Goal: Transaction & Acquisition: Purchase product/service

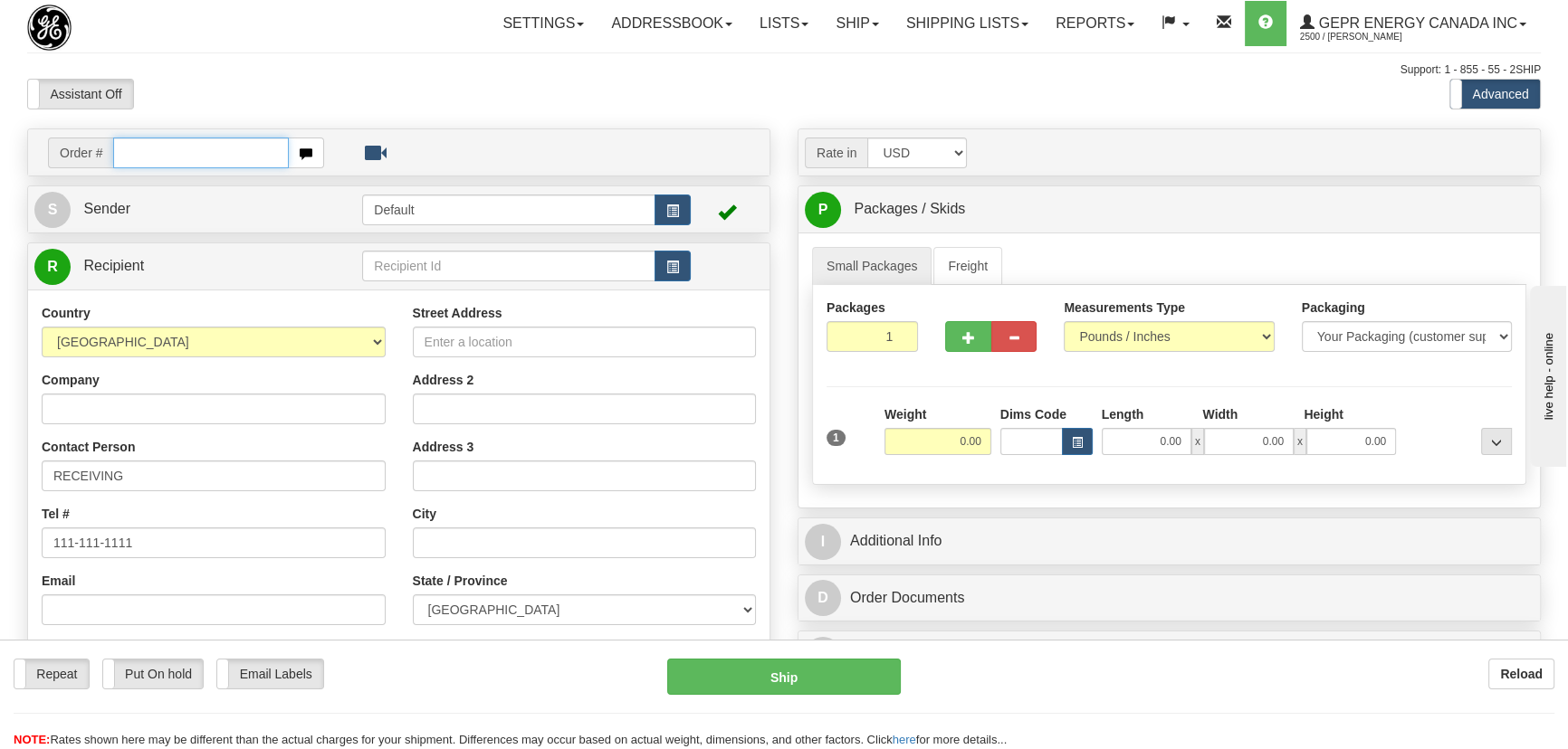
paste input "0086689677"
click at [135, 147] on input "0086689677" at bounding box center [200, 153] width 175 height 31
click at [135, 149] on input "0086689677" at bounding box center [200, 153] width 175 height 31
click at [136, 153] on input "0086689677" at bounding box center [200, 153] width 175 height 31
type input "86689677"
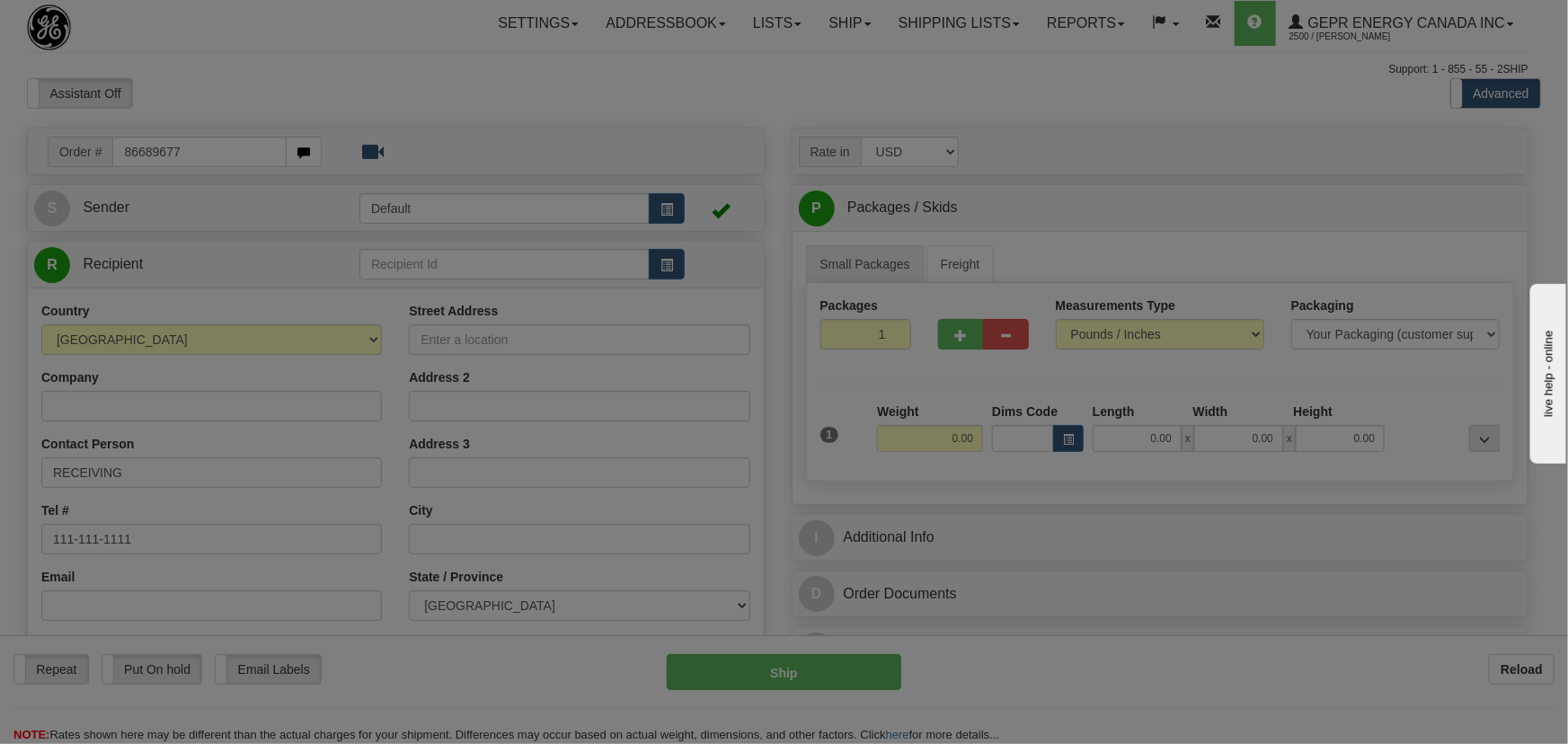
click at [414, 68] on body "Training Course Close Toggle navigation Settings Shipping Preferences New Recip…" at bounding box center [784, 372] width 1568 height 744
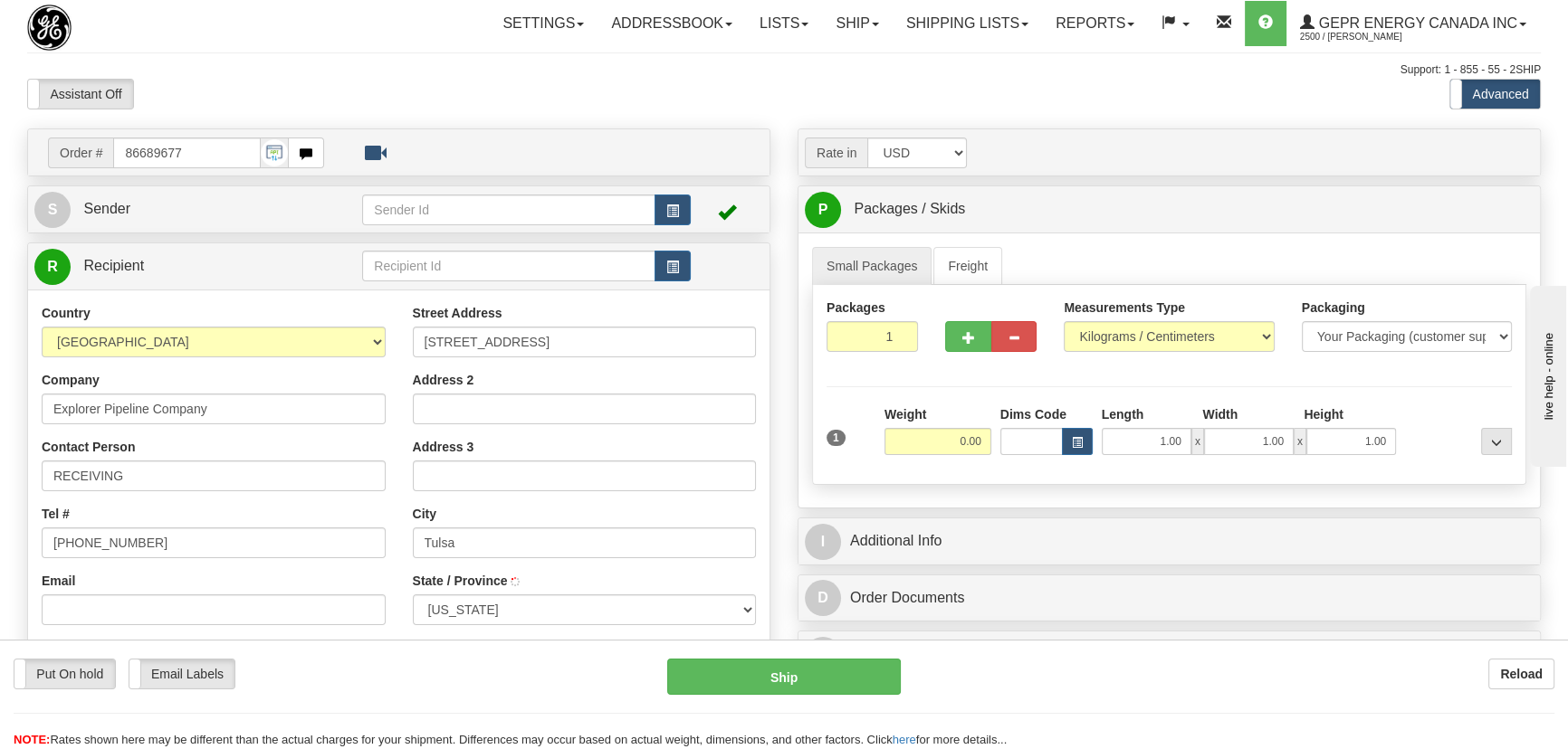
type input "TULSA"
drag, startPoint x: 870, startPoint y: 344, endPoint x: 951, endPoint y: 409, distance: 103.9
click at [934, 393] on div "Packages 1 1 Measurements Type" at bounding box center [1169, 385] width 715 height 200
type input "5"
click at [948, 399] on div "Packages 5 1 Measurements Type" at bounding box center [1169, 385] width 715 height 200
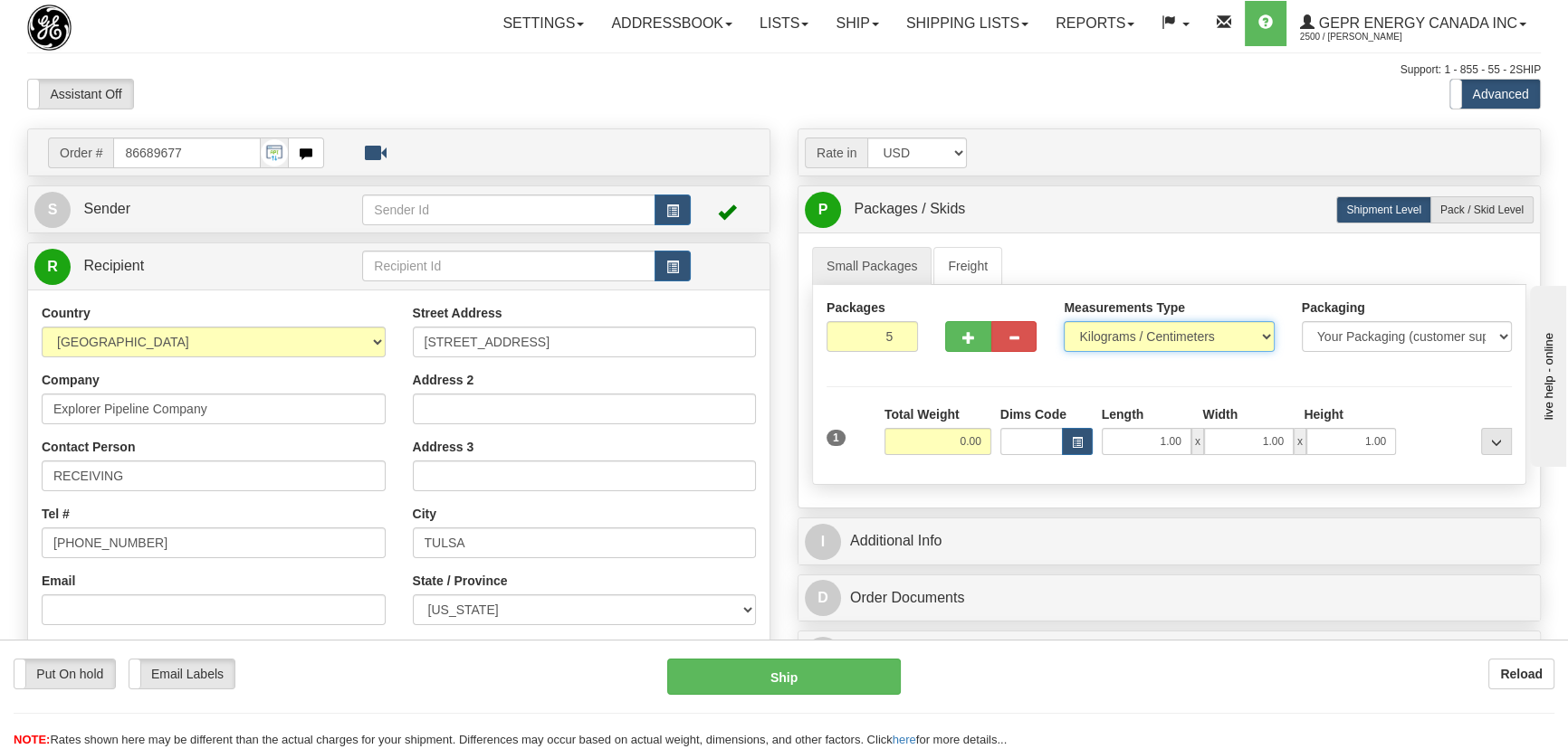
click at [1214, 335] on select "Pounds / Inches Kilograms / Centimeters" at bounding box center [1169, 336] width 210 height 31
select select "0"
click at [1064, 321] on select "Pounds / Inches Kilograms / Centimeters" at bounding box center [1169, 336] width 210 height 31
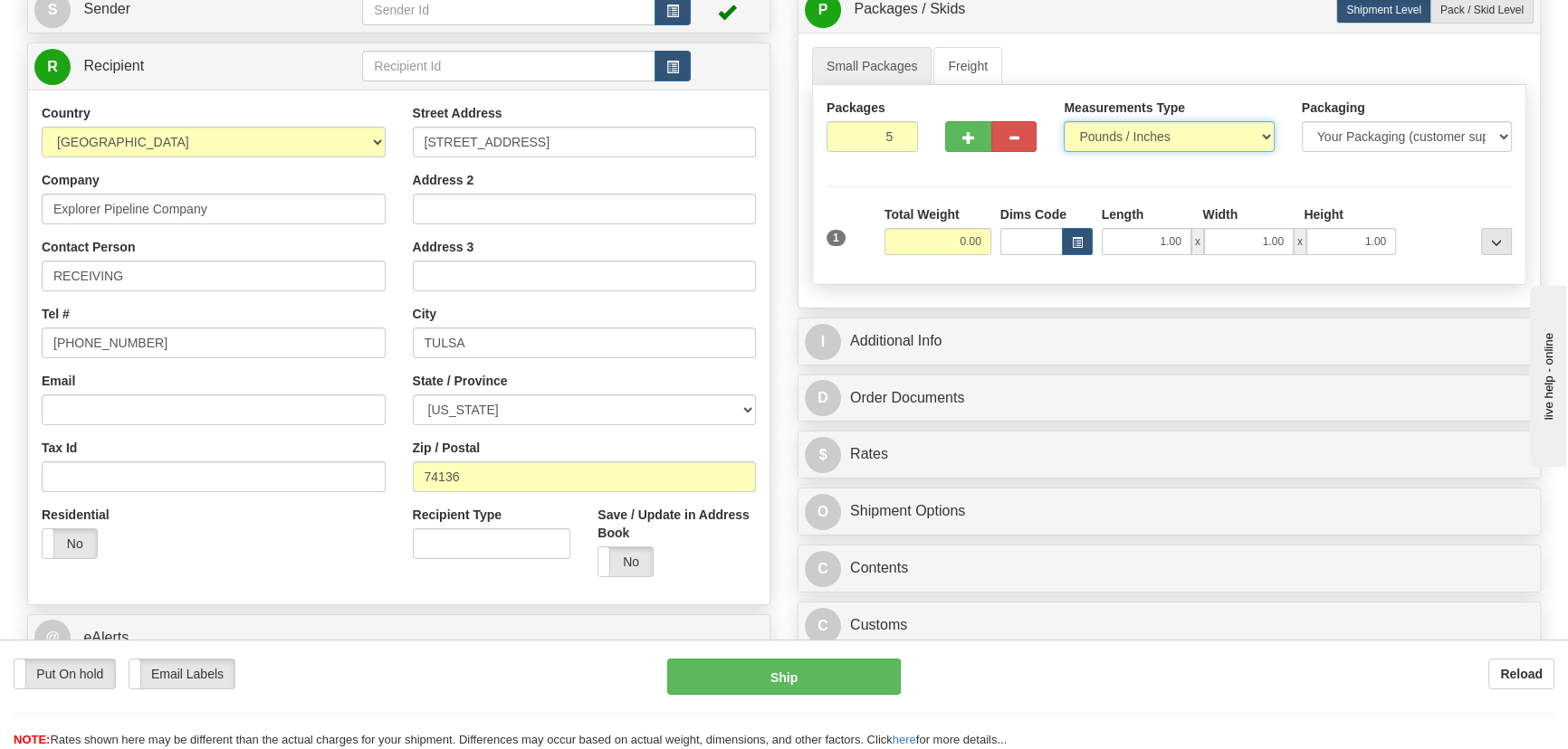
scroll to position [163, 0]
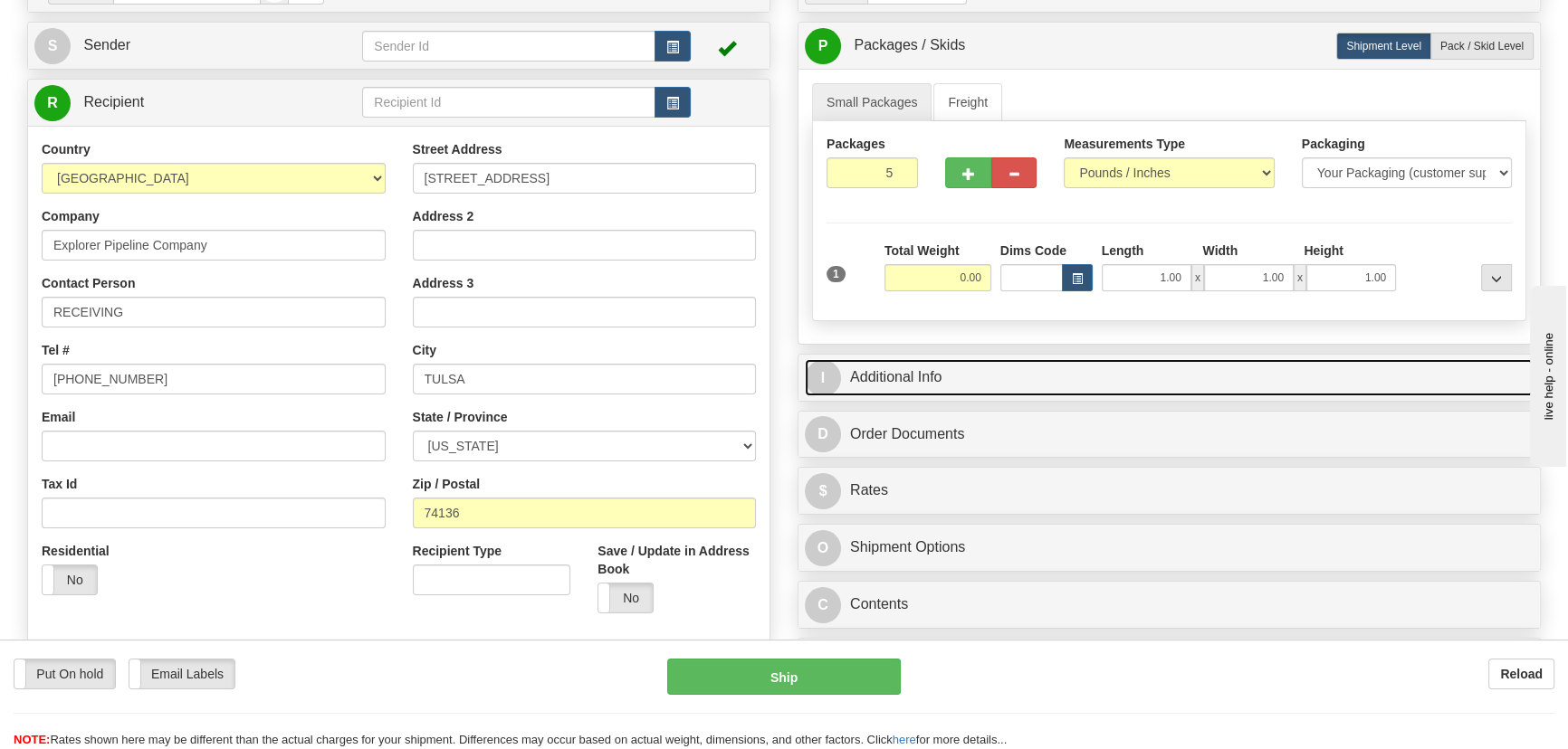
click at [1236, 370] on link "I Additional Info" at bounding box center [1169, 377] width 728 height 37
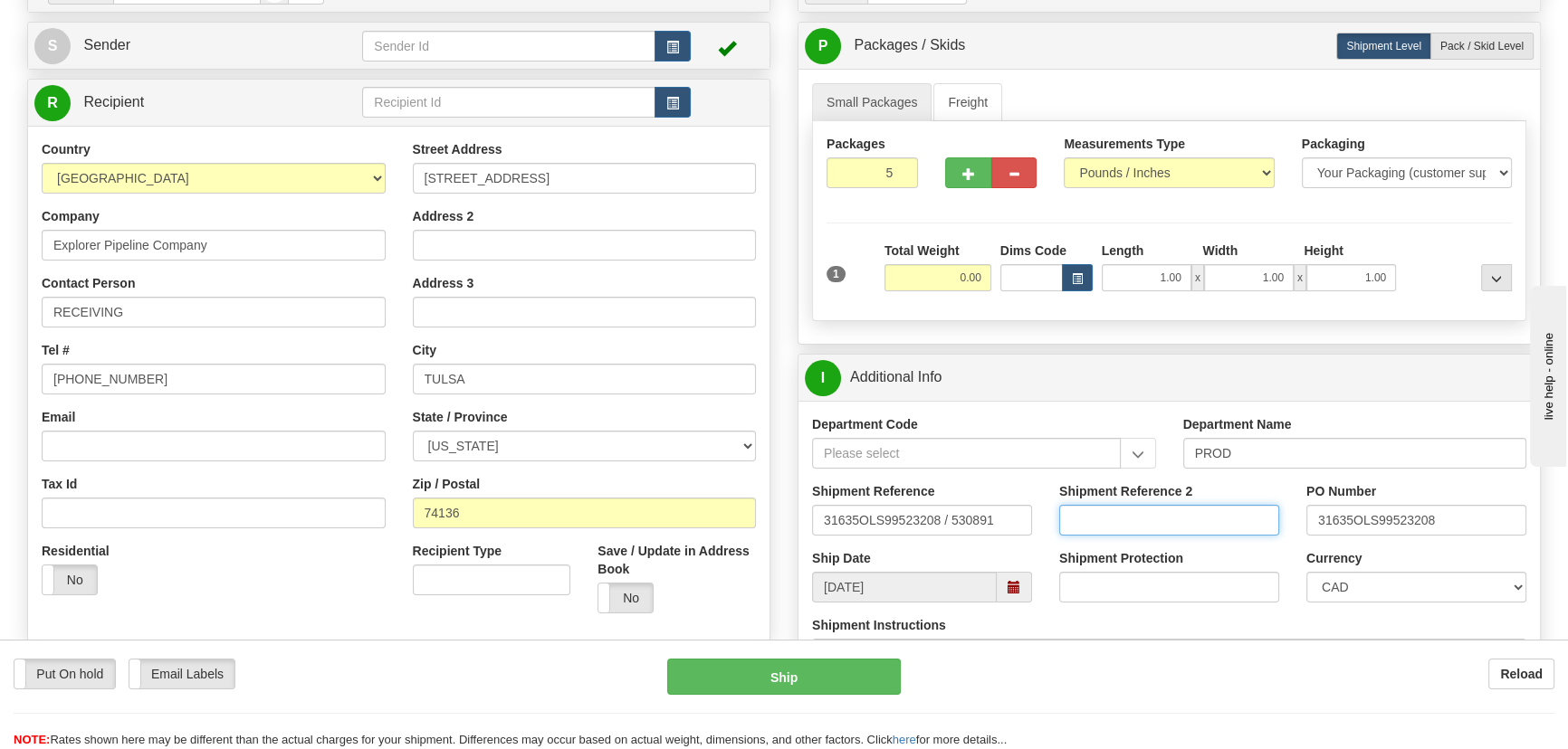
click at [1105, 518] on input "Shipment Reference 2" at bounding box center [1170, 520] width 220 height 31
type input "5399005139"
click at [1391, 591] on select "CAD USD EUR ZAR [PERSON_NAME] ARN AUD AUS AWG BBD BFR BGN BHD BMD BND BRC BRL C…" at bounding box center [1416, 587] width 220 height 31
select select "1"
click at [1306, 572] on select "CAD USD EUR ZAR [PERSON_NAME] ARN AUD AUS AWG BBD BFR BGN BHD BMD BND BRC BRL C…" at bounding box center [1416, 587] width 220 height 31
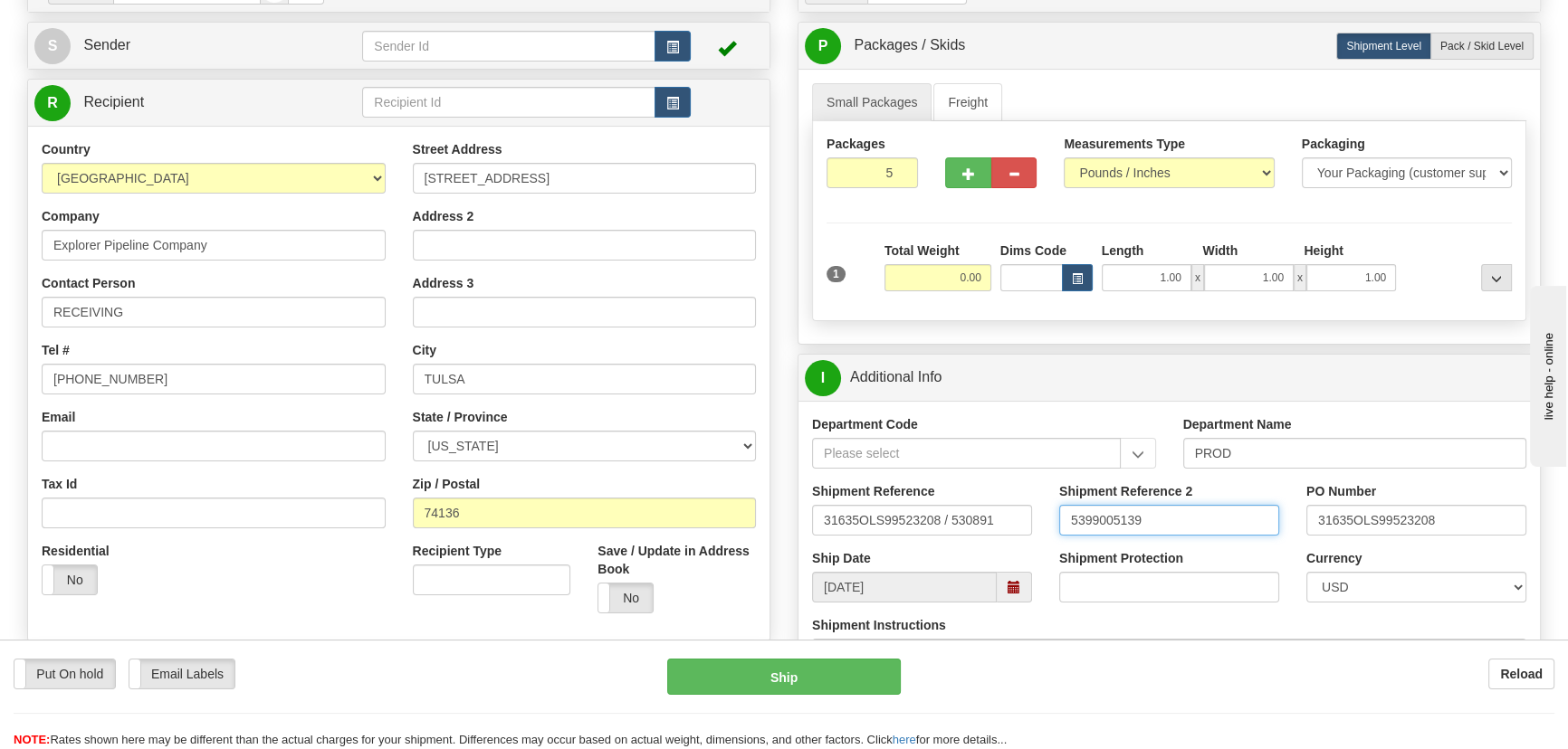
drag, startPoint x: 1159, startPoint y: 518, endPoint x: 981, endPoint y: 504, distance: 178.5
click at [984, 505] on div "Shipment Reference 31635OLS99523208 / 530891 Shipment Reference 2 5399005139 PO…" at bounding box center [1170, 516] width 741 height 67
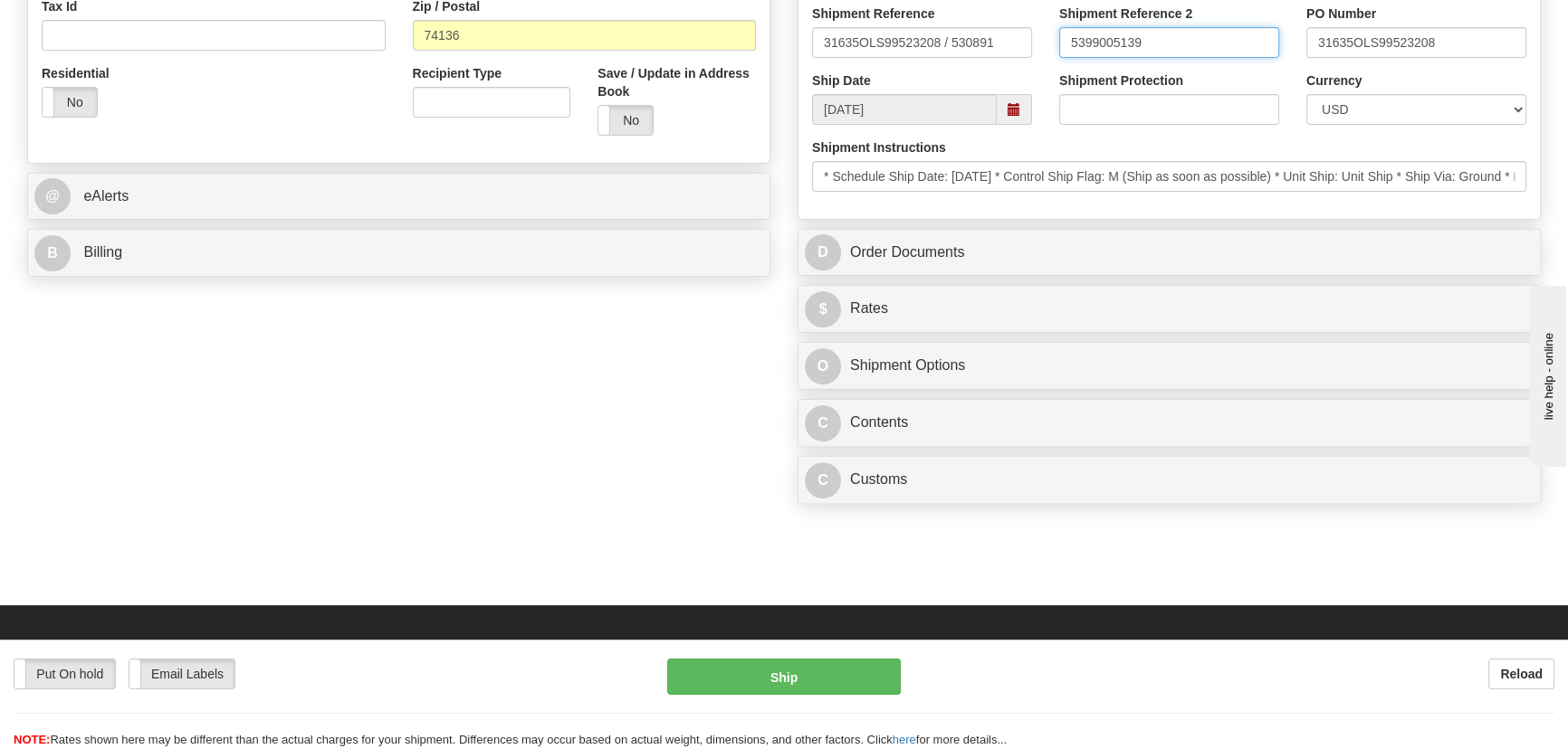
scroll to position [658, 0]
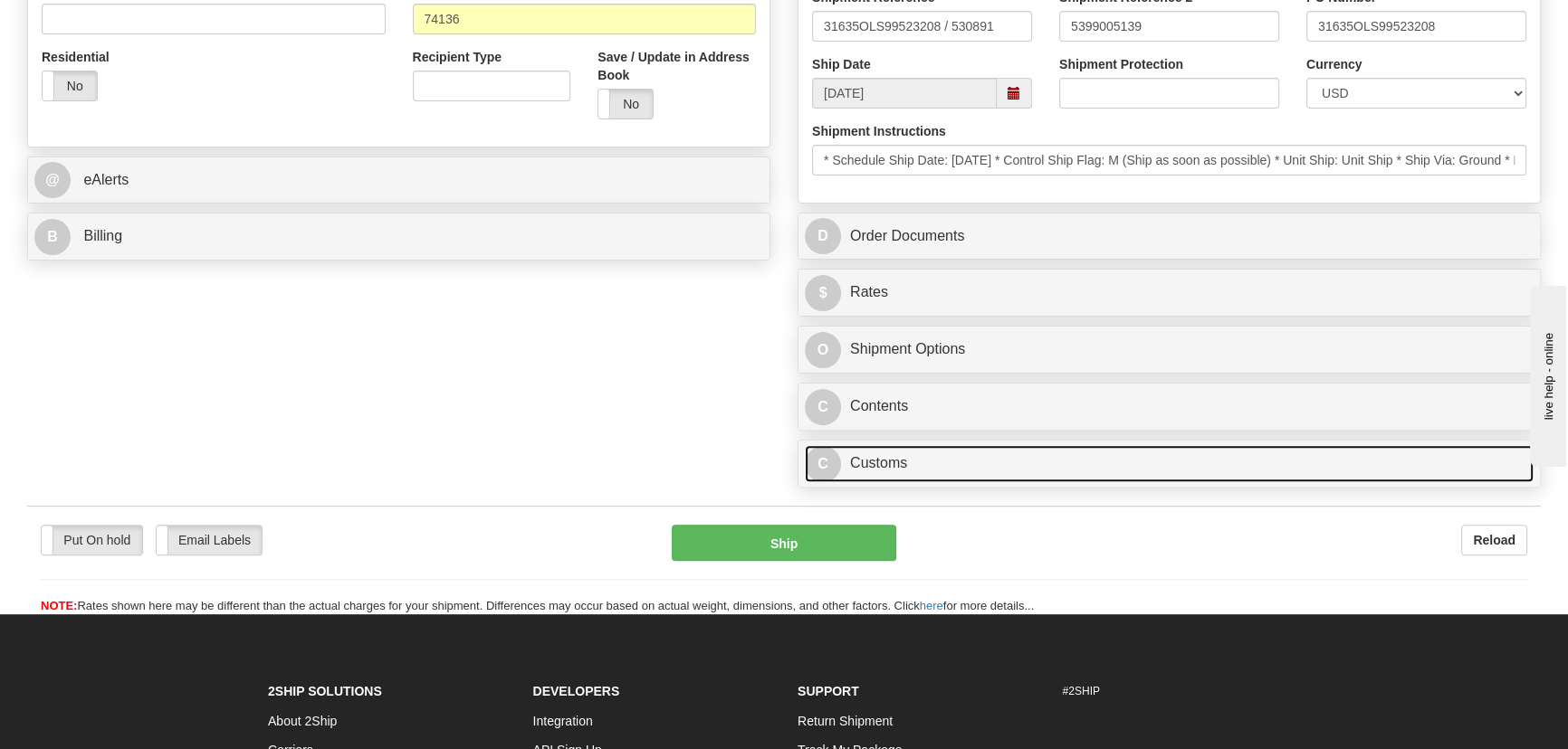
click at [1064, 466] on link "C Customs" at bounding box center [1169, 463] width 728 height 37
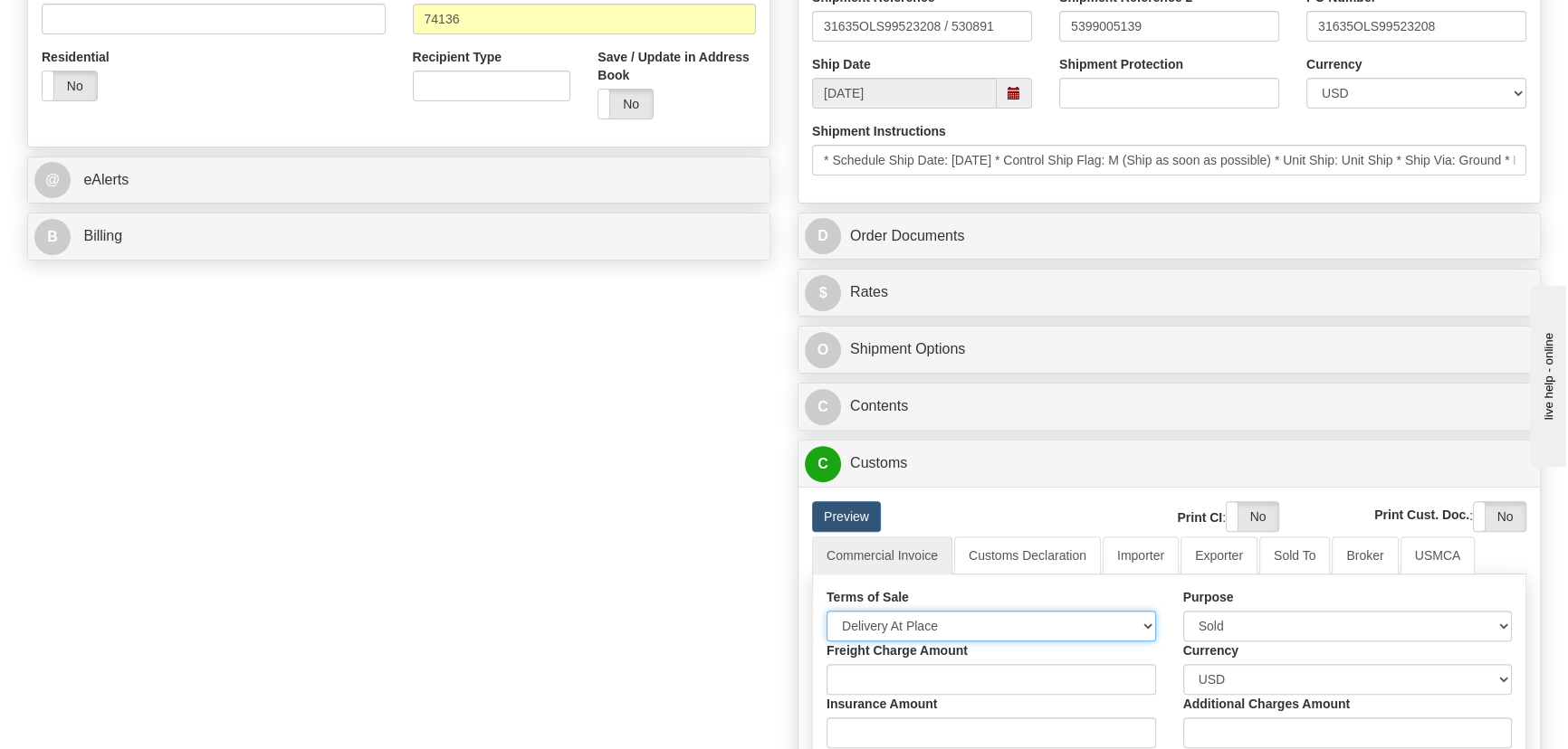
click at [952, 617] on select "Free Carrier Free On Board Ex Works Delivered Duty Unpaid Delivered Duty Paid C…" at bounding box center [991, 626] width 330 height 31
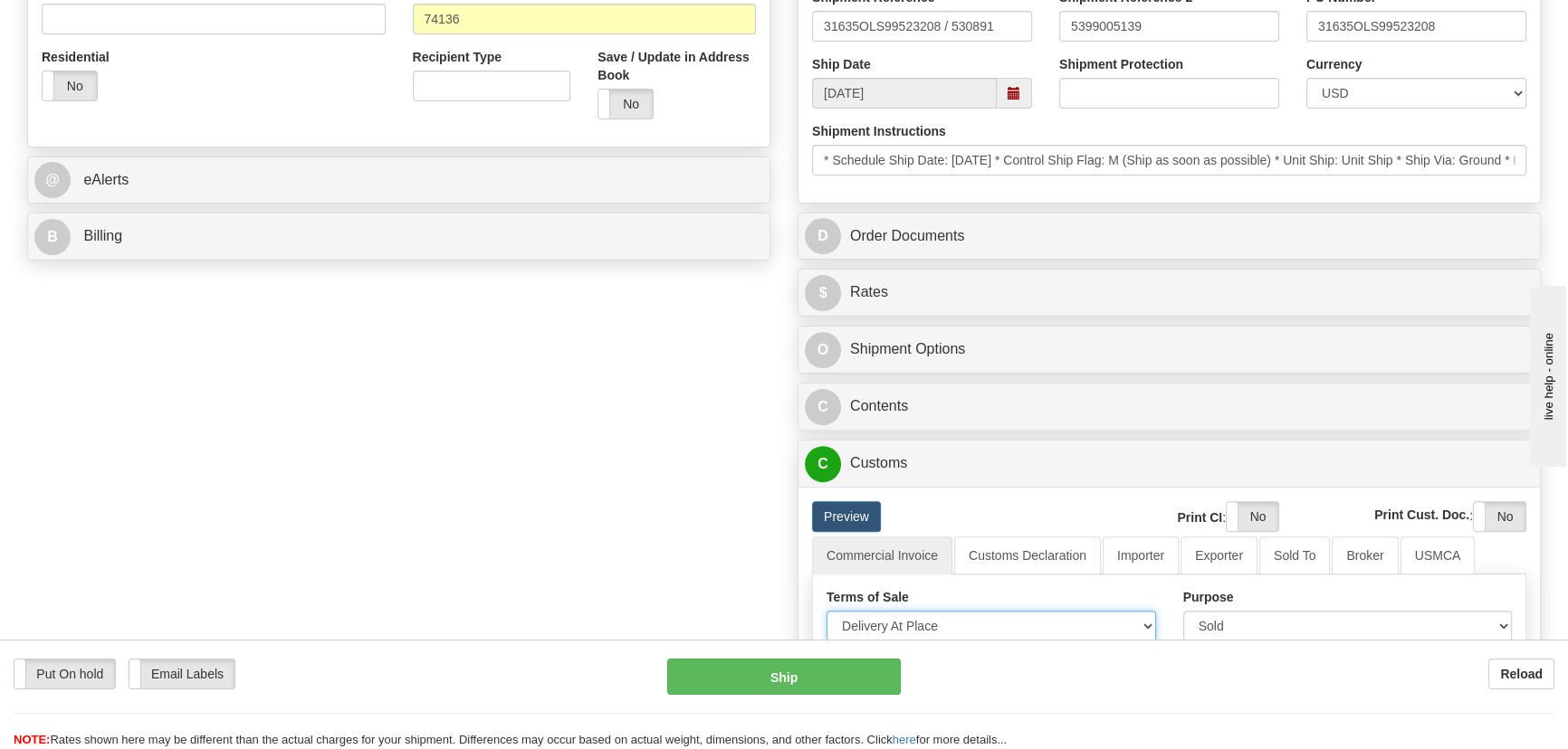
select select "7"
click at [827, 611] on select "Free Carrier Free On Board Ex Works Delivered Duty Unpaid Delivered Duty Paid C…" at bounding box center [991, 626] width 330 height 31
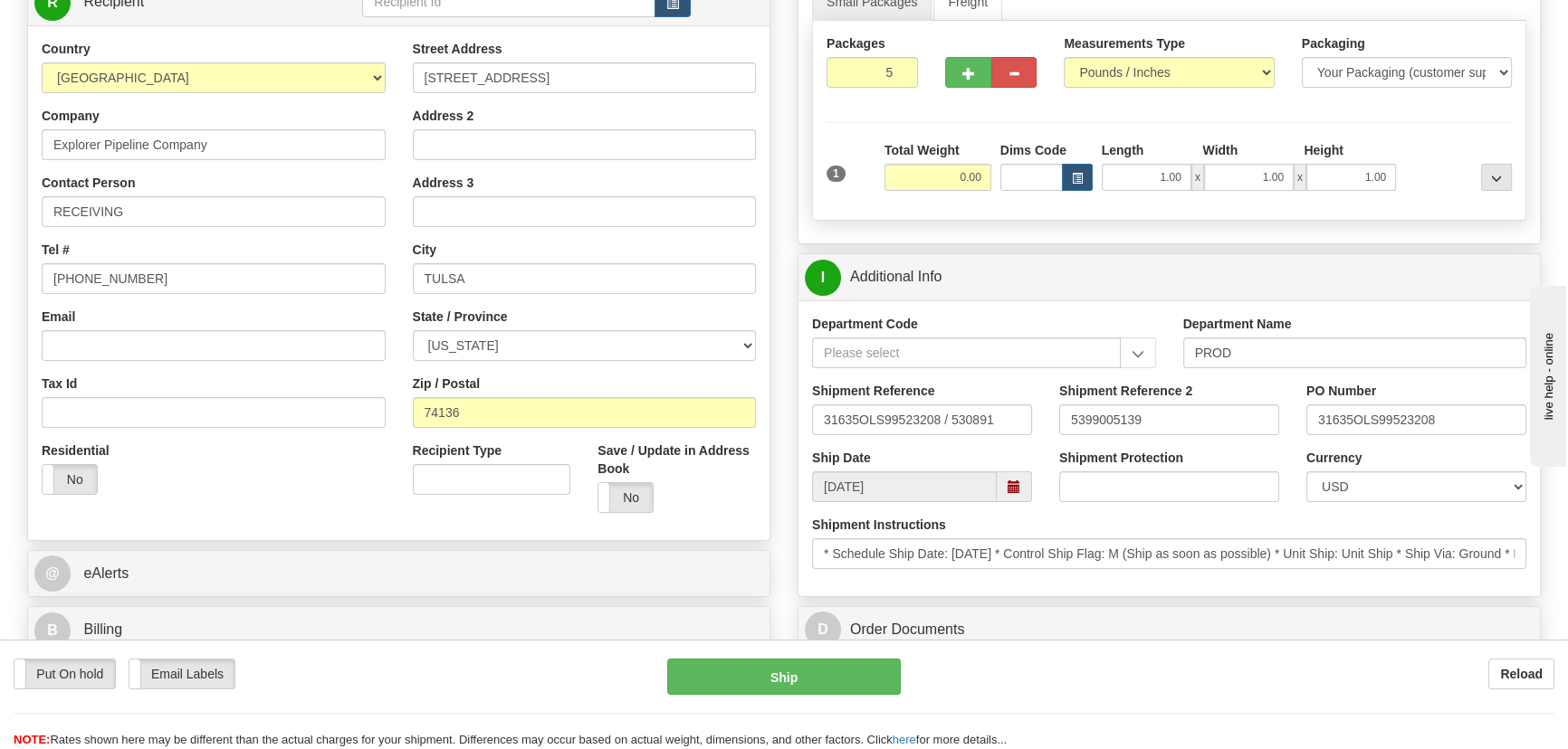
scroll to position [163, 0]
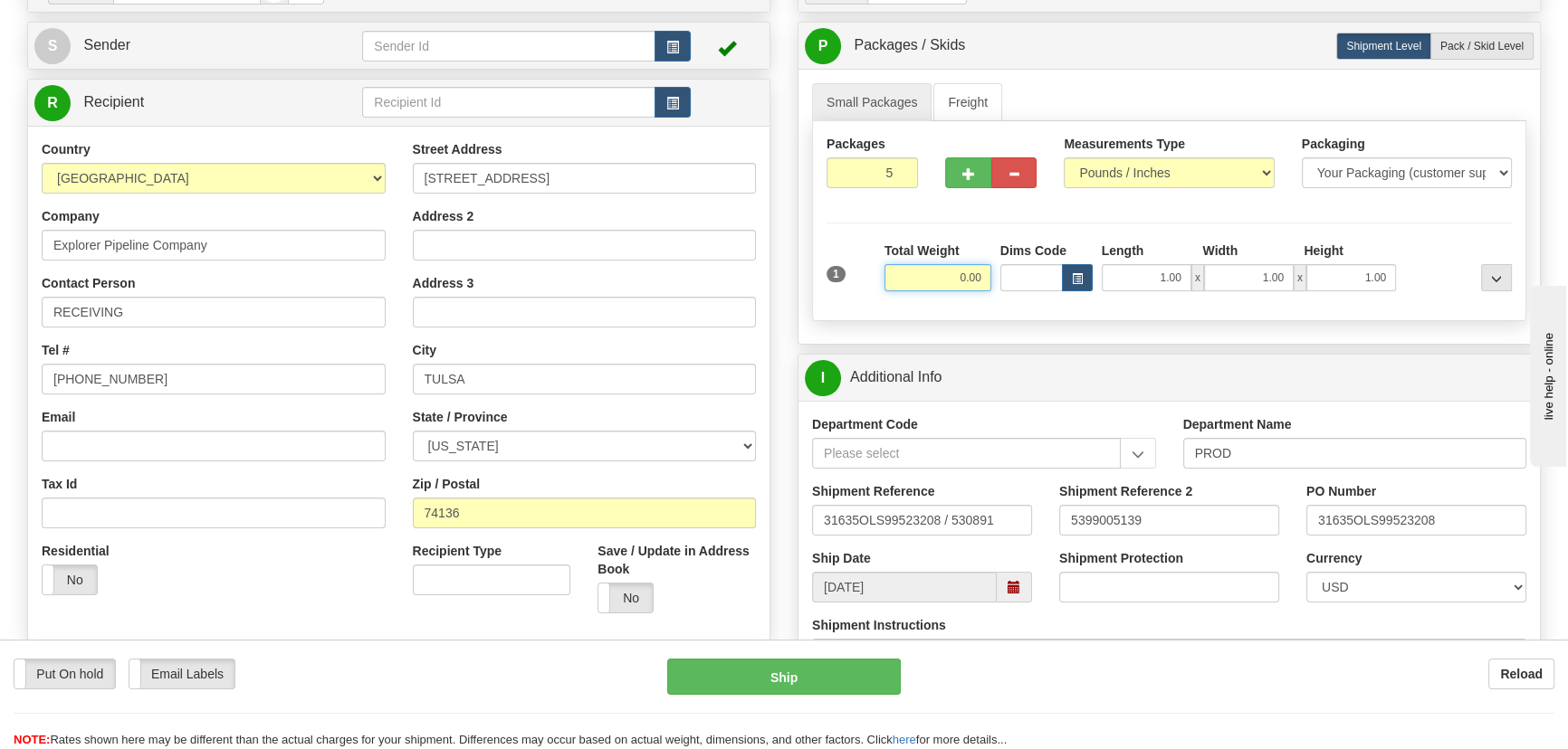
drag, startPoint x: 941, startPoint y: 278, endPoint x: 989, endPoint y: 291, distance: 49.7
click at [989, 291] on div "Total Weight 0.00" at bounding box center [938, 273] width 116 height 63
type input "105.00"
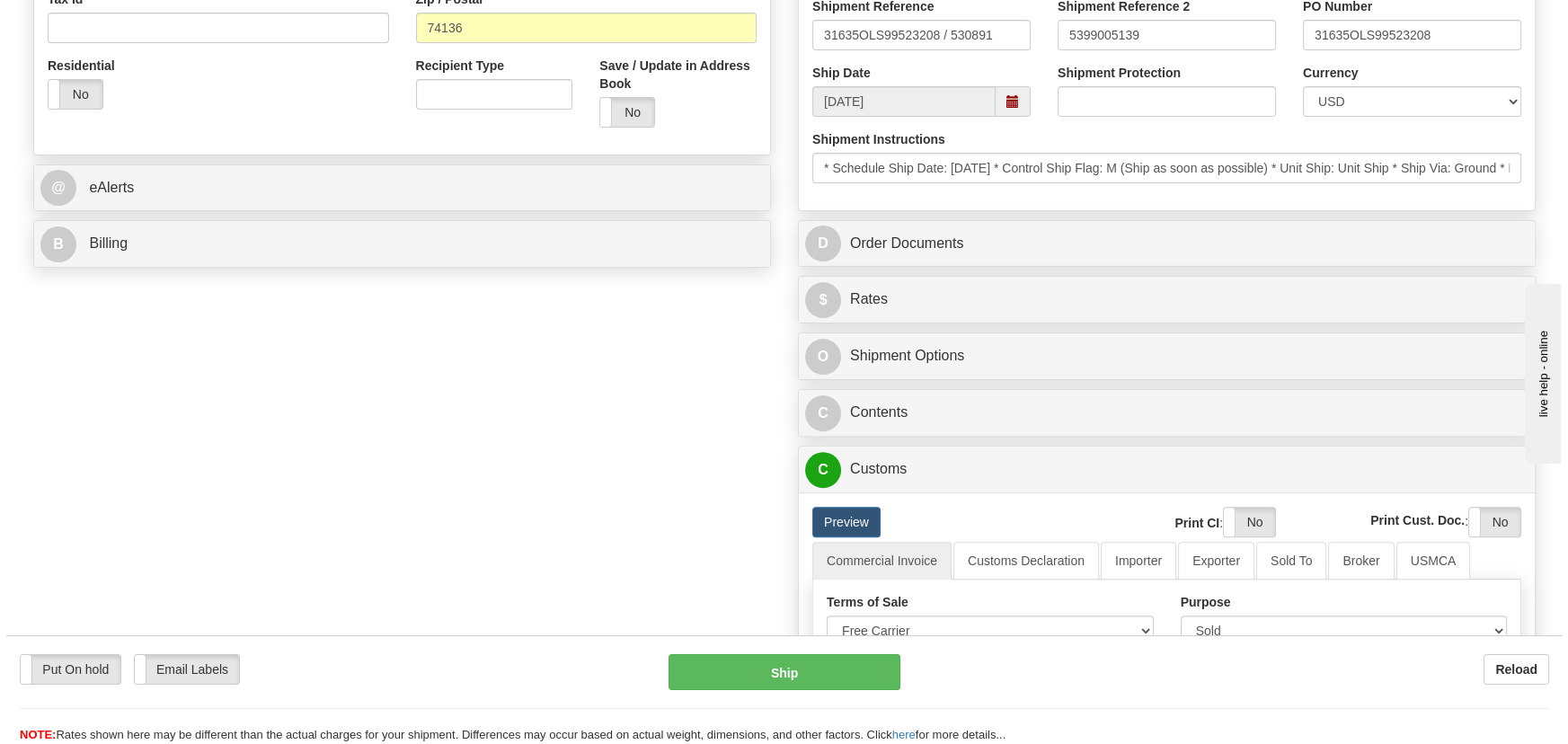
scroll to position [735, 0]
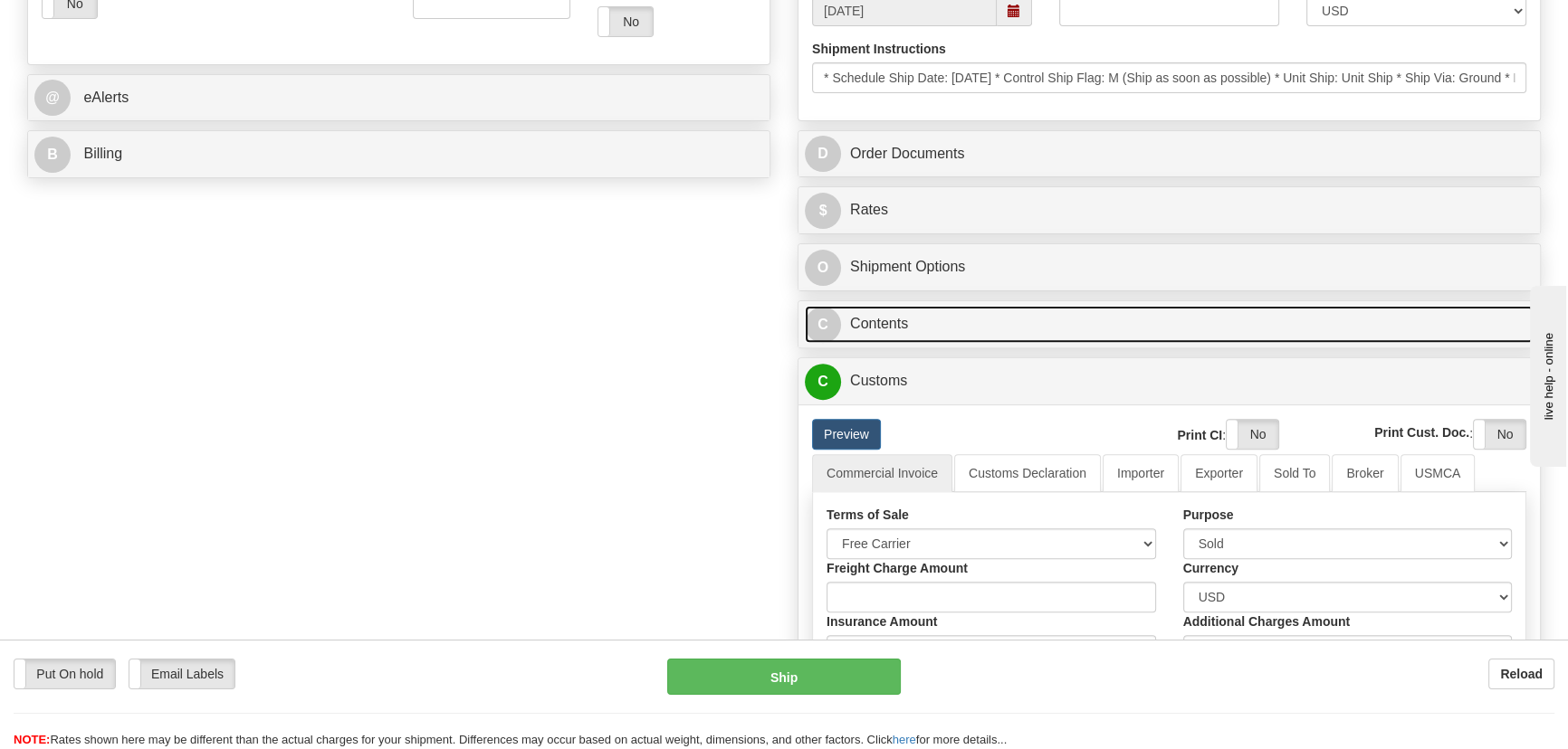
click at [1168, 326] on link "C Contents" at bounding box center [1169, 324] width 728 height 37
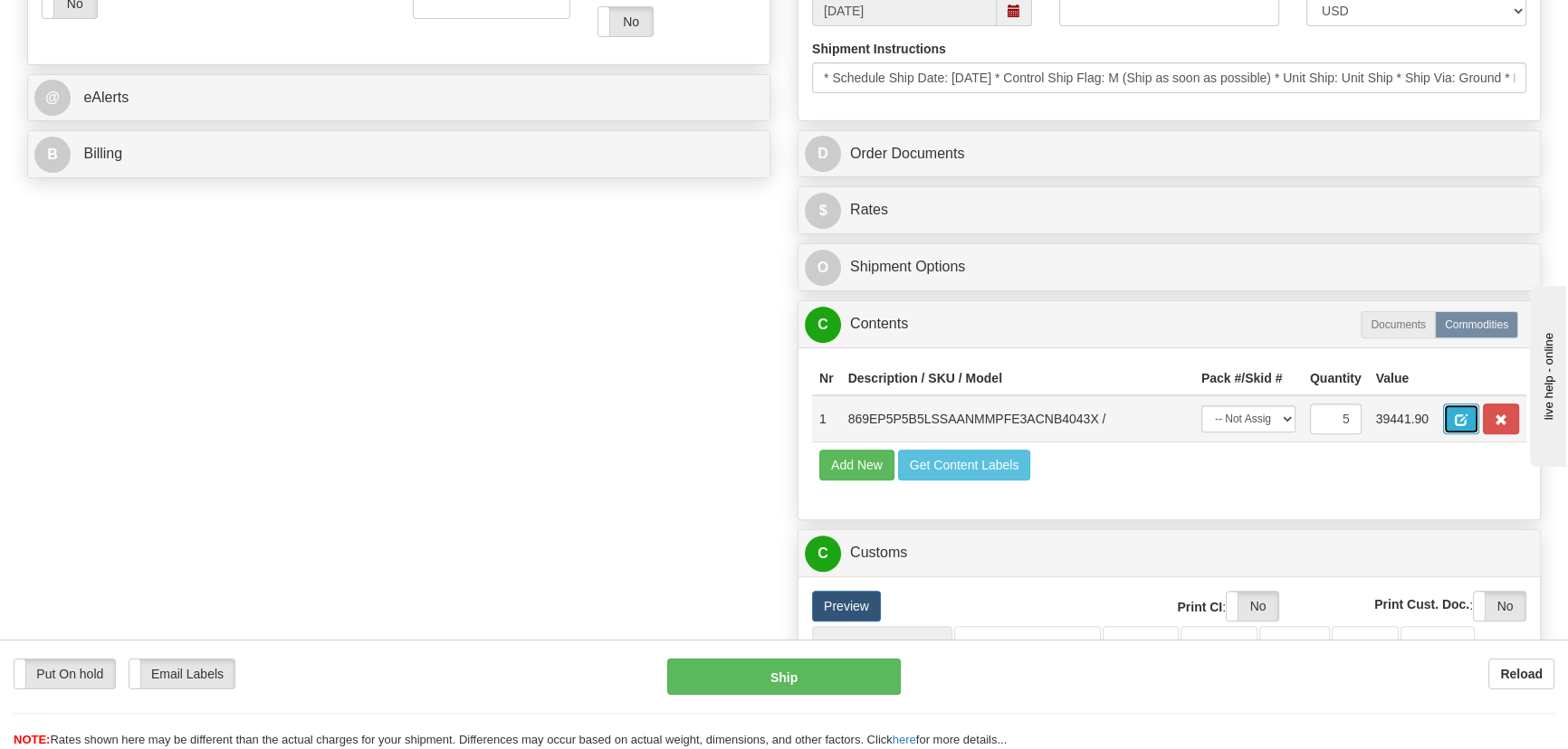
click at [1456, 424] on span "button" at bounding box center [1461, 420] width 13 height 12
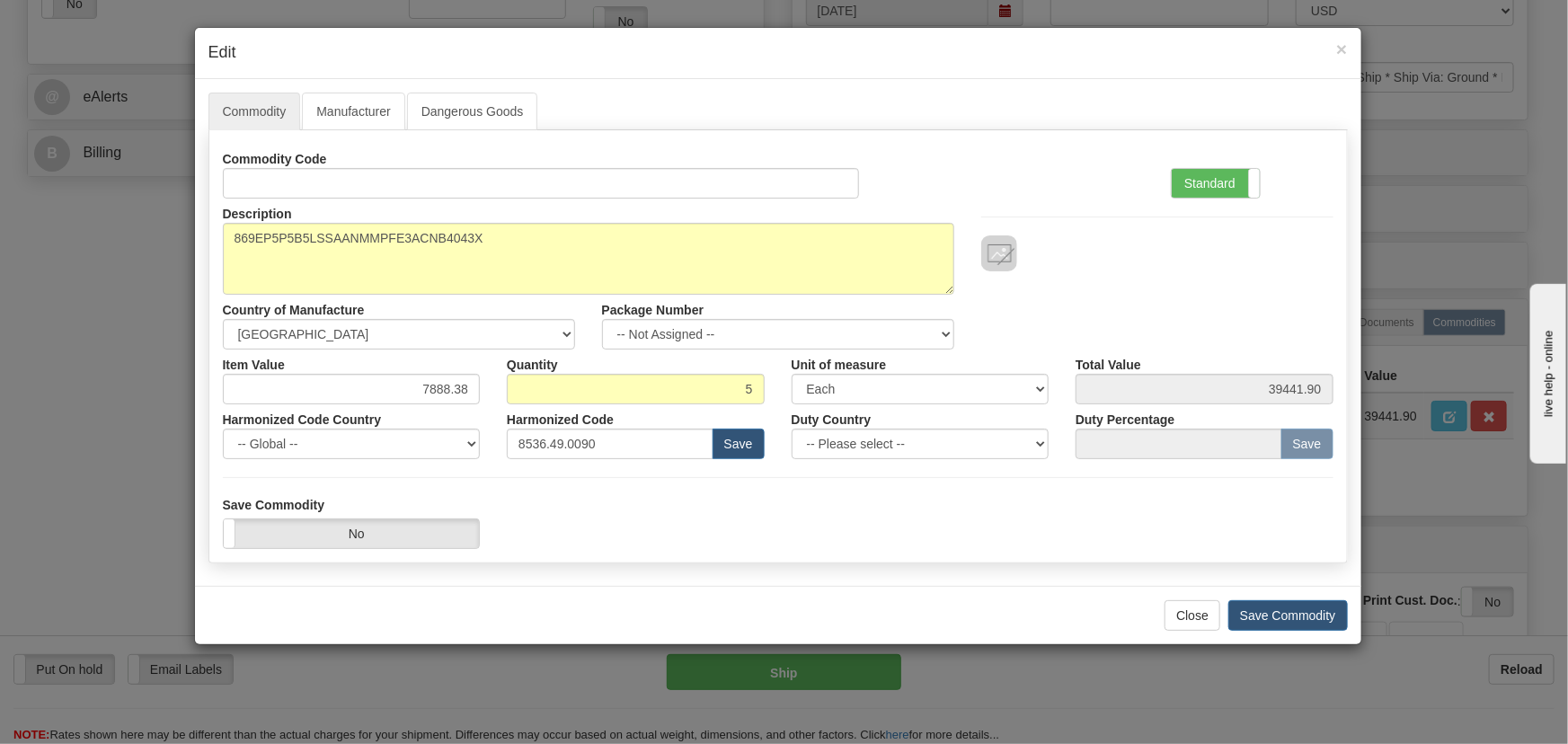
drag, startPoint x: 1220, startPoint y: 191, endPoint x: 956, endPoint y: 243, distance: 269.1
click at [1219, 191] on label "Standard" at bounding box center [1216, 183] width 89 height 29
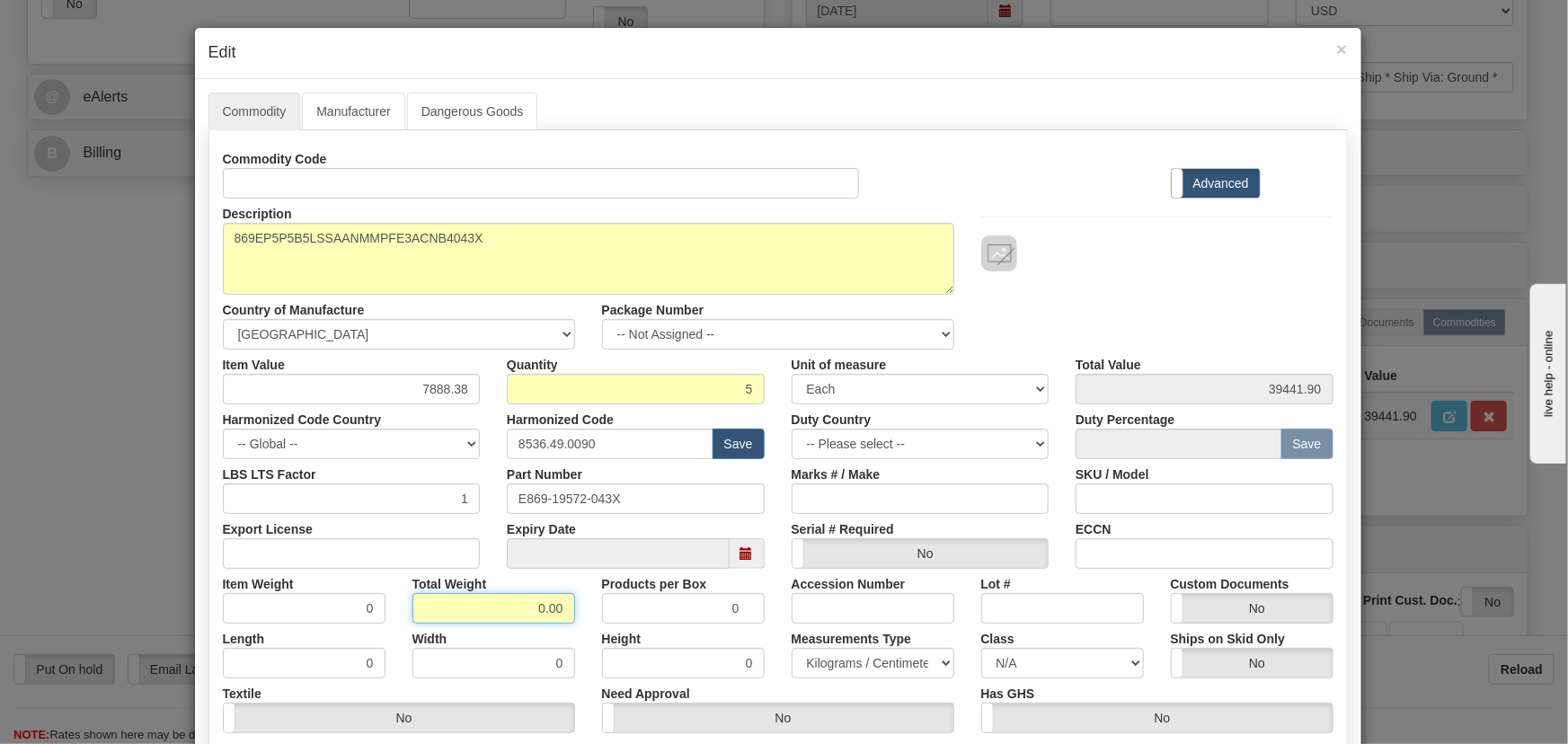
drag, startPoint x: 509, startPoint y: 609, endPoint x: 594, endPoint y: 631, distance: 87.8
click at [594, 631] on div "Commodity Code Standard Advanced Description 869EP5P5B5LSSAANMMPFE3ACNB4043X Co…" at bounding box center [778, 465] width 1111 height 645
type input "5"
type input "1.0000"
drag, startPoint x: 409, startPoint y: 390, endPoint x: 540, endPoint y: 422, distance: 134.9
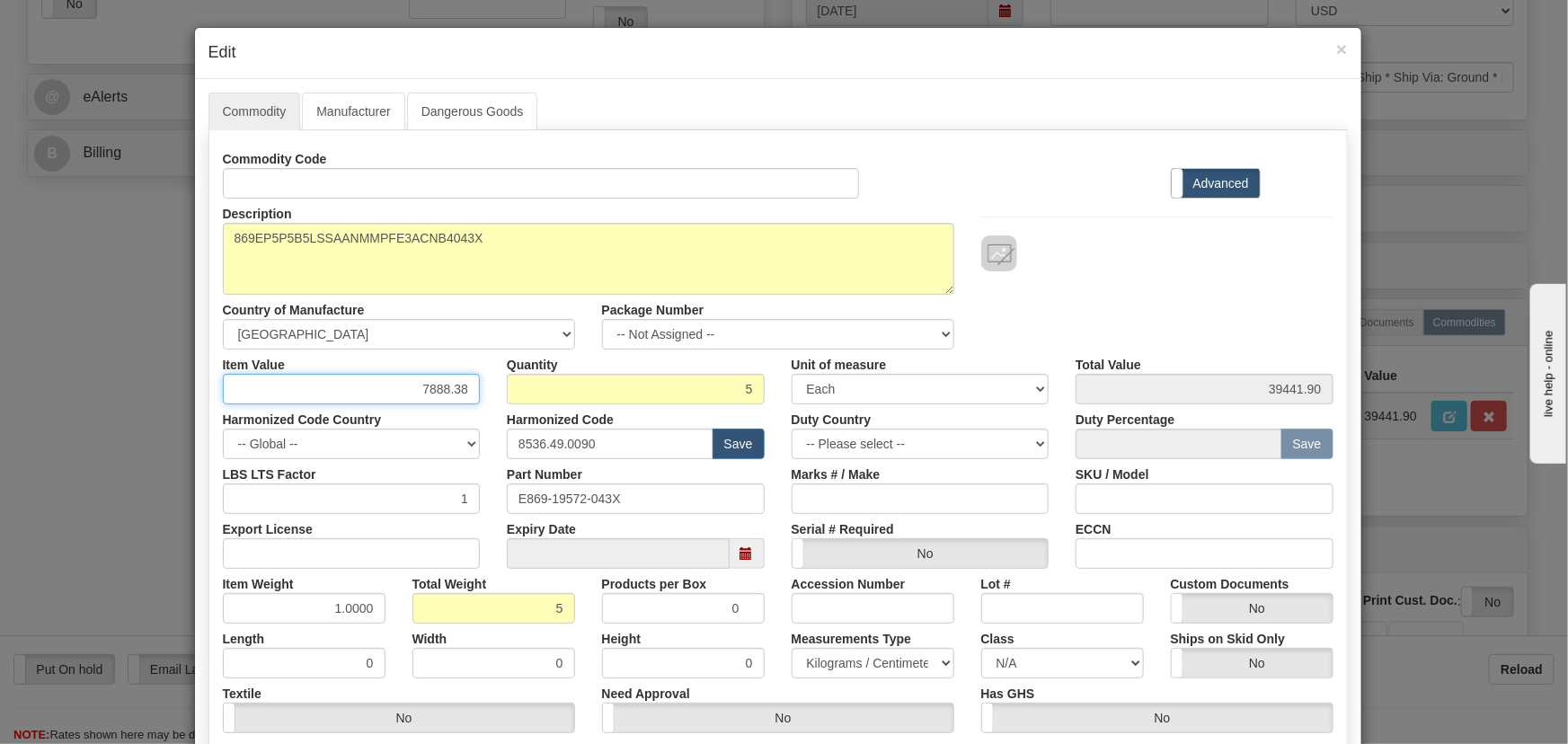
click at [540, 422] on div "Commodity Code Standard Advanced Description 869EP5P5B5LSSAANMMPFE3ACNB4043X Co…" at bounding box center [778, 465] width 1111 height 645
paste input "4.226,8"
type input "4226.88"
type input "21134.40"
click at [1081, 201] on div at bounding box center [1158, 235] width 380 height 73
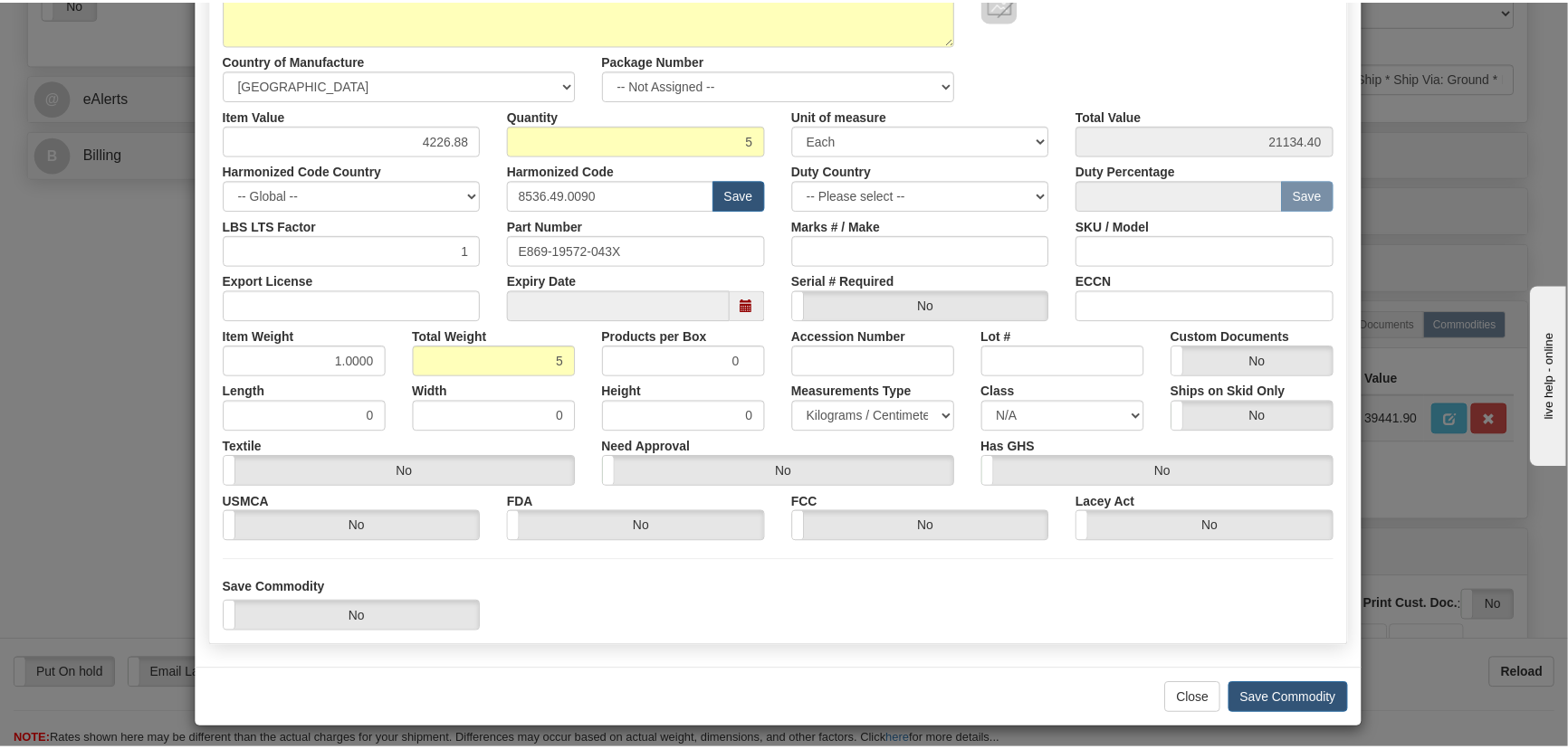
scroll to position [257, 0]
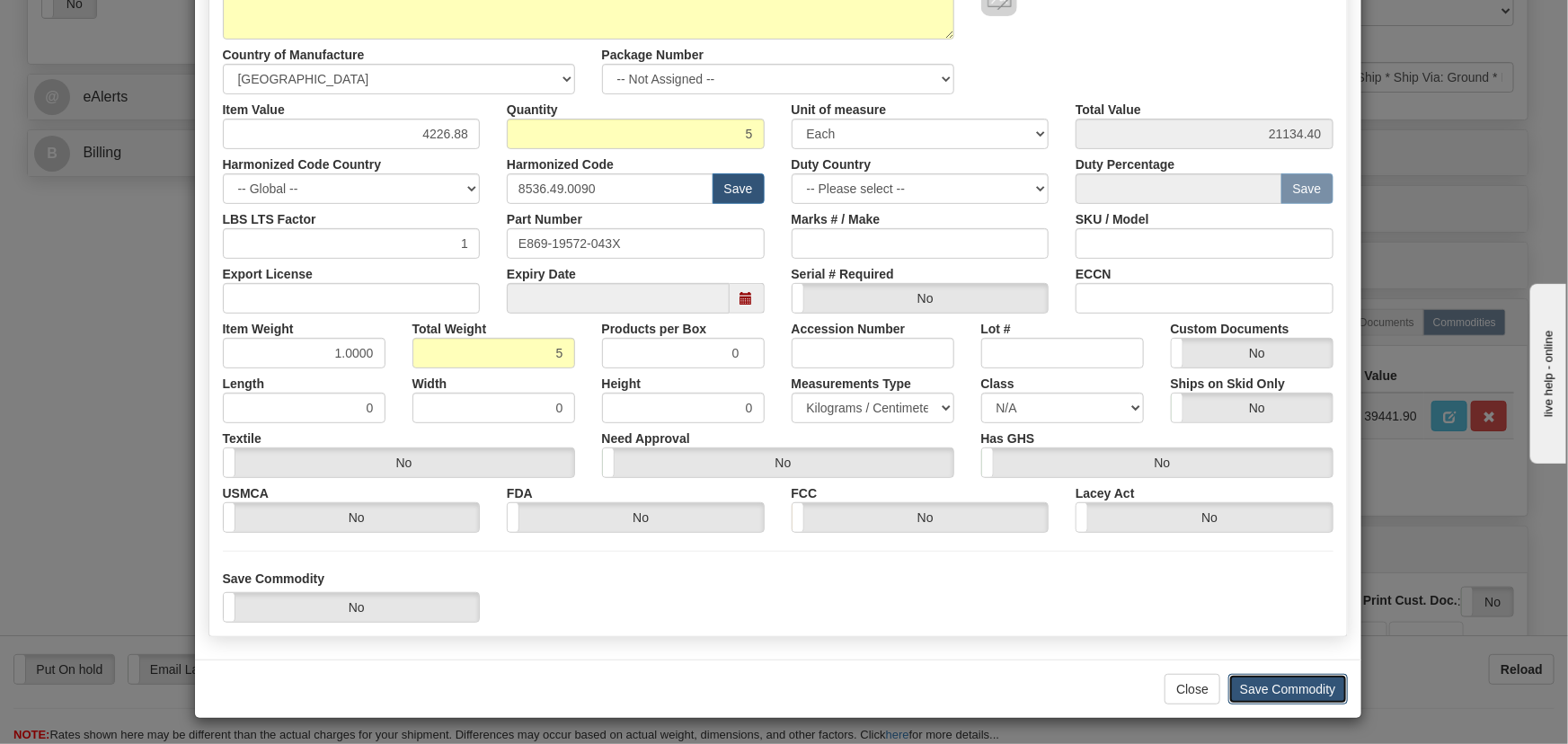
click at [1247, 683] on button "Save Commodity" at bounding box center [1289, 689] width 120 height 31
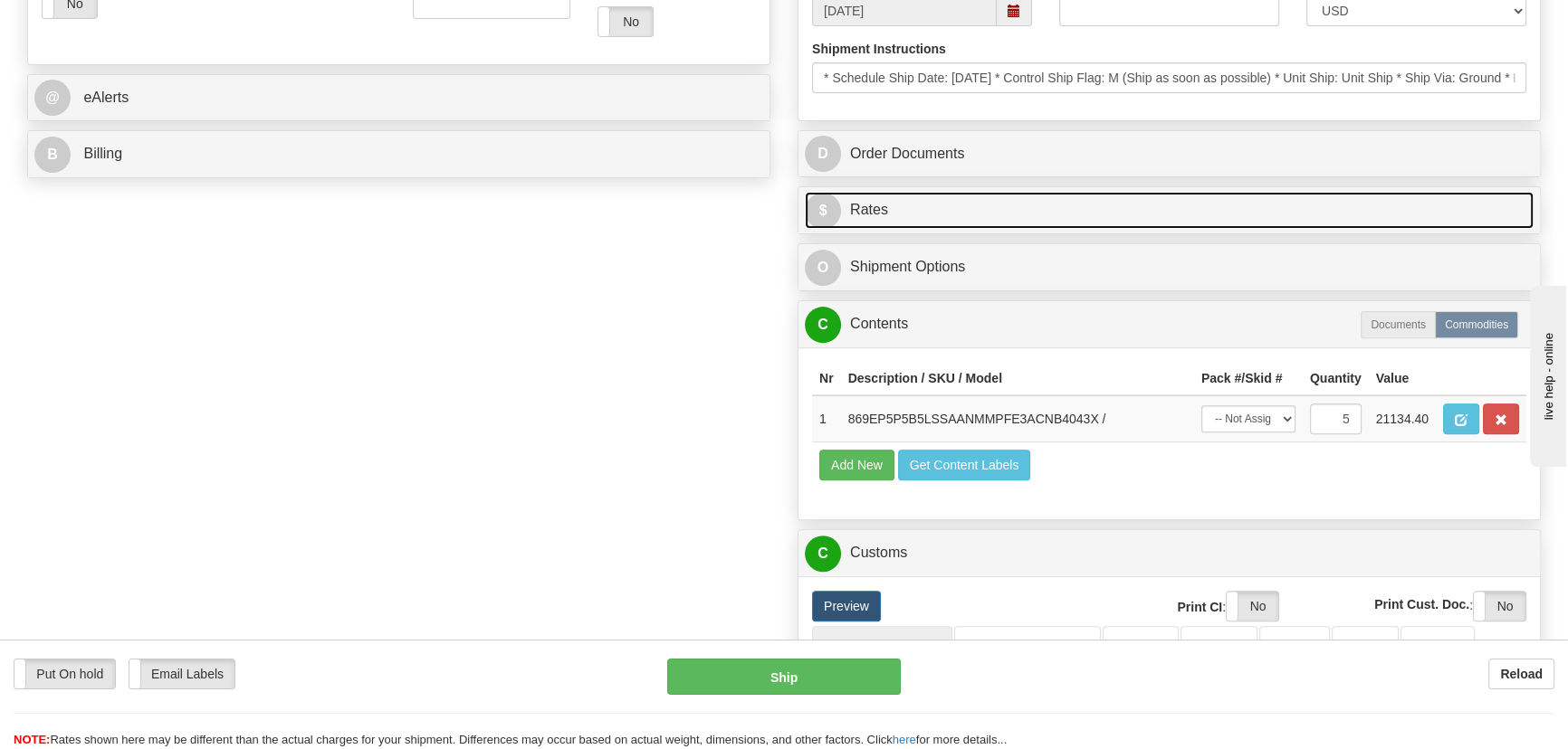
click at [1219, 212] on link "$ Rates" at bounding box center [1169, 210] width 728 height 37
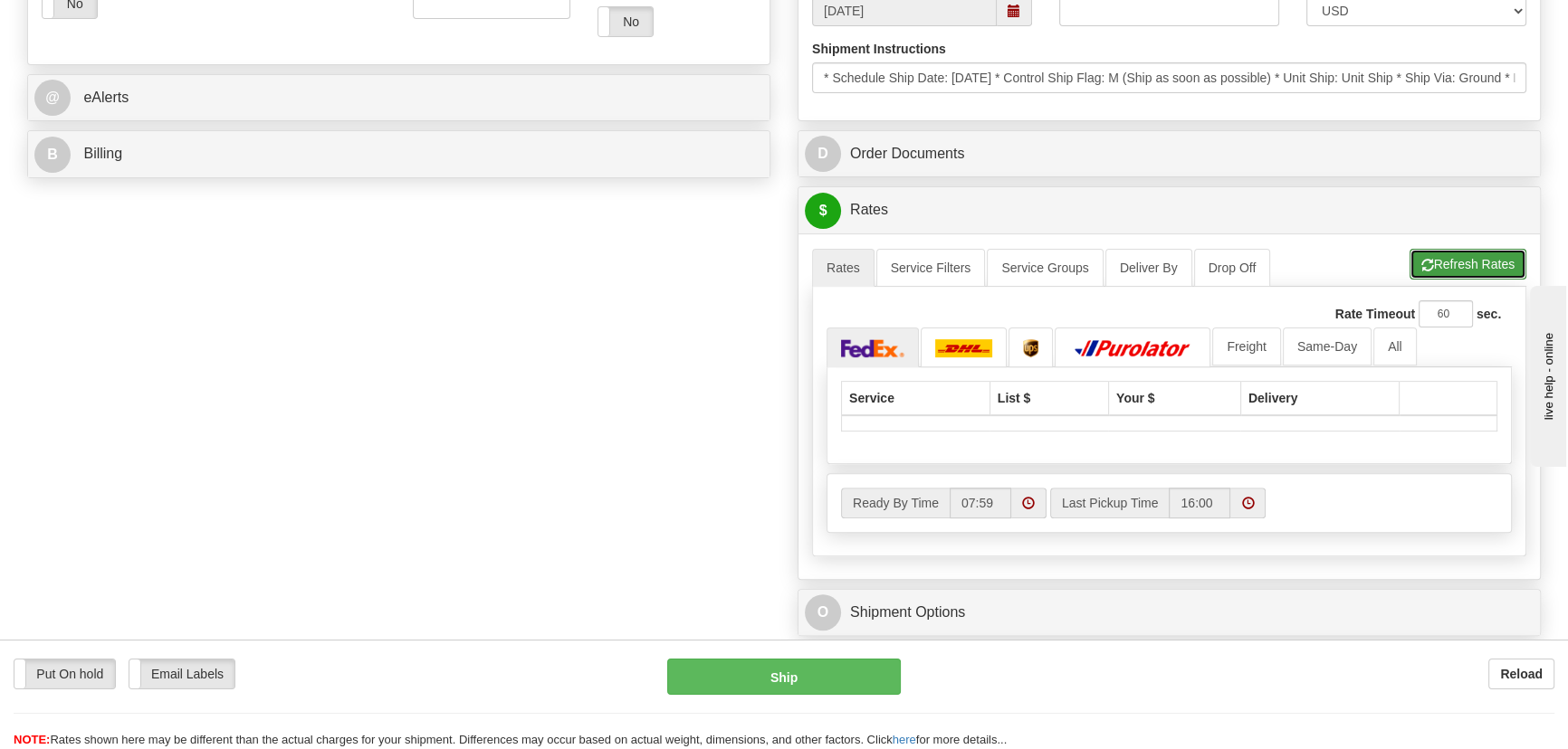
click at [1492, 263] on button "Refresh Rates" at bounding box center [1468, 264] width 117 height 31
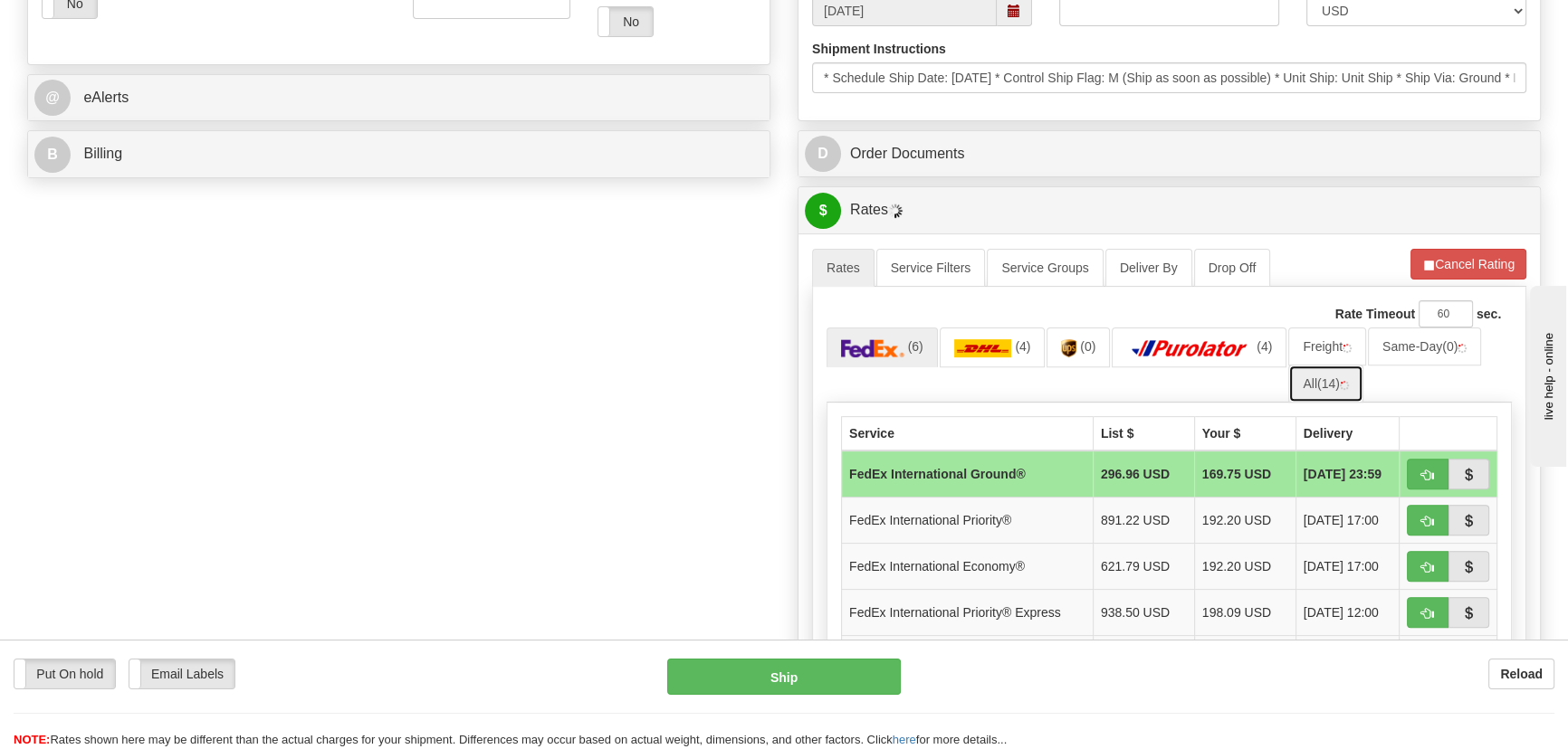
click at [1320, 380] on span "(14)" at bounding box center [1328, 383] width 23 height 15
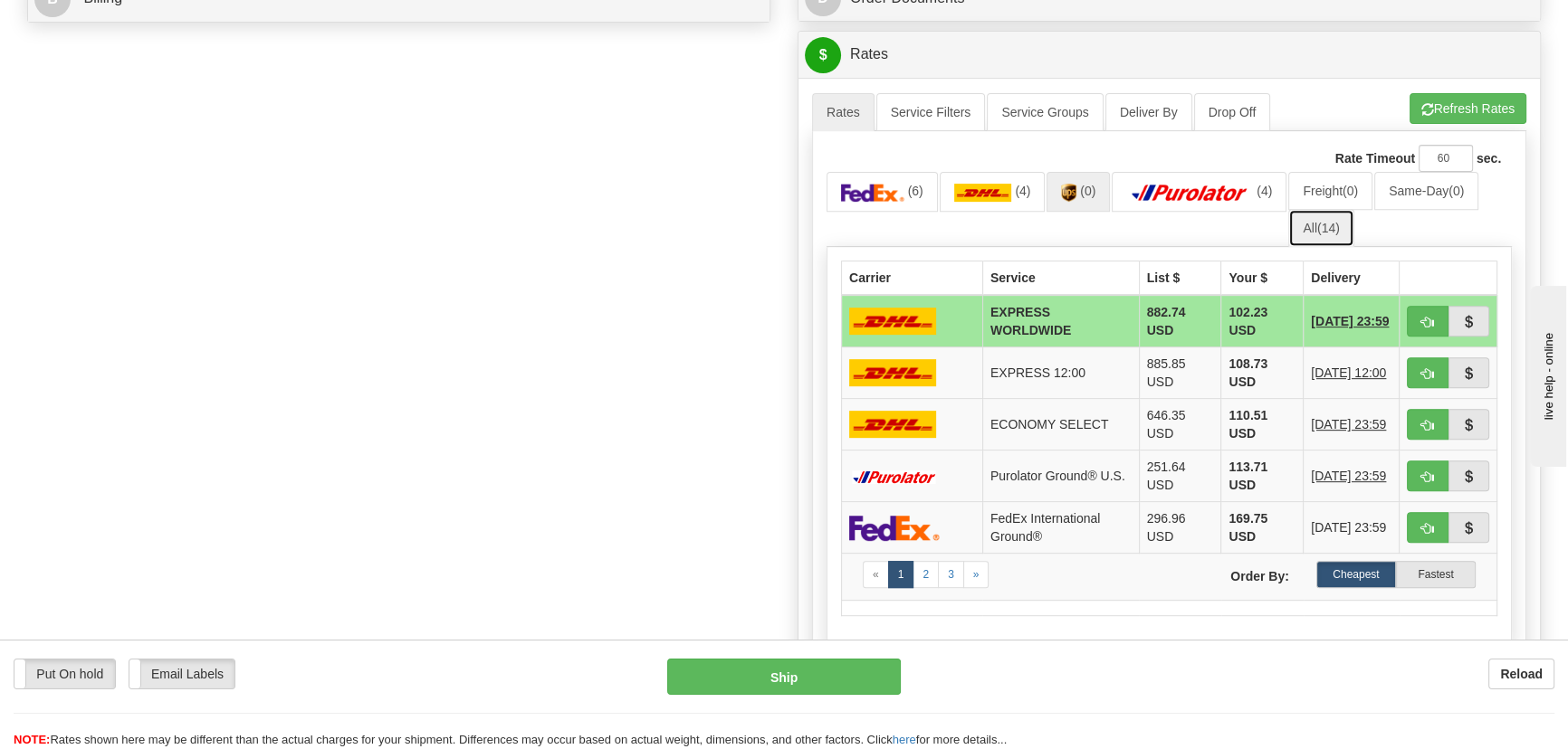
scroll to position [906, 0]
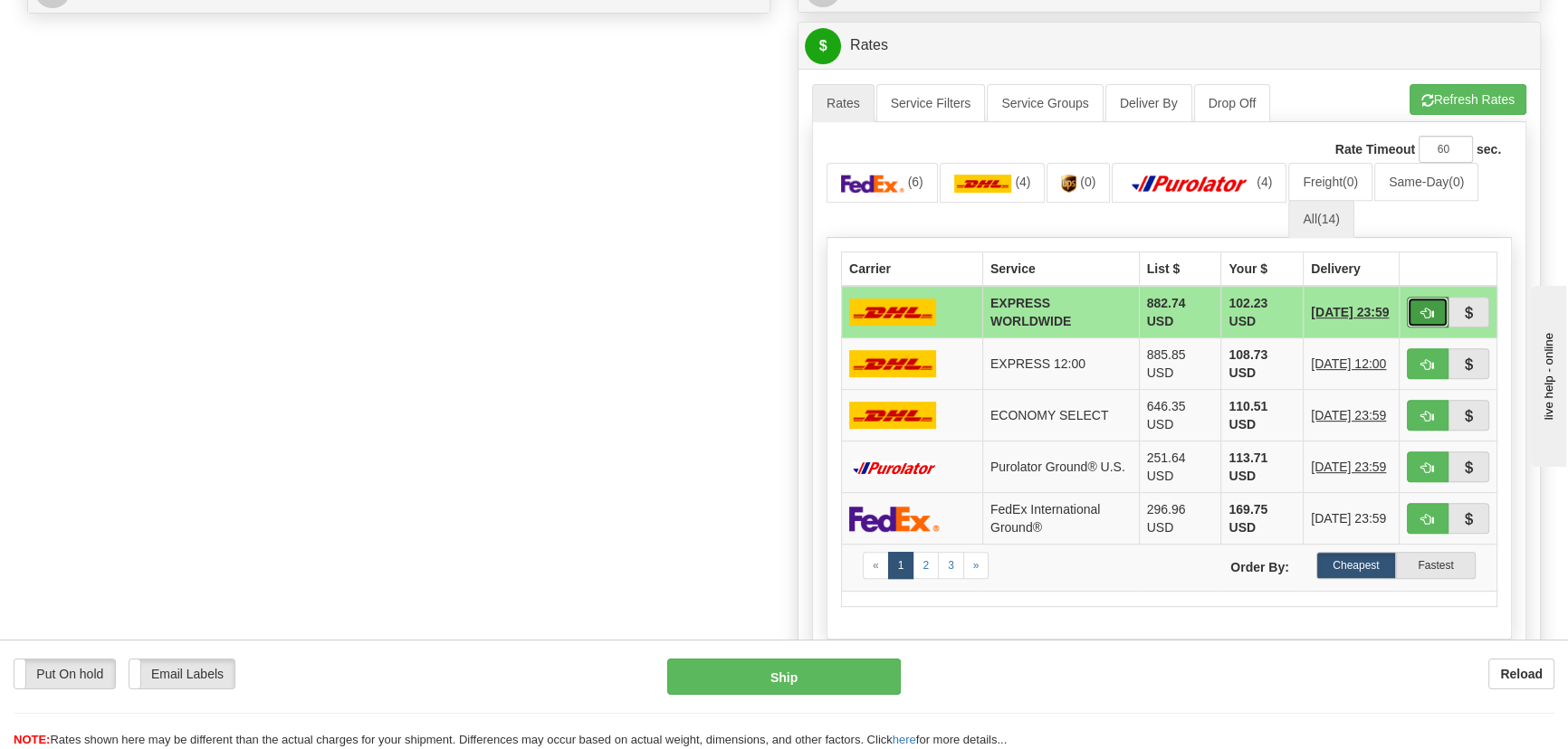
click at [1425, 308] on span "button" at bounding box center [1427, 314] width 13 height 12
type input "P"
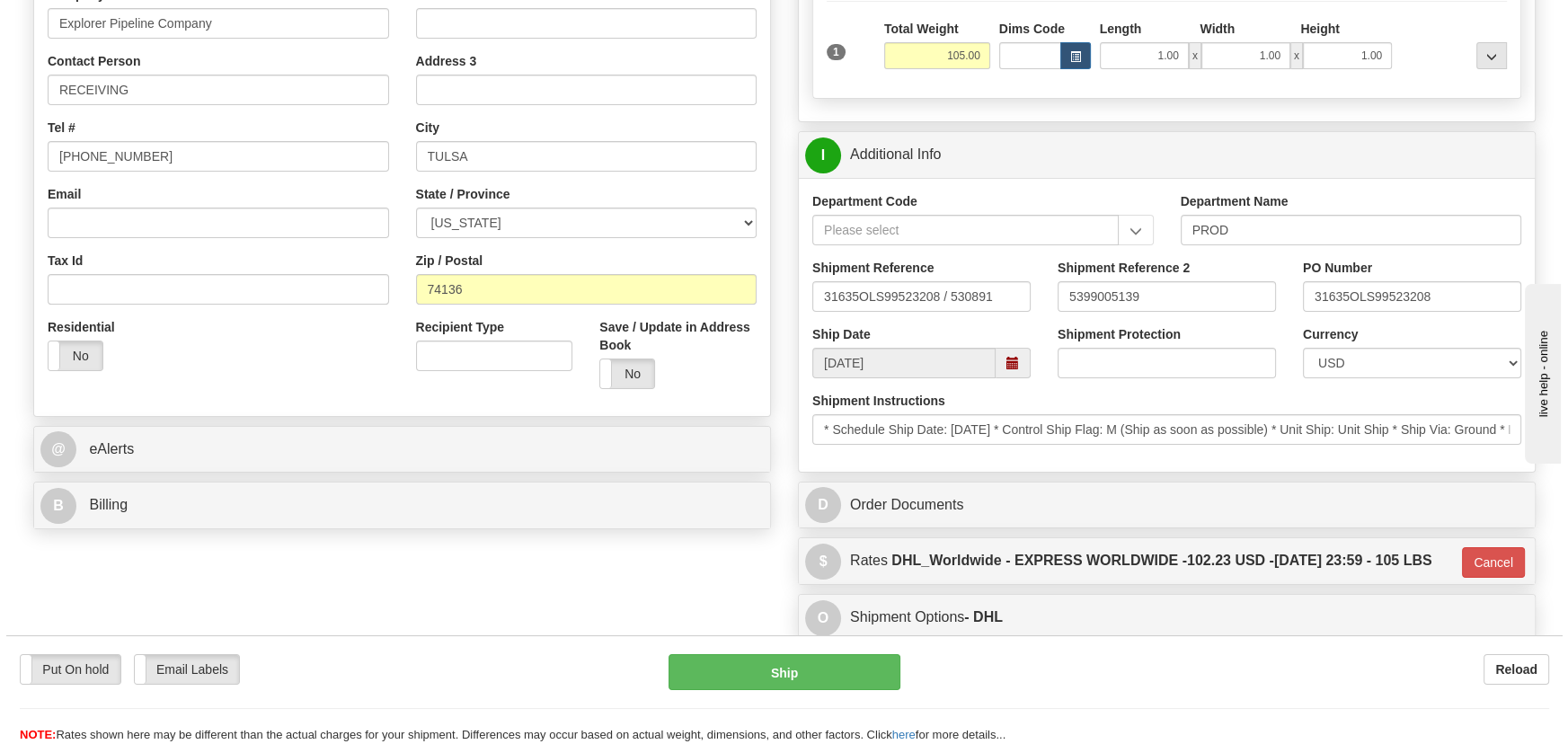
scroll to position [162, 0]
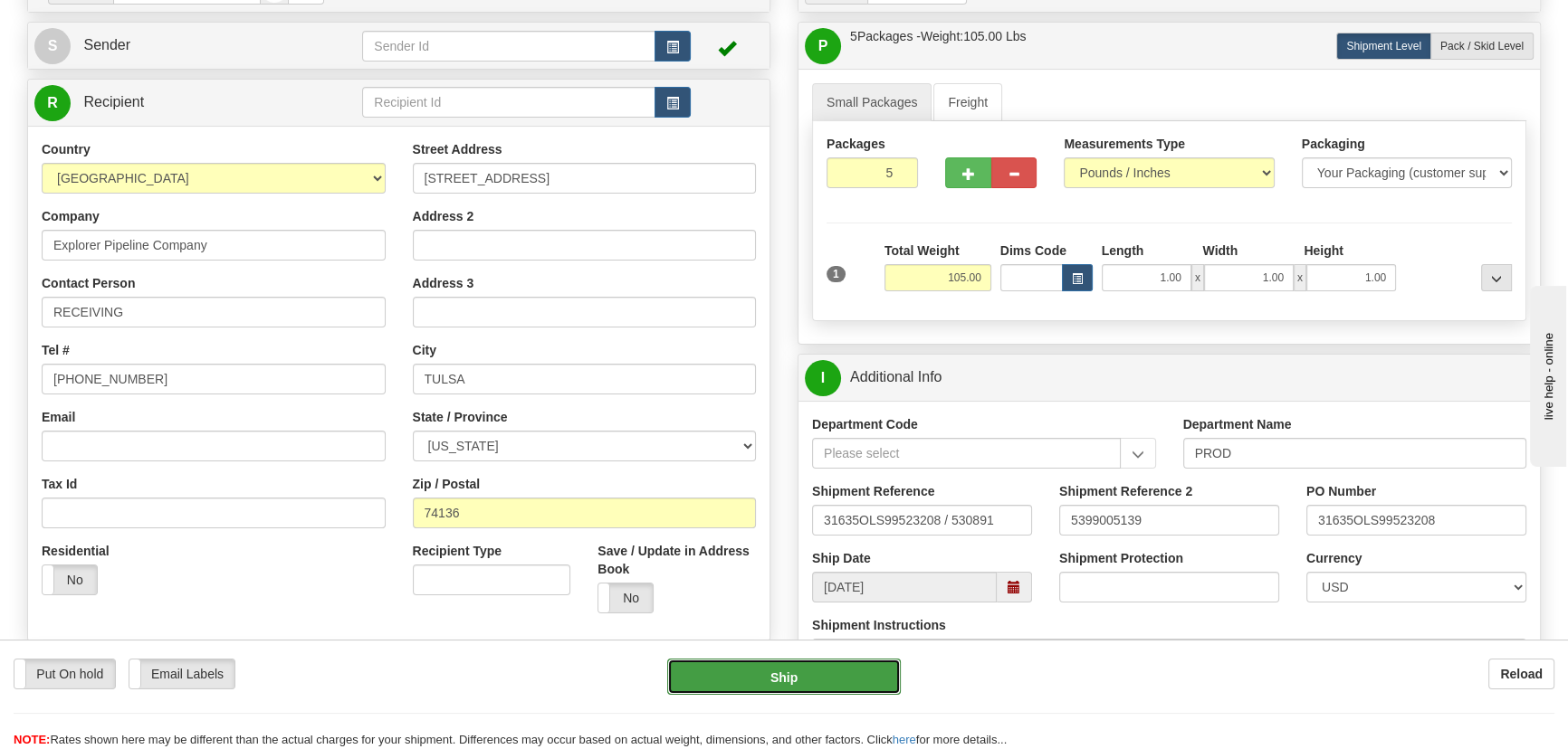
click at [841, 676] on button "Ship" at bounding box center [784, 677] width 235 height 37
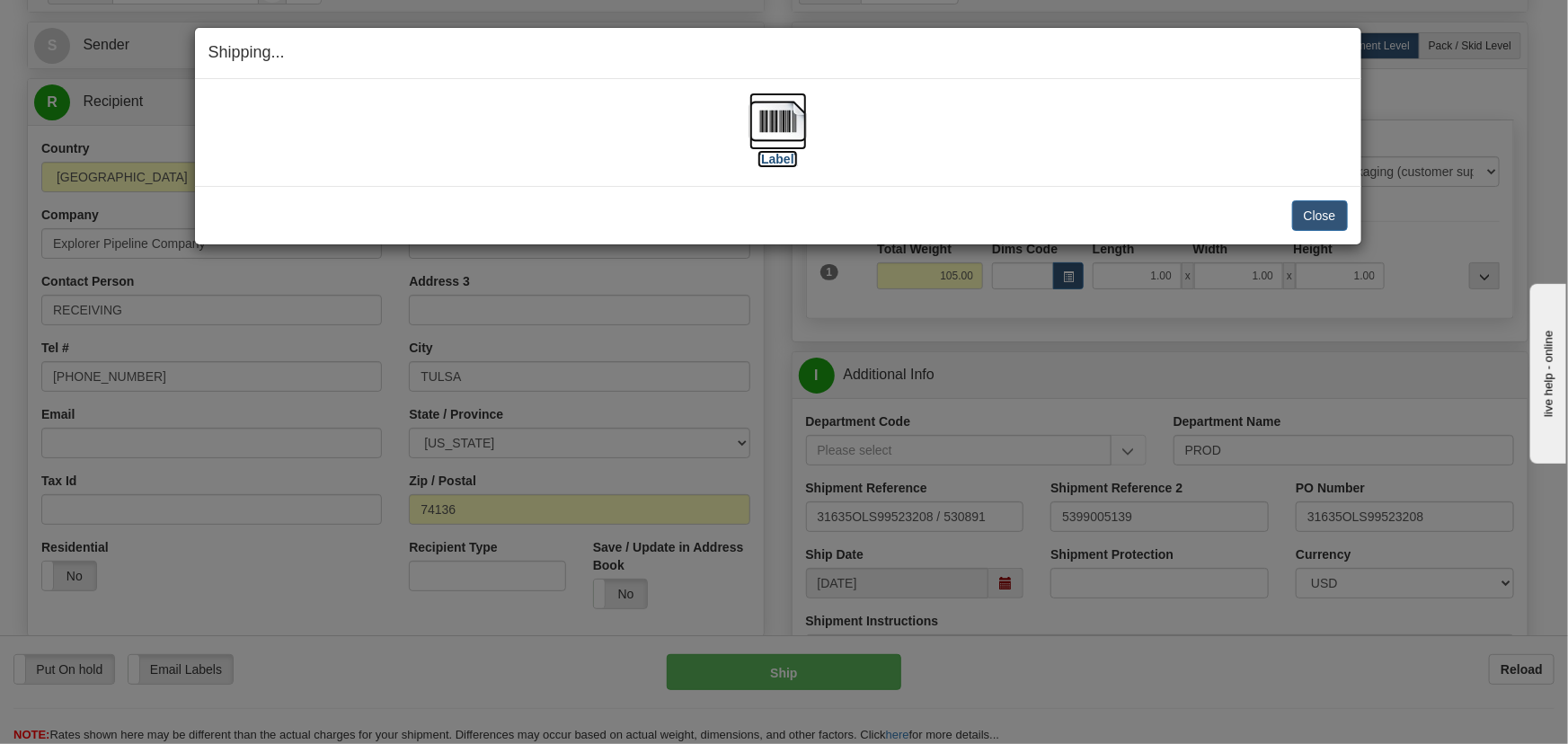
click at [790, 130] on img at bounding box center [778, 121] width 57 height 57
click at [1321, 213] on button "Close" at bounding box center [1320, 216] width 56 height 31
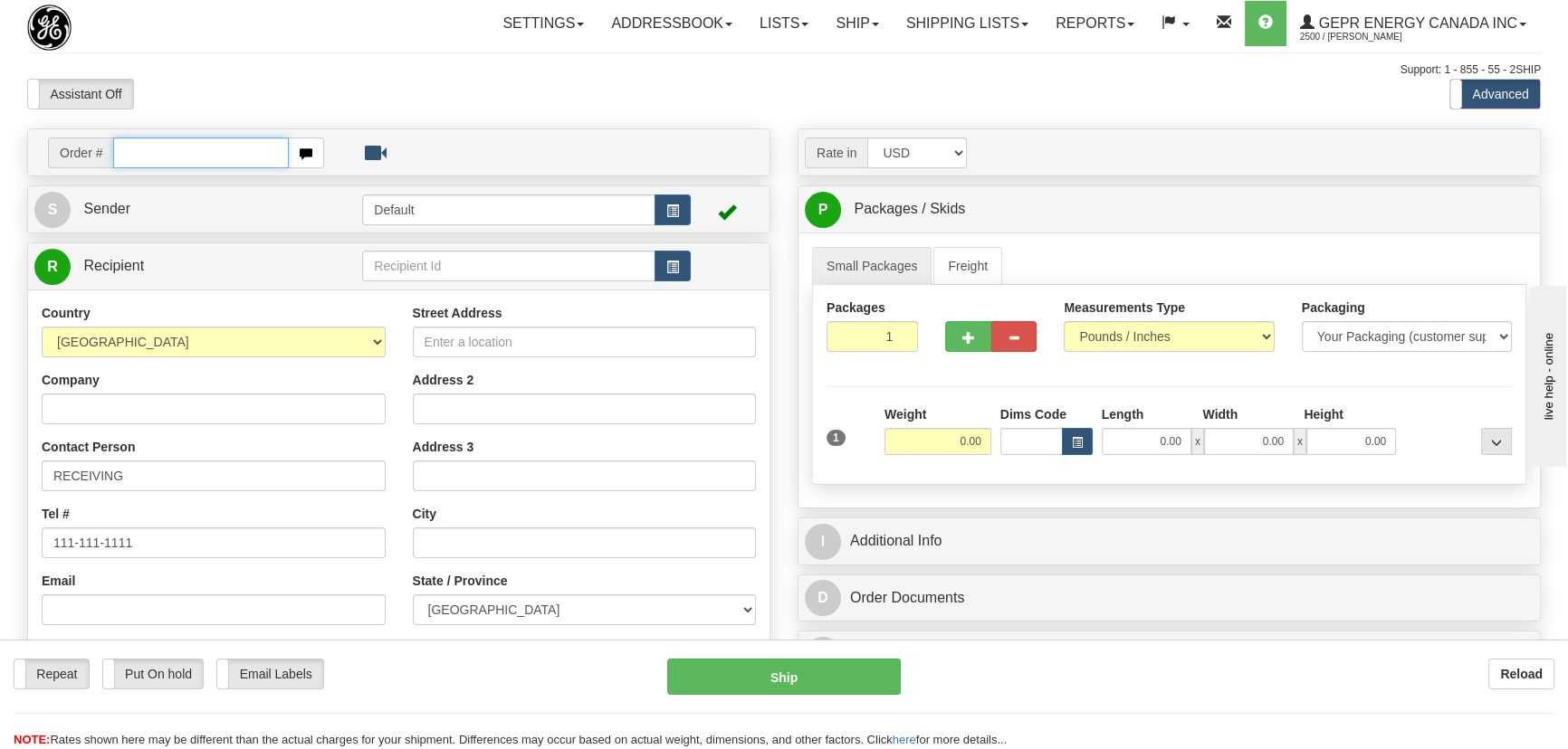
paste input "0086689673"
click at [136, 152] on input "0086689673" at bounding box center [200, 153] width 175 height 31
type input "86689673"
click at [512, 79] on body "Training Course Close Toggle navigation Settings Shipping Preferences New Recip…" at bounding box center [790, 374] width 1580 height 749
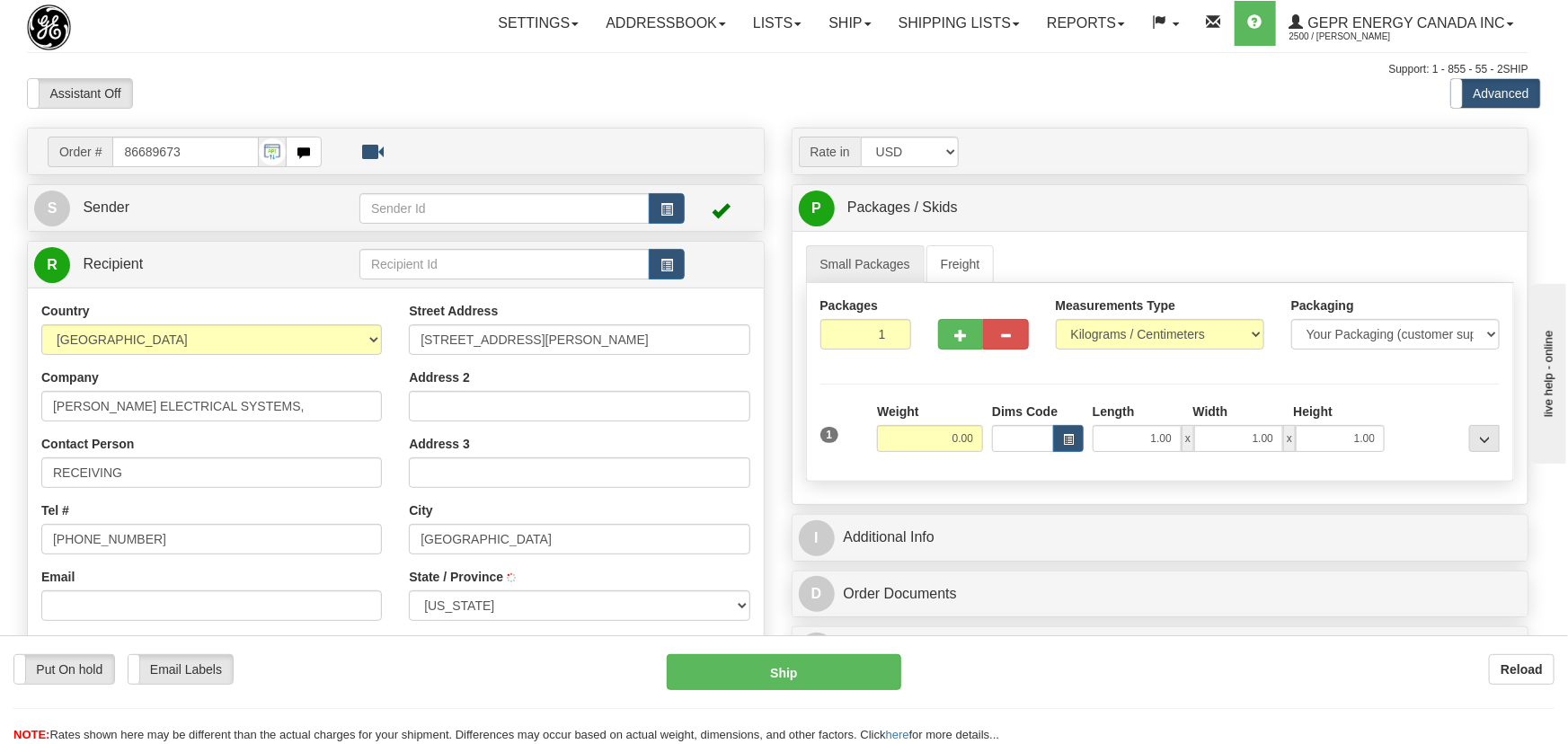
type input "HOUSTON"
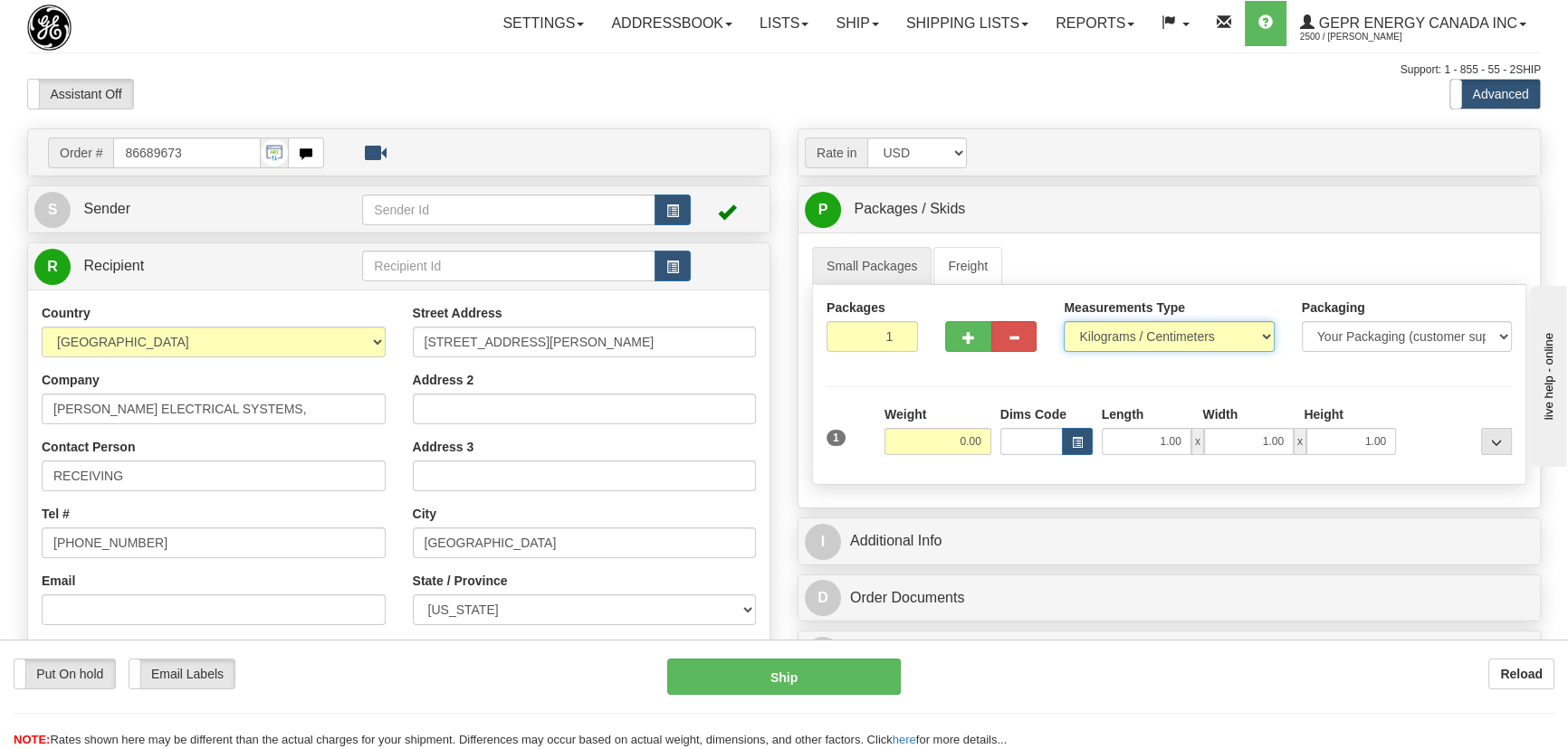
click at [1200, 337] on select "Pounds / Inches Kilograms / Centimeters" at bounding box center [1169, 336] width 210 height 31
select select "0"
click at [1064, 321] on select "Pounds / Inches Kilograms / Centimeters" at bounding box center [1169, 336] width 210 height 31
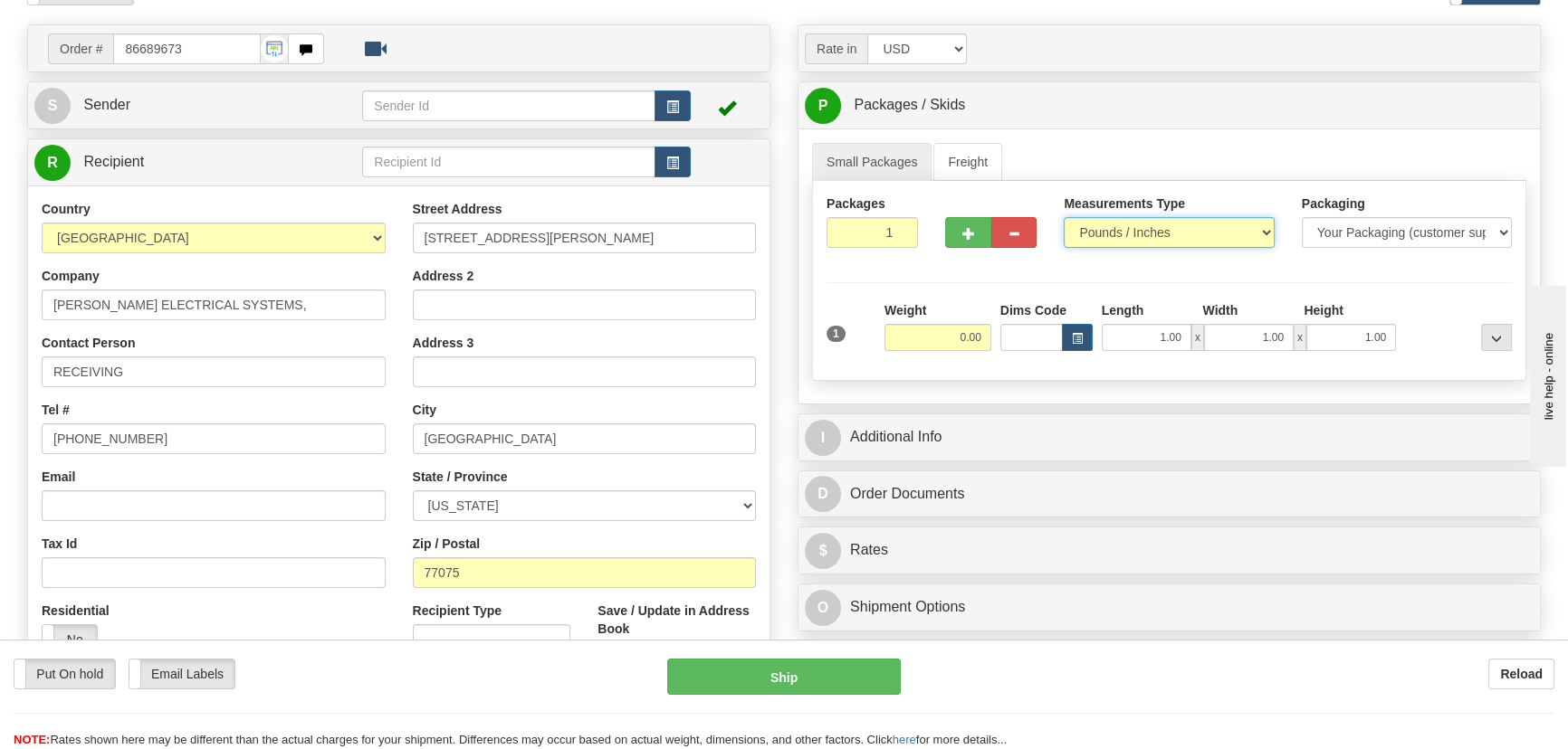
scroll to position [246, 0]
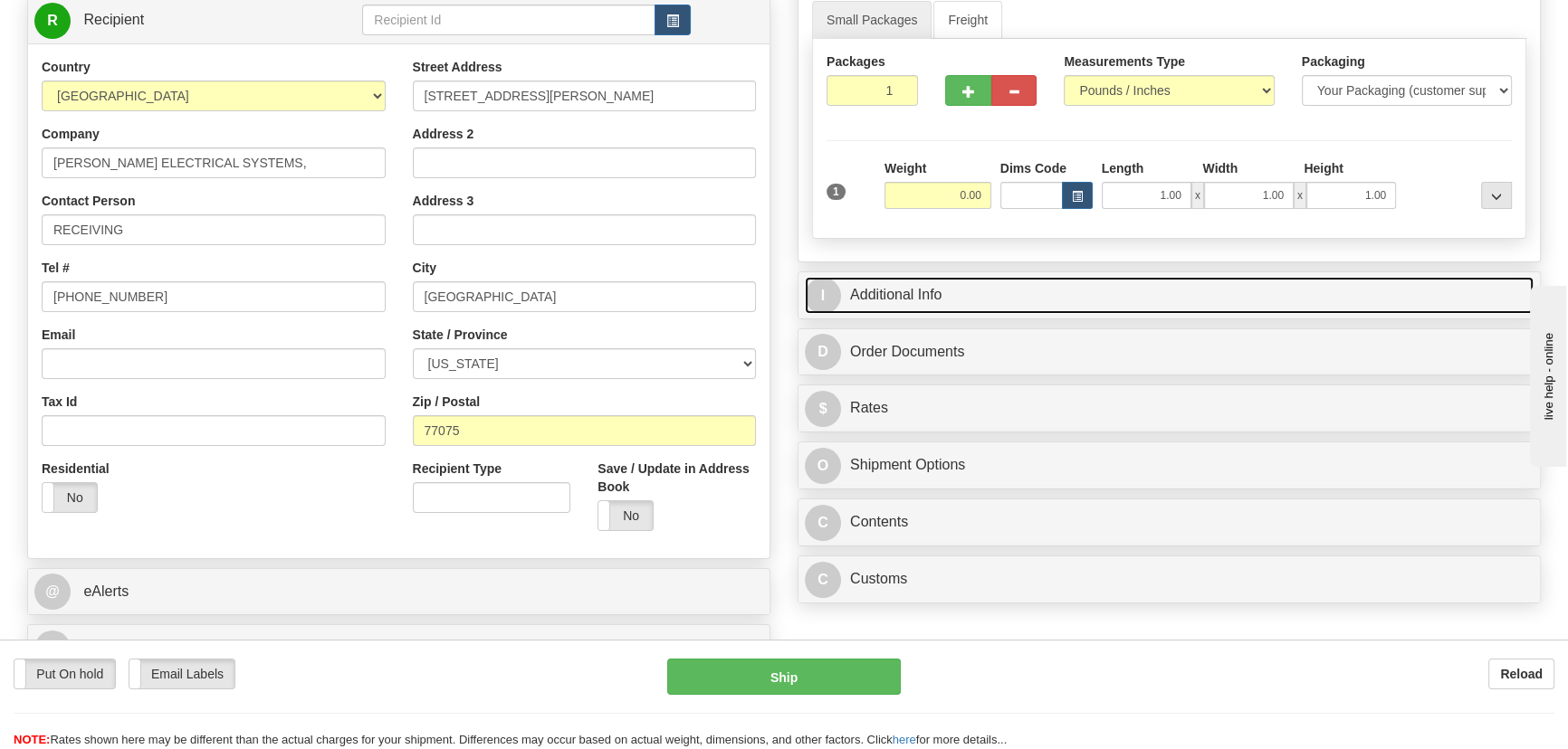
click at [1264, 308] on link "I Additional Info" at bounding box center [1169, 295] width 728 height 37
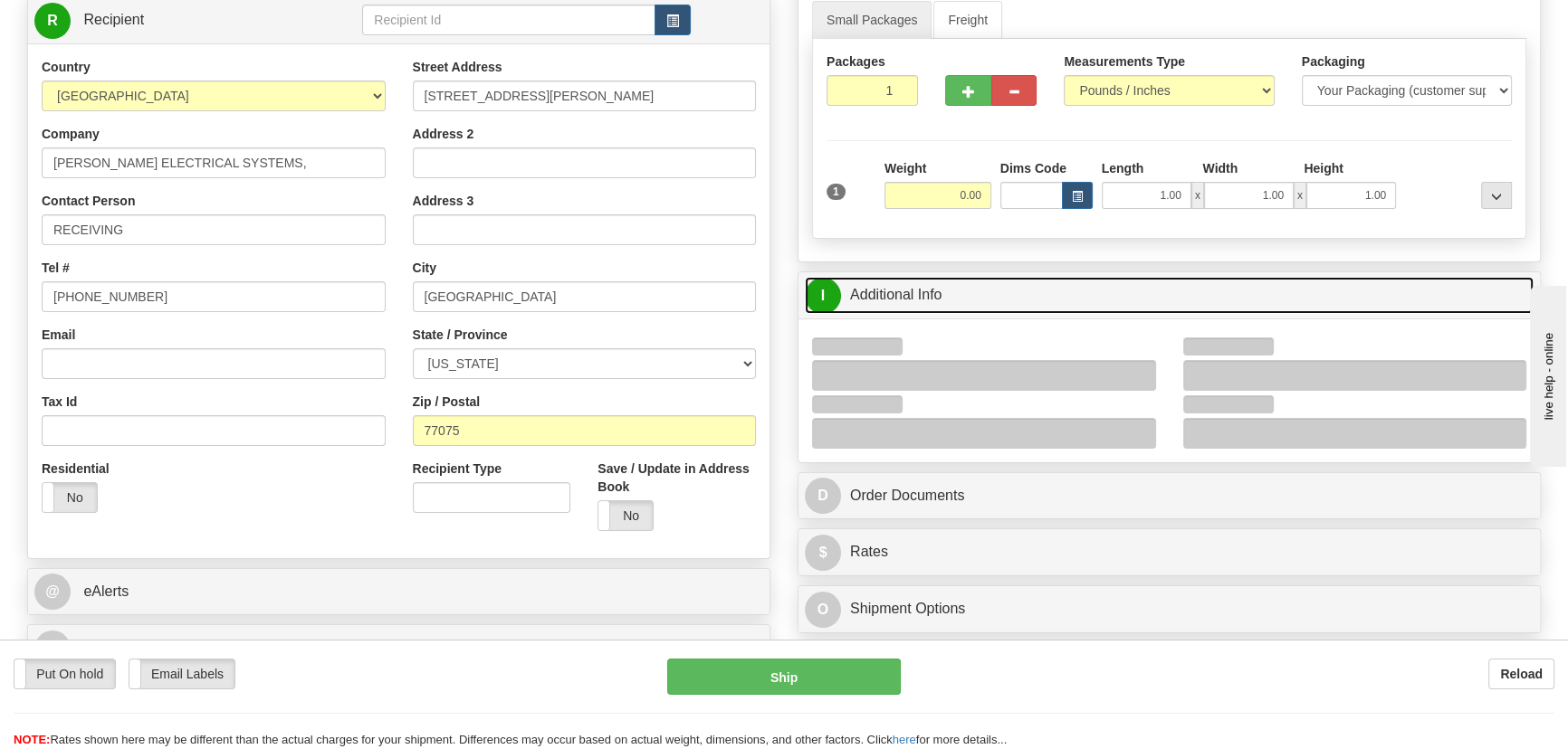
scroll to position [411, 0]
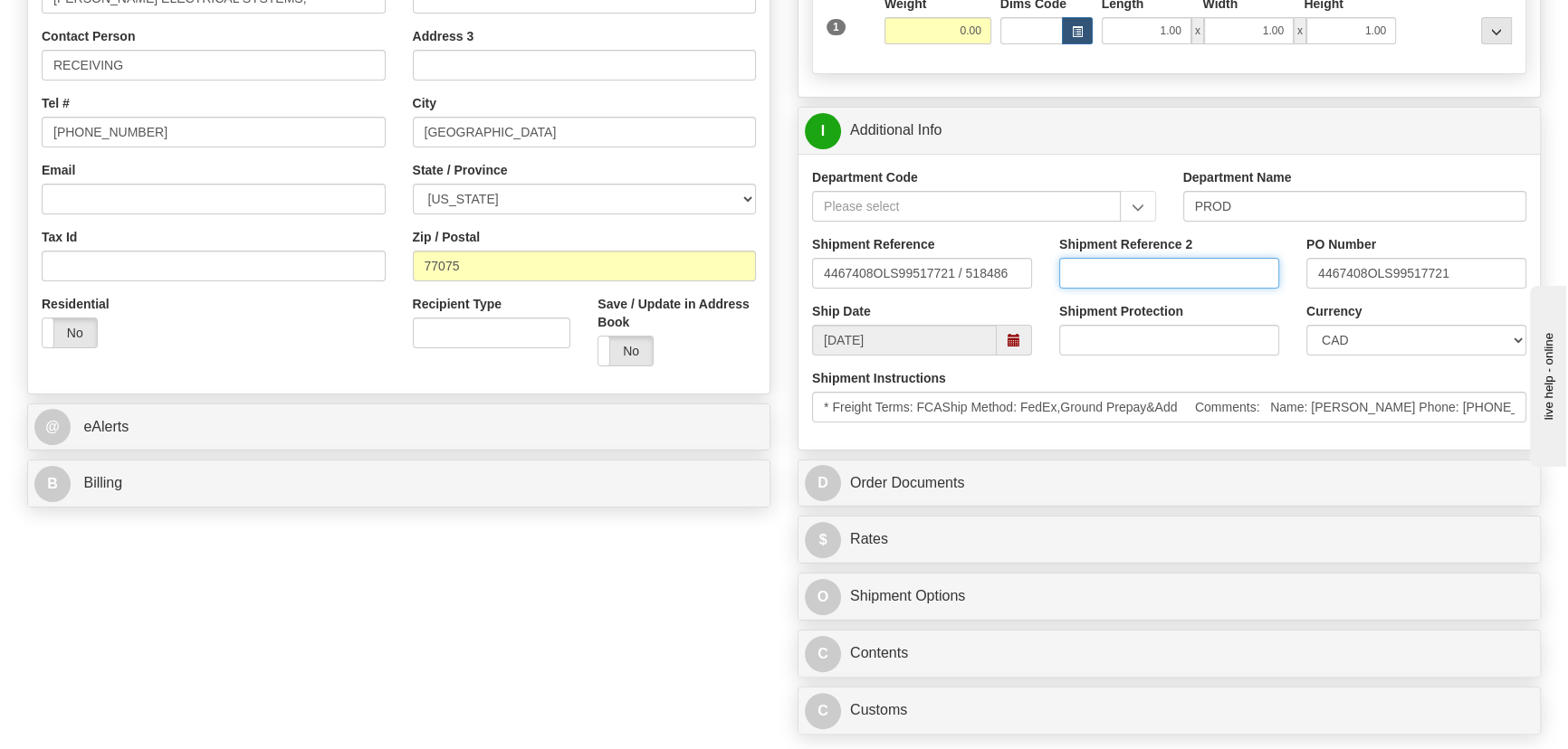
click at [1101, 277] on input "Shipment Reference 2" at bounding box center [1170, 272] width 220 height 31
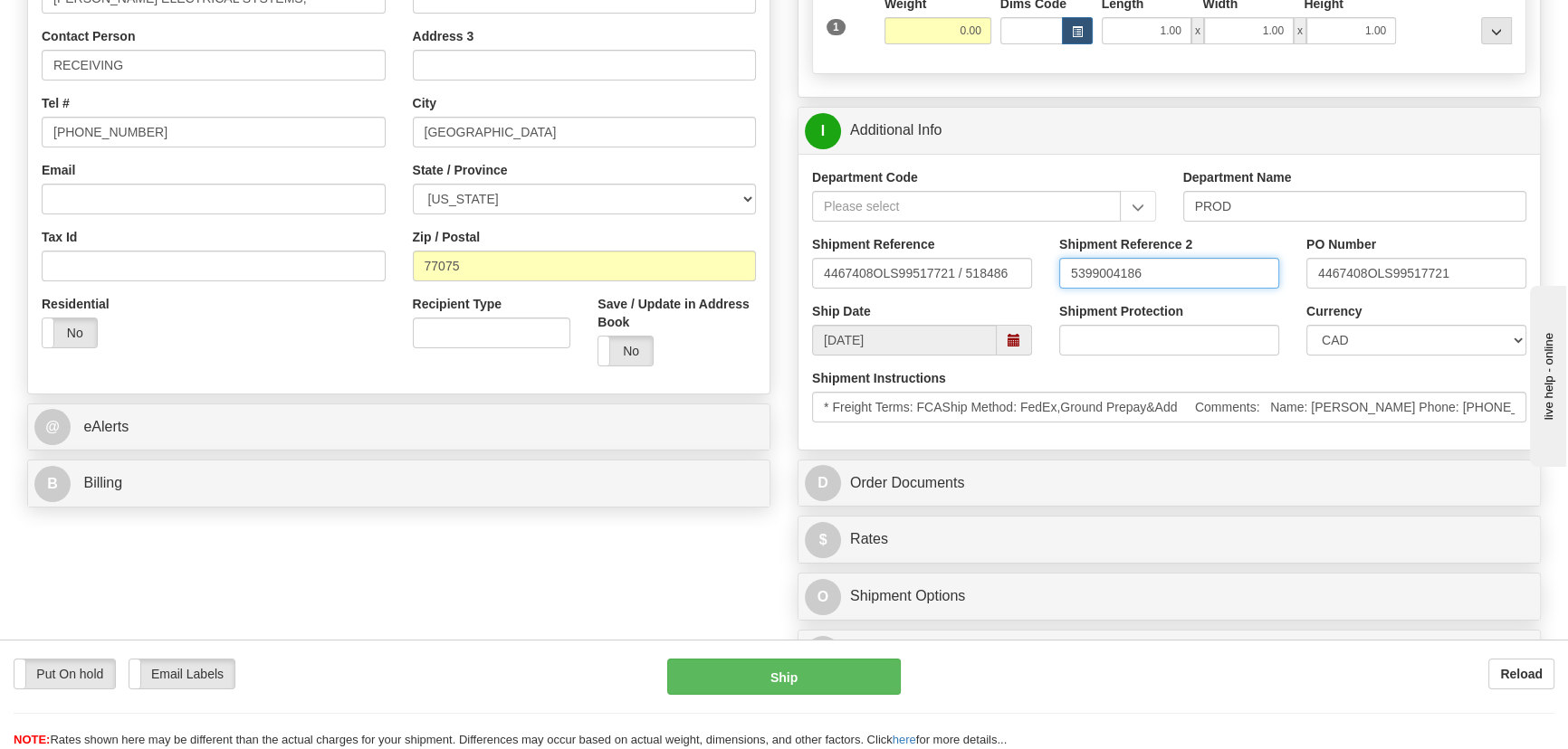
type input "5399004186"
click at [1382, 344] on select "CAD USD EUR ZAR [PERSON_NAME] ARN AUD AUS AWG BBD BFR BGN BHD BMD BND BRC BRL C…" at bounding box center [1416, 340] width 220 height 31
select select "1"
click at [1306, 325] on select "CAD USD EUR ZAR [PERSON_NAME] ARN AUD AUS AWG BBD BFR BGN BHD BMD BND BRC BRL C…" at bounding box center [1416, 340] width 220 height 31
drag, startPoint x: 1162, startPoint y: 271, endPoint x: 1034, endPoint y: 267, distance: 128.1
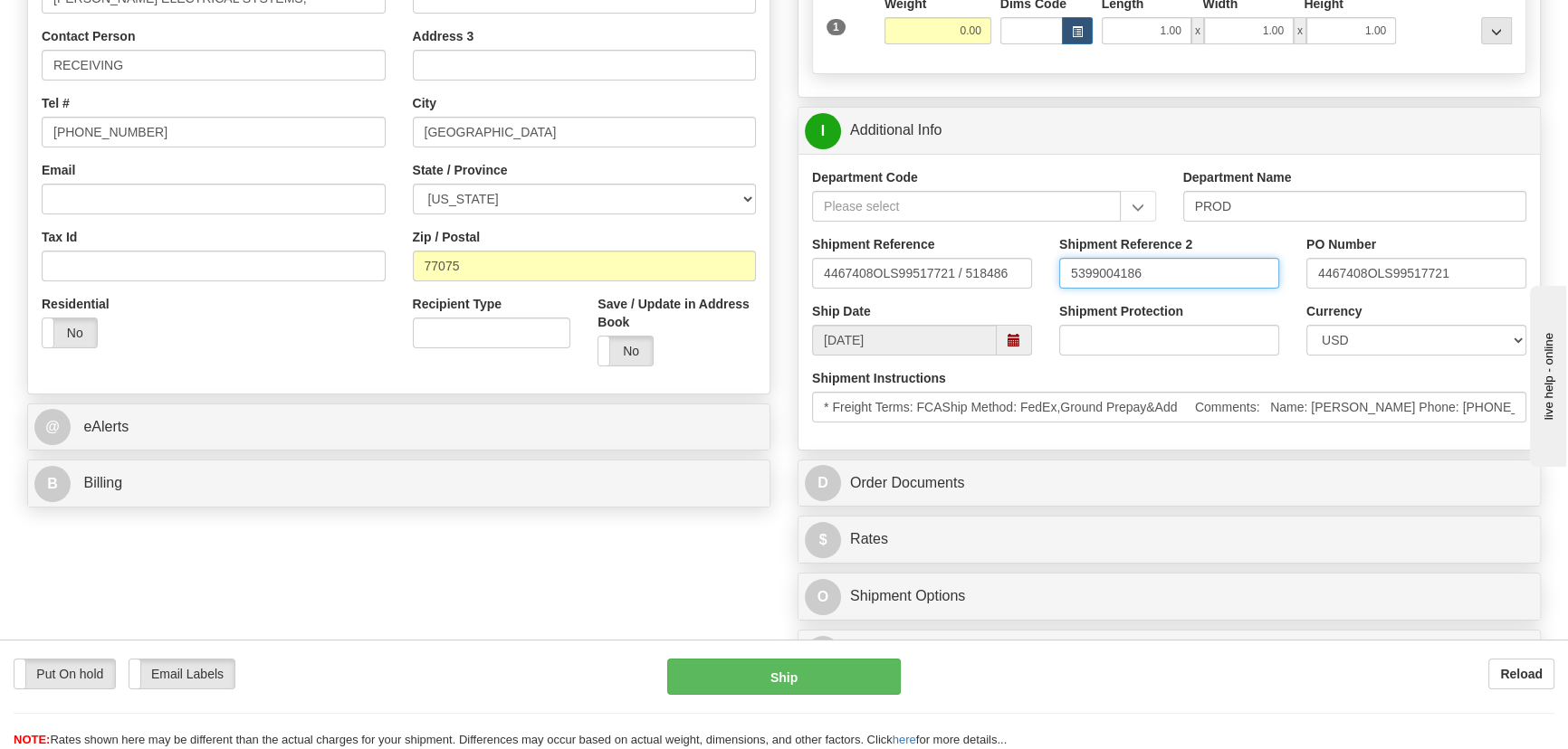
click at [1034, 267] on div "Shipment Reference 4467408OLS99517721 / 518486 Shipment Reference 2 5399004186 …" at bounding box center [1170, 269] width 741 height 67
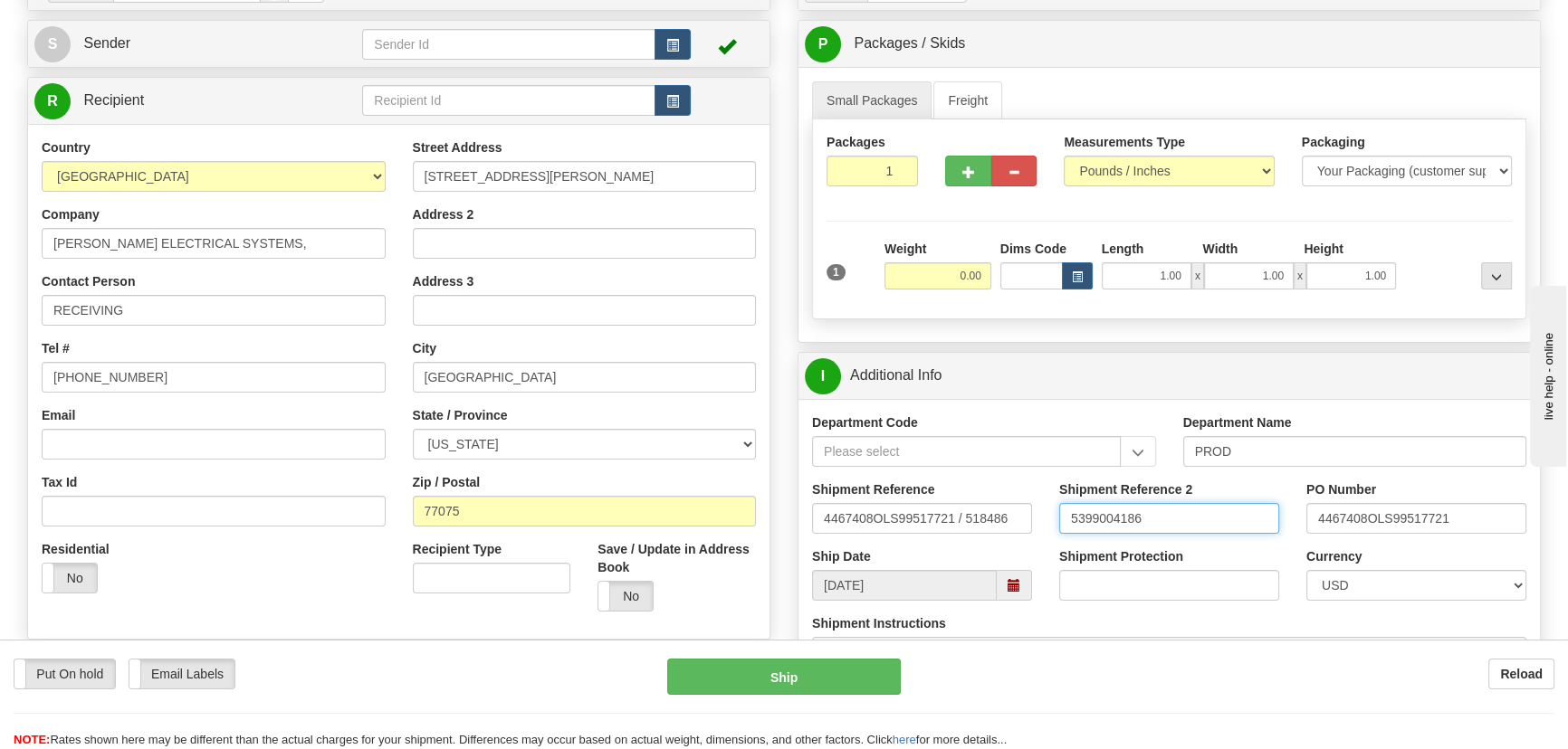
scroll to position [163, 0]
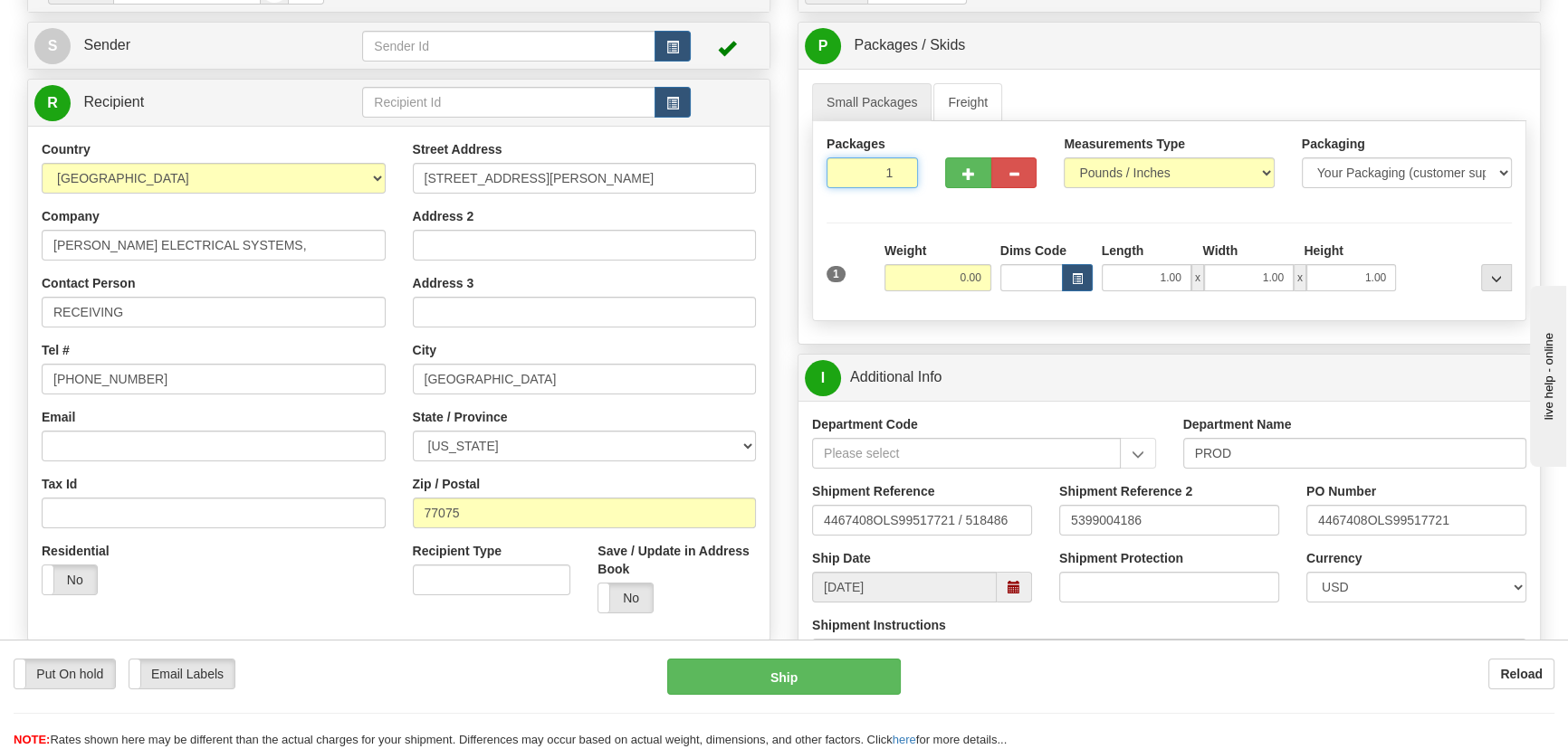
drag, startPoint x: 896, startPoint y: 180, endPoint x: 938, endPoint y: 195, distance: 44.6
click at [938, 193] on div "Packages 1 1" at bounding box center [1169, 169] width 713 height 69
type input "12"
click at [987, 225] on div "Packages 12 1 Measurements Type" at bounding box center [1169, 221] width 715 height 200
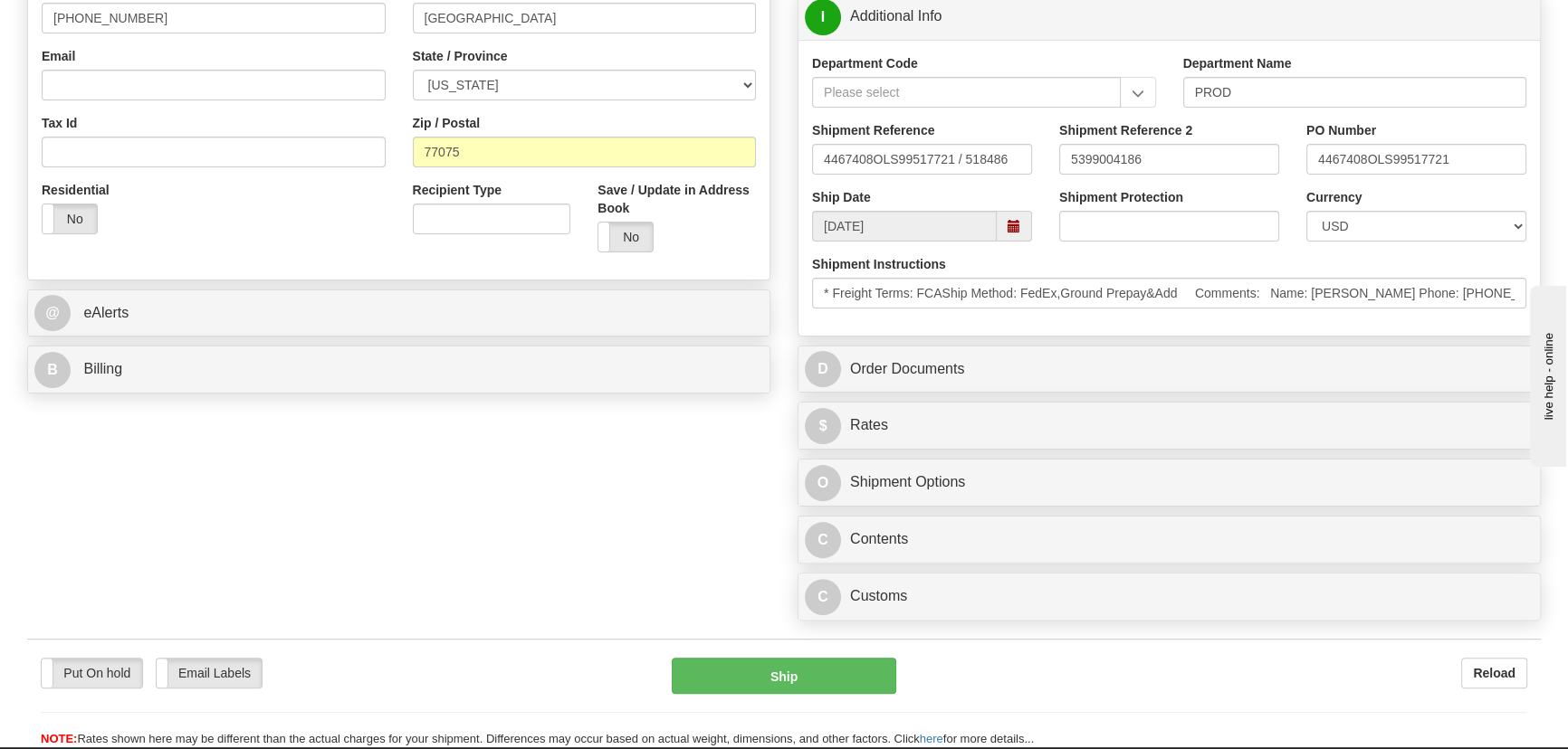
scroll to position [658, 0]
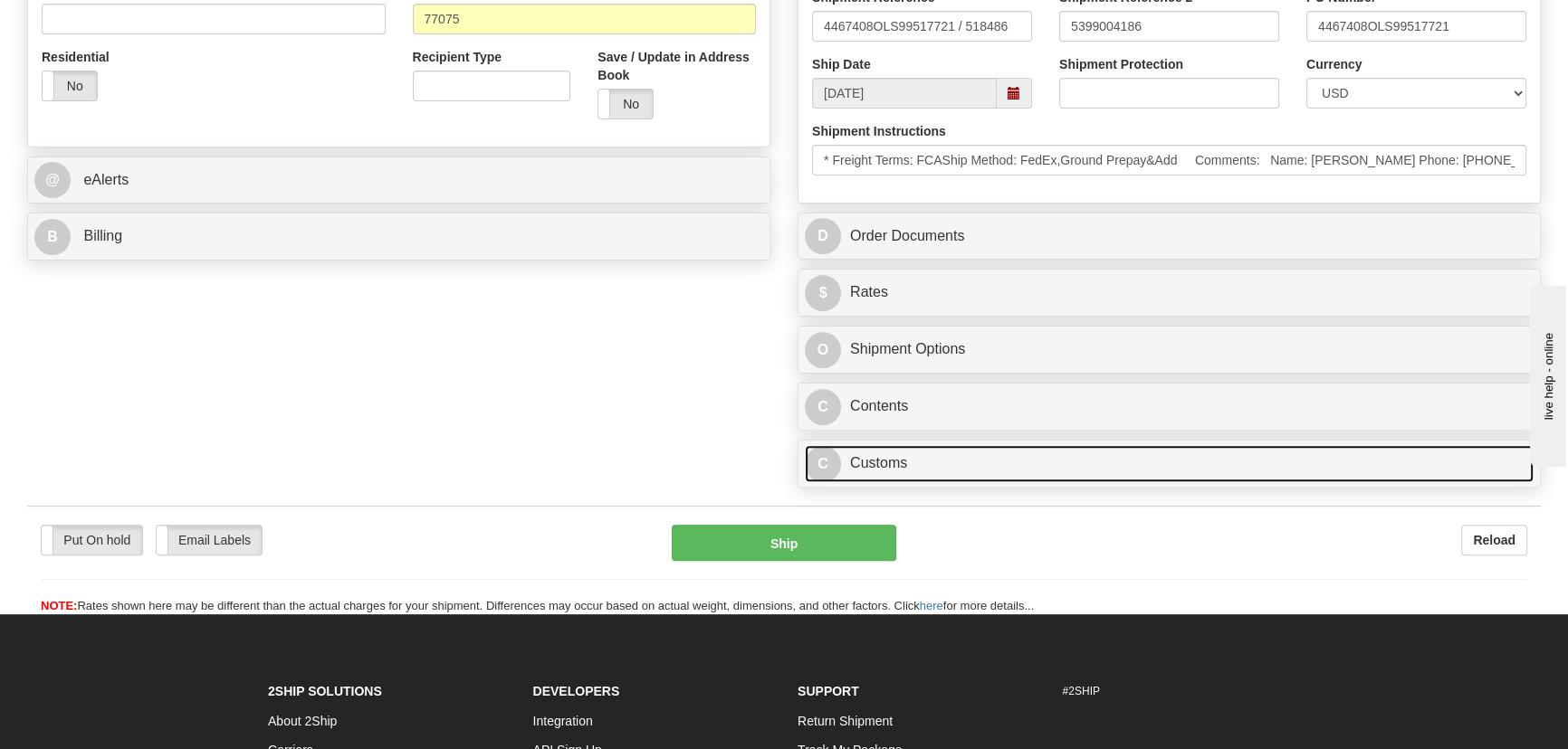
click at [1126, 465] on link "C Customs" at bounding box center [1169, 463] width 728 height 37
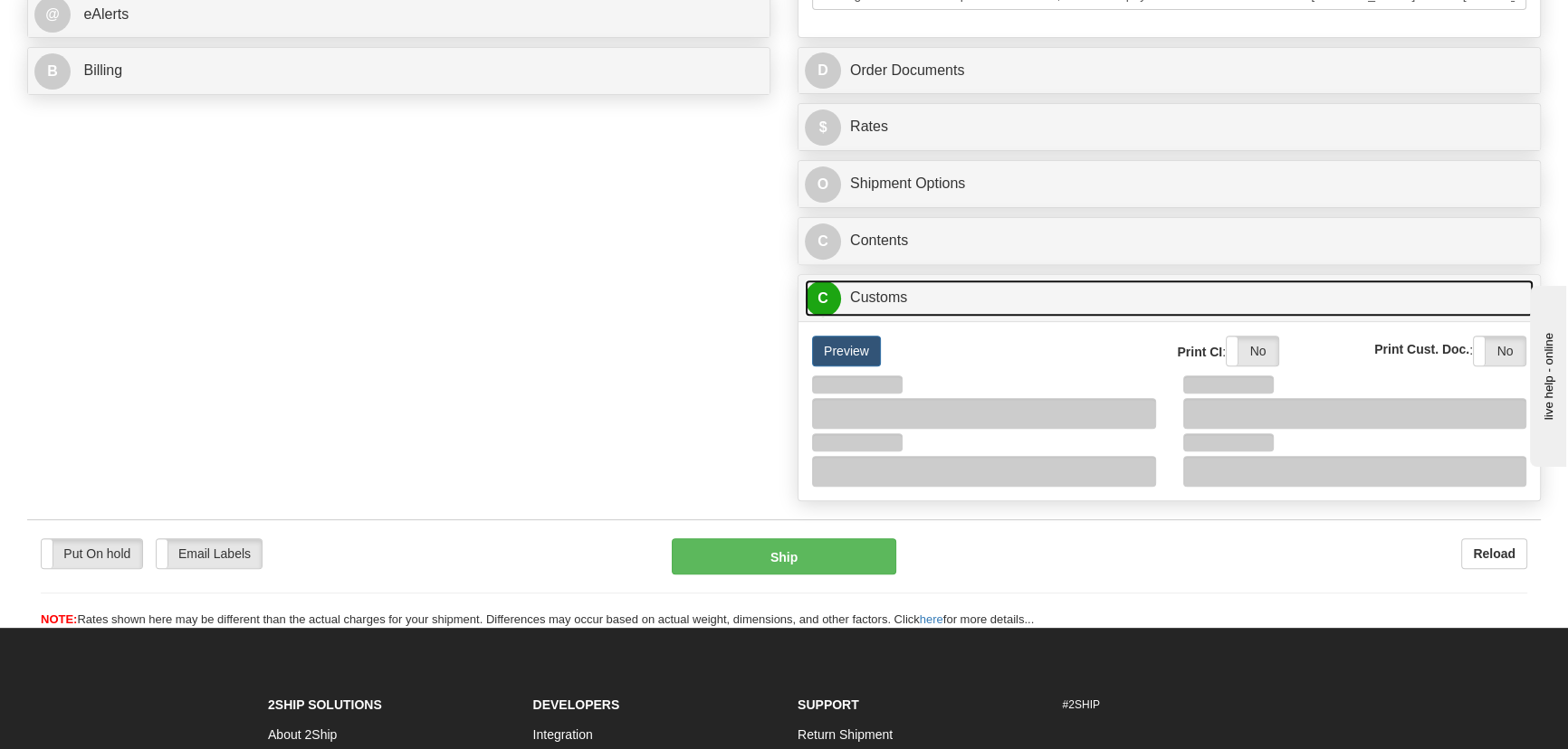
scroll to position [906, 0]
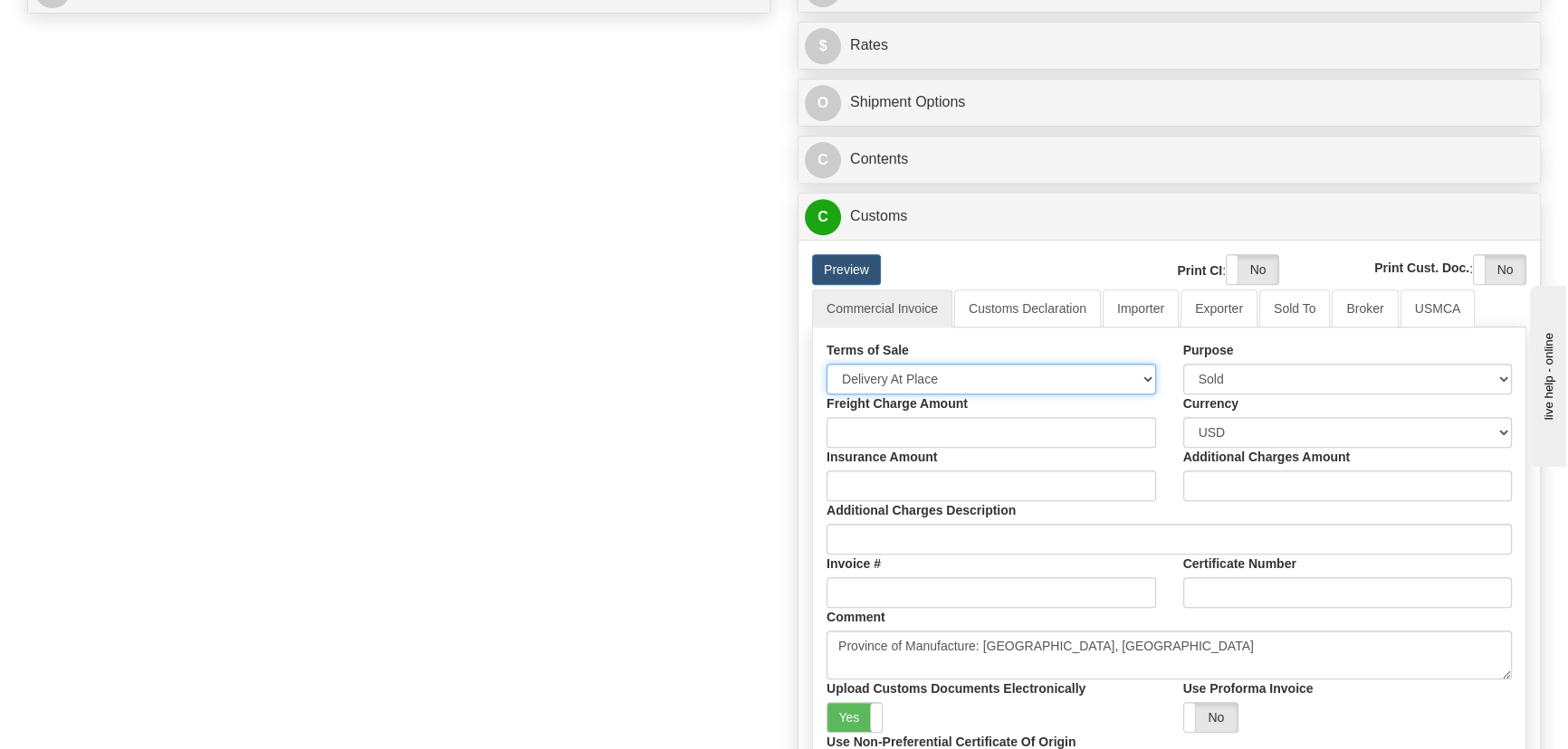
click at [942, 384] on select "Free Carrier Free On Board Ex Works Delivered Duty Unpaid Delivered Duty Paid C…" at bounding box center [991, 378] width 330 height 31
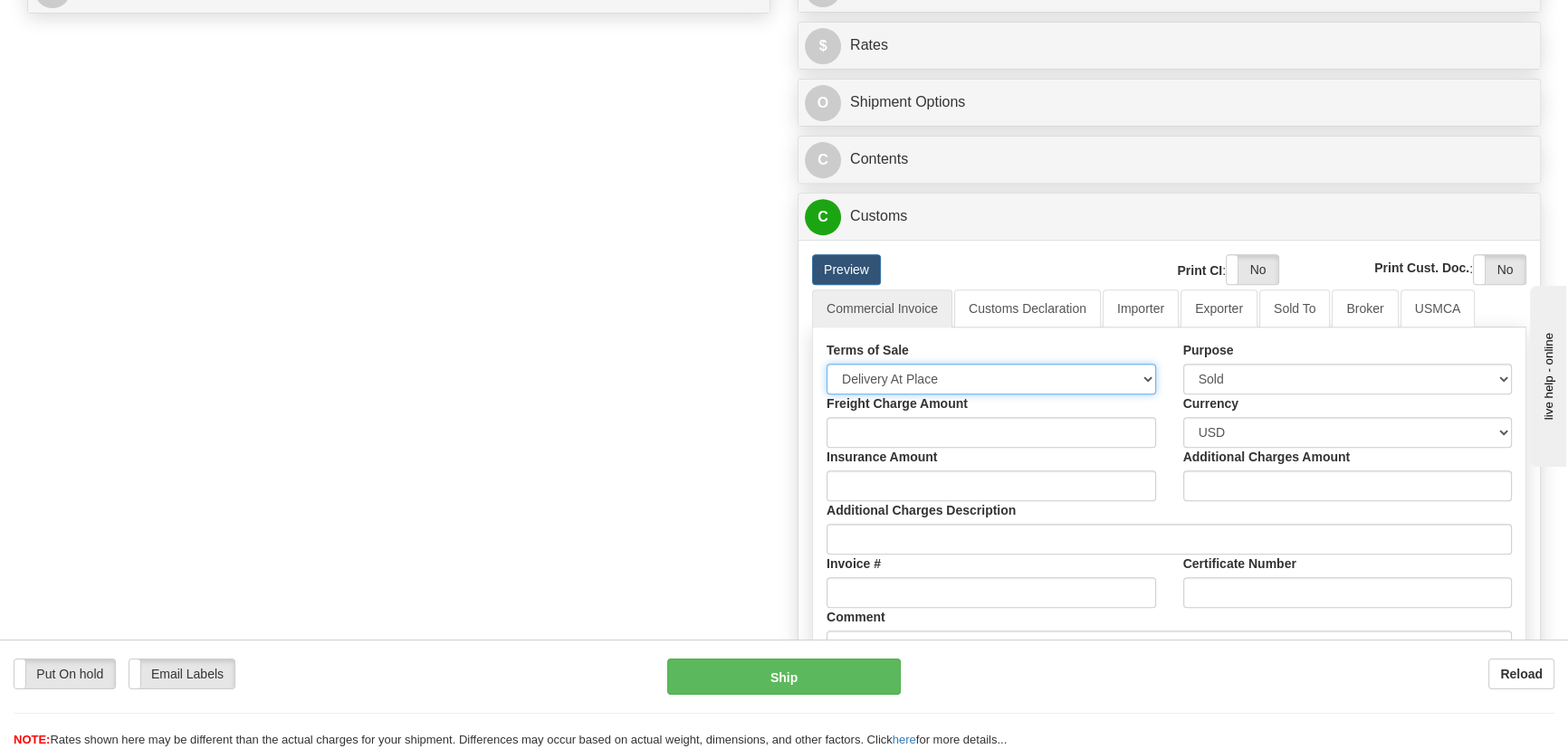
select select "7"
click at [827, 364] on select "Free Carrier Free On Board Ex Works Delivered Duty Unpaid Delivered Duty Paid C…" at bounding box center [991, 378] width 330 height 31
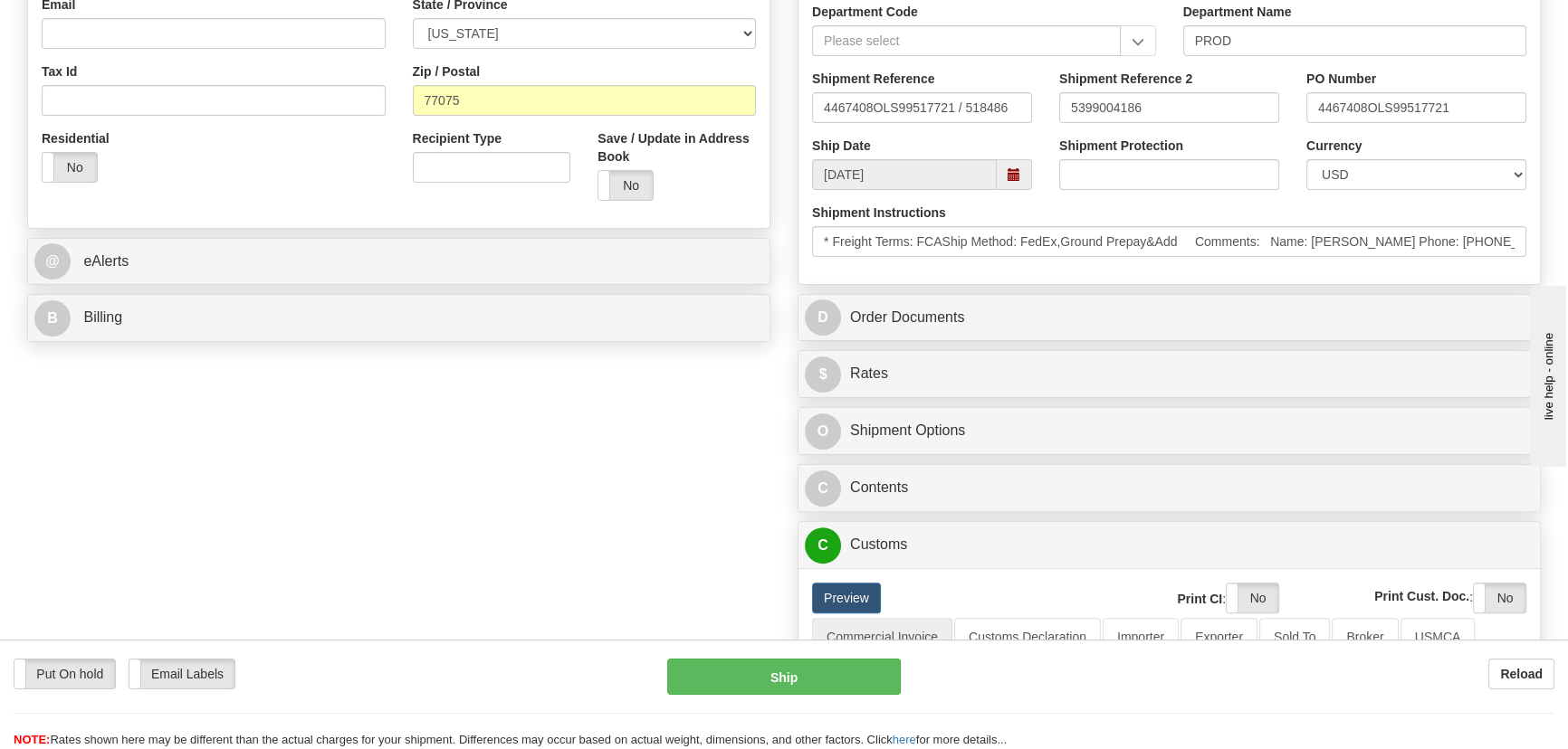
scroll to position [576, 0]
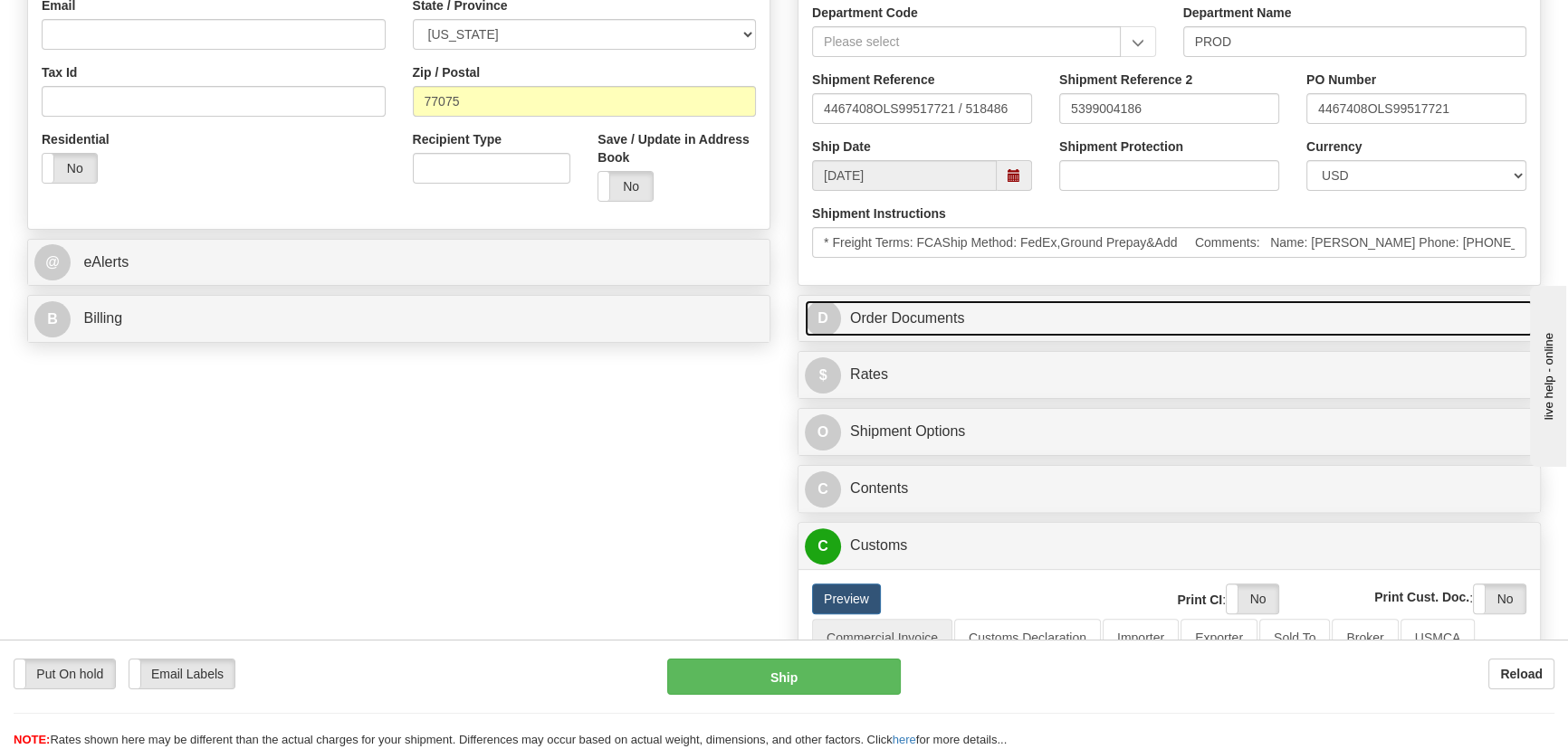
click at [1207, 310] on link "D Order Documents" at bounding box center [1169, 318] width 728 height 37
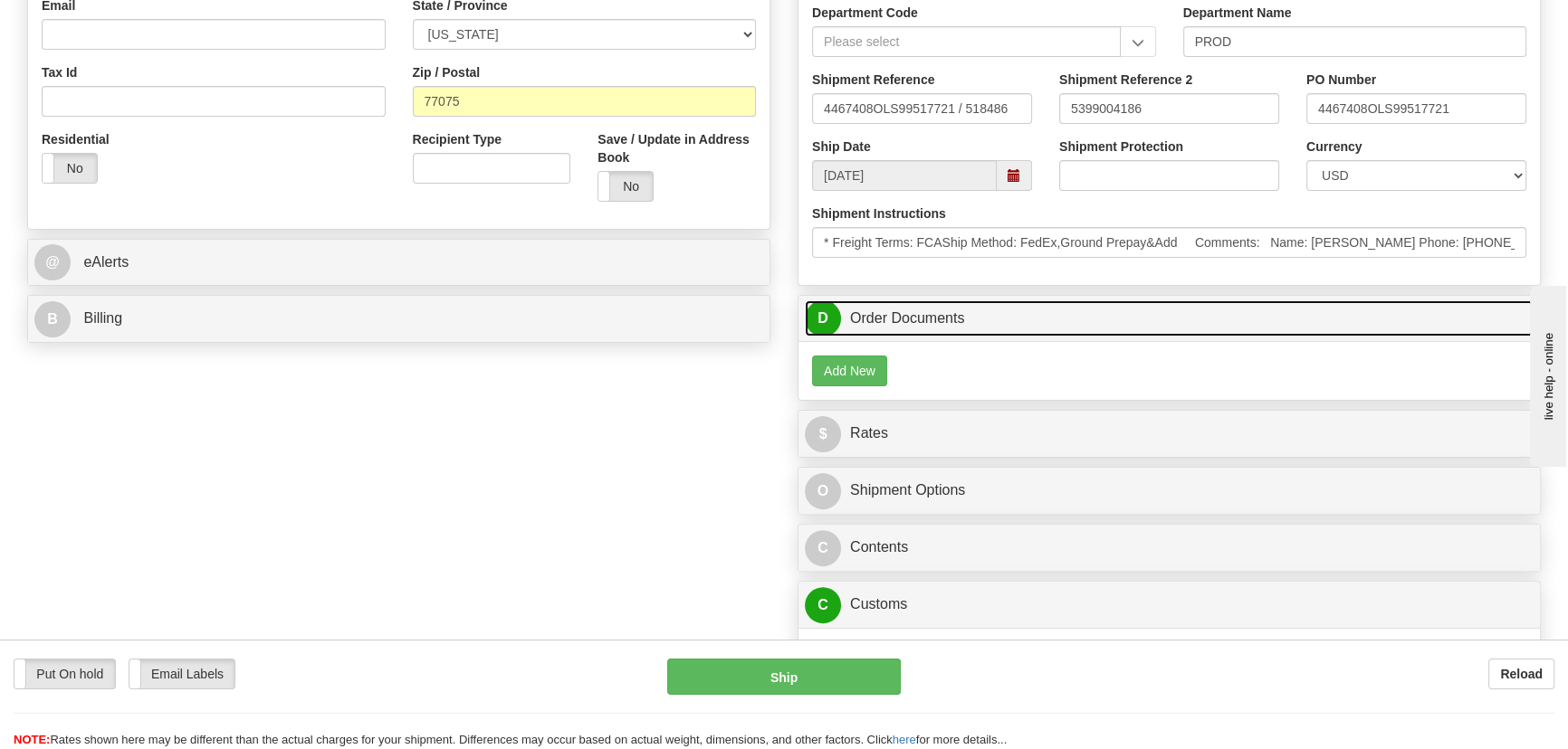
click at [1227, 317] on link "D Order Documents" at bounding box center [1169, 318] width 728 height 37
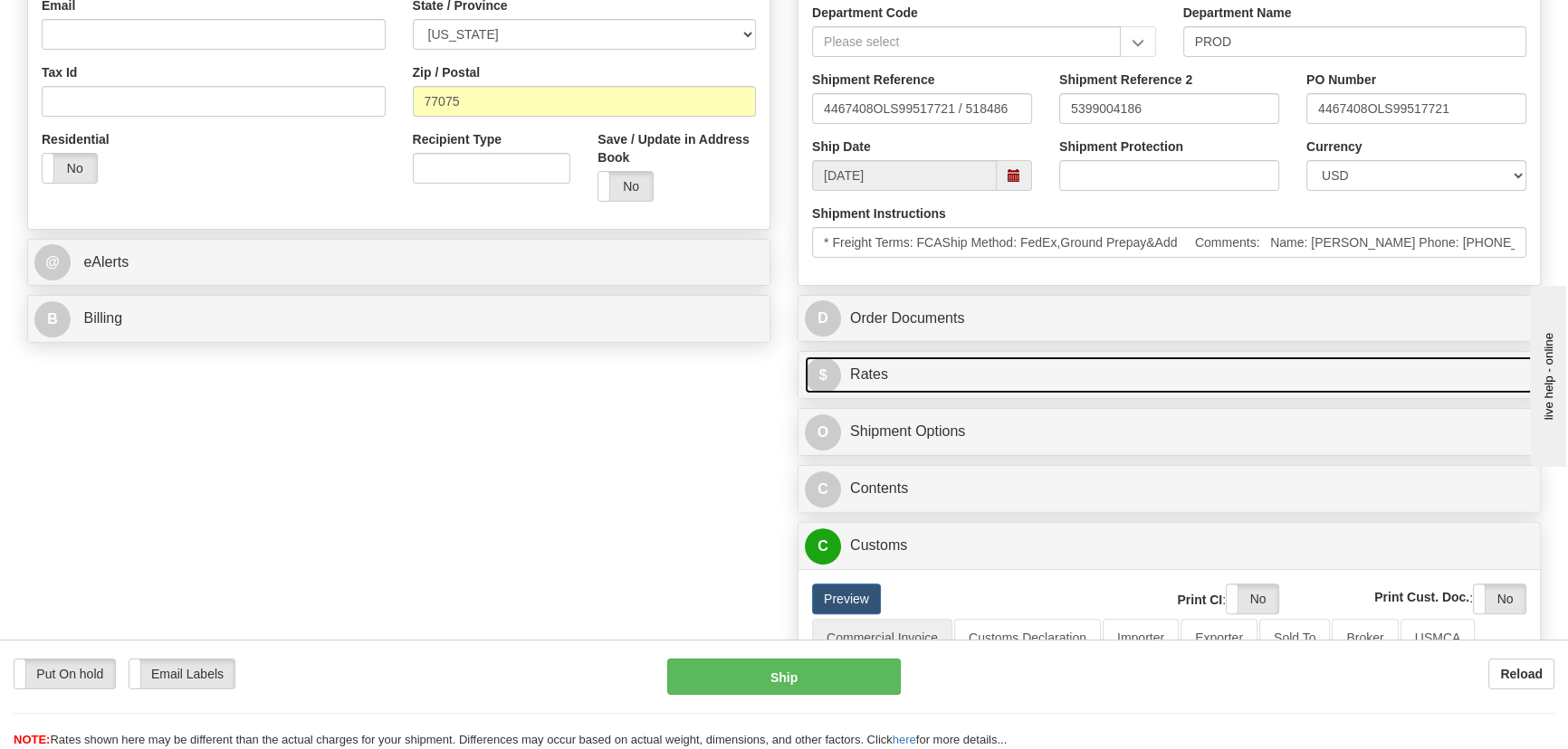
click at [1274, 370] on link "$ Rates" at bounding box center [1169, 374] width 728 height 37
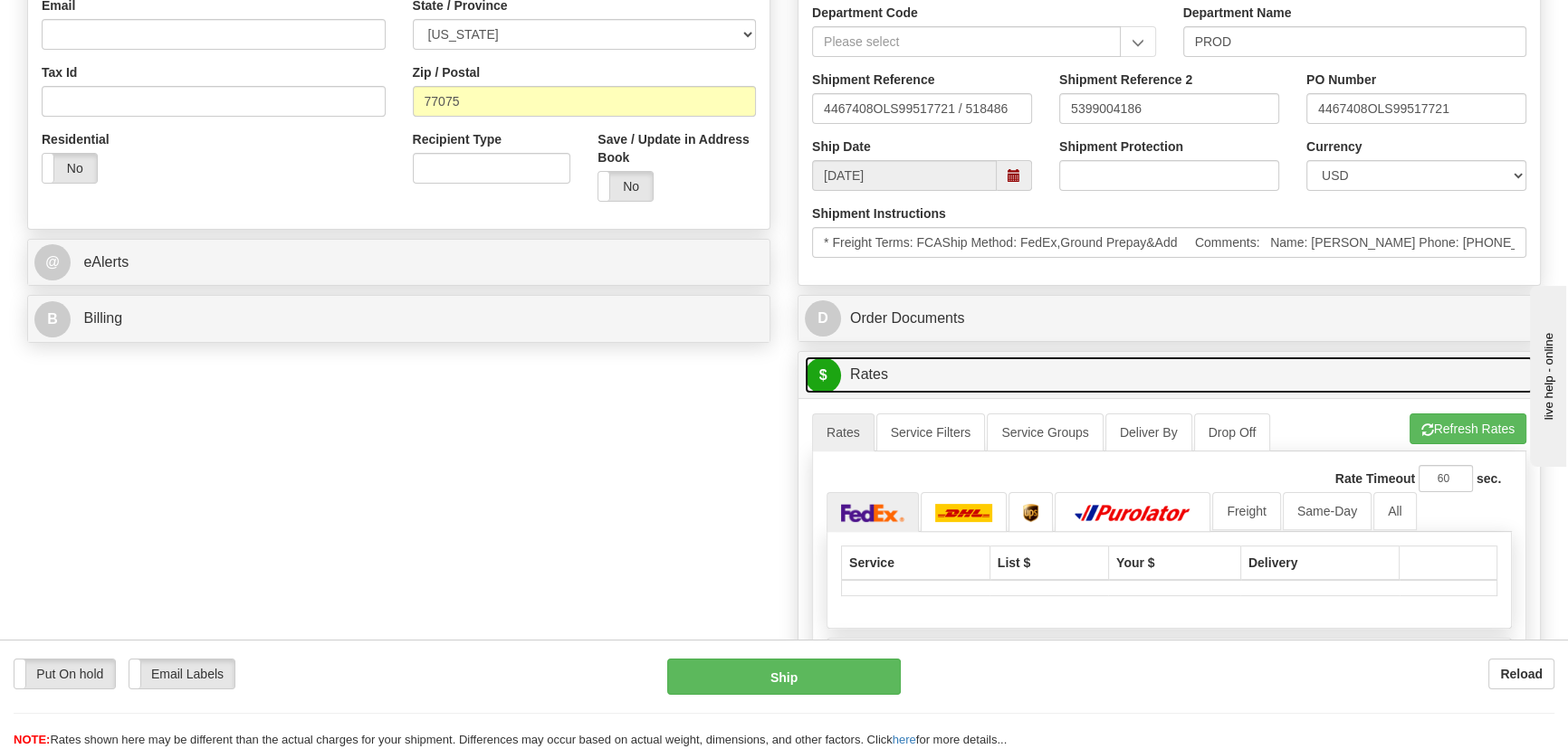
click at [1274, 370] on link "$ Rates" at bounding box center [1169, 374] width 728 height 37
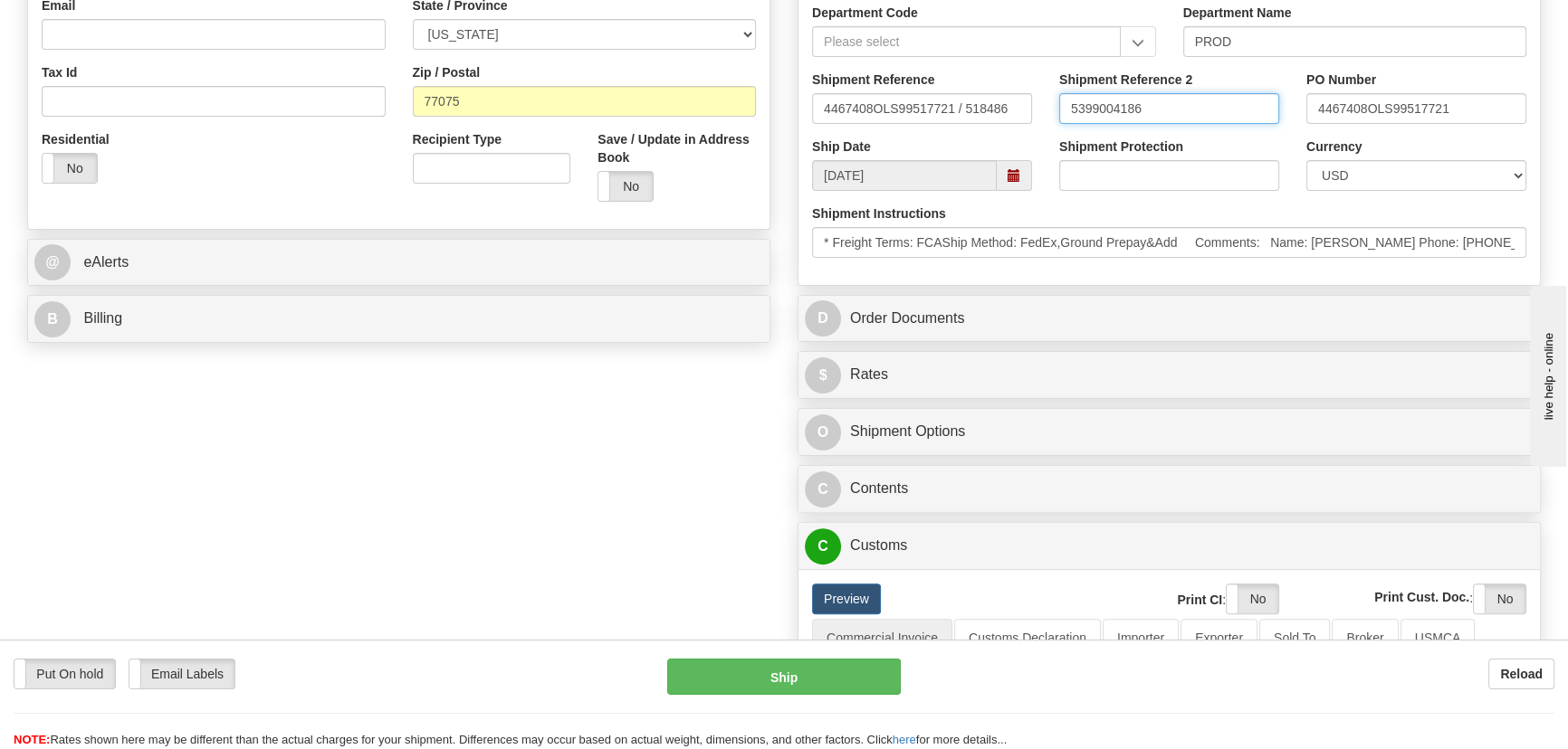
drag, startPoint x: 1205, startPoint y: 99, endPoint x: 1010, endPoint y: 105, distance: 195.1
click at [1010, 105] on div "Shipment Reference 4467408OLS99517721 / 518486 Shipment Reference 2 5399004186 …" at bounding box center [1170, 104] width 741 height 67
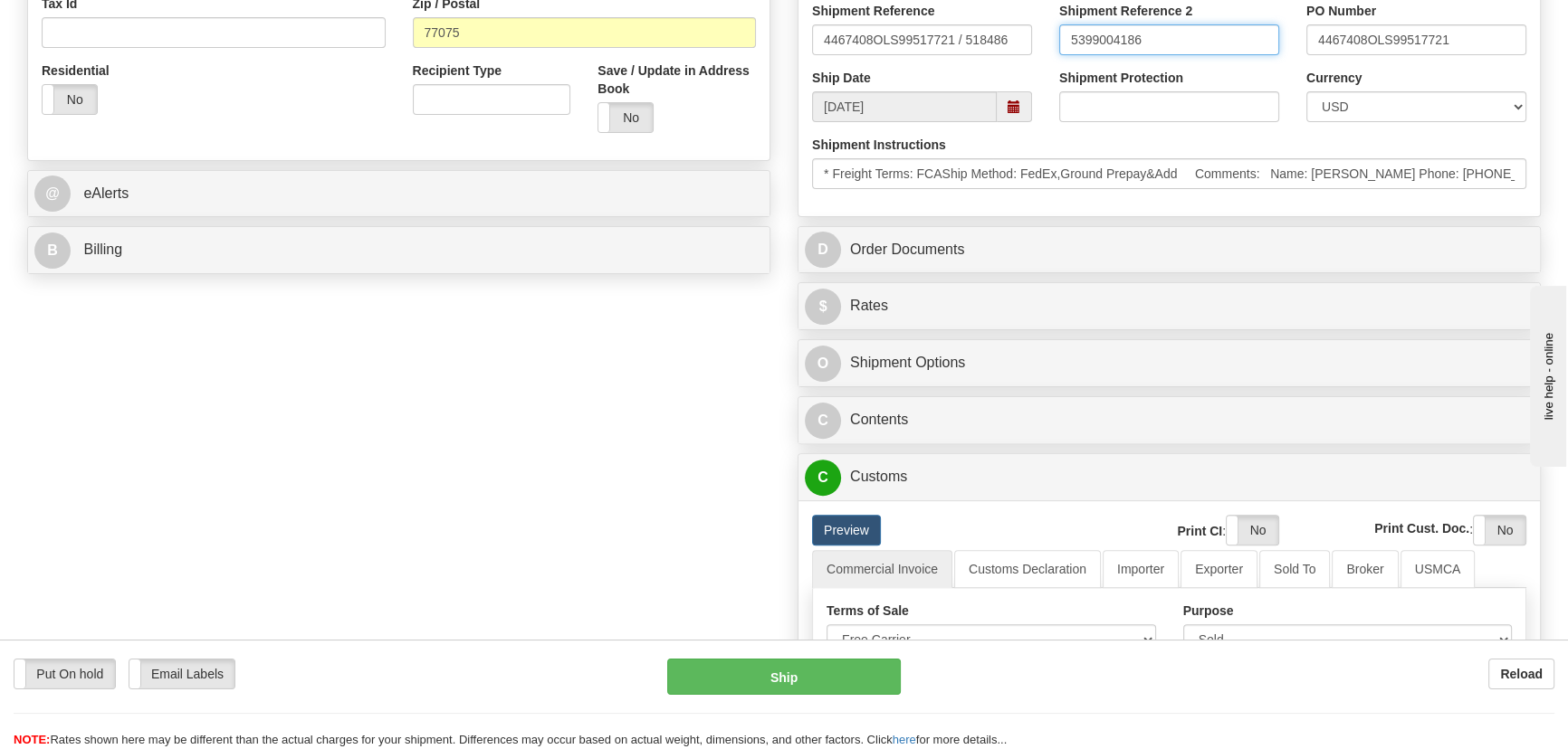
scroll to position [740, 0]
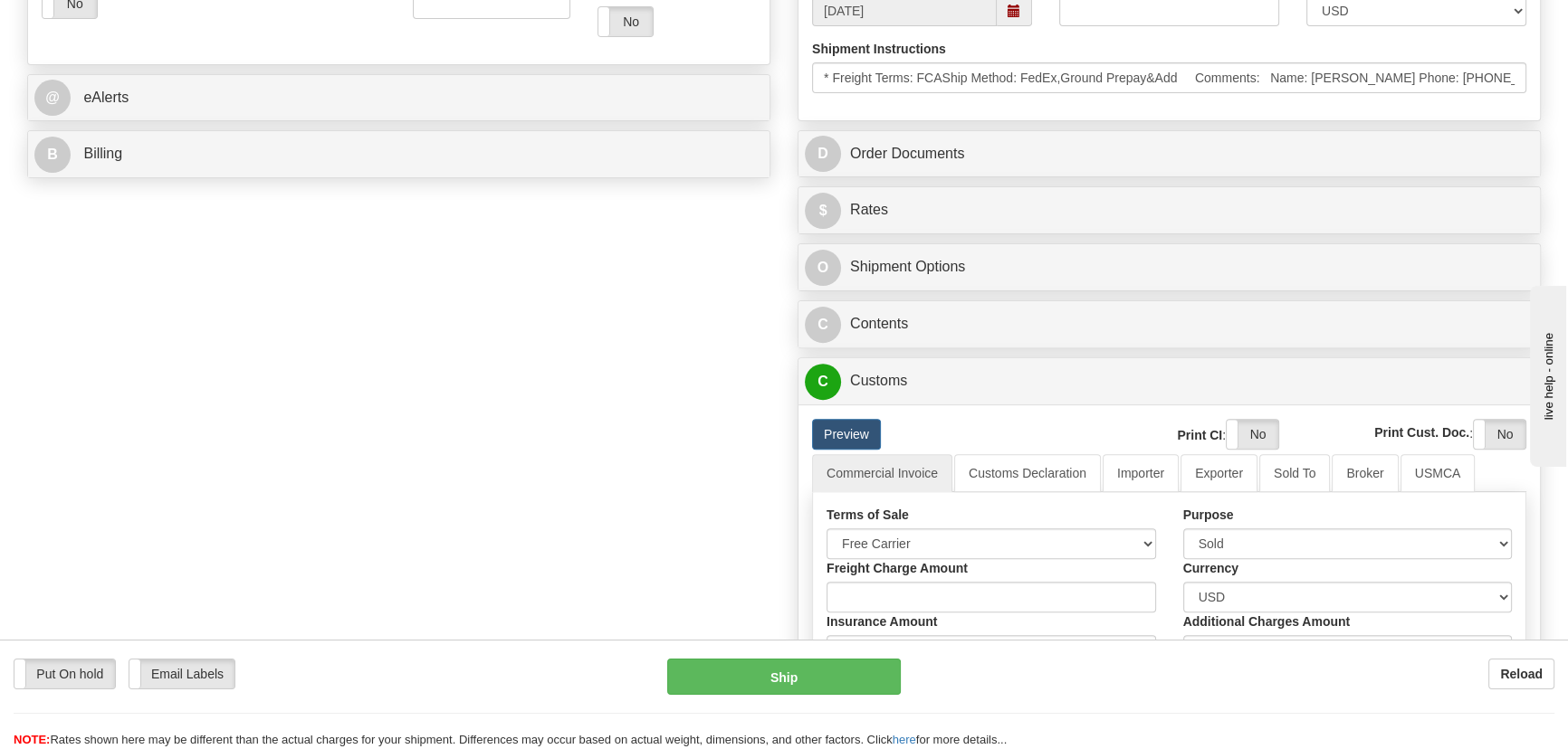
click at [1201, 300] on div "C Contents Documents Commodities Nr Description / SKU / Model Pack #/Skid # Qua…" at bounding box center [1170, 324] width 743 height 48
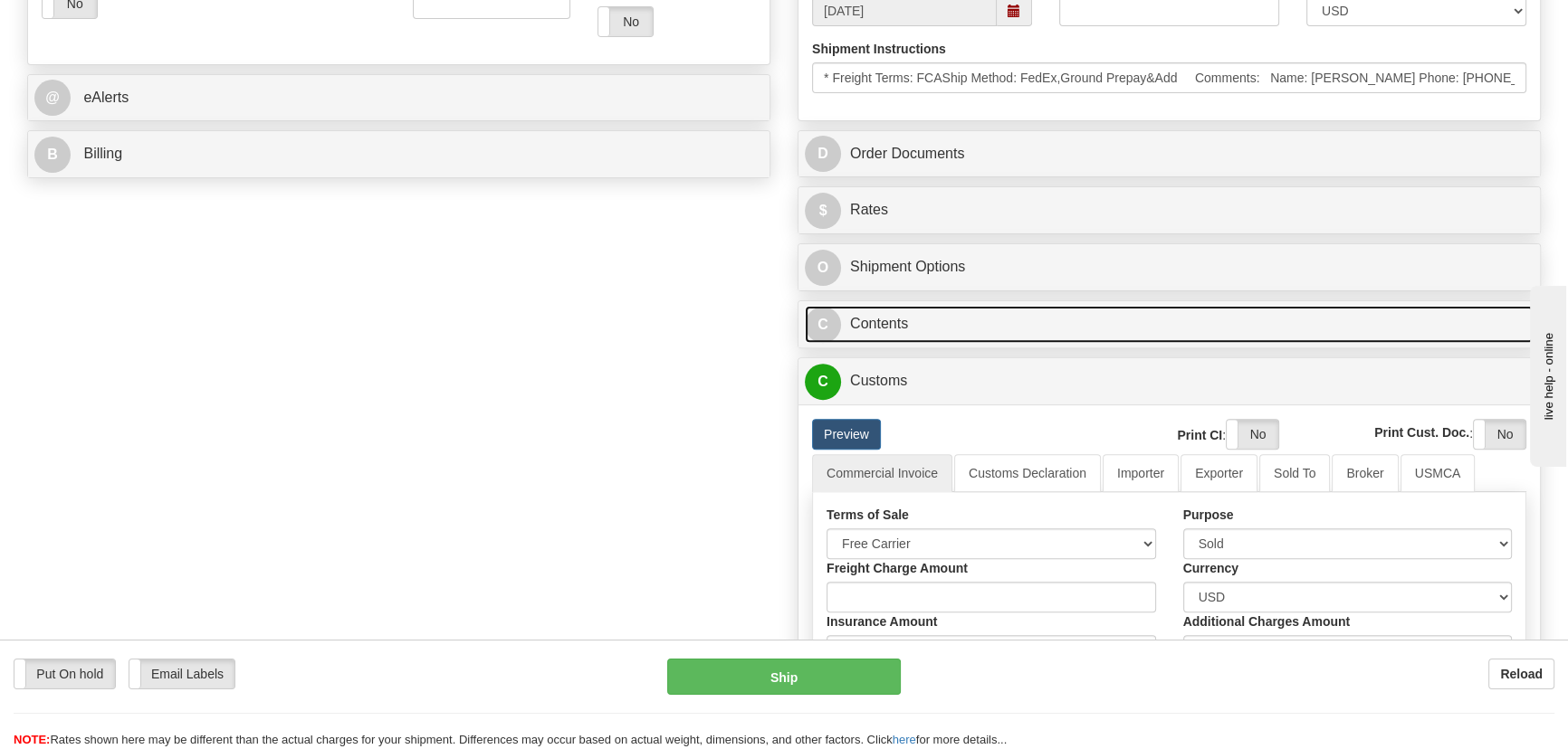
click at [1205, 321] on link "C Contents" at bounding box center [1169, 324] width 728 height 37
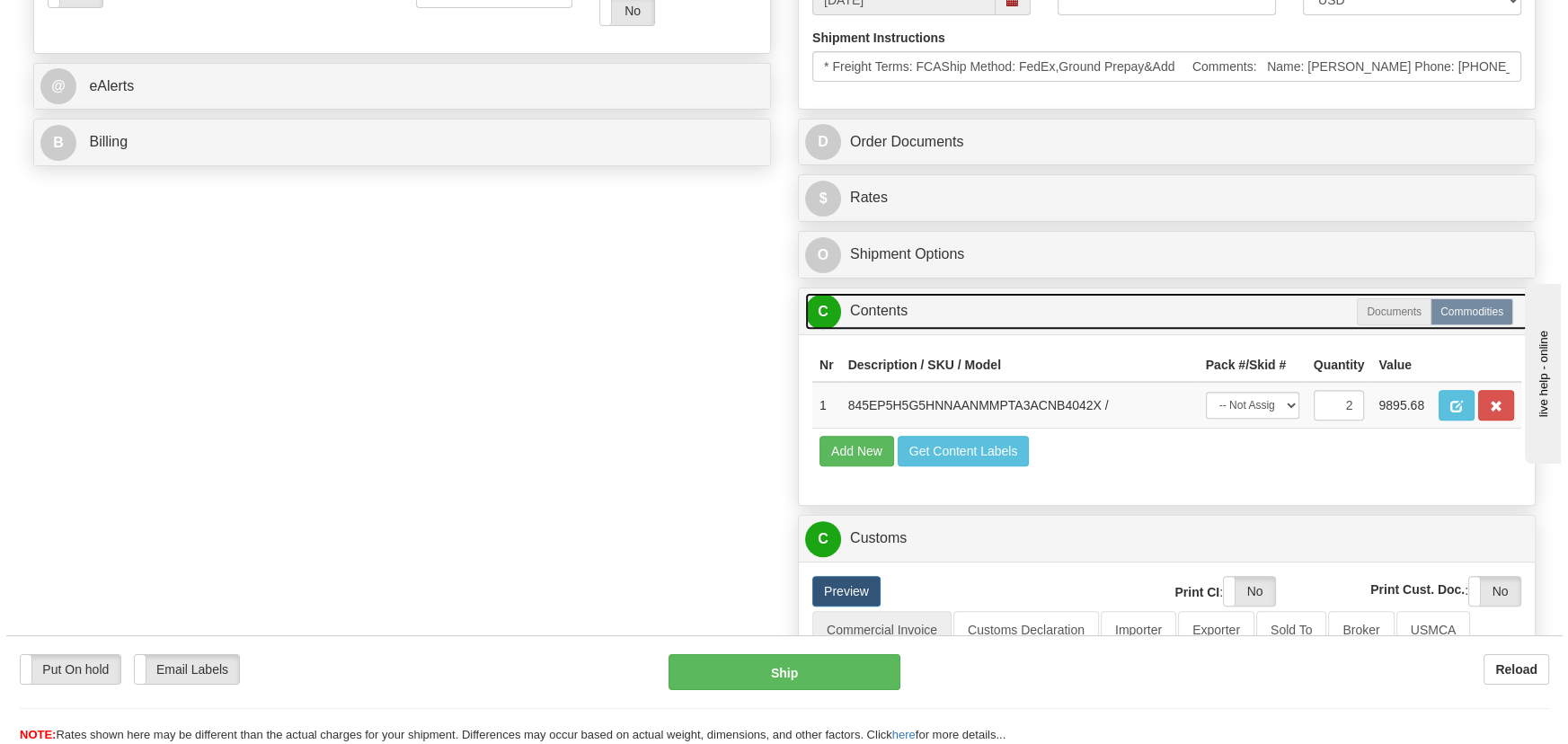
scroll to position [817, 0]
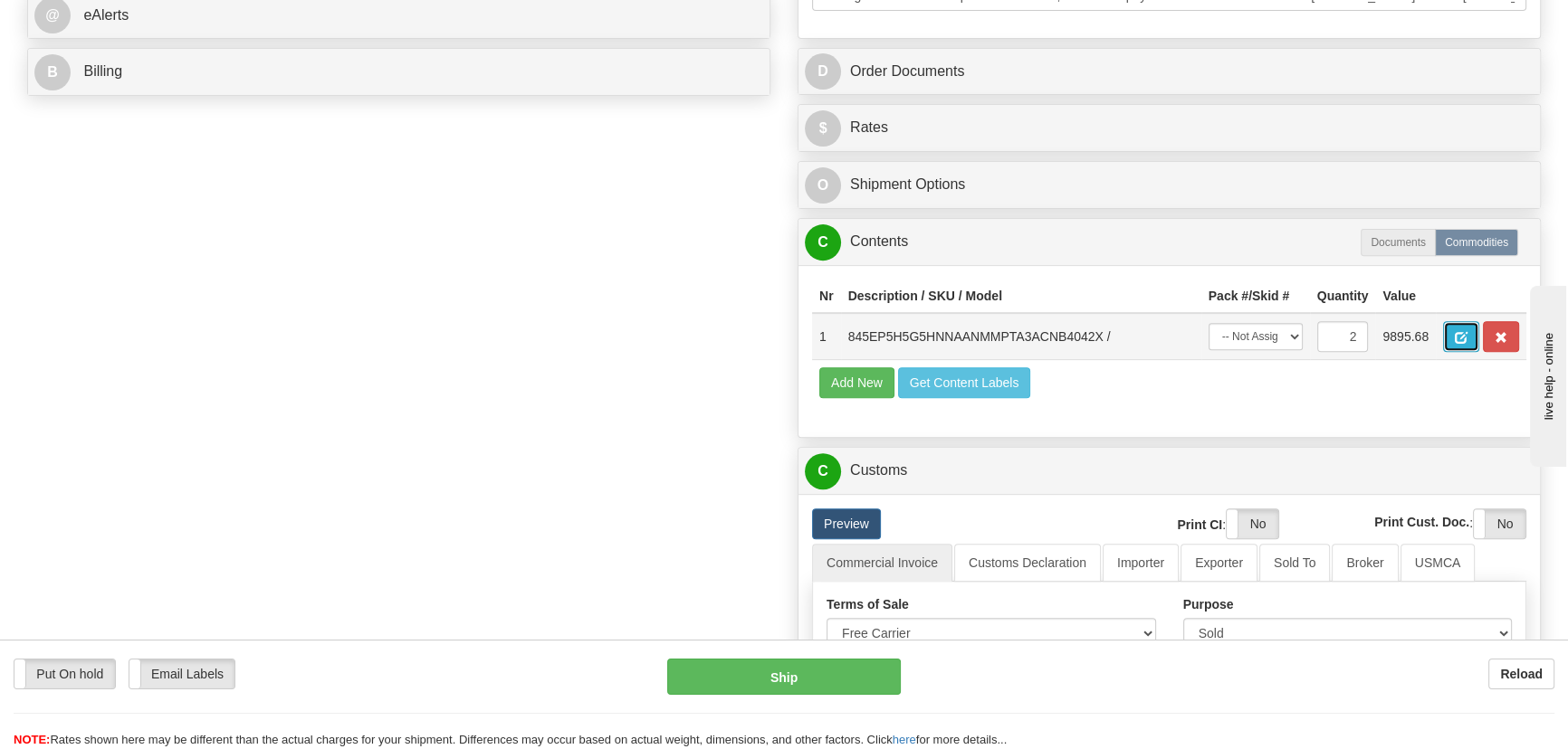
click at [1465, 335] on span "button" at bounding box center [1461, 338] width 13 height 12
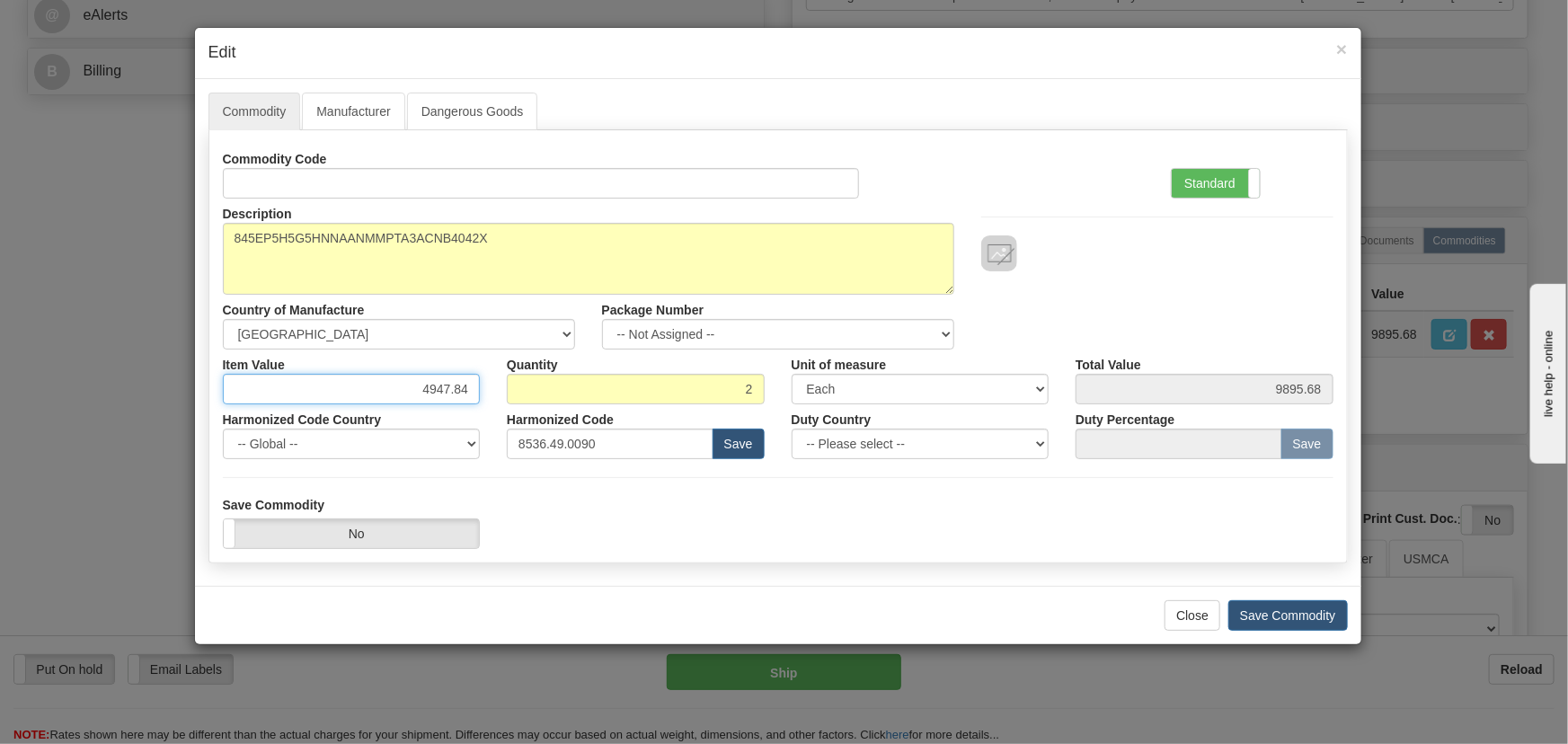
drag, startPoint x: 421, startPoint y: 391, endPoint x: 569, endPoint y: 388, distance: 148.0
click at [551, 394] on div "Item Value 4947.84 Quantity 2 Unit of measure 3 Thousand Square Inches Adjustme…" at bounding box center [778, 377] width 1138 height 55
paste input "5.012,35"
type input "5012.35"
type input "10024.70"
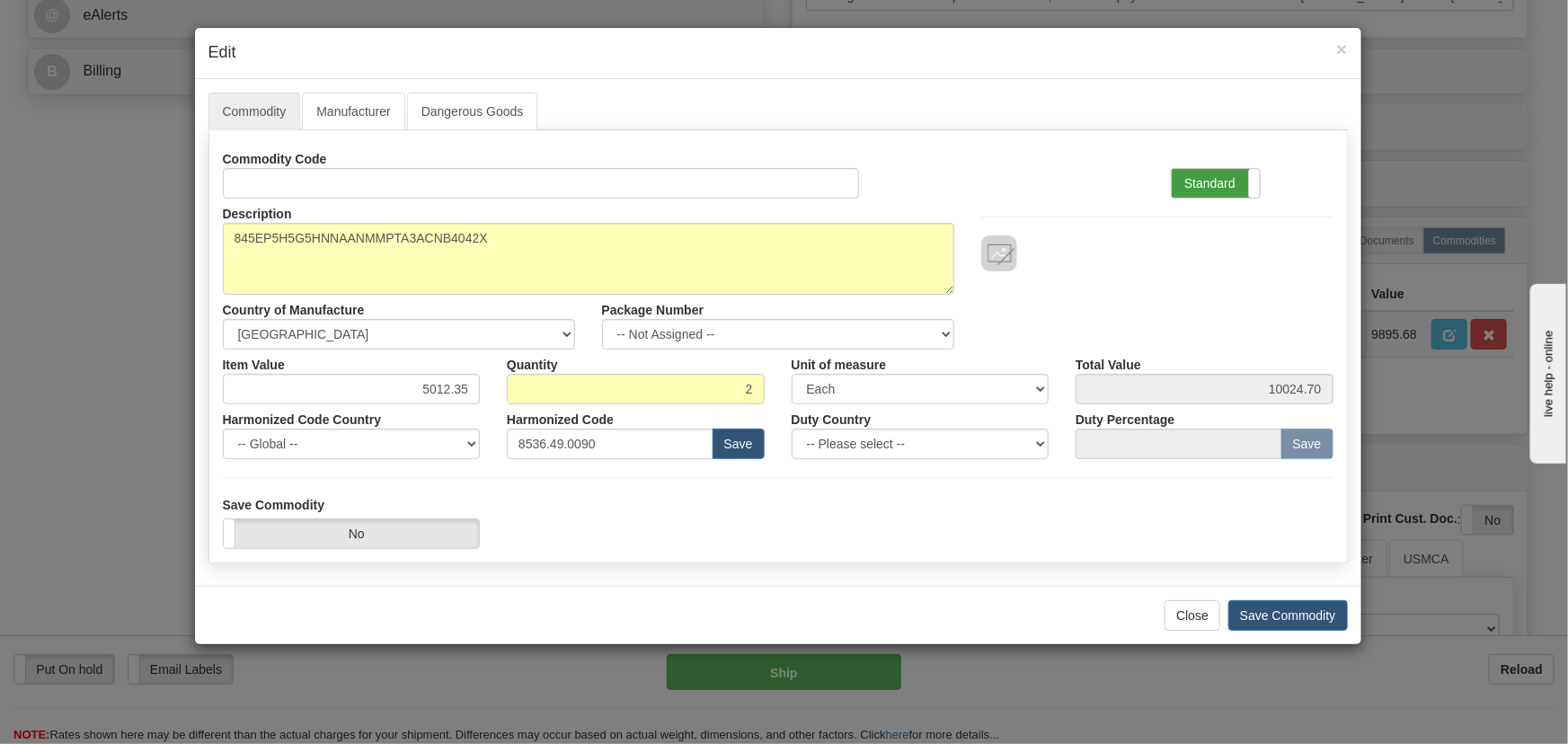
click at [1207, 180] on label "Standard" at bounding box center [1216, 183] width 89 height 29
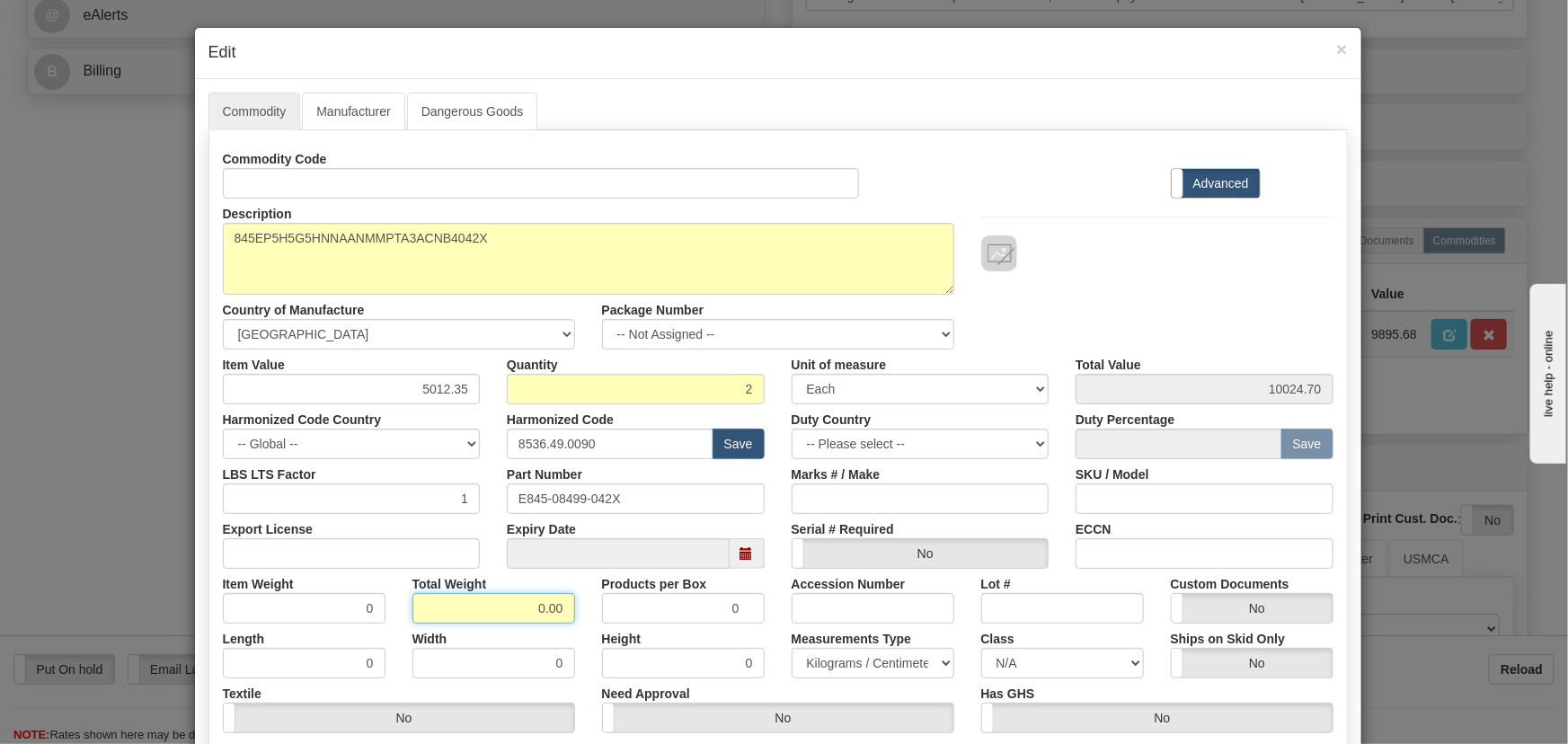
drag, startPoint x: 567, startPoint y: 616, endPoint x: 588, endPoint y: 620, distance: 21.4
click at [588, 620] on div "Item Weight 0 Total Weight 0.00 Products per Box 0 Accession Number Lot # Custo…" at bounding box center [778, 596] width 1138 height 55
type input "2"
type input "1.0000"
click at [580, 620] on div "Total Weight 2" at bounding box center [494, 596] width 190 height 55
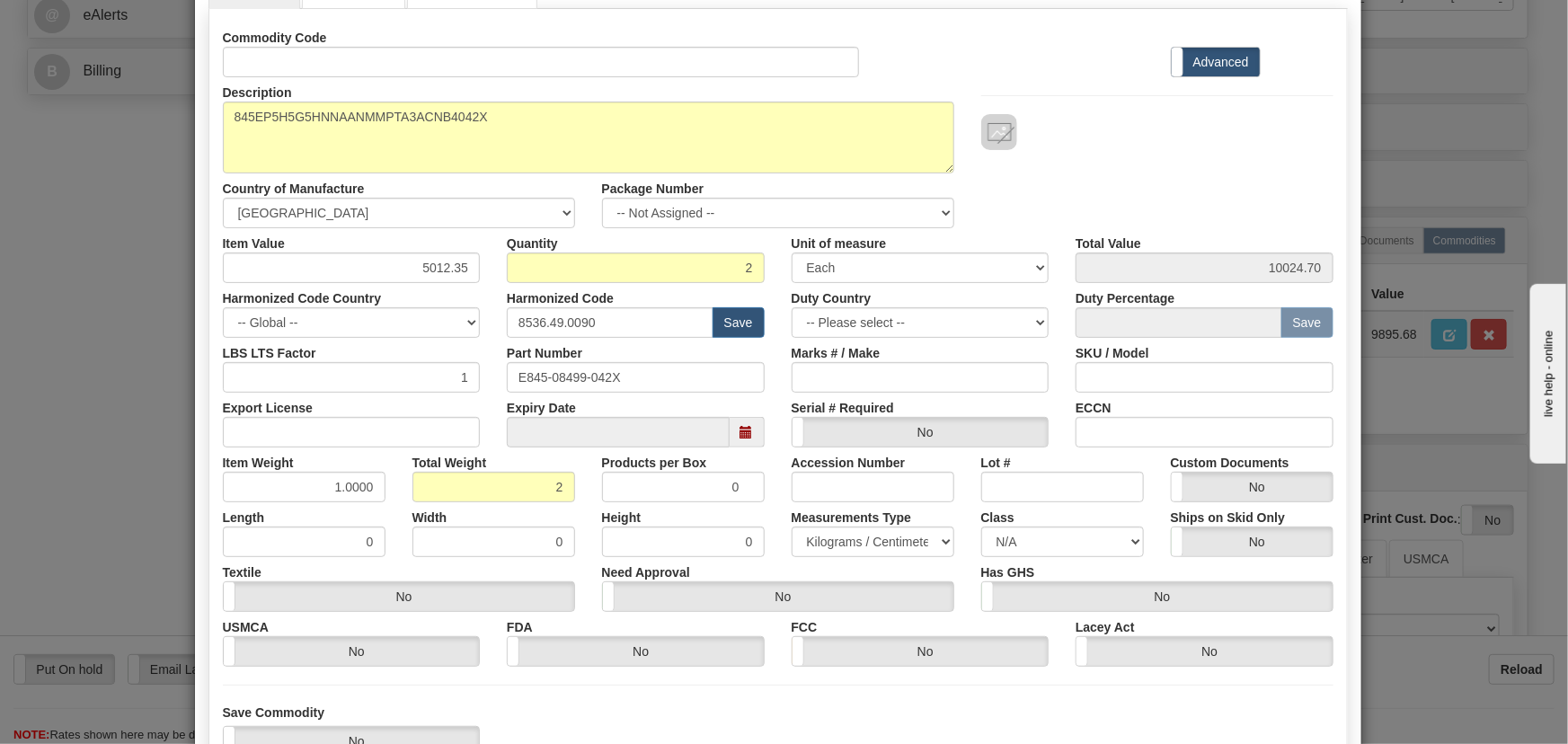
scroll to position [255, 0]
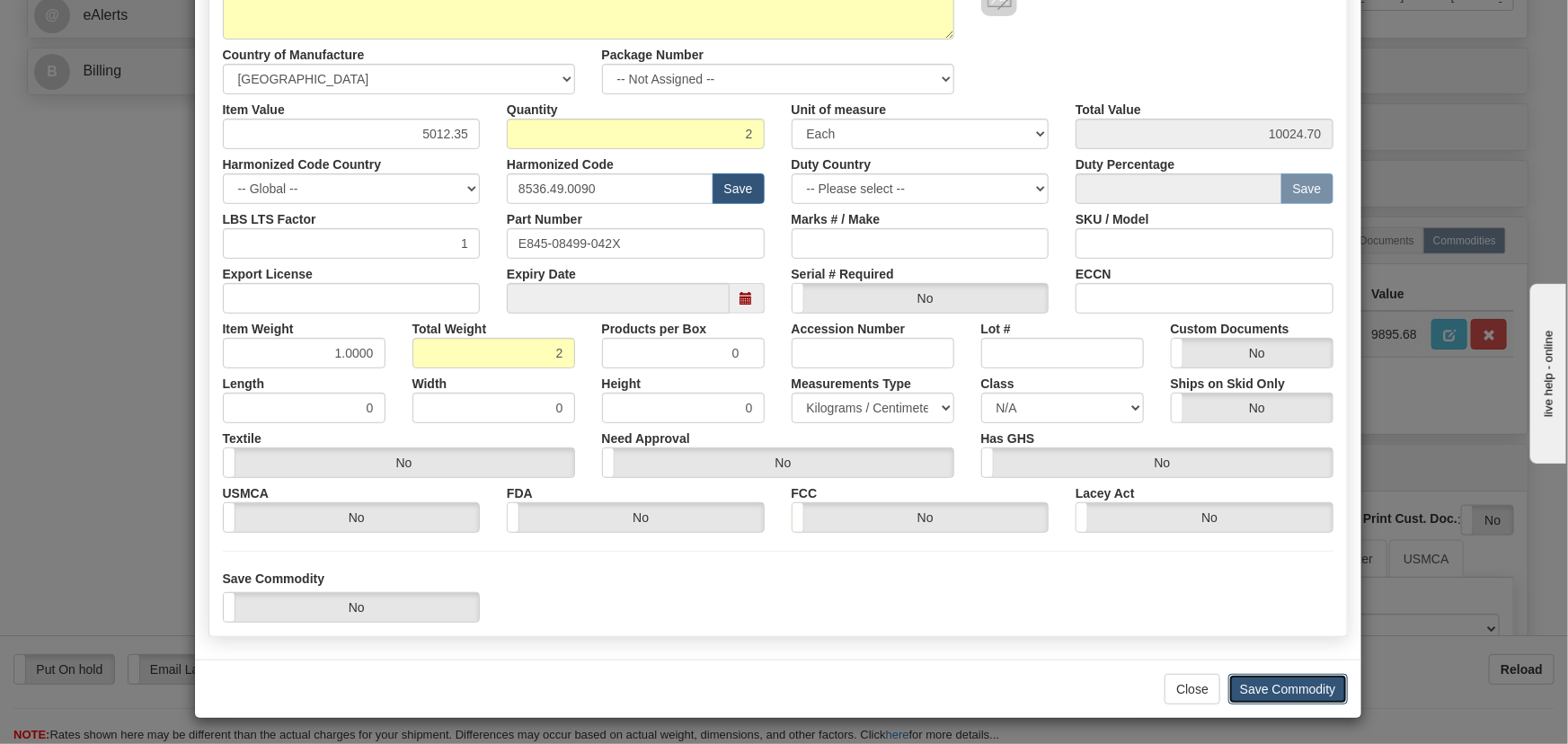
click at [1311, 677] on button "Save Commodity" at bounding box center [1289, 689] width 120 height 31
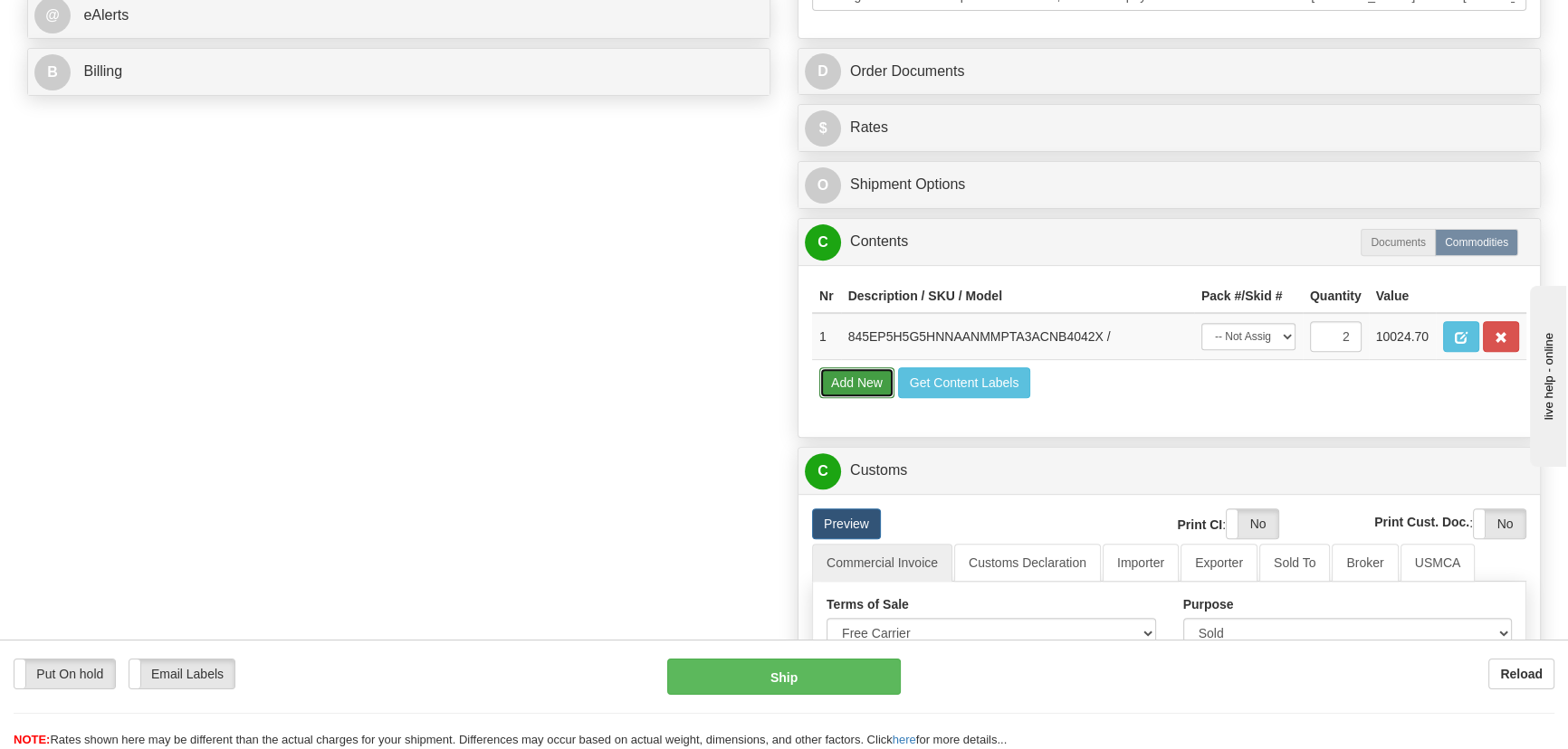
click at [868, 383] on button "Add New" at bounding box center [857, 382] width 75 height 31
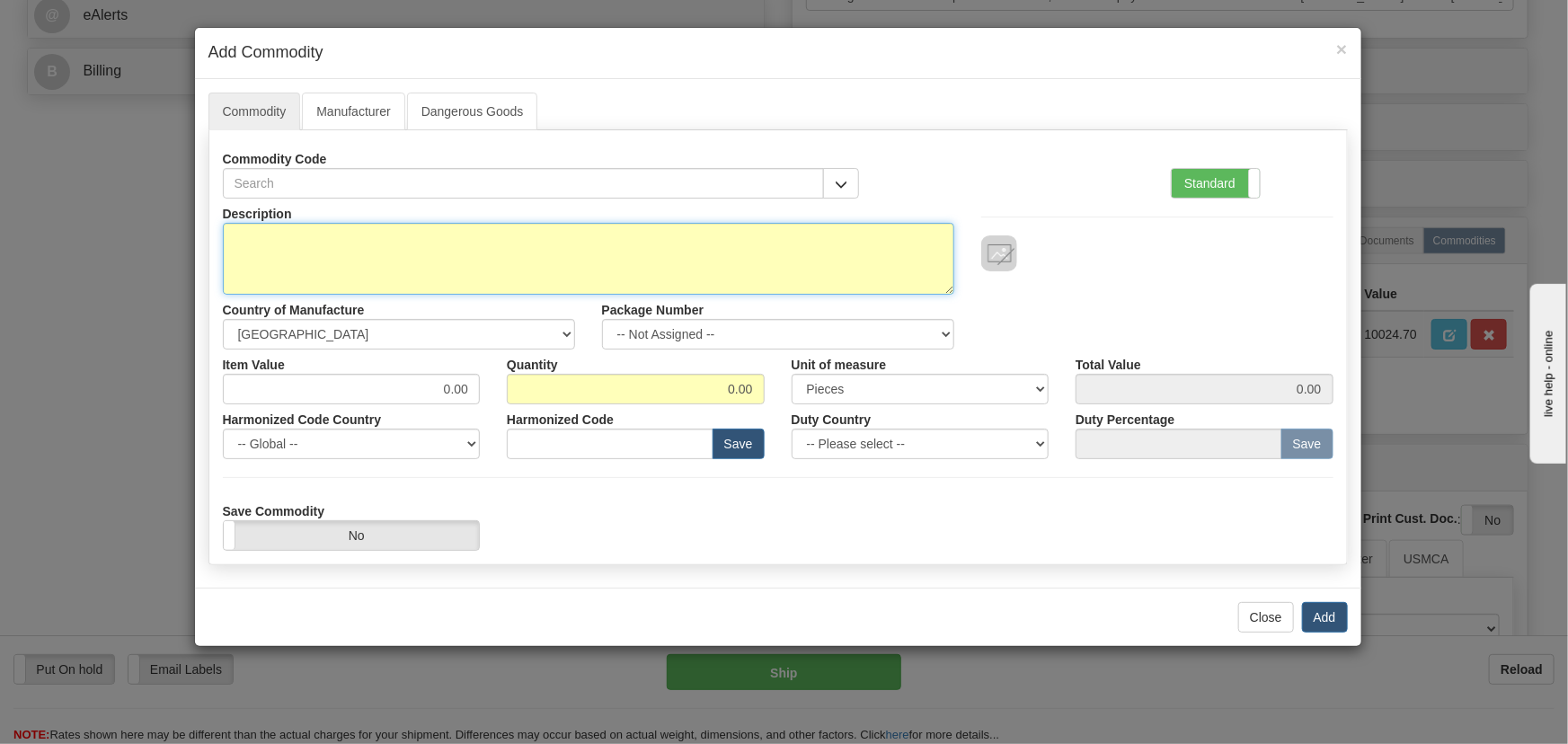
click at [593, 241] on textarea "Description" at bounding box center [589, 259] width 732 height 72
paste textarea "850EP5NNG5HNNAANMMPHA3ACNB4042X"
type textarea "850EP5NNG5HNNAANMMPHA3ACNB4042X"
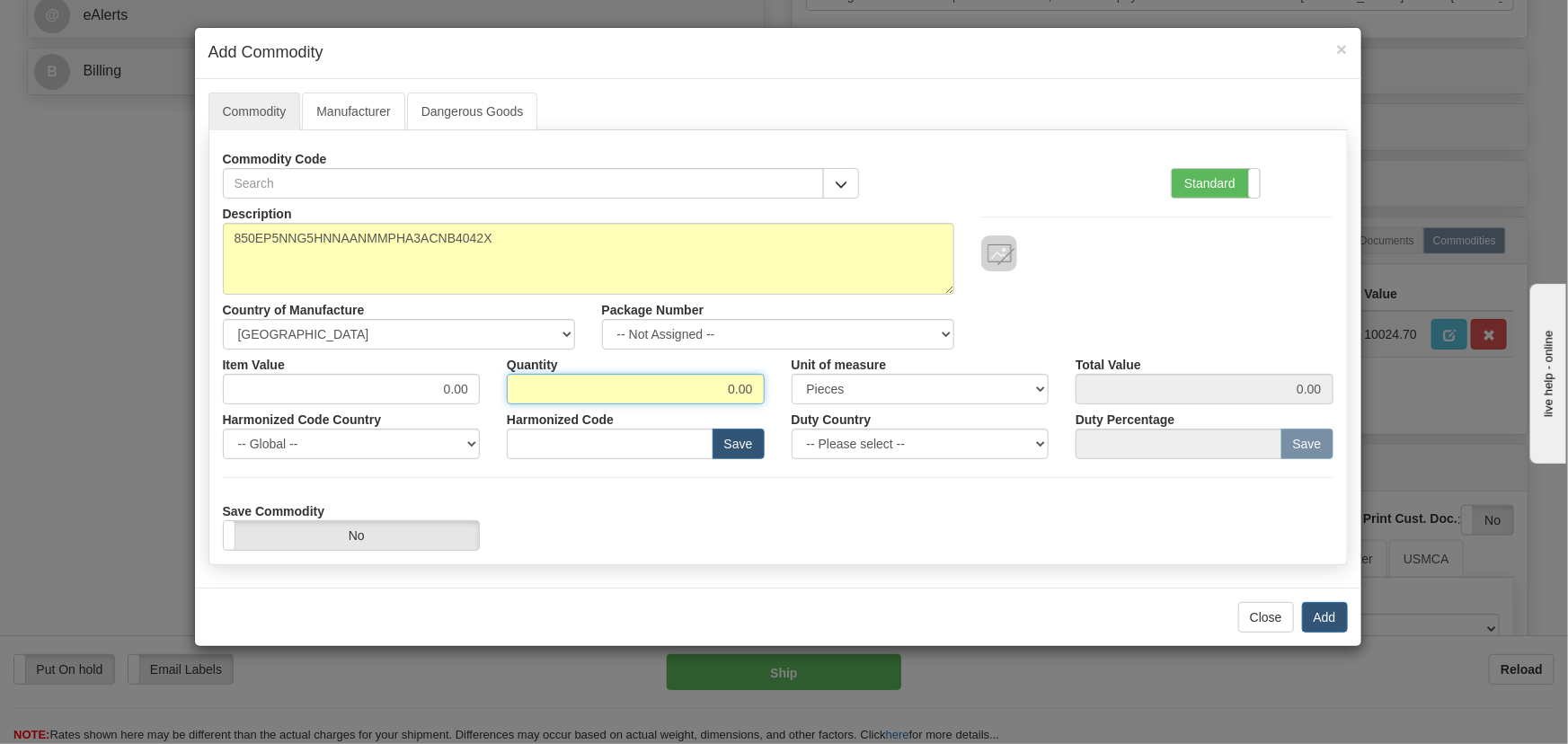
drag, startPoint x: 713, startPoint y: 388, endPoint x: 814, endPoint y: 398, distance: 101.5
click at [814, 398] on div "Item Value 0.00 Quantity 0.00 Unit of measure 3 Thousand Square Inches Adjustme…" at bounding box center [778, 377] width 1138 height 55
type input "10"
click at [1216, 182] on label "Standard" at bounding box center [1216, 183] width 89 height 29
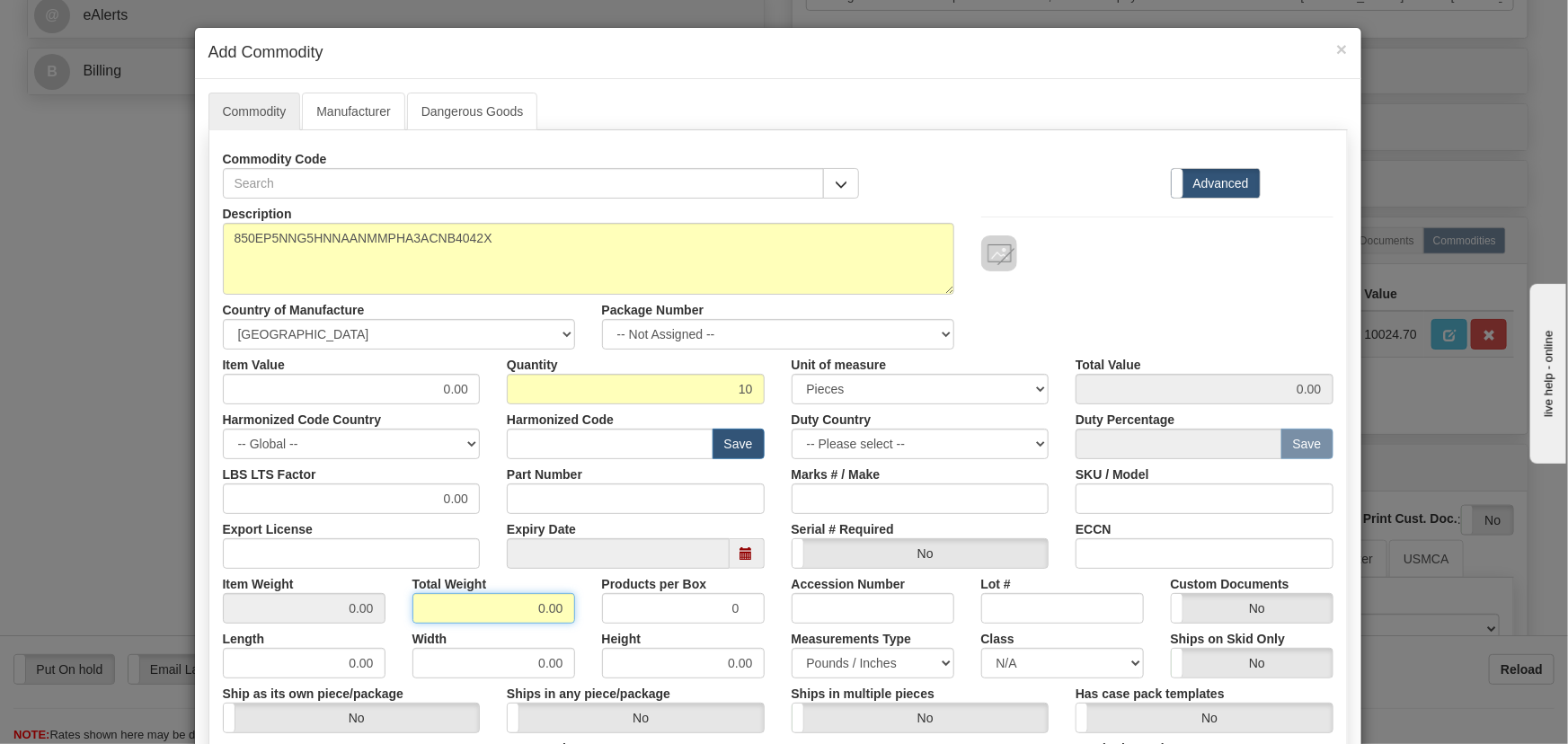
drag, startPoint x: 518, startPoint y: 611, endPoint x: 584, endPoint y: 627, distance: 67.9
click at [584, 627] on div "Description 850EP5NNG5HNNAANMMPHA3ACNB4042X Country of Manufacture -- Unknown -…" at bounding box center [778, 594] width 1111 height 791
type input "0"
type input "10"
type input "1.0000"
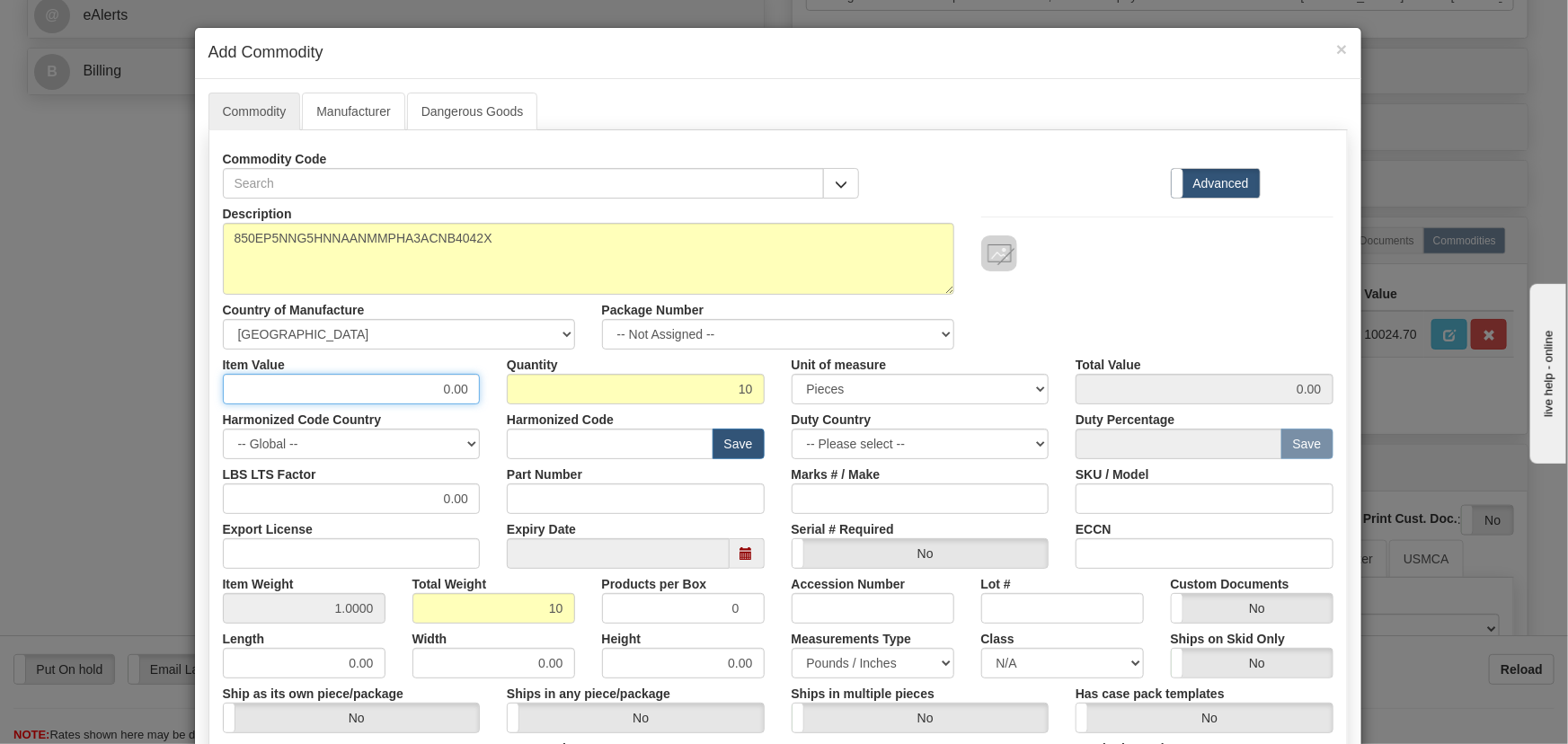
drag, startPoint x: 411, startPoint y: 387, endPoint x: 485, endPoint y: 421, distance: 81.4
click at [485, 421] on div "Description 850EP5NNG5HNNAANMMPHA3ACNB4042X Country of Manufacture -- Unknown -…" at bounding box center [778, 594] width 1111 height 791
paste input "3.536,1"
type input "3536.10"
type input "35361.00"
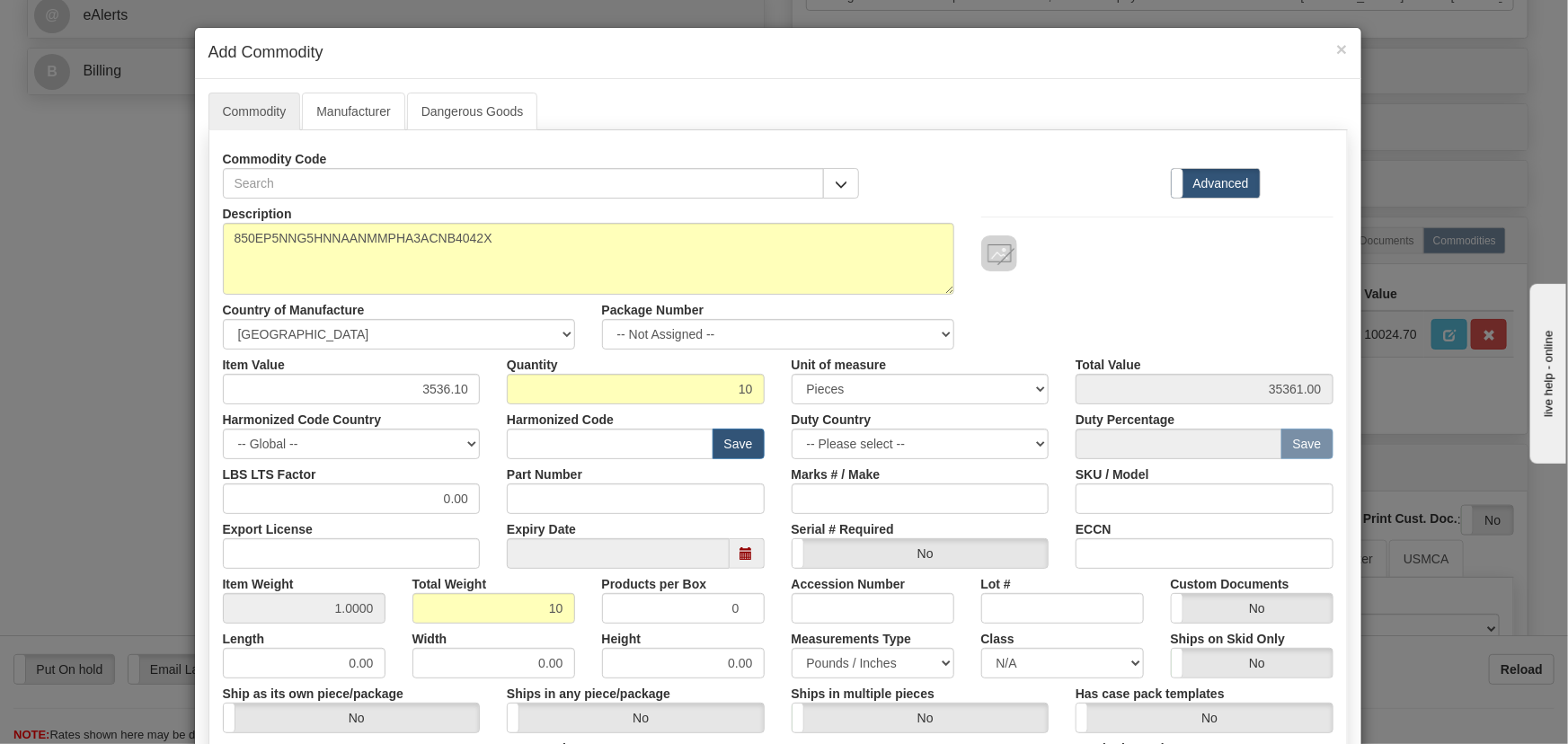
click at [1133, 205] on div at bounding box center [1158, 235] width 380 height 73
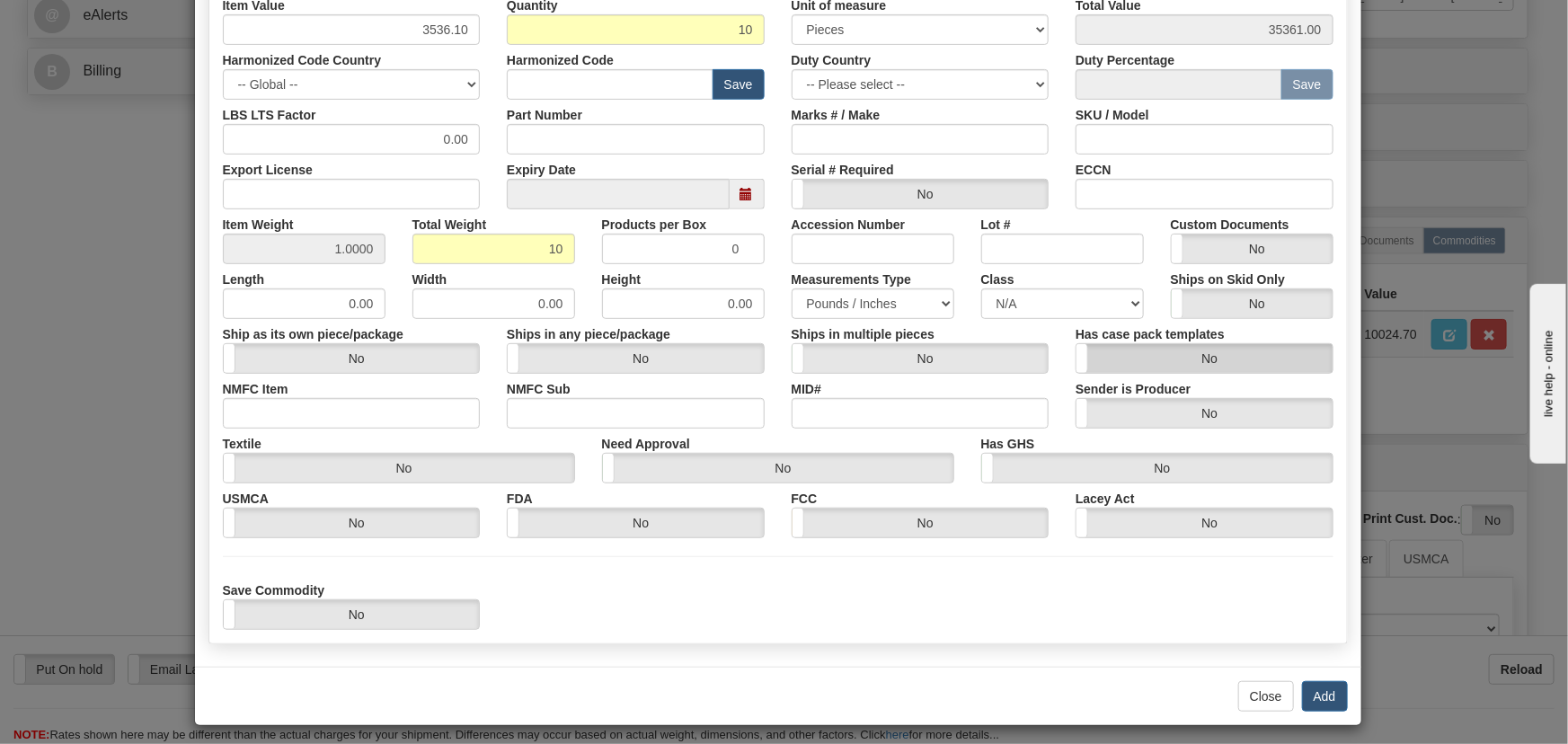
scroll to position [367, 0]
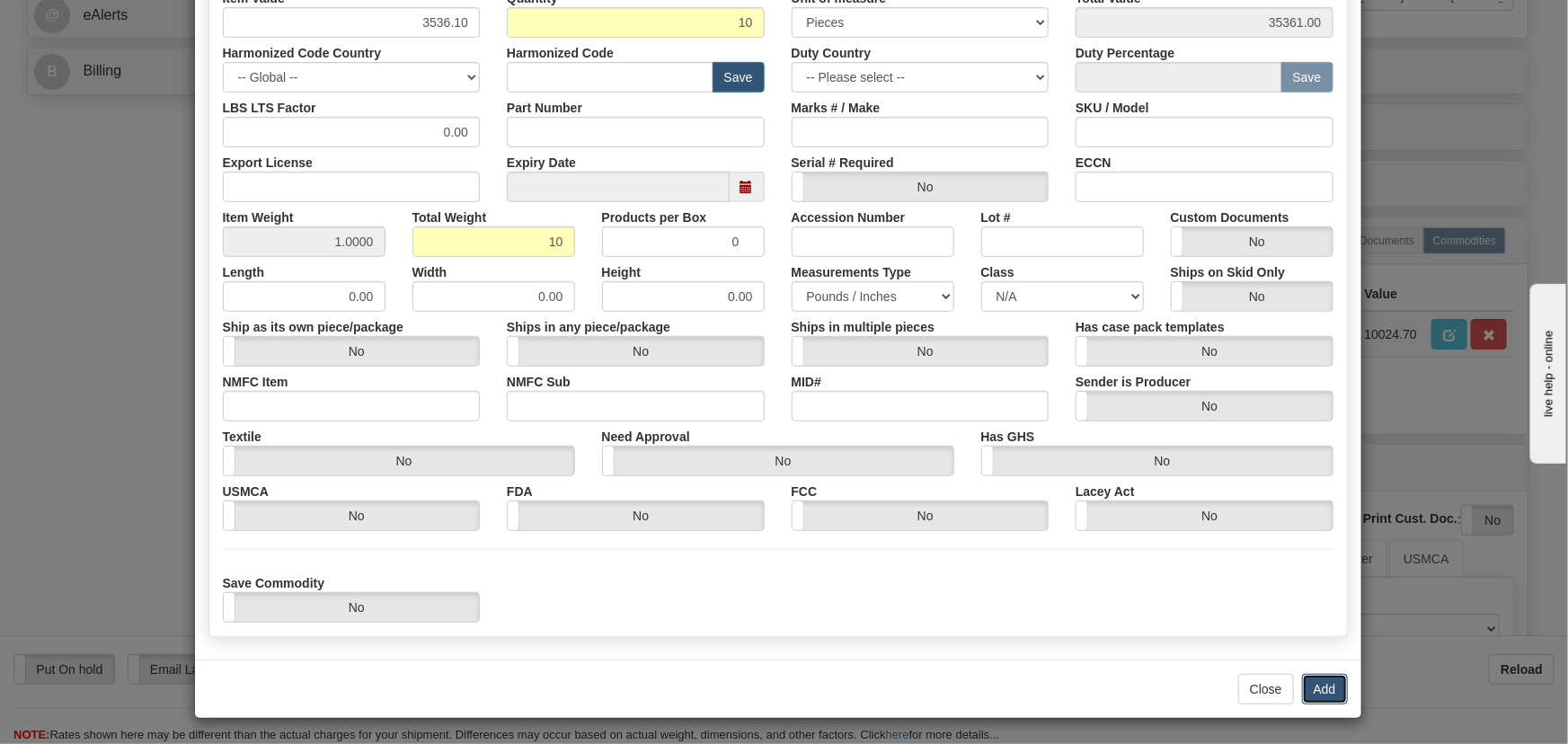
click at [1331, 686] on button "Add" at bounding box center [1325, 689] width 46 height 31
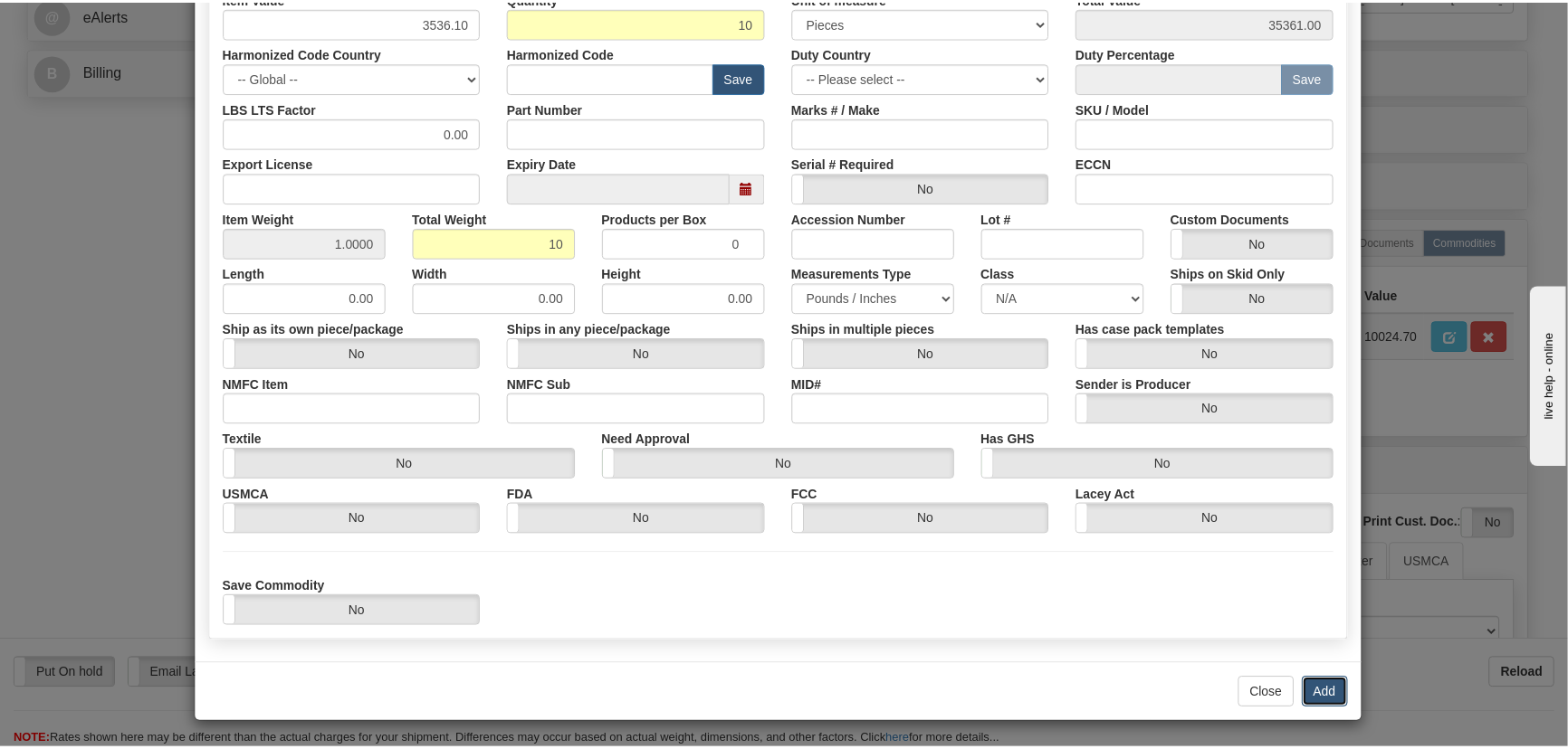
scroll to position [0, 0]
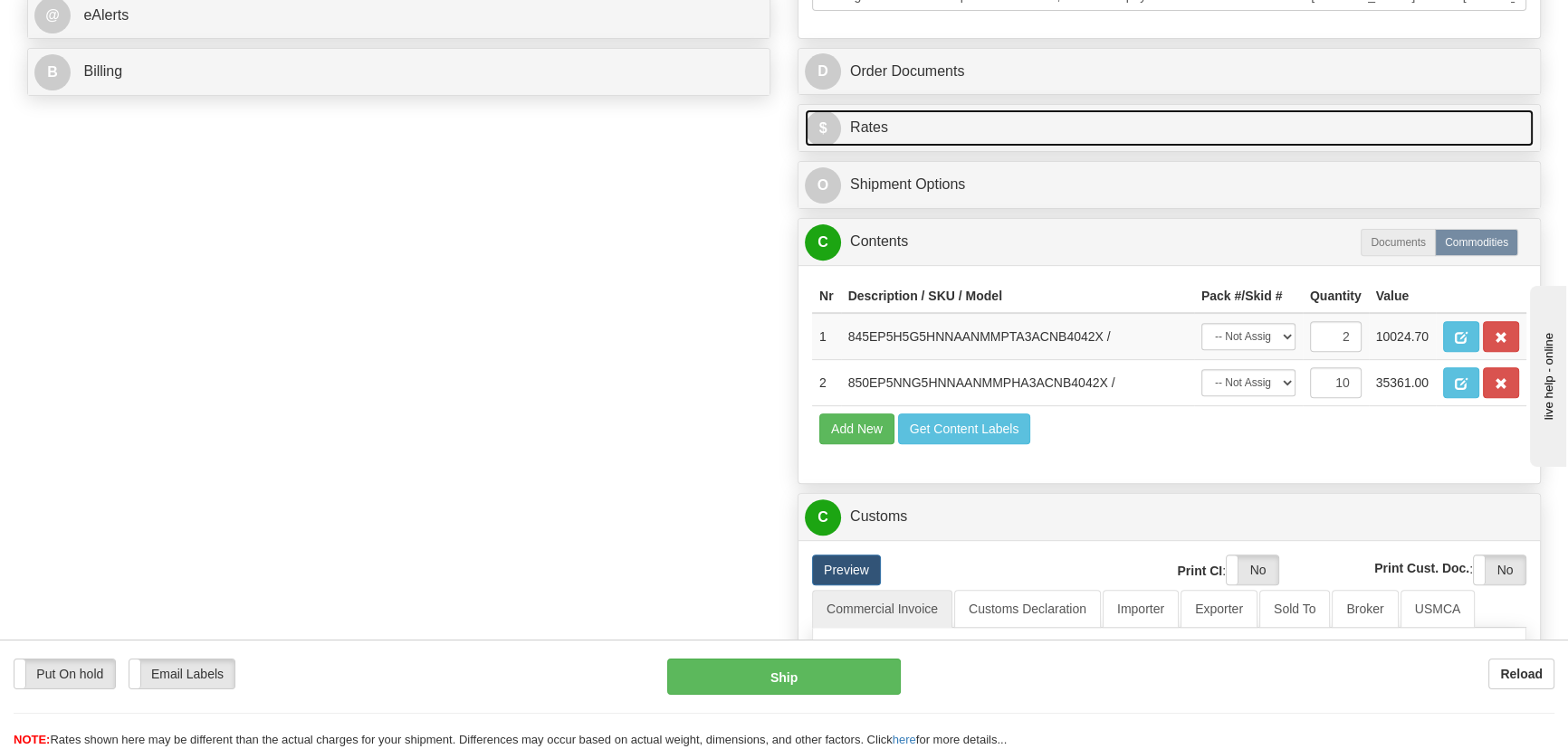
click at [1148, 127] on link "$ Rates" at bounding box center [1169, 128] width 728 height 37
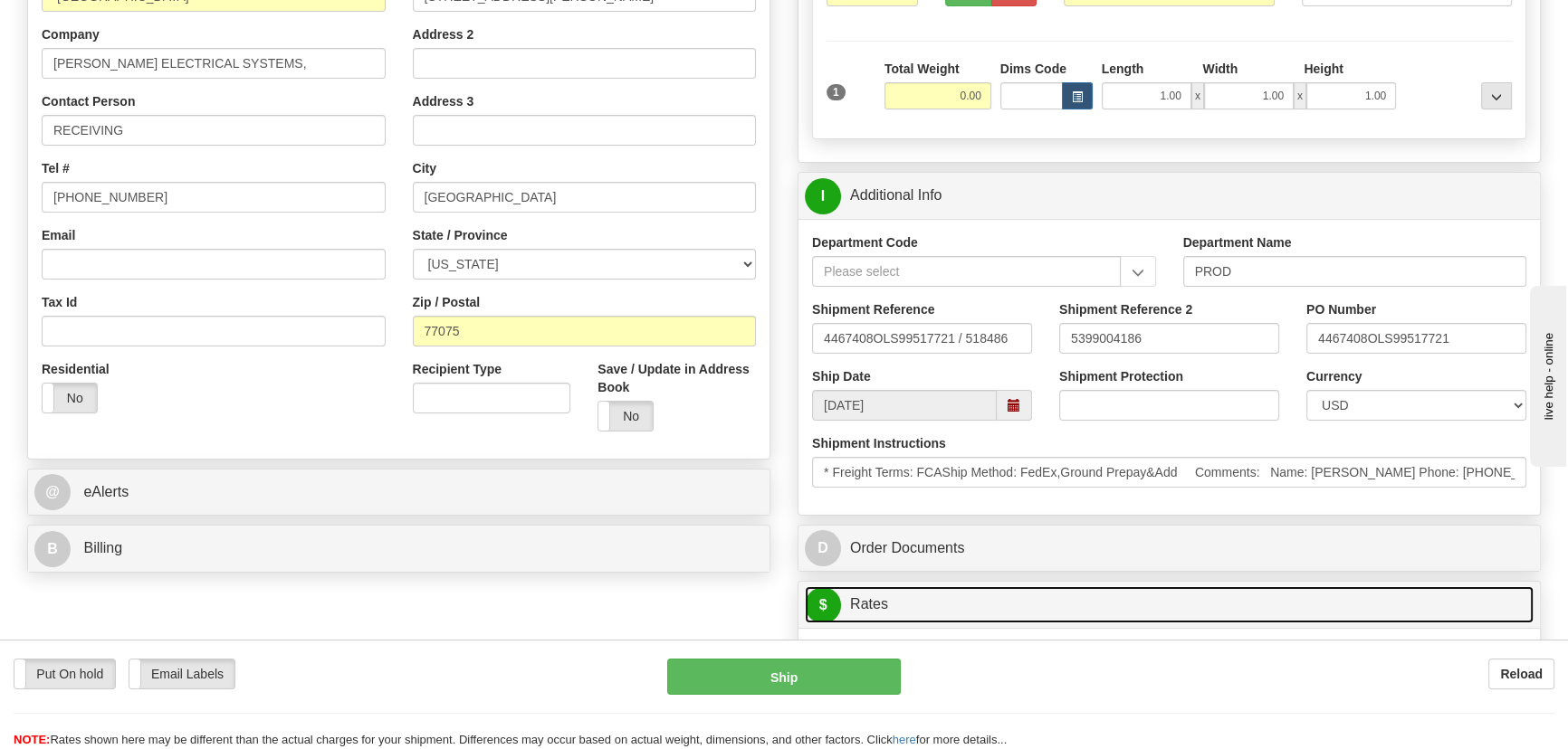
scroll to position [329, 0]
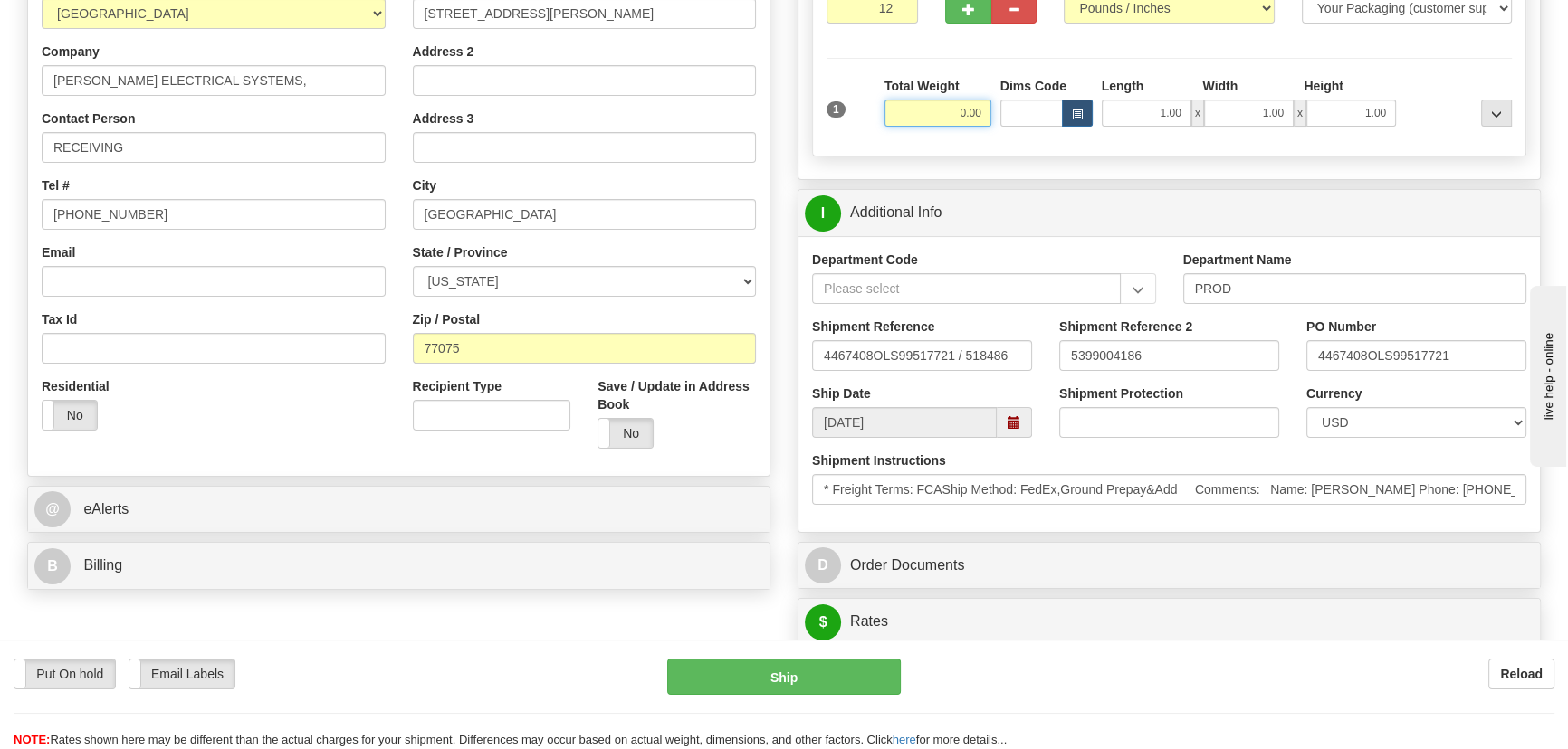
drag, startPoint x: 980, startPoint y: 118, endPoint x: 1006, endPoint y: 123, distance: 26.5
click at [1016, 121] on div "1 Total Weight 0.00 Dims Code x" at bounding box center [1170, 109] width 695 height 64
type input "252.00"
click at [1418, 125] on div at bounding box center [1458, 102] width 116 height 50
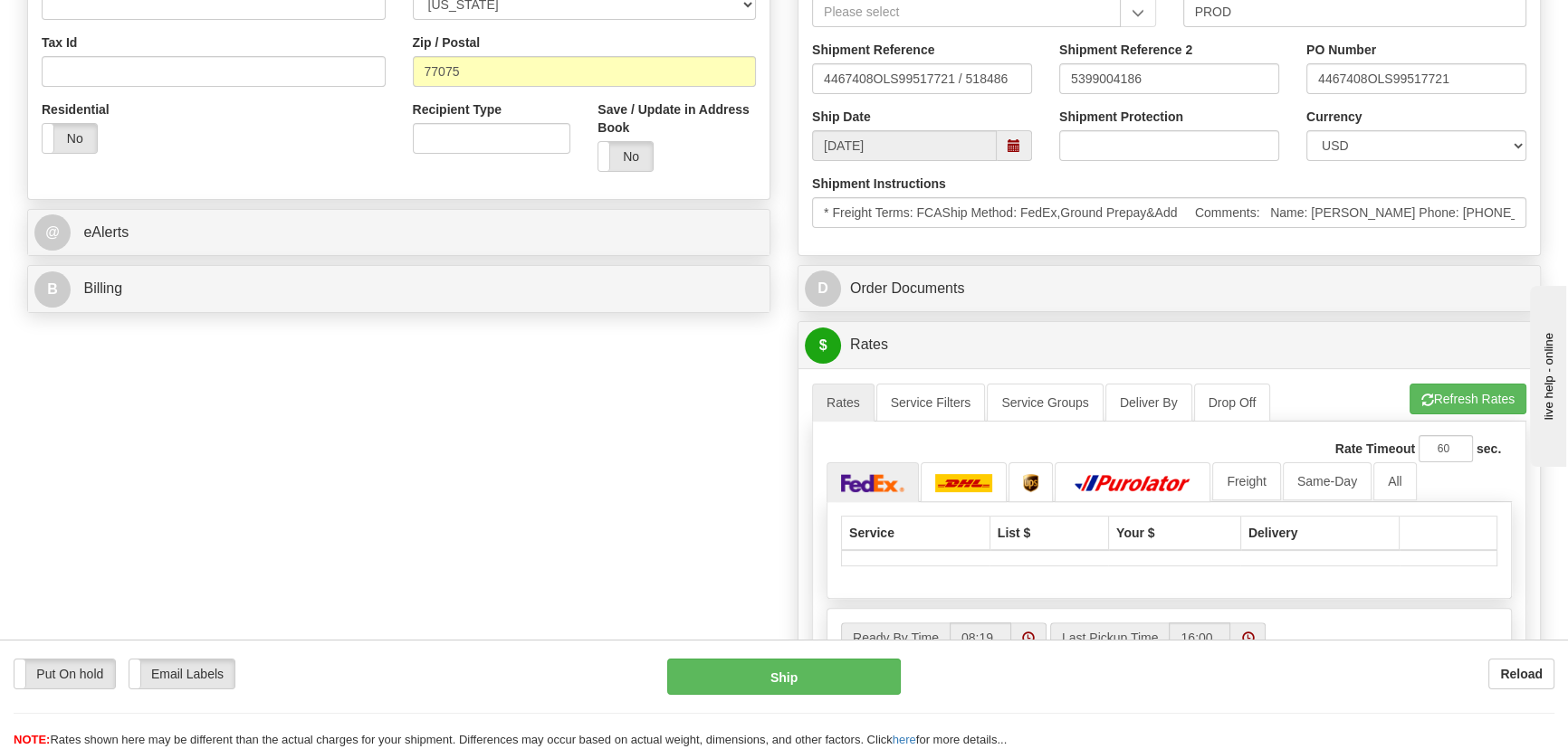
scroll to position [658, 0]
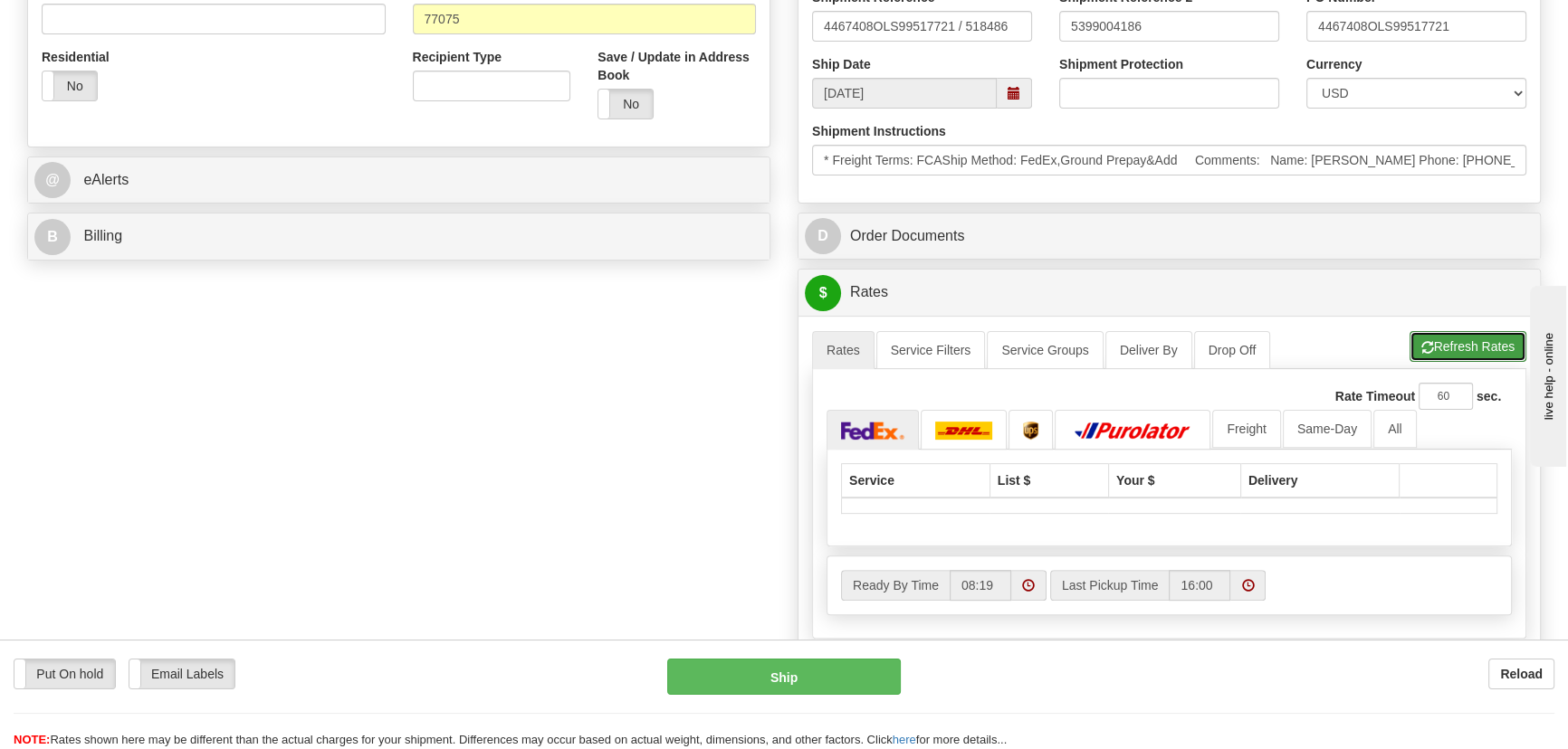
click at [1473, 340] on button "Refresh Rates" at bounding box center [1468, 346] width 117 height 31
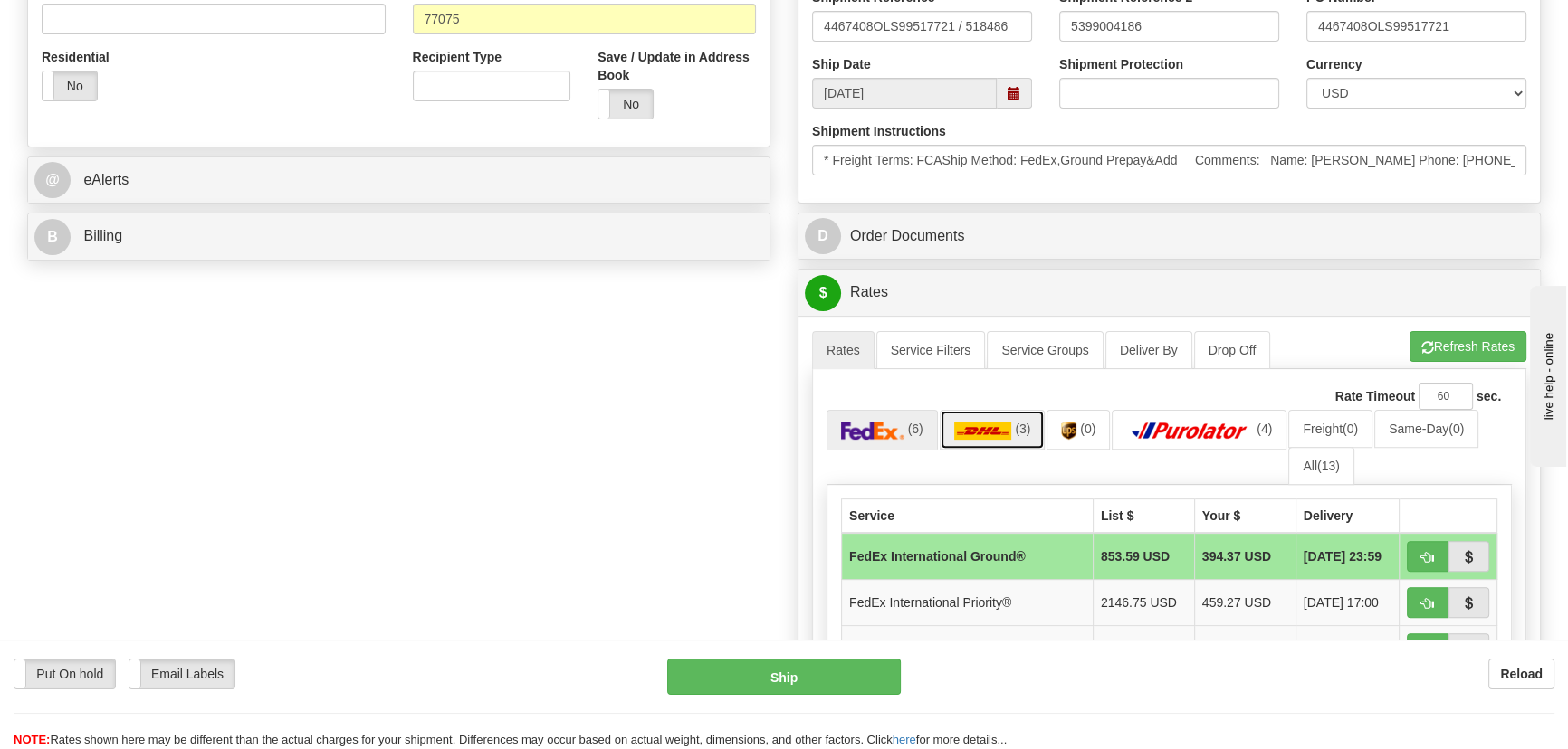
click at [997, 443] on link "(3)" at bounding box center [992, 429] width 106 height 39
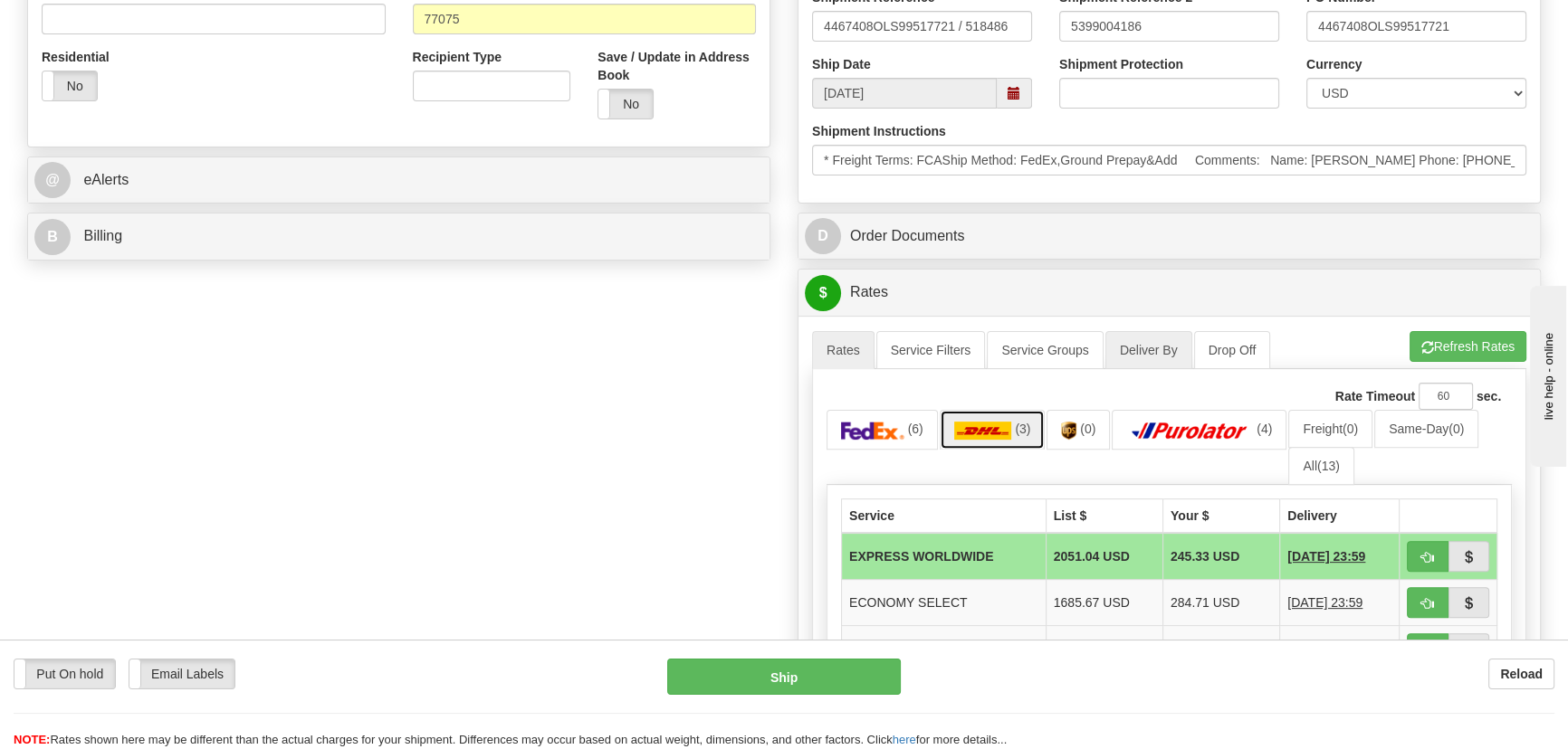
scroll to position [822, 0]
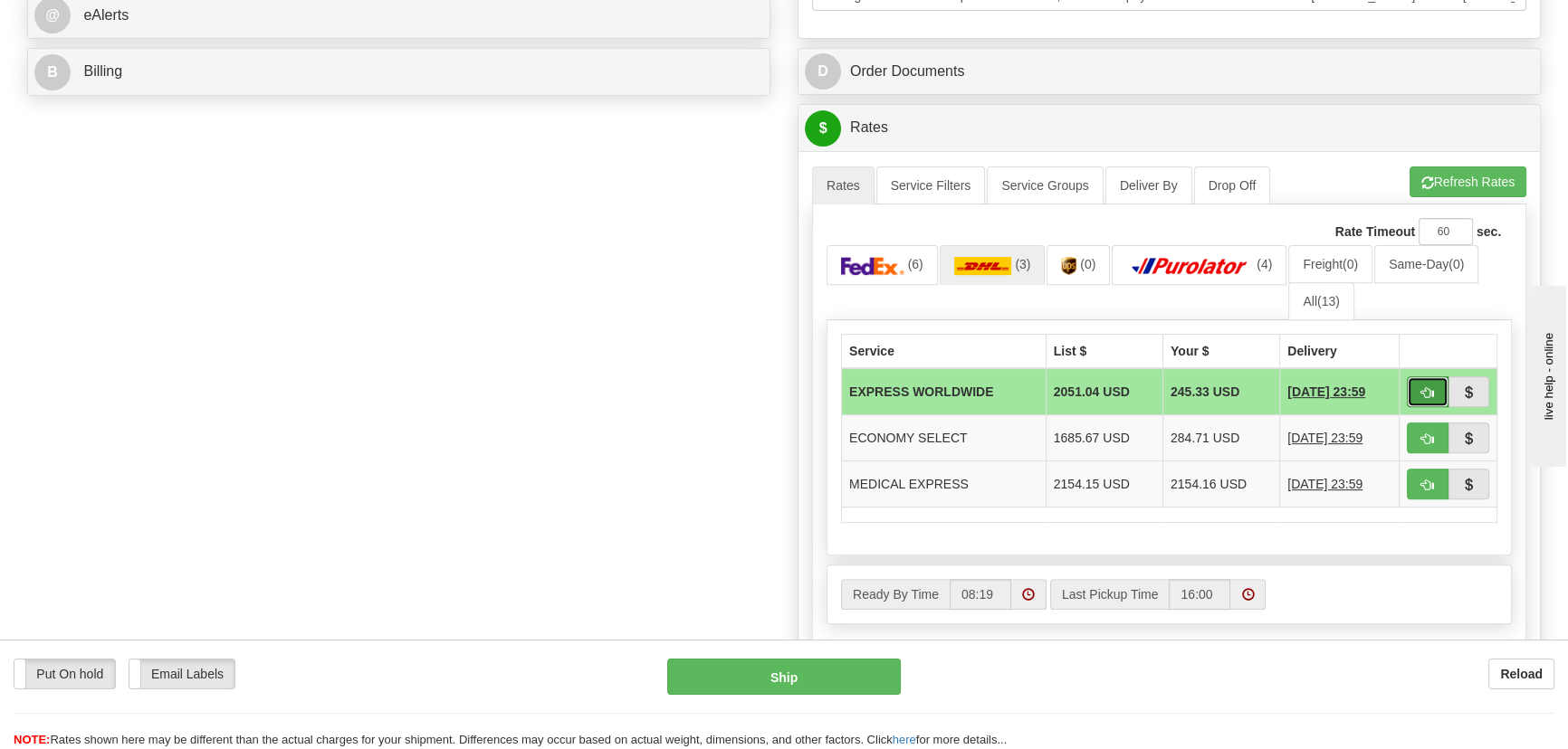
click at [1425, 389] on span "button" at bounding box center [1427, 393] width 13 height 12
type input "P"
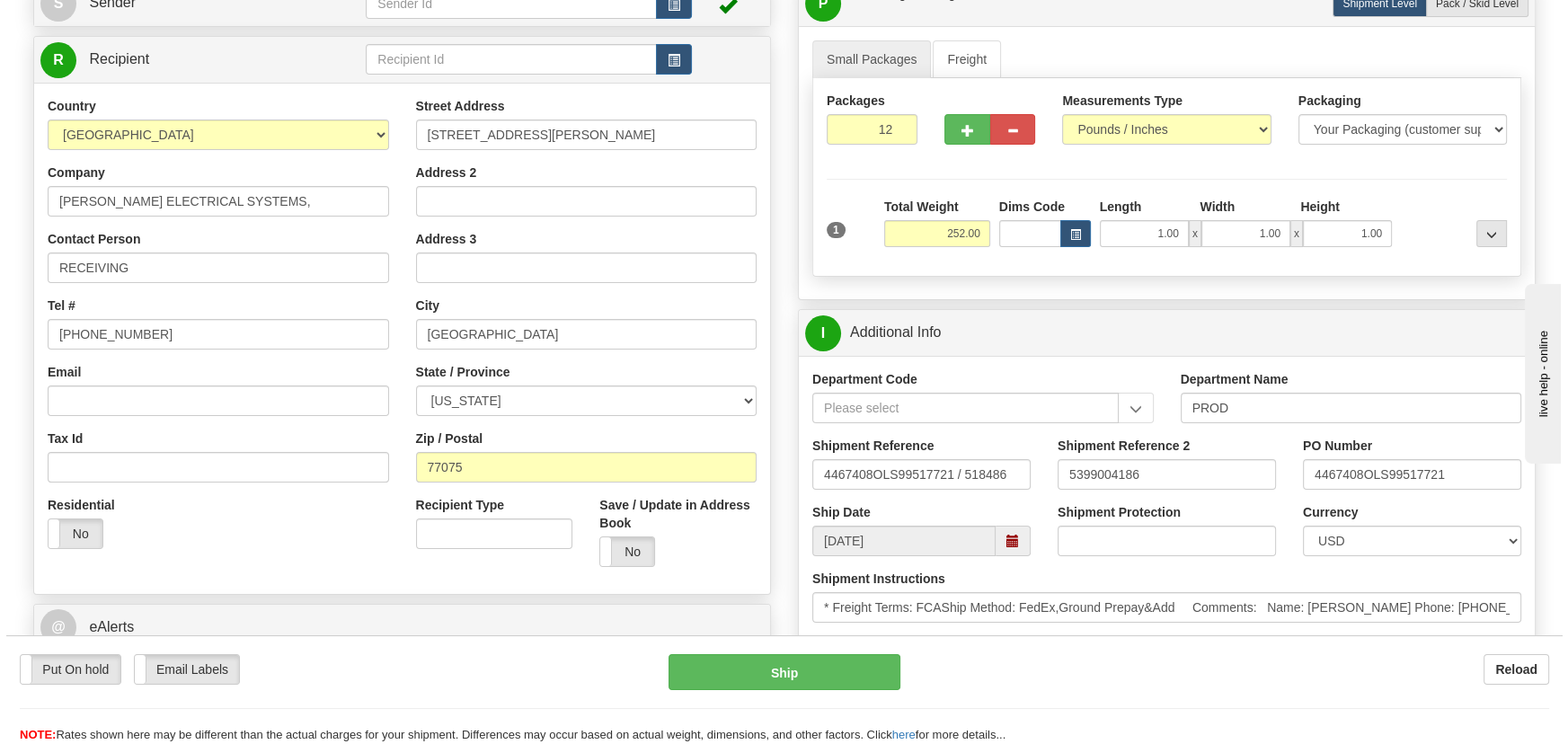
scroll to position [162, 0]
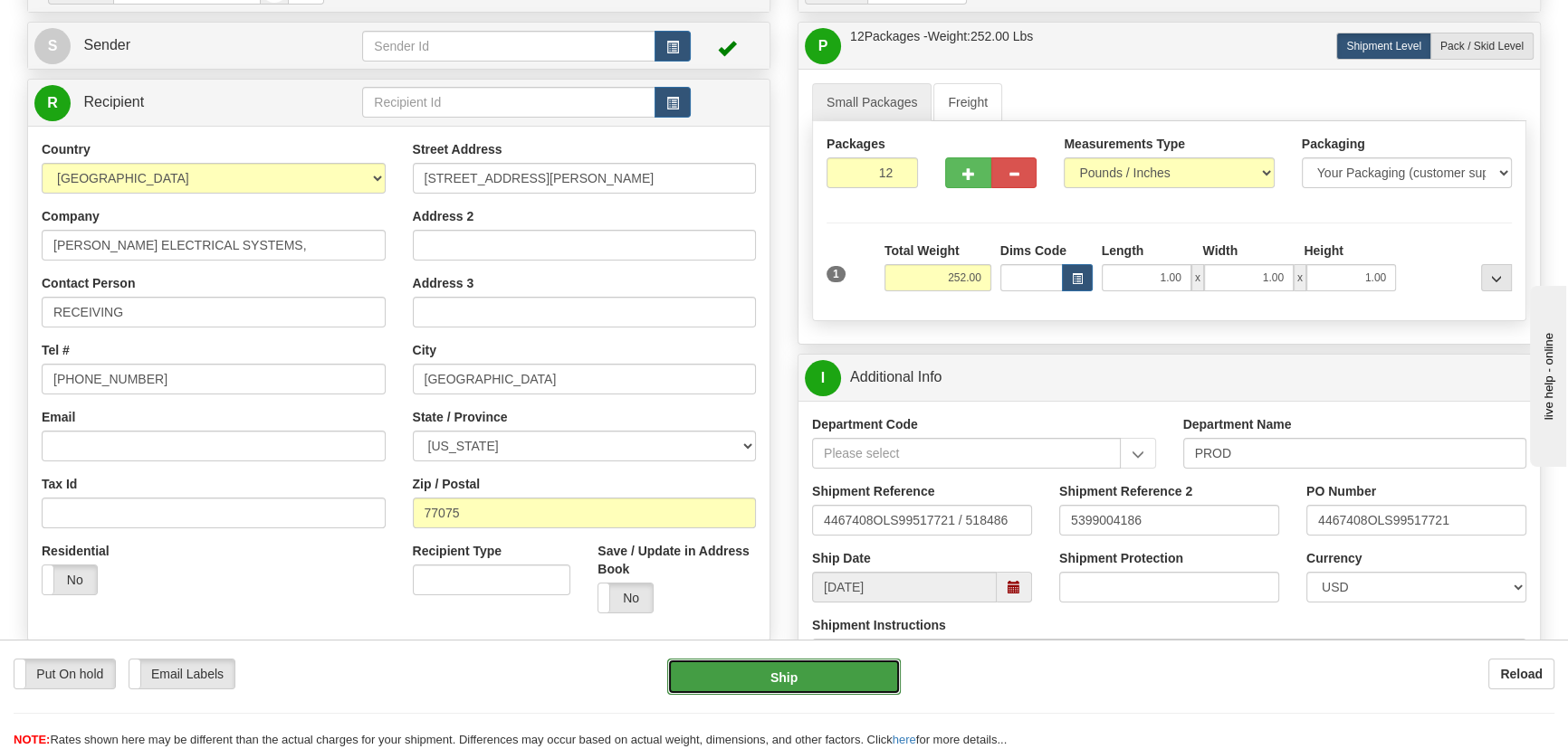
click at [791, 679] on button "Ship" at bounding box center [784, 677] width 235 height 37
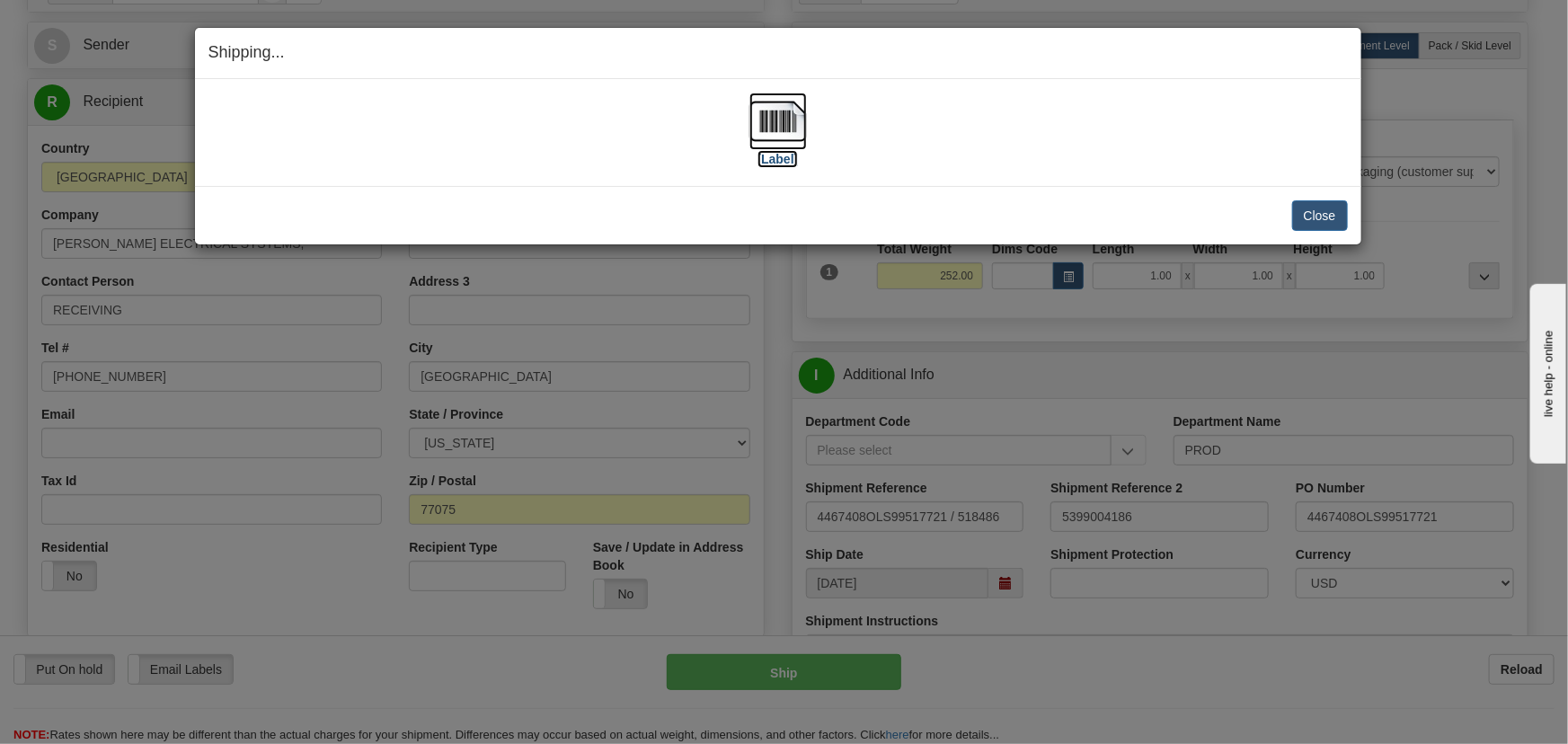
click at [781, 126] on img at bounding box center [778, 121] width 57 height 57
click at [1330, 224] on button "Close" at bounding box center [1320, 216] width 56 height 31
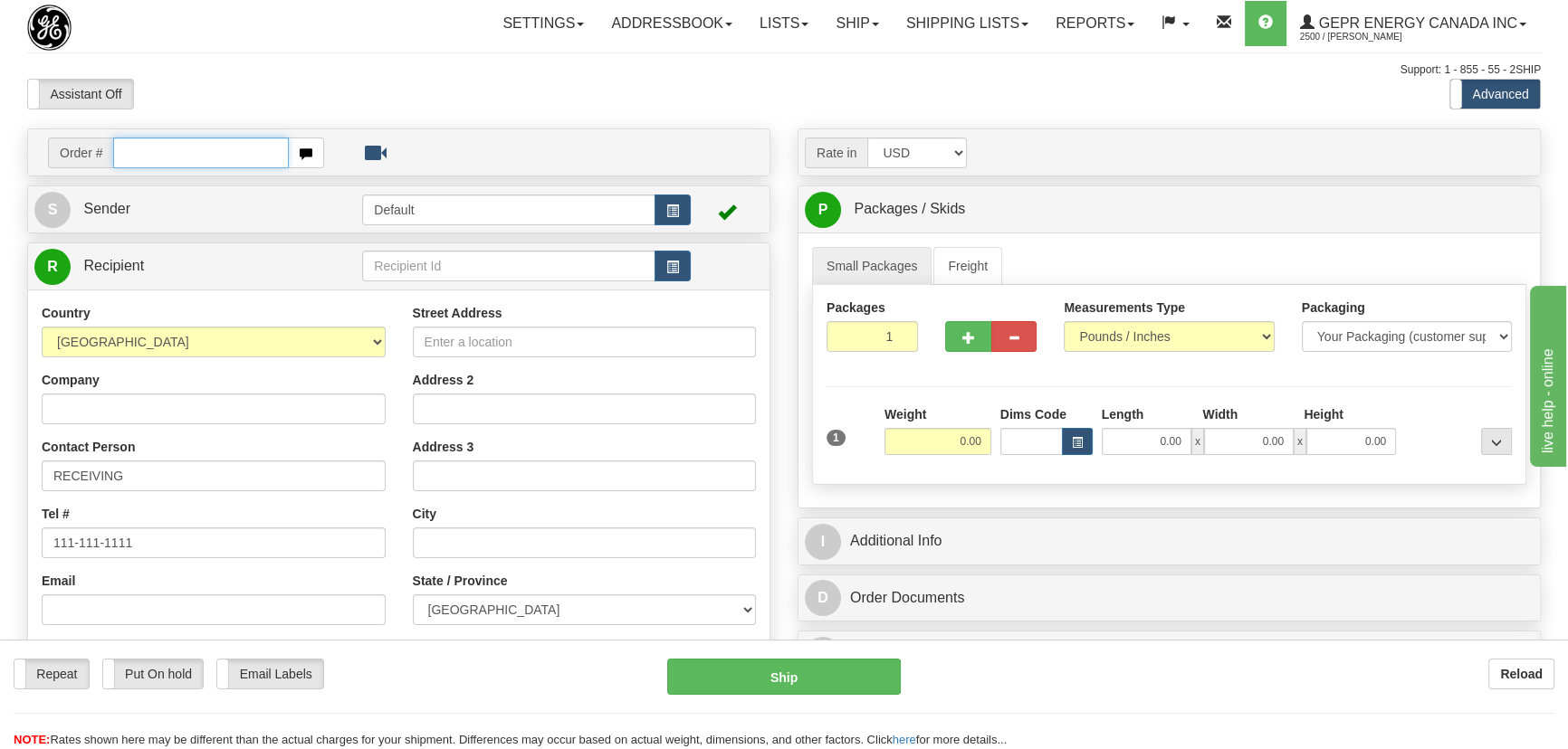
paste input "0086688885"
click at [138, 154] on input "0086688885" at bounding box center [200, 153] width 175 height 31
type input "86688885"
click at [379, 50] on body "Training Course Close Toggle navigation Settings Shipping Preferences New Recip…" at bounding box center [790, 374] width 1580 height 749
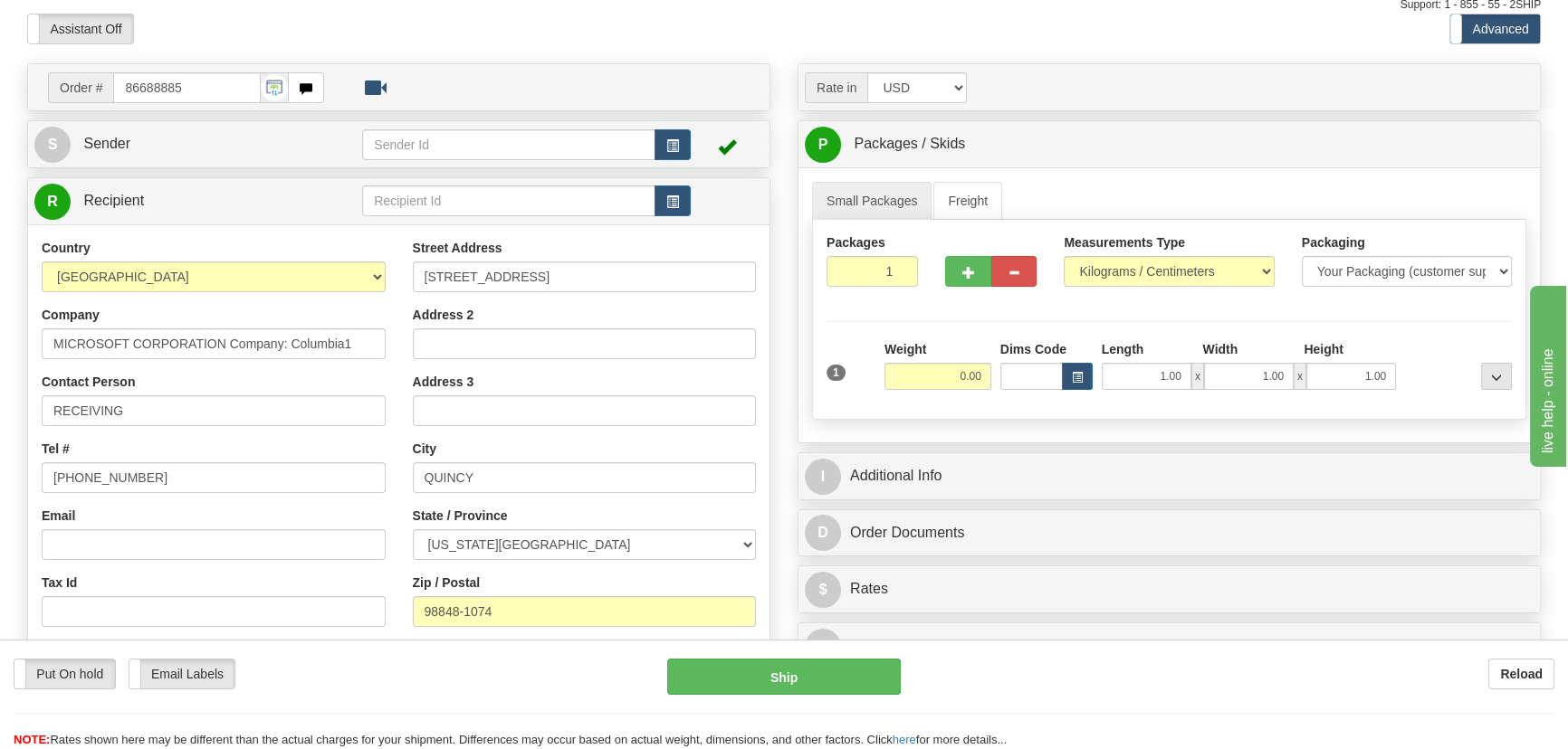
scroll to position [246, 0]
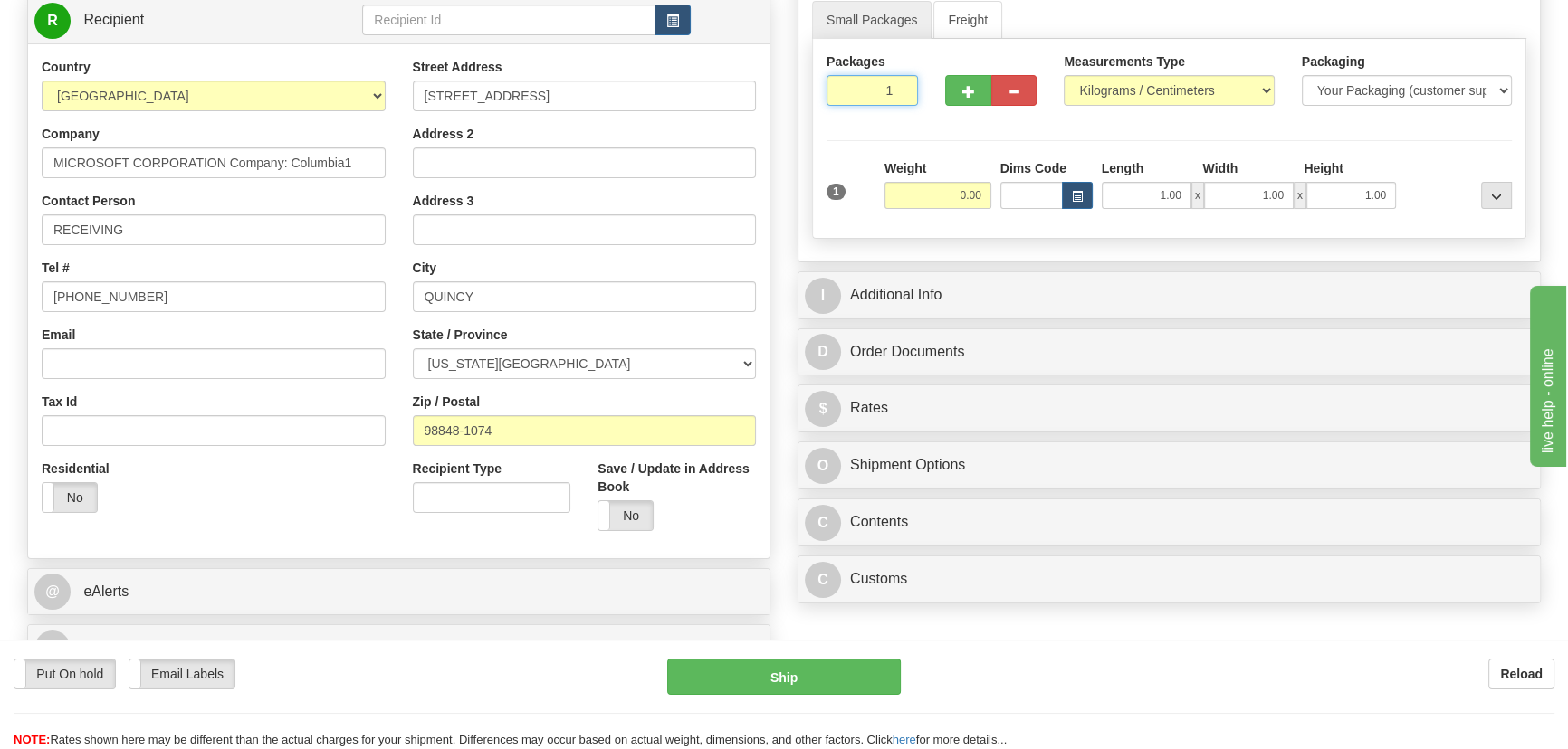
drag, startPoint x: 876, startPoint y: 95, endPoint x: 938, endPoint y: 111, distance: 64.0
click at [938, 111] on div "Packages 1 1" at bounding box center [1169, 87] width 713 height 69
type input "6"
click at [1112, 90] on div "Packages 6 1 Measurements Type" at bounding box center [1169, 139] width 715 height 200
select select "0"
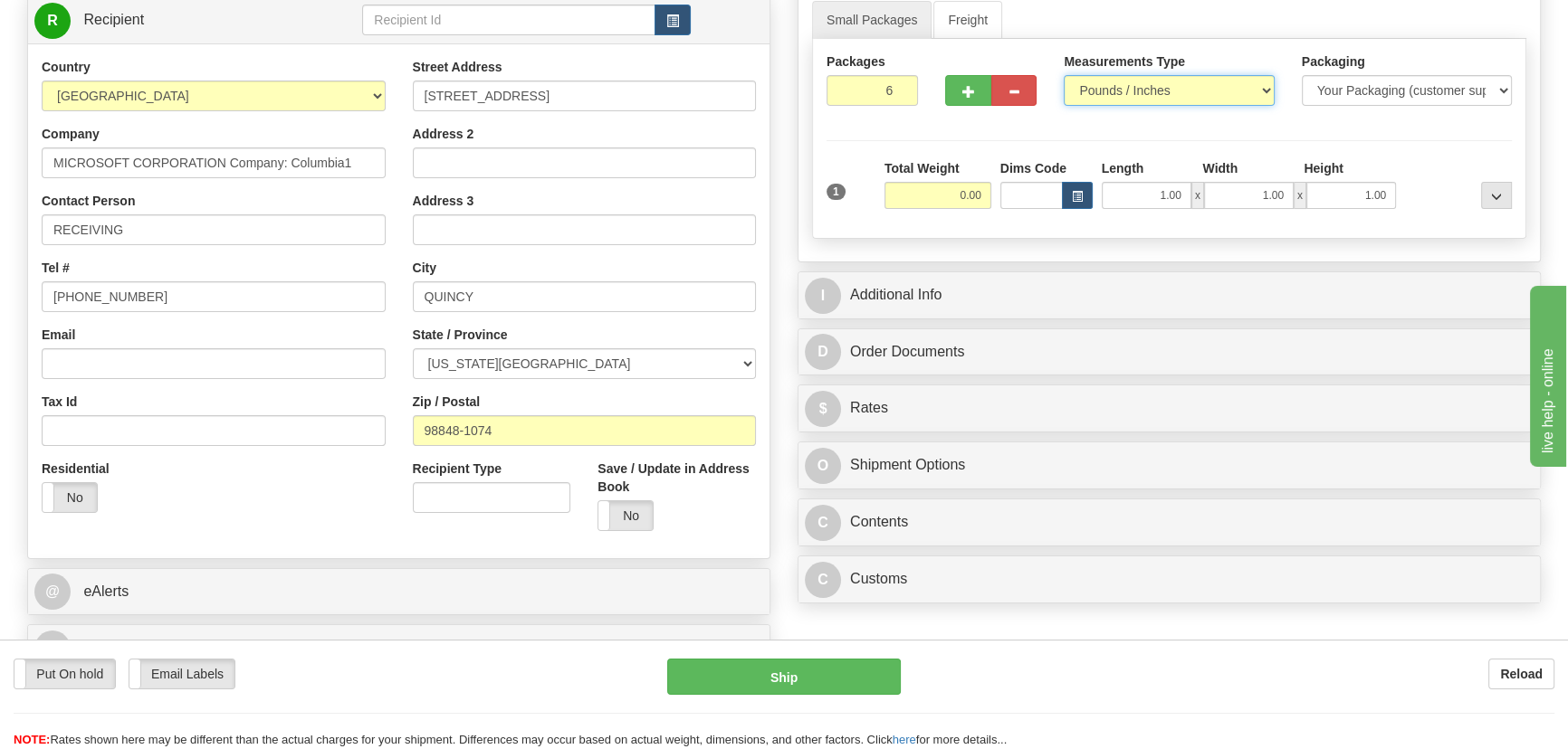
click at [1064, 75] on select "Pounds / Inches Kilograms / Centimeters" at bounding box center [1169, 90] width 210 height 31
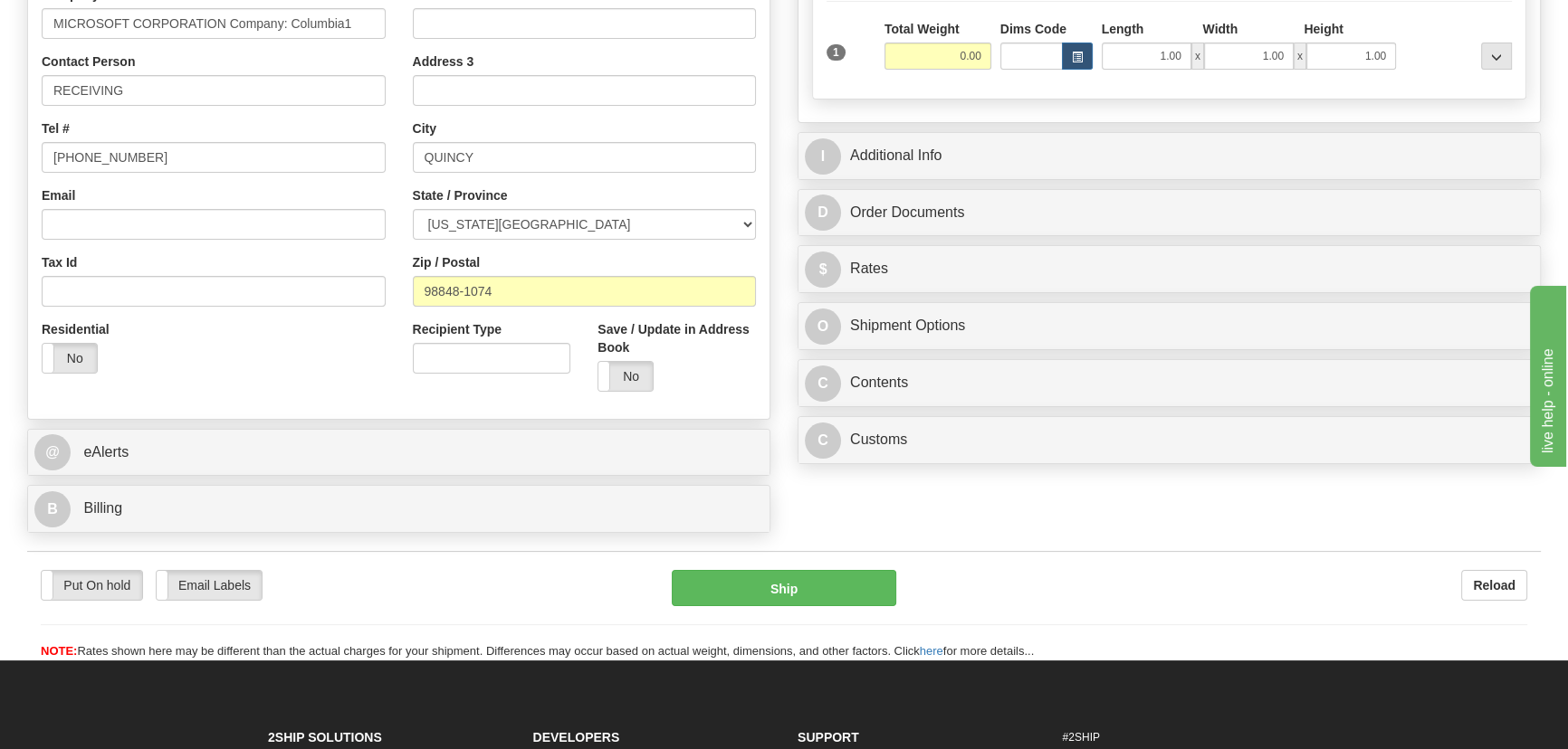
scroll to position [658, 0]
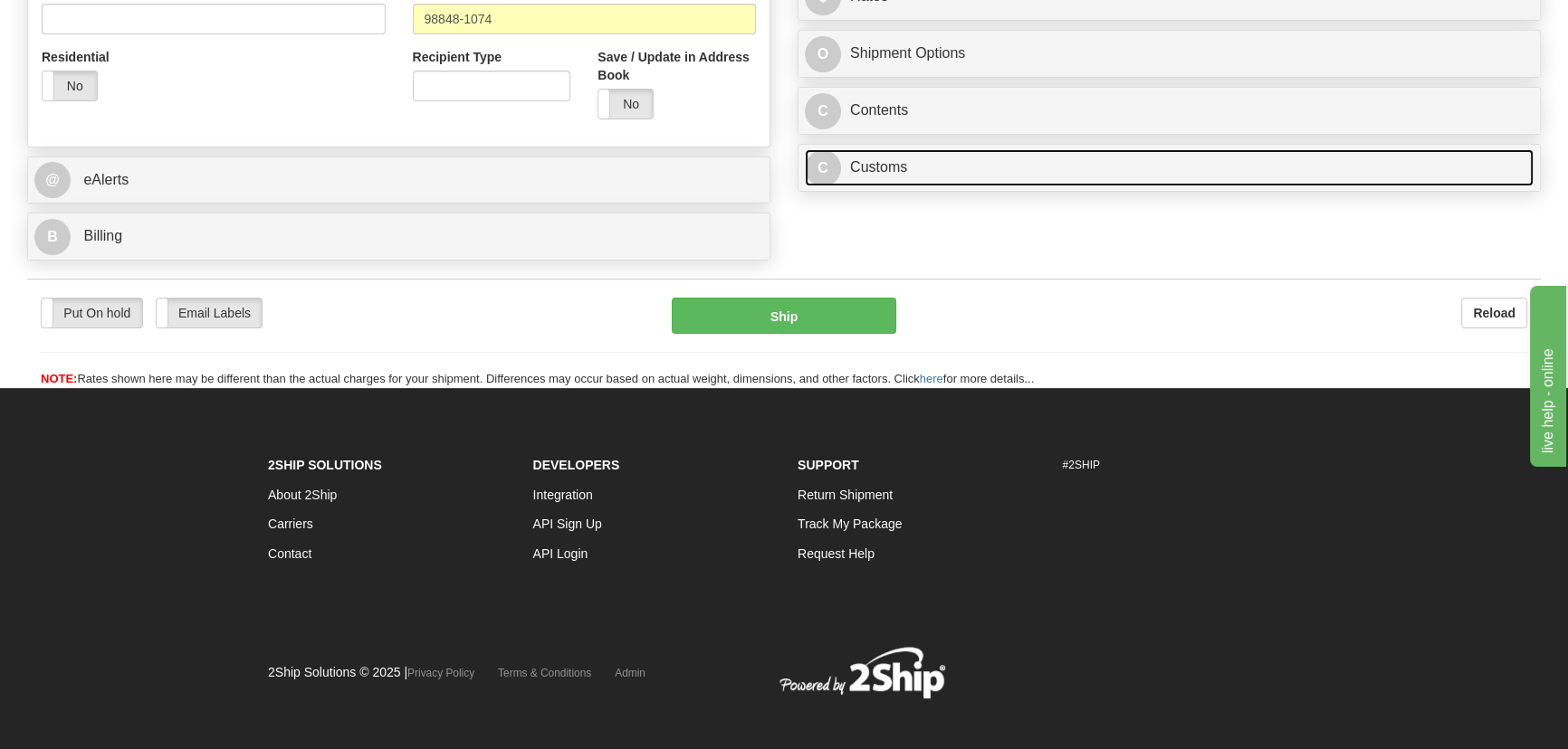
click at [1084, 154] on link "C Customs" at bounding box center [1169, 167] width 728 height 37
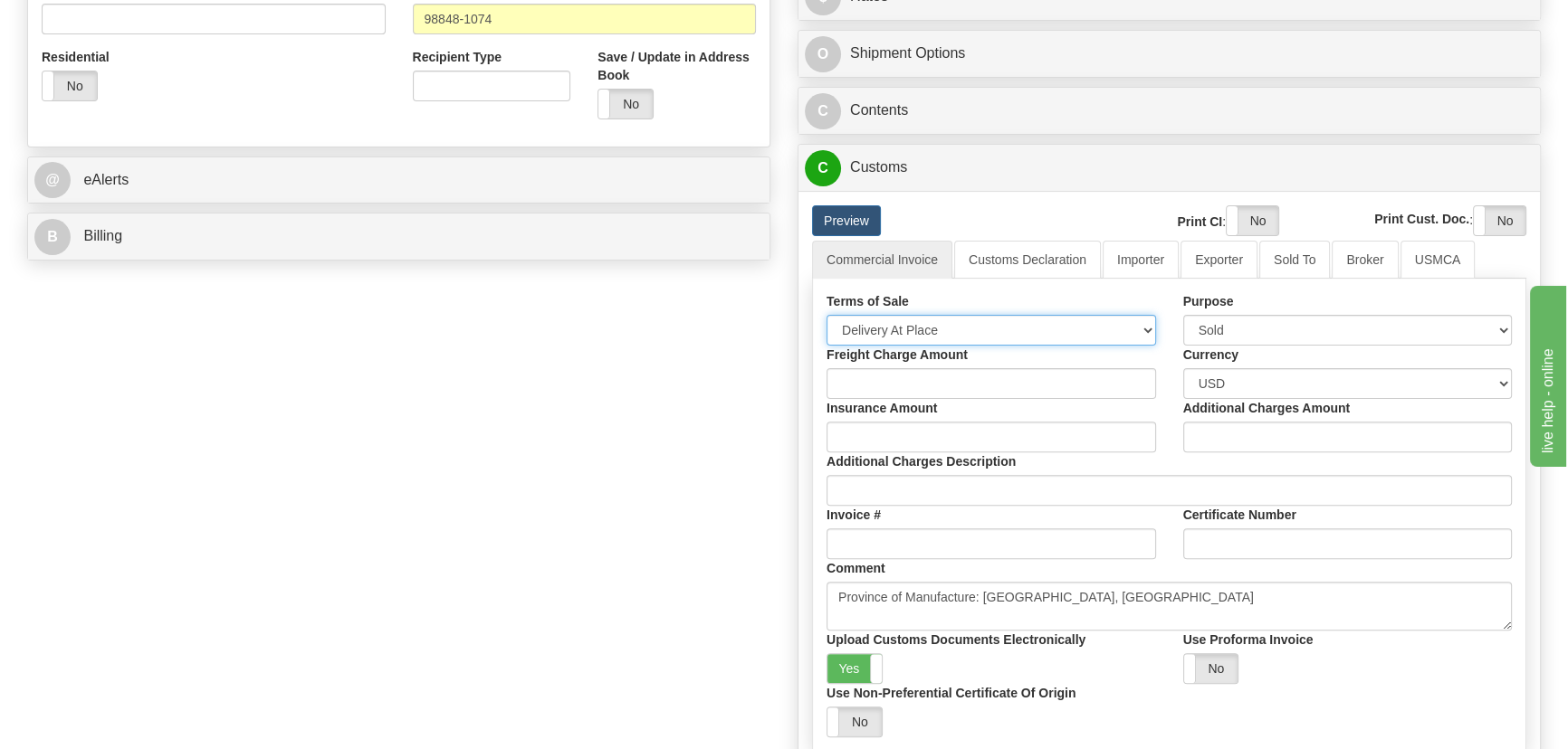
click at [1036, 326] on select "Free Carrier Free On Board Ex Works Delivered Duty Unpaid Delivered Duty Paid C…" at bounding box center [991, 330] width 330 height 31
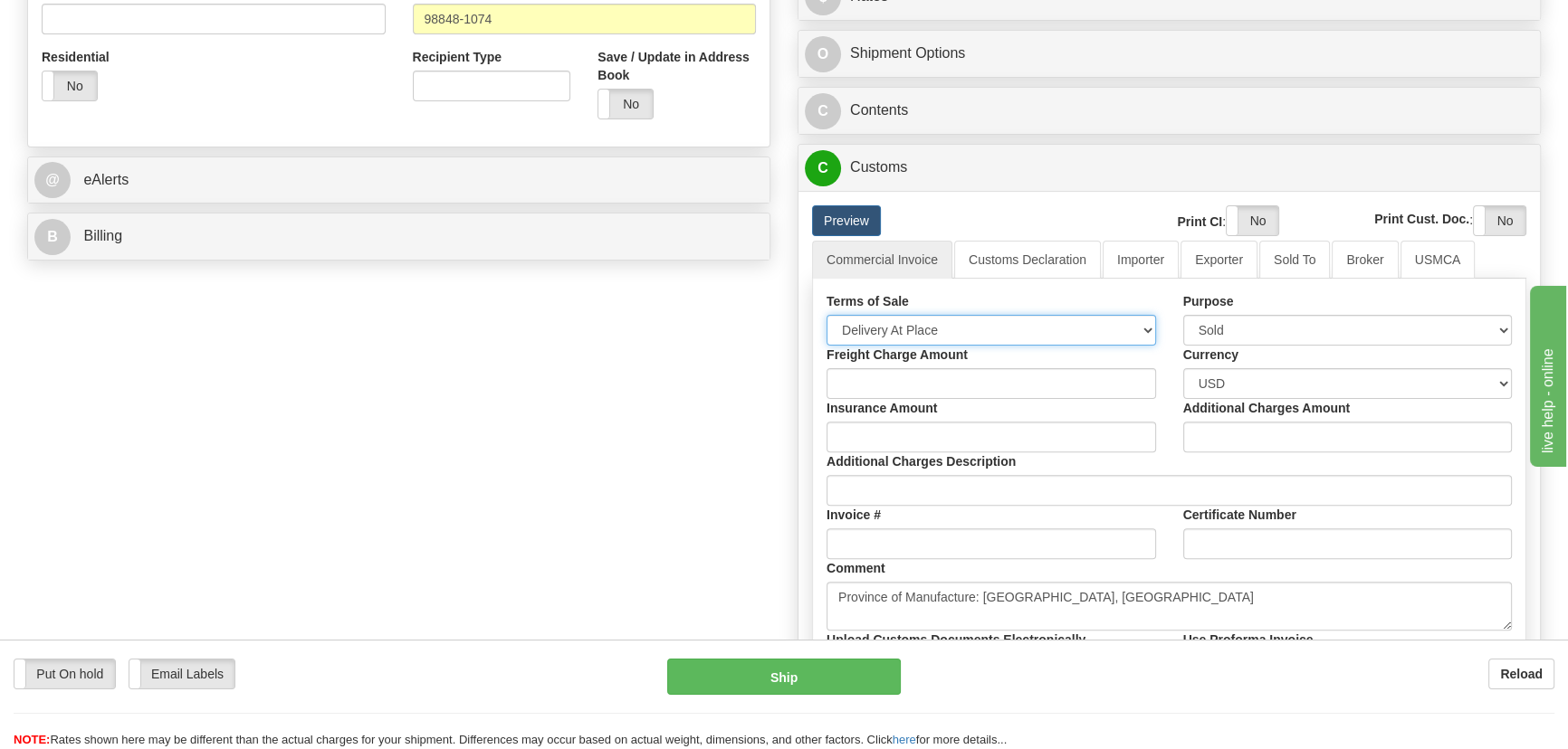
select select "7"
click at [827, 315] on select "Free Carrier Free On Board Ex Works Delivered Duty Unpaid Delivered Duty Paid C…" at bounding box center [991, 330] width 330 height 31
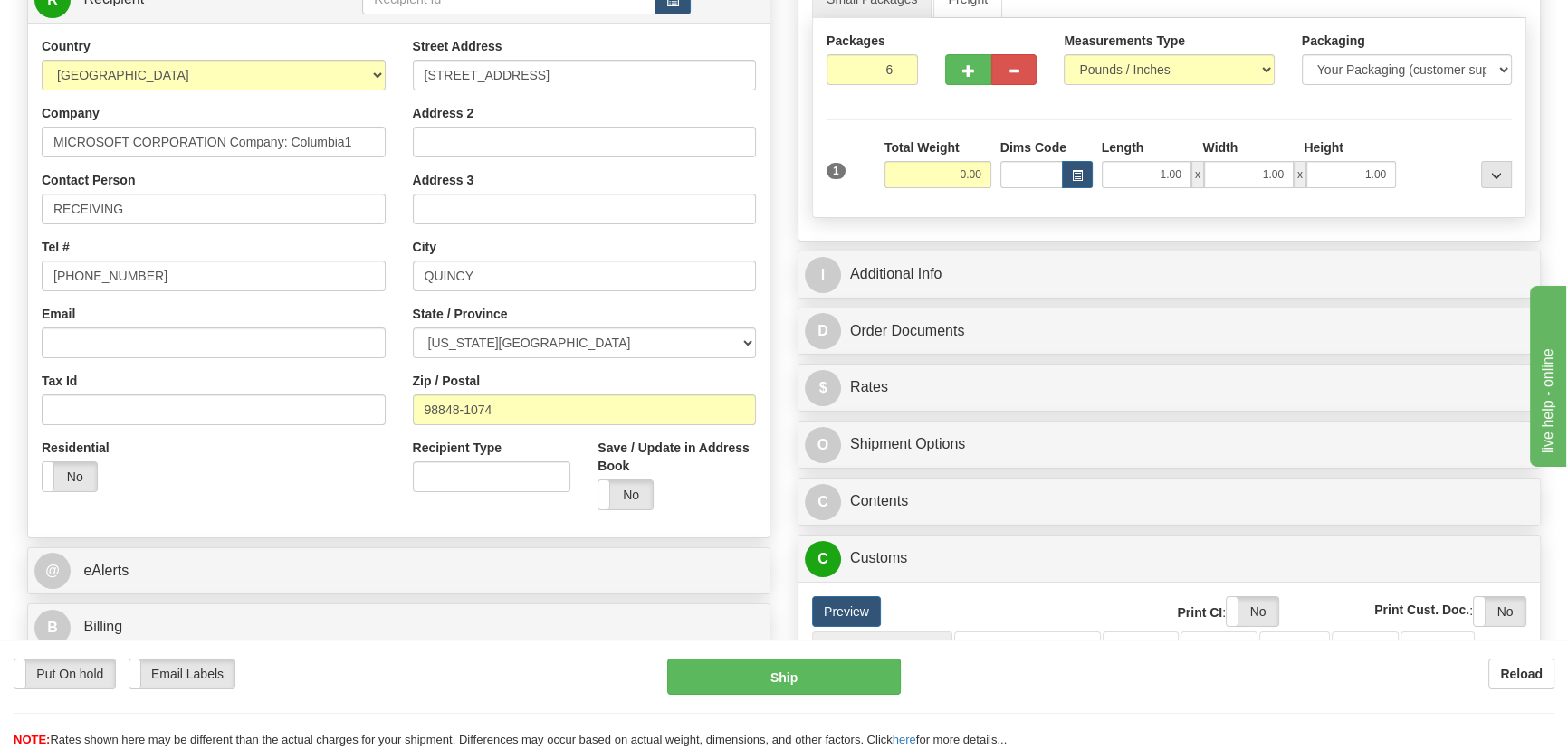
scroll to position [246, 0]
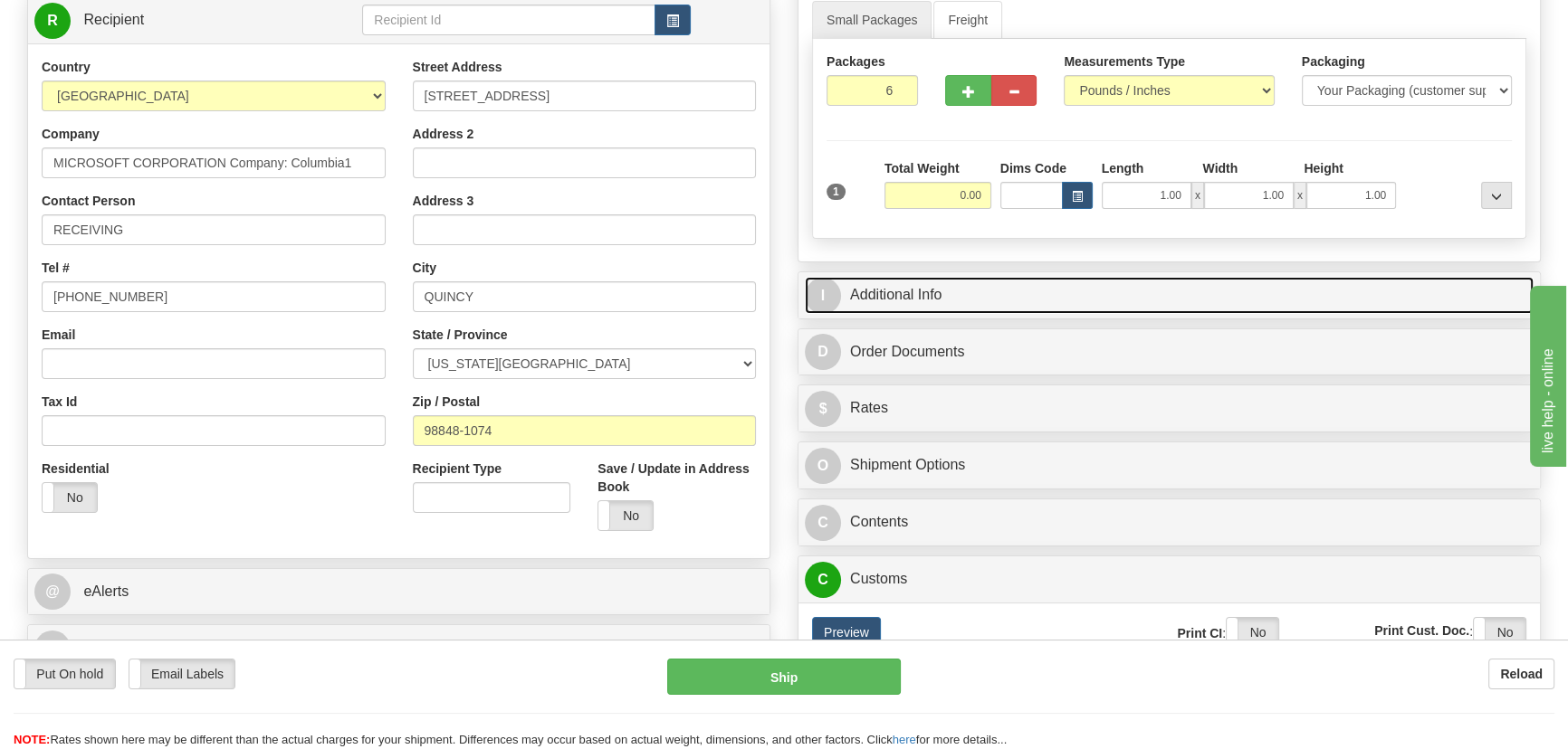
click at [1228, 288] on link "I Additional Info" at bounding box center [1169, 295] width 728 height 37
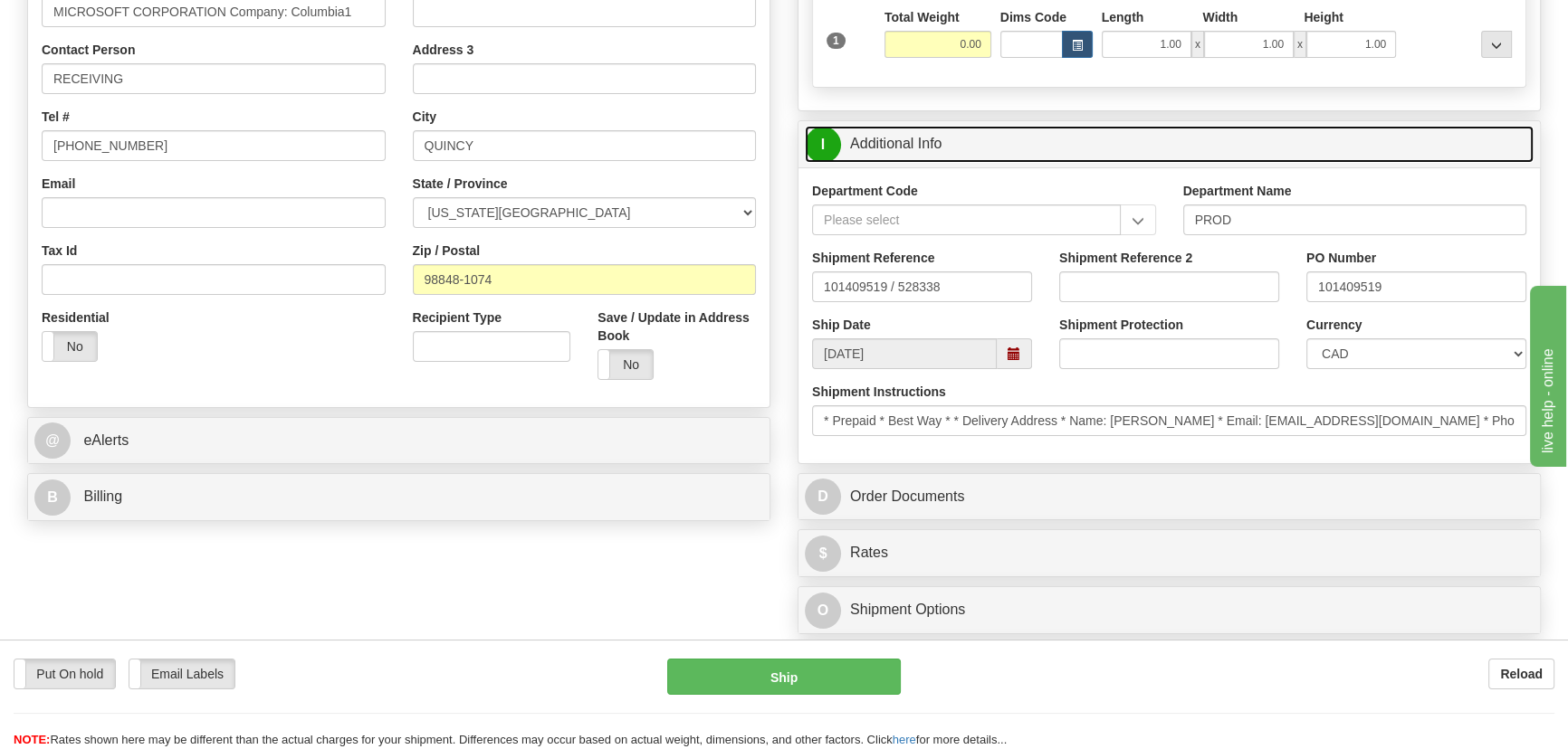
scroll to position [411, 0]
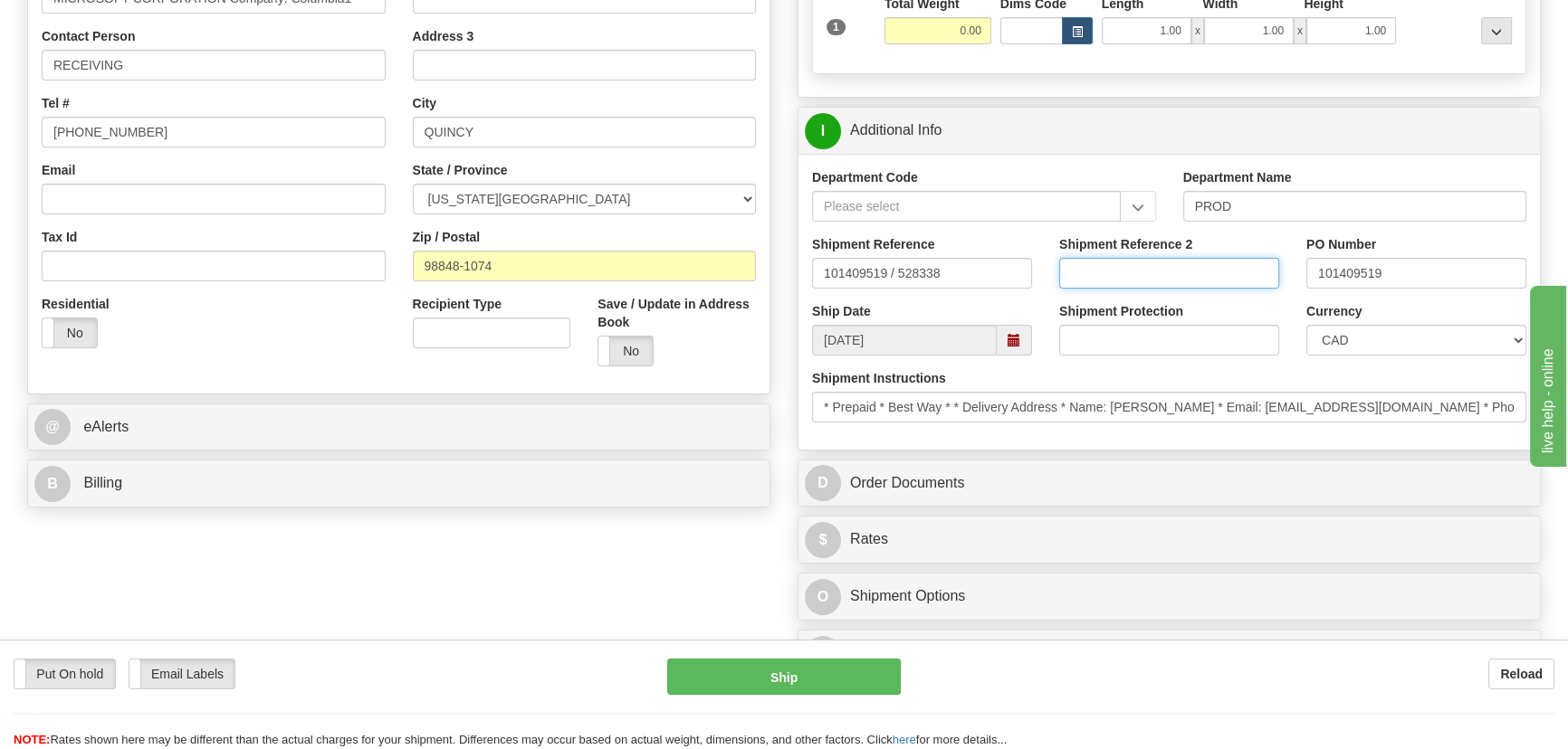
click at [1147, 268] on input "Shipment Reference 2" at bounding box center [1170, 272] width 220 height 31
drag, startPoint x: 1156, startPoint y: 263, endPoint x: 1033, endPoint y: 261, distance: 123.0
click at [1035, 257] on div "Shipment Reference 101409519 / 528338 Shipment Reference 2 5399004936 PO Number…" at bounding box center [1170, 269] width 741 height 67
type input "5399004936"
click at [1339, 350] on select "CAD USD EUR ZAR [PERSON_NAME] ARN AUD AUS AWG BBD BFR BGN BHD BMD BND BRC BRL C…" at bounding box center [1416, 340] width 220 height 31
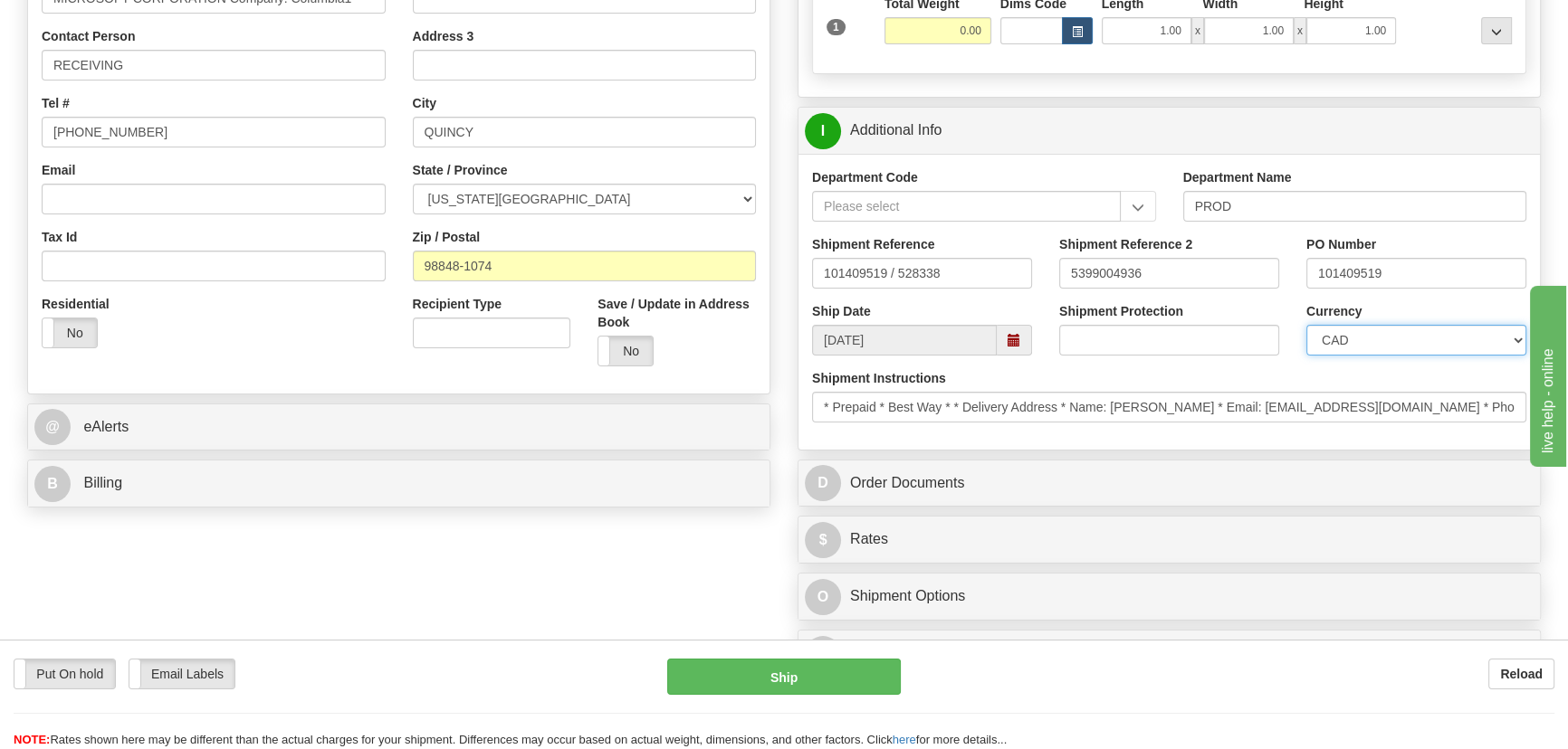
select select "1"
click at [1306, 325] on select "CAD USD EUR ZAR [PERSON_NAME] ARN AUD AUS AWG BBD BFR BGN BHD BMD BND BRC BRL C…" at bounding box center [1416, 340] width 220 height 31
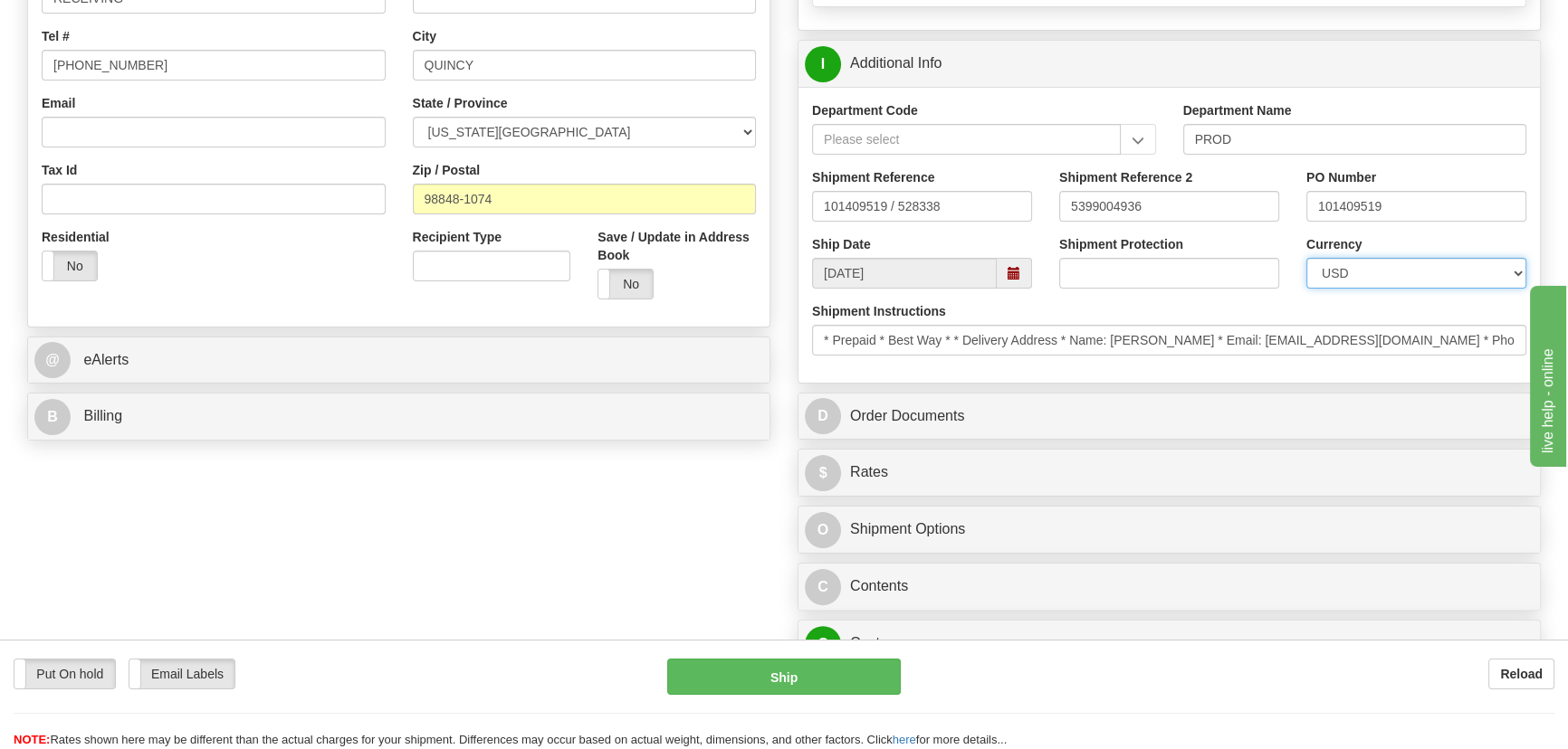
scroll to position [658, 0]
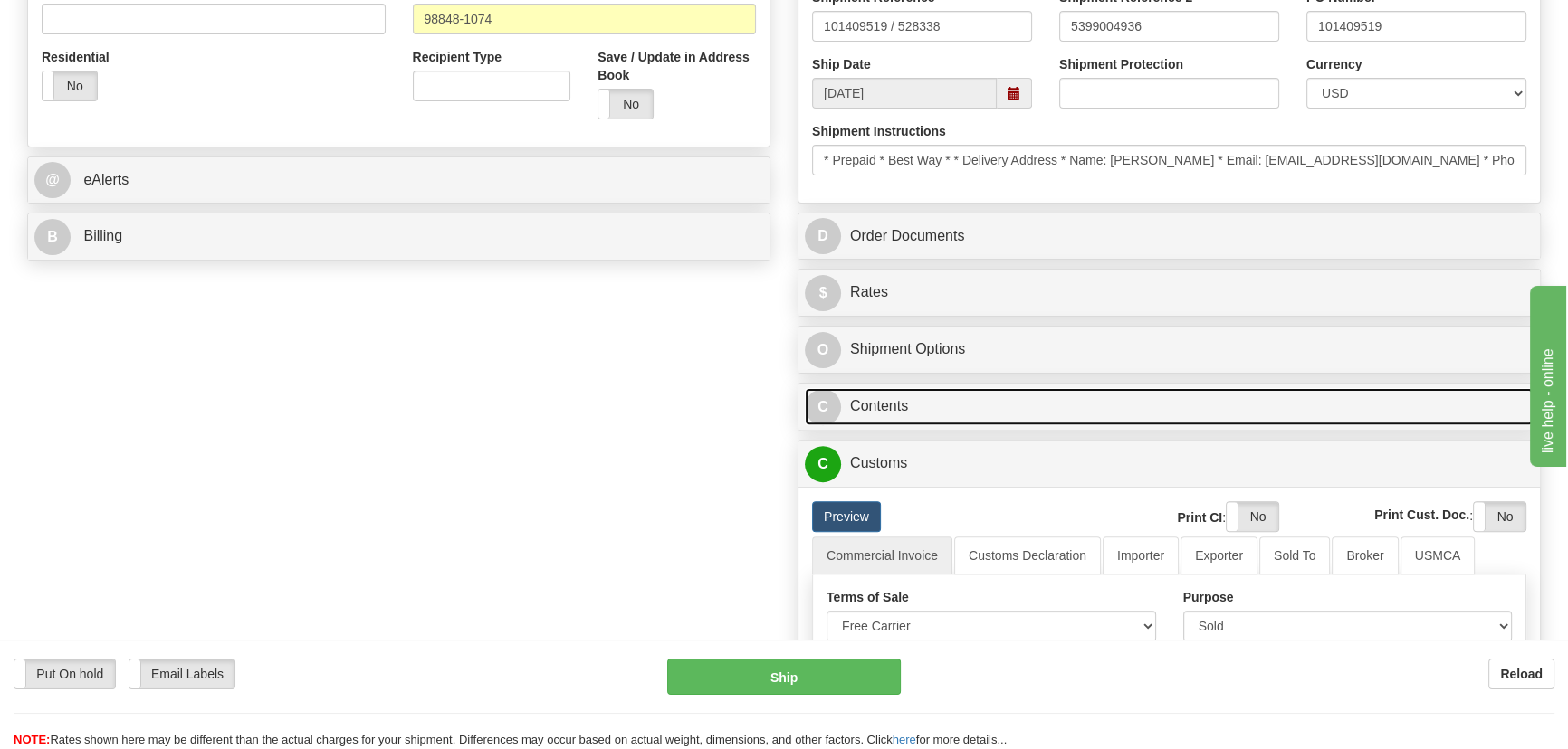
click at [1051, 406] on link "C Contents" at bounding box center [1169, 406] width 728 height 37
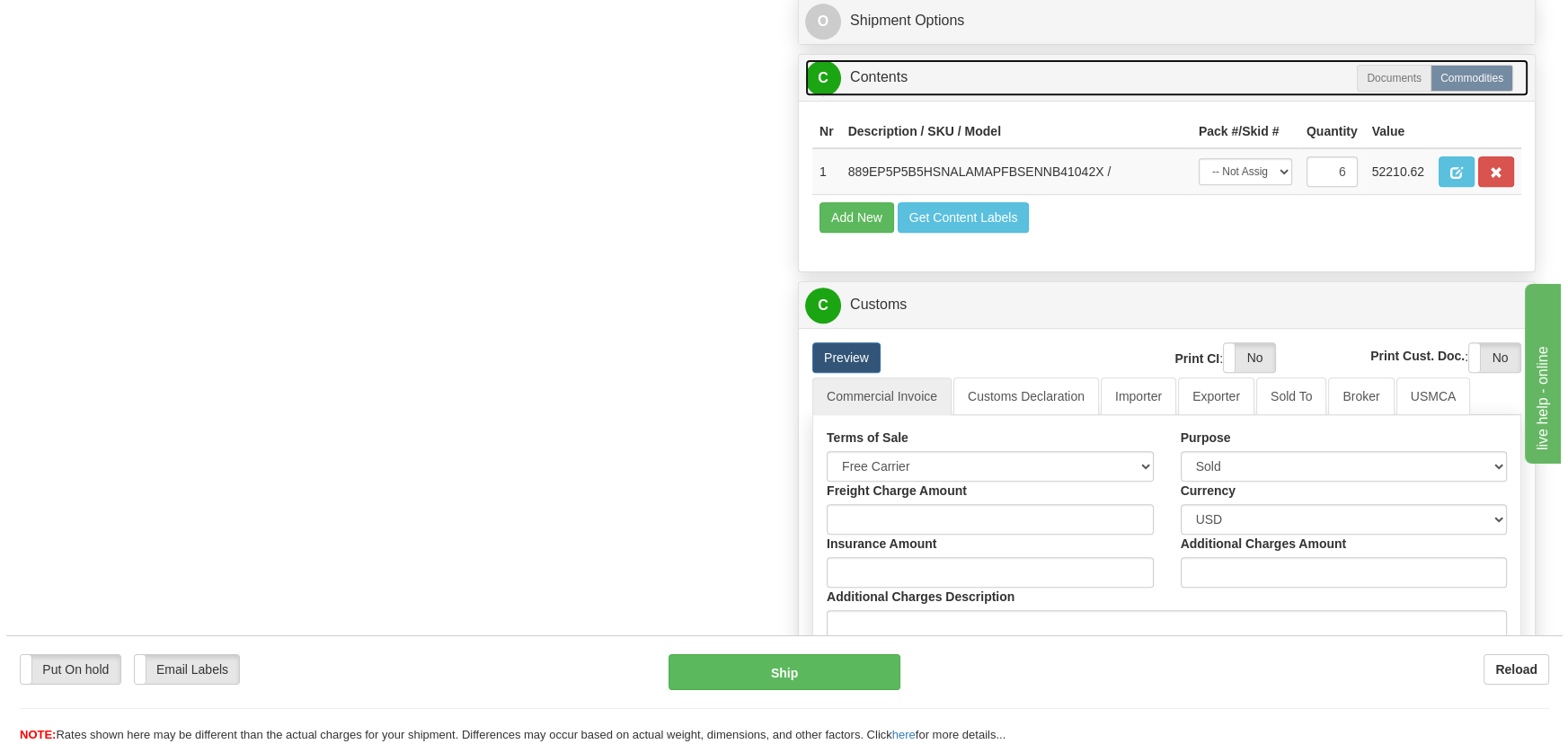
scroll to position [980, 0]
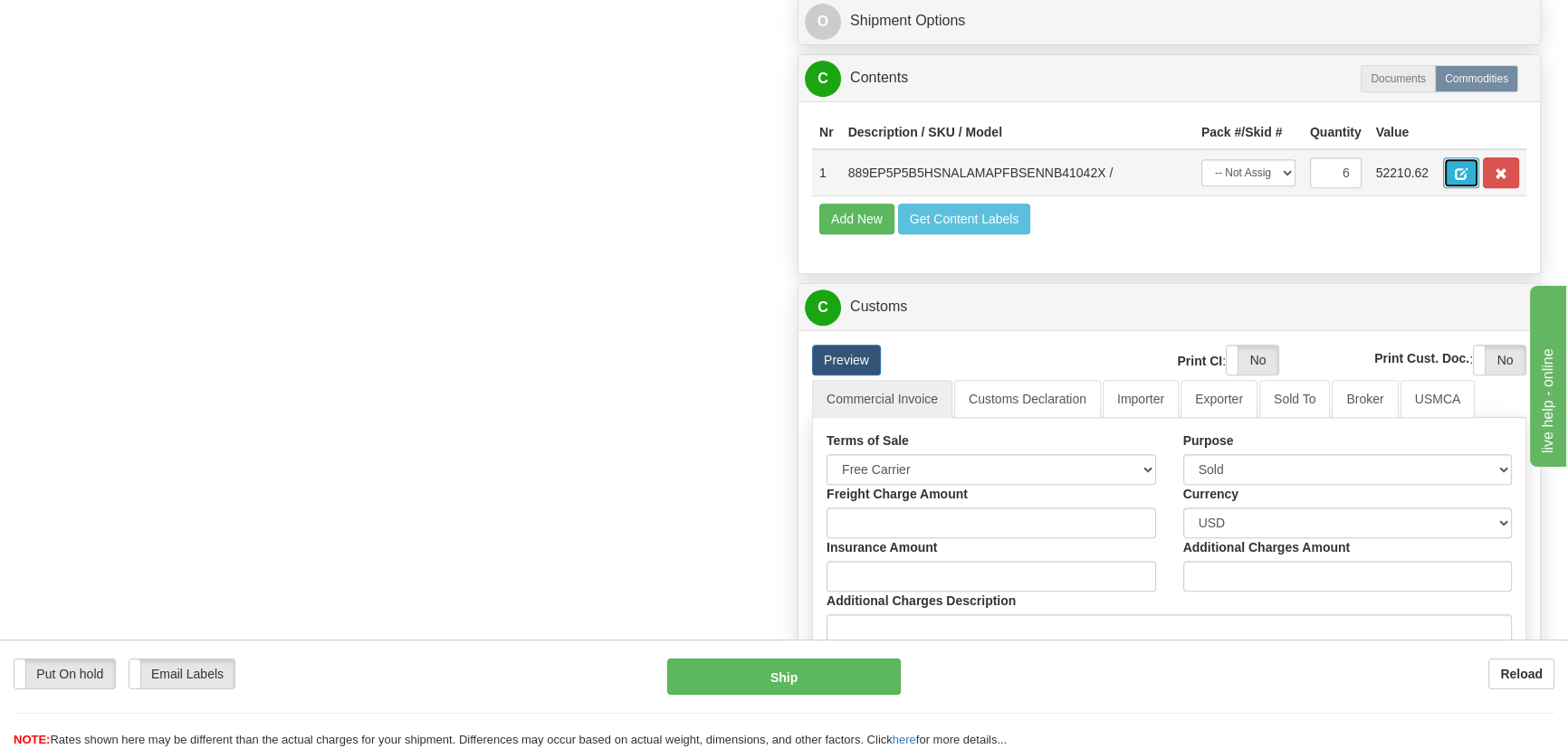
click at [1462, 169] on span "button" at bounding box center [1461, 174] width 13 height 12
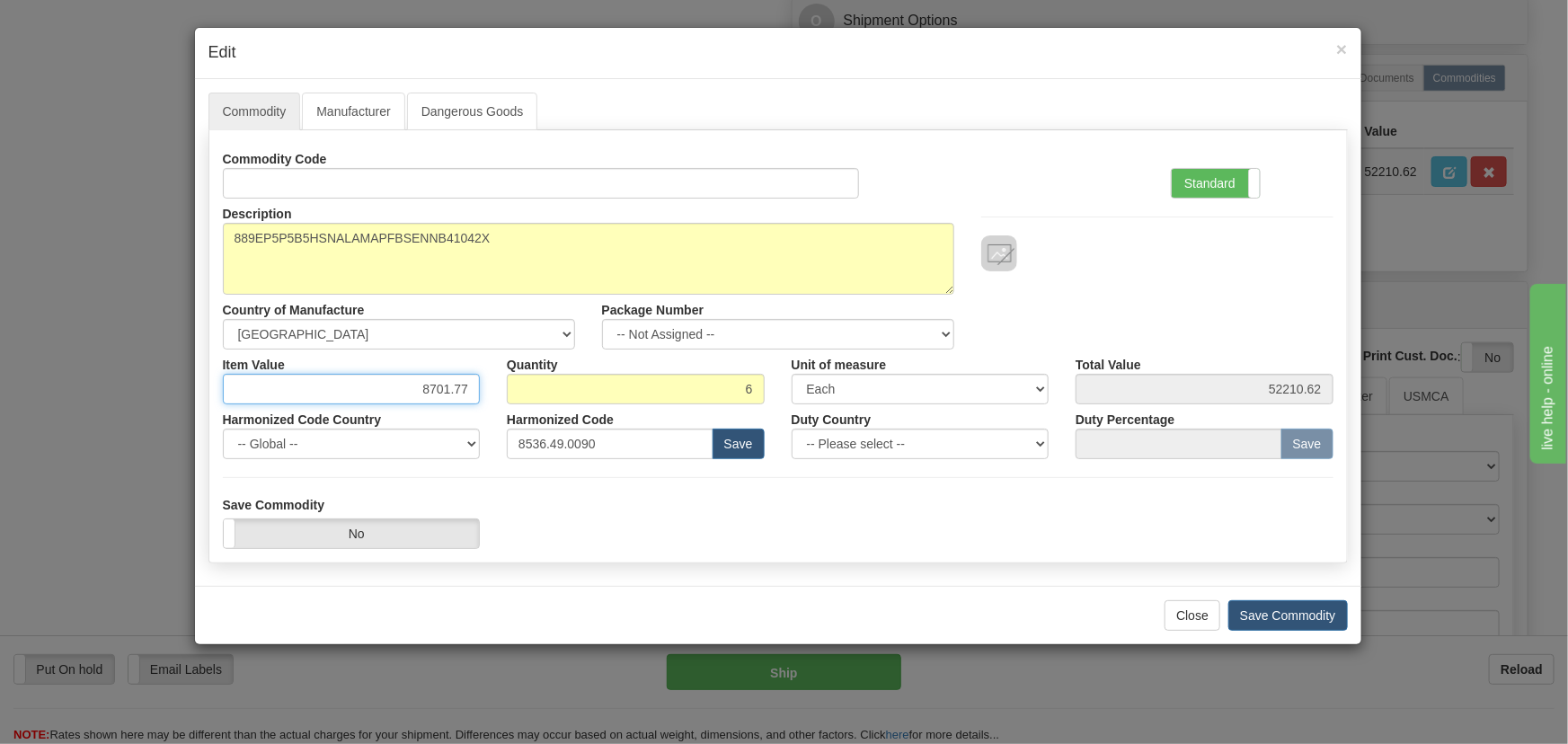
drag, startPoint x: 421, startPoint y: 389, endPoint x: 493, endPoint y: 406, distance: 74.0
click at [493, 408] on div "Commodity Code Standard Advanced Description 889EP5P5B5HSNALAMAPFBSENNB41042X C…" at bounding box center [778, 301] width 1111 height 316
paste input "6.176,53"
type input "6176.53"
type input "37059.18"
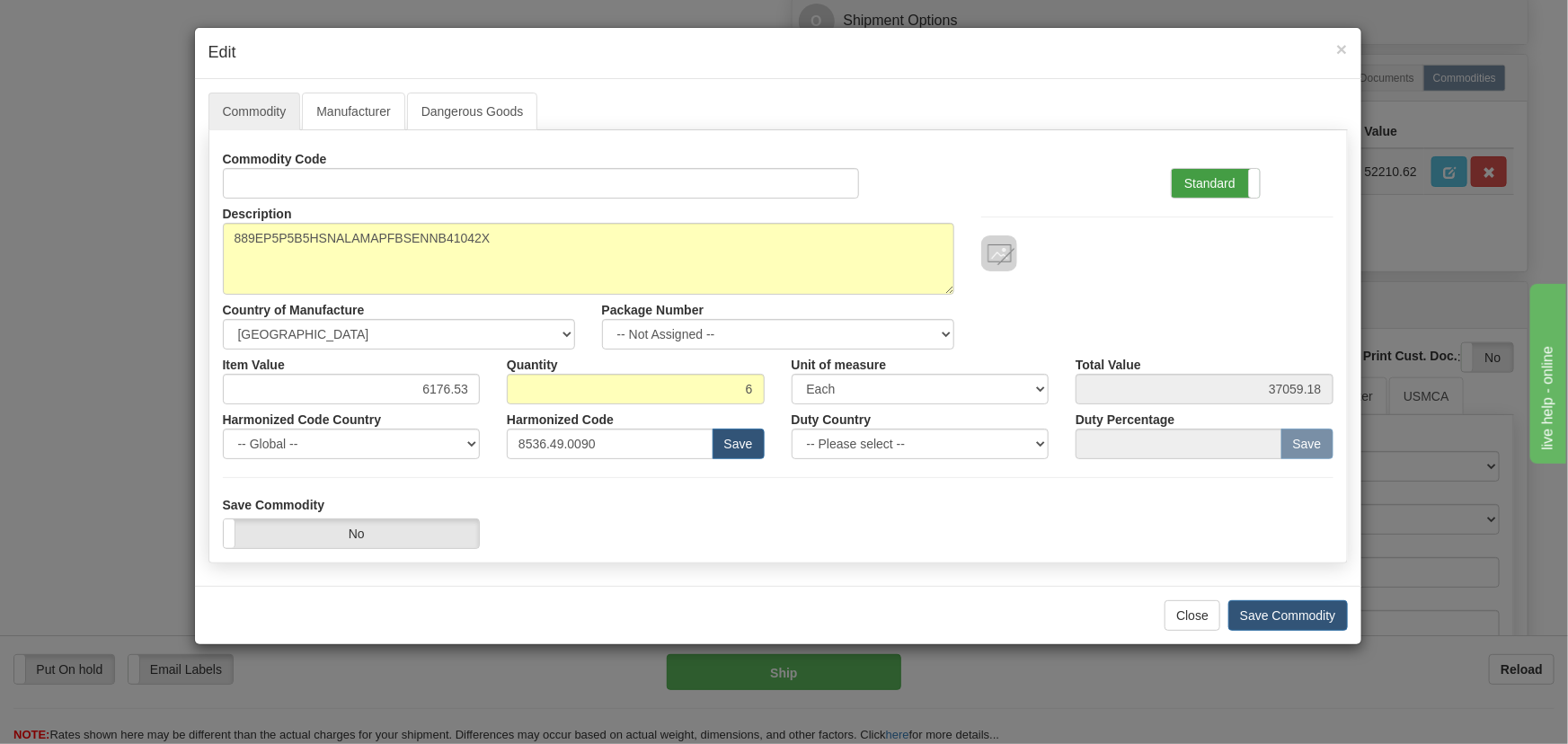
click at [1244, 170] on label "Standard" at bounding box center [1216, 183] width 89 height 29
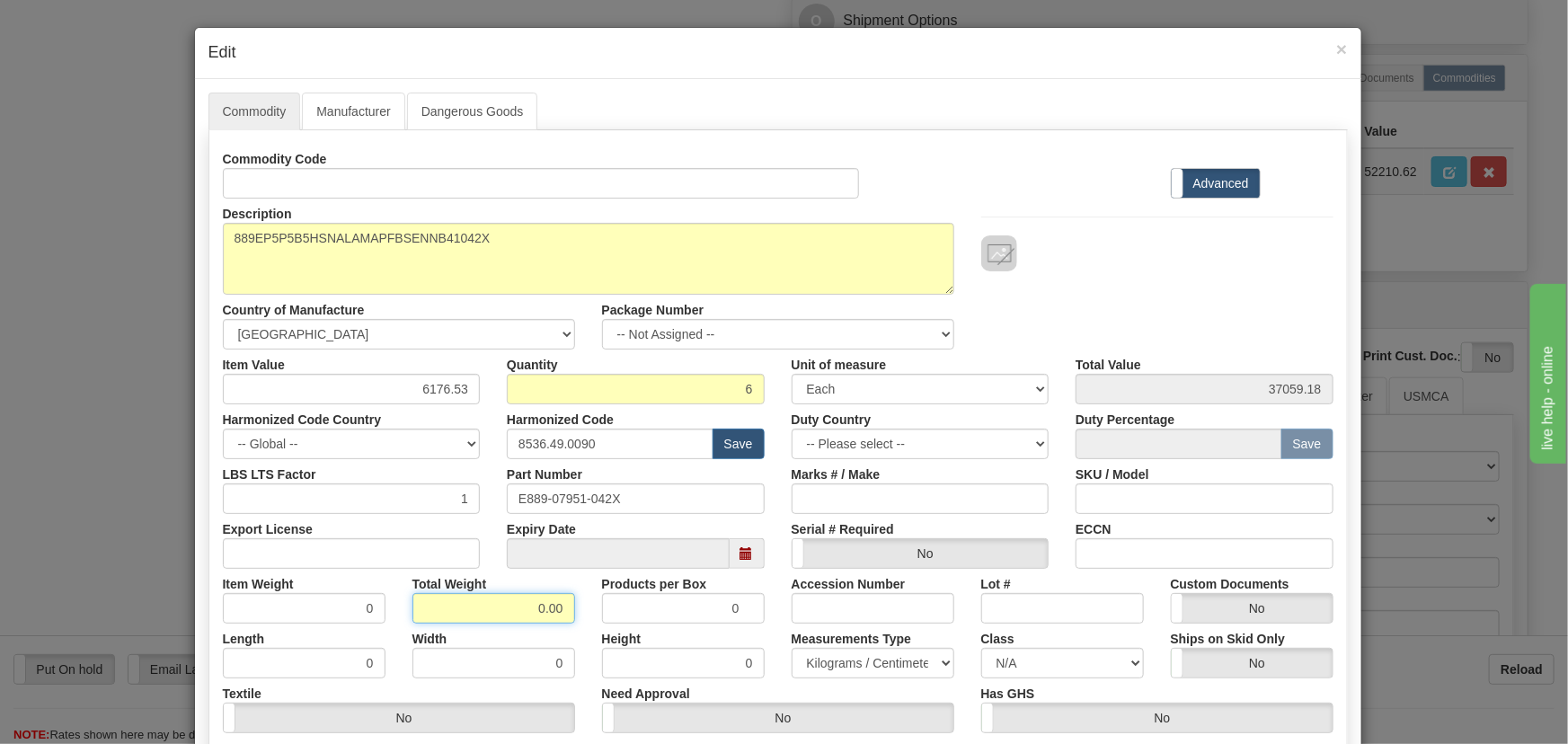
drag, startPoint x: 592, startPoint y: 644, endPoint x: 601, endPoint y: 649, distance: 10.3
click at [608, 651] on div "Commodity Code Standard Advanced Description 889EP5P5B5HSNALAMAPFBSENNB41042X C…" at bounding box center [778, 465] width 1111 height 645
type input "6"
type input "1.0000"
click at [1063, 262] on div at bounding box center [1158, 253] width 352 height 36
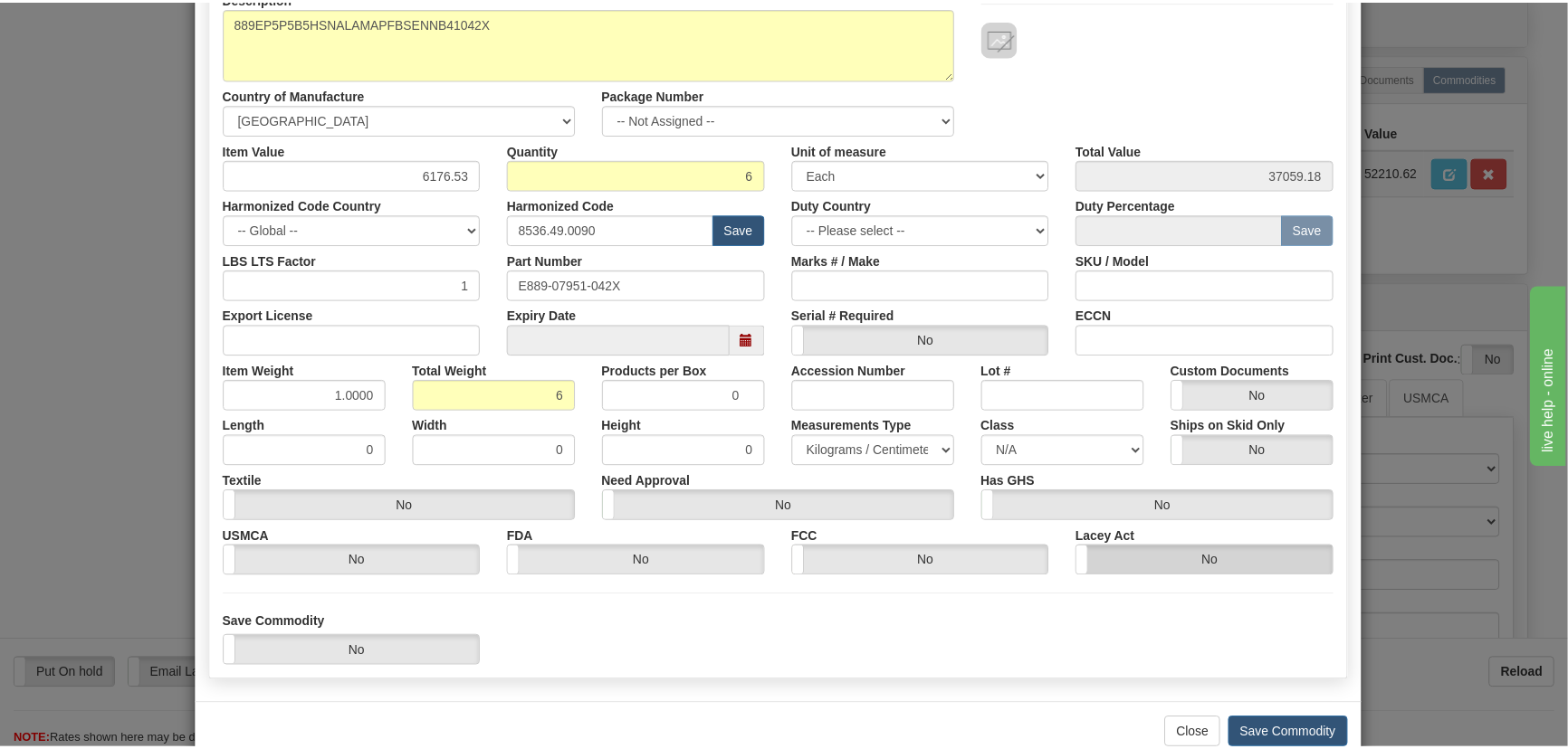
scroll to position [246, 0]
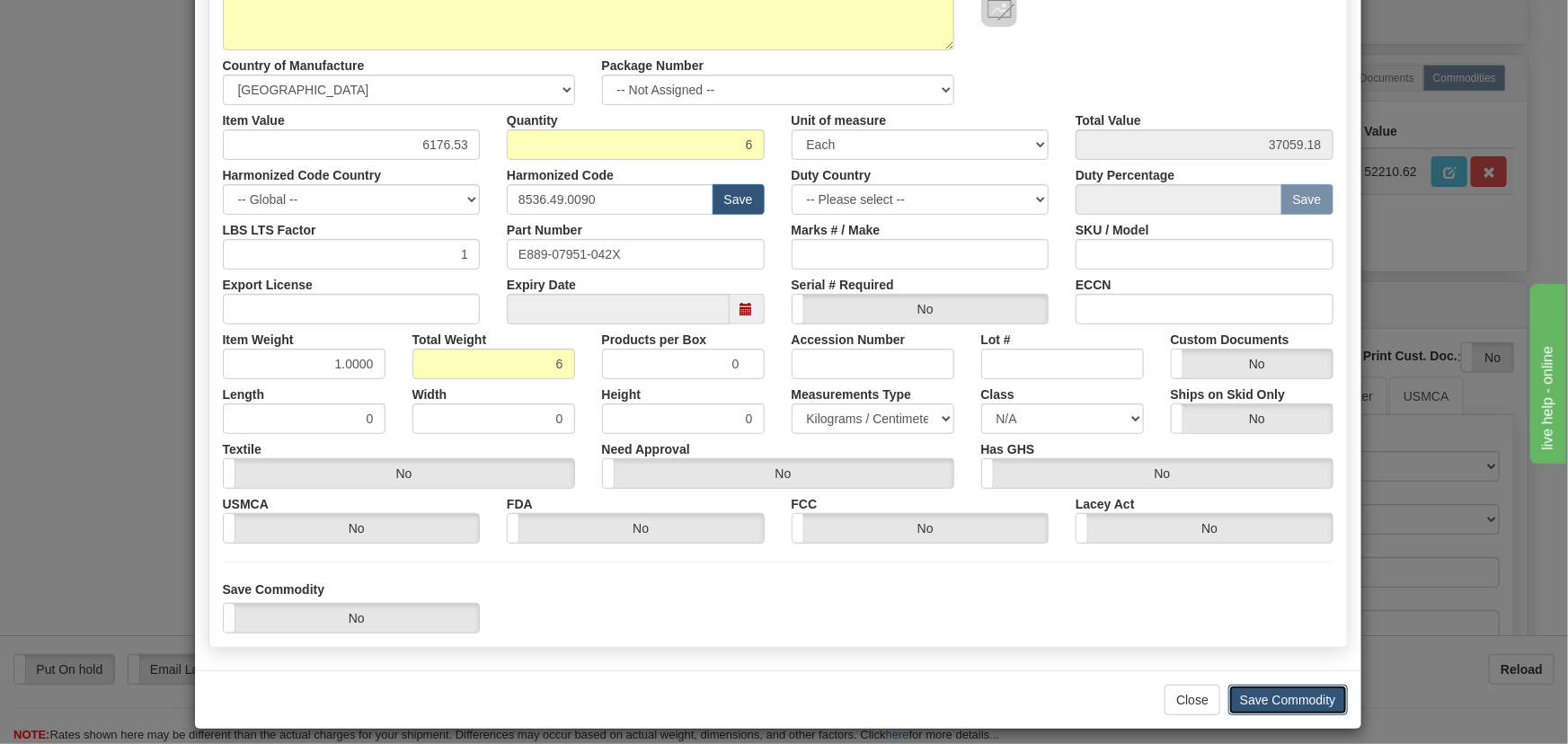
click at [1284, 701] on button "Save Commodity" at bounding box center [1289, 700] width 120 height 31
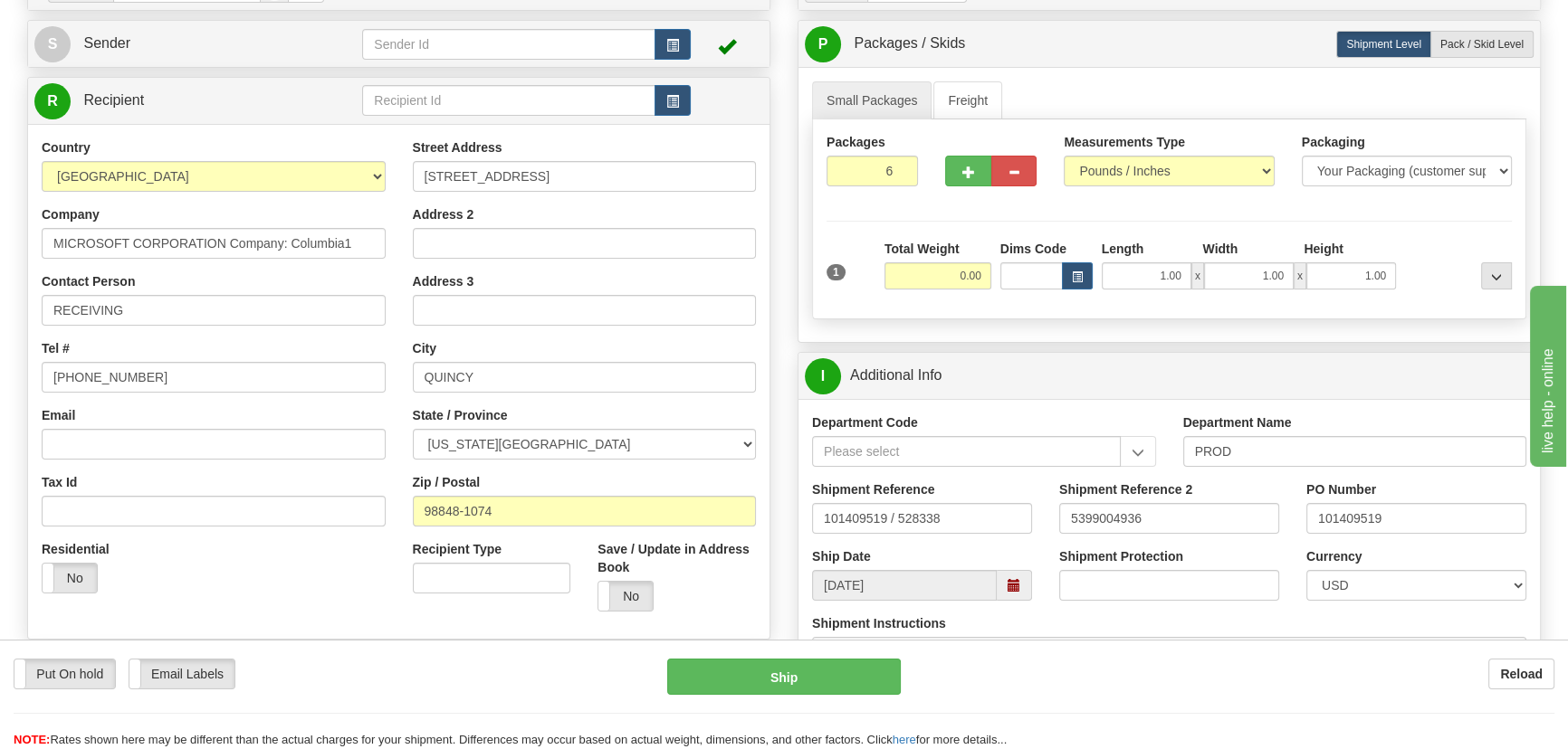
scroll to position [163, 0]
drag, startPoint x: 937, startPoint y: 269, endPoint x: 997, endPoint y: 287, distance: 62.6
click at [997, 287] on div "1 Total Weight 0.00 Dims Code x" at bounding box center [1170, 273] width 695 height 64
type input "180.00"
click at [1418, 266] on div at bounding box center [1458, 267] width 116 height 50
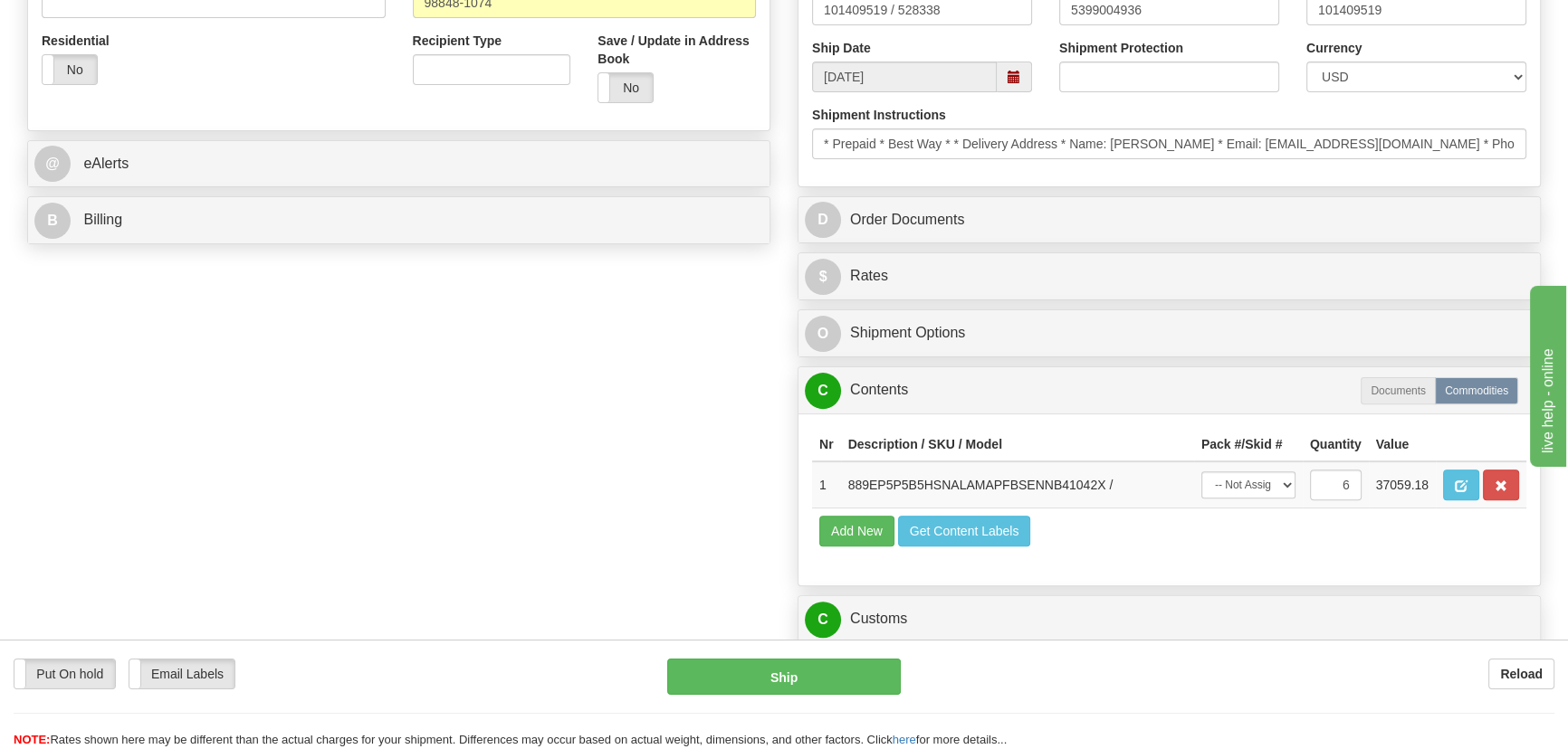
scroll to position [740, 0]
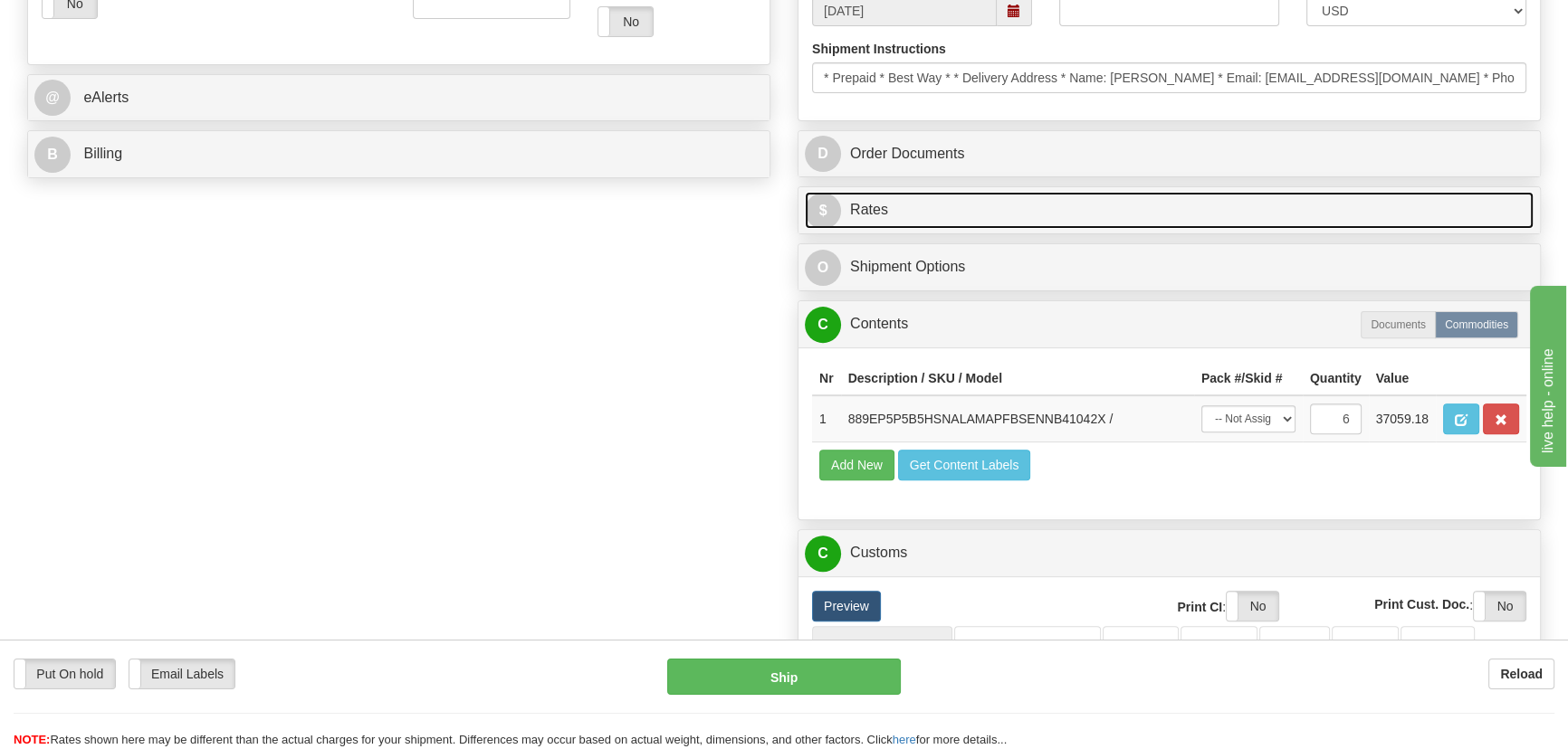
click at [1257, 200] on link "$ Rates" at bounding box center [1169, 210] width 728 height 37
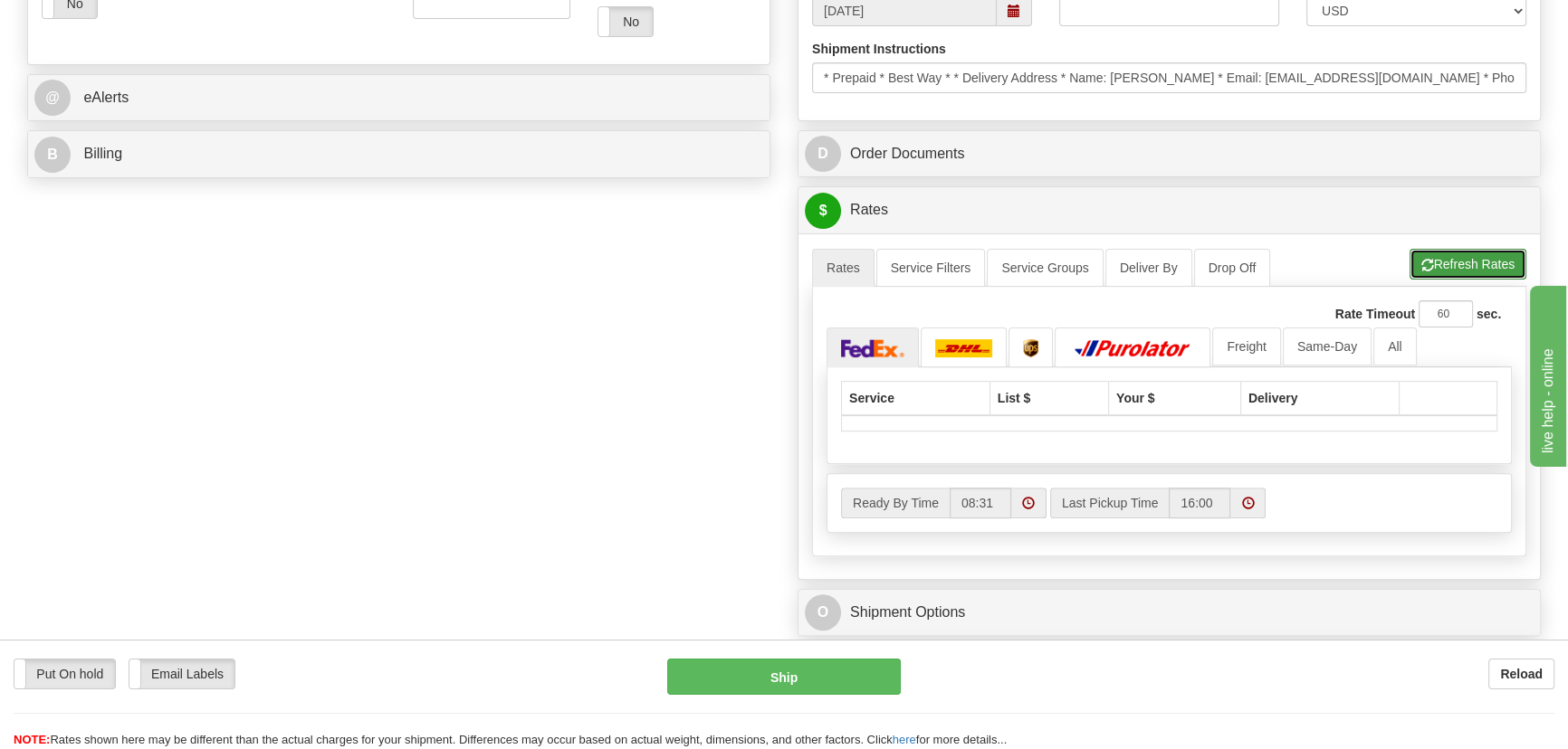
click at [1447, 264] on button "Refresh Rates" at bounding box center [1468, 264] width 117 height 31
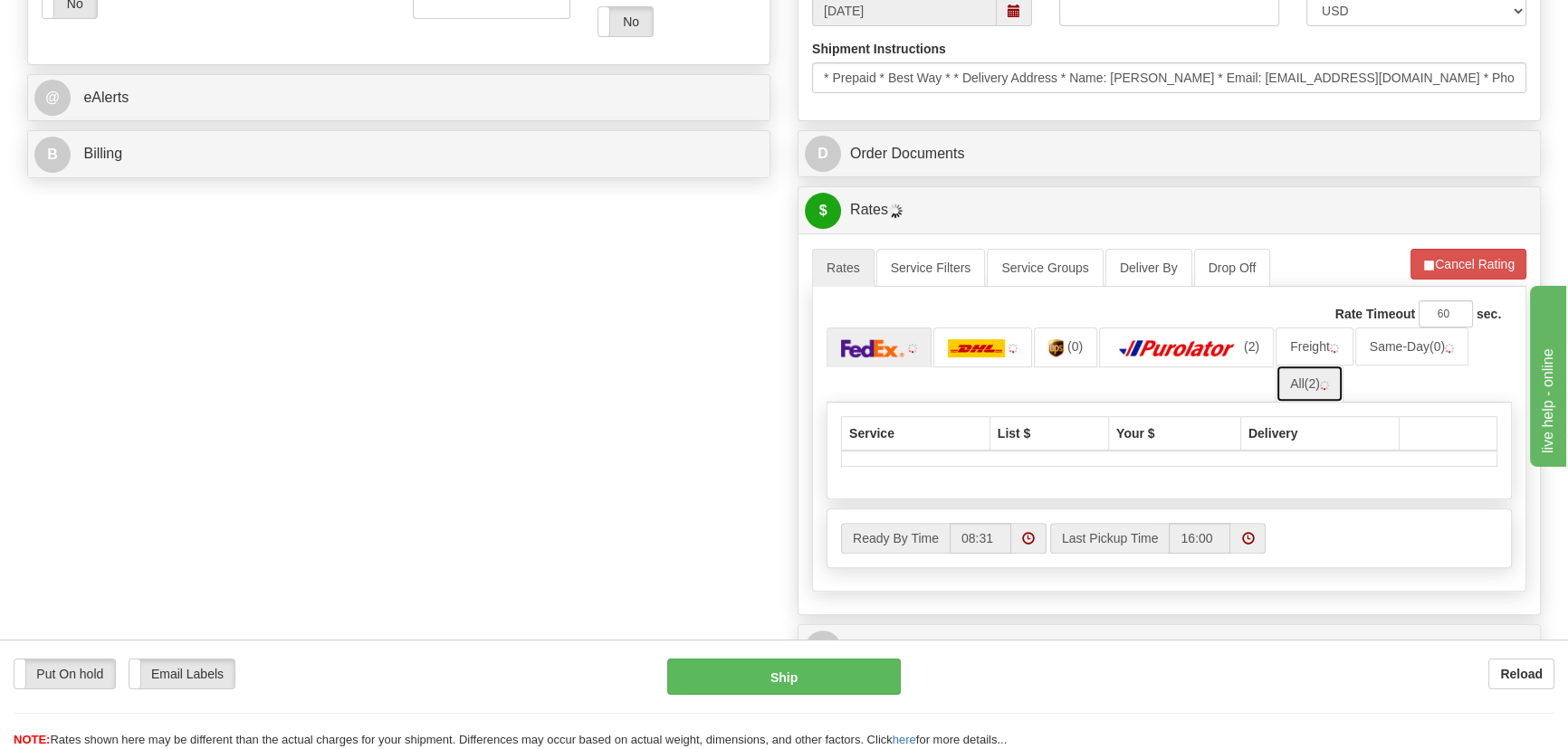
click at [1306, 388] on span "(2)" at bounding box center [1312, 383] width 16 height 15
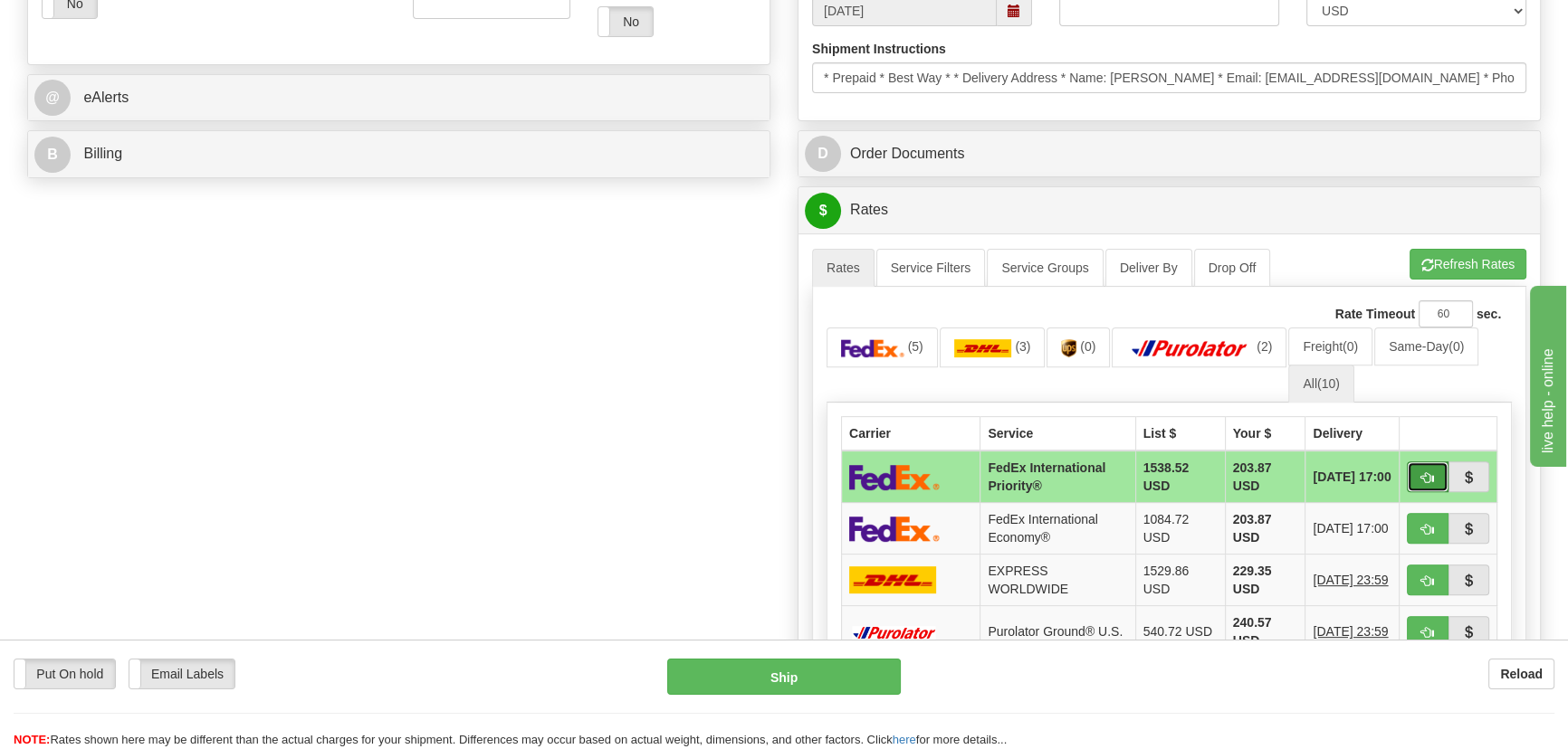
click at [1430, 475] on span "button" at bounding box center [1427, 479] width 13 height 12
type input "01"
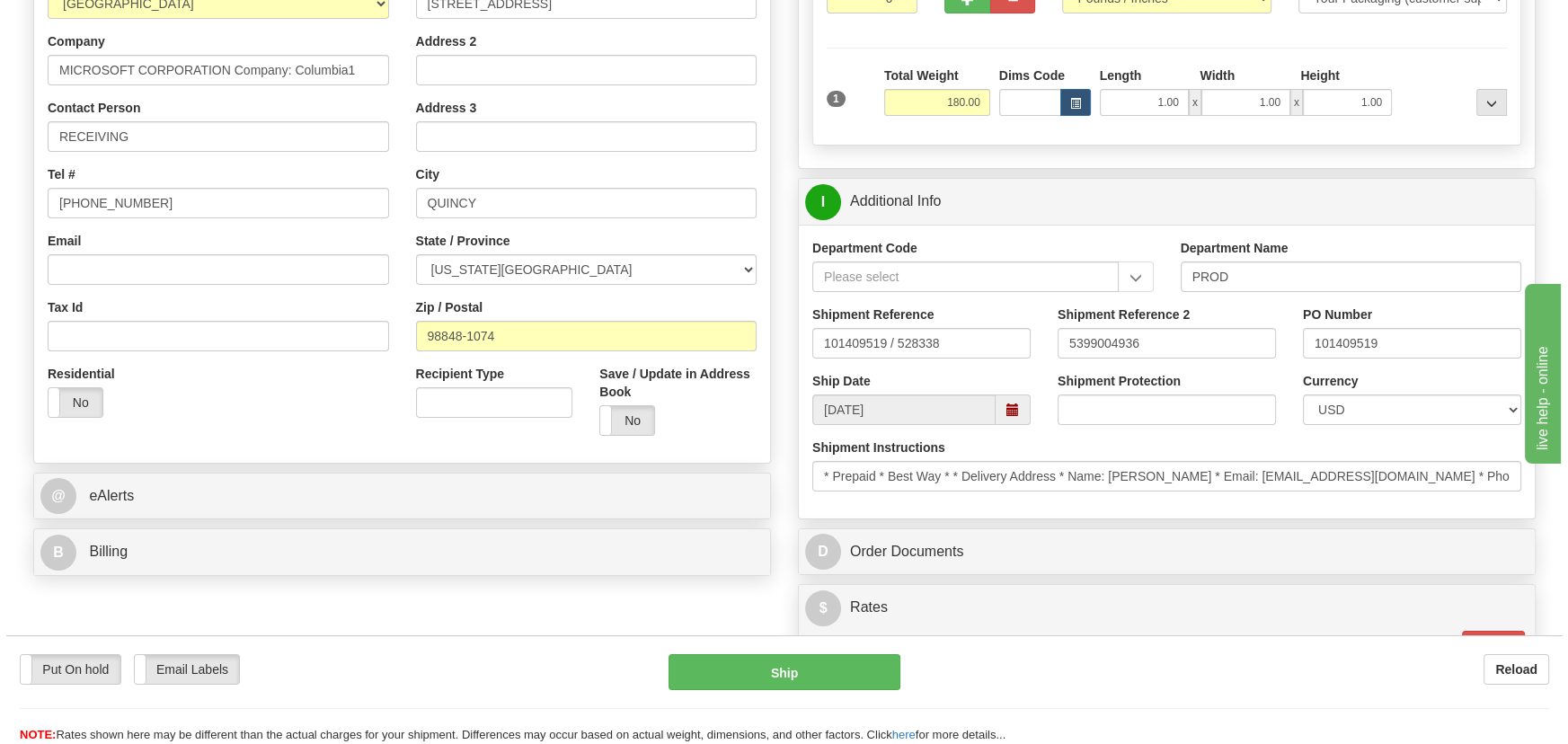
scroll to position [327, 0]
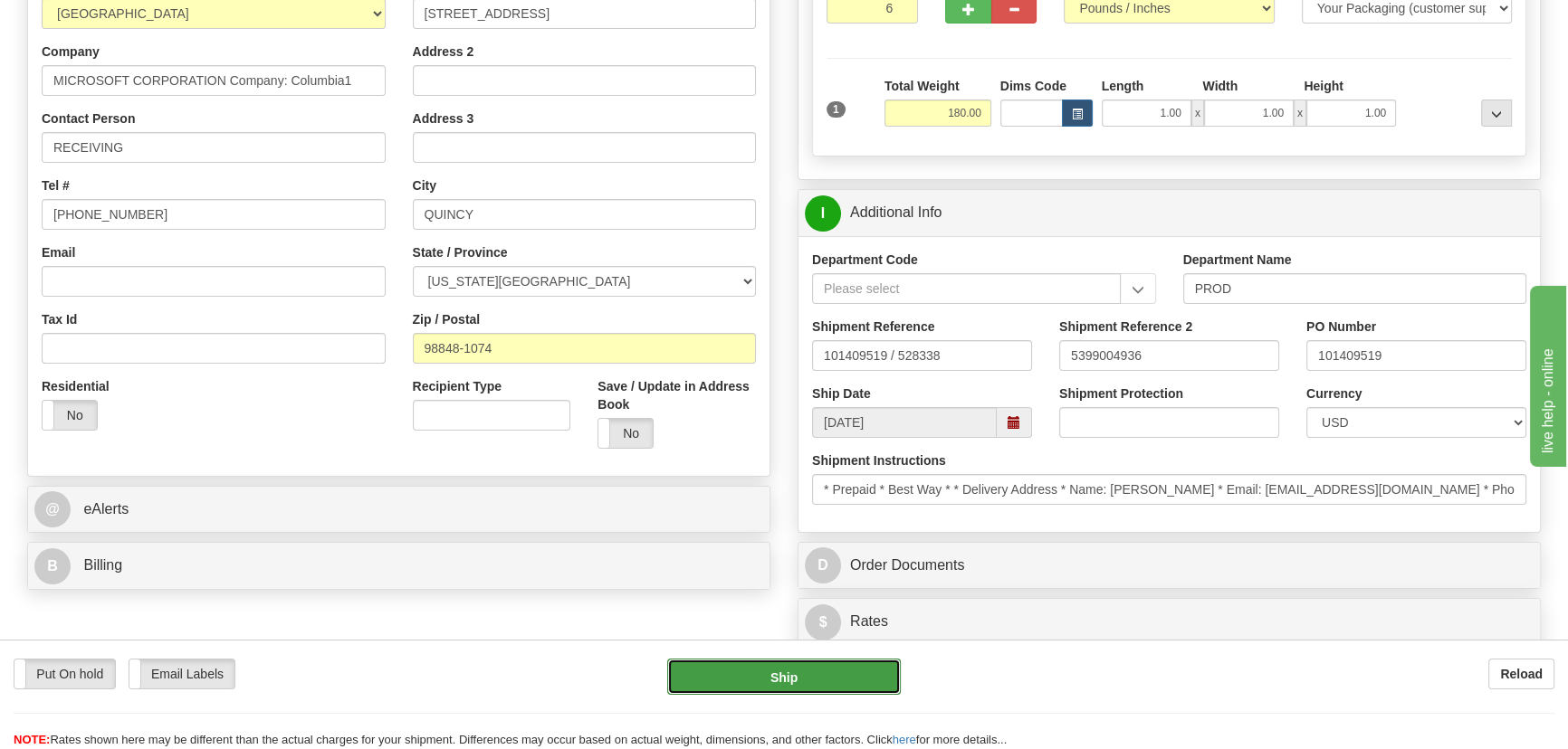
click at [825, 679] on button "Ship" at bounding box center [784, 677] width 235 height 37
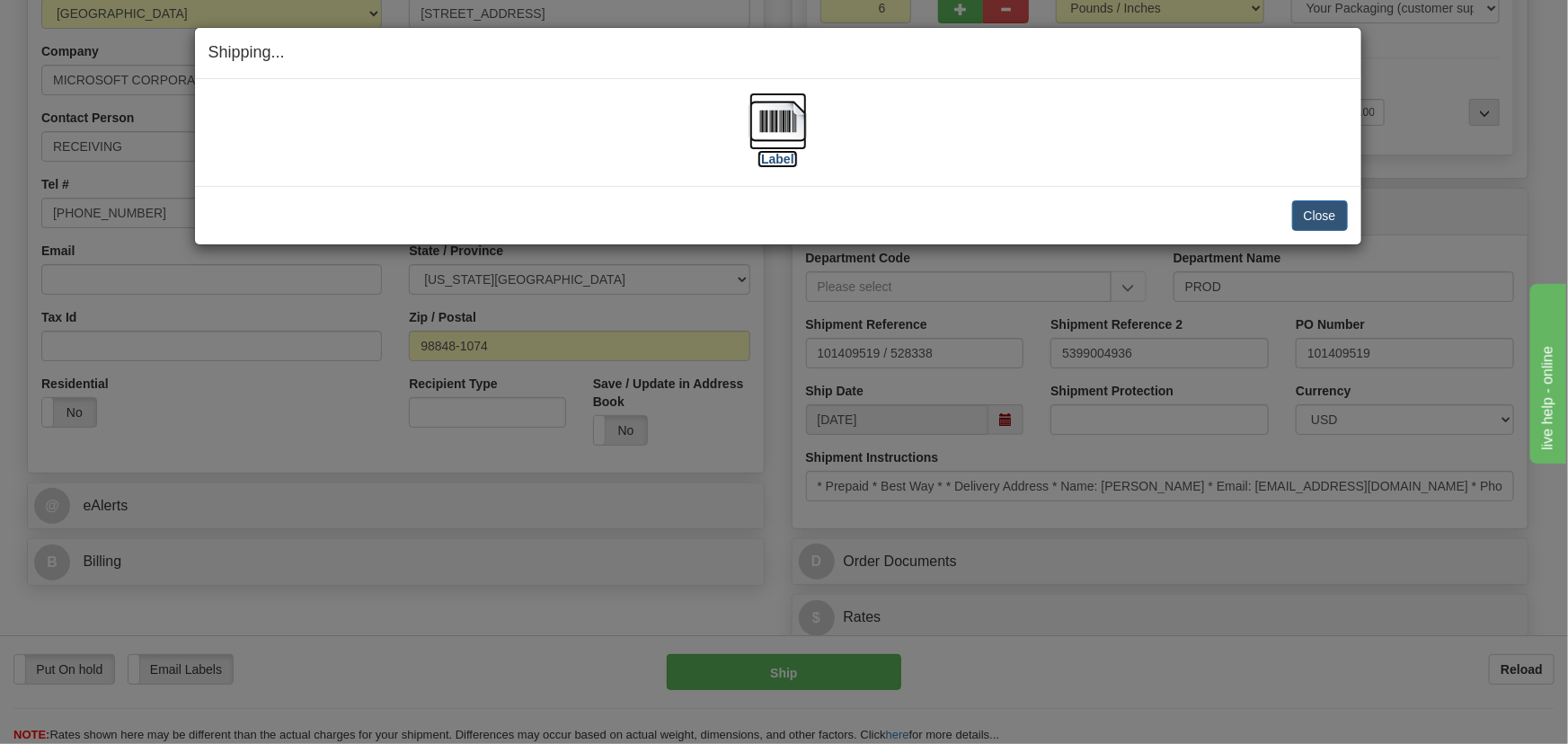
click at [783, 129] on img at bounding box center [778, 121] width 57 height 57
click at [1330, 217] on button "Close" at bounding box center [1320, 216] width 56 height 31
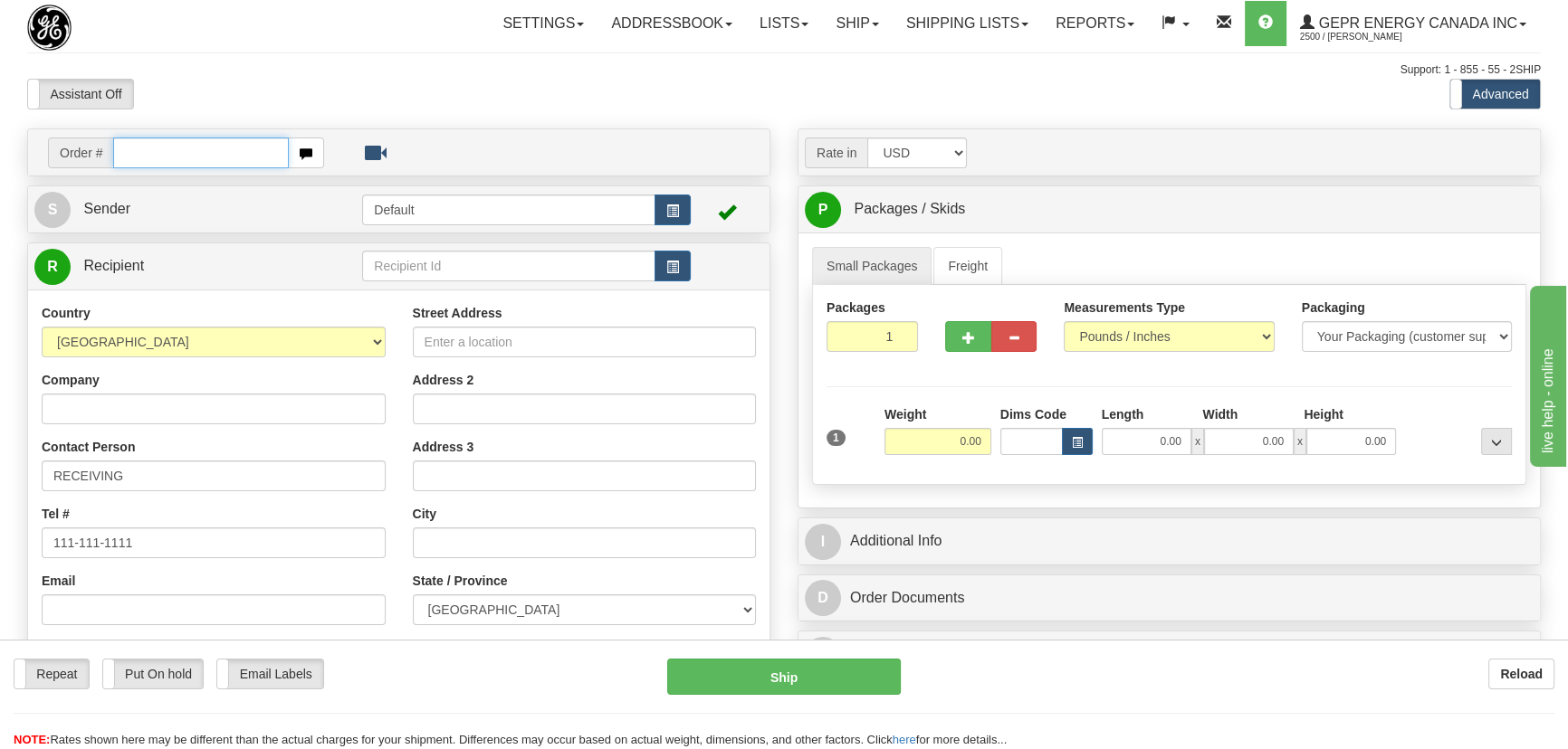
paste input "0086688407"
click at [138, 149] on input "0086688407" at bounding box center [200, 153] width 175 height 31
type input "86688407"
click at [732, 80] on body "Training Course Close Toggle navigation Settings Shipping Preferences New Recip…" at bounding box center [790, 374] width 1580 height 749
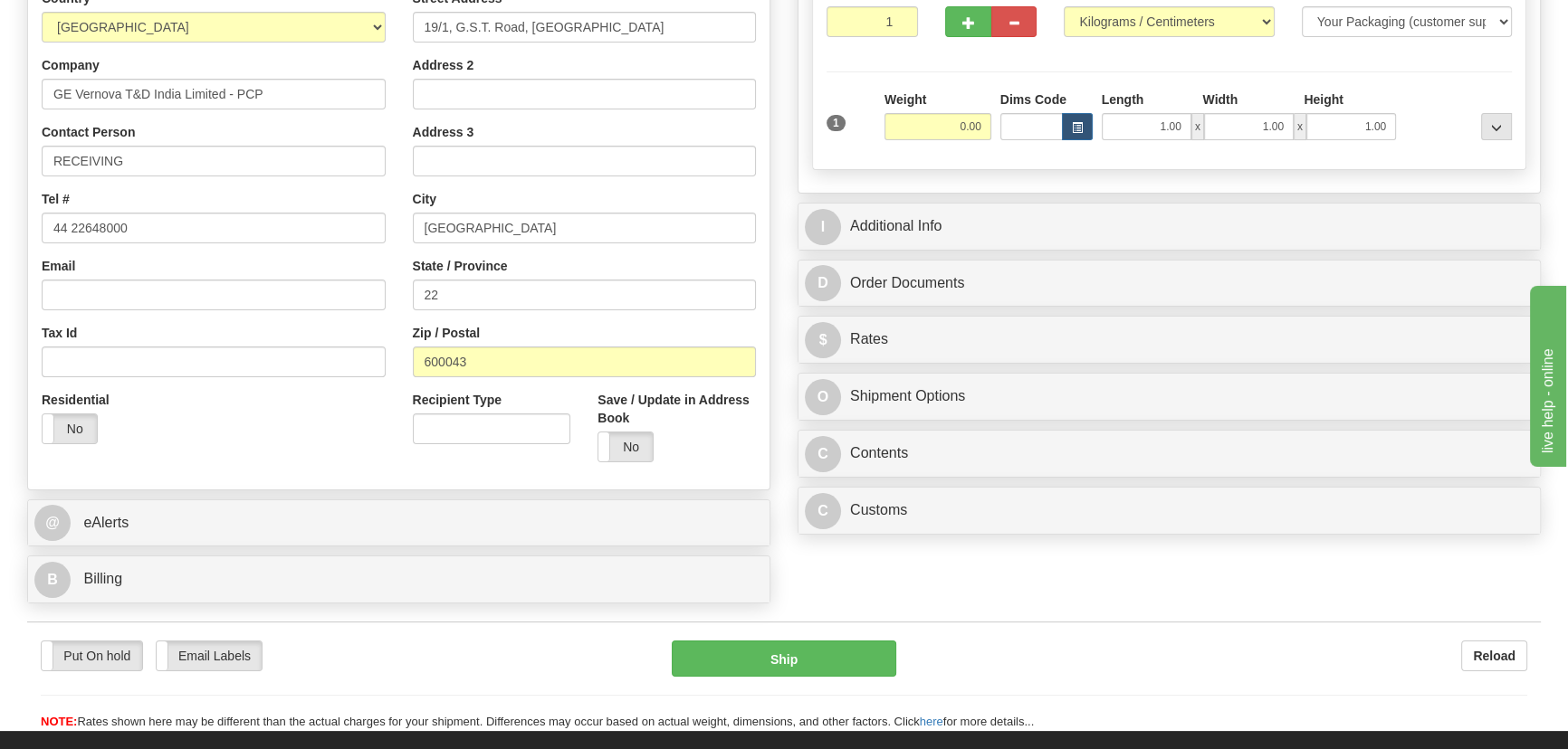
scroll to position [329, 0]
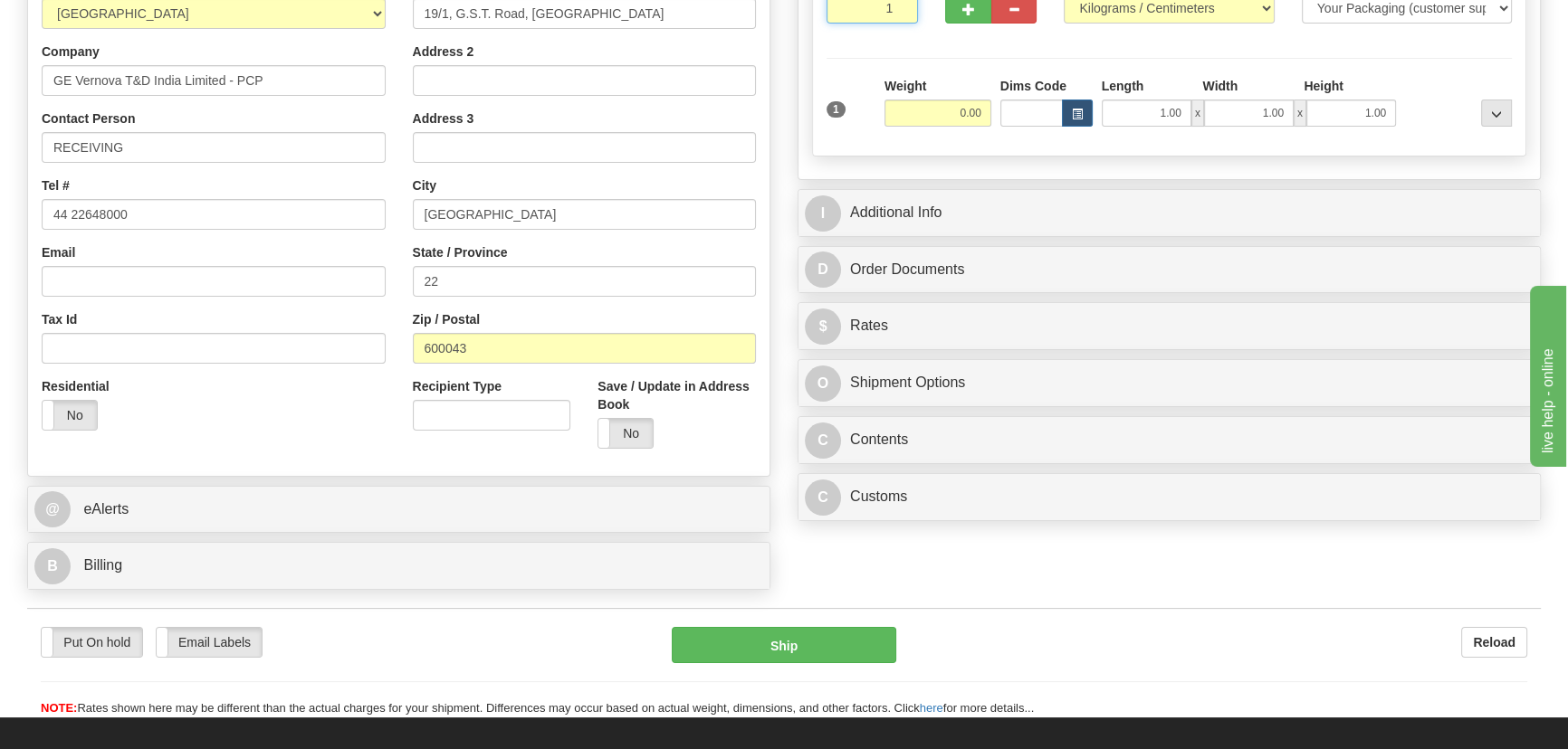
drag, startPoint x: 878, startPoint y: 11, endPoint x: 917, endPoint y: 46, distance: 52.4
click at [916, 43] on div "Packages 1 1 Measurements Type" at bounding box center [1169, 56] width 715 height 200
type input "2"
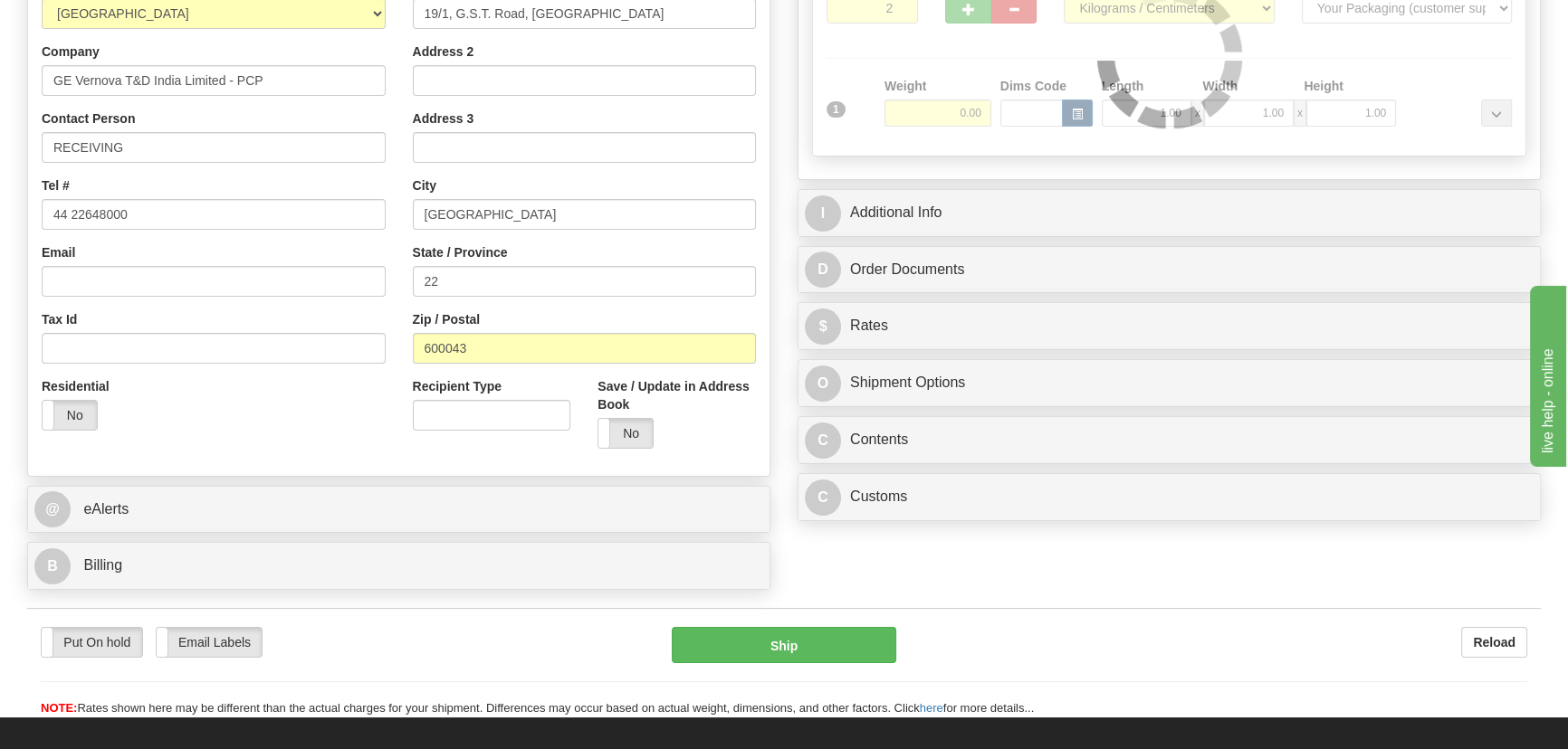
drag, startPoint x: 918, startPoint y: 61, endPoint x: 933, endPoint y: 99, distance: 40.9
click at [925, 70] on div "Packages 2 1 Measurements Type" at bounding box center [1169, 56] width 715 height 200
click at [933, 100] on div at bounding box center [1169, 55] width 713 height 199
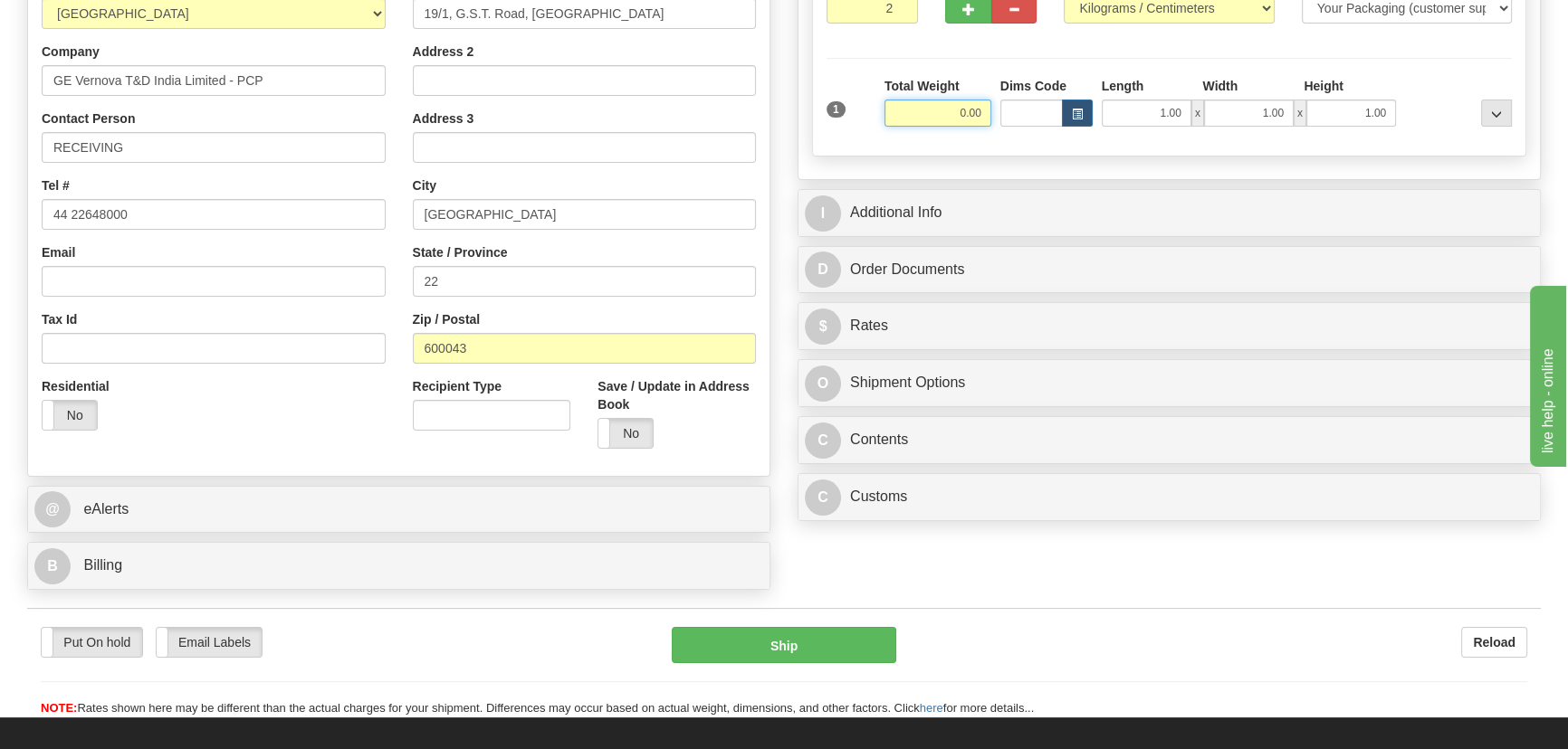
click at [938, 110] on input "0.00" at bounding box center [939, 112] width 107 height 27
type input "14.00"
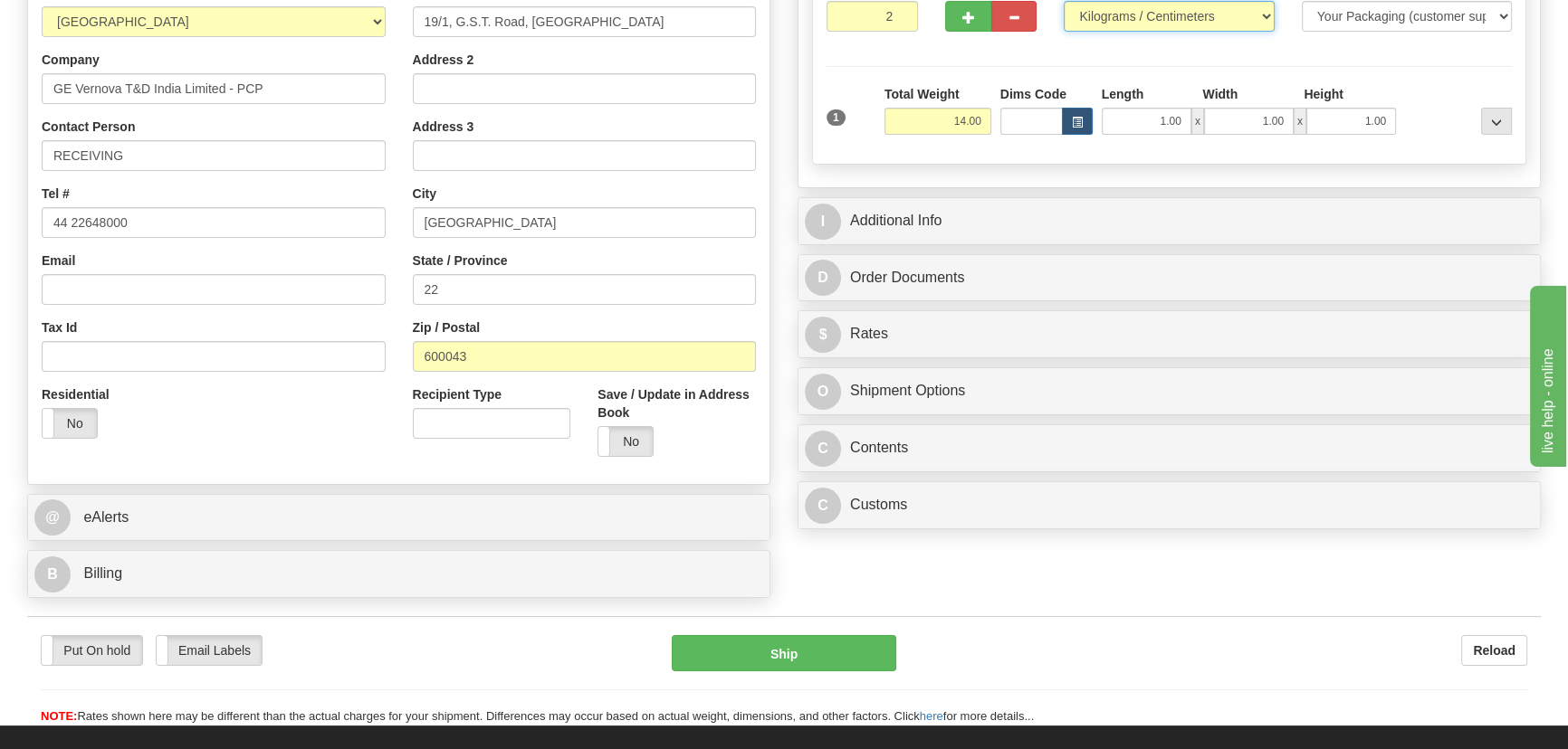
click at [1133, 20] on select "Pounds / Inches Kilograms / Centimeters" at bounding box center [1169, 16] width 210 height 31
select select "0"
click at [1064, 1] on select "Pounds / Inches Kilograms / Centimeters" at bounding box center [1169, 16] width 210 height 31
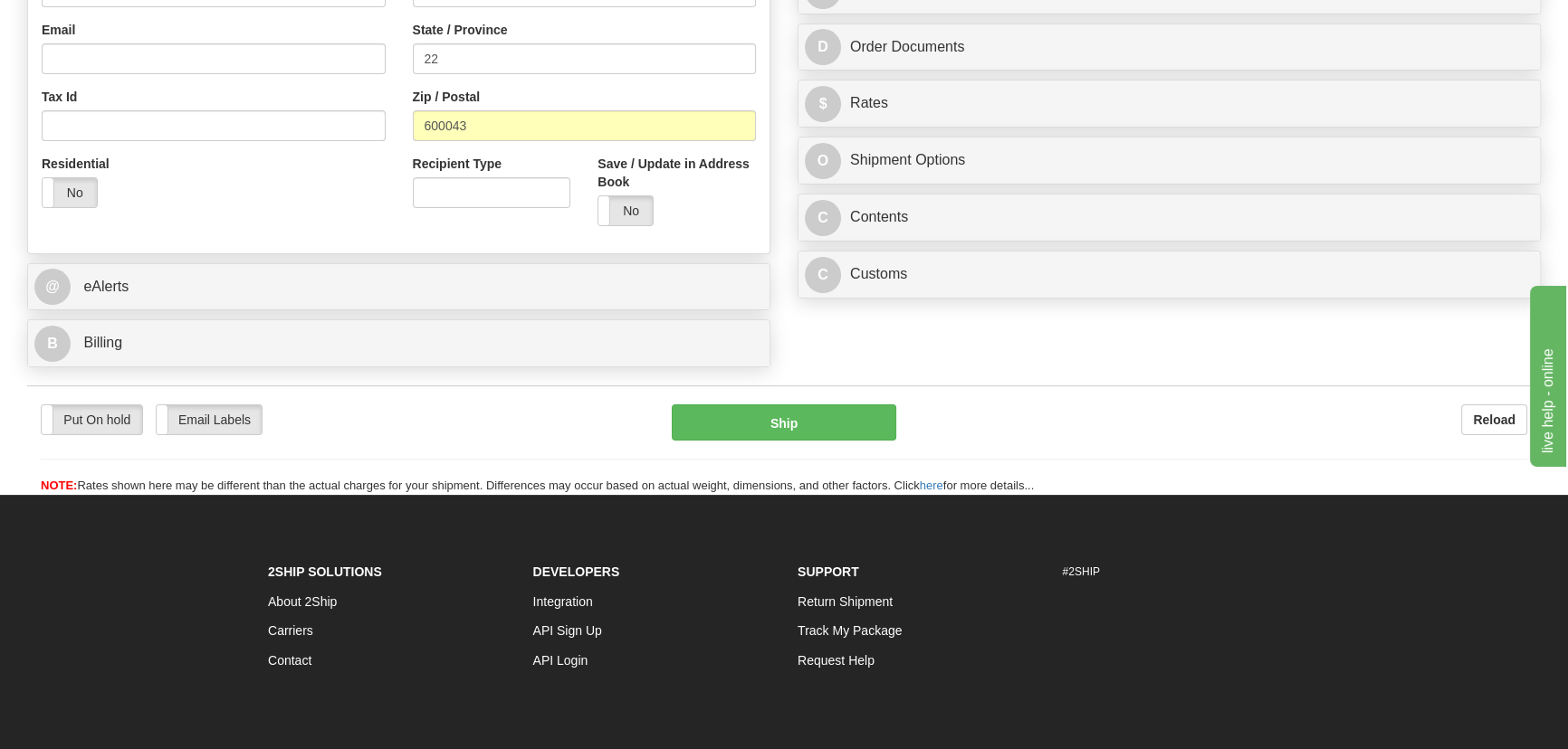
scroll to position [568, 0]
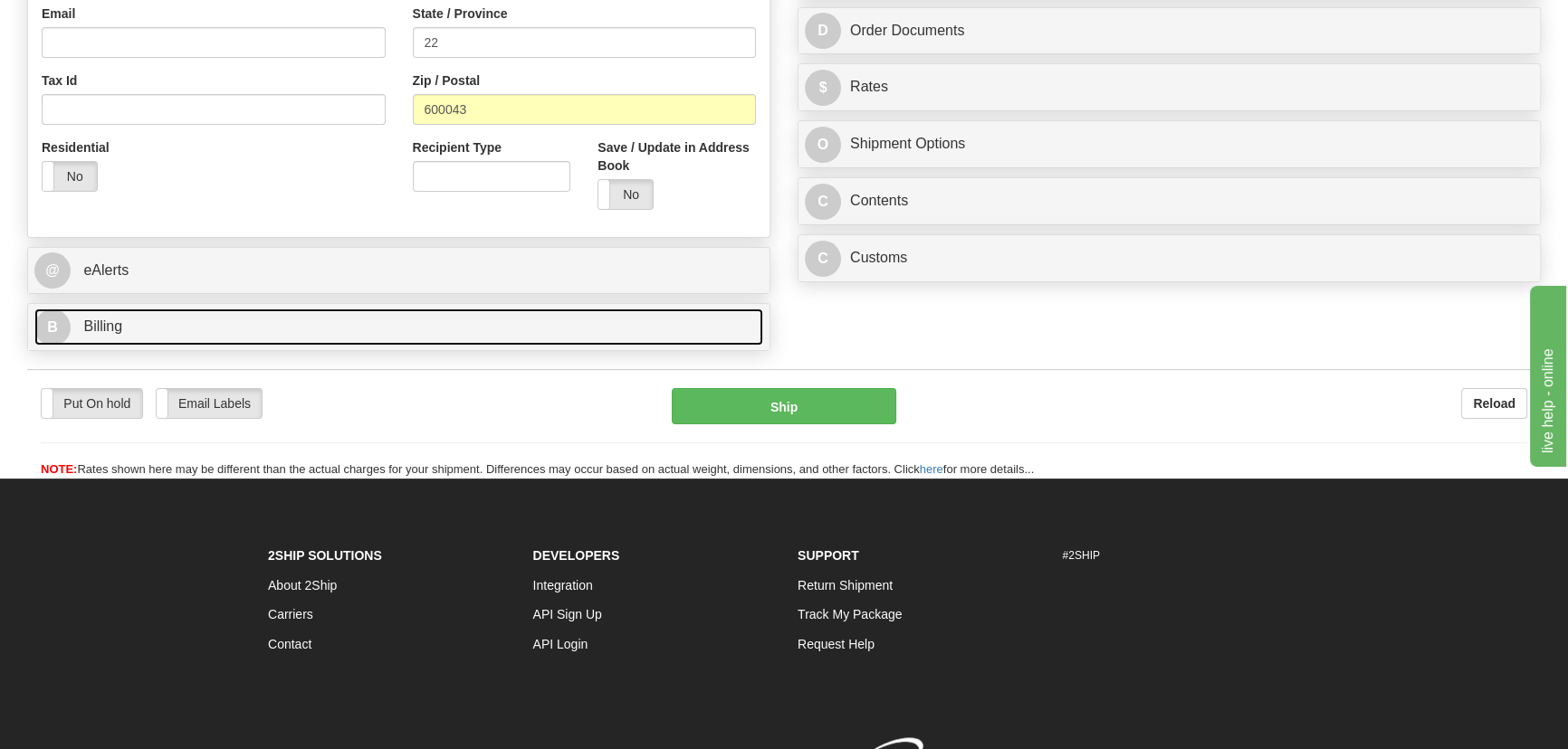
click at [561, 341] on link "B Billing" at bounding box center [398, 327] width 728 height 37
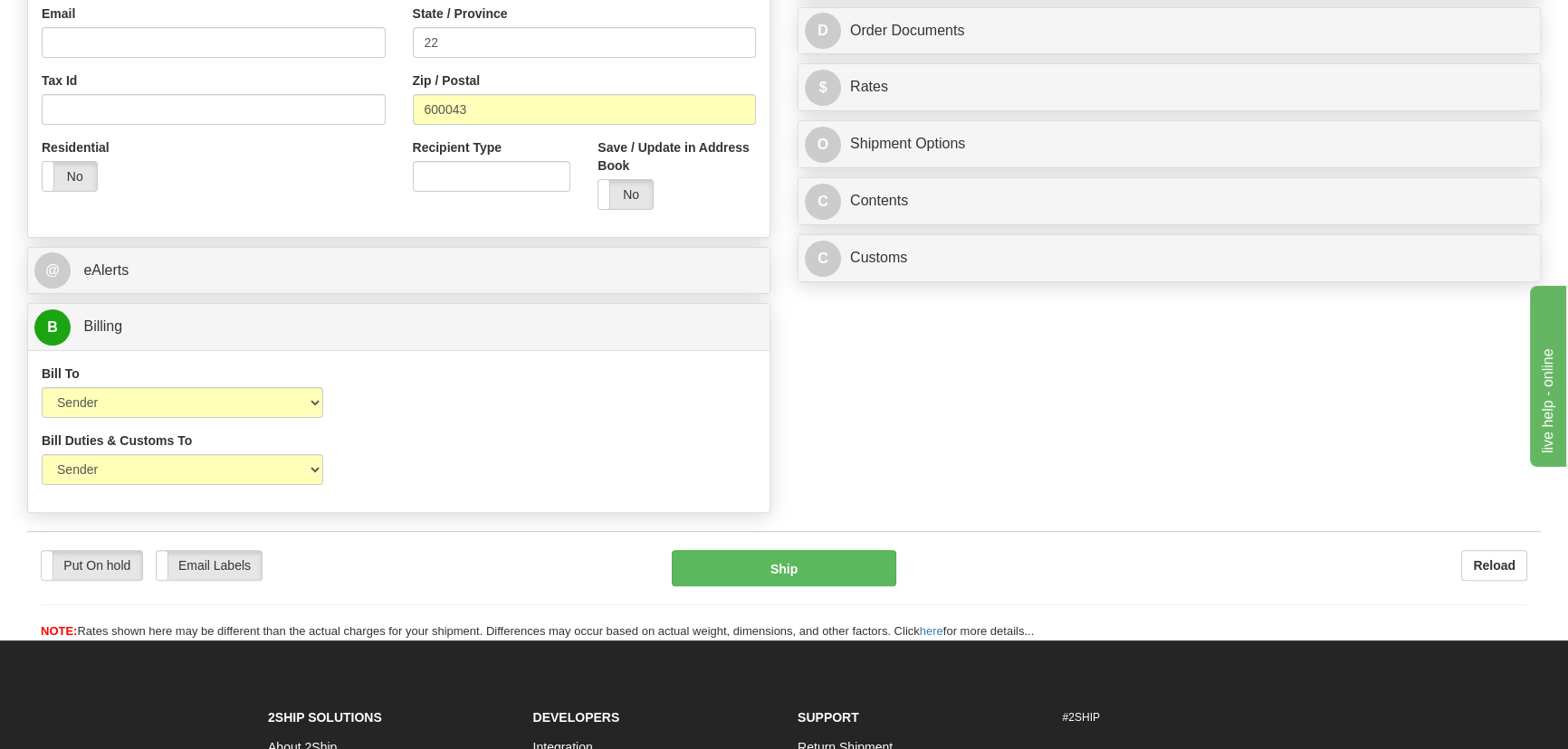
click at [603, 448] on div "Bill Duties & Customs To Sender Recipient Third Party UPS Split Duty VAT Indica…" at bounding box center [398, 466] width 741 height 67
drag, startPoint x: 265, startPoint y: 397, endPoint x: 237, endPoint y: 410, distance: 30.9
click at [263, 397] on select "Sender Recipient Third Party Collect" at bounding box center [182, 402] width 281 height 31
select select "2"
click at [42, 387] on select "Sender Recipient Third Party Collect" at bounding box center [182, 402] width 281 height 31
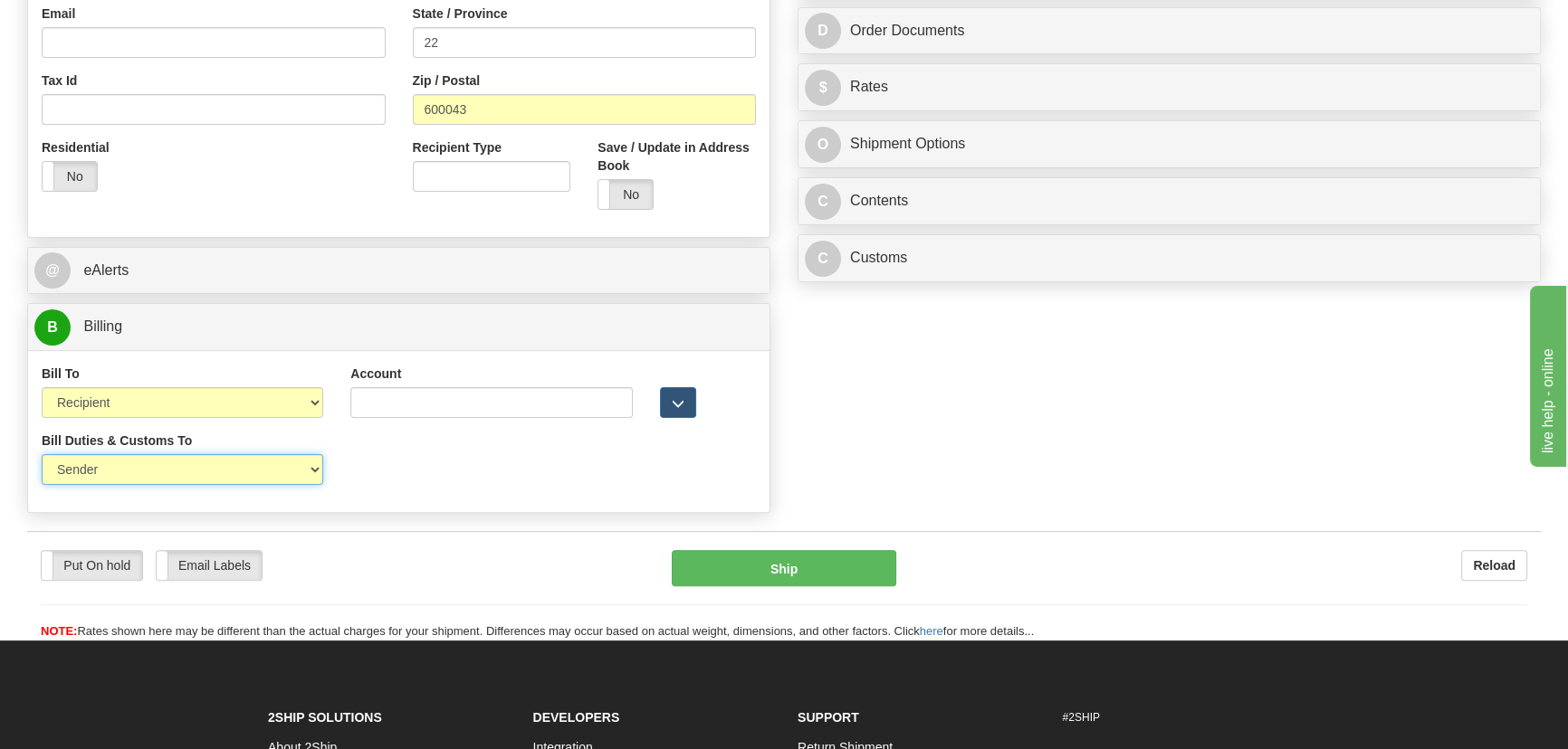
click at [105, 475] on select "Sender Recipient Third Party" at bounding box center [182, 470] width 281 height 31
select select "2"
click at [42, 455] on select "Sender Recipient Third Party" at bounding box center [182, 470] width 281 height 31
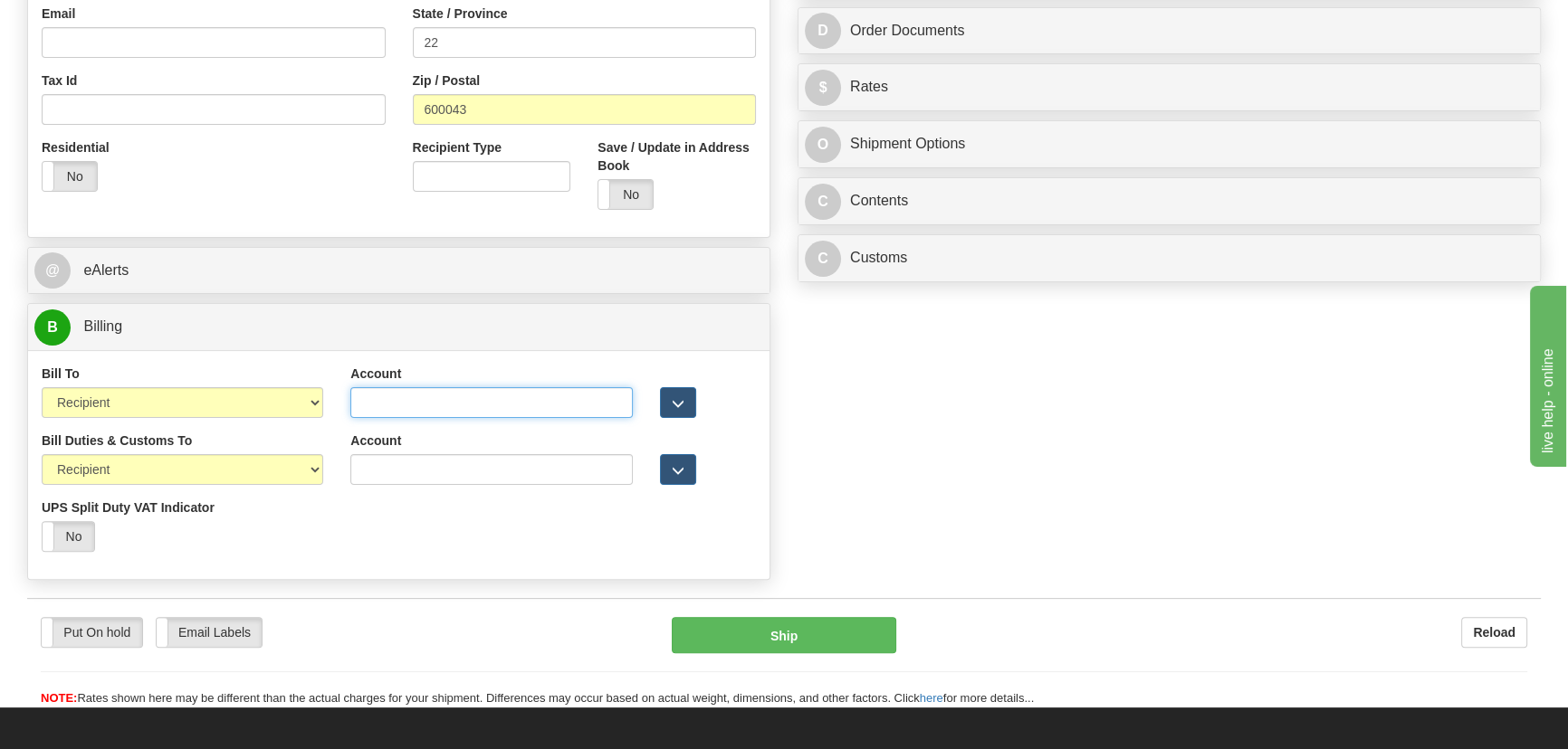
click at [471, 412] on input "Account" at bounding box center [492, 402] width 281 height 31
paste input "968305827"
type input "968305827"
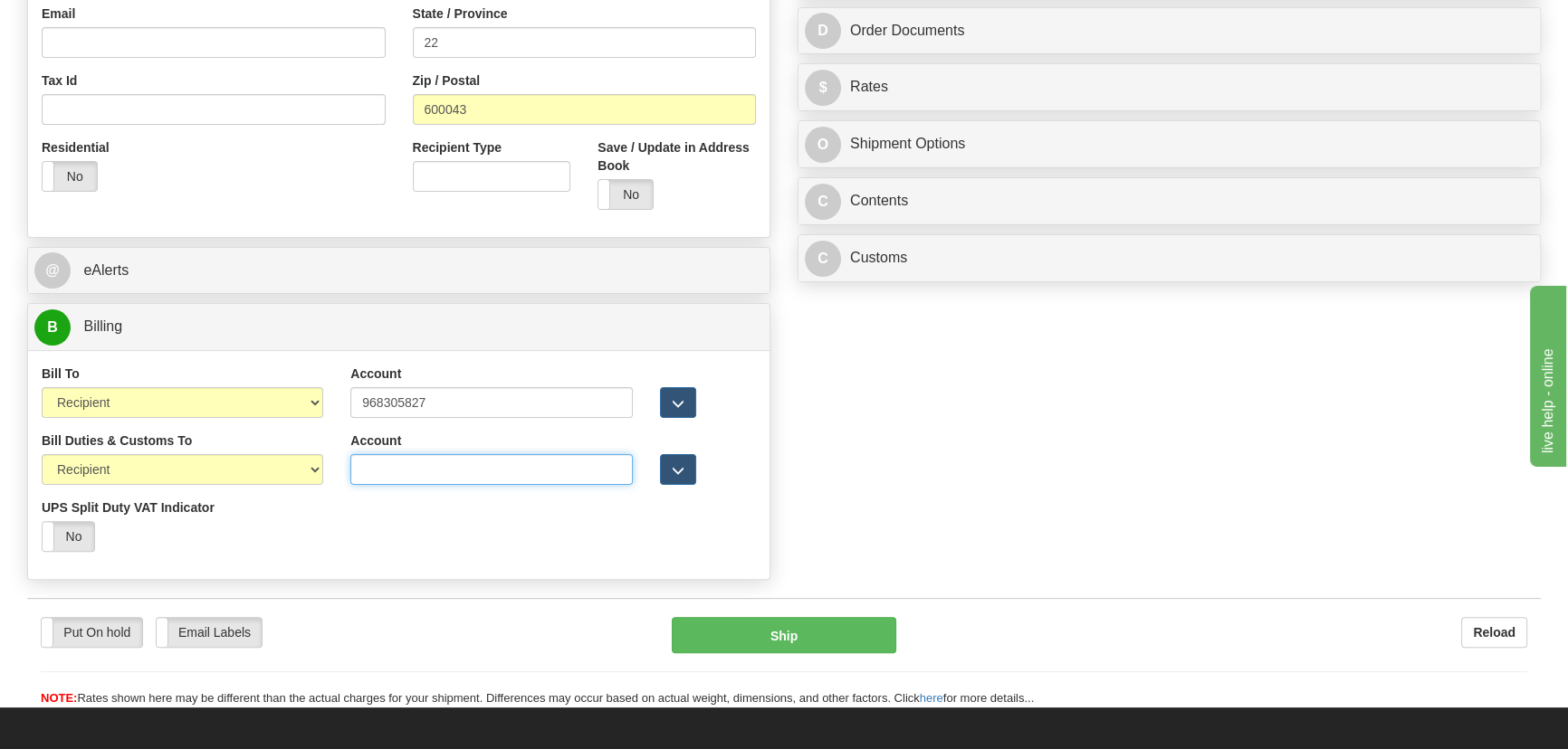
click at [414, 469] on input "Account" at bounding box center [492, 470] width 281 height 31
paste input "968305827"
type input "968305827"
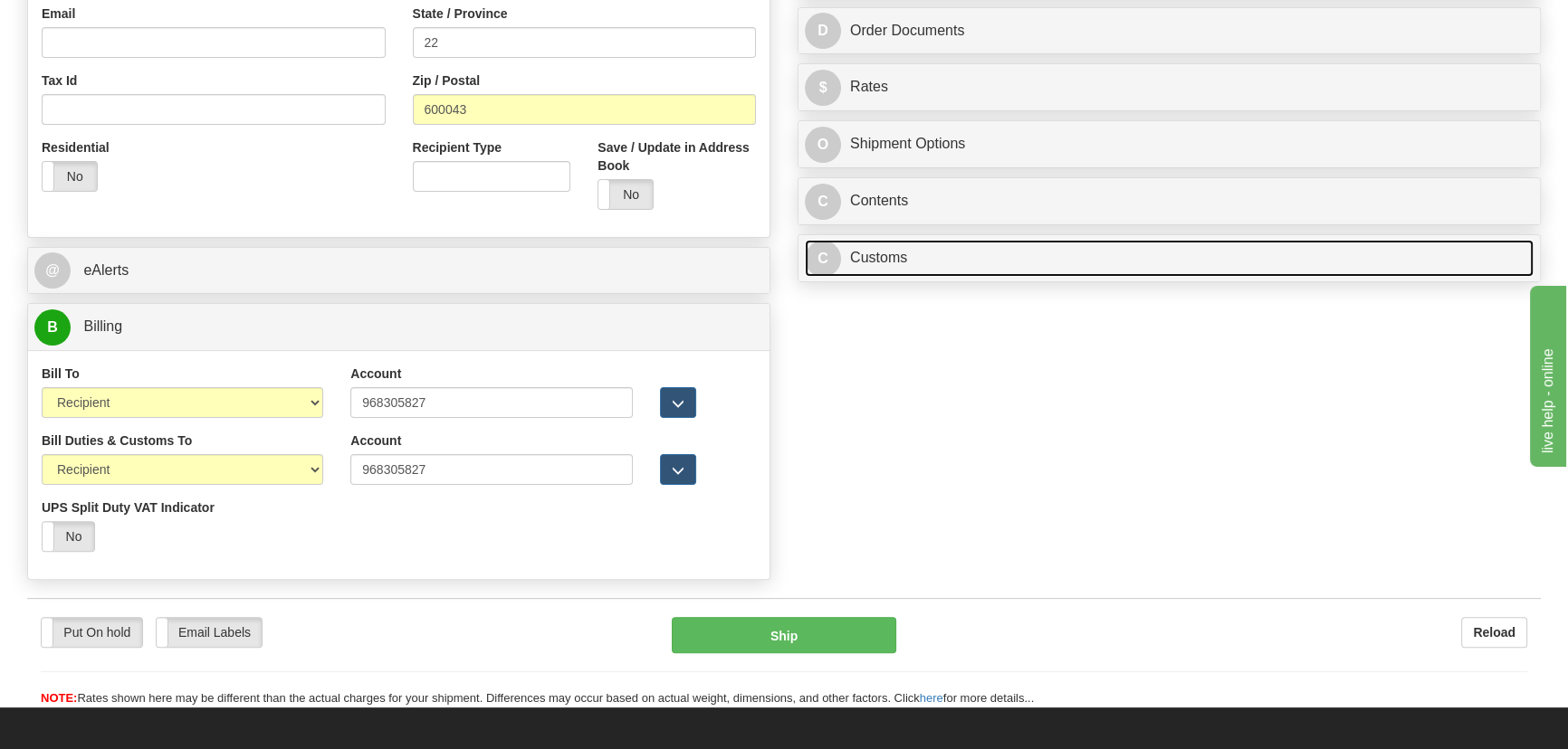
click at [1147, 273] on link "C Customs" at bounding box center [1169, 258] width 728 height 37
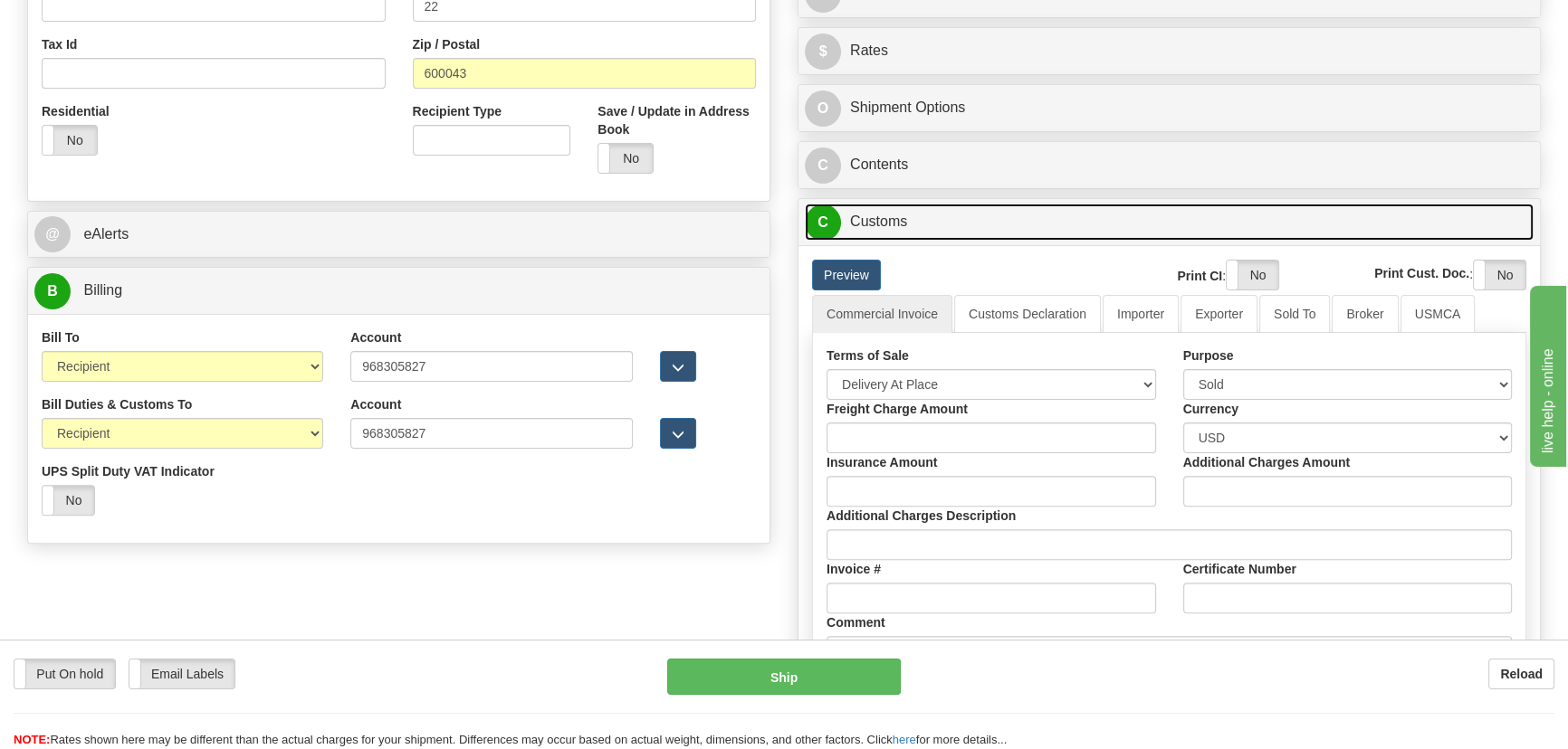
scroll to position [650, 0]
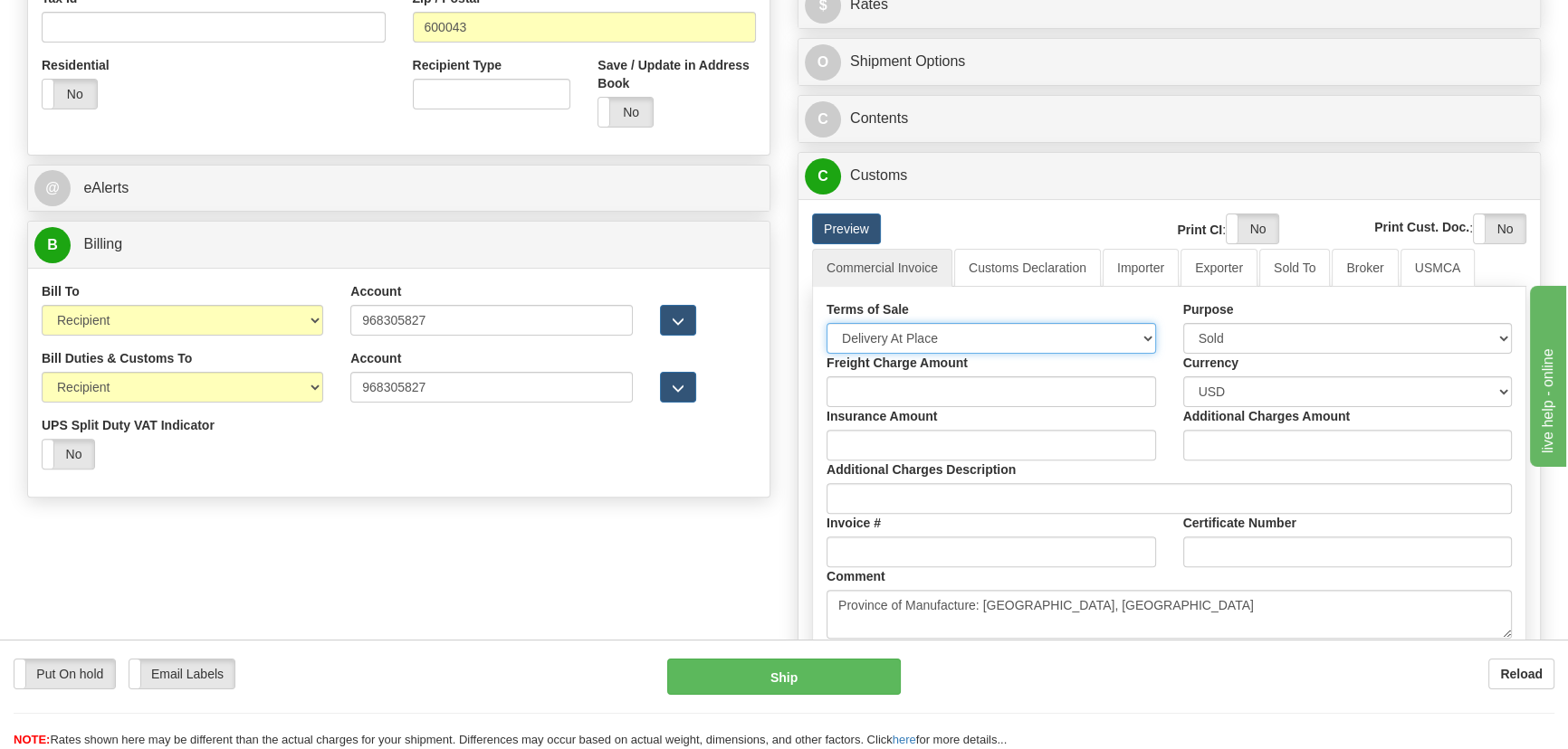
click at [931, 328] on select "Free Carrier Free On Board Ex Works Delivered Duty Unpaid Delivered Duty Paid C…" at bounding box center [991, 338] width 330 height 31
select select "7"
click at [827, 323] on select "Free Carrier Free On Board Ex Works Delivered Duty Unpaid Delivered Duty Paid C…" at bounding box center [991, 338] width 330 height 31
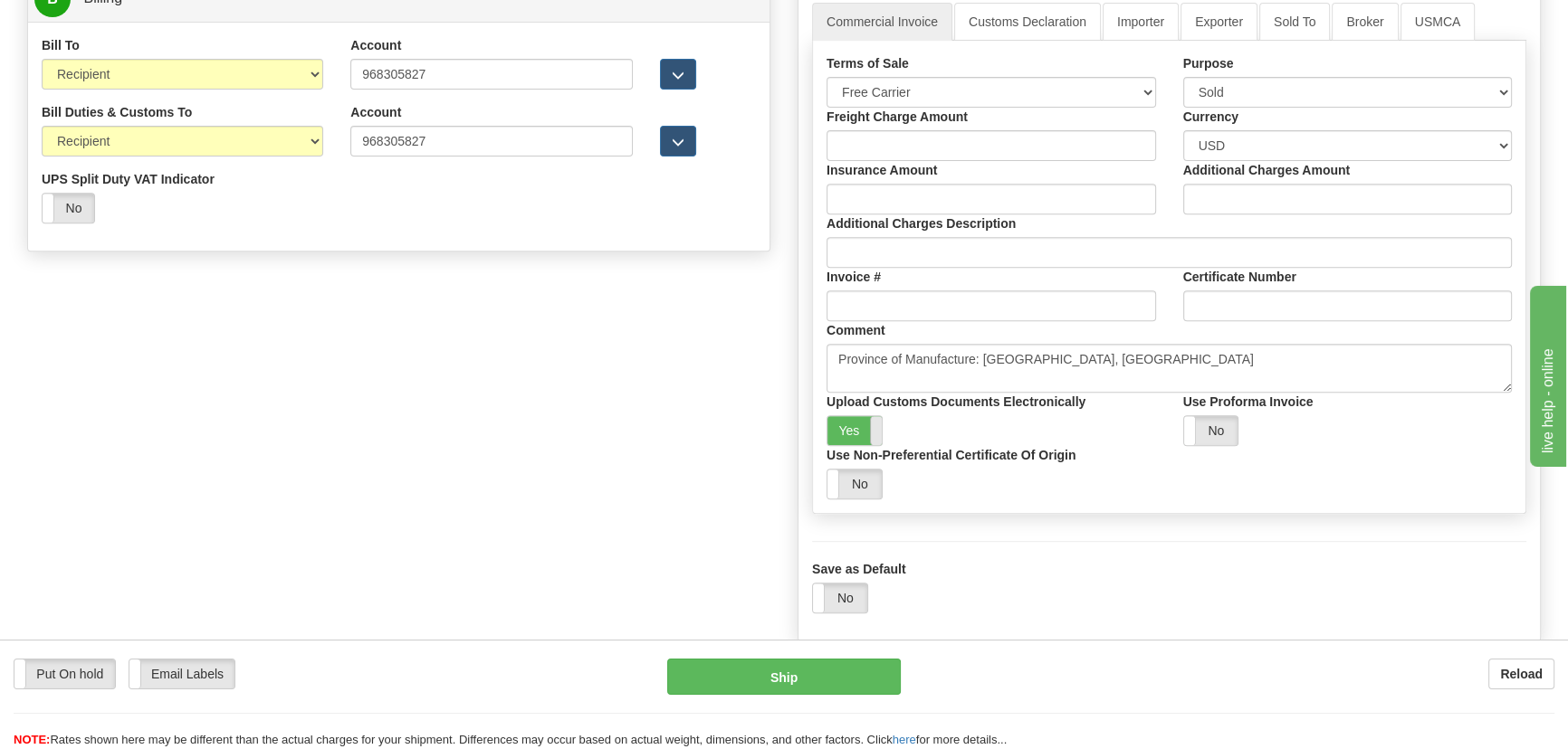
click at [875, 423] on span at bounding box center [882, 430] width 24 height 29
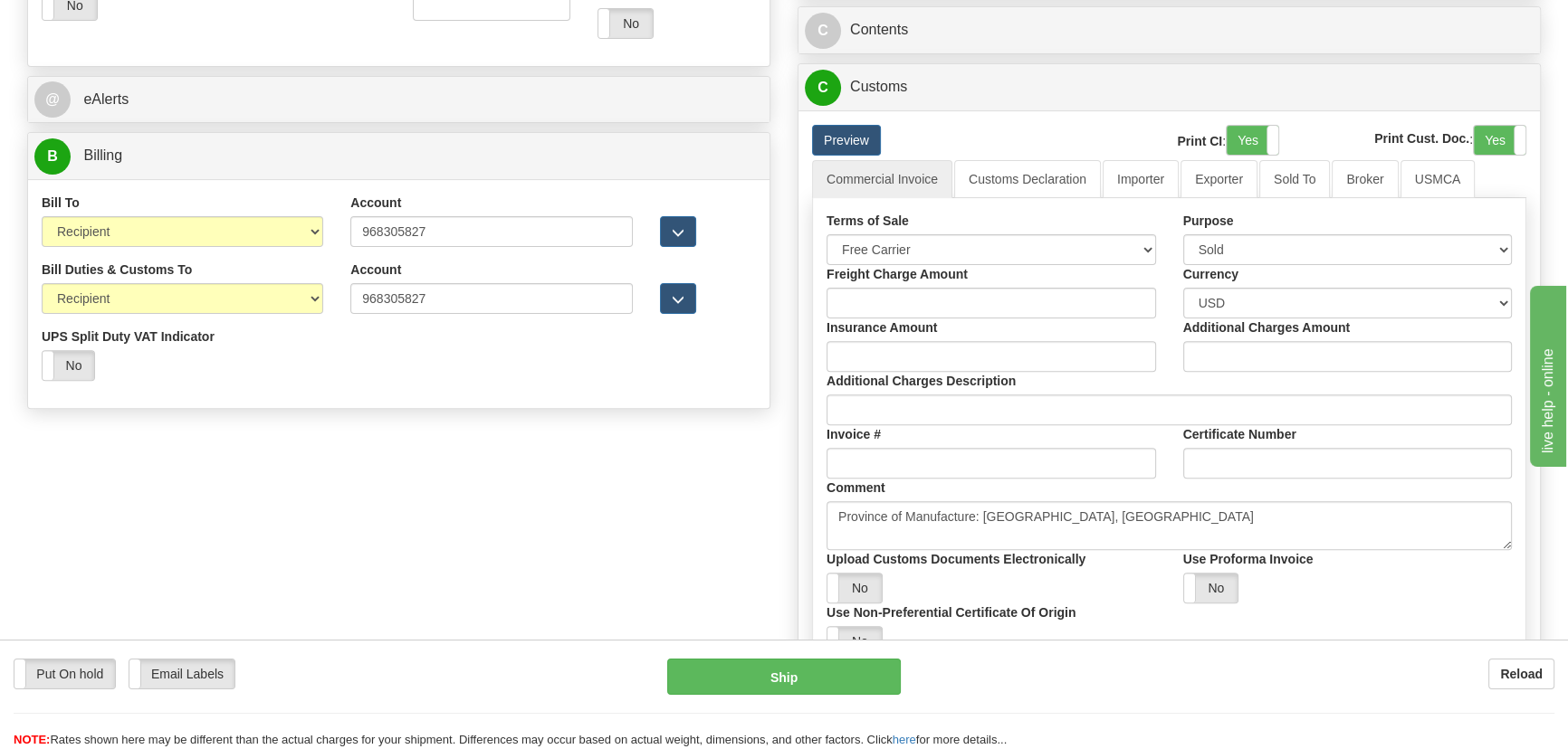
scroll to position [732, 0]
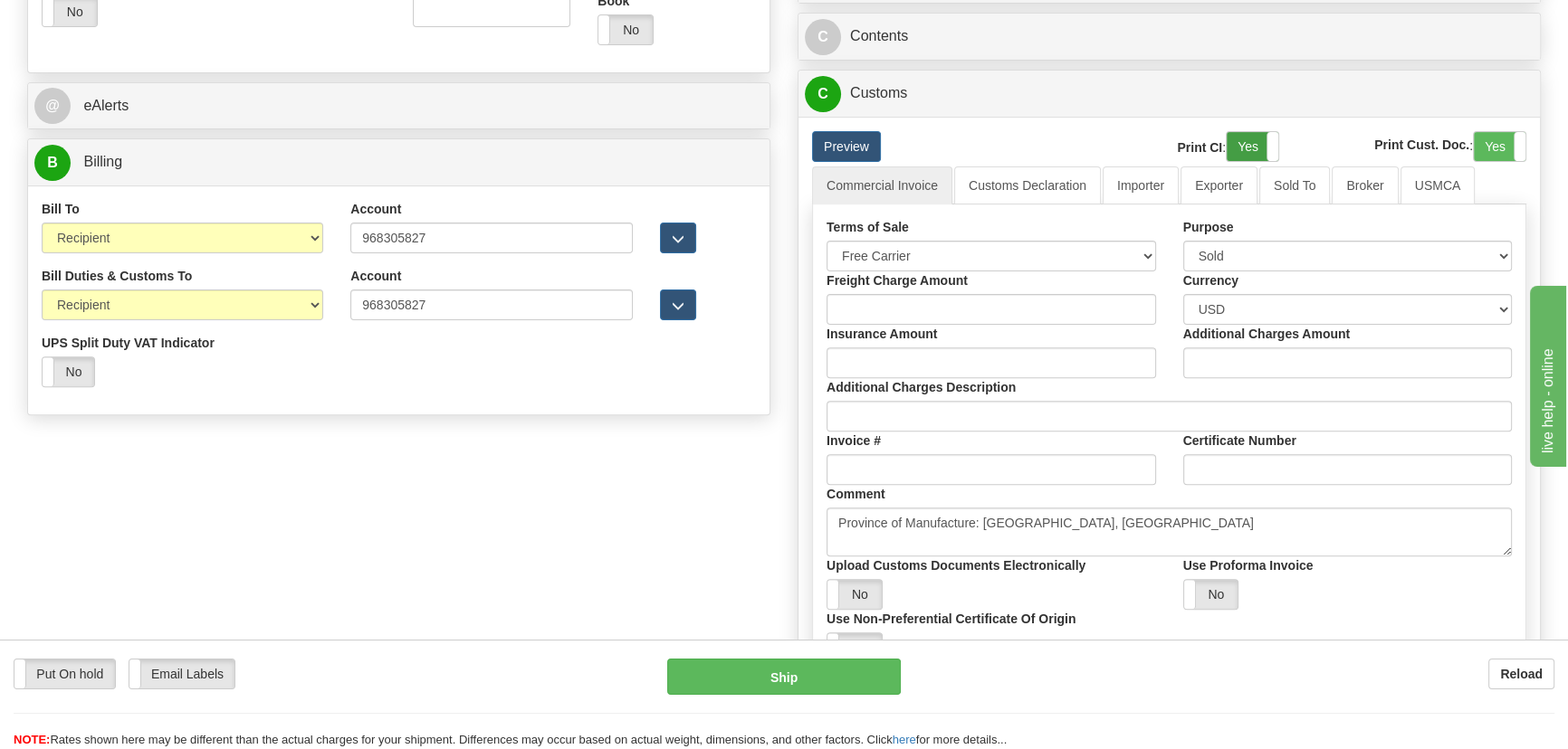
click at [1259, 141] on label "Yes" at bounding box center [1253, 146] width 52 height 29
click at [1514, 141] on span at bounding box center [1526, 146] width 24 height 29
click at [1145, 173] on link "Importer" at bounding box center [1141, 185] width 76 height 38
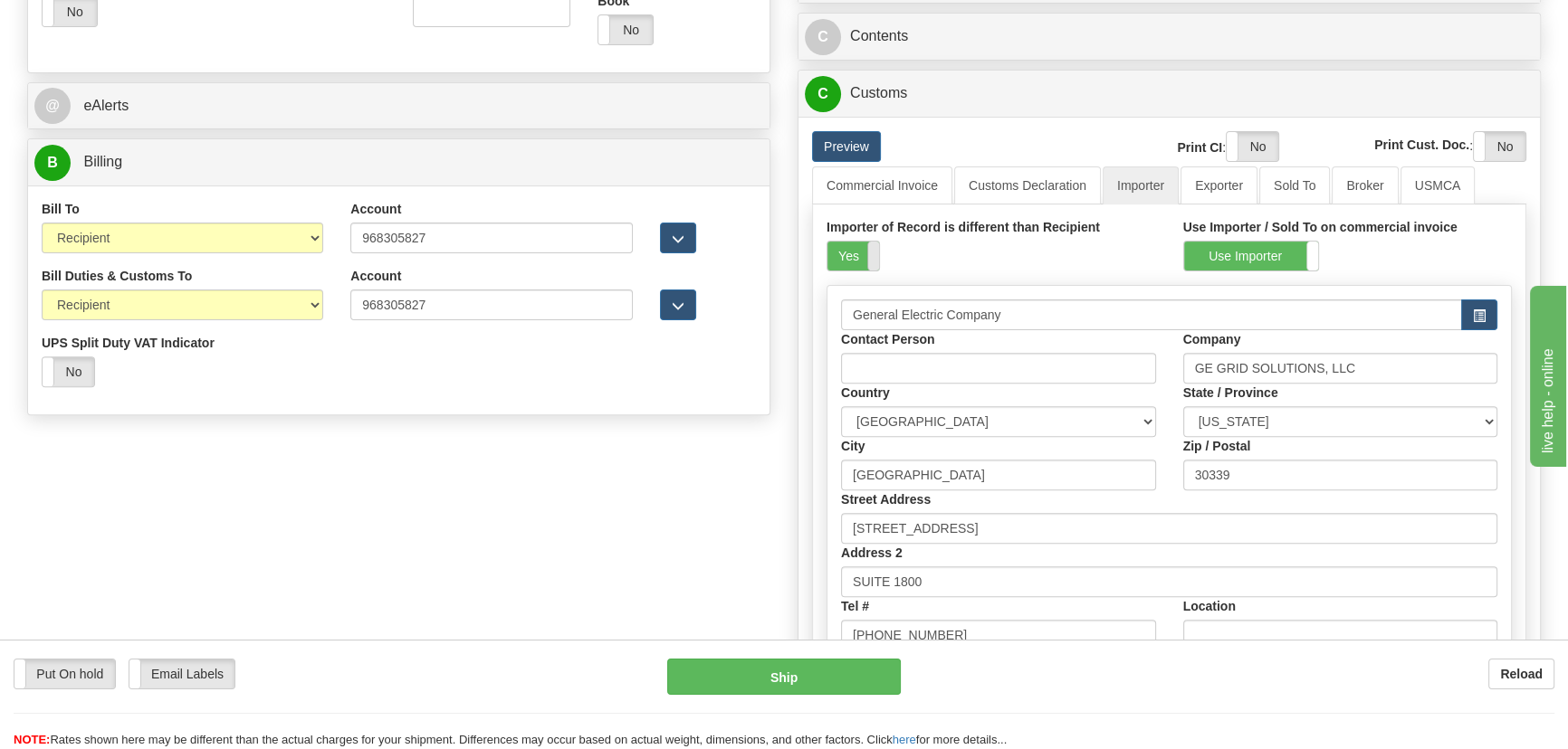
click at [869, 256] on span at bounding box center [879, 256] width 24 height 29
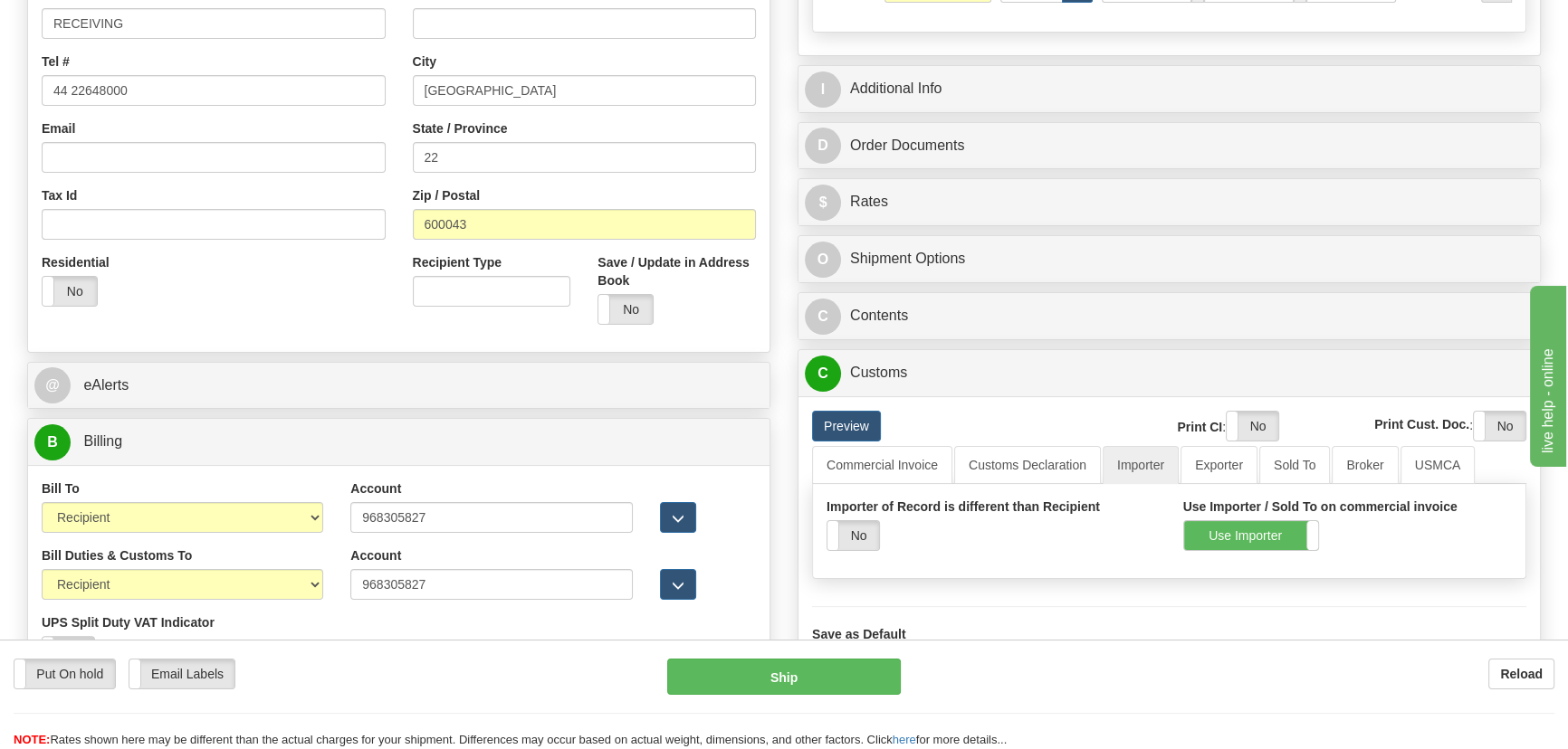
scroll to position [238, 0]
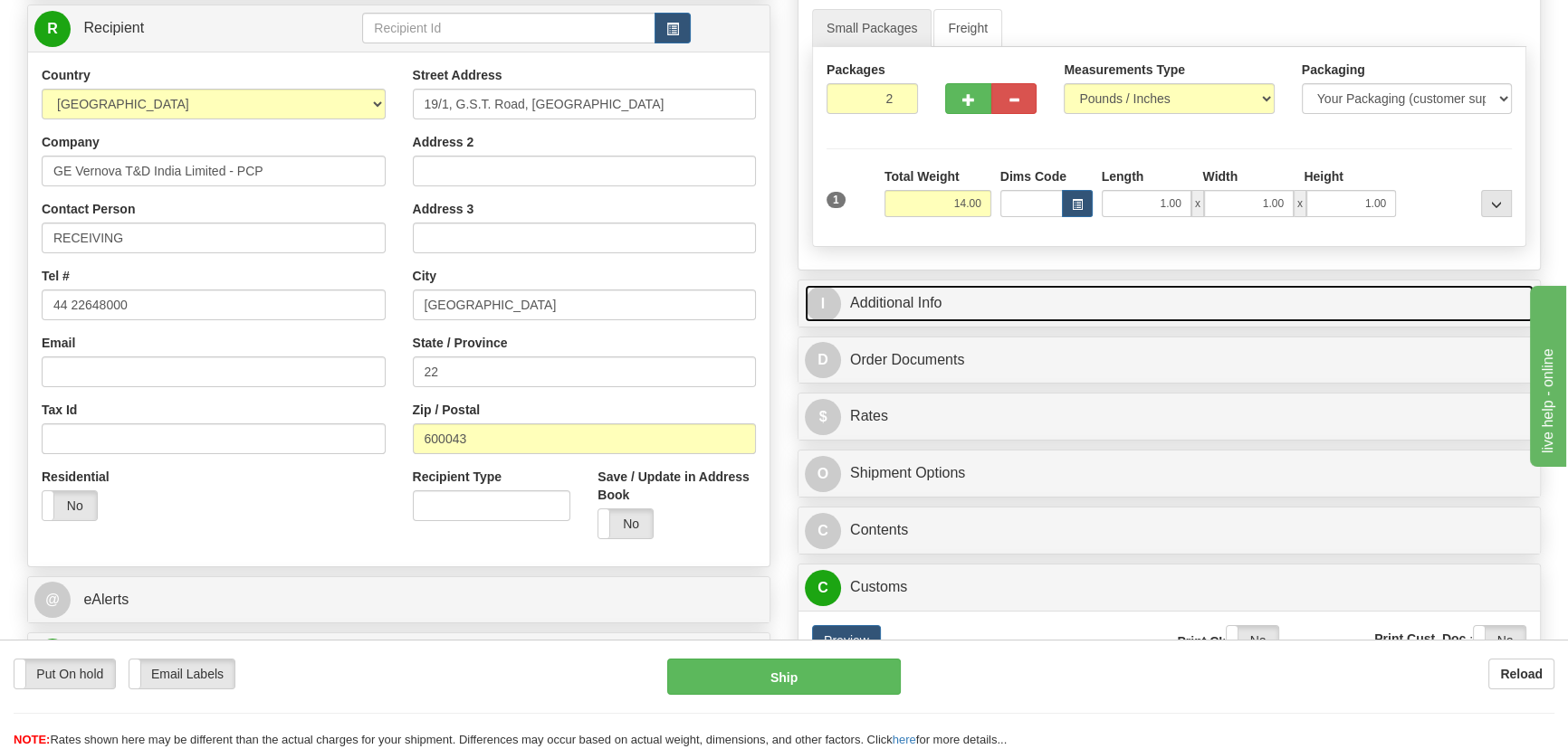
click at [1239, 308] on link "I Additional Info" at bounding box center [1169, 303] width 728 height 37
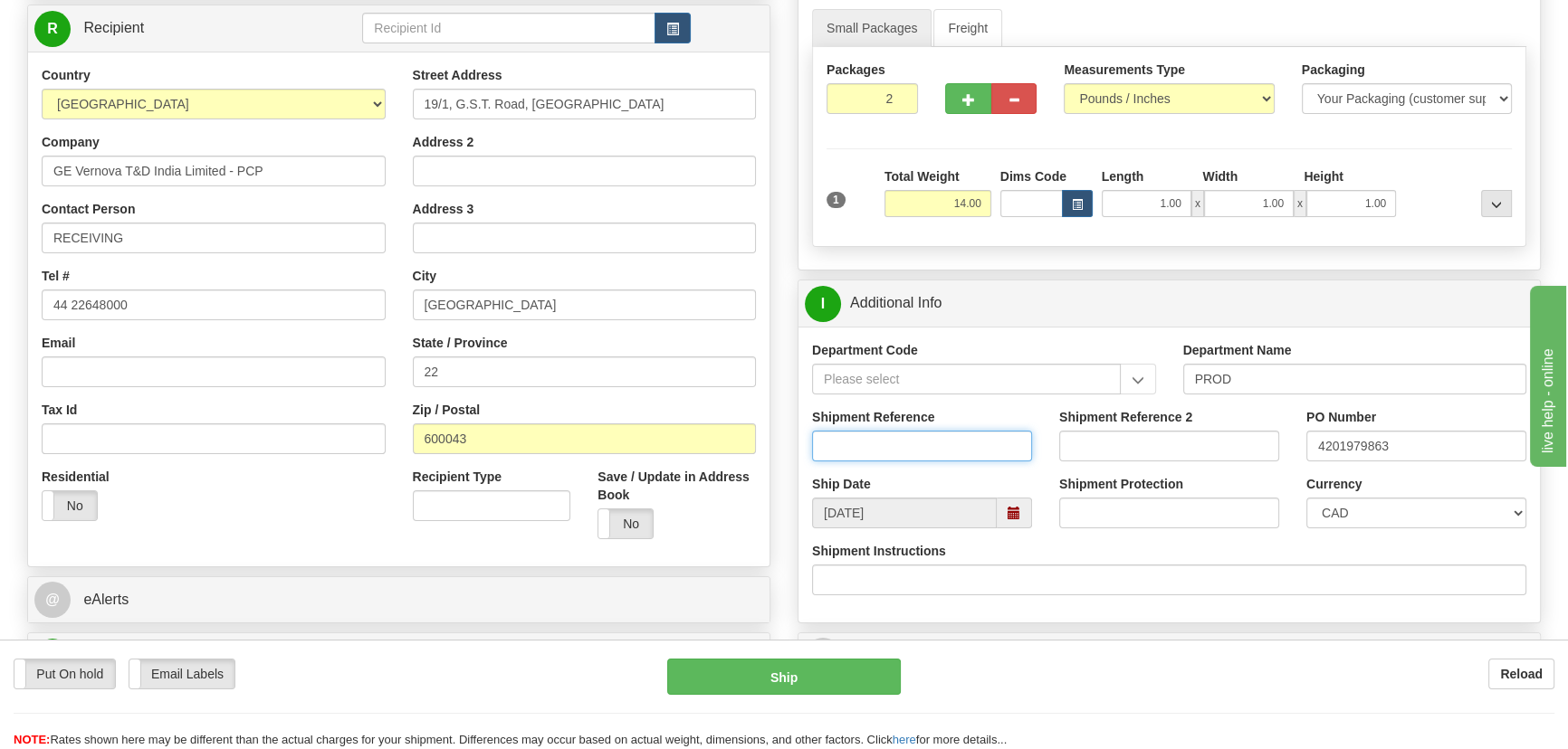
click at [909, 457] on input "Shipment Reference" at bounding box center [922, 446] width 220 height 31
click at [1480, 507] on select "CAD USD EUR ZAR [PERSON_NAME] ARN AUD AUS AWG BBD BFR BGN BHD BMD BND BRC BRL C…" at bounding box center [1416, 512] width 220 height 31
select select "1"
click at [1306, 497] on select "CAD USD EUR ZAR [PERSON_NAME] ARN AUD AUS AWG BBD BFR BGN BHD BMD BND BRC BRL C…" at bounding box center [1416, 512] width 220 height 31
click at [938, 452] on input "Shipment Reference" at bounding box center [922, 446] width 220 height 31
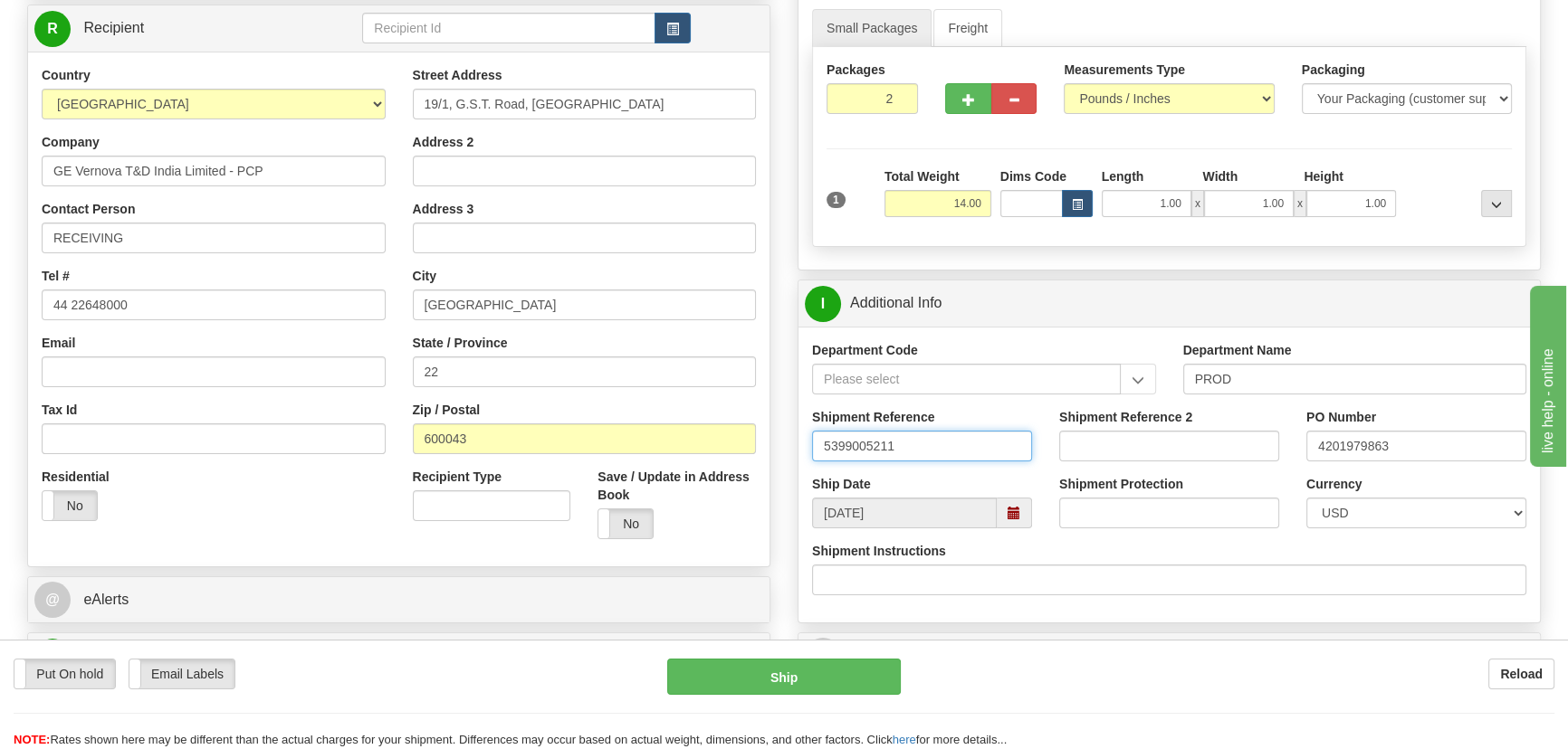
drag, startPoint x: 977, startPoint y: 452, endPoint x: 707, endPoint y: 457, distance: 270.0
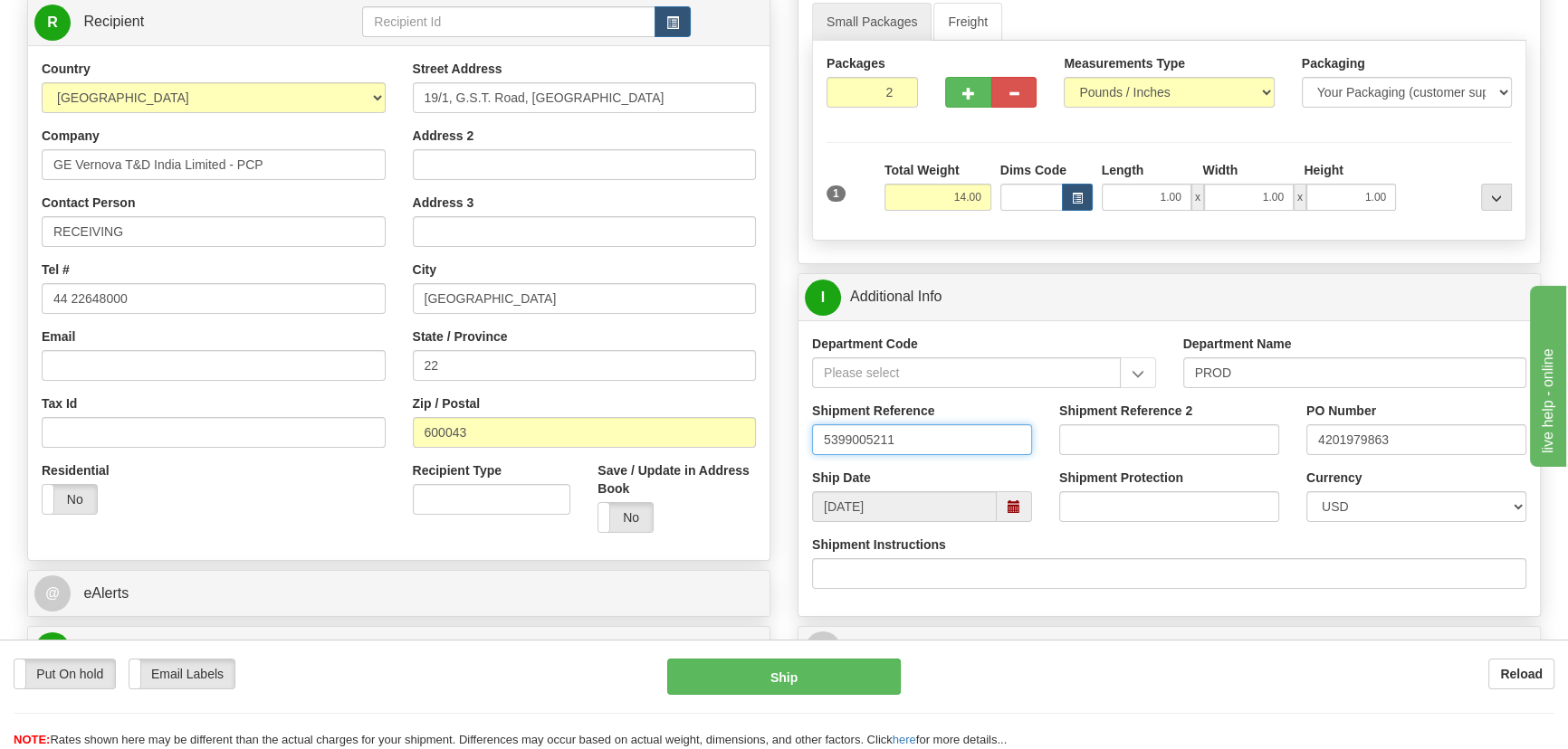
scroll to position [246, 0]
type input "5399005211"
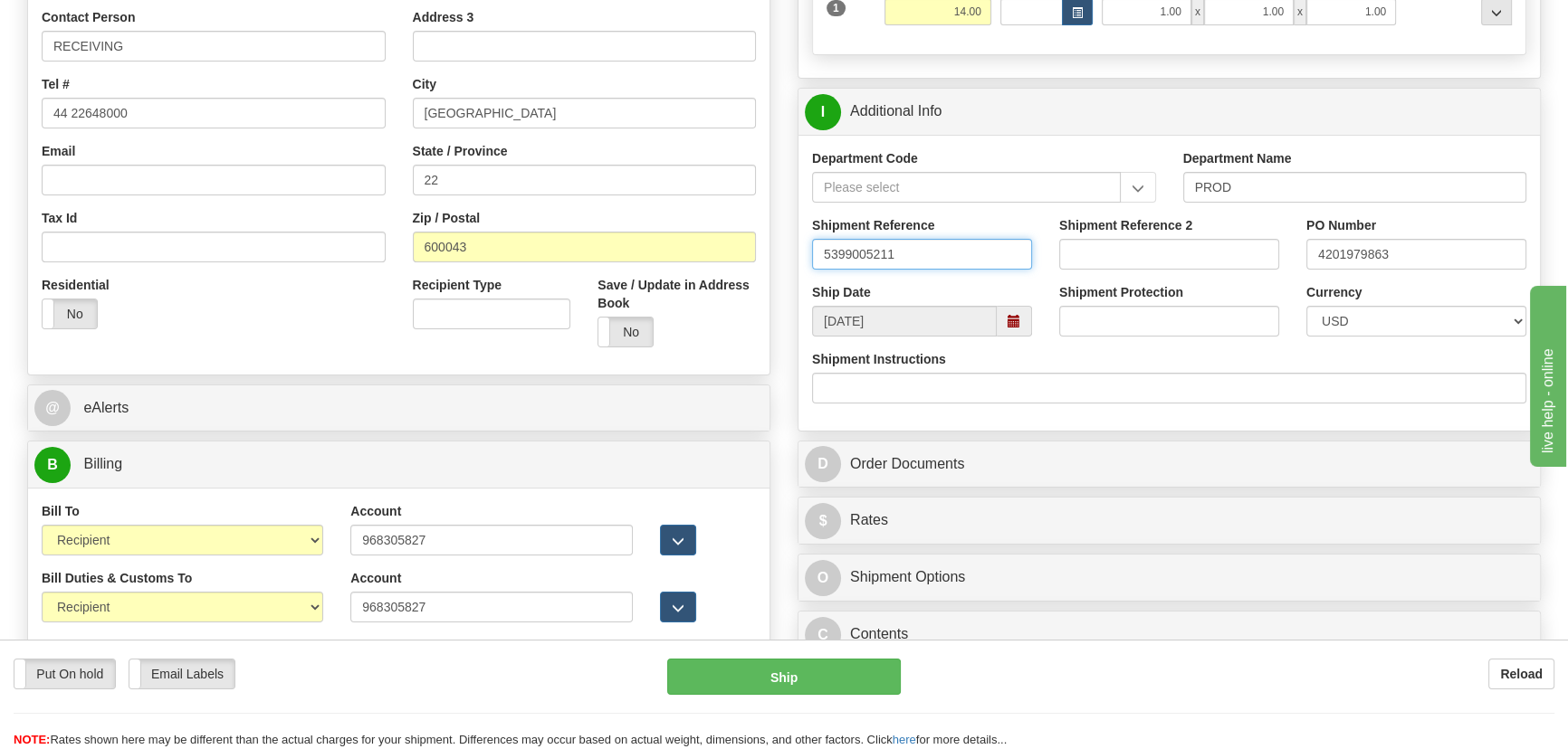
scroll to position [658, 0]
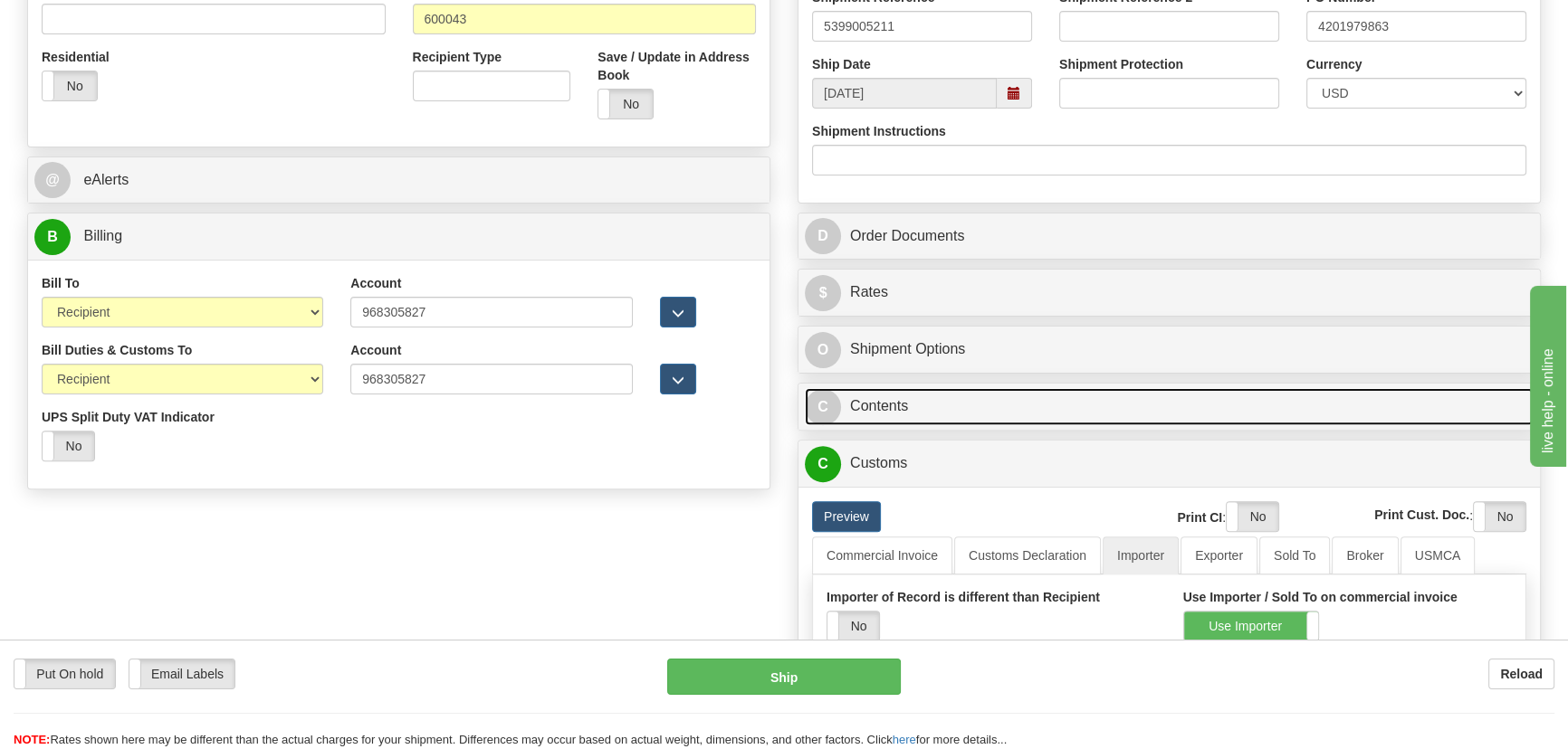
click at [1221, 401] on link "C Contents" at bounding box center [1169, 406] width 728 height 37
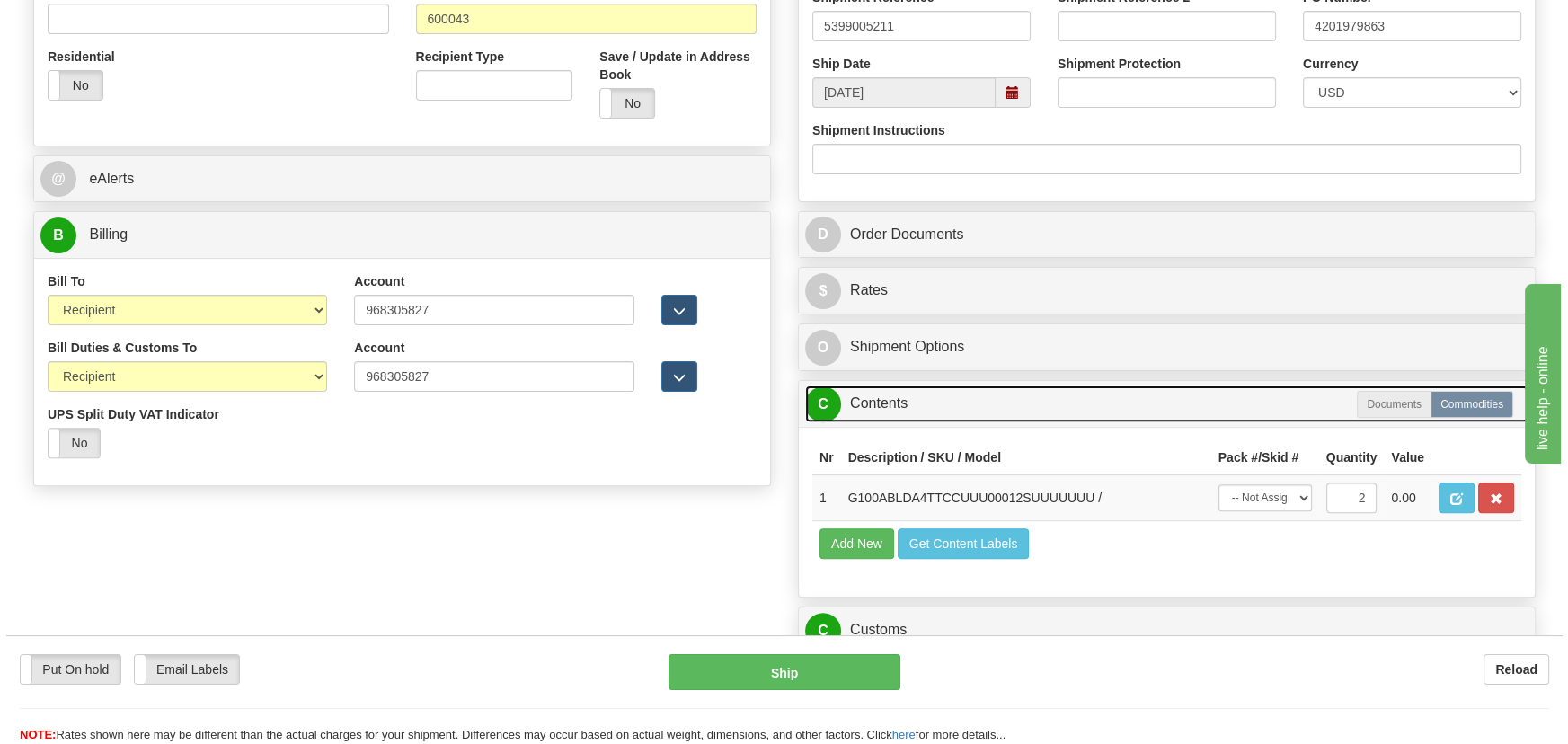
scroll to position [980, 0]
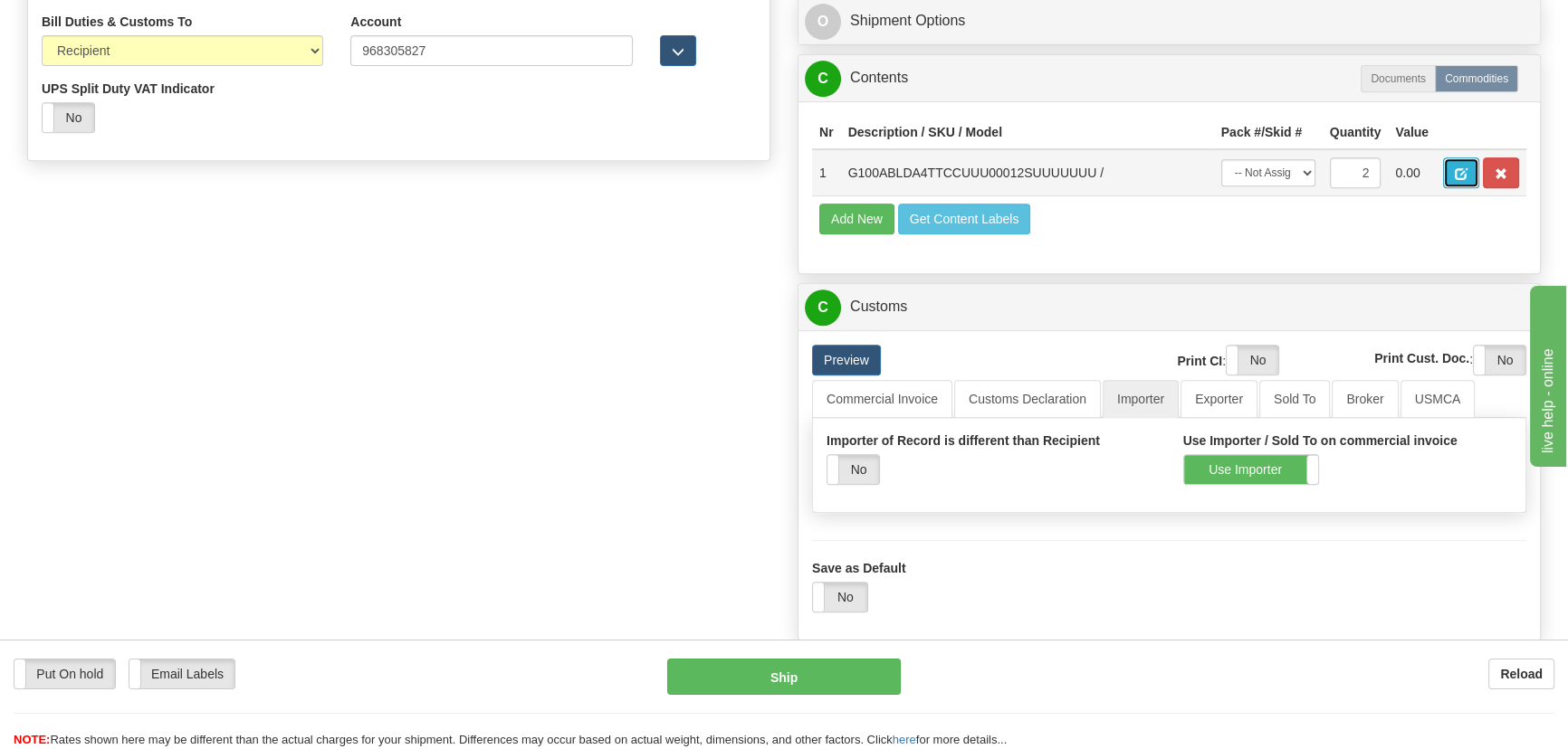
click at [1461, 163] on button "button" at bounding box center [1461, 172] width 37 height 31
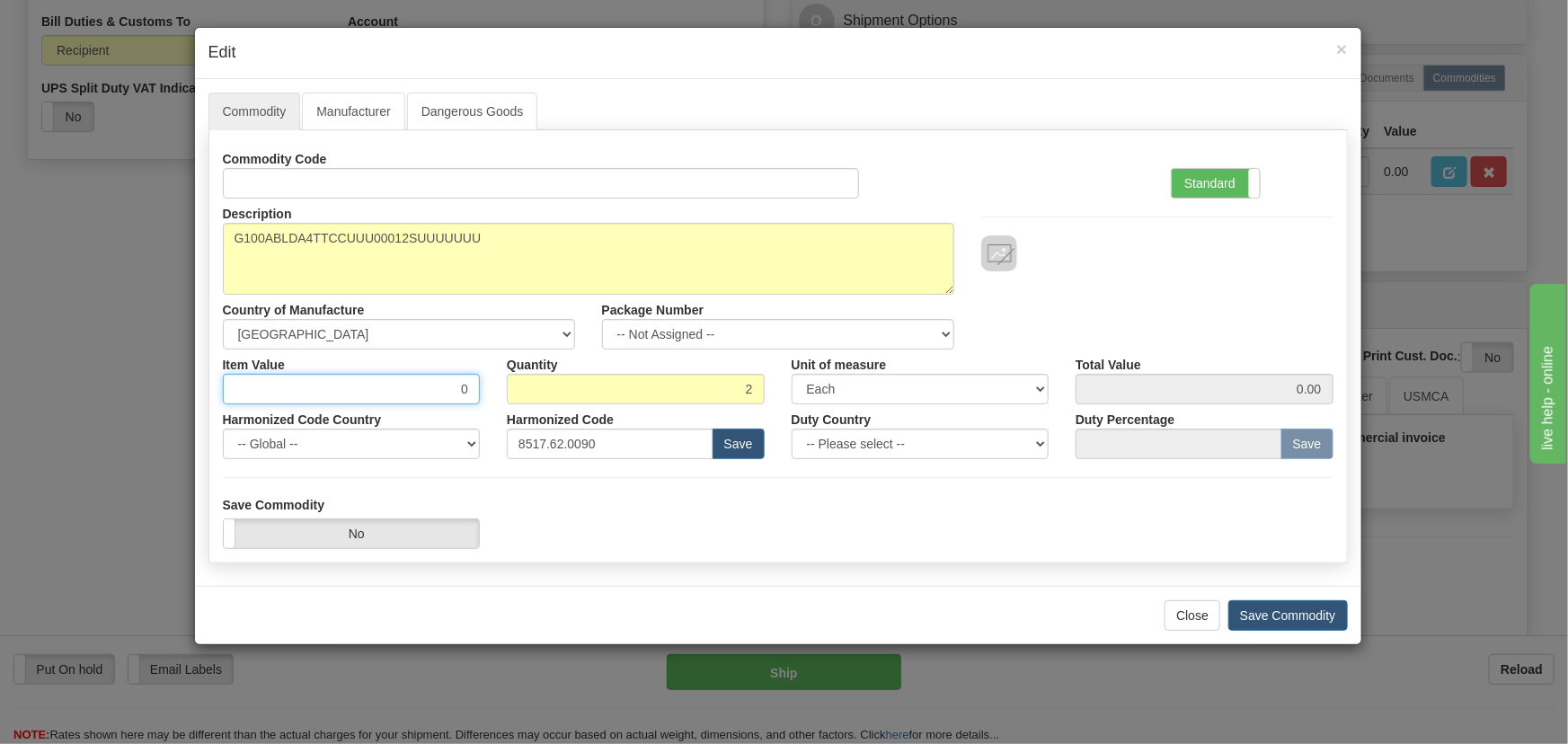
drag, startPoint x: 466, startPoint y: 395, endPoint x: 484, endPoint y: 396, distance: 18.0
click at [484, 396] on div "Item Value 0" at bounding box center [352, 377] width 285 height 55
paste input "2.845,54"
type input "2845.54"
type input "5691.08"
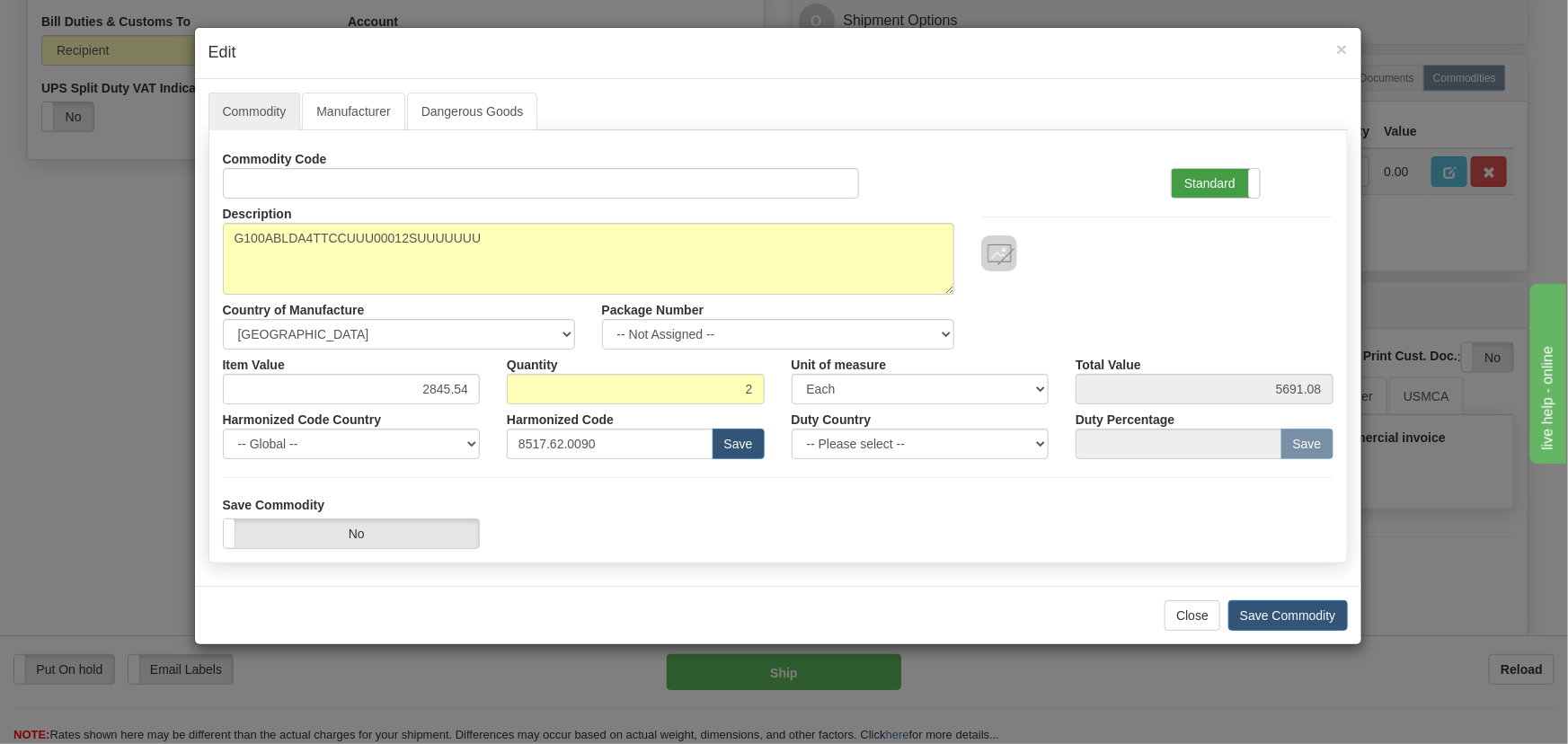
click at [1235, 193] on label "Standard" at bounding box center [1216, 183] width 89 height 29
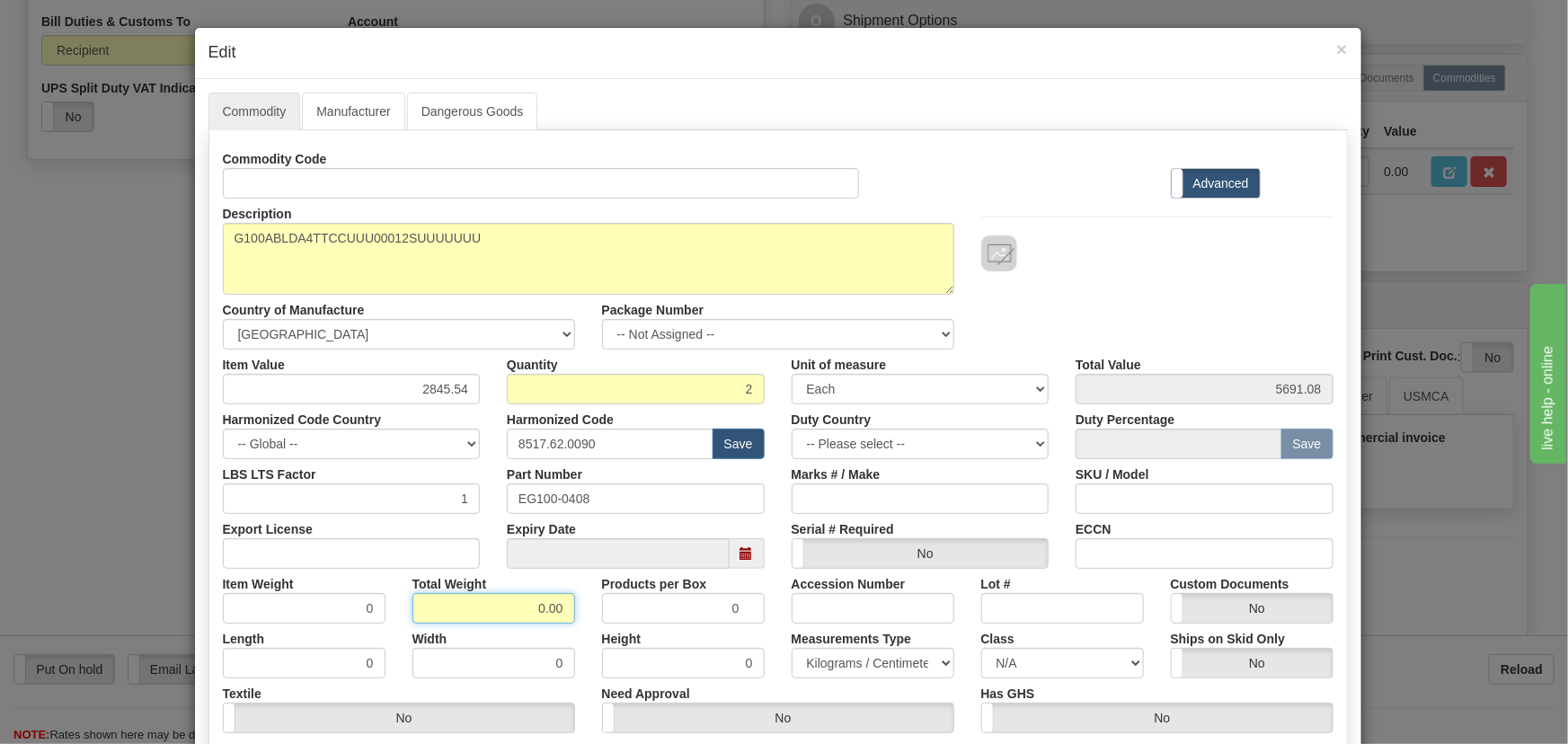
drag, startPoint x: 528, startPoint y: 611, endPoint x: 588, endPoint y: 627, distance: 62.1
click at [588, 627] on div "Commodity Code Standard Advanced Description G100ABLDA4TTCCUUU00012SUUUUUUU Cou…" at bounding box center [778, 465] width 1111 height 645
type input "2"
type input "1.0000"
click at [588, 630] on div "Height 0" at bounding box center [683, 651] width 190 height 55
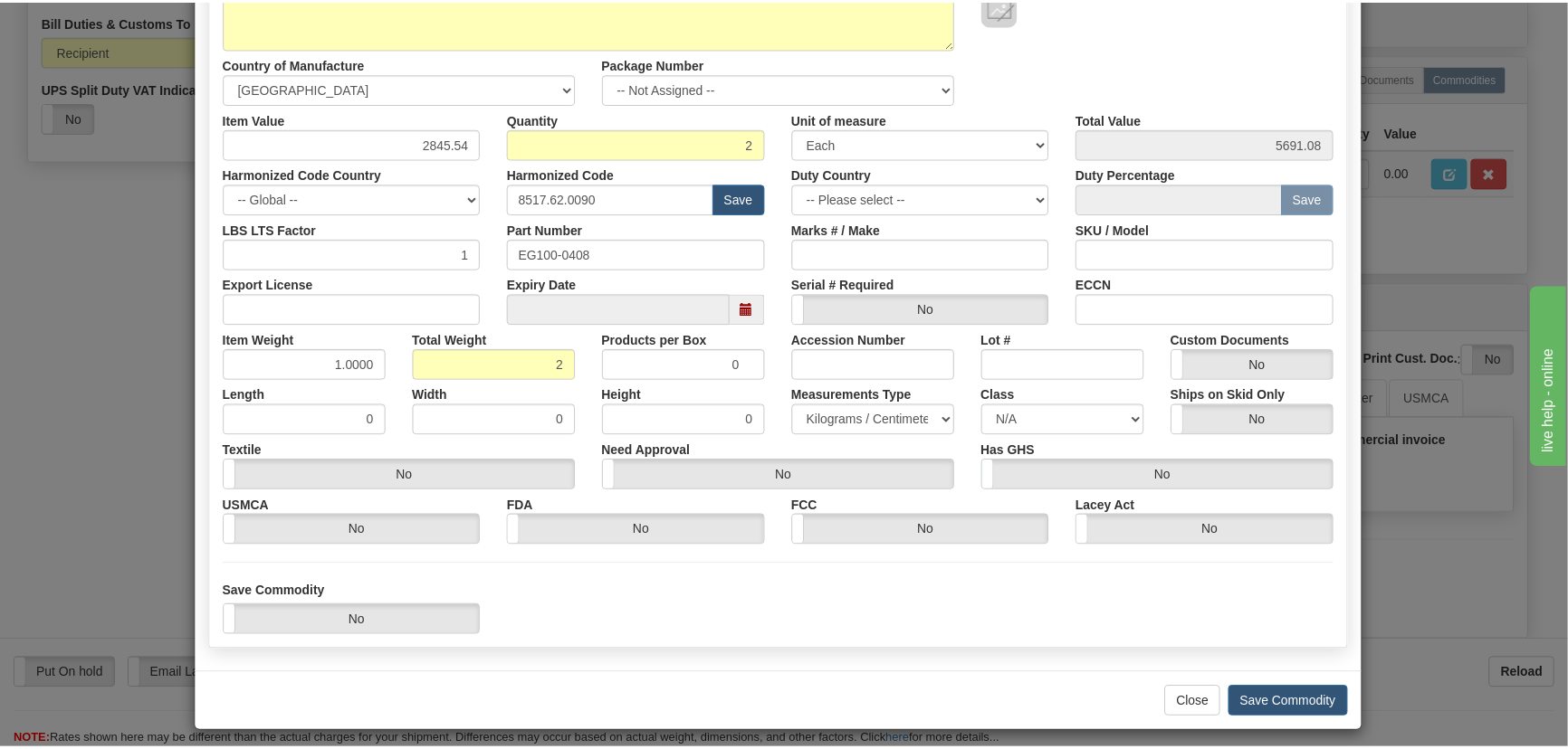
scroll to position [257, 0]
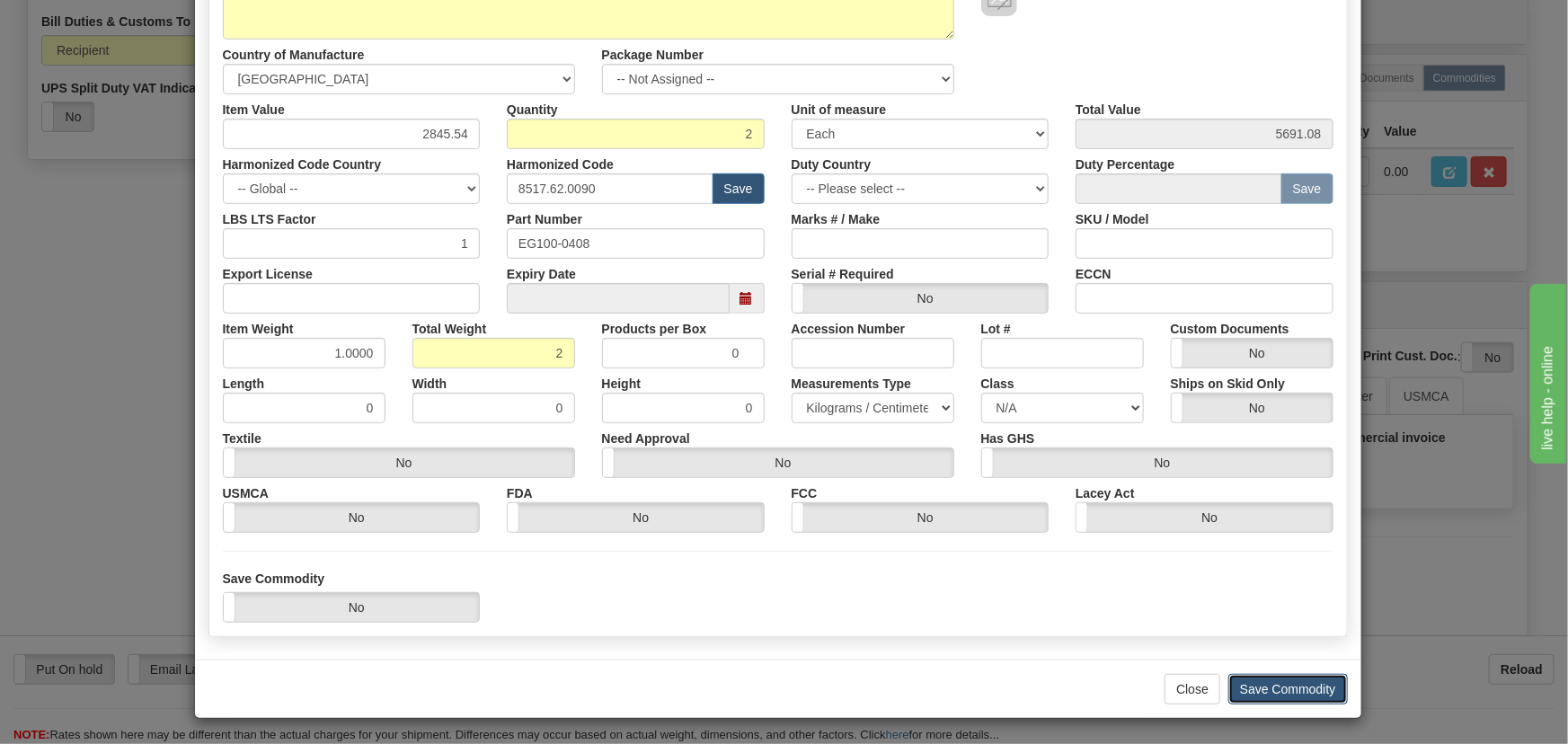
click at [1295, 690] on button "Save Commodity" at bounding box center [1289, 689] width 120 height 31
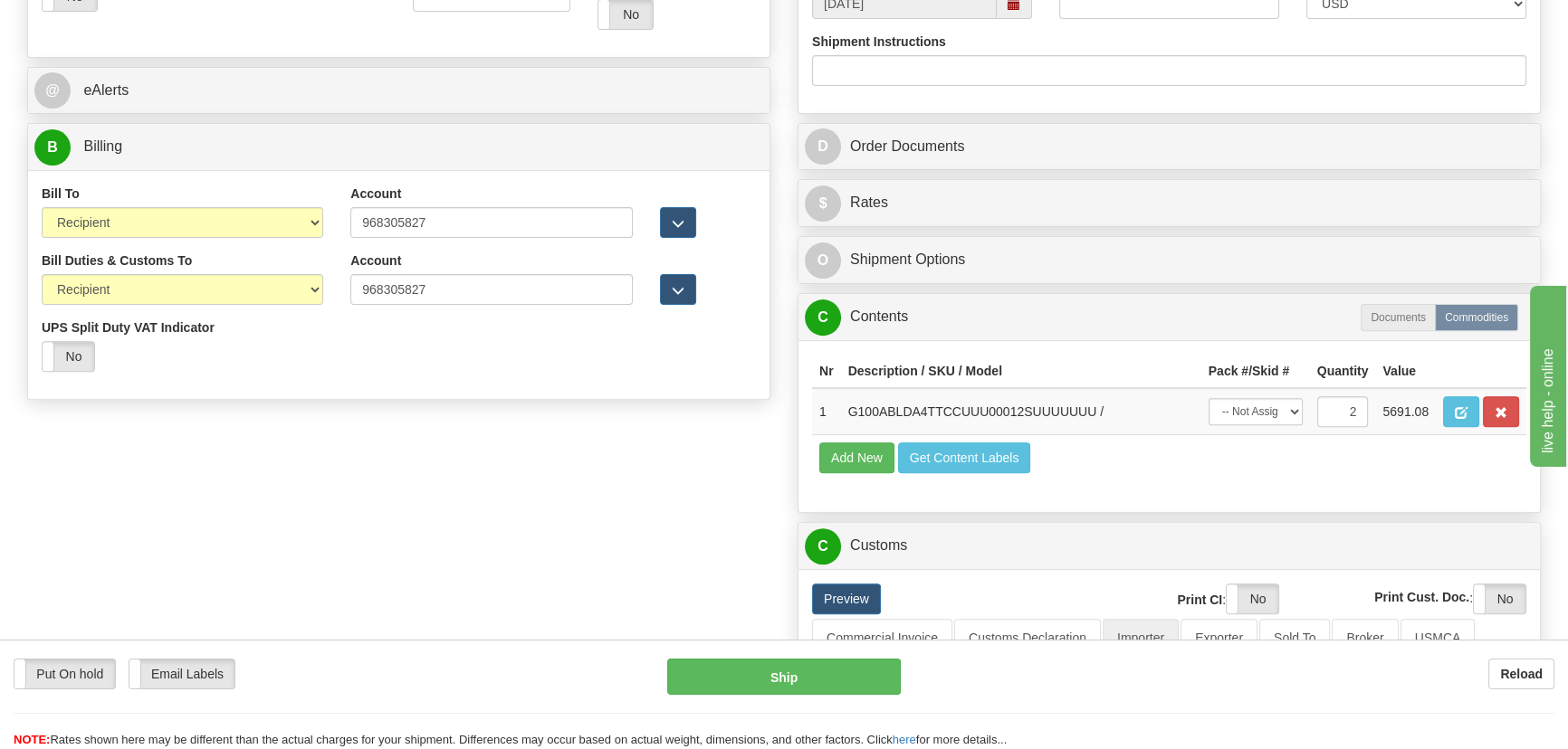
scroll to position [740, 0]
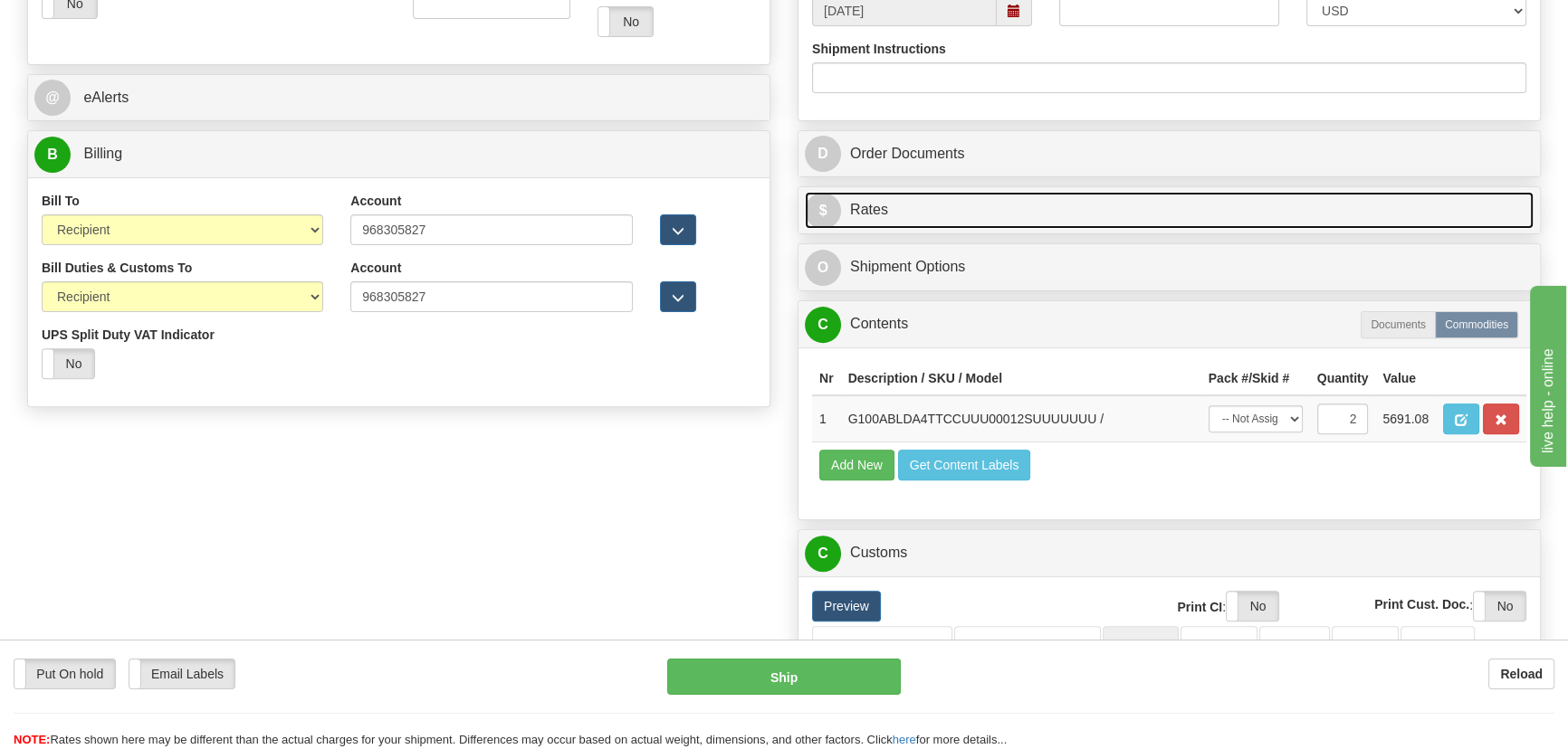
drag, startPoint x: 1316, startPoint y: 204, endPoint x: 1327, endPoint y: 205, distance: 11.0
click at [1316, 204] on link "$ Rates" at bounding box center [1169, 210] width 728 height 37
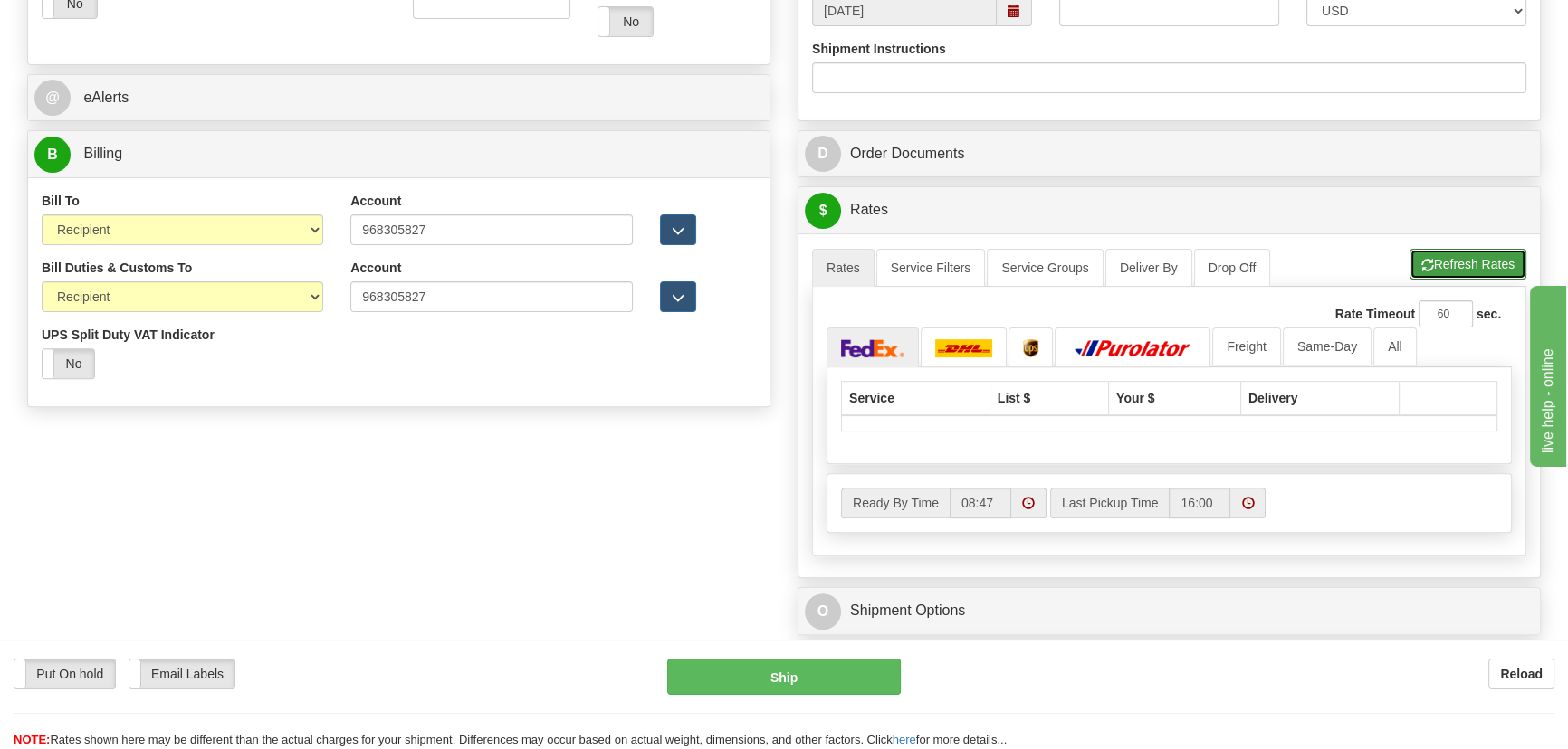
click at [1435, 255] on button "Refresh Rates" at bounding box center [1468, 264] width 117 height 31
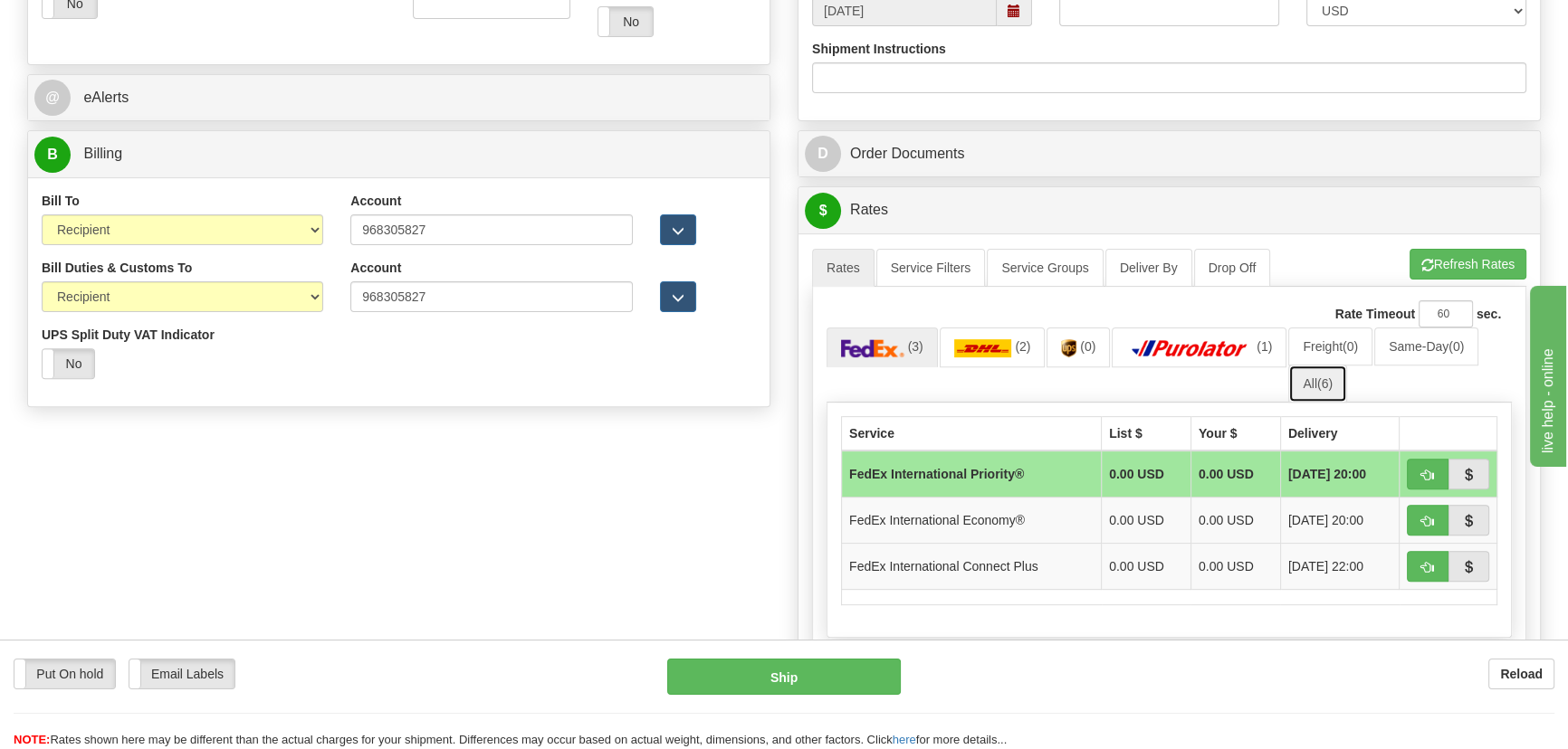
click at [1317, 386] on link "All (6)" at bounding box center [1317, 383] width 58 height 38
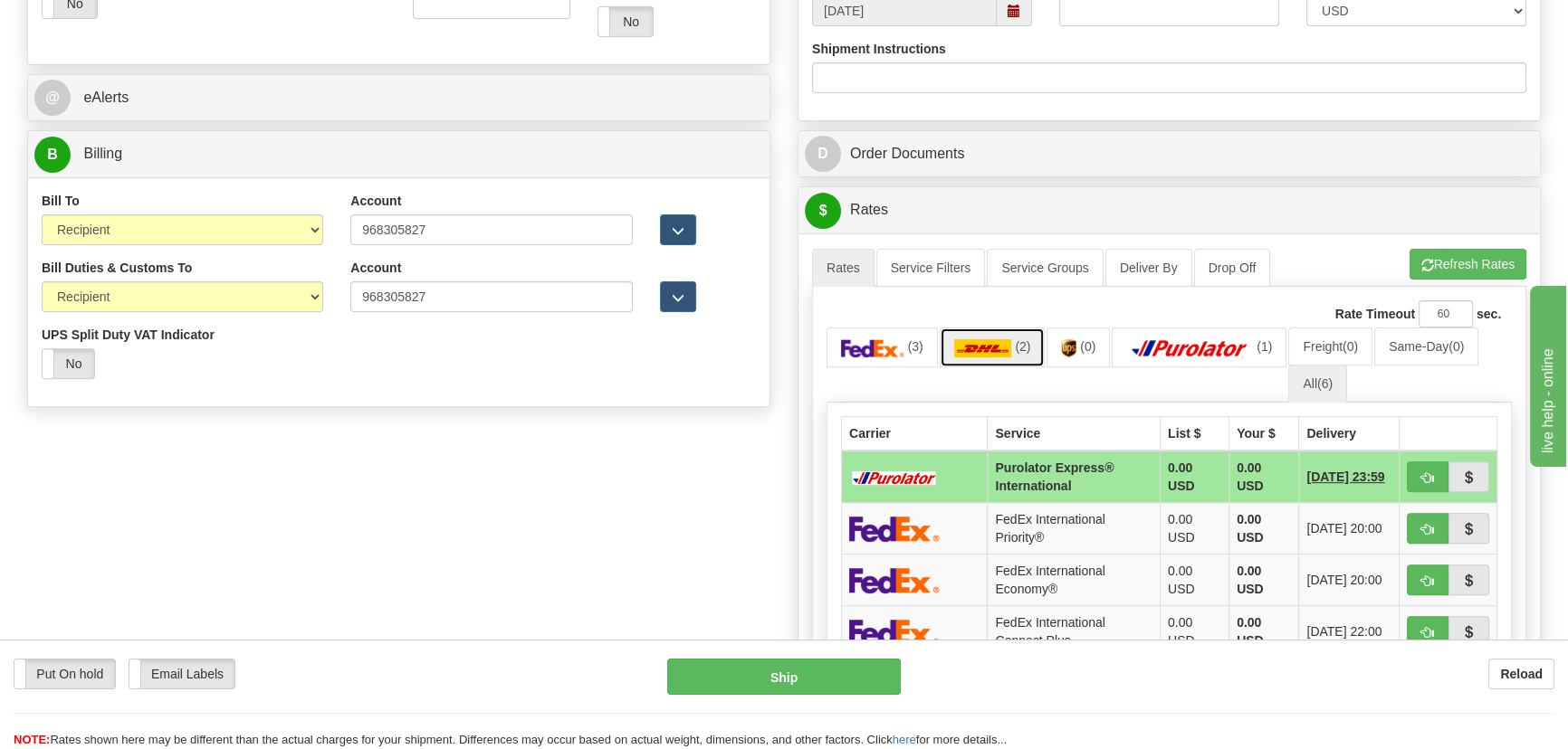
click at [1005, 344] on img at bounding box center [983, 349] width 57 height 18
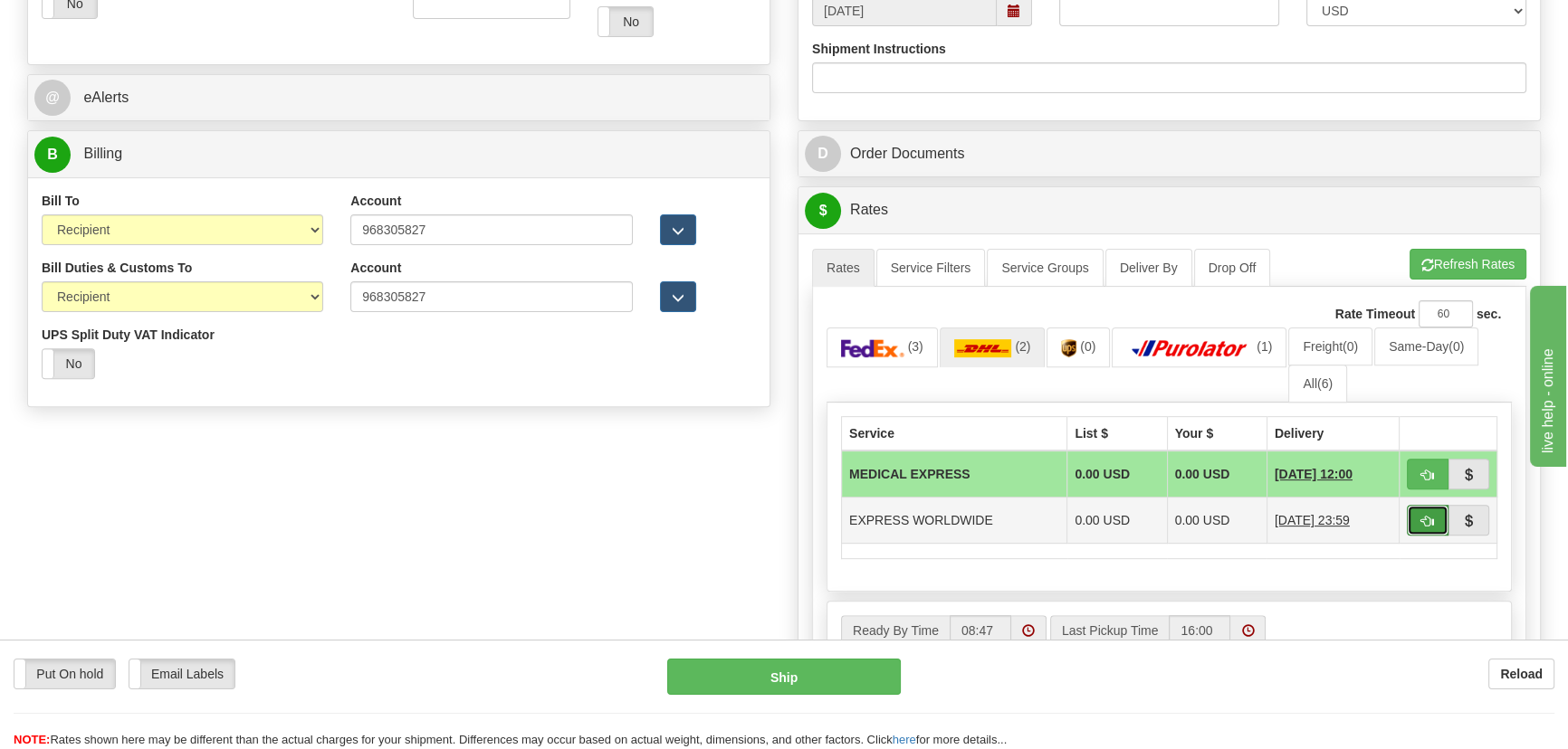
click at [1422, 518] on span "button" at bounding box center [1427, 522] width 13 height 12
type input "P"
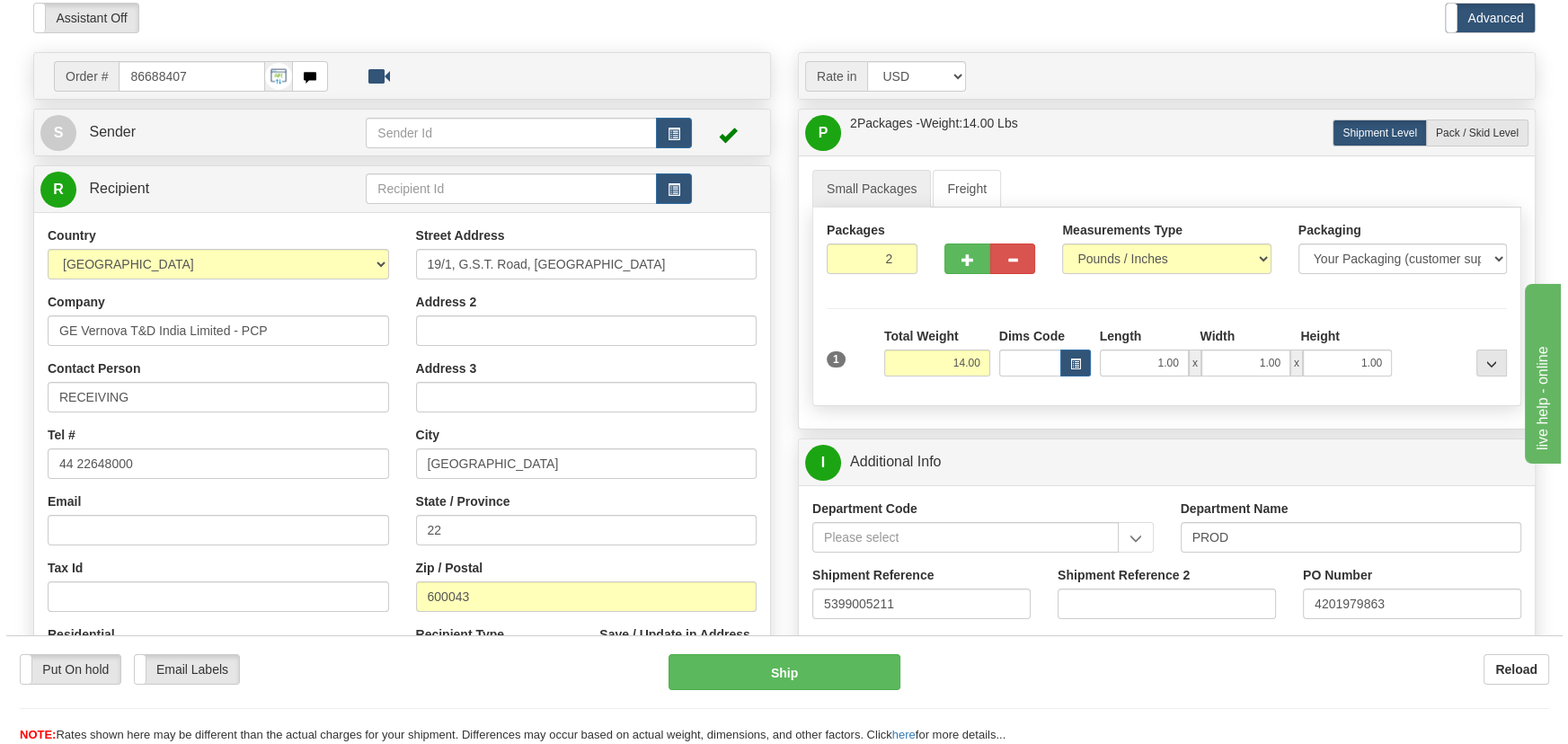
scroll to position [0, 0]
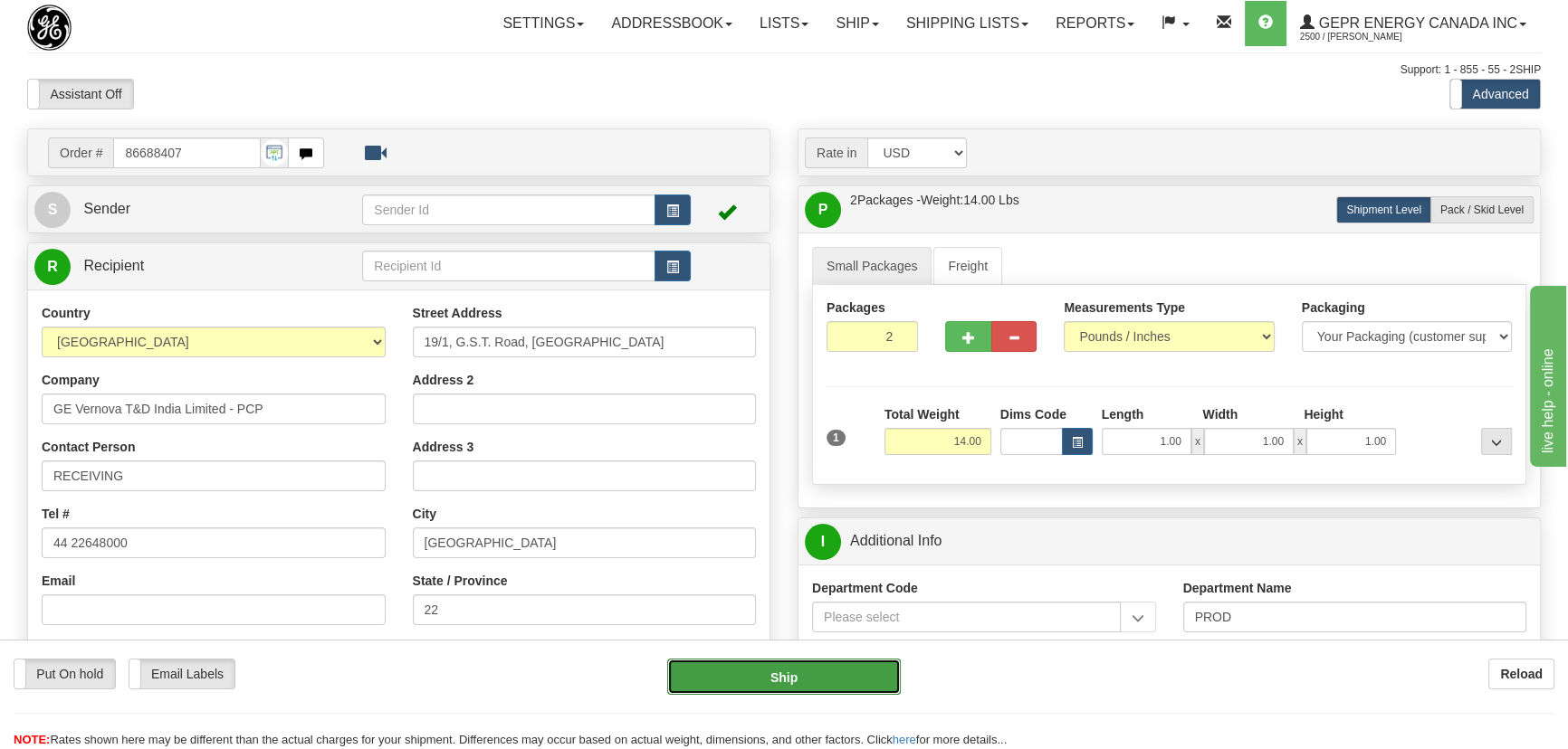
click at [820, 678] on button "Ship" at bounding box center [784, 677] width 235 height 37
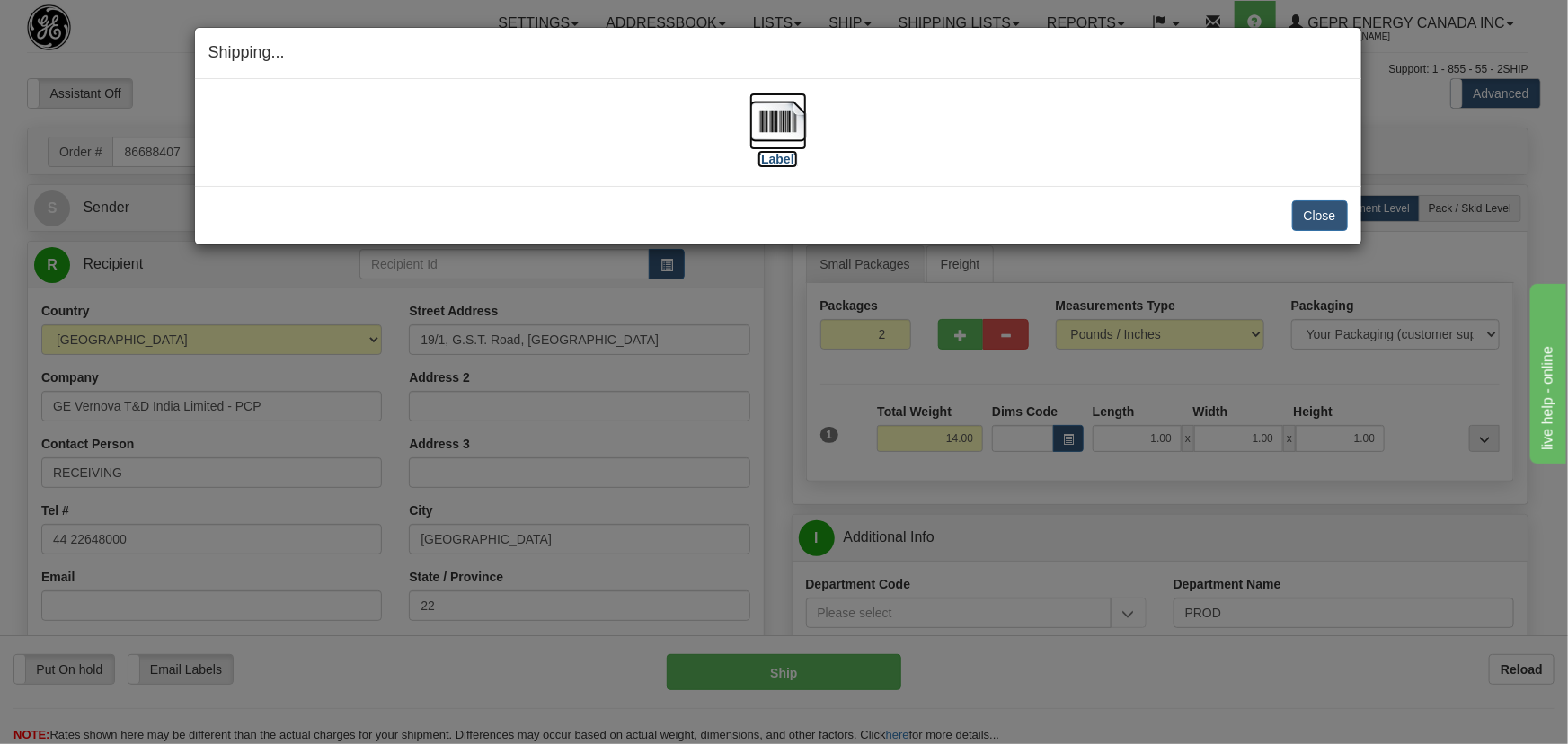
click at [776, 145] on img at bounding box center [778, 121] width 57 height 57
click at [1335, 212] on button "Close" at bounding box center [1320, 216] width 56 height 31
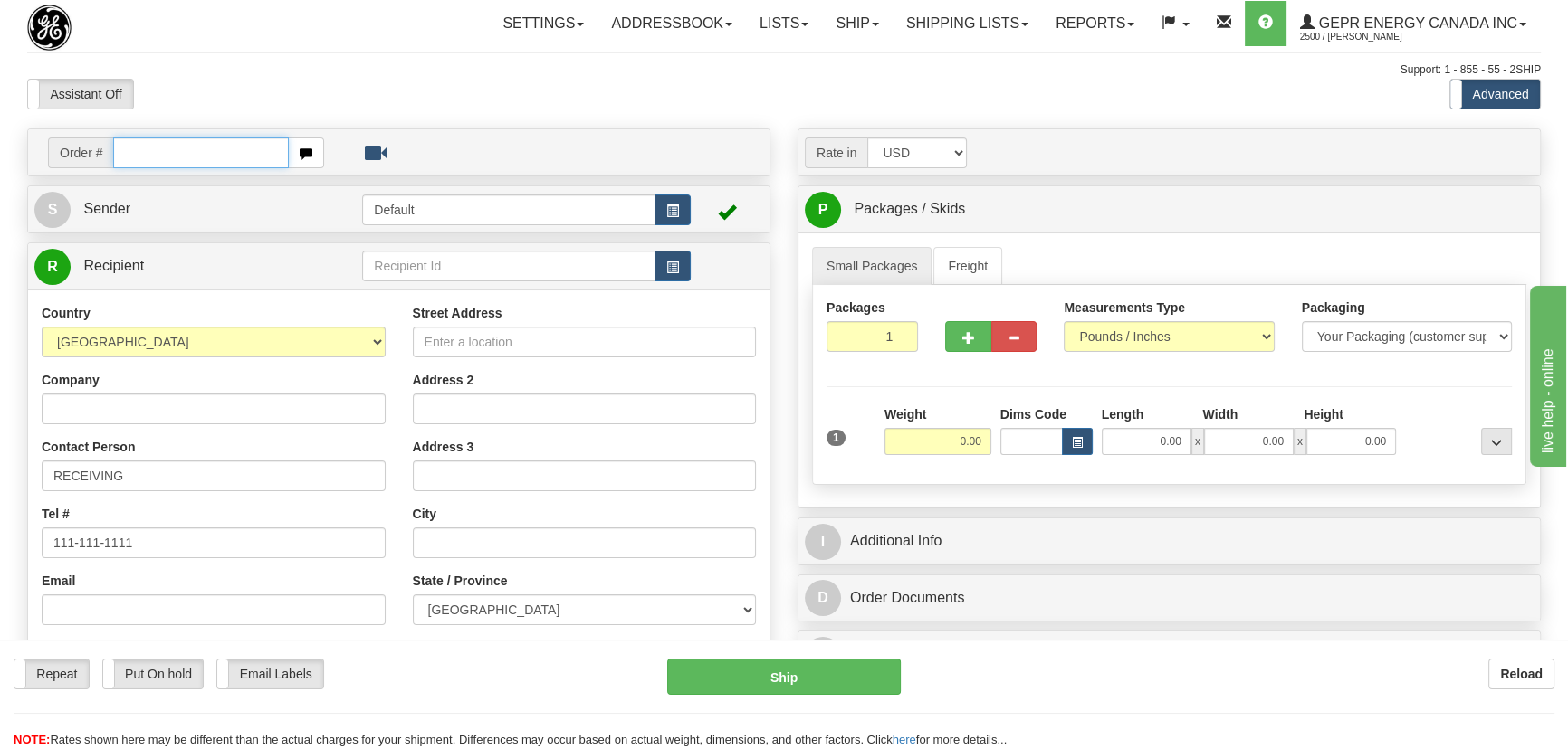
paste input "86690008"
type input "86690008"
click at [556, 99] on body "Training Course Close Toggle navigation Settings Shipping Preferences New Recip…" at bounding box center [784, 374] width 1568 height 749
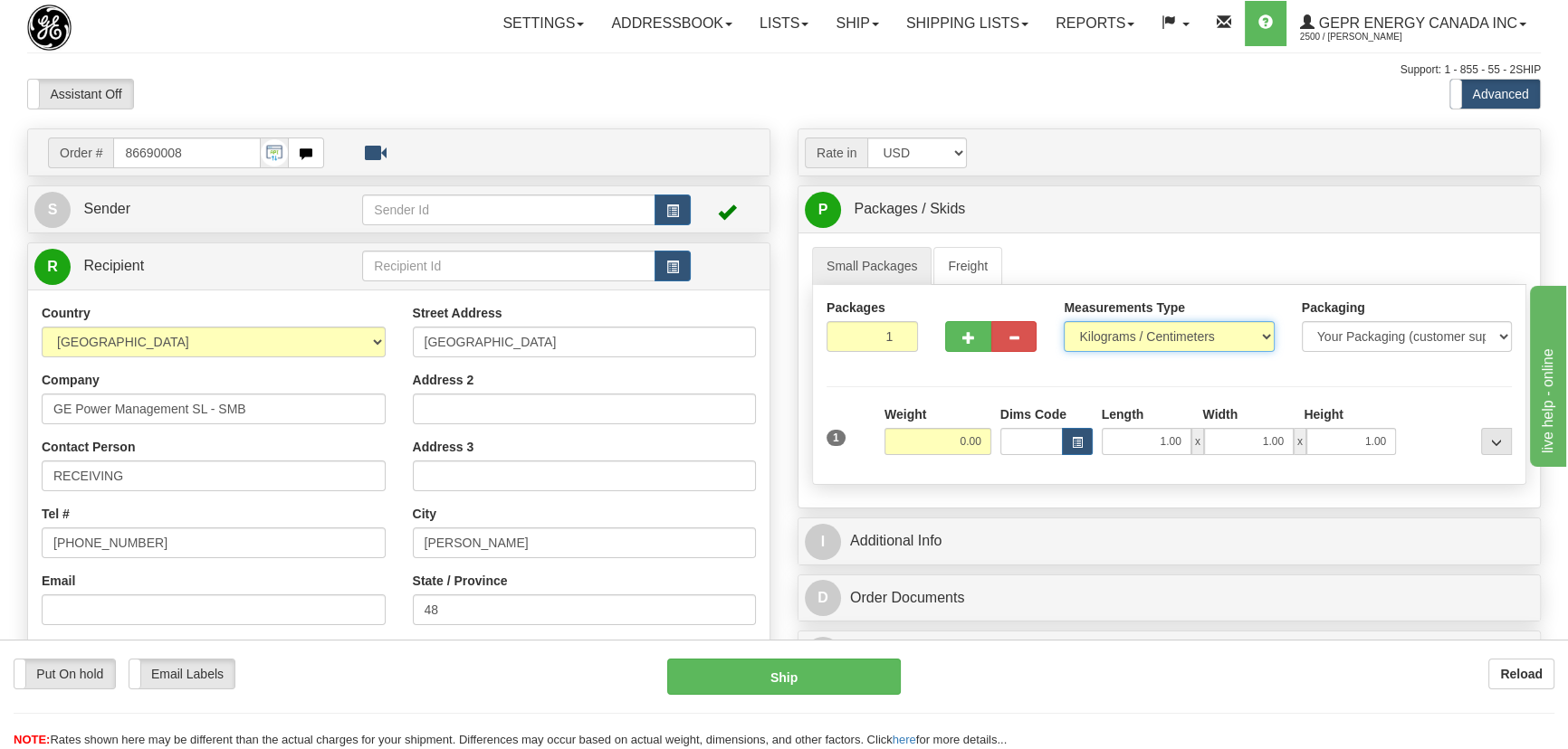
click at [1179, 337] on select "Pounds / Inches Kilograms / Centimeters" at bounding box center [1169, 336] width 210 height 31
select select "0"
click at [1064, 321] on select "Pounds / Inches Kilograms / Centimeters" at bounding box center [1169, 336] width 210 height 31
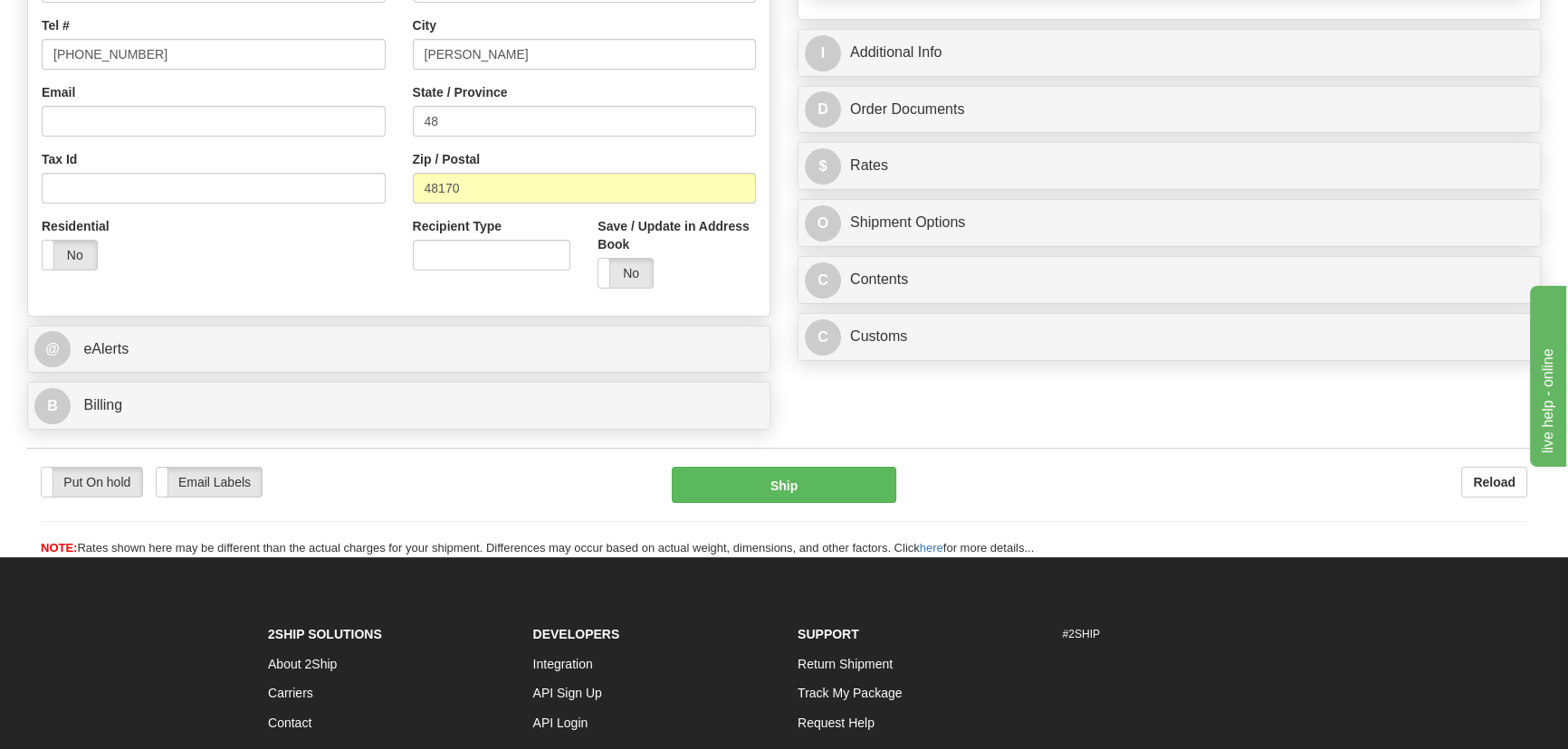
scroll to position [493, 0]
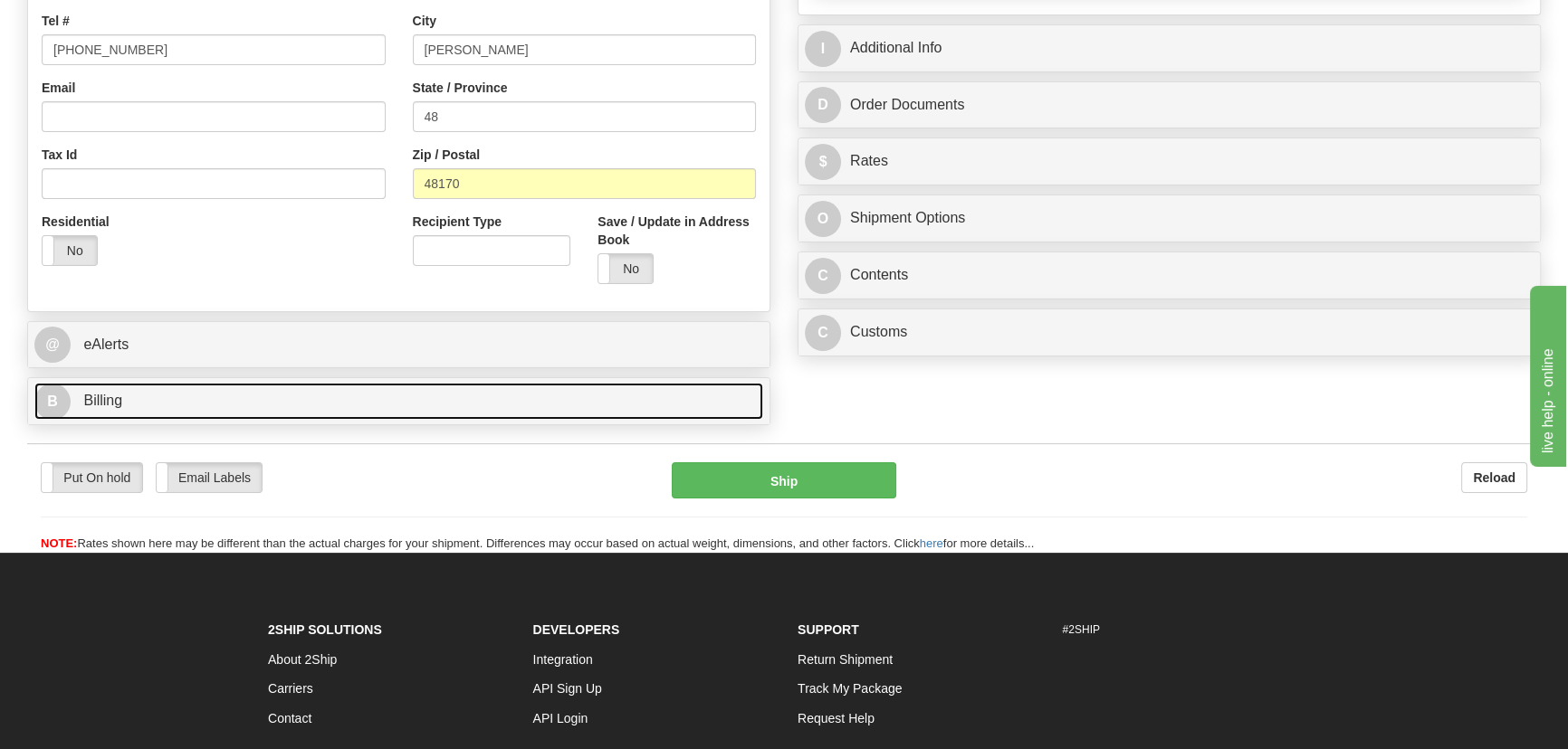
click at [355, 394] on link "B Billing" at bounding box center [398, 400] width 728 height 37
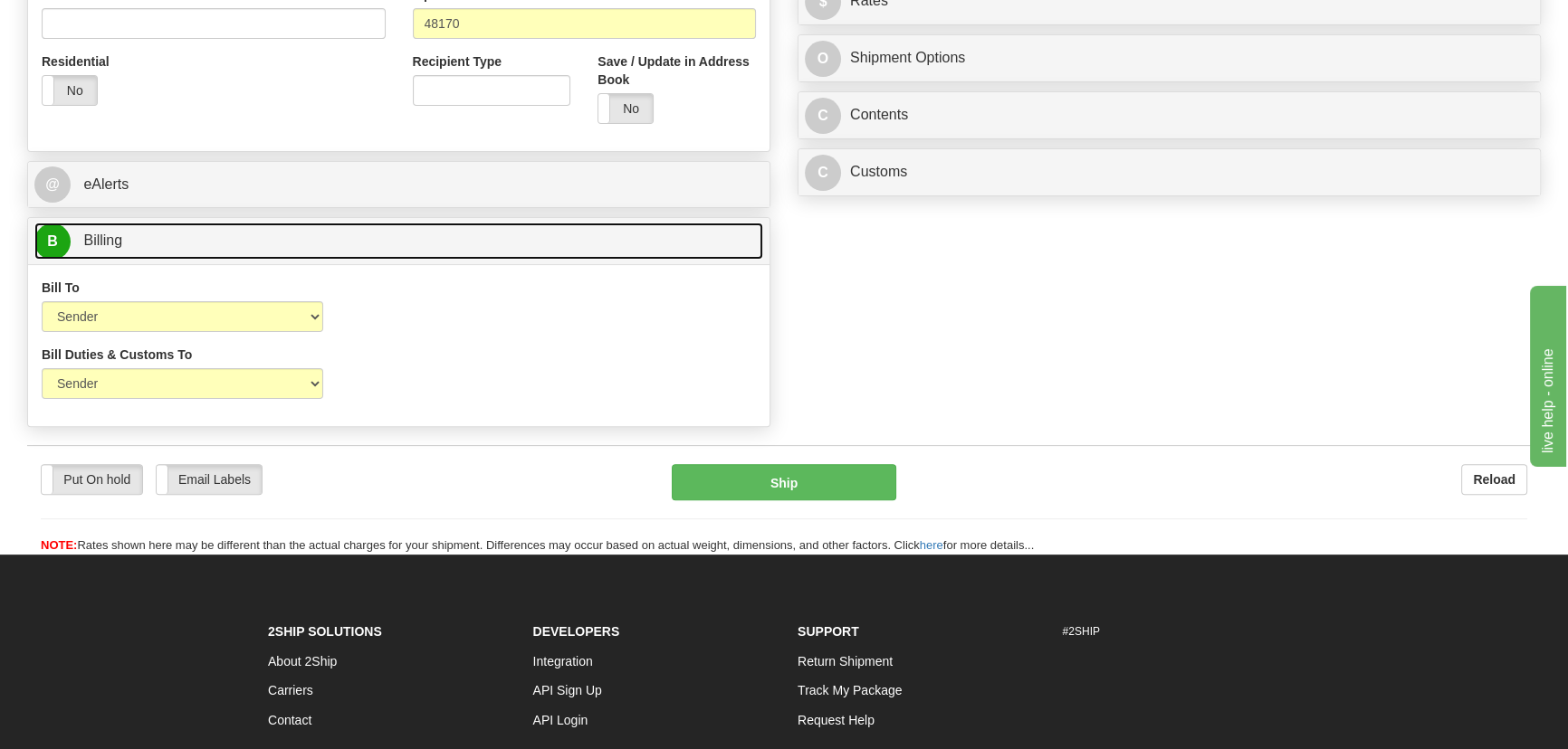
scroll to position [658, 0]
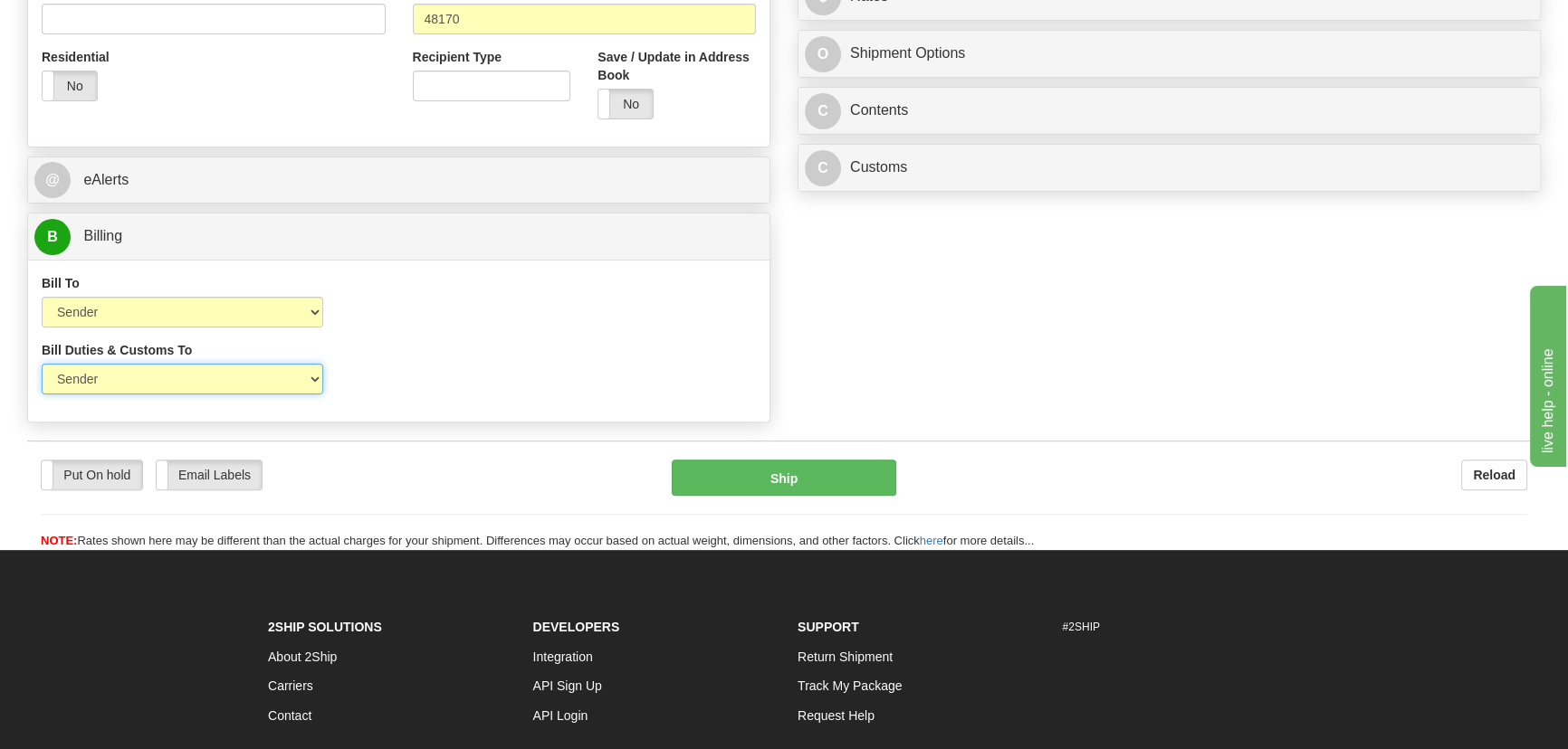
drag, startPoint x: 188, startPoint y: 369, endPoint x: 180, endPoint y: 381, distance: 14.4
click at [187, 370] on select "Sender Recipient Third Party" at bounding box center [182, 378] width 281 height 31
select select "2"
click at [42, 364] on select "Sender Recipient Third Party" at bounding box center [182, 378] width 281 height 31
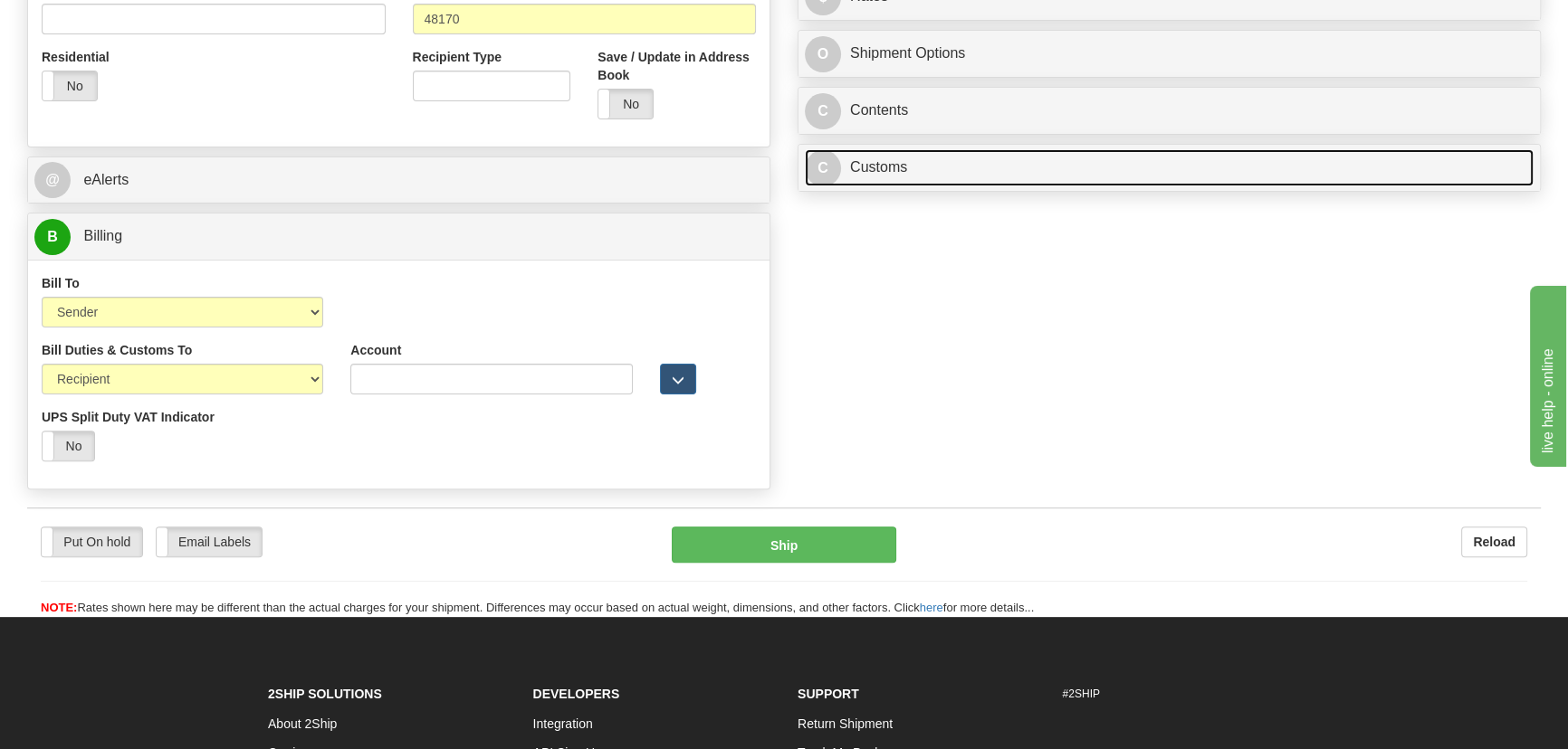
click at [1043, 166] on link "C Customs" at bounding box center [1169, 167] width 728 height 37
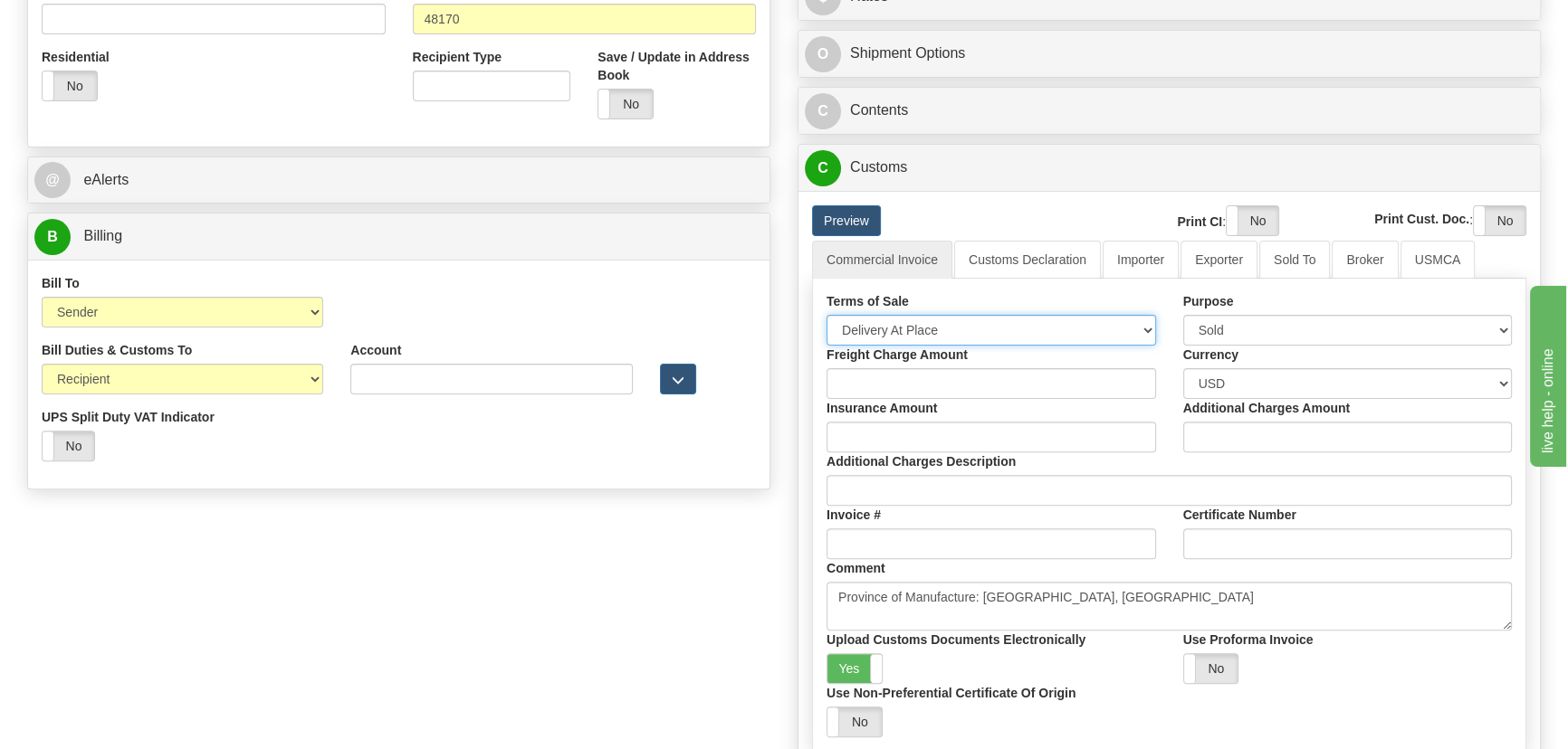
drag, startPoint x: 968, startPoint y: 316, endPoint x: 968, endPoint y: 327, distance: 11.0
click at [968, 320] on select "Free Carrier Free On Board Ex Works Delivered Duty Unpaid Delivered Duty Paid C…" at bounding box center [991, 330] width 330 height 31
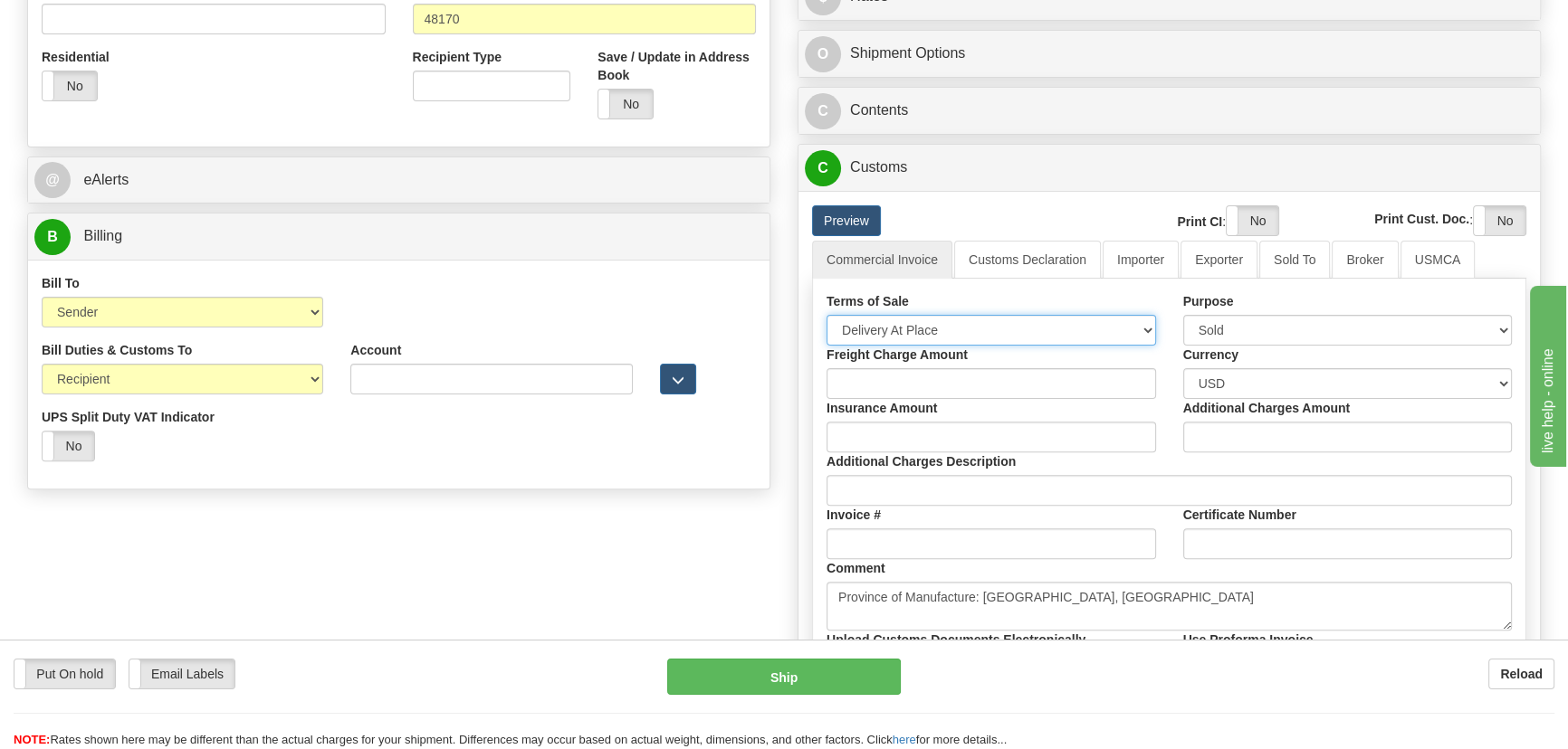
select select "7"
click at [827, 315] on select "Free Carrier Free On Board Ex Works Delivered Duty Unpaid Delivered Duty Paid C…" at bounding box center [991, 330] width 330 height 31
click at [1146, 257] on link "Importer" at bounding box center [1141, 260] width 76 height 38
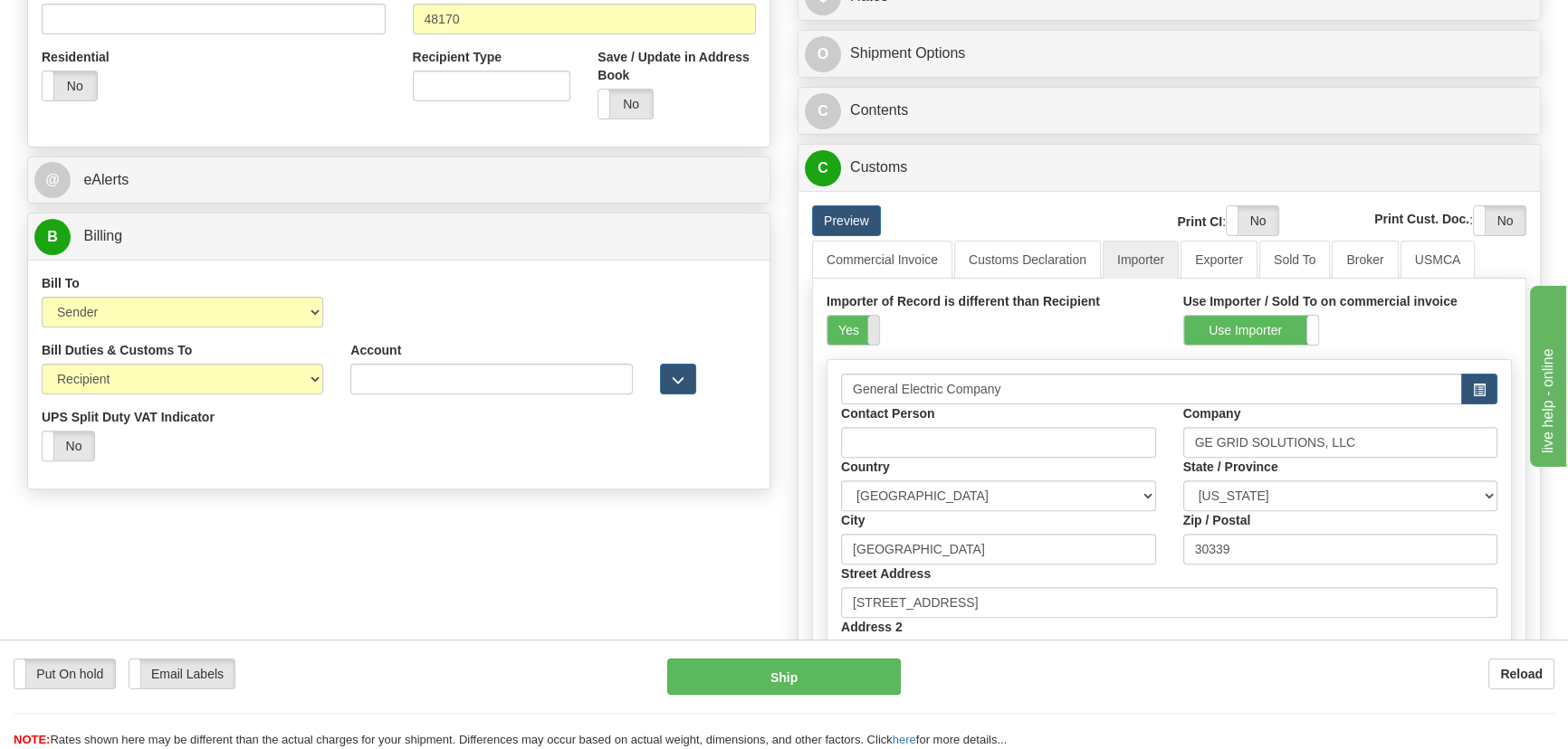
click at [848, 322] on label "Yes" at bounding box center [853, 330] width 52 height 29
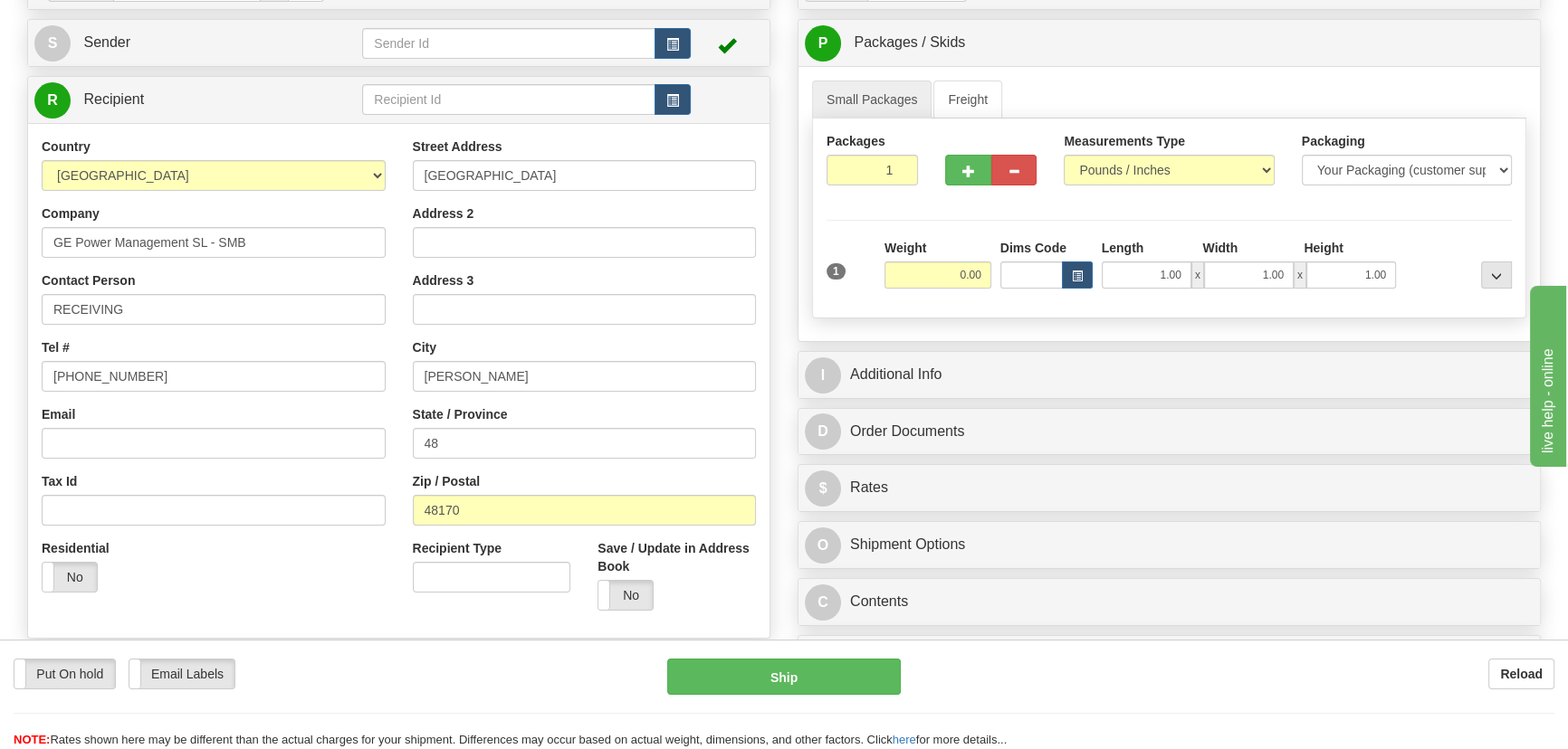
scroll to position [163, 0]
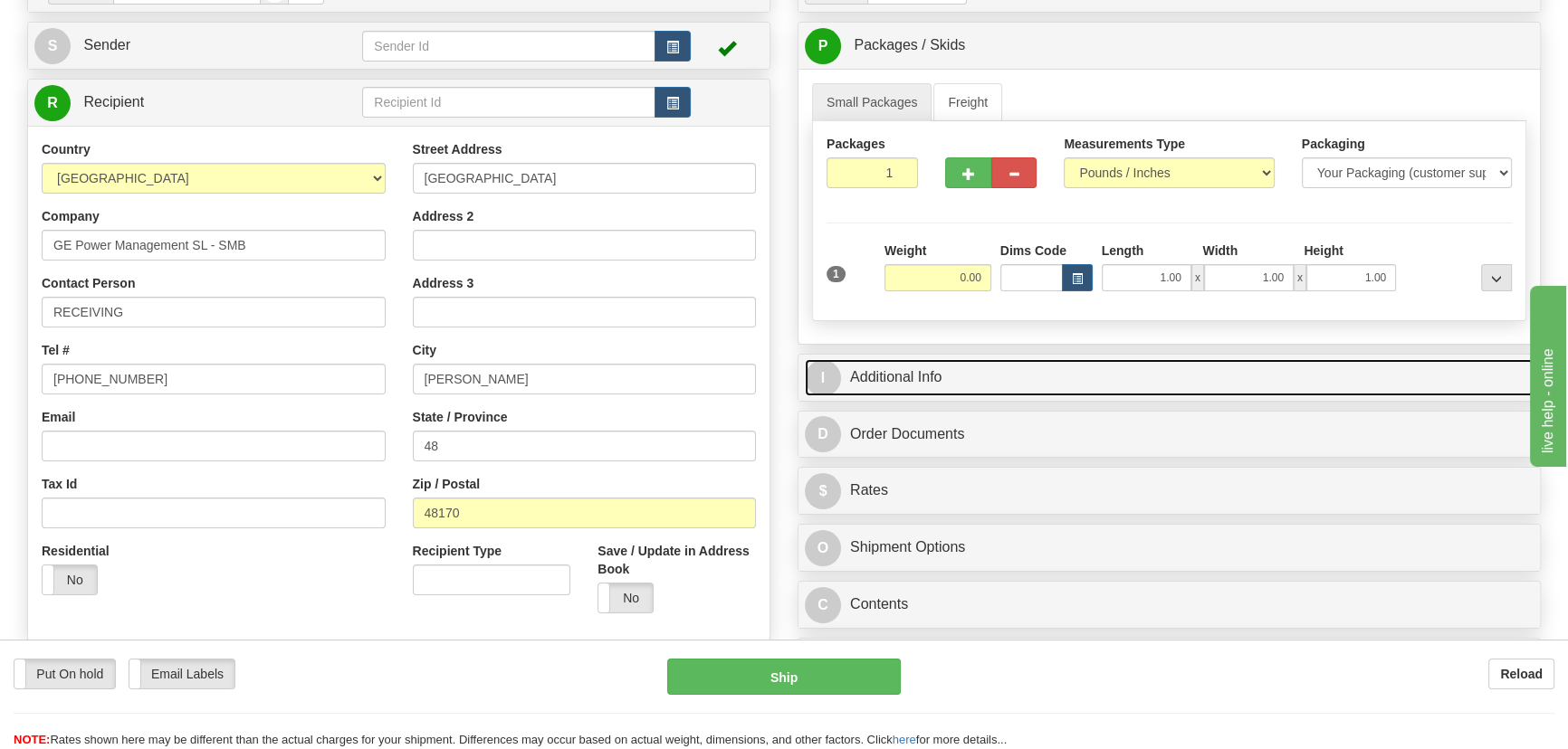
click at [1102, 365] on link "I Additional Info" at bounding box center [1169, 377] width 728 height 37
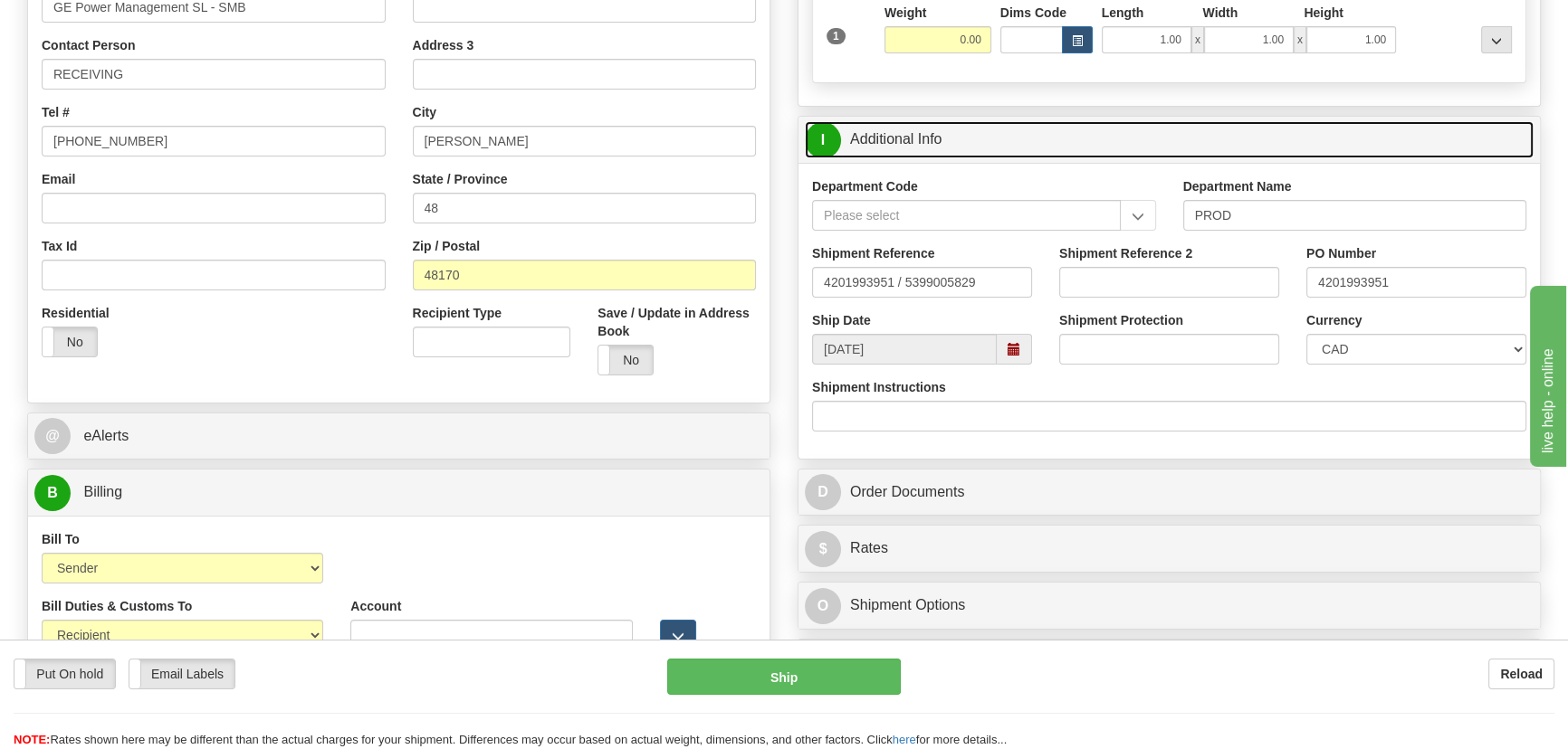
scroll to position [411, 0]
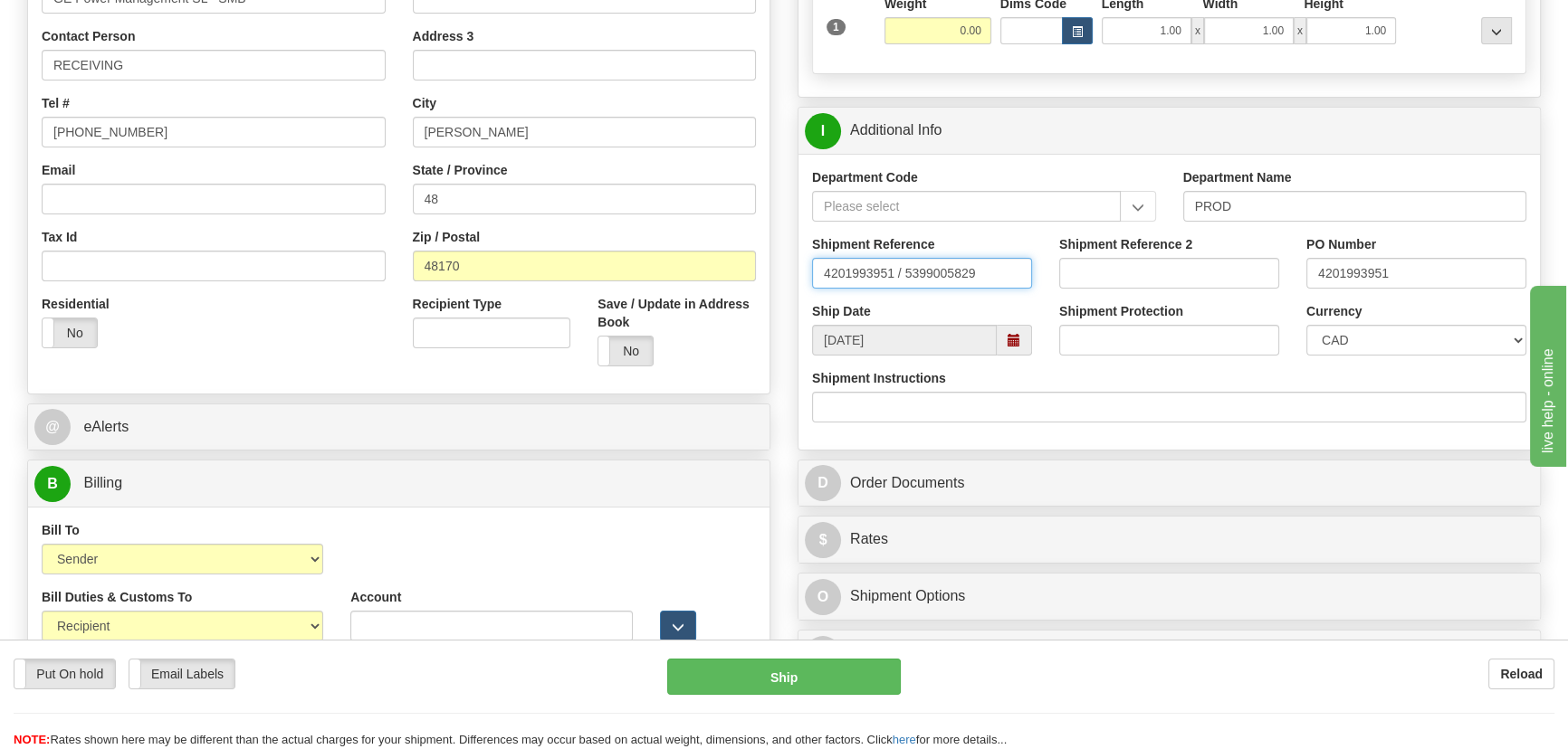
click at [934, 275] on input "4201993951 / 5399005829" at bounding box center [922, 272] width 220 height 31
click at [1152, 277] on input "Shipment Reference 2" at bounding box center [1170, 272] width 220 height 31
paste input "5399005829"
type input "5399005829"
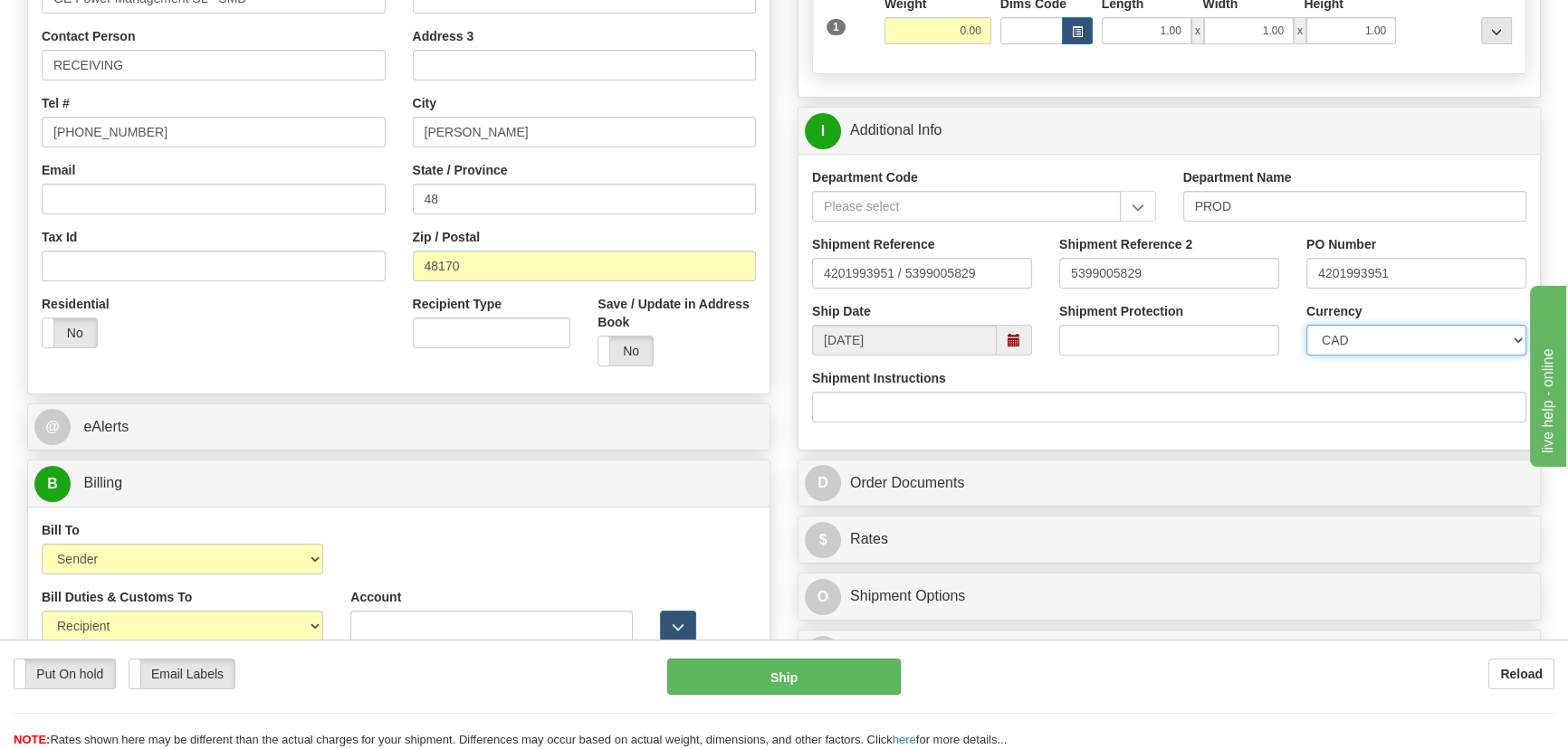
click at [1345, 330] on select "CAD USD EUR ZAR RON ANG ARN AUD AUS AWG BBD BFR BGN BHD BMD BND BRC BRL CHP CKZ…" at bounding box center [1416, 340] width 220 height 31
select select "1"
click at [1306, 325] on select "CAD USD EUR ZAR RON ANG ARN AUD AUS AWG BBD BFR BGN BHD BMD BND BRC BRL CHP CKZ…" at bounding box center [1416, 340] width 220 height 31
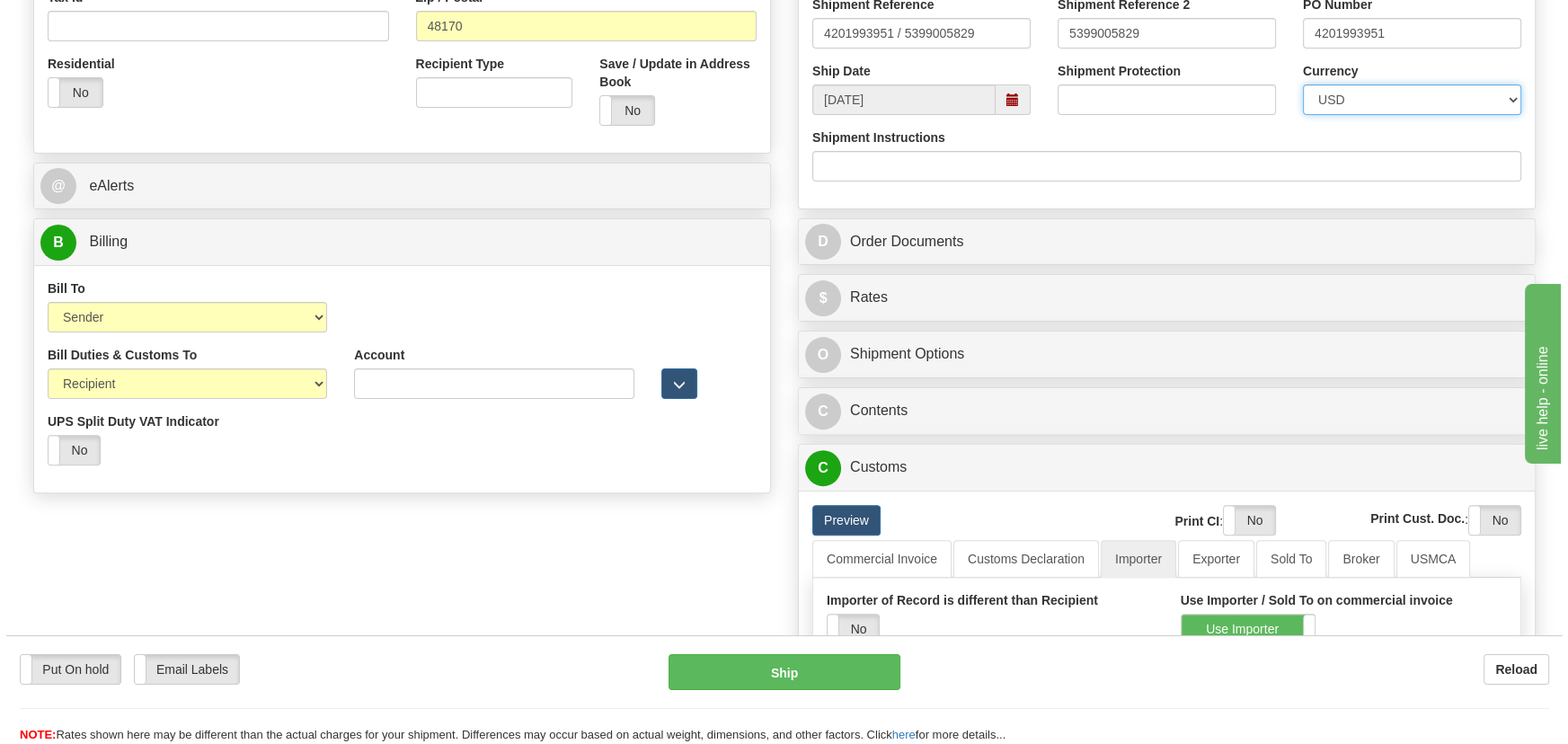
scroll to position [653, 0]
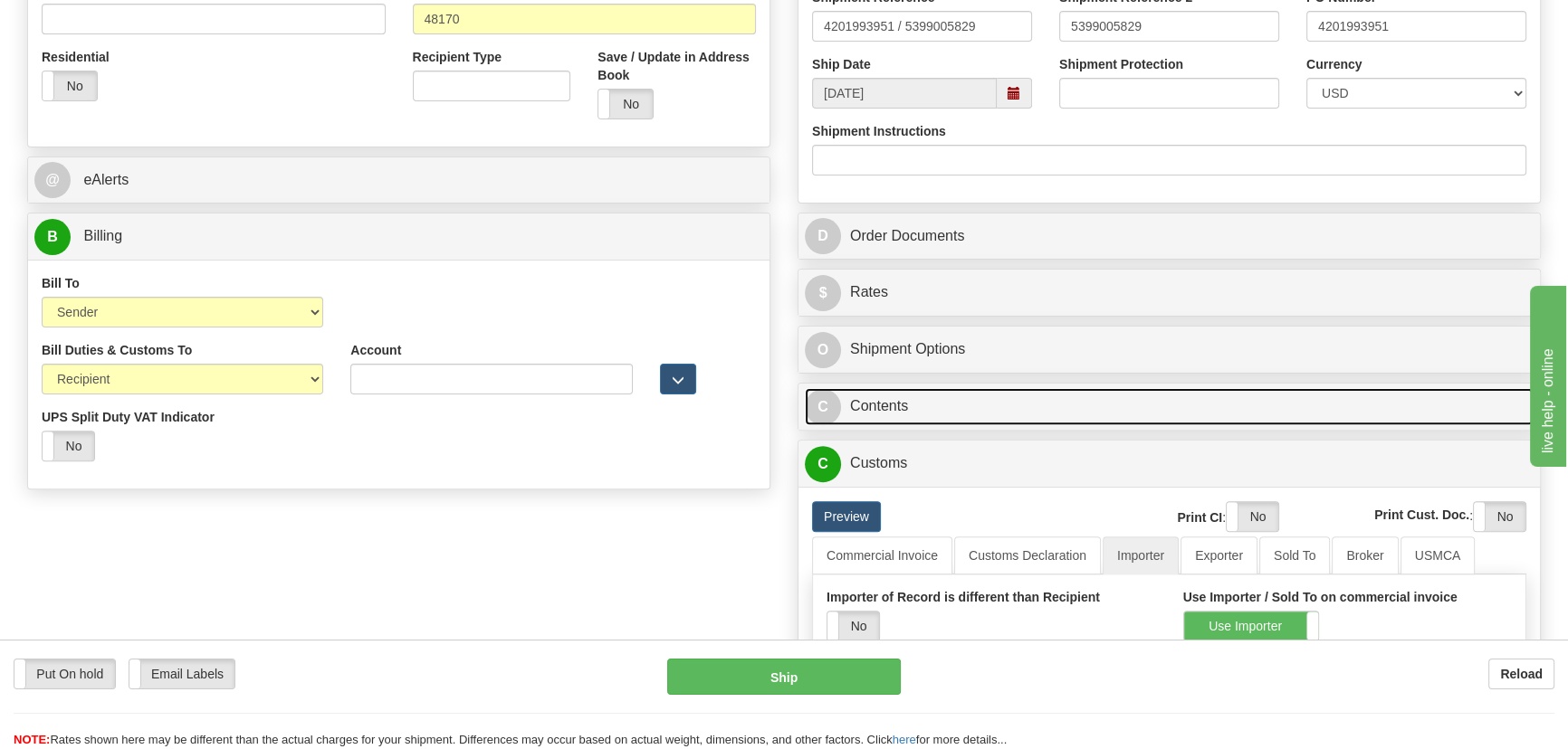
click at [1322, 412] on link "C Contents" at bounding box center [1169, 406] width 728 height 37
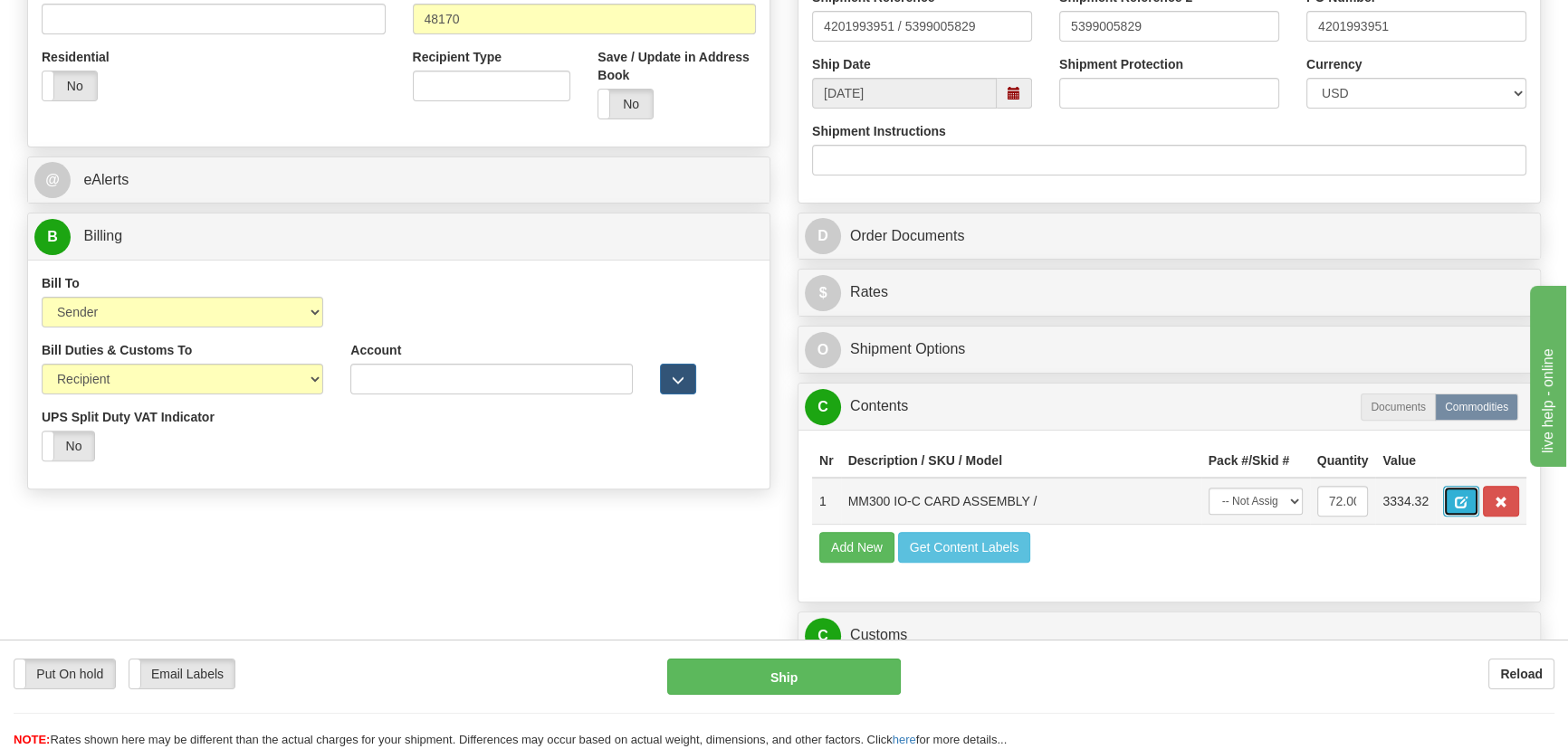
click at [1457, 500] on span "button" at bounding box center [1461, 503] width 13 height 12
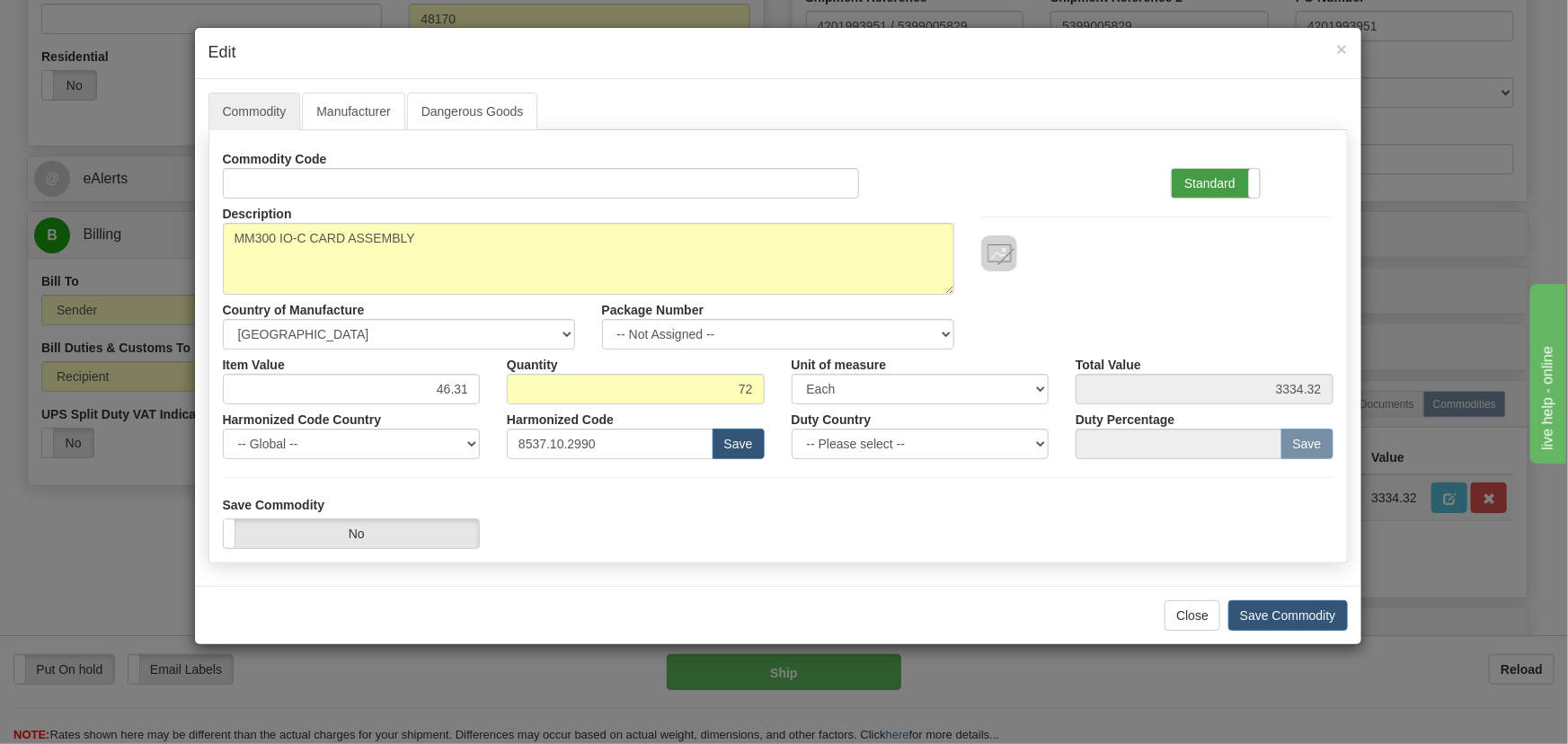
click at [1210, 195] on label "Standard" at bounding box center [1216, 183] width 89 height 29
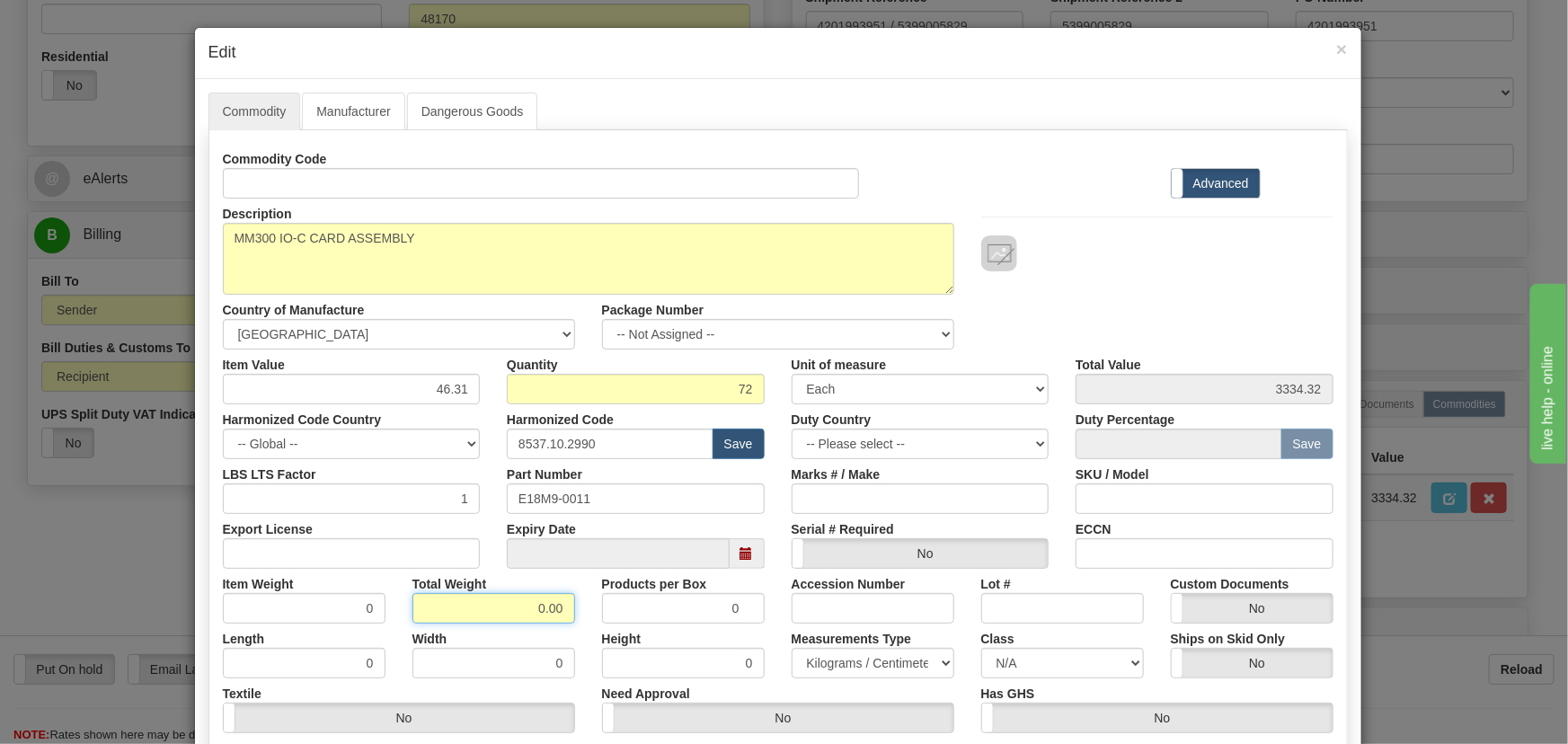
drag, startPoint x: 527, startPoint y: 609, endPoint x: 571, endPoint y: 613, distance: 44.2
click at [571, 613] on div "Total Weight 0.00" at bounding box center [494, 596] width 190 height 55
type input ".72"
type input "0.0100"
drag, startPoint x: 429, startPoint y: 395, endPoint x: 476, endPoint y: 411, distance: 49.6
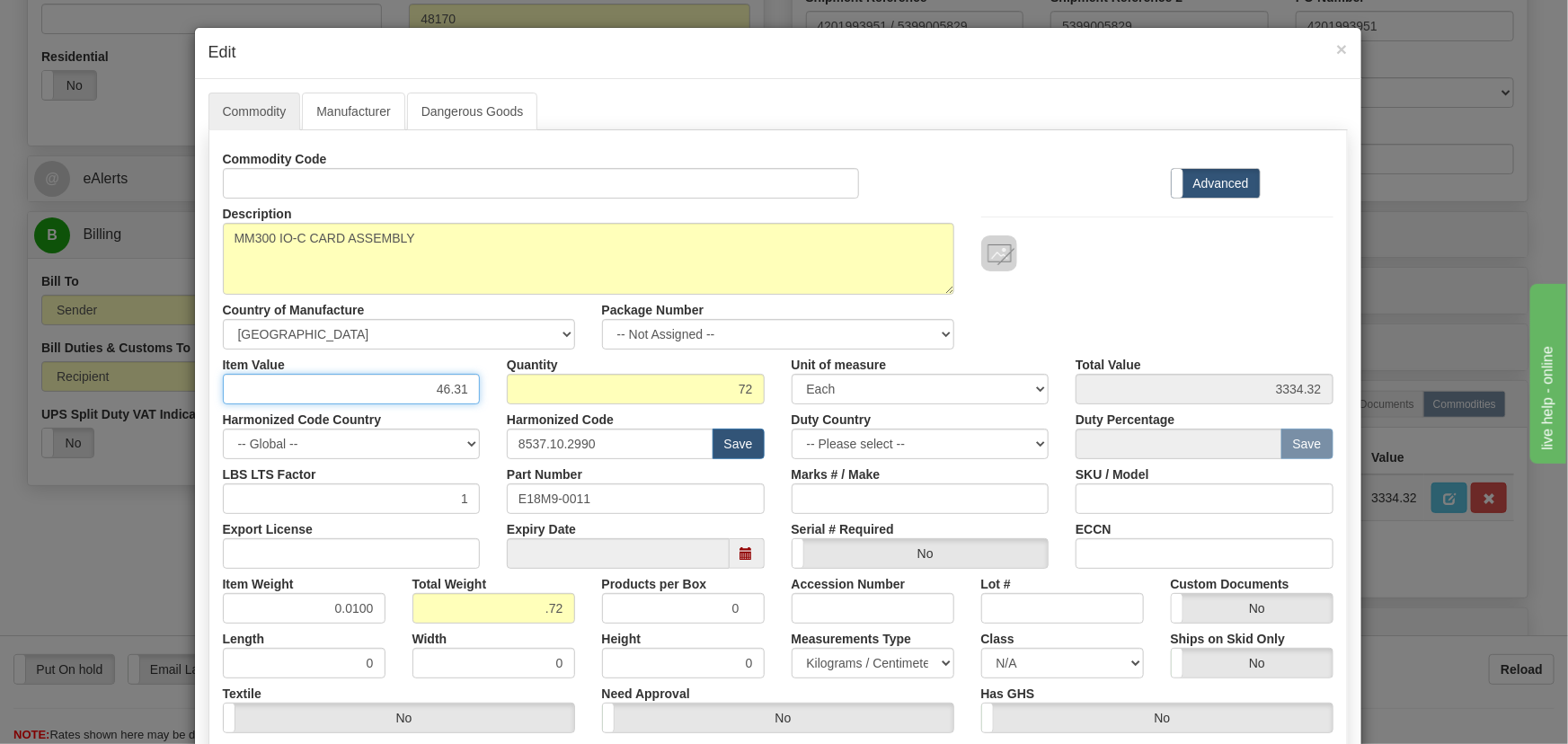
click at [476, 411] on div "Commodity Code Standard Advanced Description MM300 IO-C CARD ASSEMBLY Country o…" at bounding box center [778, 465] width 1111 height 645
paste input ","
type input "46.31"
click at [1123, 298] on div "Description MM300 IO-C CARD ASSEMBLY Country of Manufacture -- Unknown -- AFGHA…" at bounding box center [778, 274] width 1138 height 151
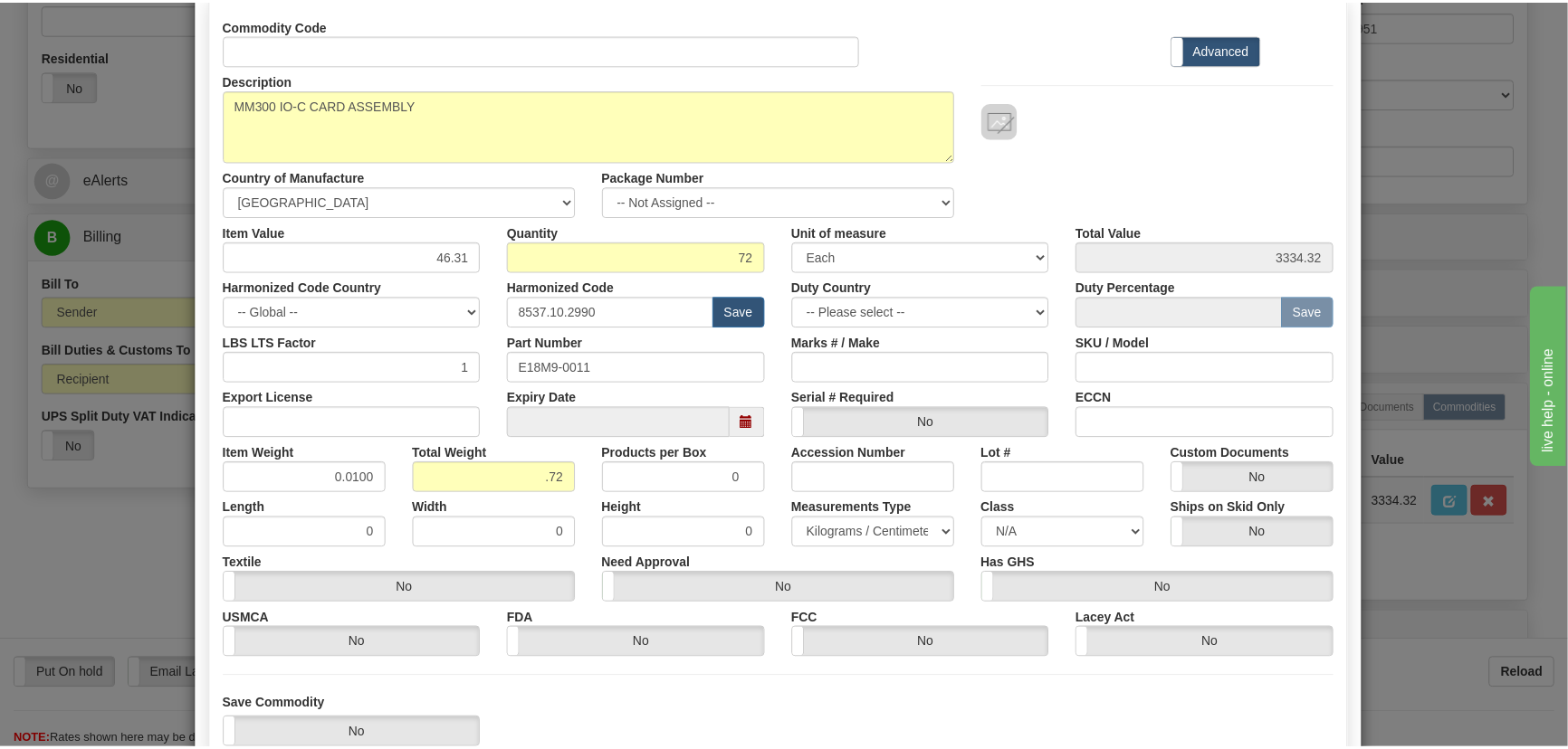
scroll to position [257, 0]
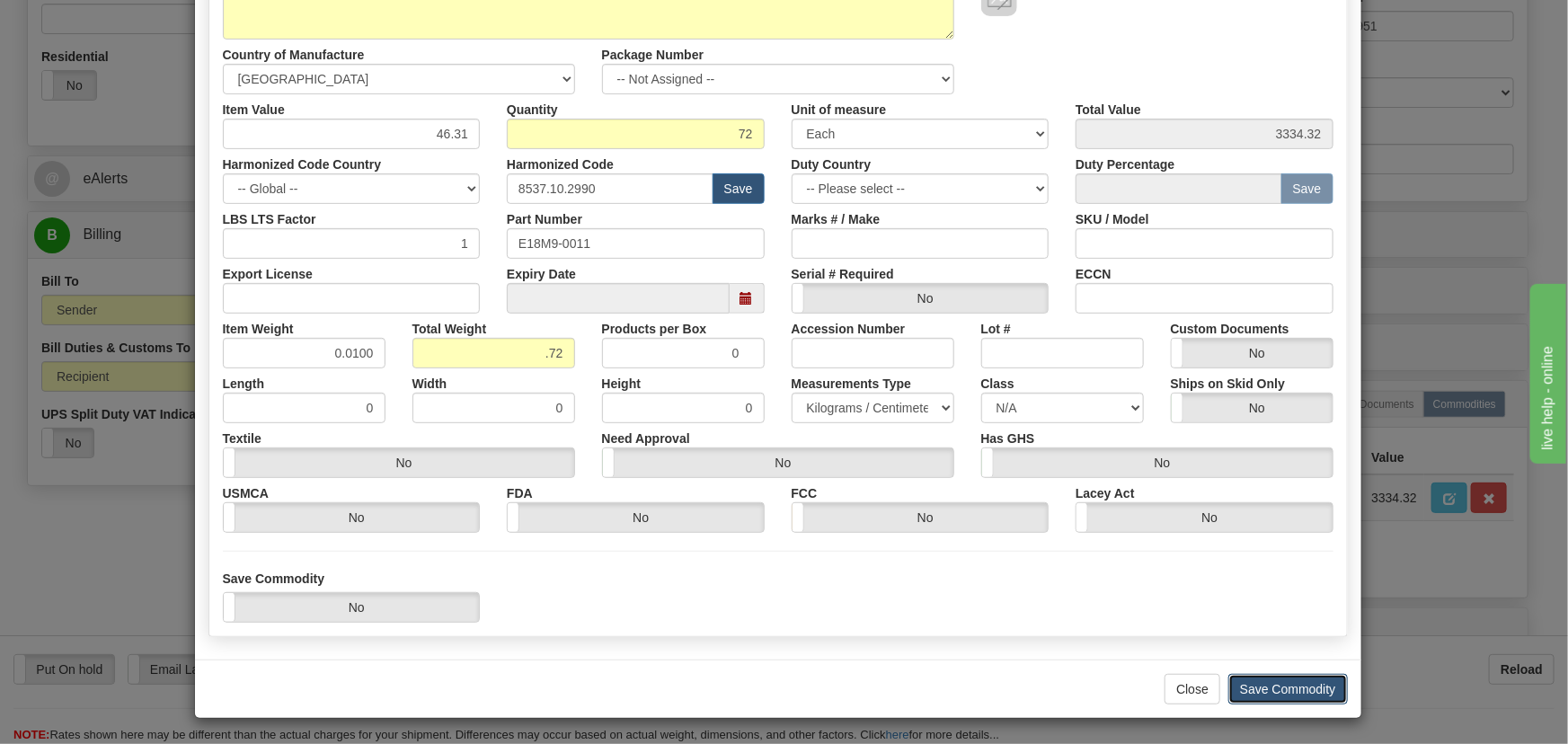
click at [1304, 689] on button "Save Commodity" at bounding box center [1289, 689] width 120 height 31
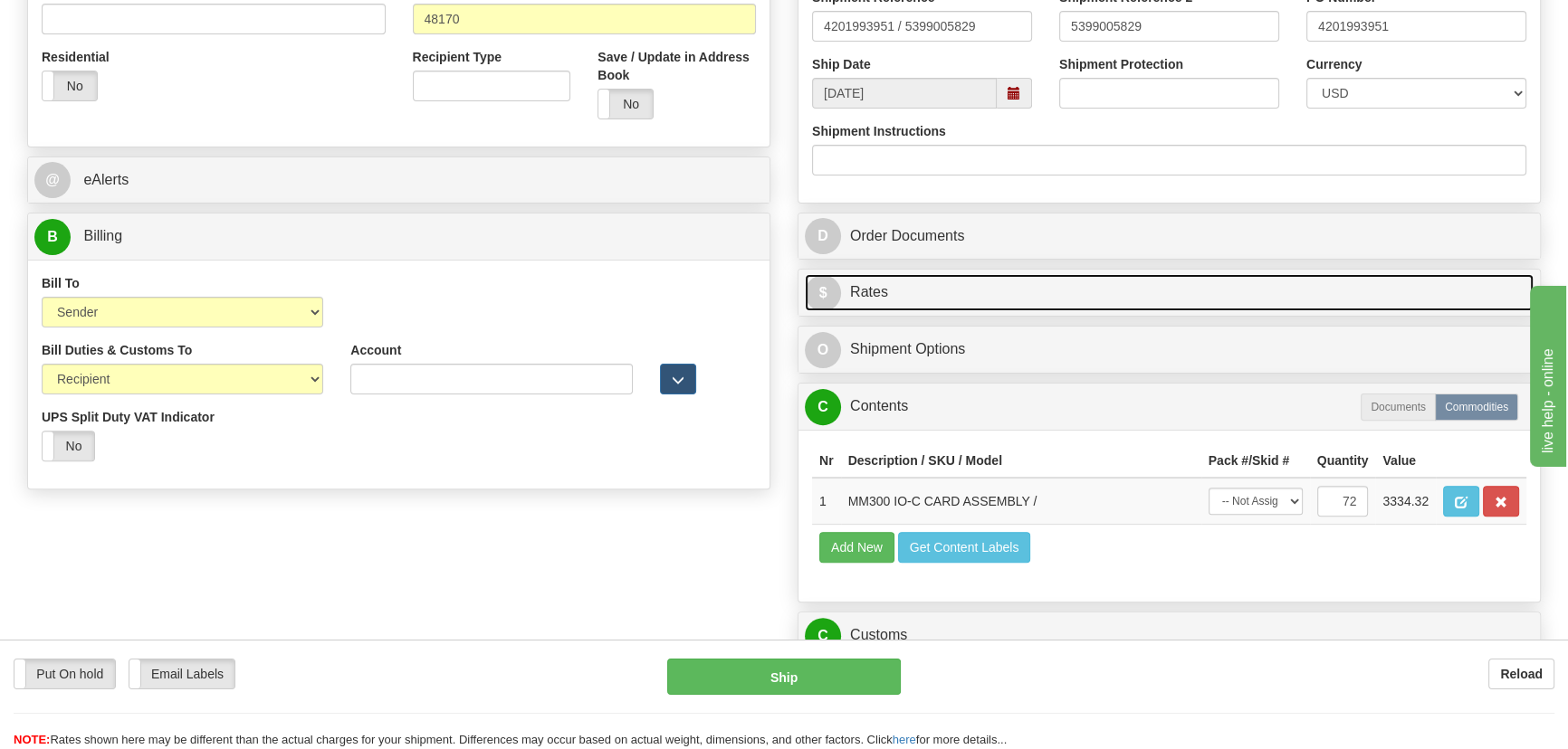
click at [1295, 287] on link "$ Rates" at bounding box center [1169, 292] width 728 height 37
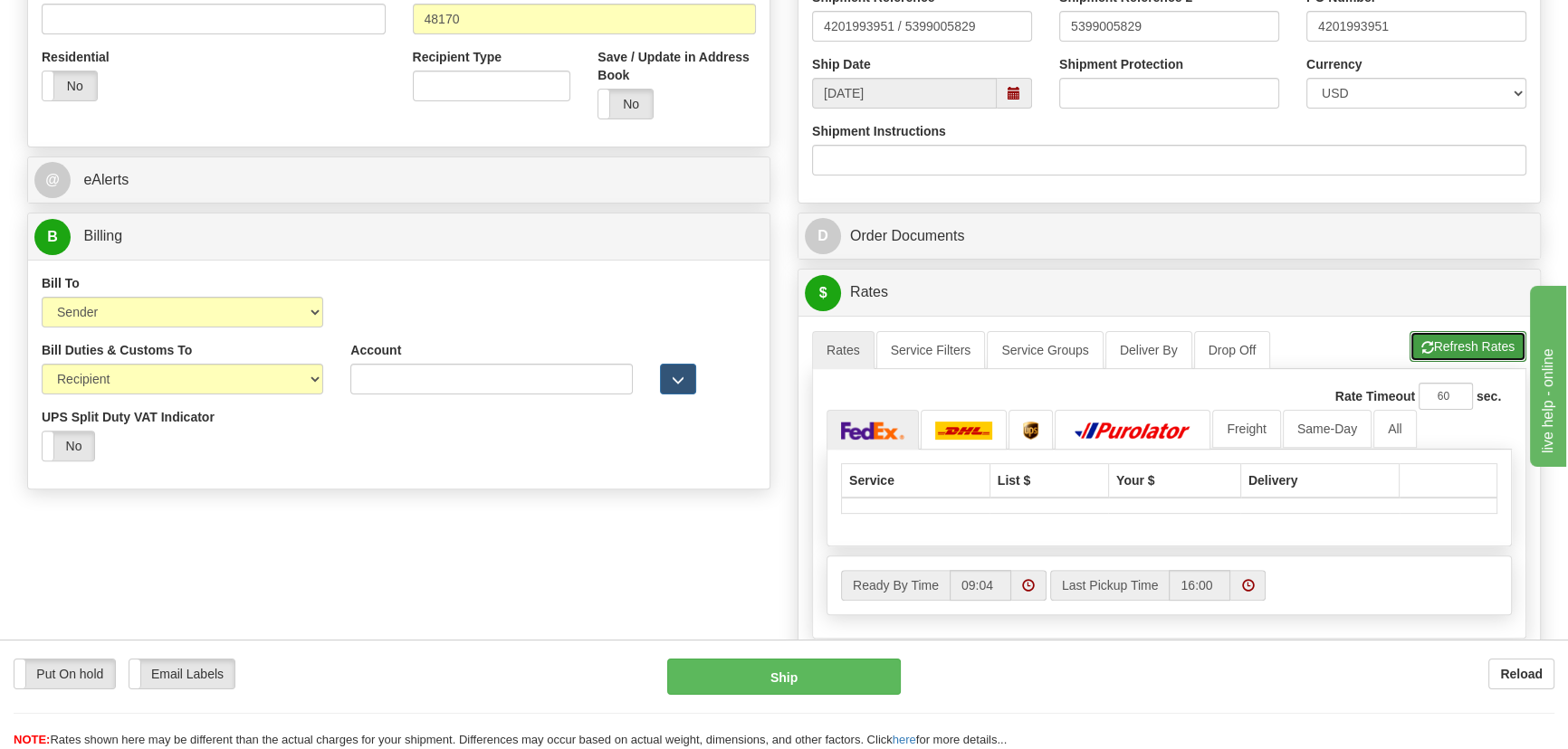
click at [1425, 345] on span "button" at bounding box center [1427, 348] width 13 height 12
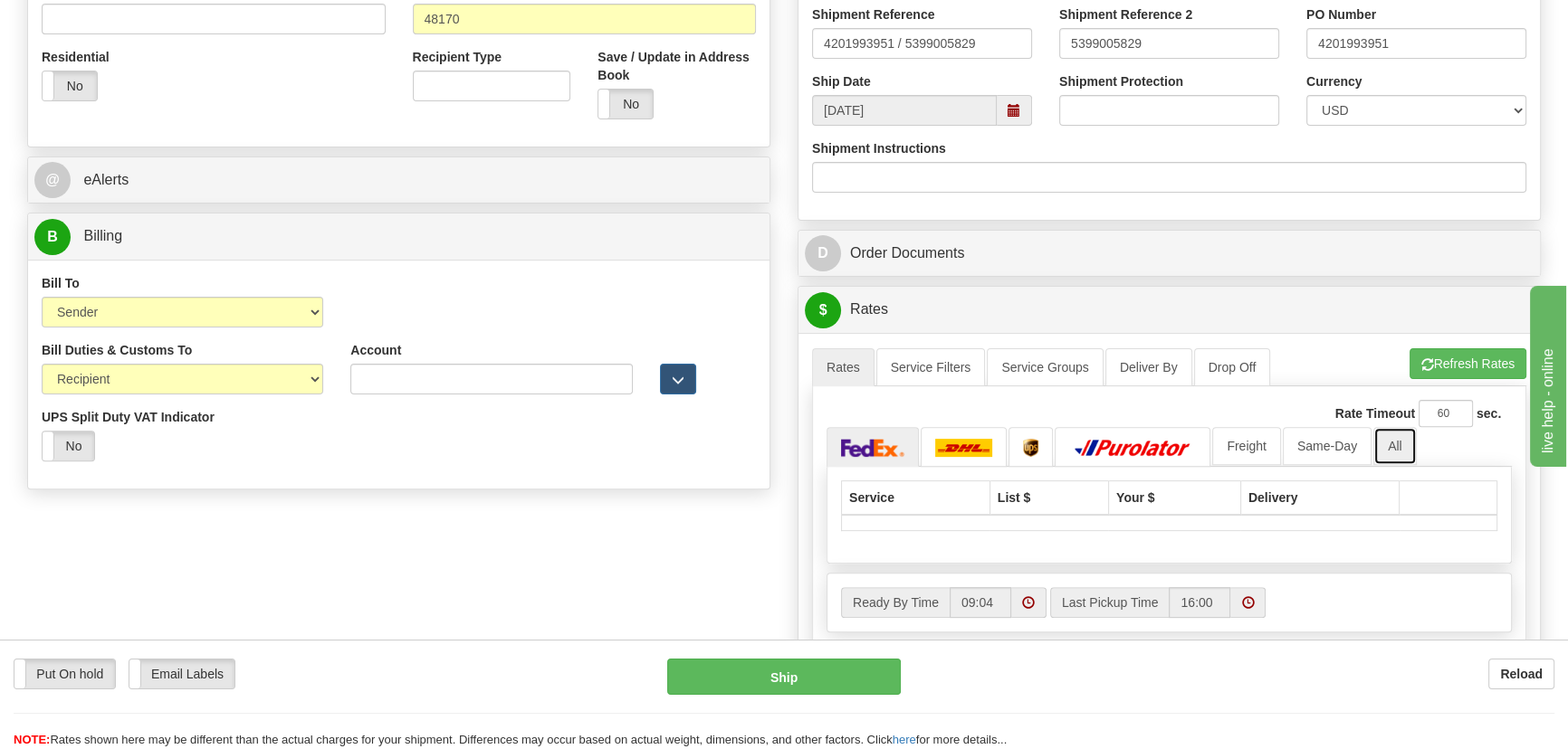
click at [1395, 445] on link "All" at bounding box center [1396, 446] width 44 height 38
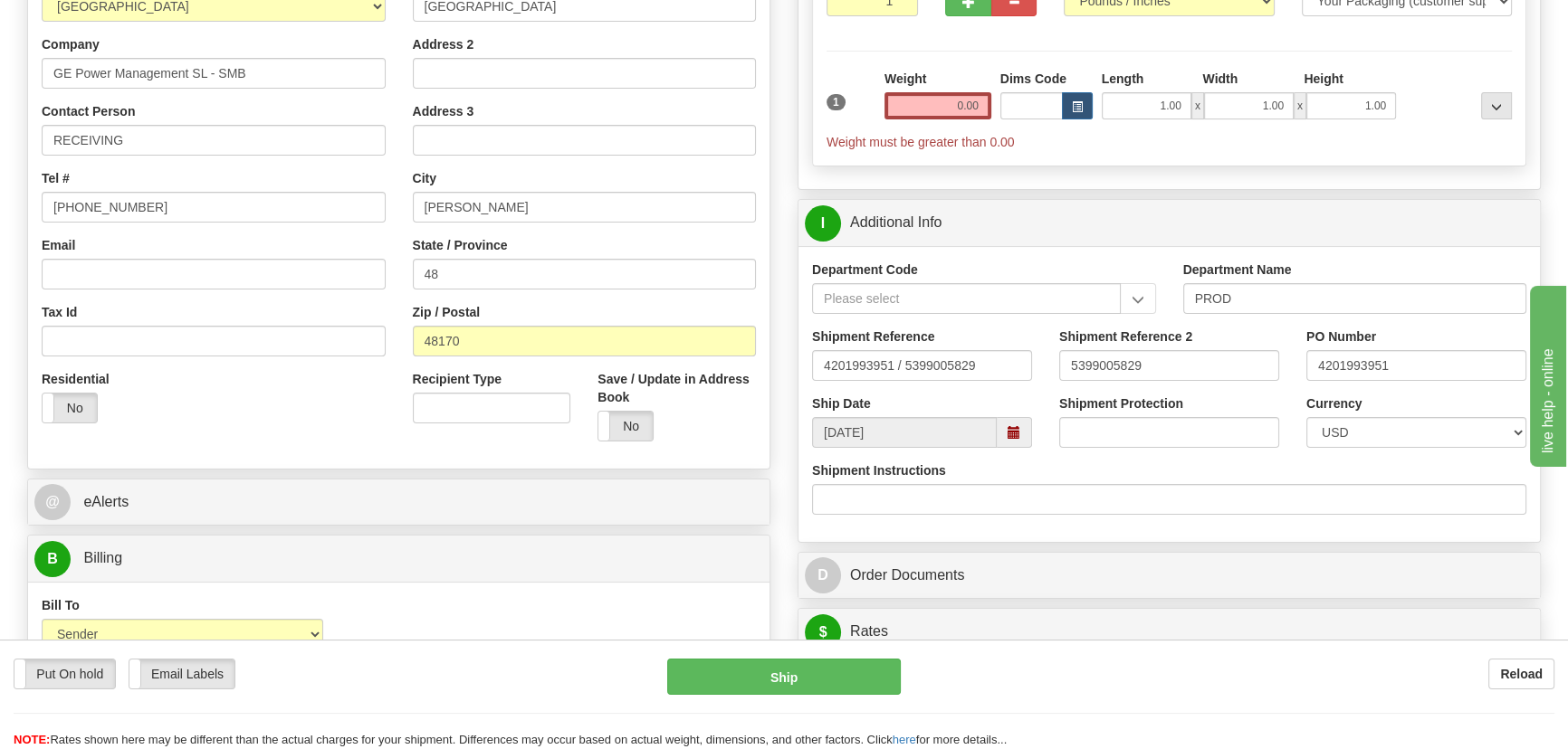
scroll to position [329, 0]
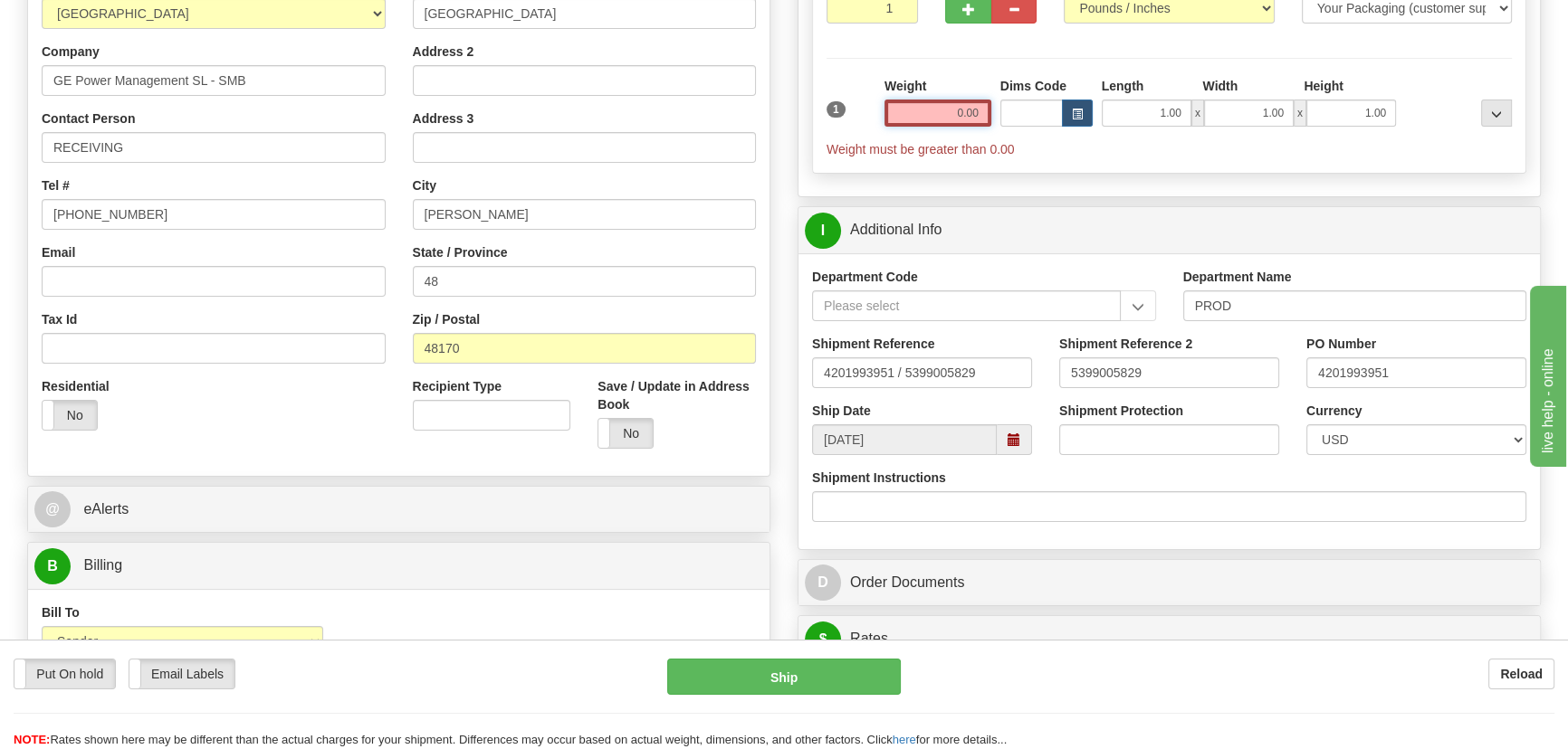
drag, startPoint x: 945, startPoint y: 112, endPoint x: 979, endPoint y: 127, distance: 37.2
click at [979, 127] on div "Weight 0.00" at bounding box center [938, 109] width 116 height 63
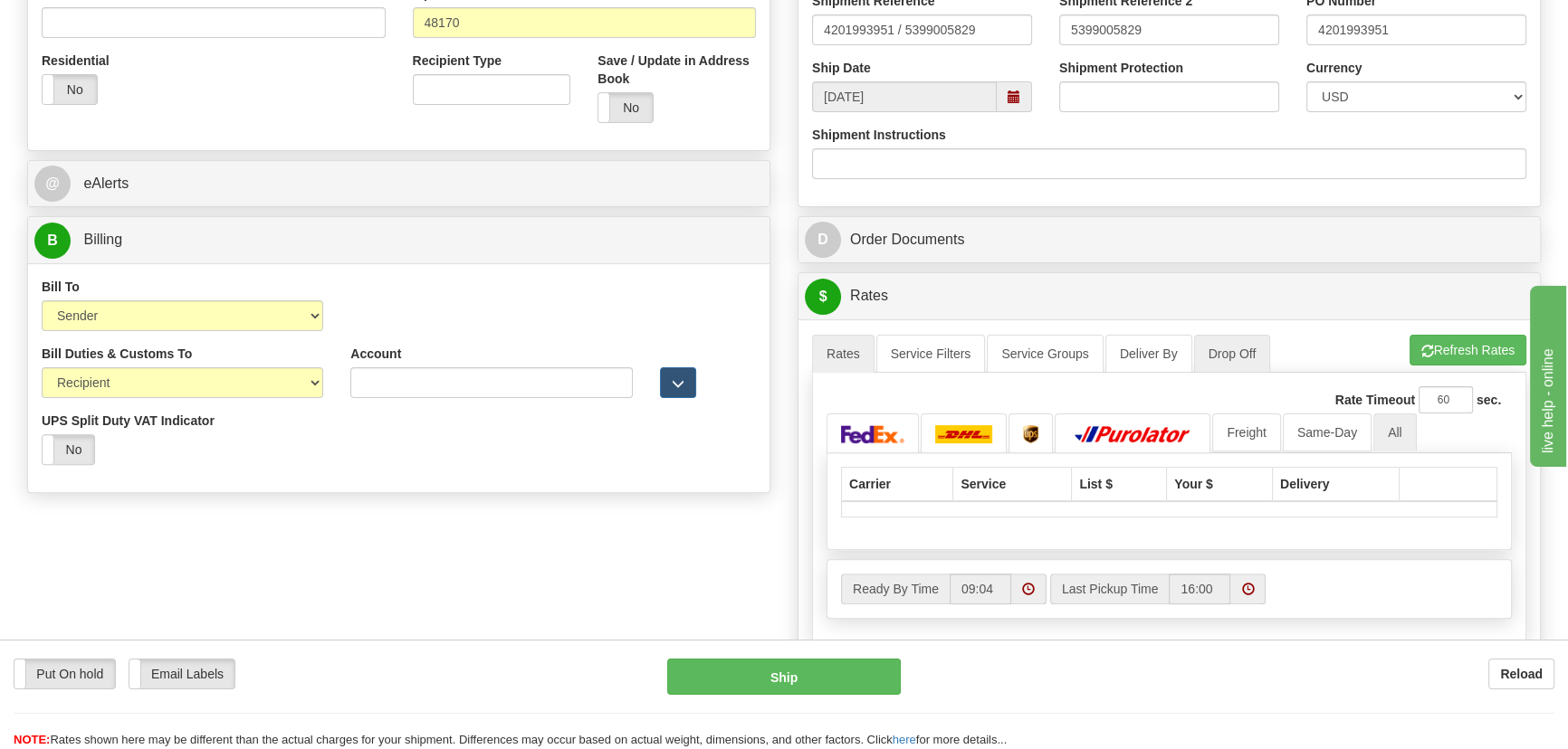
scroll to position [658, 0]
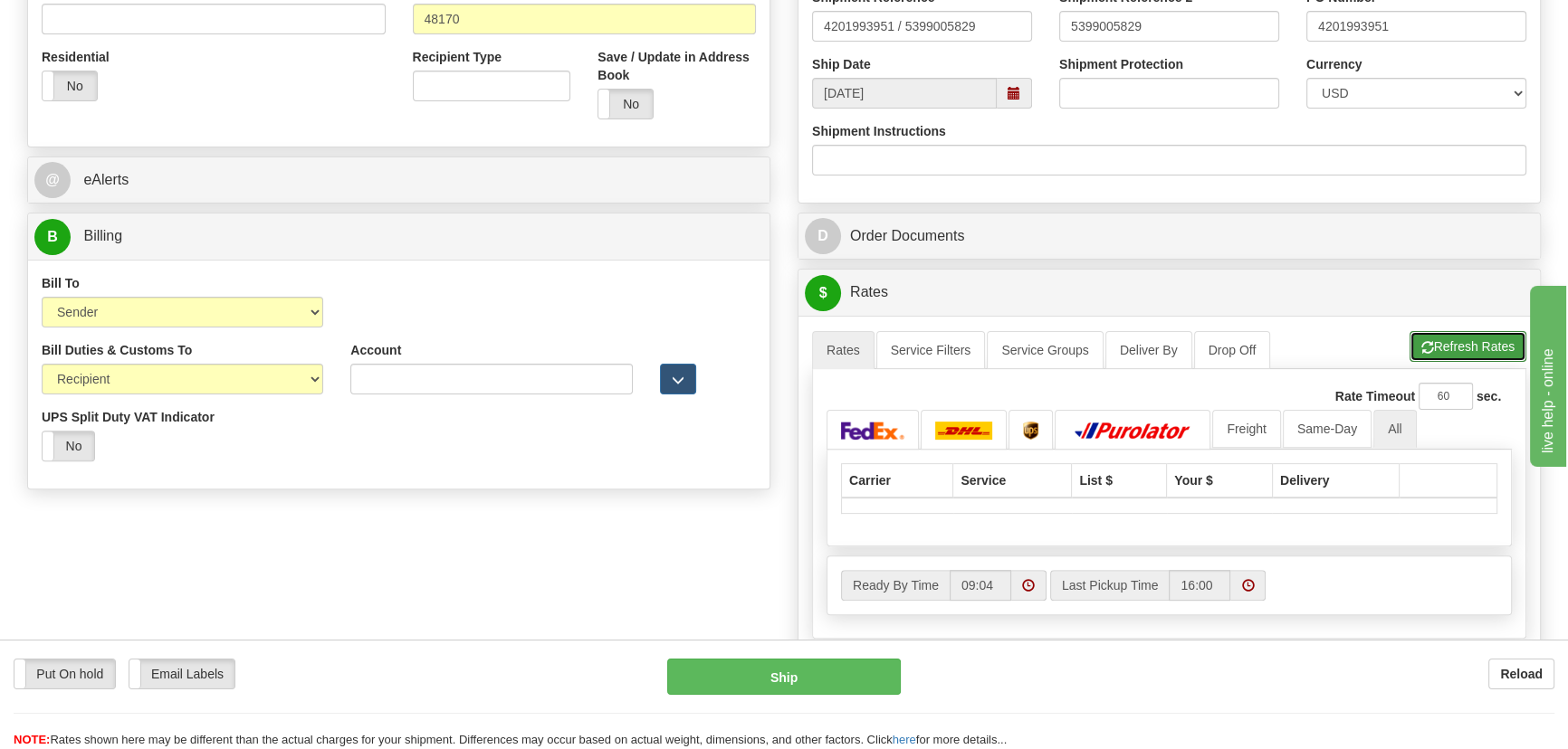
type input "17.00"
click at [1440, 355] on button "Refresh Rates" at bounding box center [1468, 346] width 117 height 31
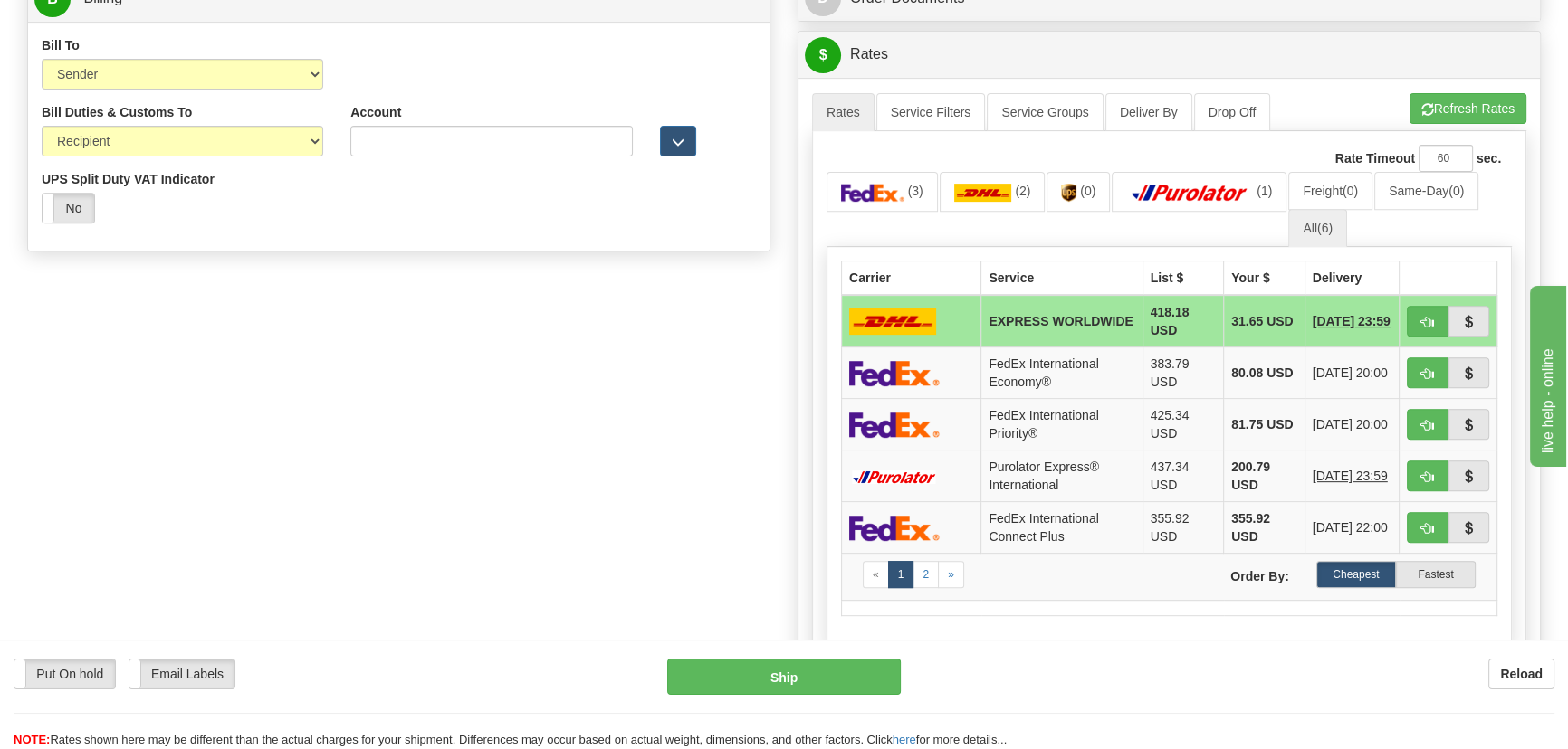
scroll to position [906, 0]
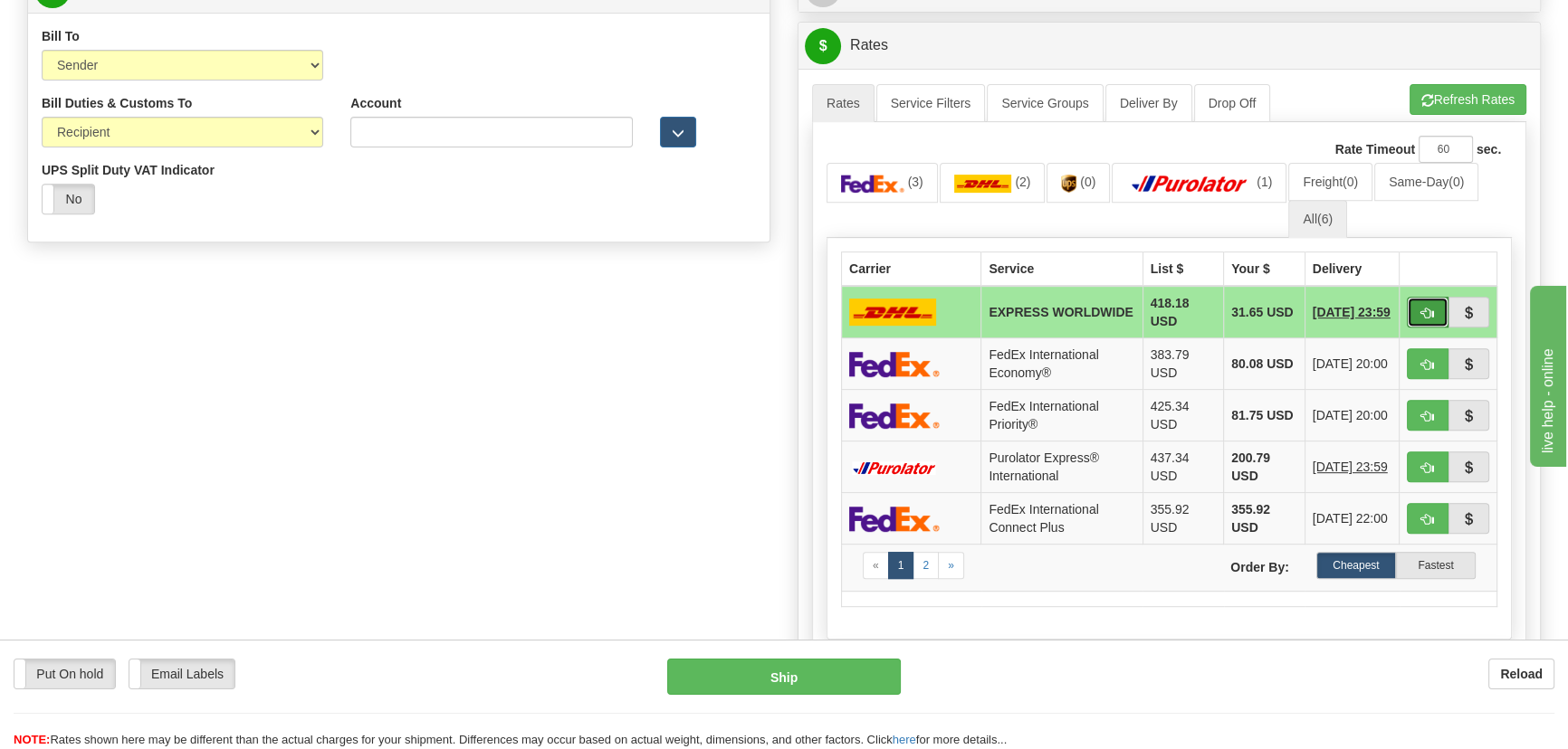
click at [1429, 303] on button "button" at bounding box center [1428, 312] width 42 height 31
type input "P"
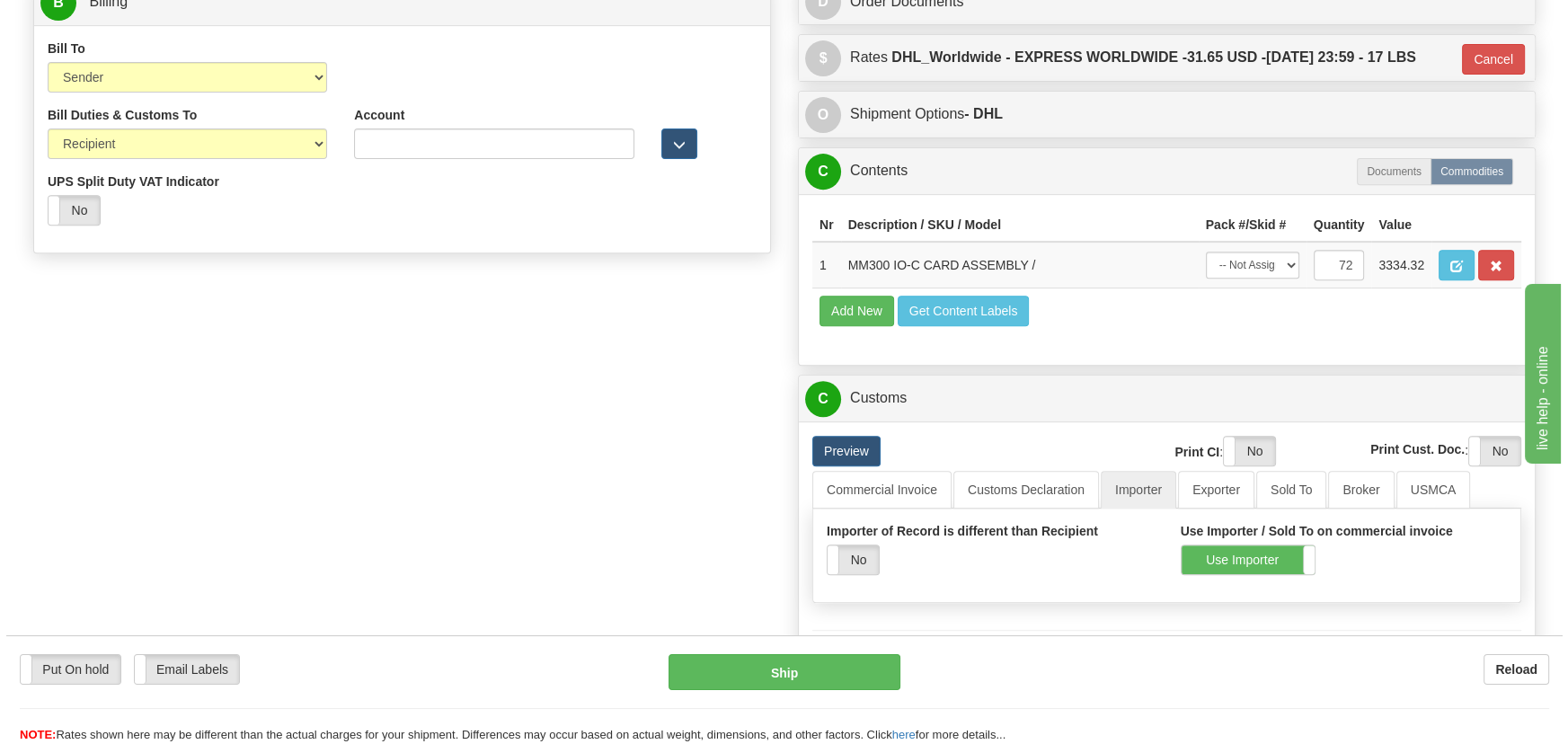
scroll to position [980, 0]
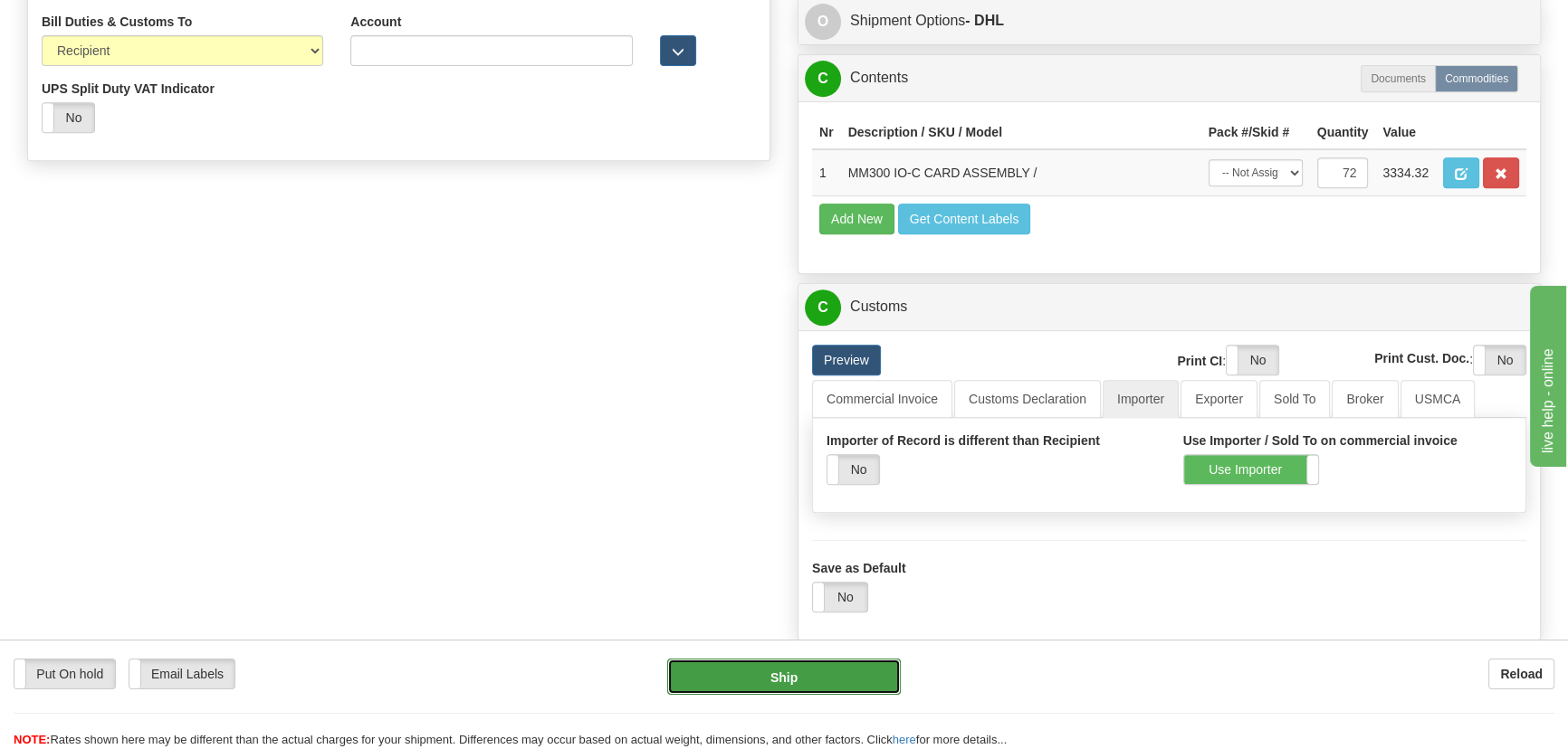
click at [797, 678] on button "Ship" at bounding box center [784, 677] width 235 height 37
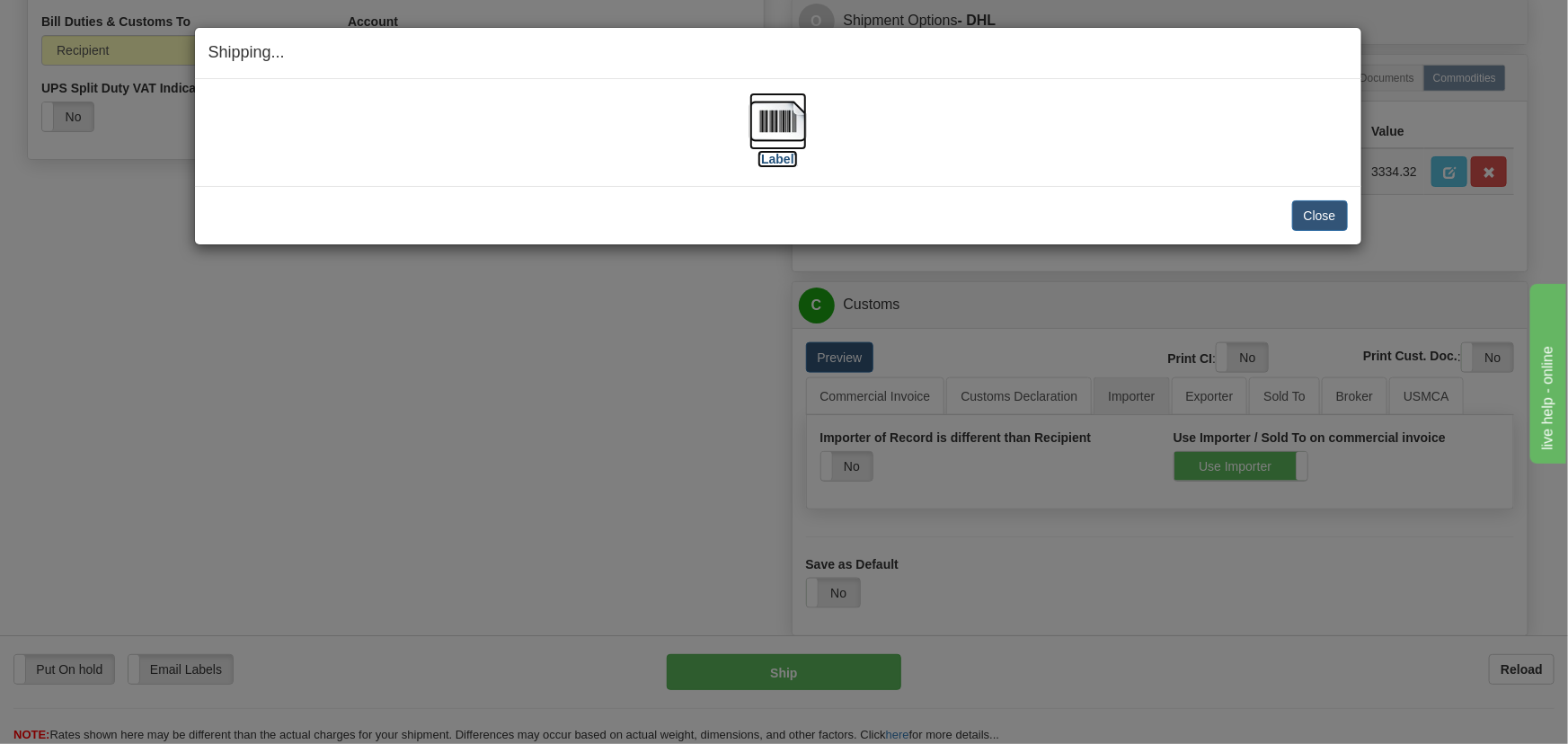
click at [785, 121] on img at bounding box center [778, 121] width 57 height 57
click at [1310, 219] on button "Close" at bounding box center [1320, 216] width 56 height 31
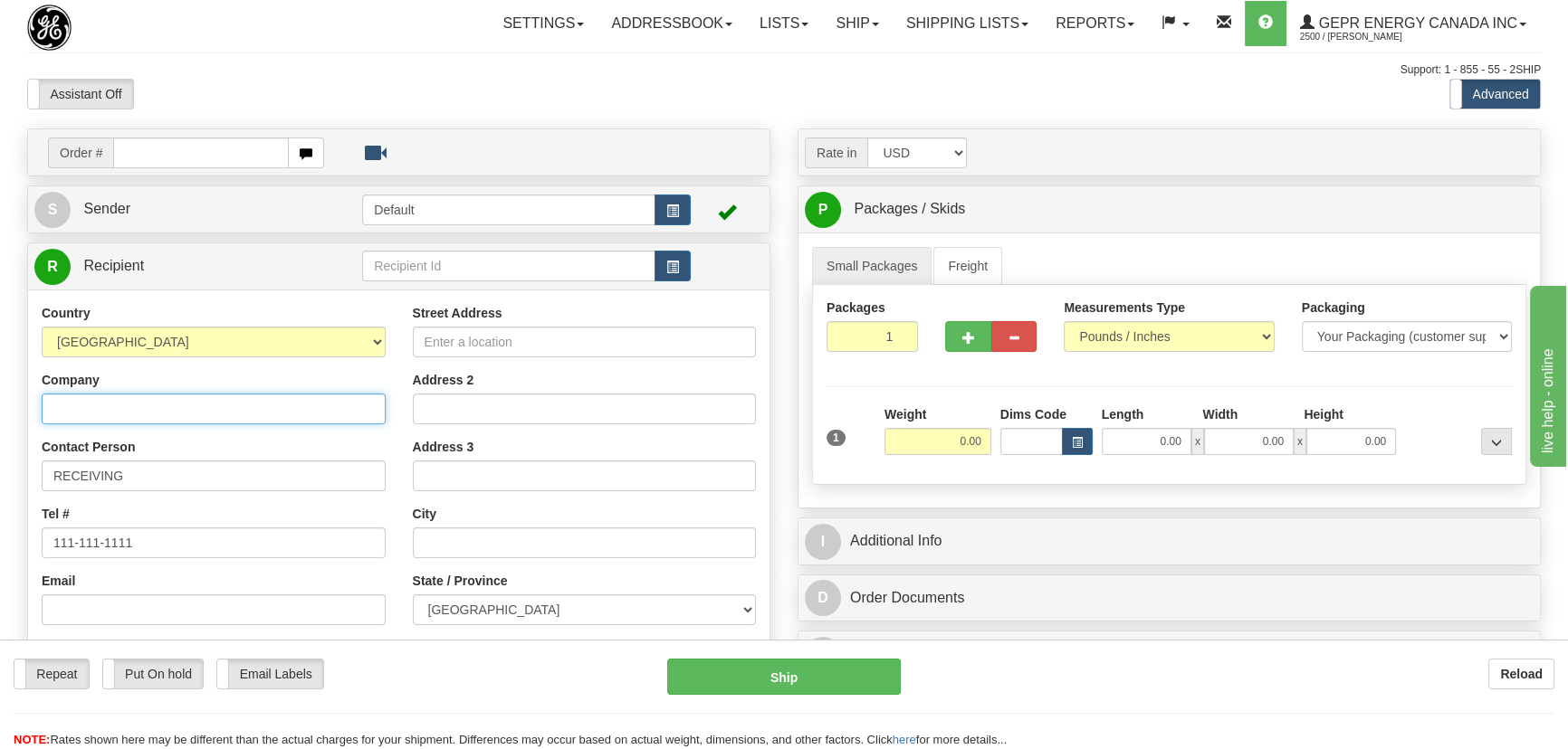
click at [299, 409] on input "Company" at bounding box center [213, 408] width 344 height 31
type input "CA TOOL"
click at [589, 343] on input "Street Address" at bounding box center [585, 342] width 344 height 31
paste input "[STREET_ADDRESS]"
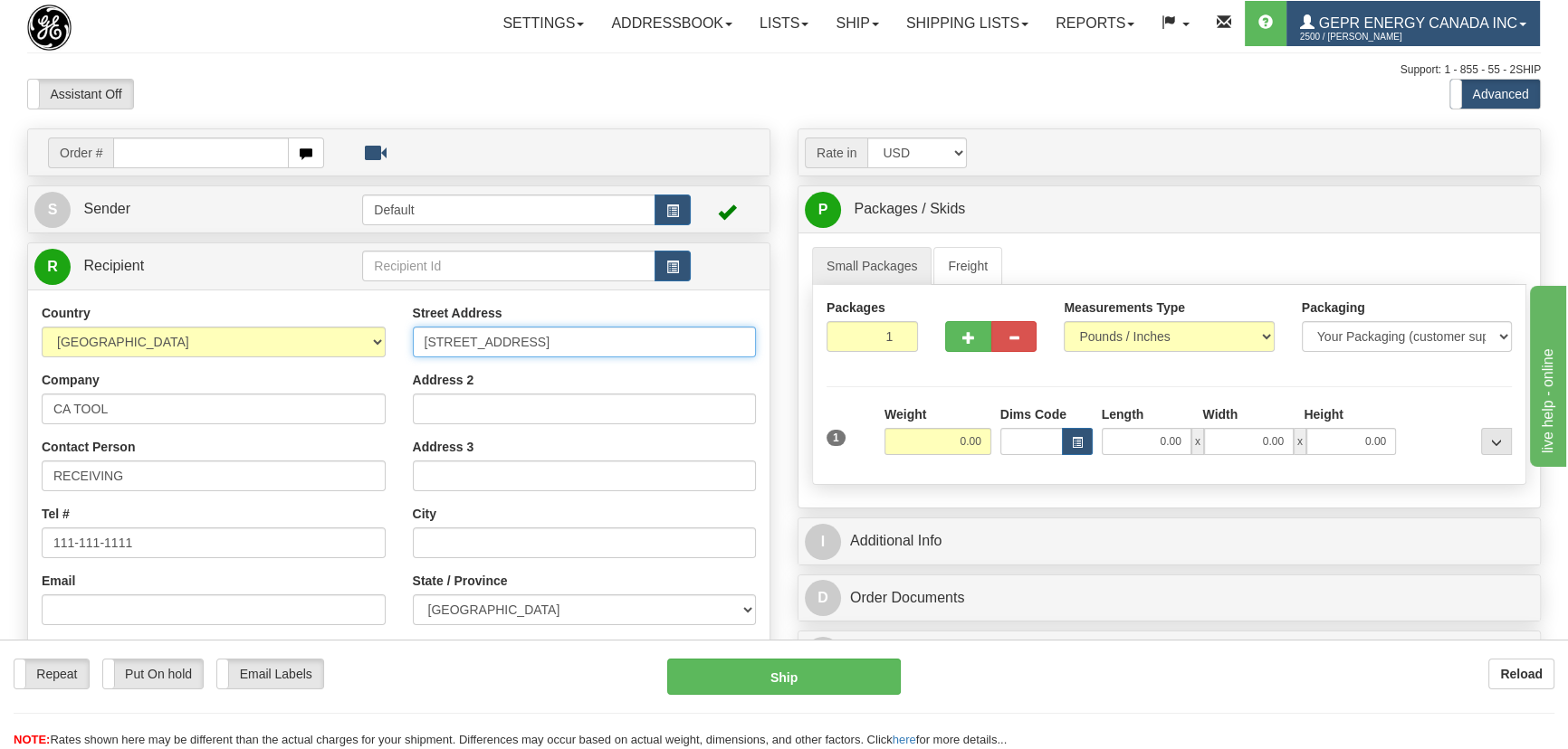
type input "[STREET_ADDRESS]"
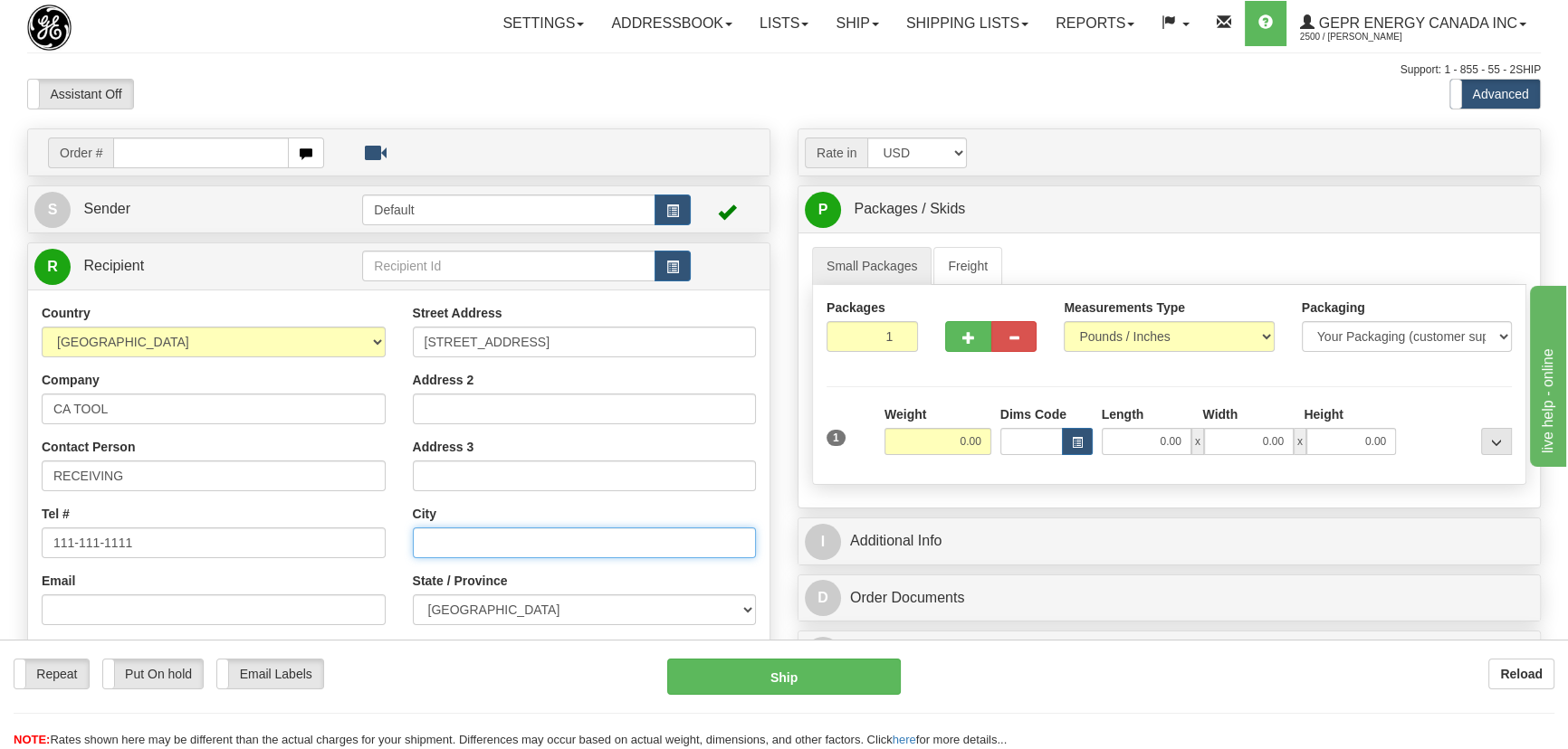
click at [456, 552] on input "text" at bounding box center [585, 543] width 344 height 31
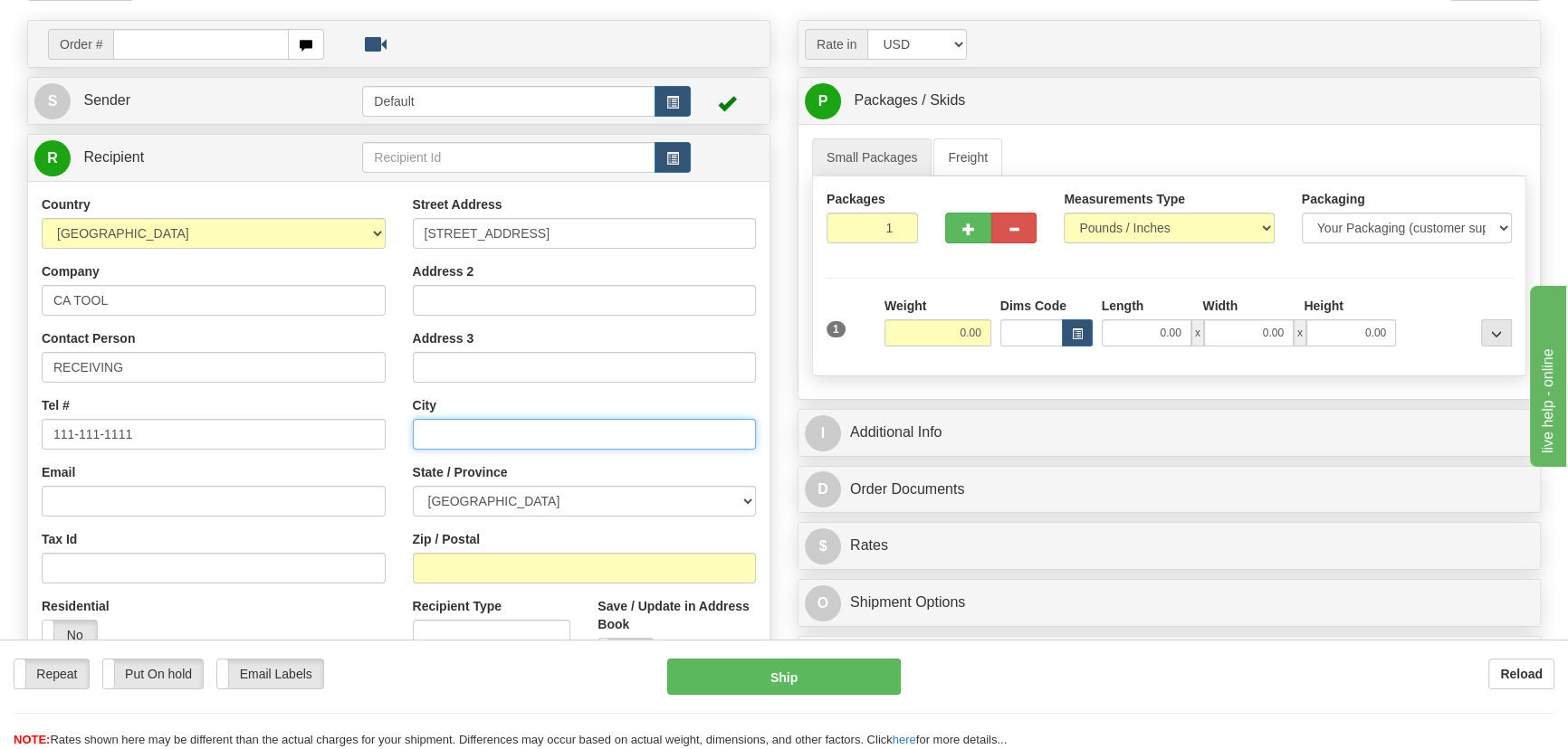
scroll to position [163, 0]
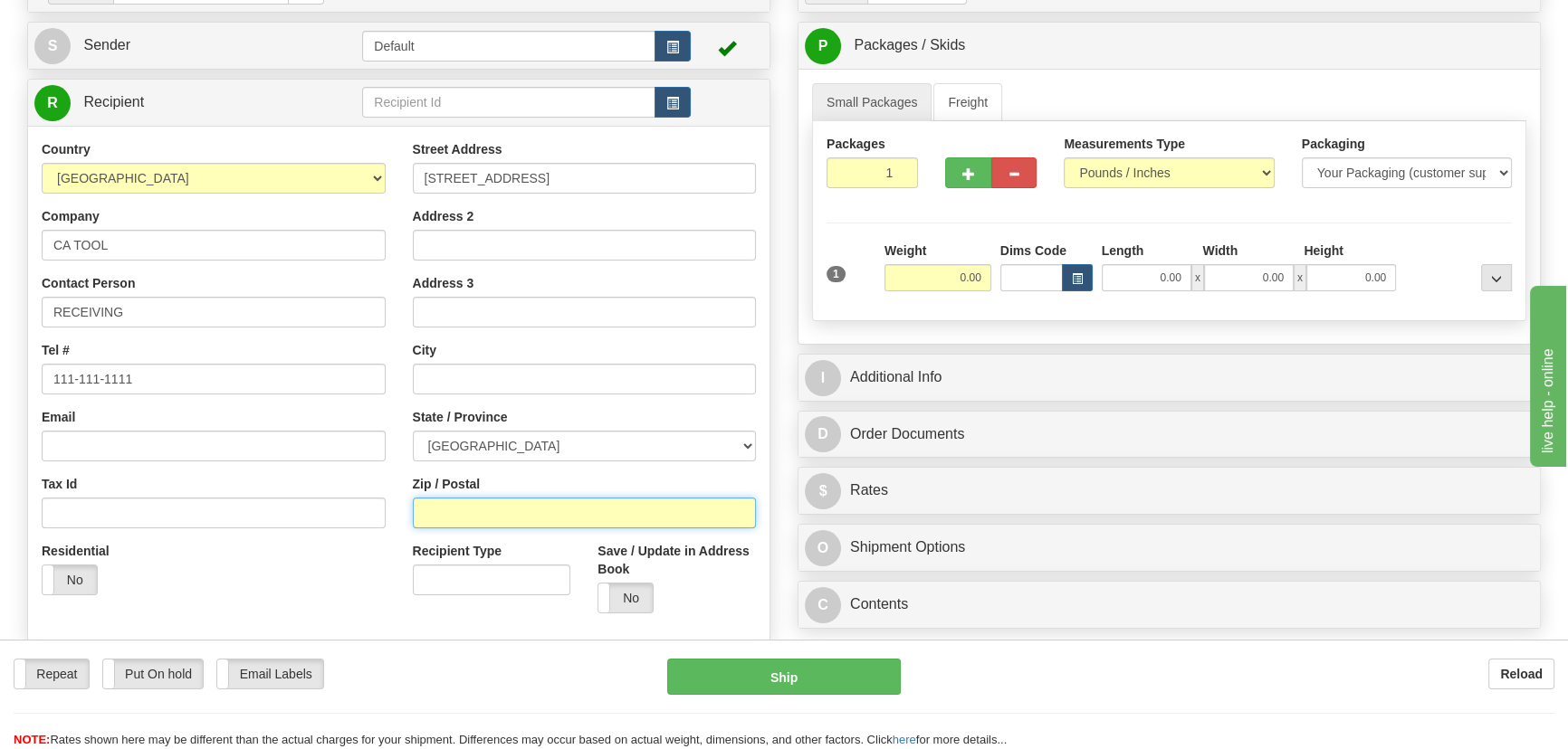
click at [514, 515] on input "Zip / Postal" at bounding box center [585, 512] width 344 height 31
paste input "V3N-1E8"
type input "V3N 1E8"
click at [405, 561] on div "Recipient Type" at bounding box center [492, 576] width 185 height 67
type input "BURNABY"
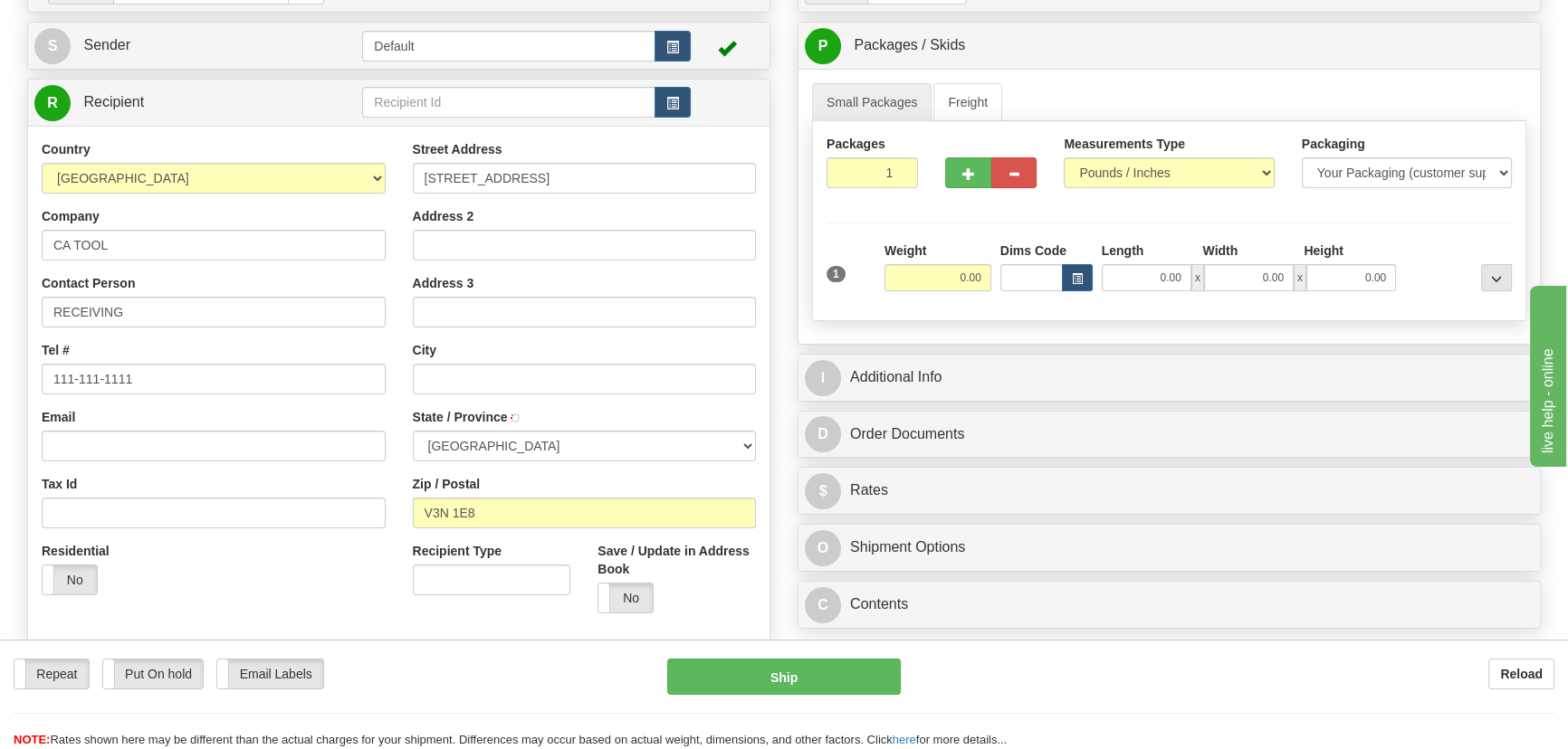
select select "BC"
drag, startPoint x: 108, startPoint y: 379, endPoint x: 0, endPoint y: 340, distance: 114.8
click at [0, 340] on div "Toggle navigation Settings Shipping Preferences Fields Preferences New" at bounding box center [784, 347] width 1568 height 1020
paste input "604 522-7884"
type input "604 522-7884"
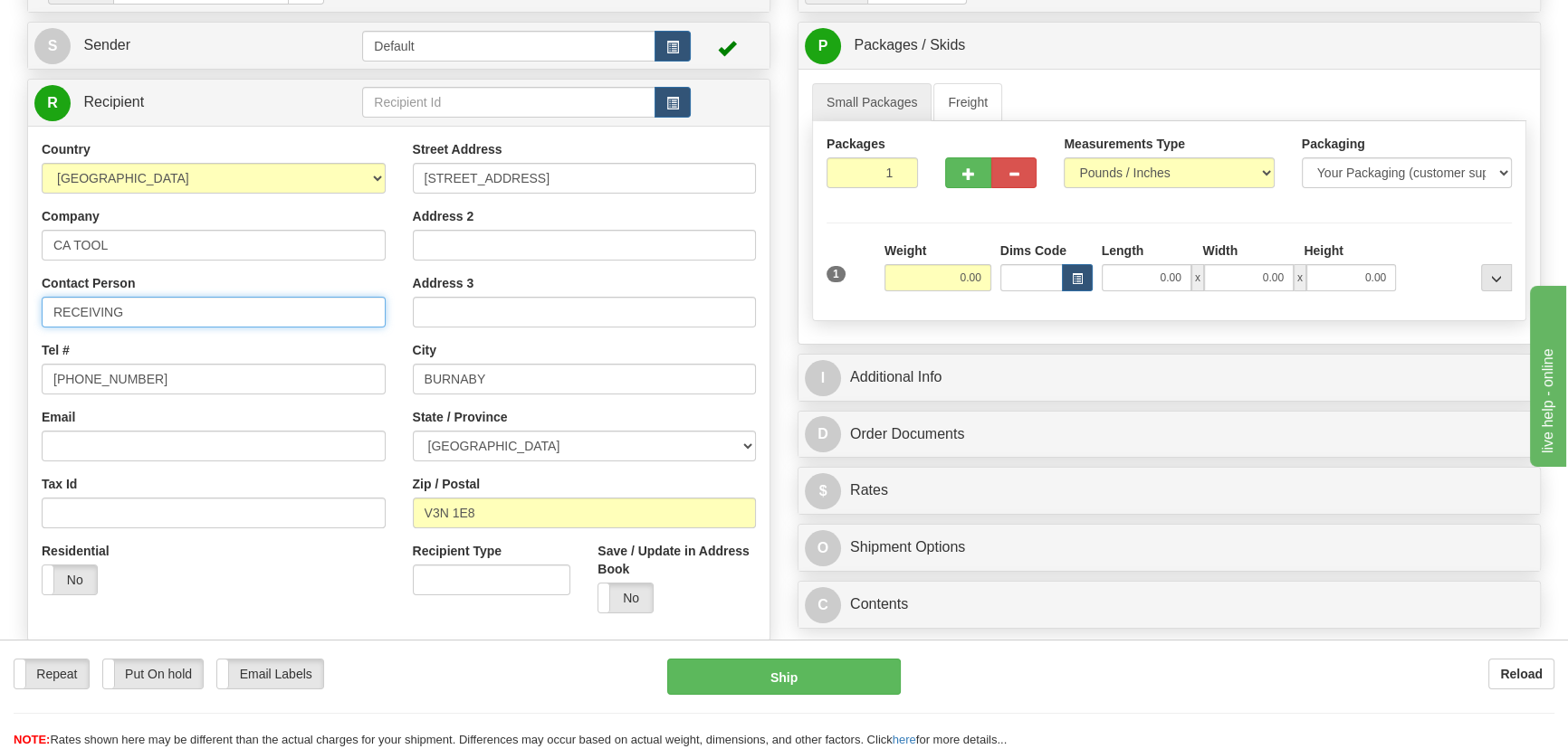
drag, startPoint x: 199, startPoint y: 310, endPoint x: 211, endPoint y: 302, distance: 14.4
click at [199, 310] on input "RECEIVING" at bounding box center [213, 312] width 344 height 31
type input "RECEIVING/Frank"
drag, startPoint x: 954, startPoint y: 280, endPoint x: 998, endPoint y: 288, distance: 44.7
click at [998, 288] on div "1 Weight 0.00 Dims Code 0.00" at bounding box center [1170, 273] width 695 height 64
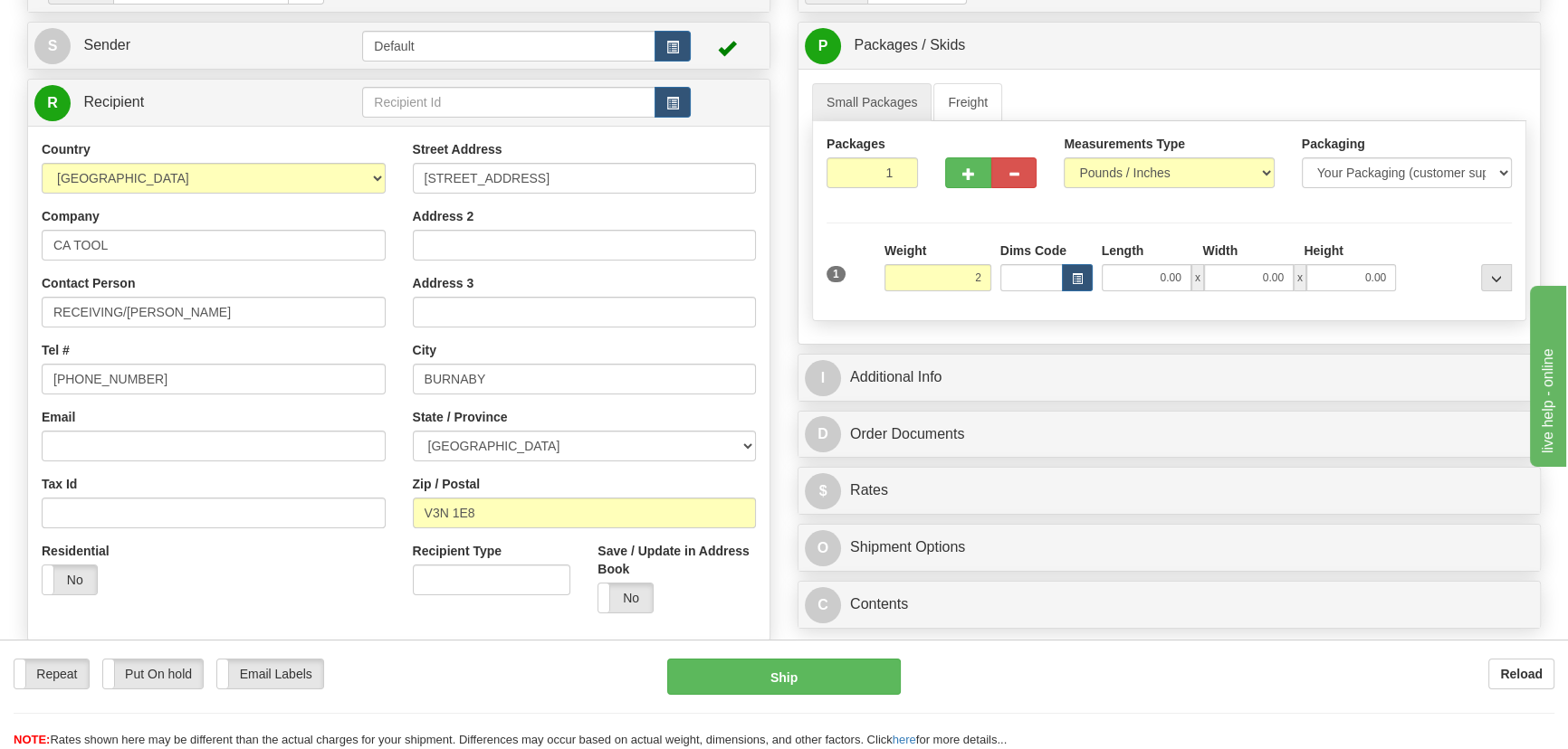
type input "2.00"
click at [1350, 227] on div "Packages 1 1 Measurements Type" at bounding box center [1169, 221] width 715 height 200
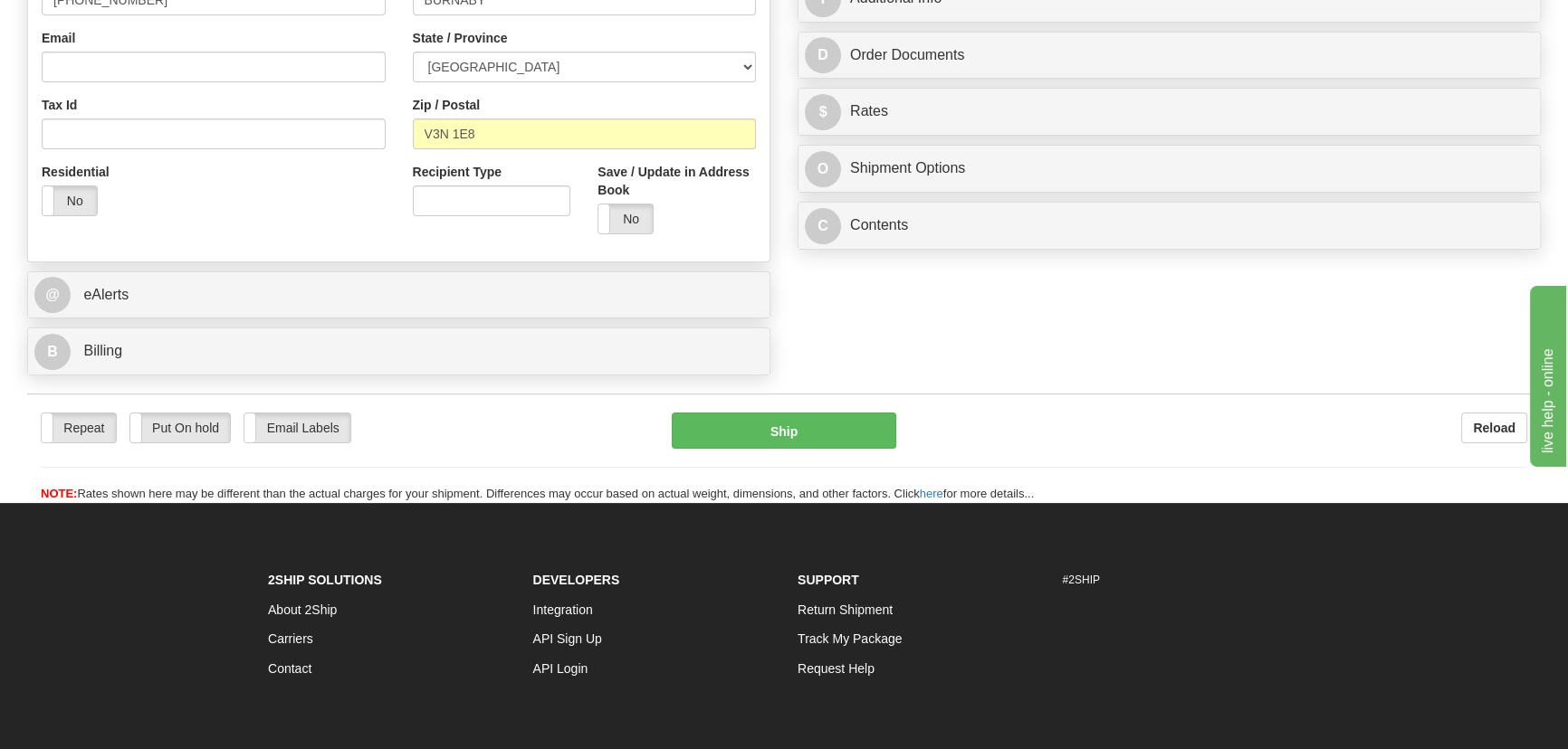
scroll to position [576, 0]
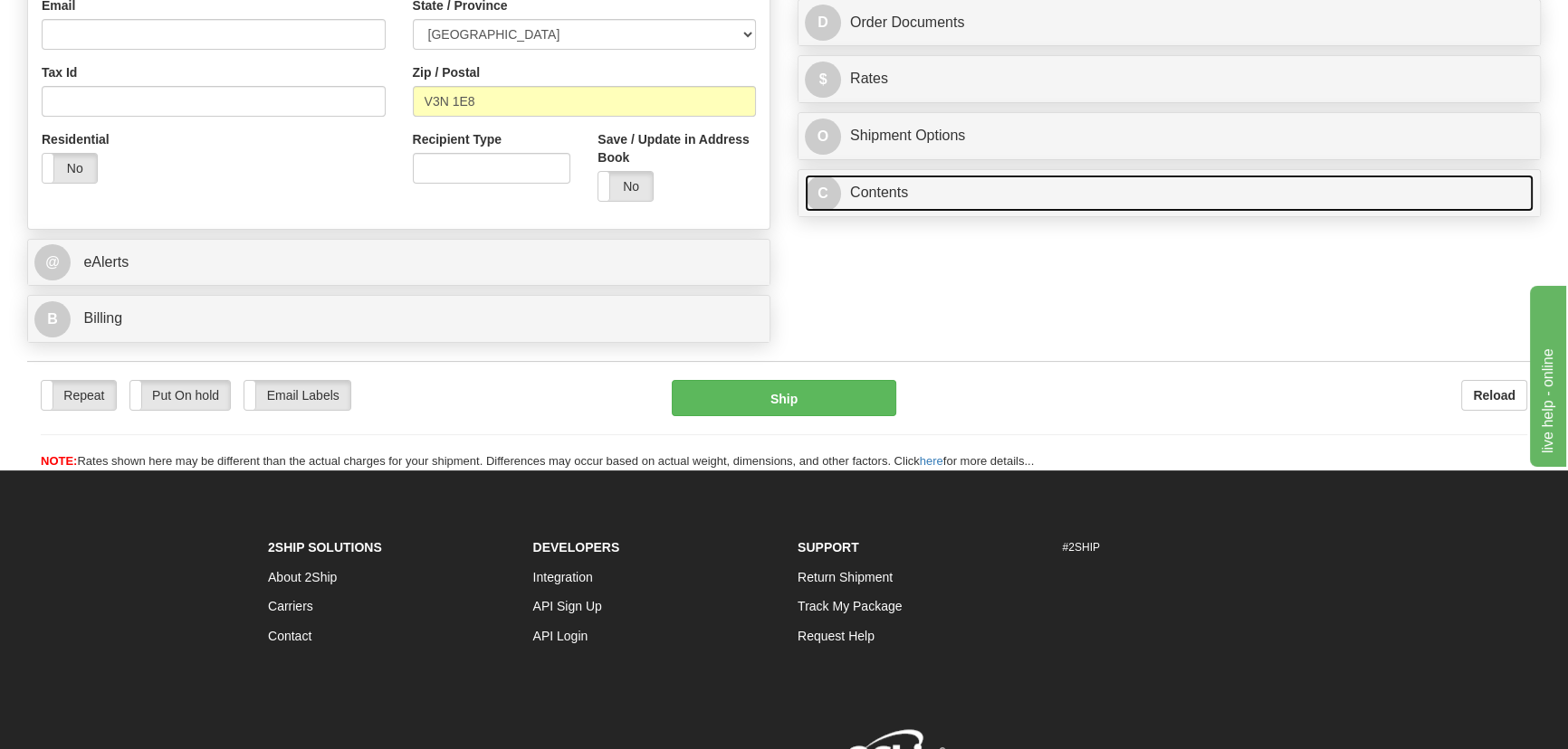
click at [1065, 193] on link "C Contents" at bounding box center [1169, 192] width 728 height 37
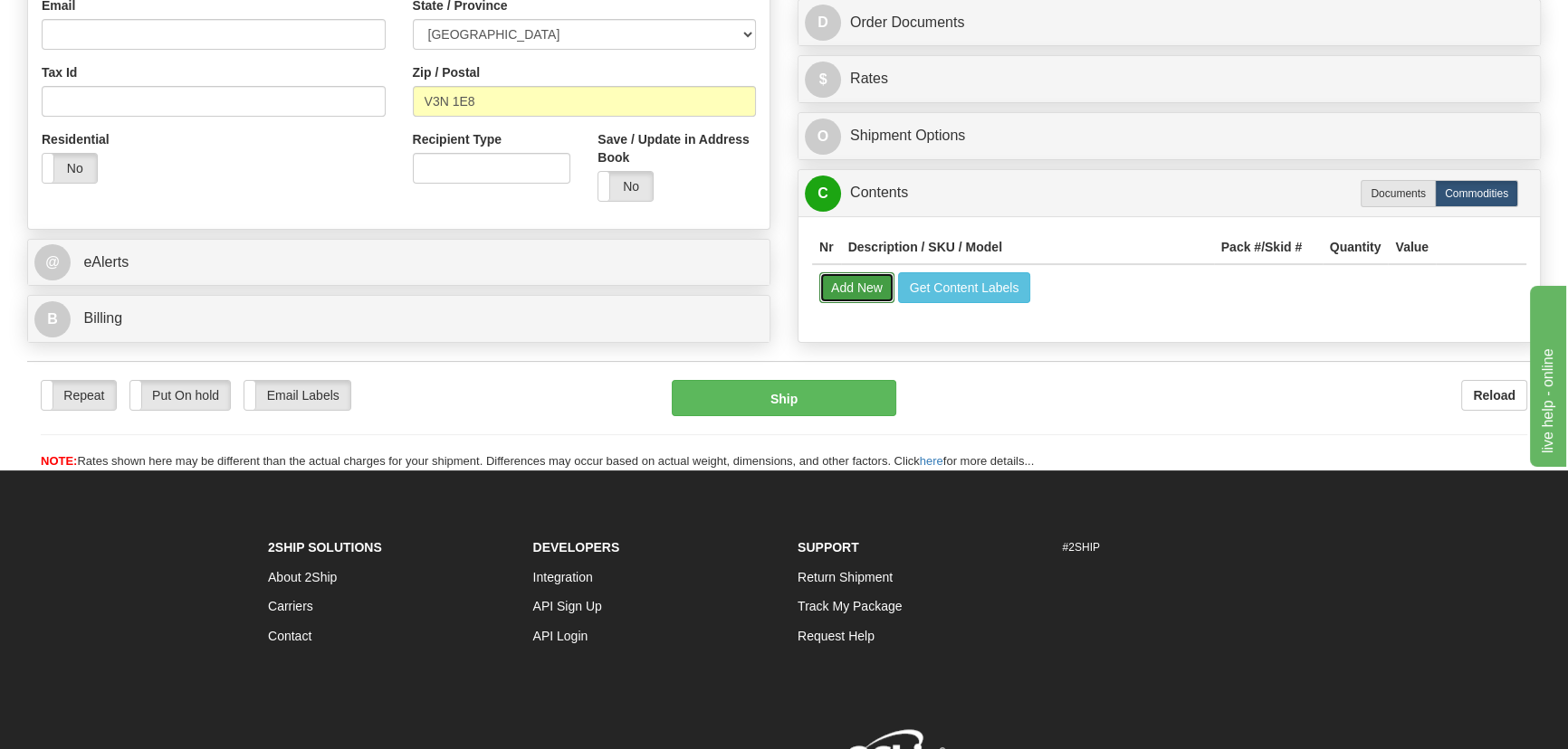
click at [870, 286] on button "Add New" at bounding box center [857, 287] width 75 height 31
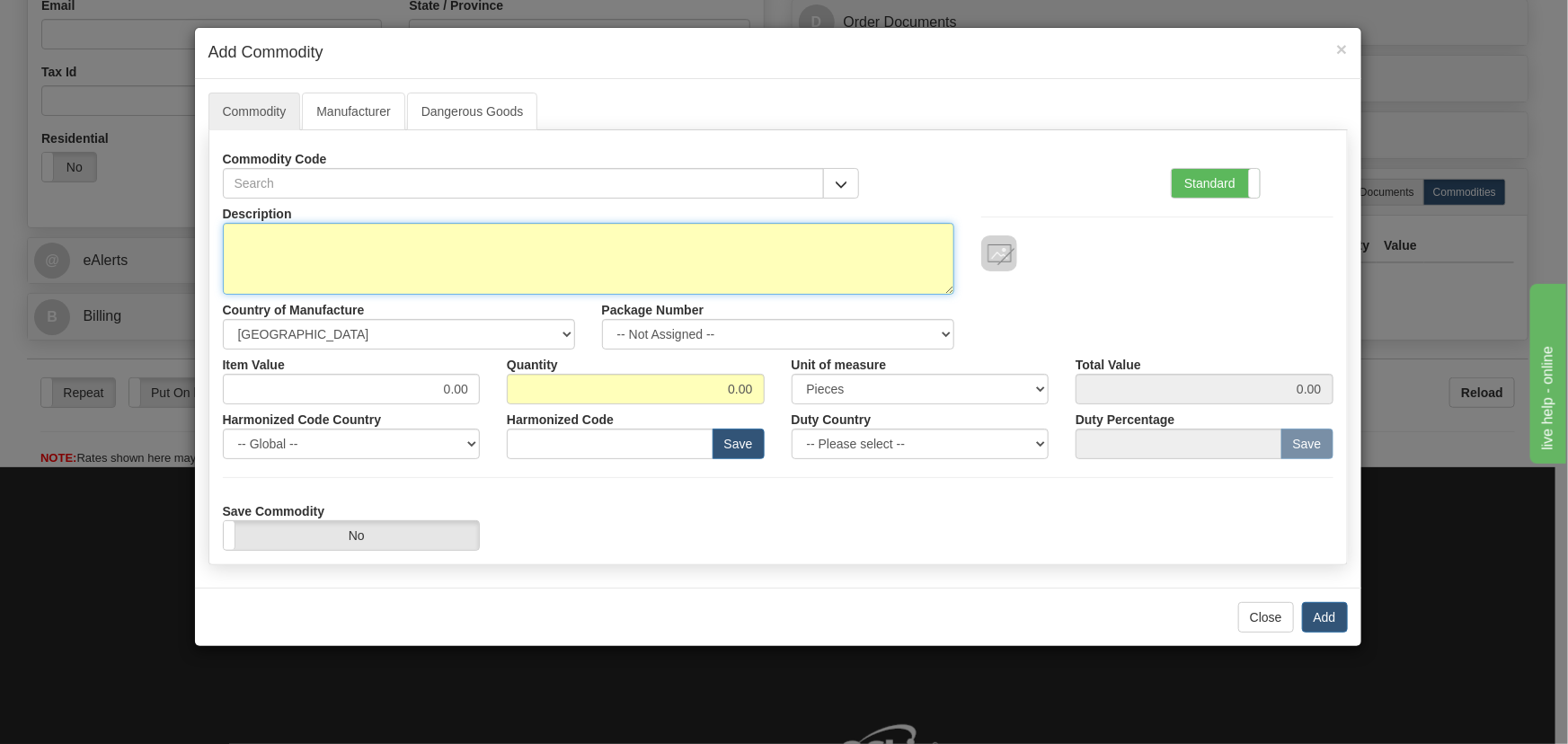
click at [498, 260] on textarea "Description" at bounding box center [589, 259] width 732 height 72
paste textarea "PB000006 = ZONE 4 MODULE ASSY (BLACK)"
type textarea "PB000006 = ZONE 4 MODULE ASSY (BLACK)"
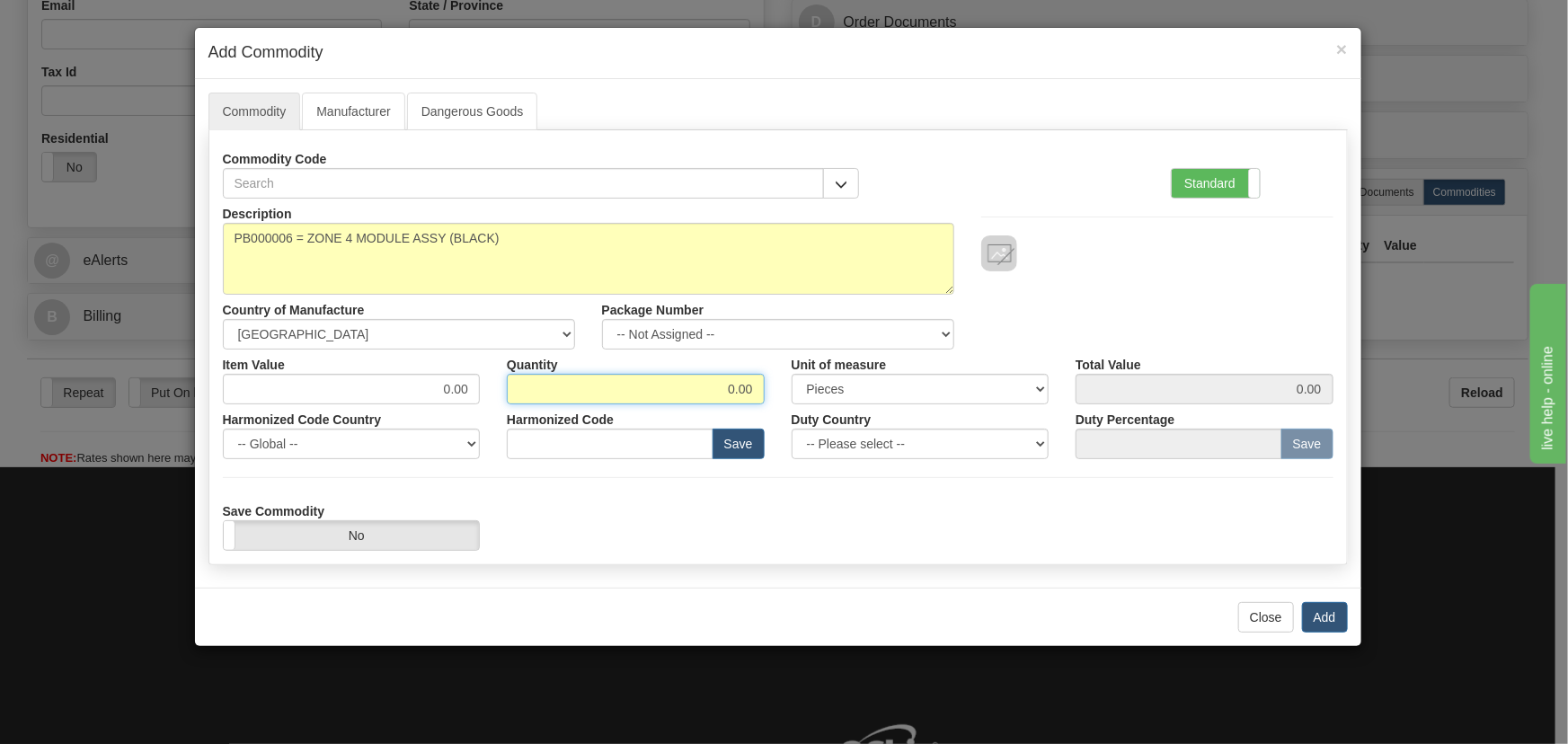
drag, startPoint x: 689, startPoint y: 401, endPoint x: 779, endPoint y: 404, distance: 90.0
click at [779, 404] on div "Description PB000006 = ZONE 4 MODULE ASSY (BLACK) Country of Manufacture -- Unk…" at bounding box center [778, 375] width 1111 height 352
type input "20"
click at [1331, 614] on button "Add" at bounding box center [1325, 617] width 46 height 31
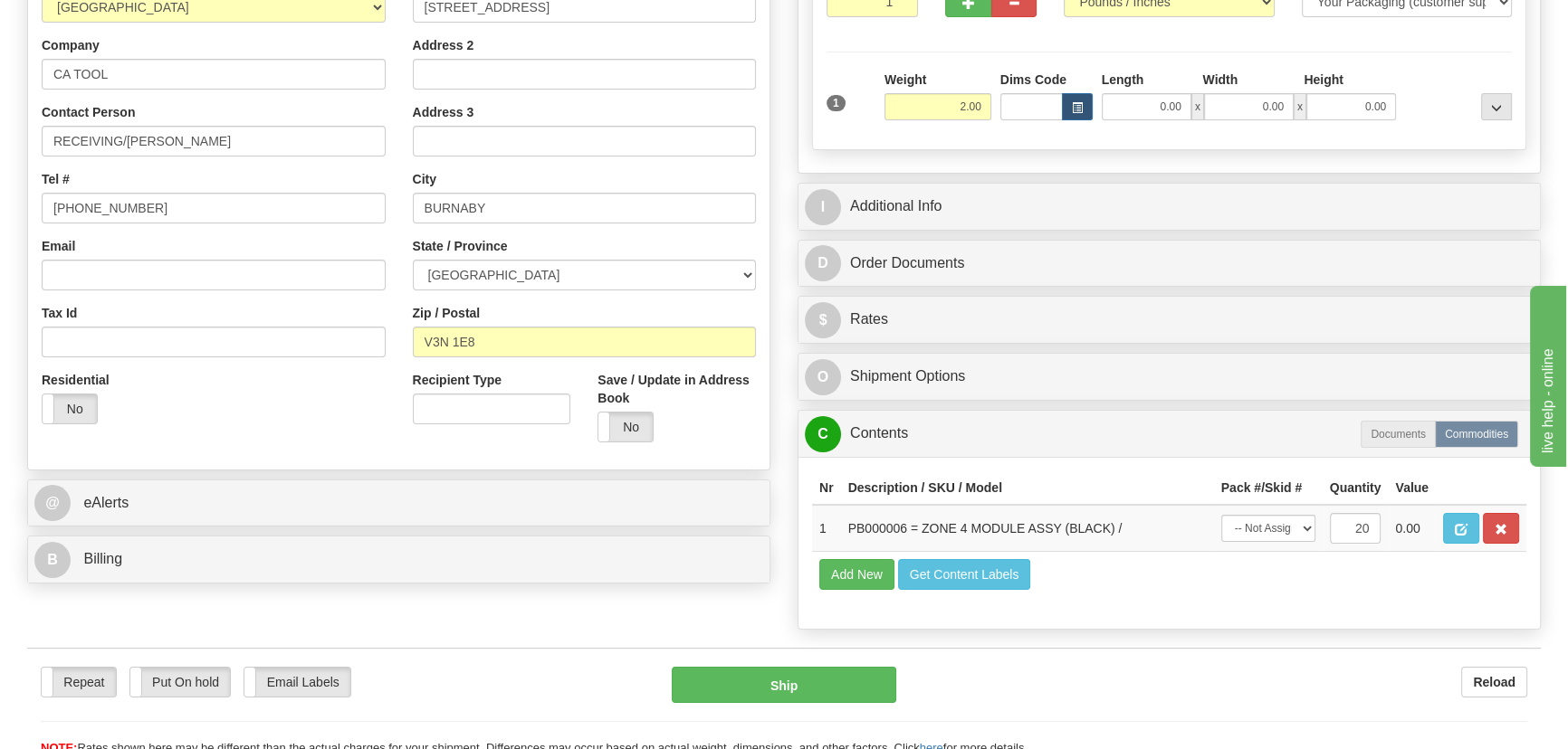
scroll to position [329, 0]
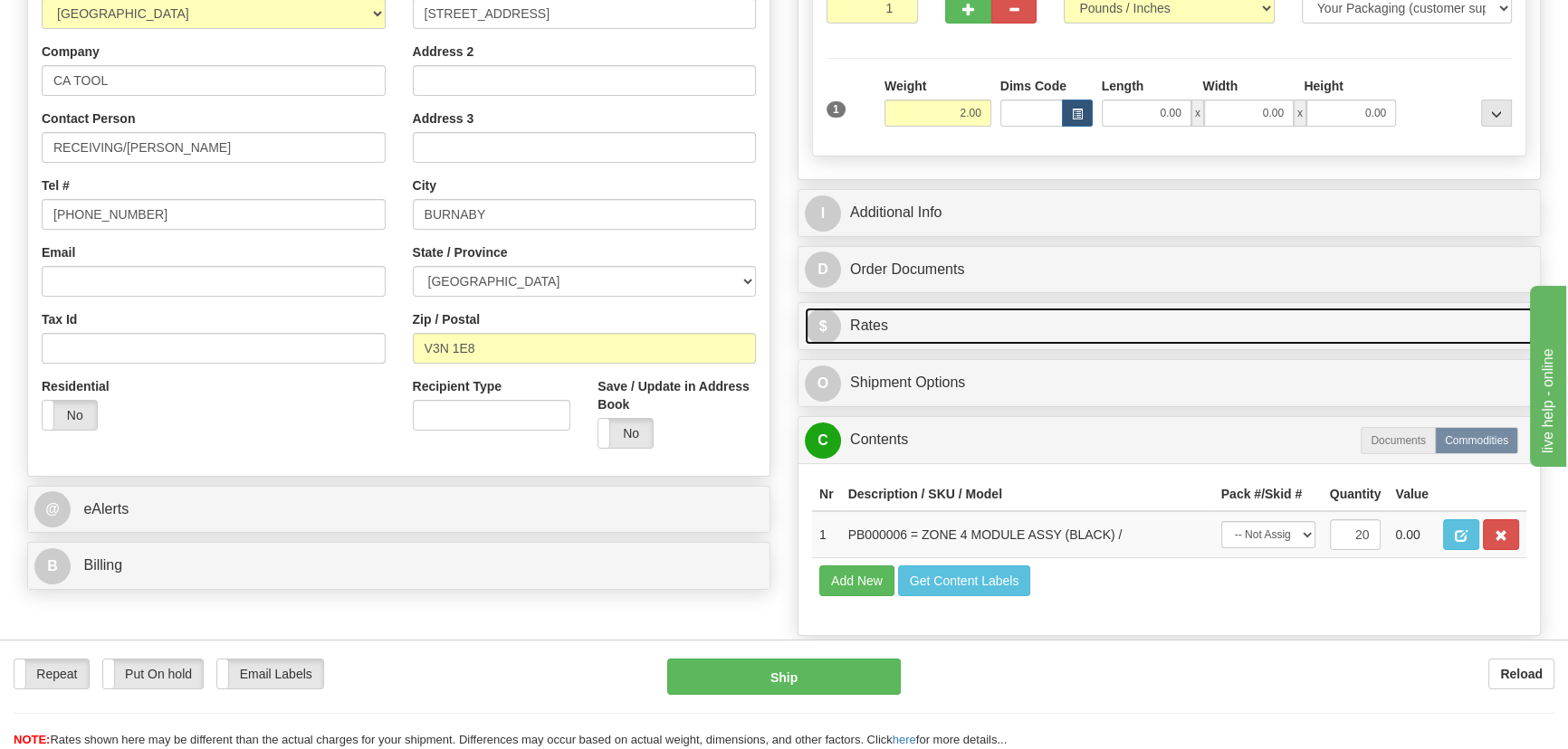
click at [1253, 322] on link "$ Rates" at bounding box center [1169, 326] width 728 height 37
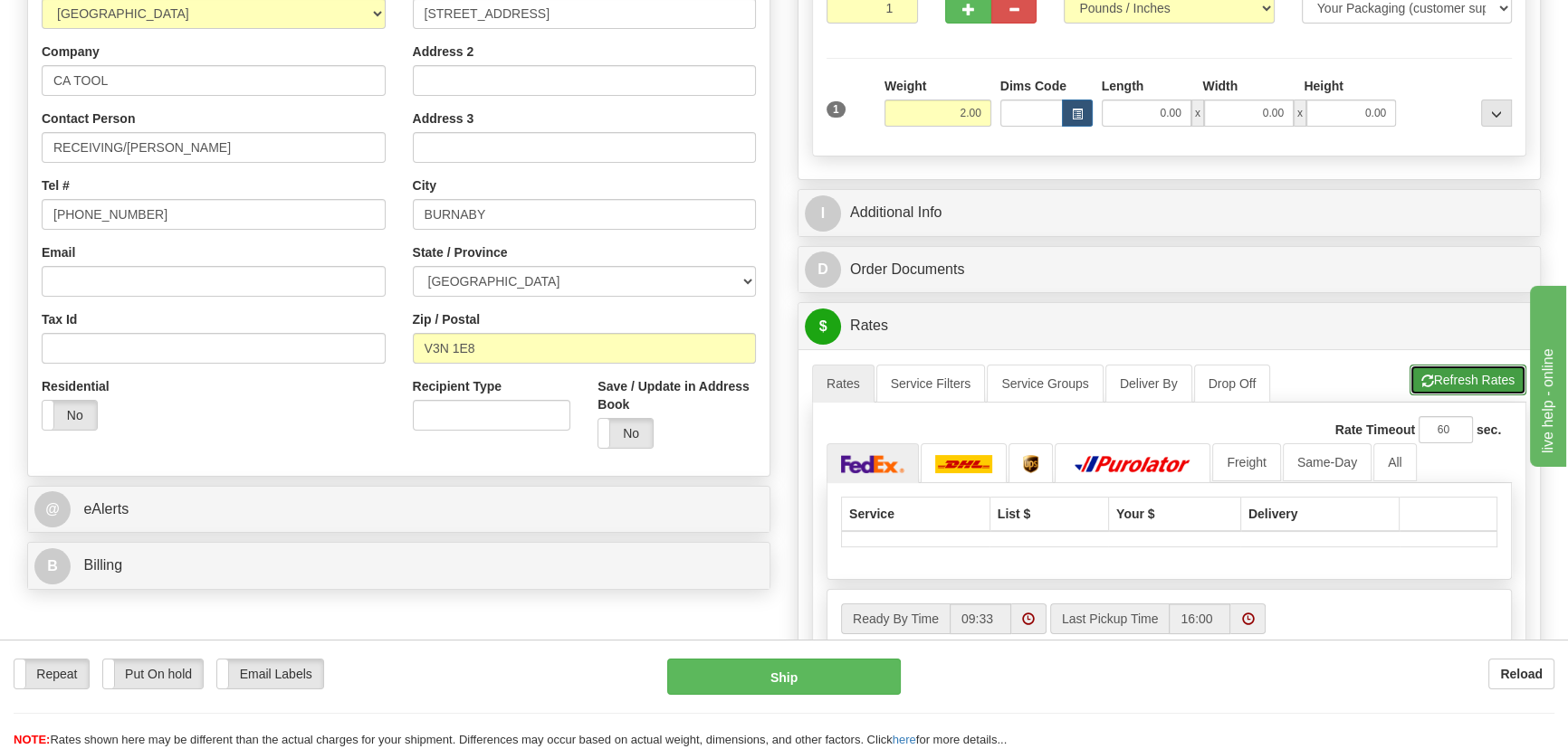
click at [1471, 376] on button "Refresh Rates" at bounding box center [1468, 379] width 117 height 31
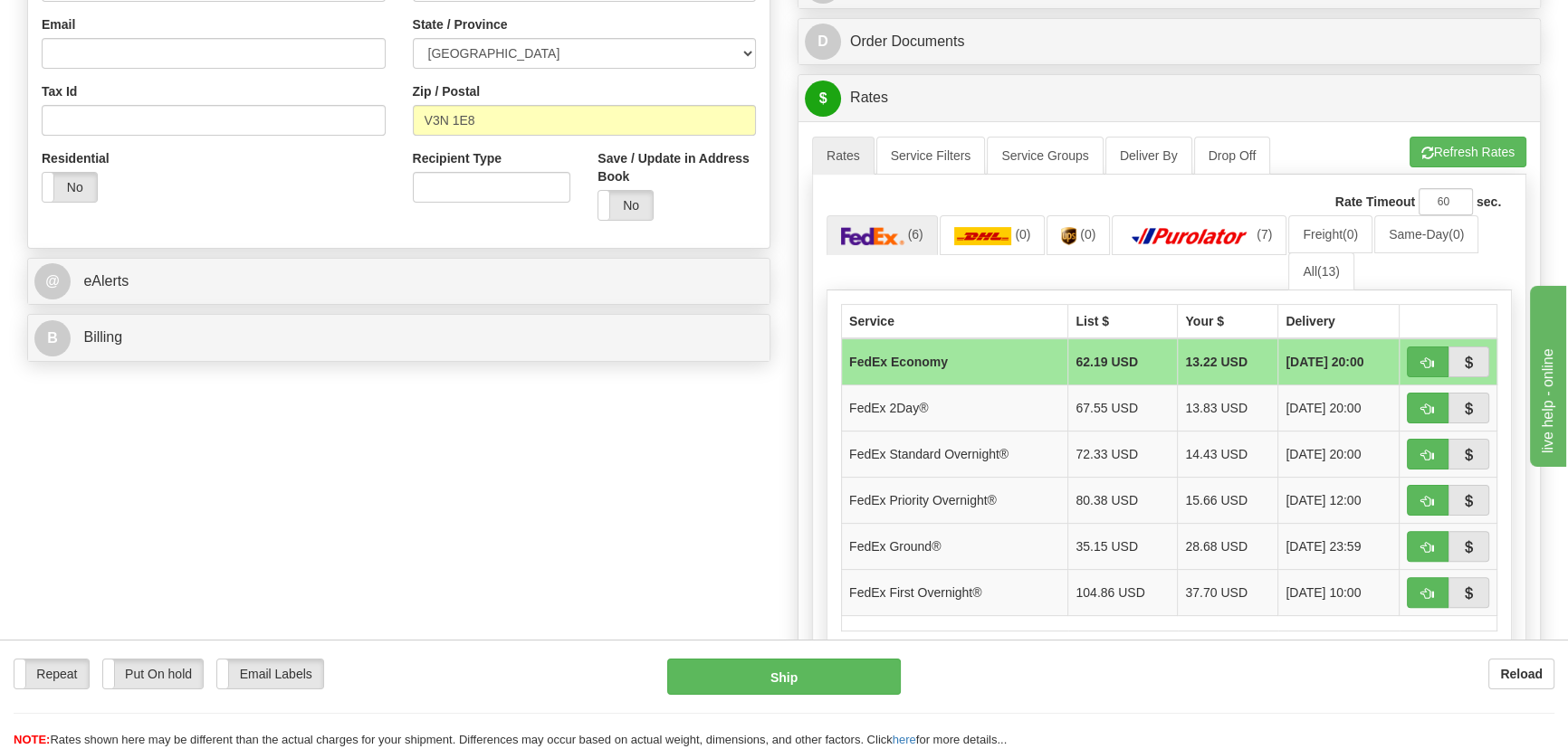
scroll to position [576, 0]
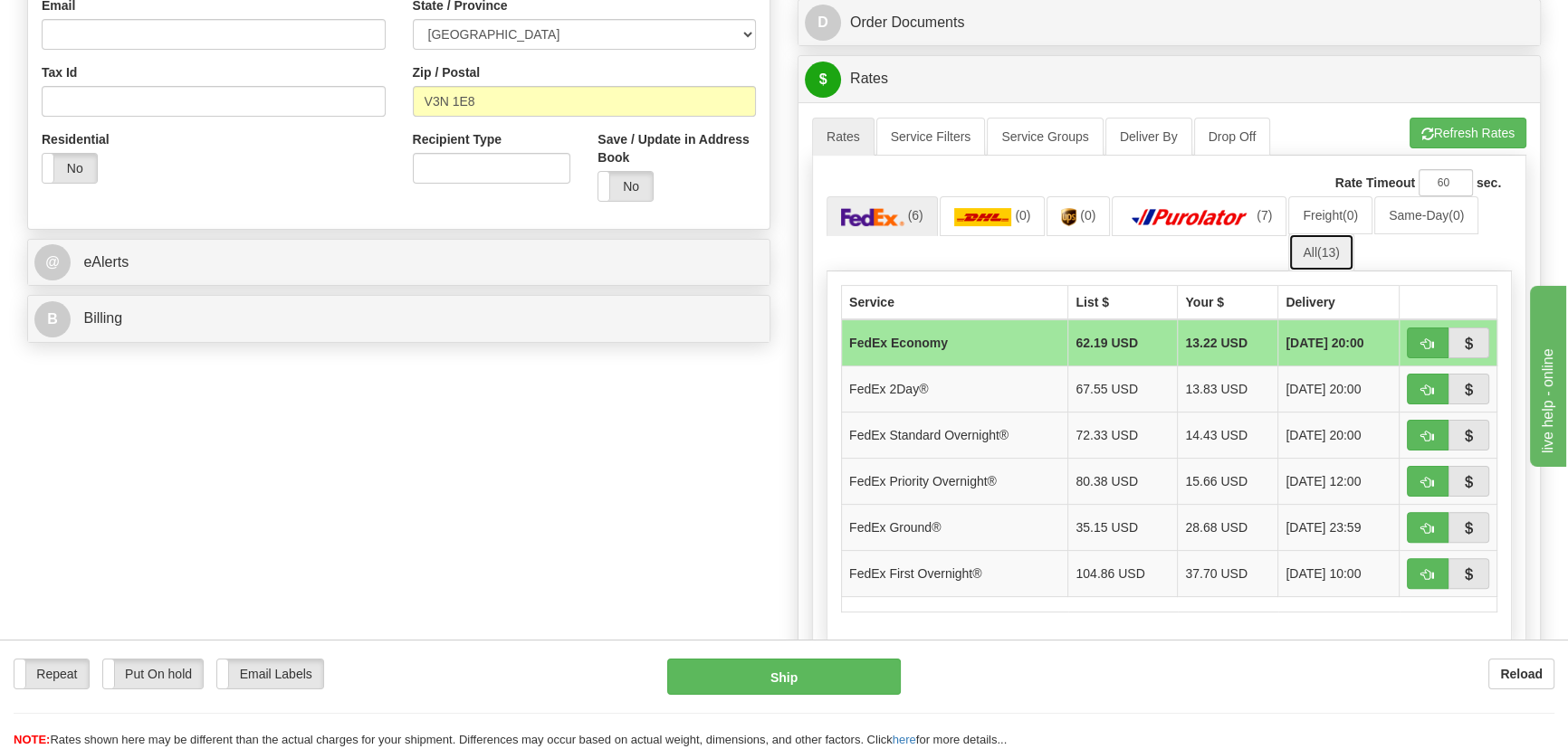
click at [1333, 254] on span "(13)" at bounding box center [1328, 253] width 23 height 15
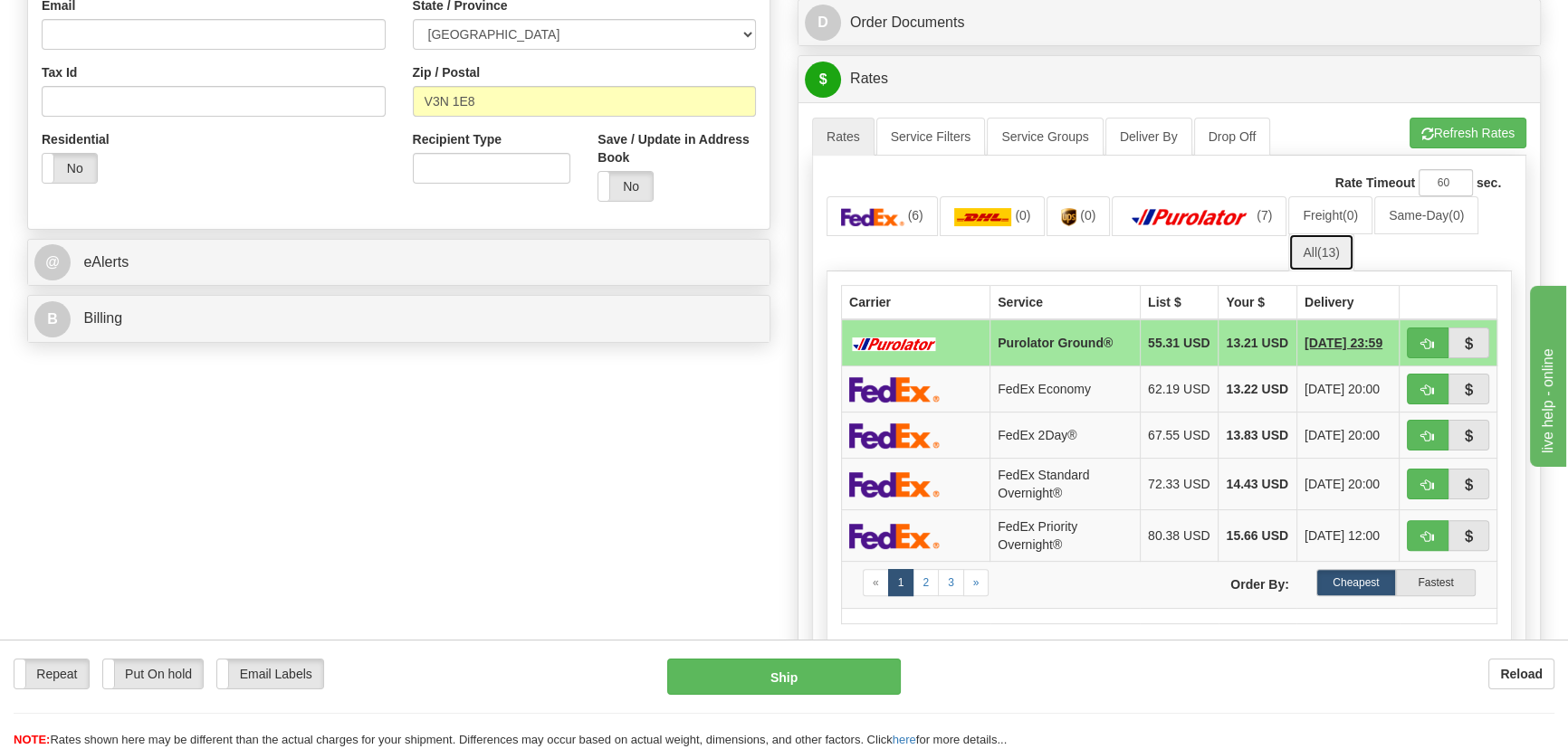
click at [1333, 254] on span "(13)" at bounding box center [1328, 253] width 23 height 15
click at [1422, 388] on button "button" at bounding box center [1428, 388] width 42 height 31
type input "20"
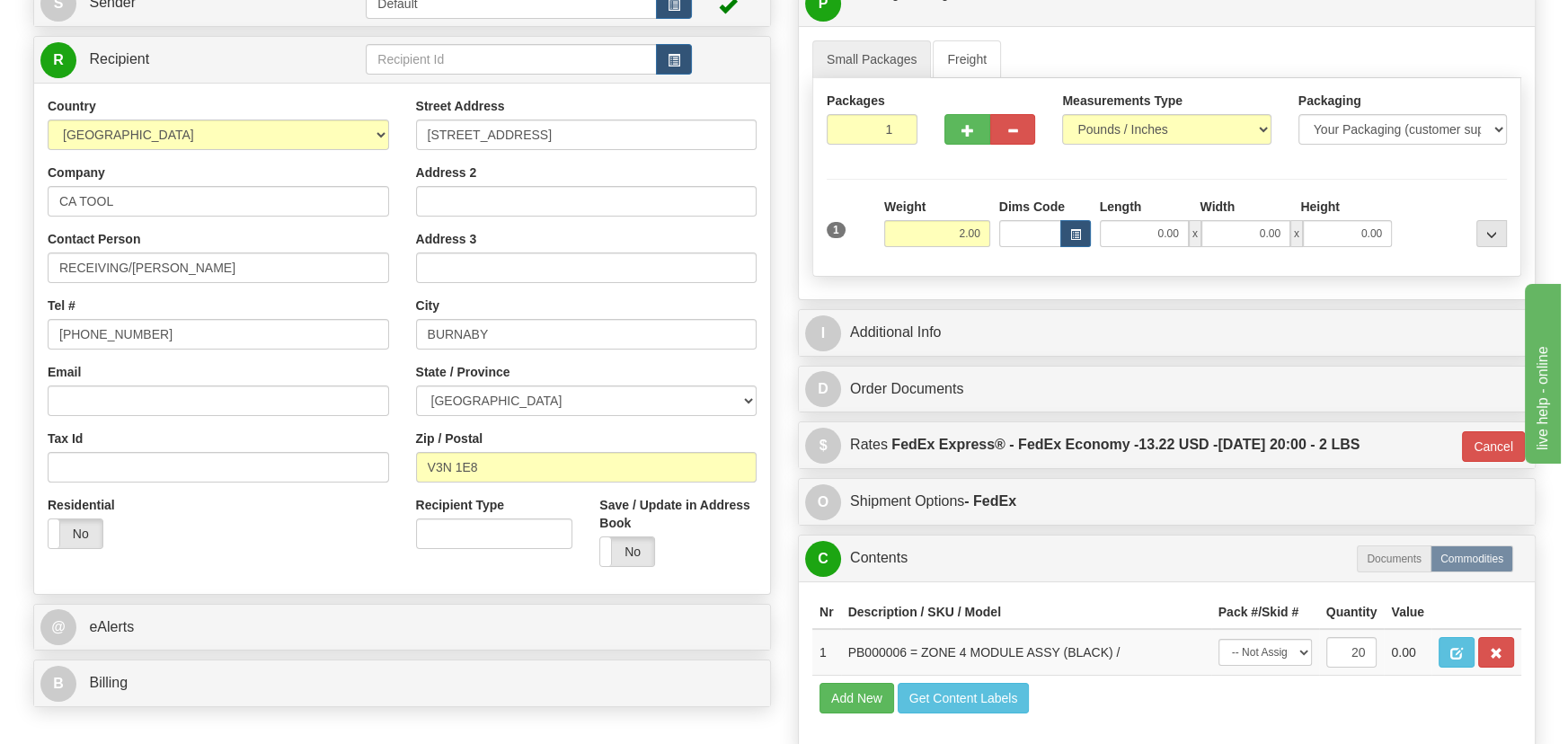
scroll to position [162, 0]
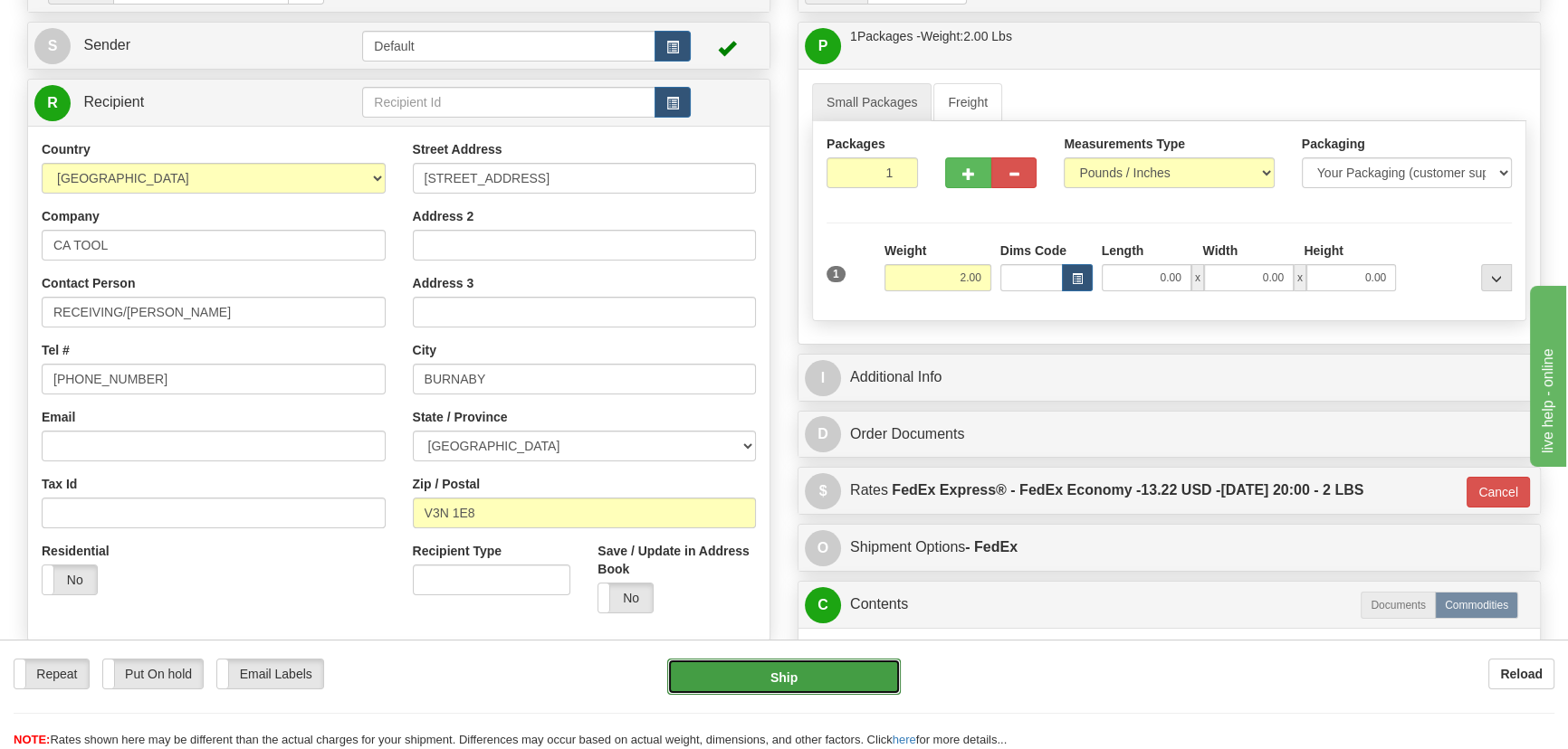
click at [796, 675] on button "Ship" at bounding box center [784, 677] width 235 height 37
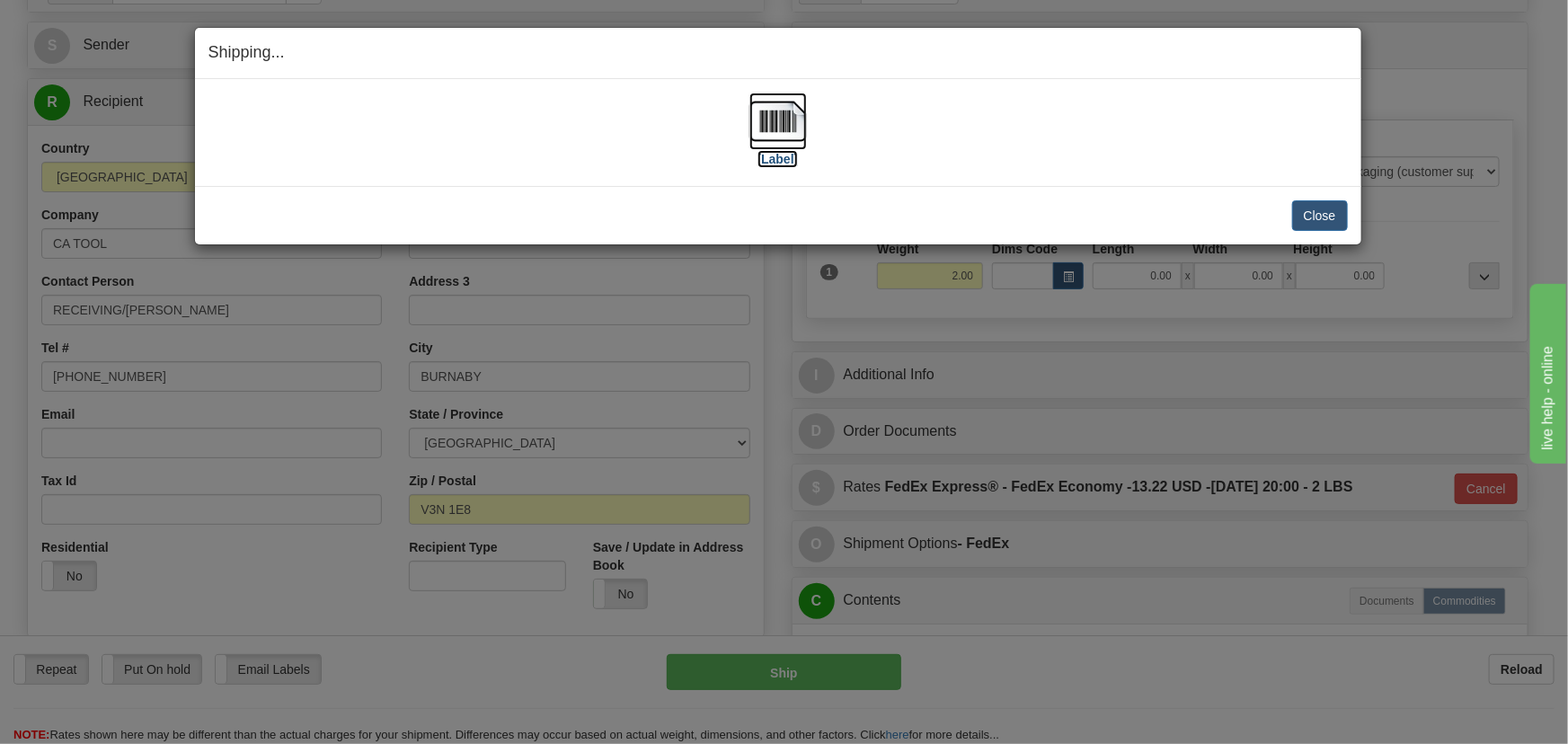
click at [781, 122] on img at bounding box center [778, 121] width 57 height 57
click at [1339, 213] on button "Close" at bounding box center [1320, 216] width 56 height 31
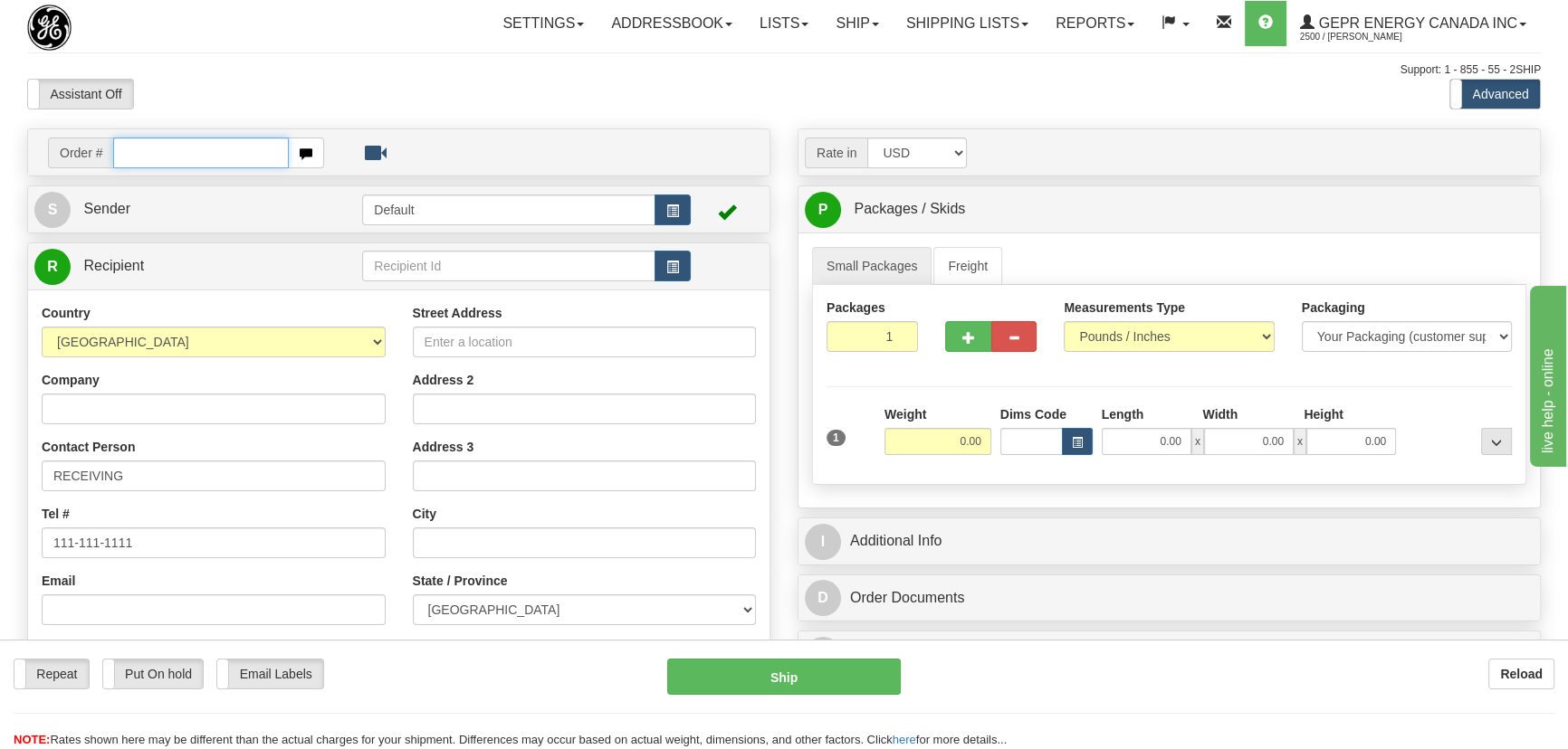
paste input "0086688889"
click at [138, 151] on input "0086688889" at bounding box center [200, 153] width 175 height 31
type input "86688889"
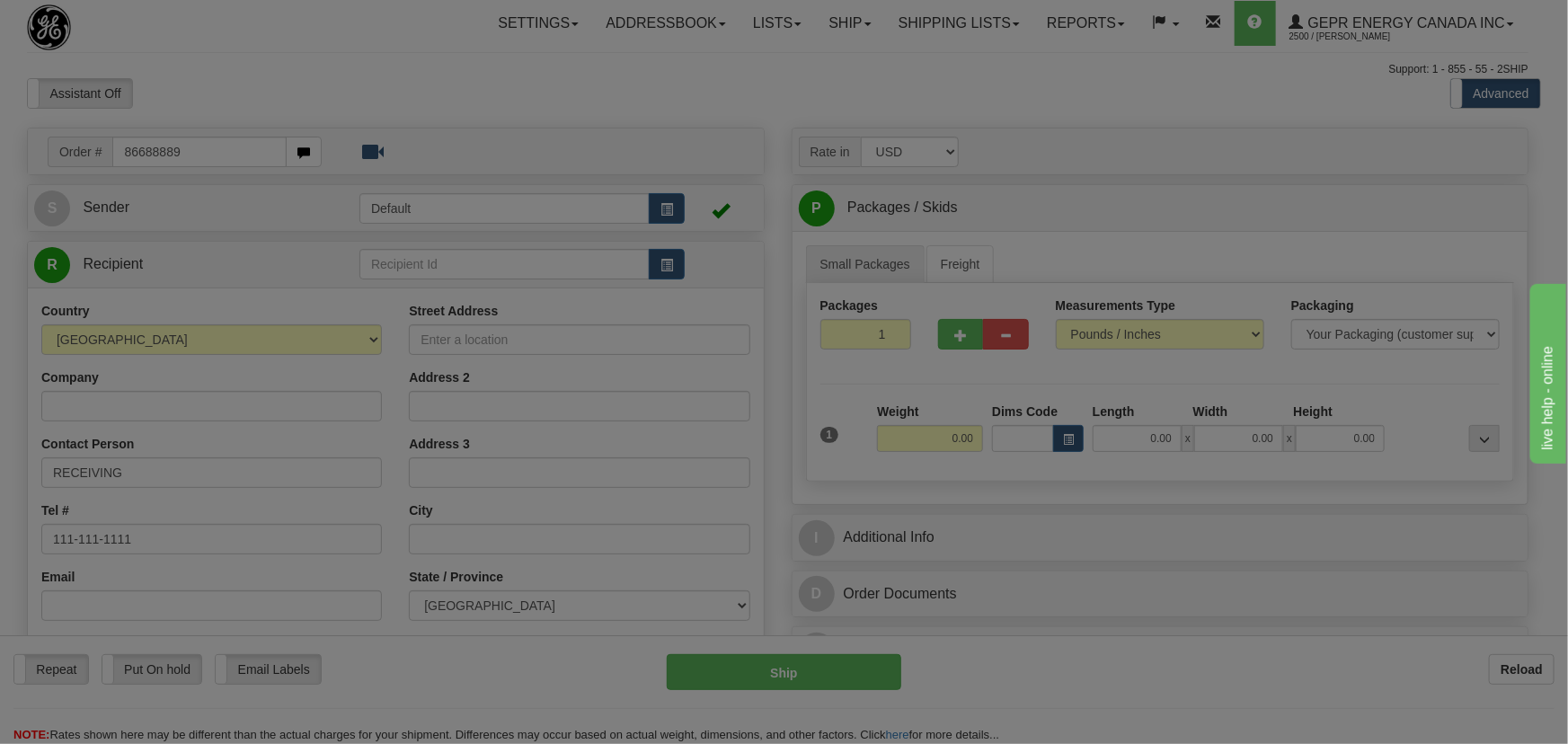
drag, startPoint x: 503, startPoint y: 90, endPoint x: 512, endPoint y: 83, distance: 11.4
click at [512, 83] on body "Training Course Close Toggle navigation Settings Shipping Preferences New Recip…" at bounding box center [784, 372] width 1568 height 744
type input "[GEOGRAPHIC_DATA]"
select select "AB"
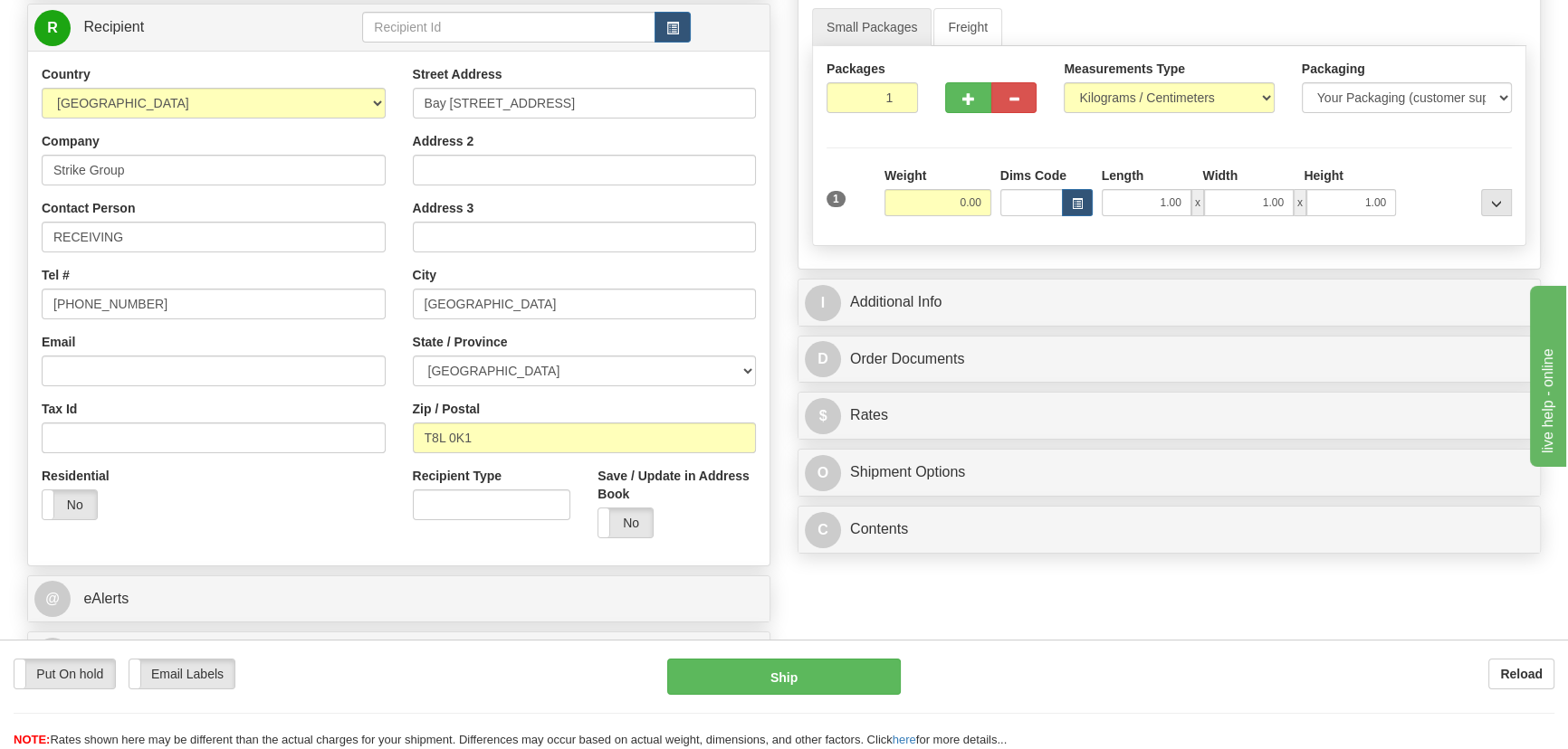
scroll to position [246, 0]
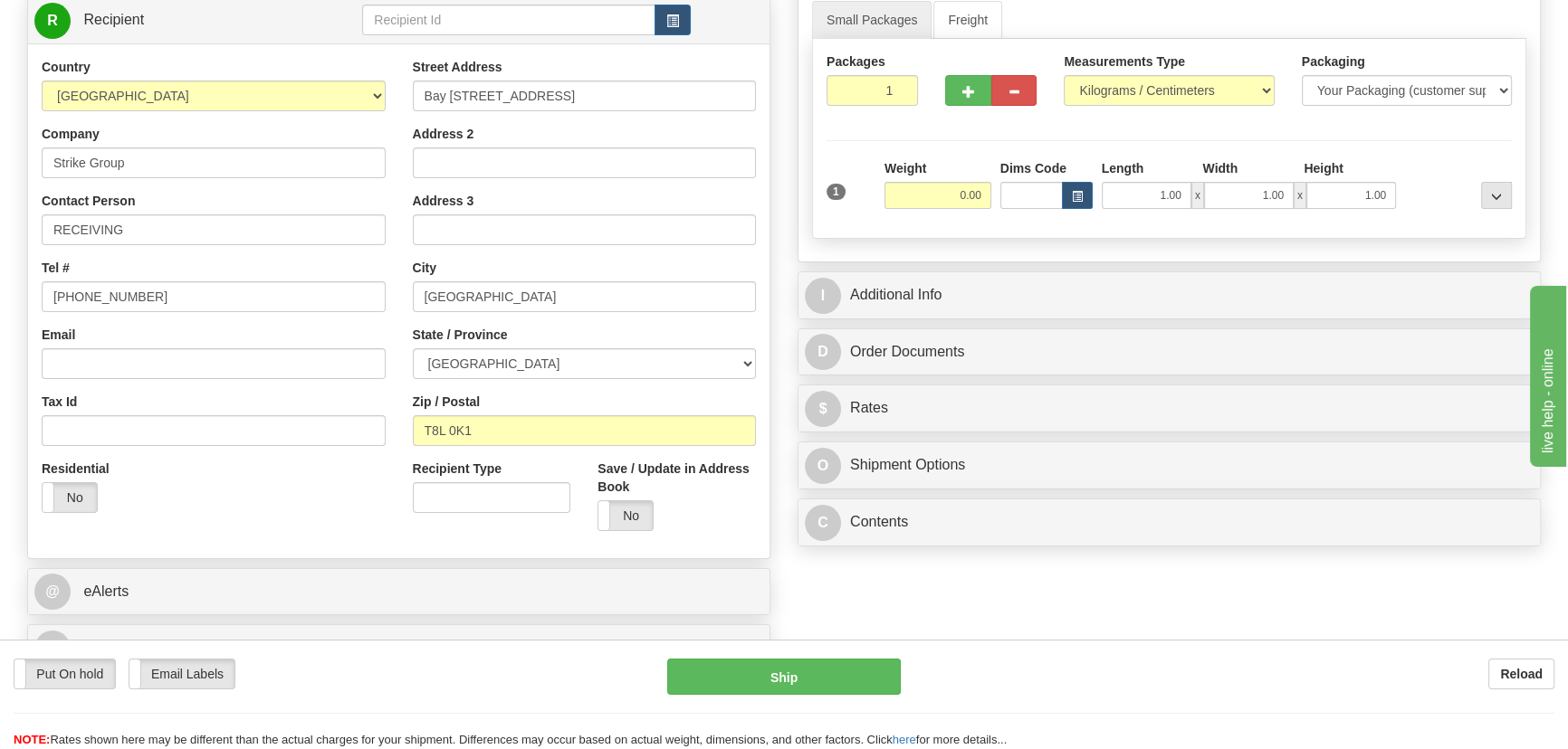
click at [1169, 269] on div "Rate in Account Currency ARN AWG AUD AUS BHD BBD BFR BMD BRC BRL GBP UKL BND BG…" at bounding box center [1169, 219] width 770 height 674
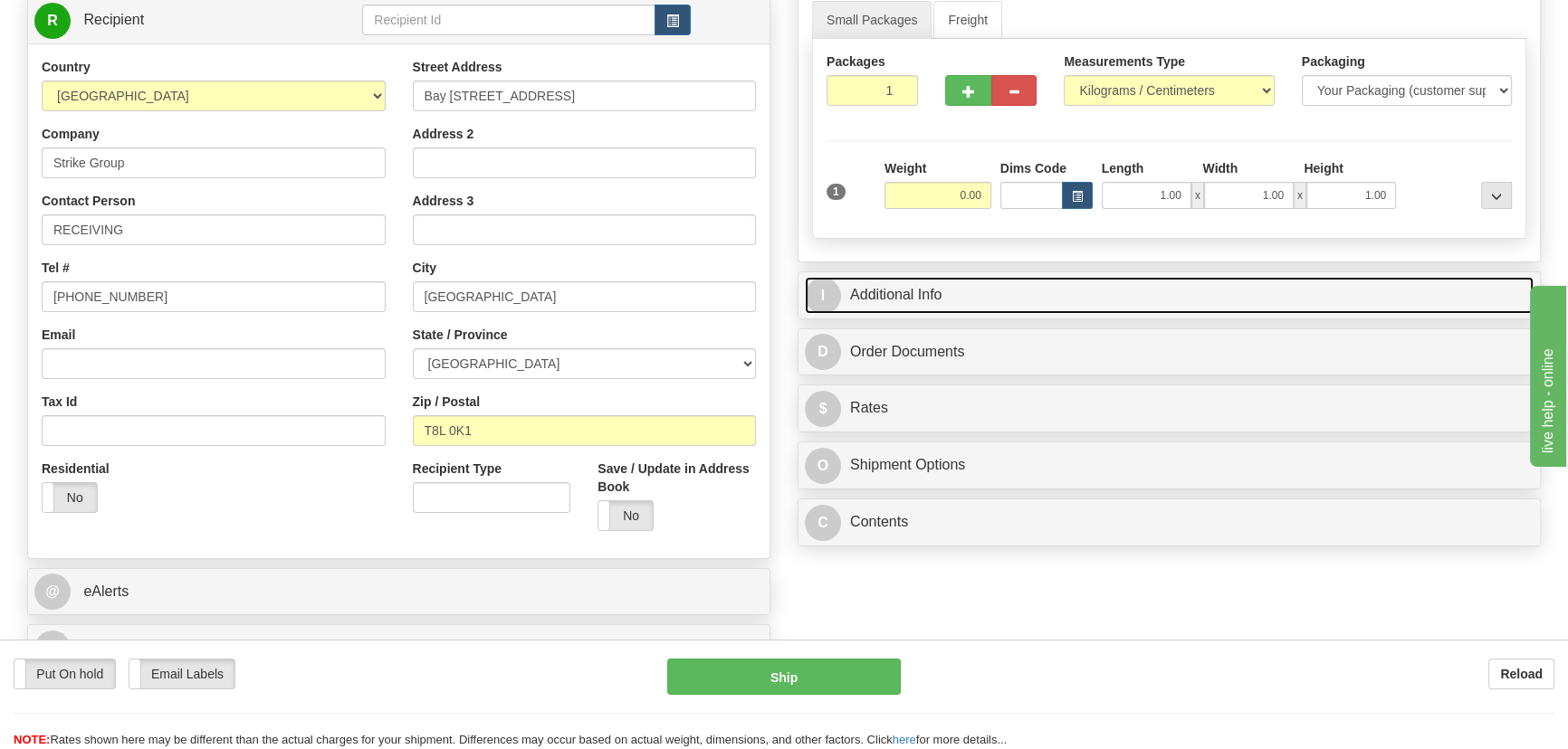
click at [1166, 288] on link "I Additional Info" at bounding box center [1169, 295] width 728 height 37
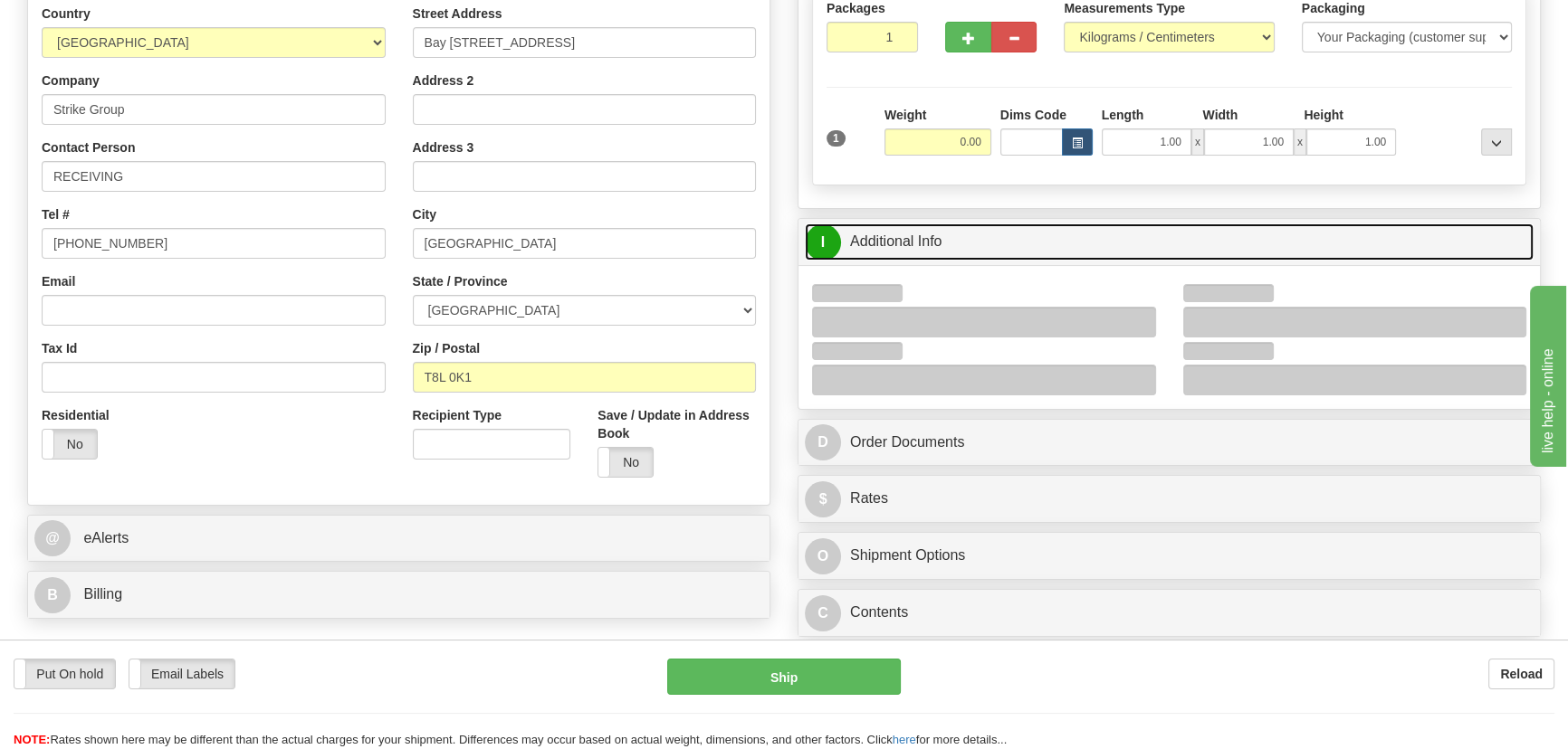
scroll to position [329, 0]
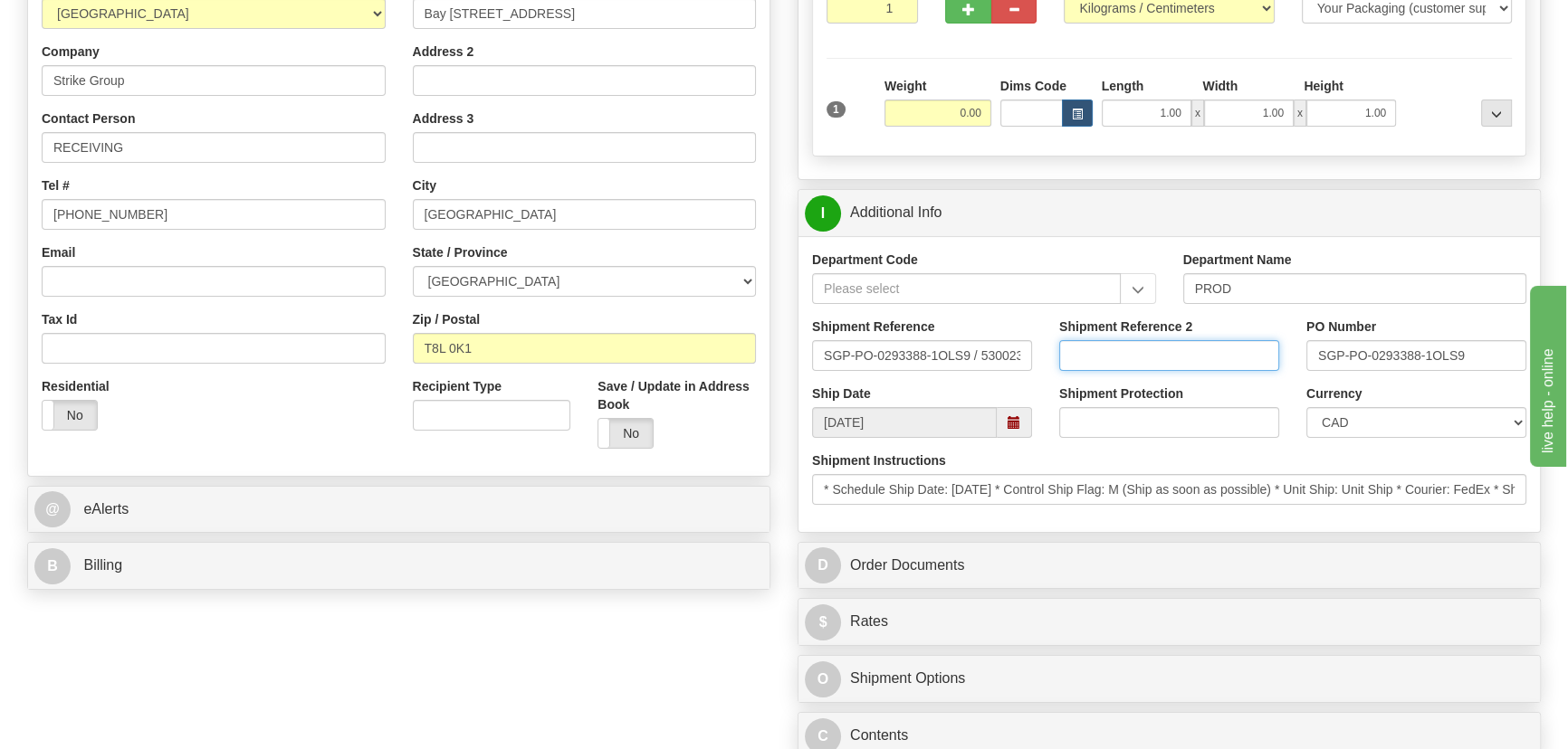
click at [1177, 348] on input "Shipment Reference 2" at bounding box center [1170, 356] width 220 height 31
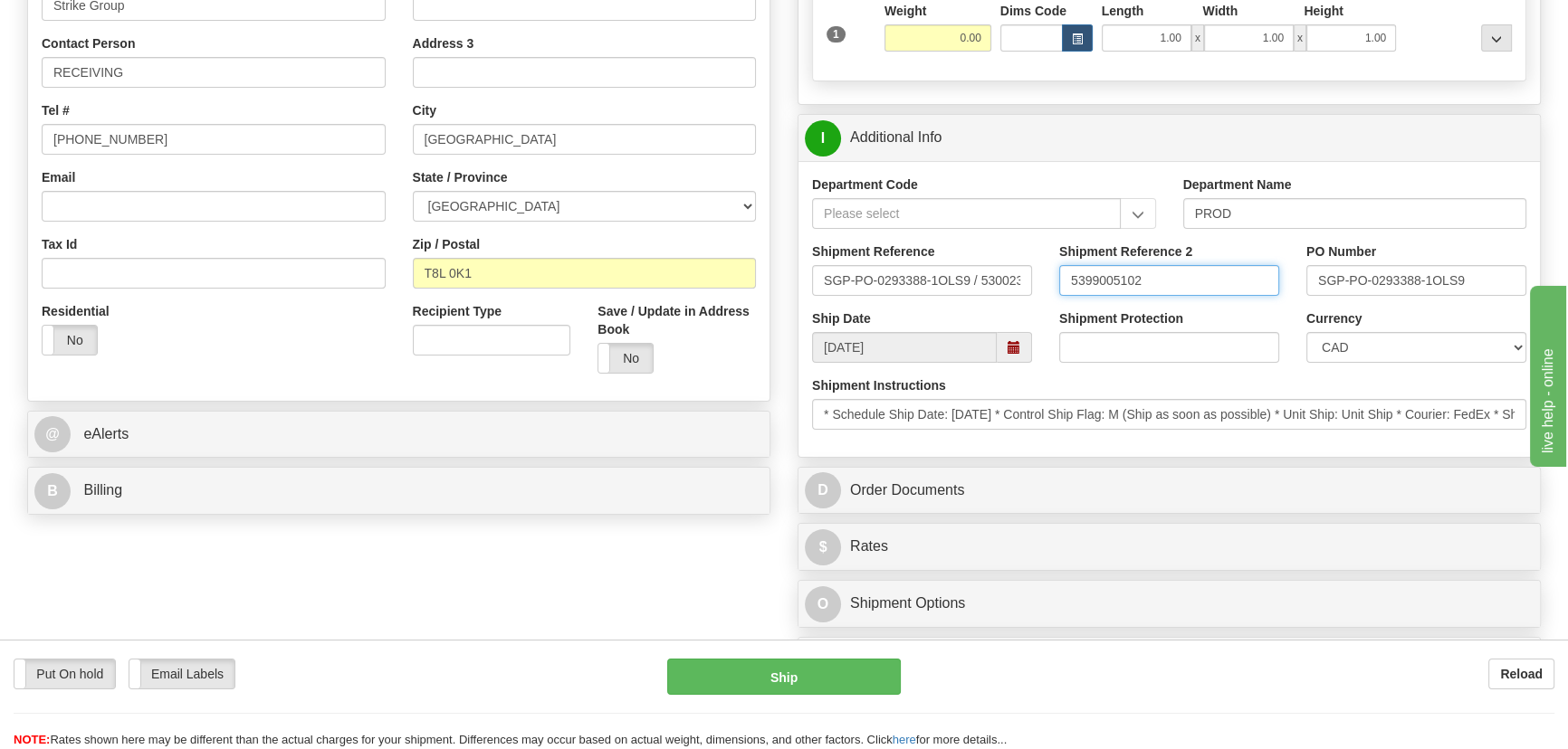
scroll to position [411, 0]
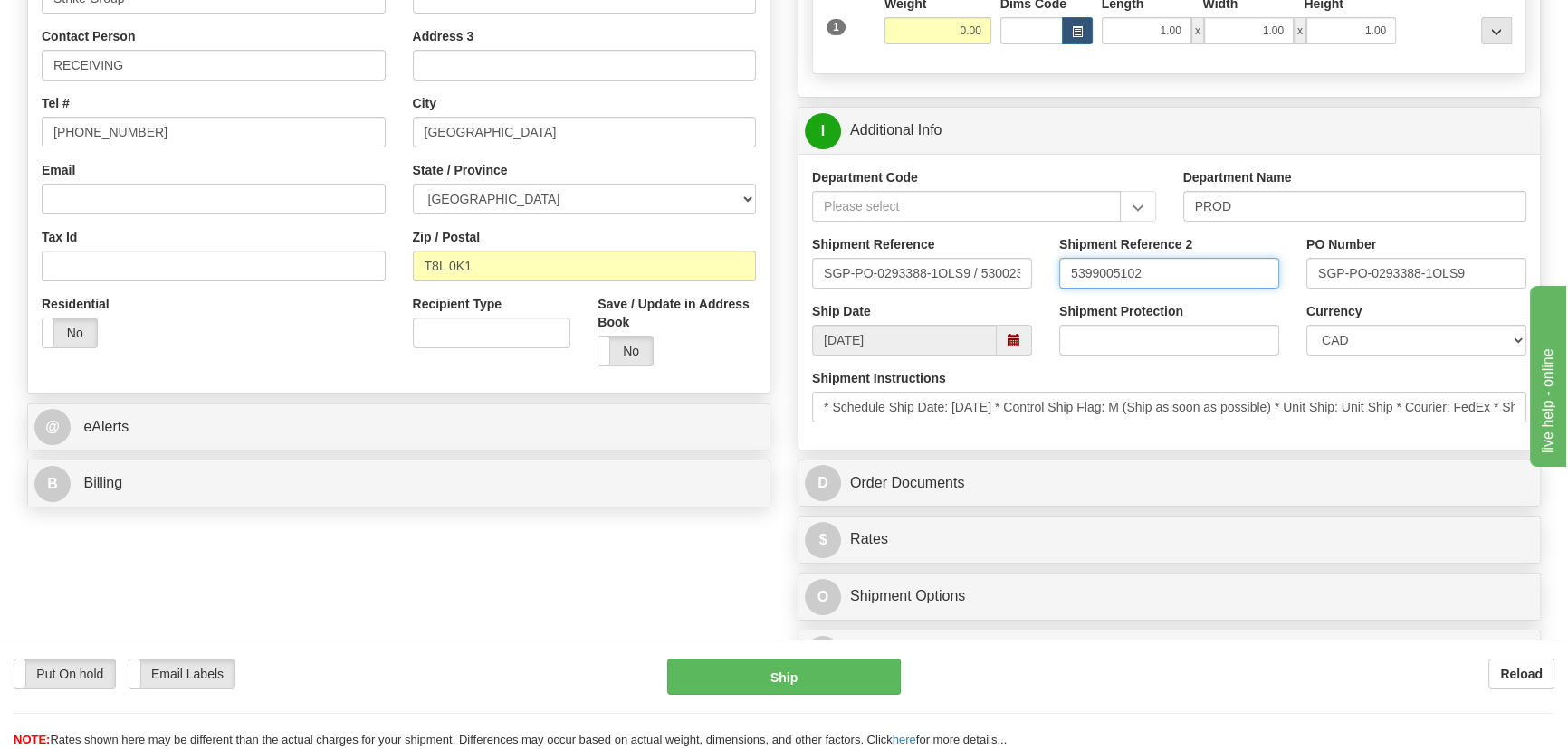
drag, startPoint x: 1194, startPoint y: 280, endPoint x: 1052, endPoint y: 283, distance: 142.0
click at [1000, 233] on div "Department Code Department Name PROD Shipment Reference SGP-PO-0293388-1OLS9 / …" at bounding box center [1170, 301] width 741 height 296
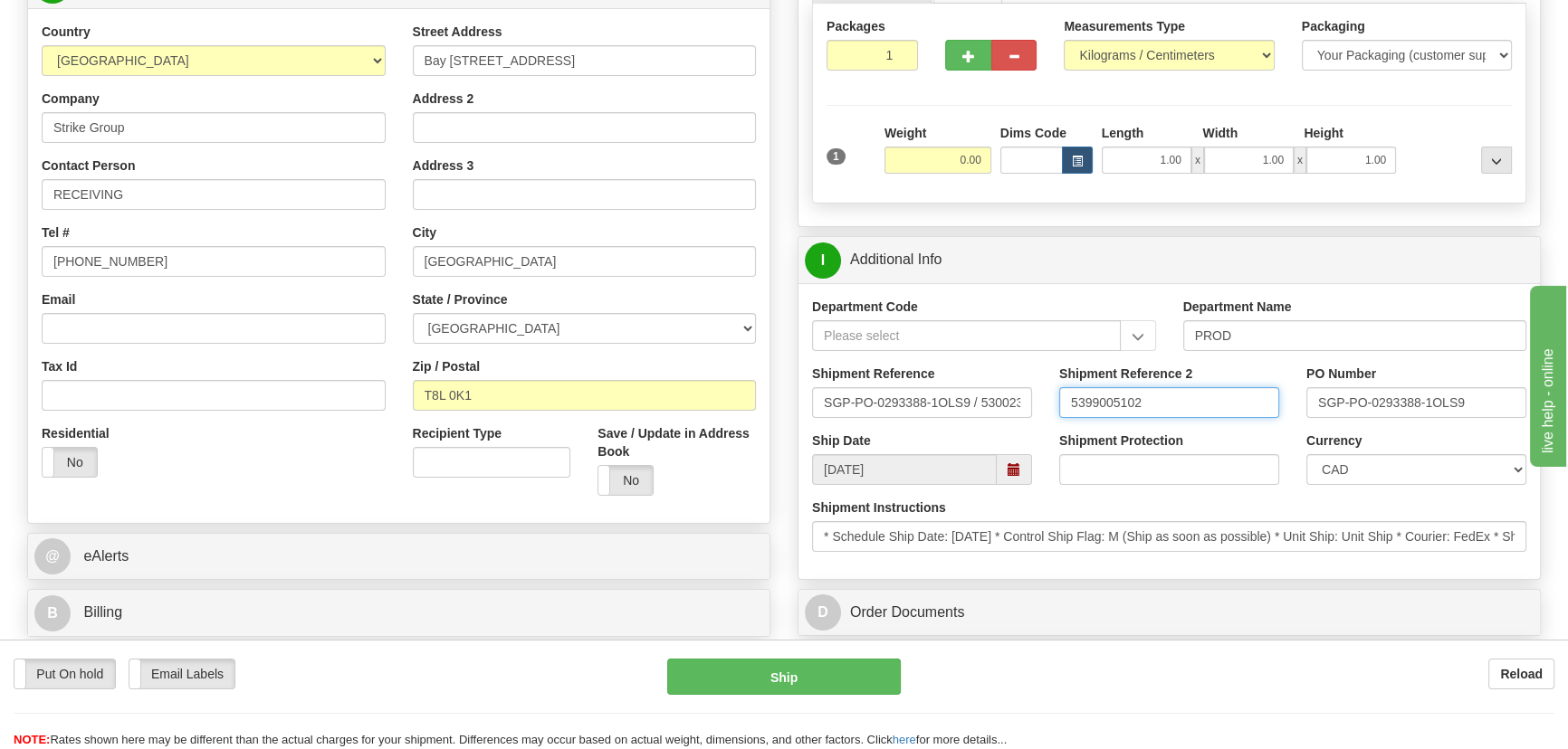
scroll to position [81, 0]
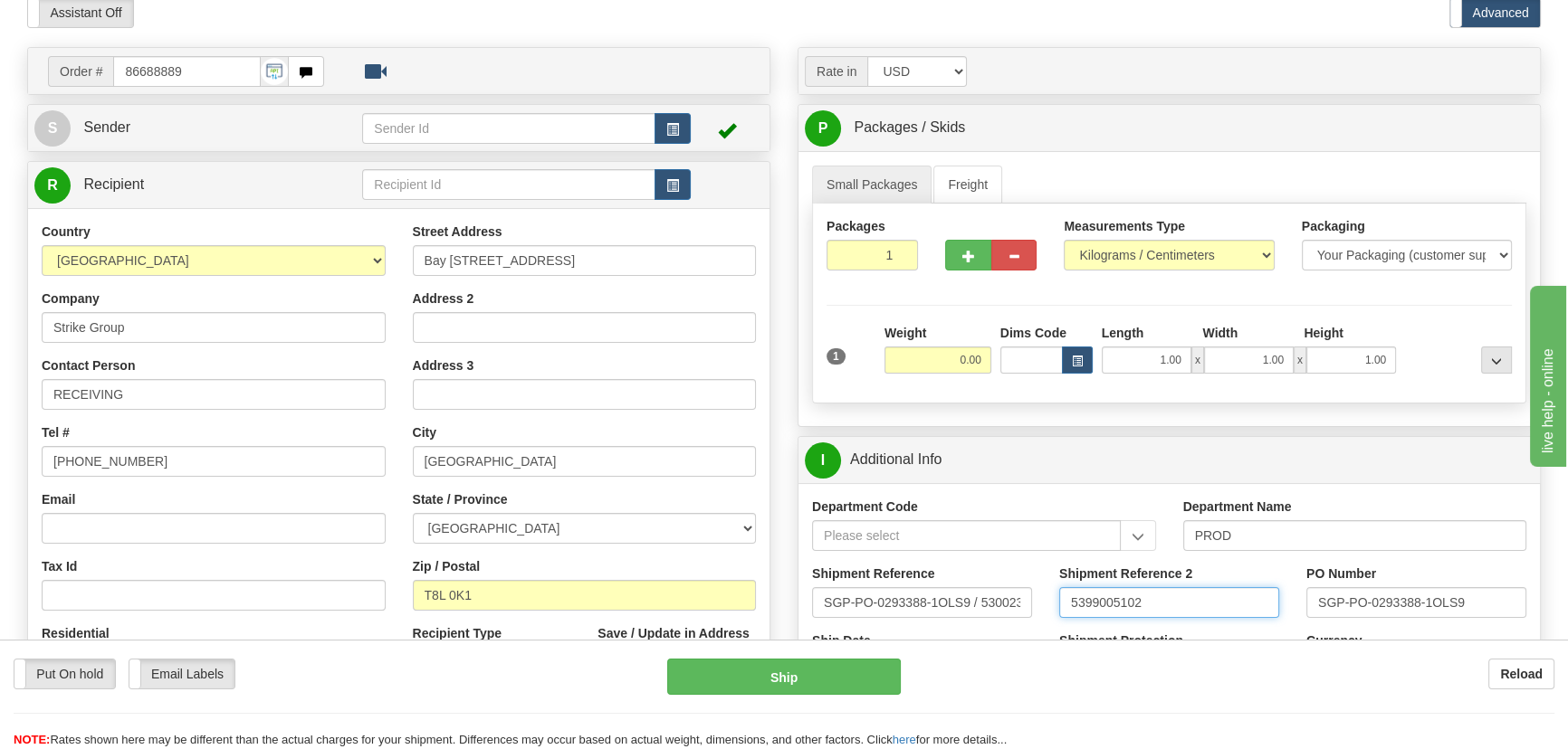
type input "5399005102"
drag, startPoint x: 877, startPoint y: 255, endPoint x: 938, endPoint y: 285, distance: 68.0
click at [937, 283] on div "Packages 1 1" at bounding box center [1169, 252] width 713 height 69
type input "2"
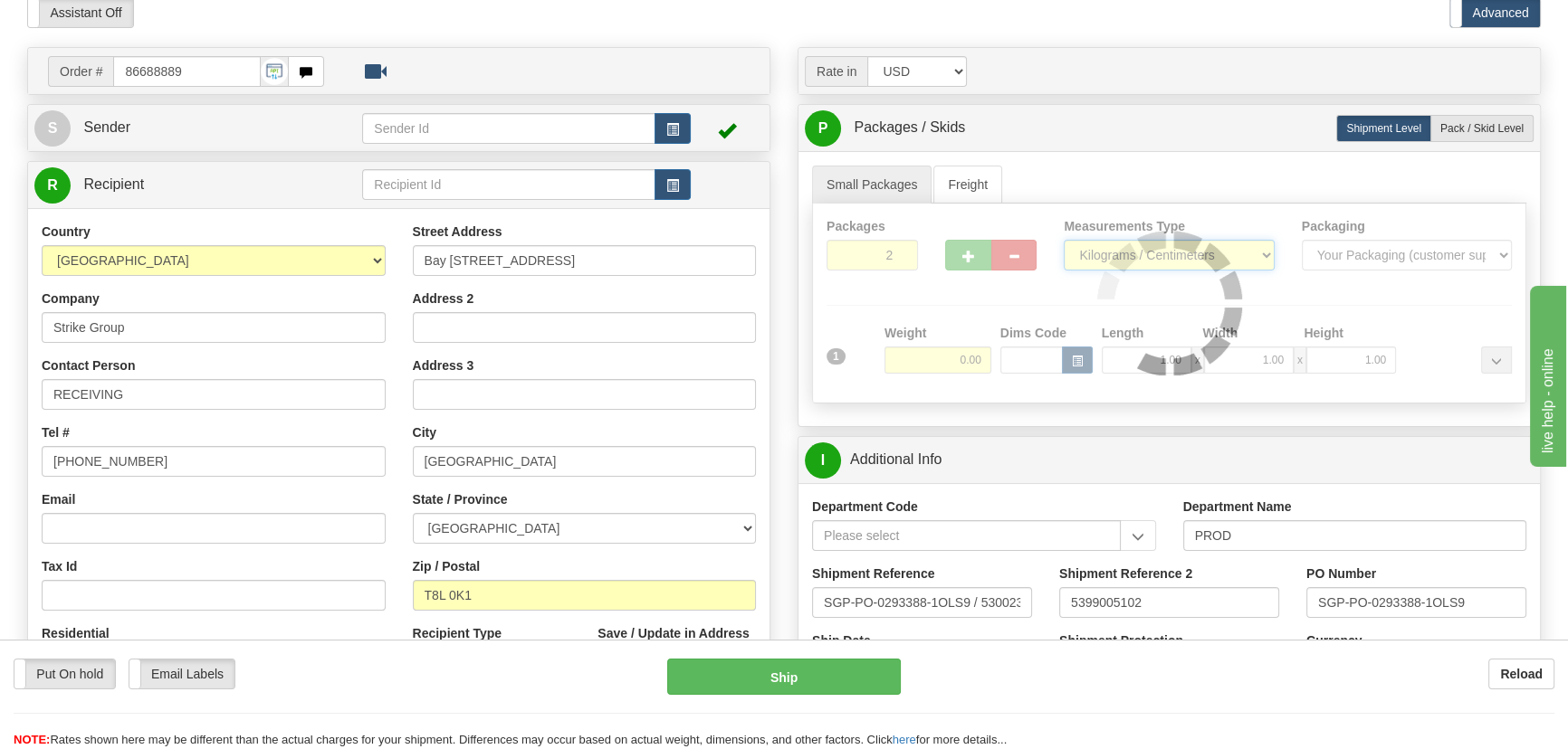
click at [1188, 255] on div "Packages 2 1 Measurements Type" at bounding box center [1169, 304] width 715 height 200
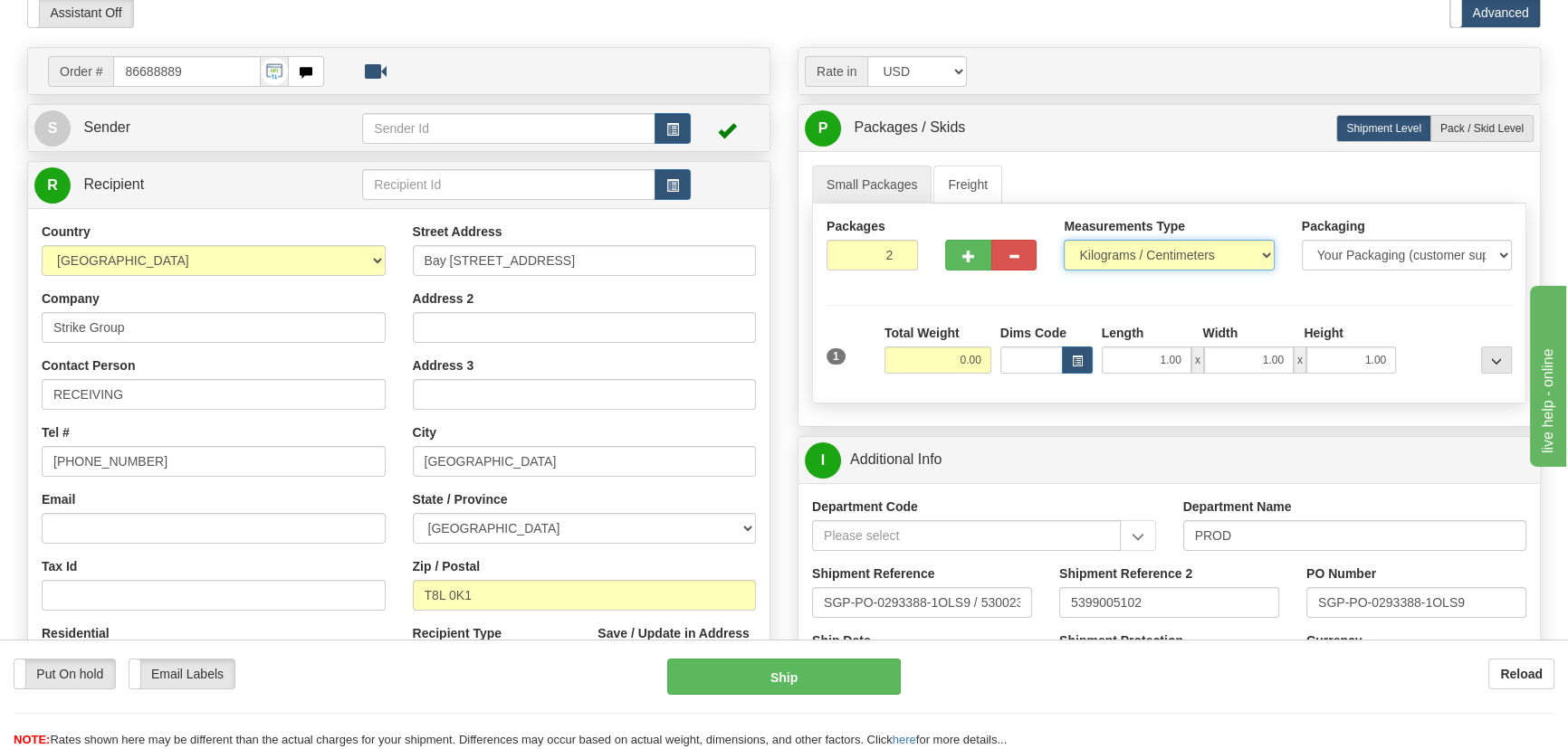
select select "0"
click at [1064, 240] on select "Pounds / Inches Kilograms / Centimeters" at bounding box center [1169, 255] width 210 height 31
drag, startPoint x: 956, startPoint y: 363, endPoint x: 996, endPoint y: 372, distance: 41.0
click at [996, 372] on div "1 Total Weight 0.00 Dims Code x" at bounding box center [1170, 356] width 695 height 64
type input "60.00"
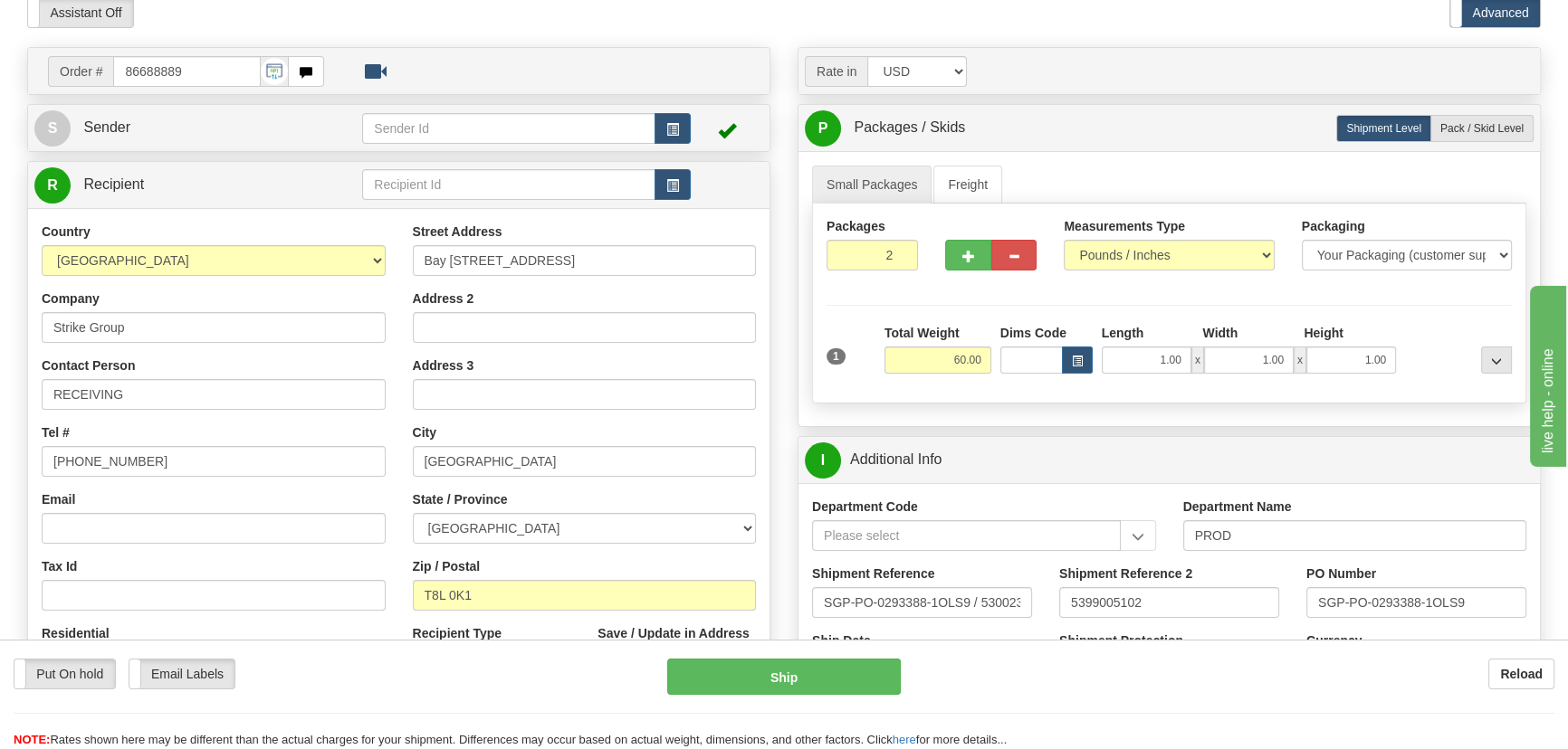
click at [1403, 376] on div "1 Total Weight 60.00 Dims Code x" at bounding box center [1170, 356] width 695 height 64
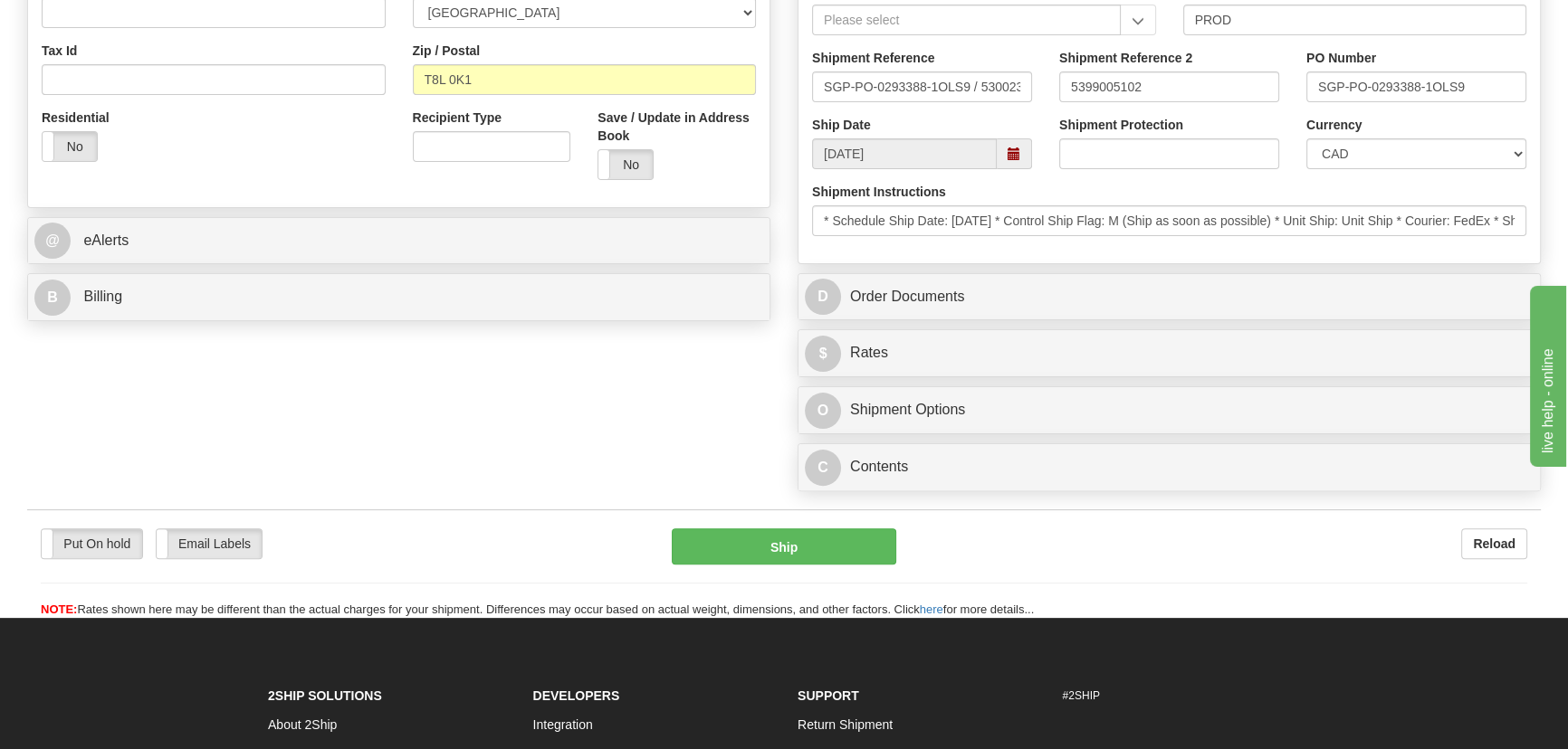
scroll to position [658, 0]
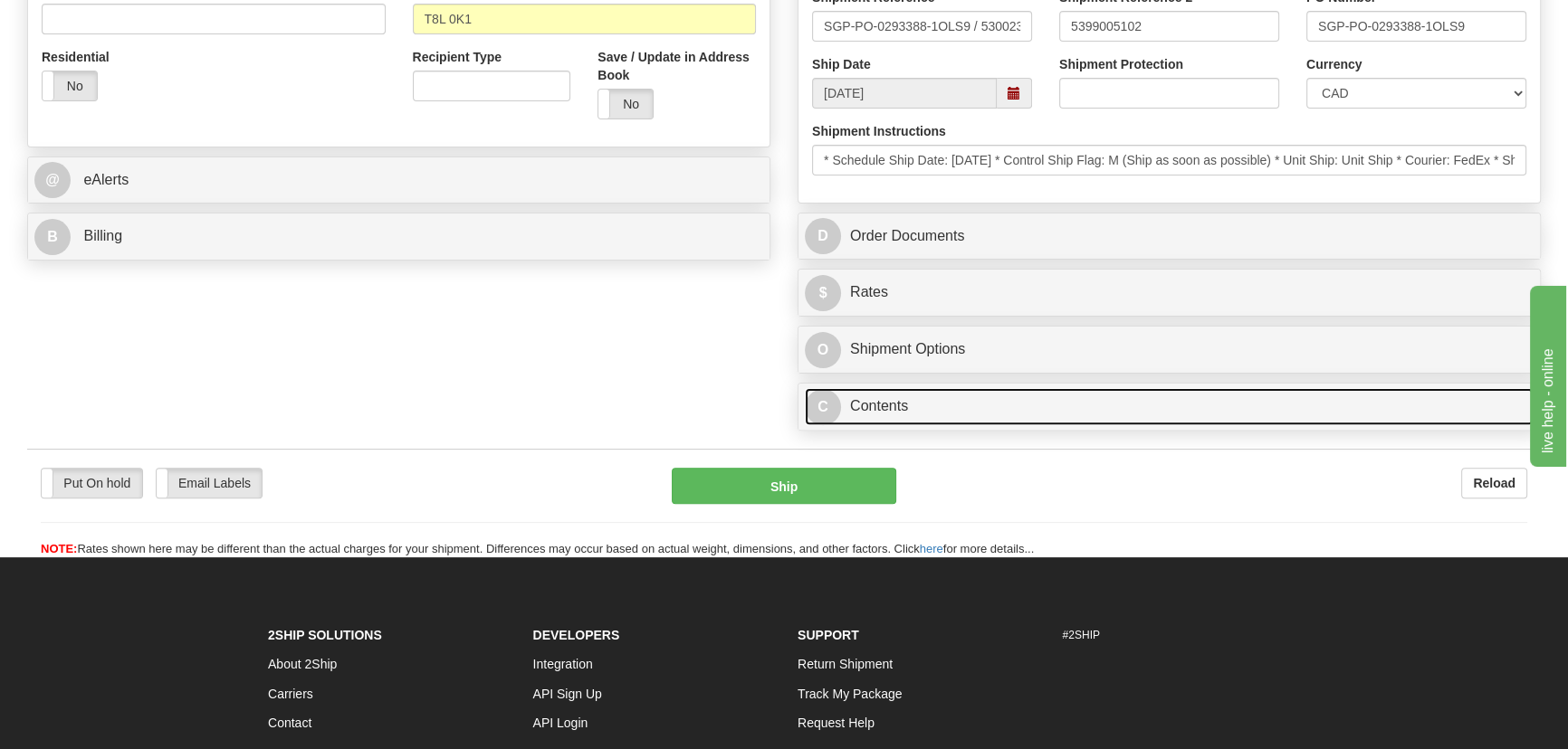
click at [1202, 392] on link "C Contents" at bounding box center [1169, 406] width 728 height 37
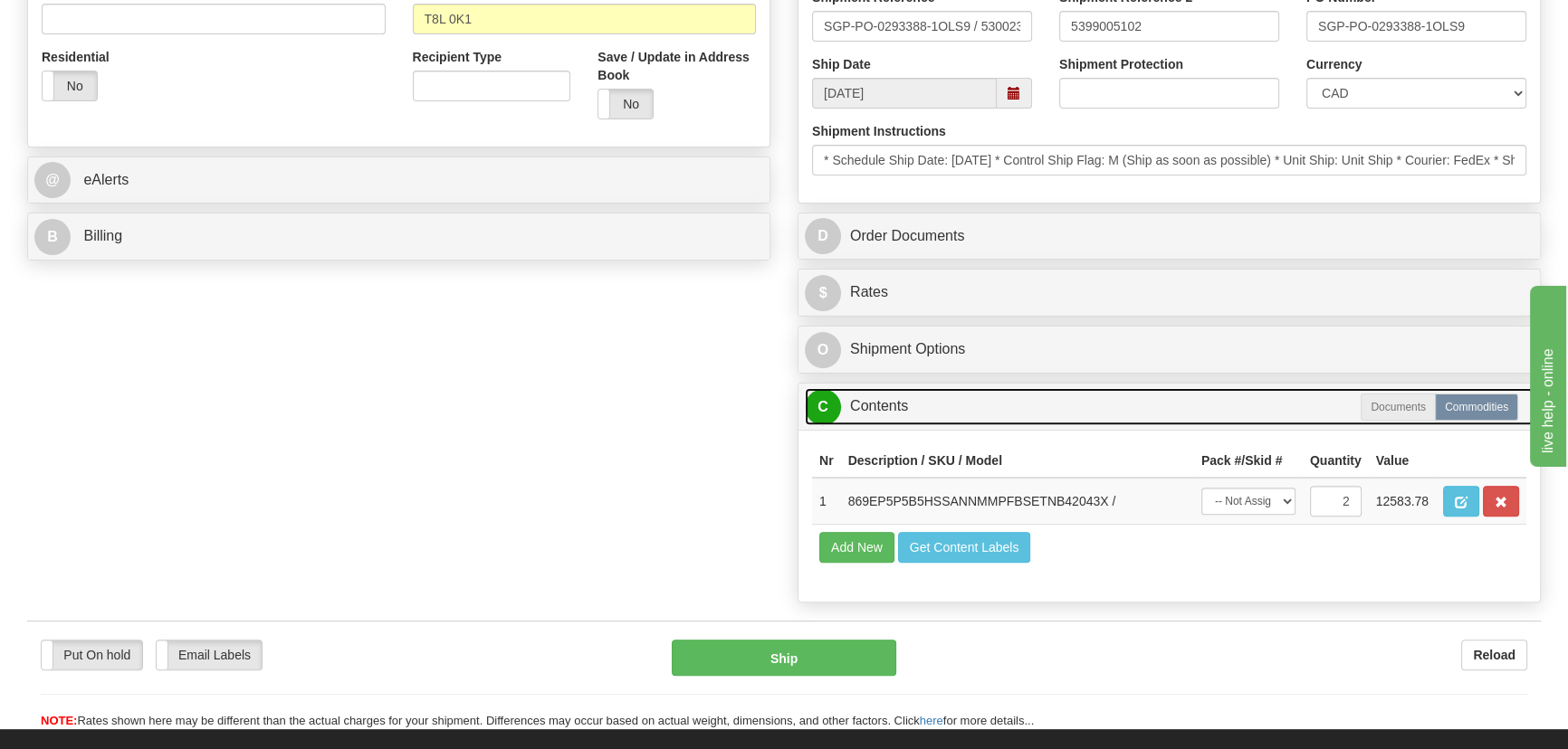
click at [1210, 410] on link "C Contents" at bounding box center [1169, 406] width 728 height 37
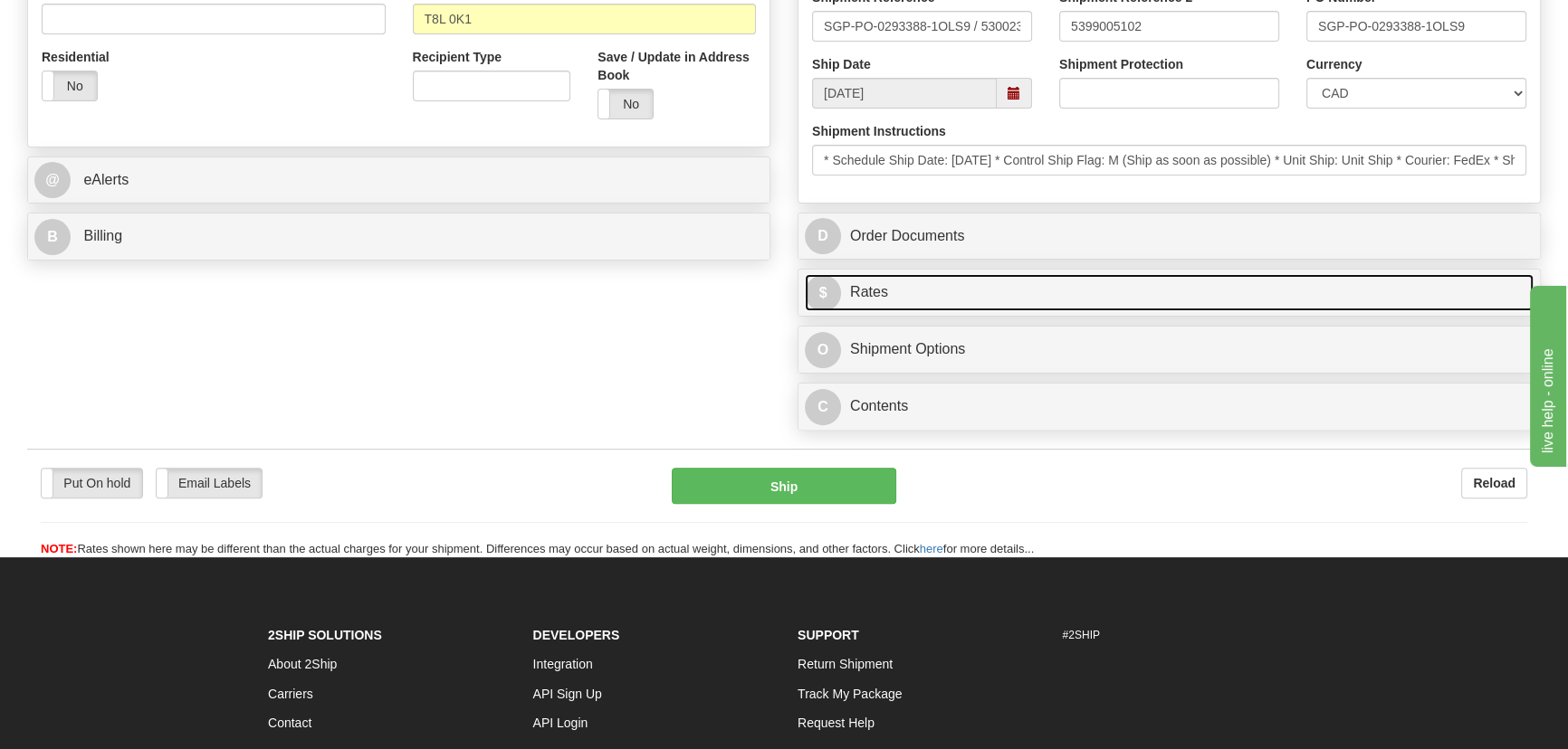
click at [1263, 296] on link "$ Rates" at bounding box center [1169, 292] width 728 height 37
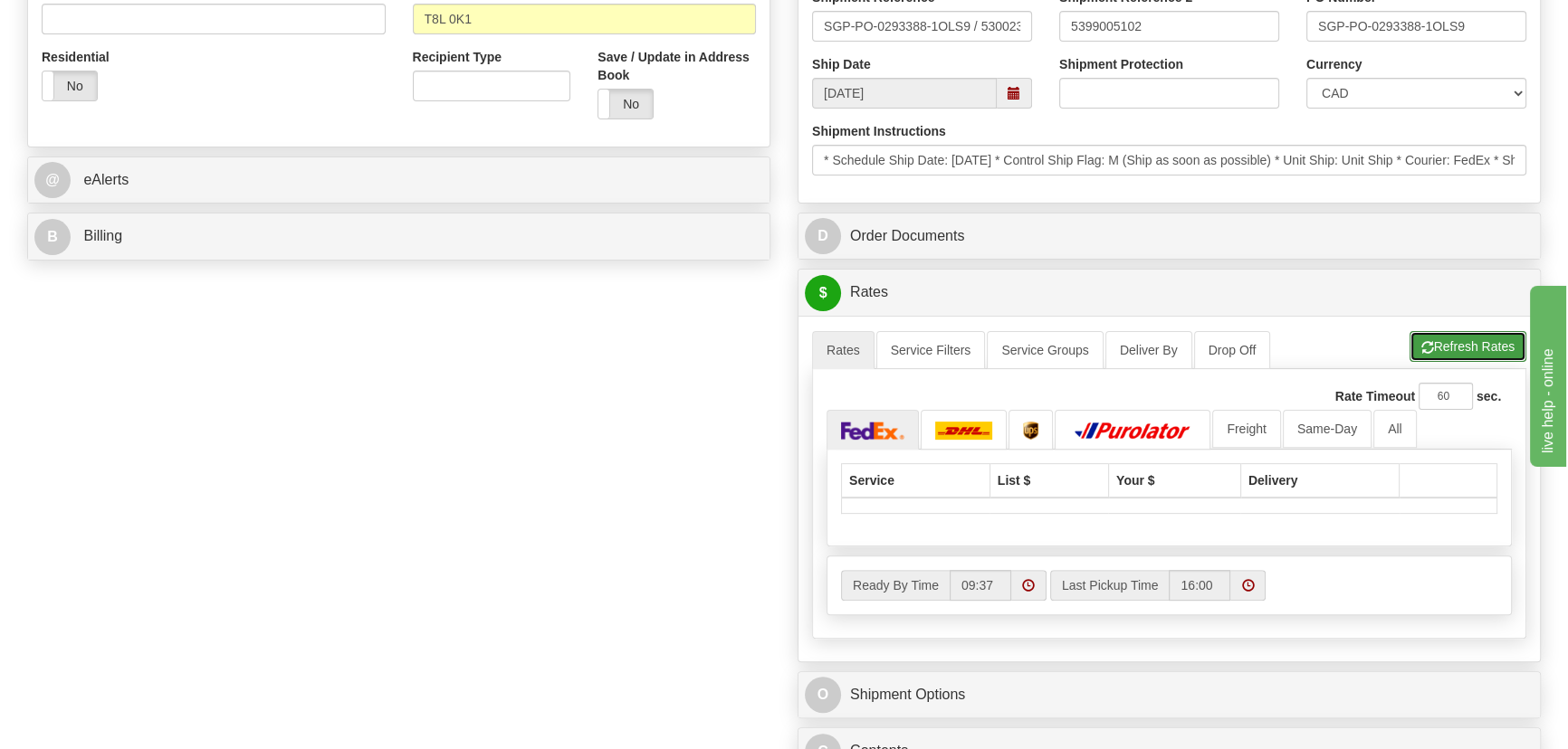
click at [1443, 340] on button "Refresh Rates" at bounding box center [1468, 346] width 117 height 31
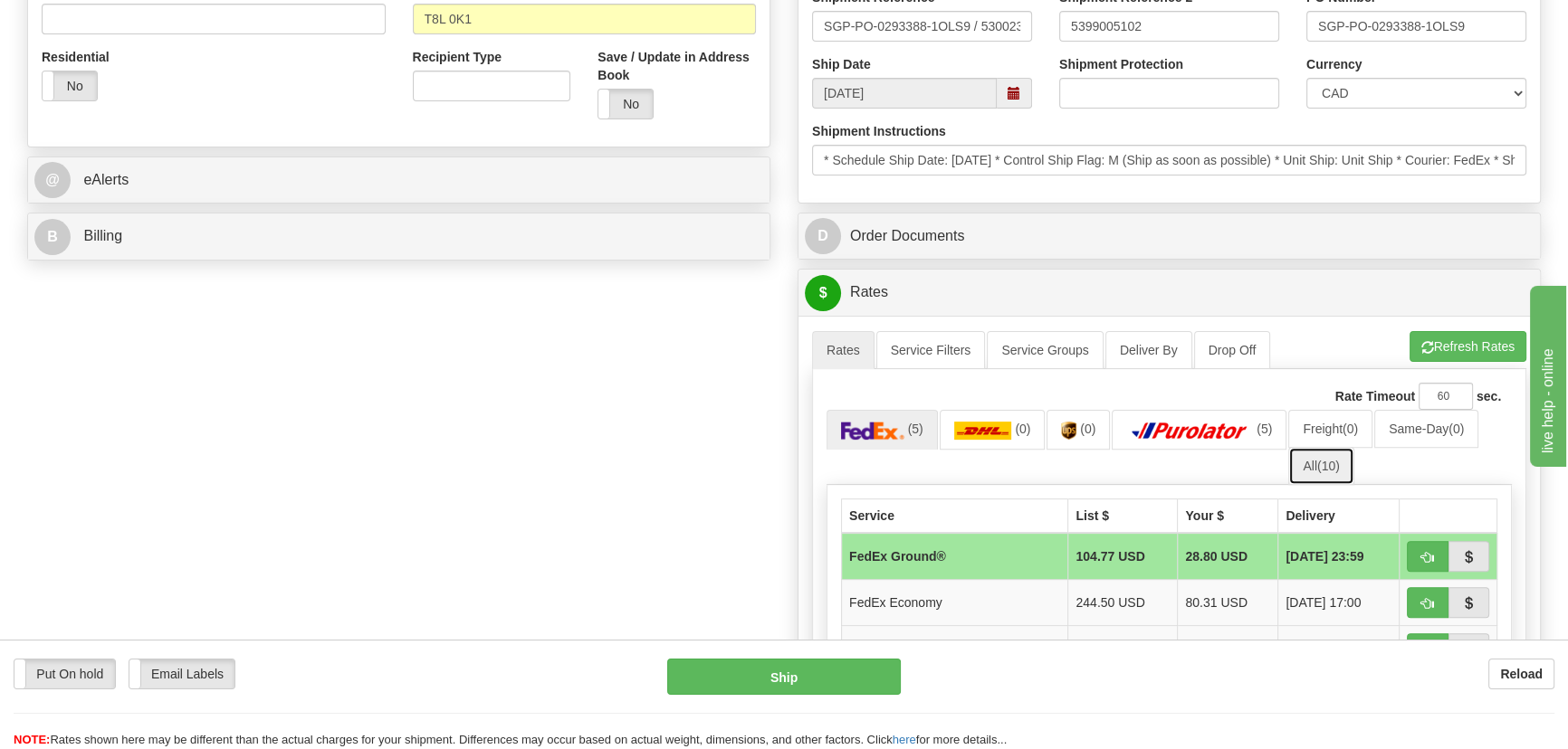
click at [1310, 467] on link "All (10)" at bounding box center [1321, 466] width 65 height 38
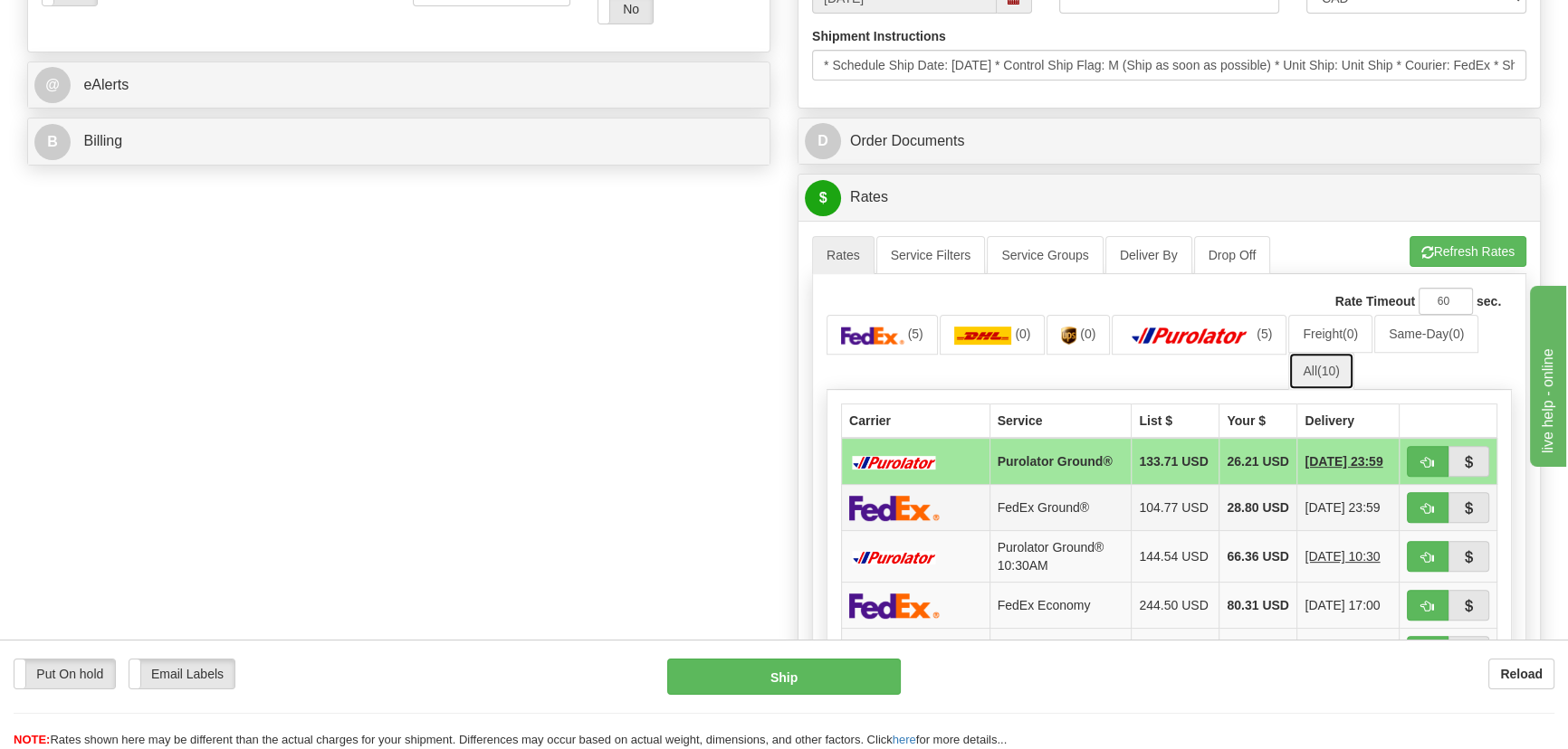
scroll to position [906, 0]
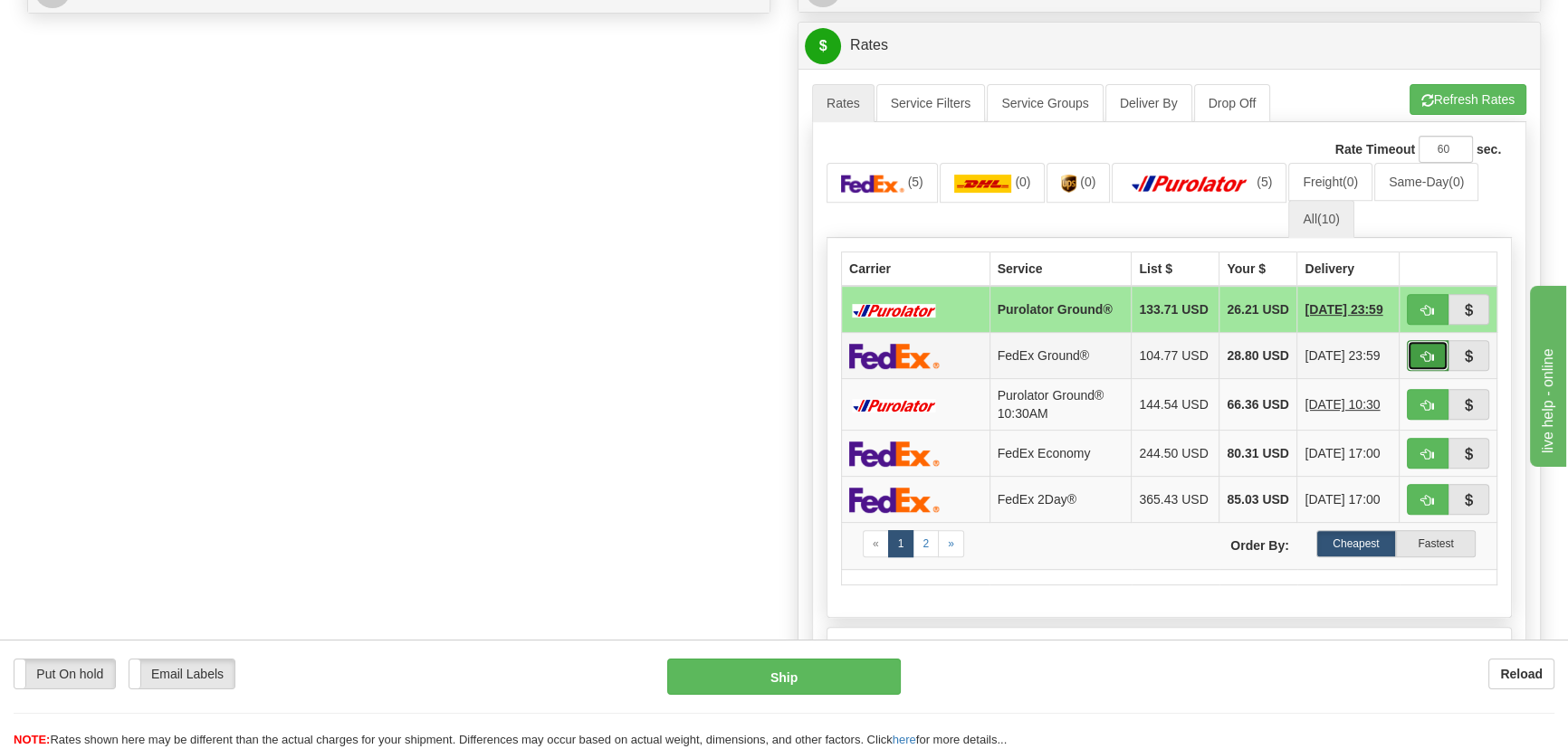
click at [1430, 360] on span "button" at bounding box center [1427, 357] width 13 height 12
type input "92"
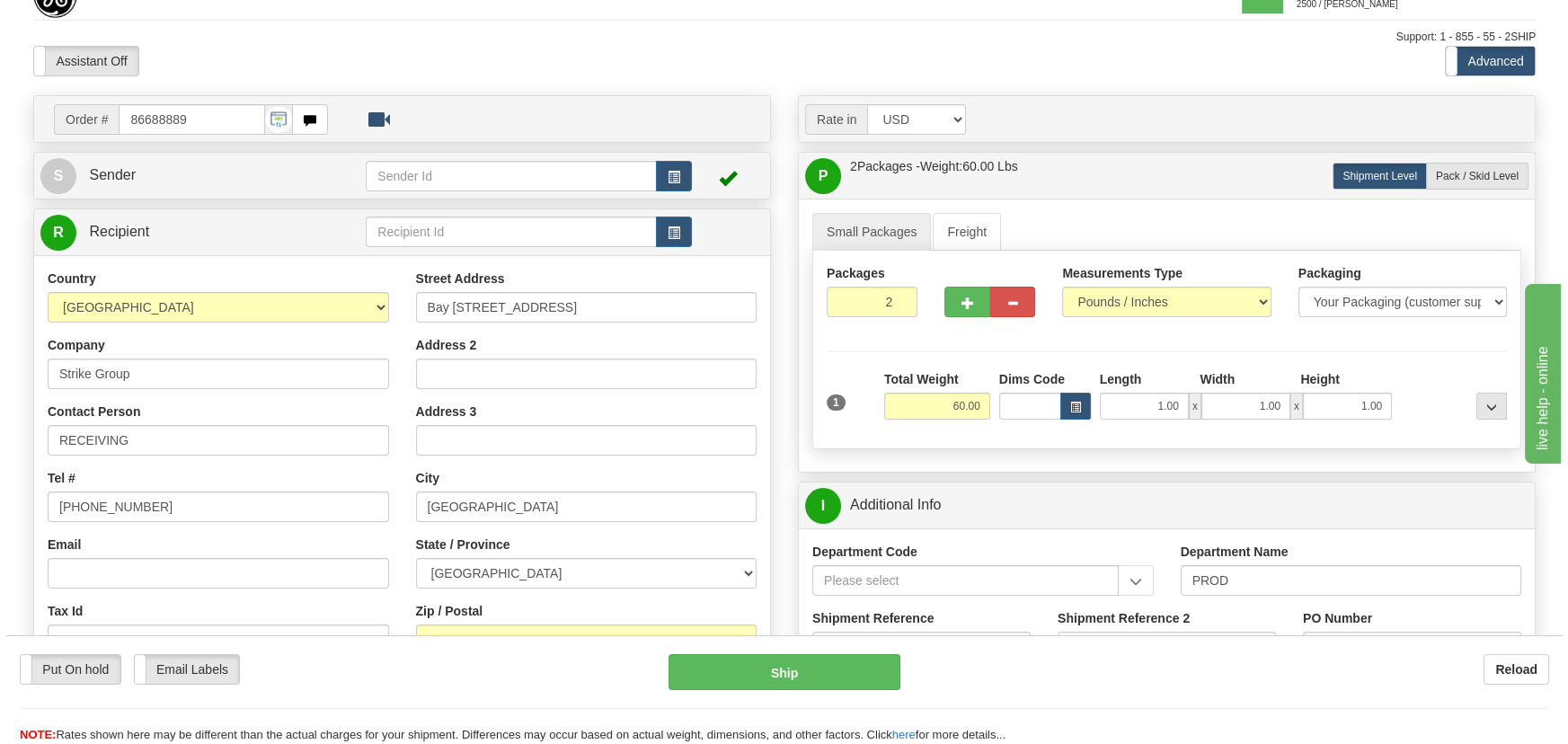
scroll to position [18, 0]
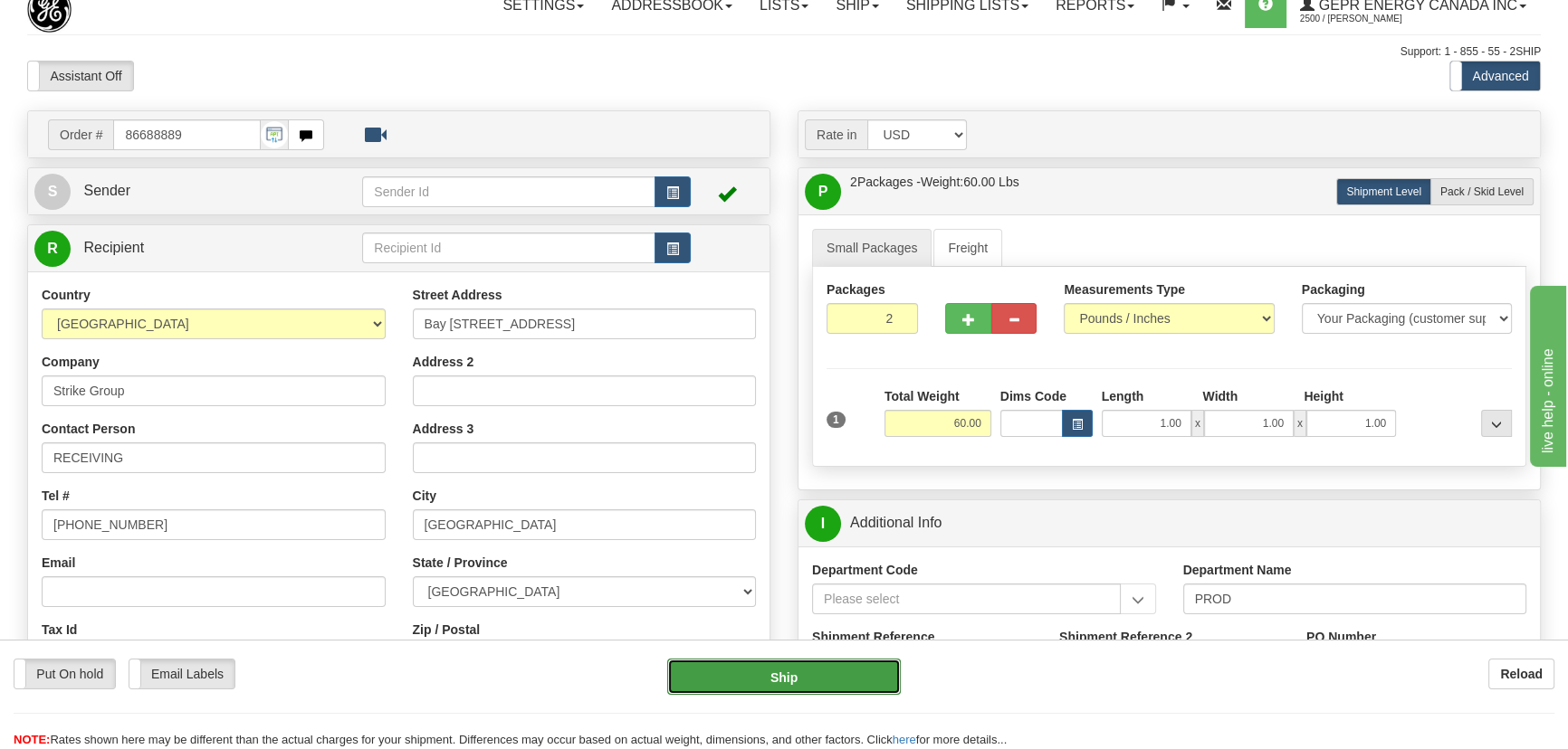
click at [783, 676] on button "Ship" at bounding box center [784, 677] width 235 height 37
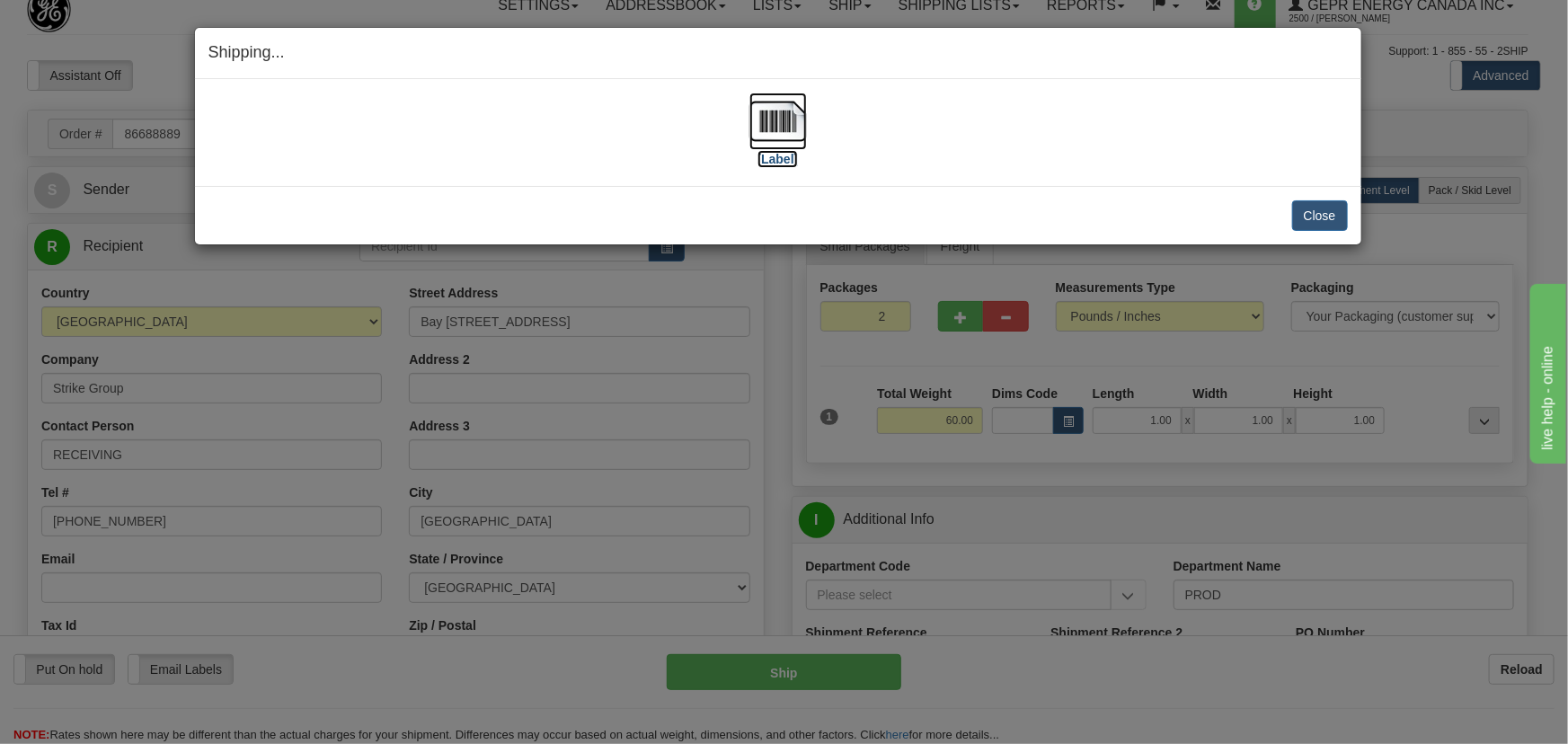
click at [758, 124] on img at bounding box center [778, 121] width 57 height 57
click at [1321, 213] on button "Close" at bounding box center [1320, 216] width 56 height 31
